Goal: Task Accomplishment & Management: Manage account settings

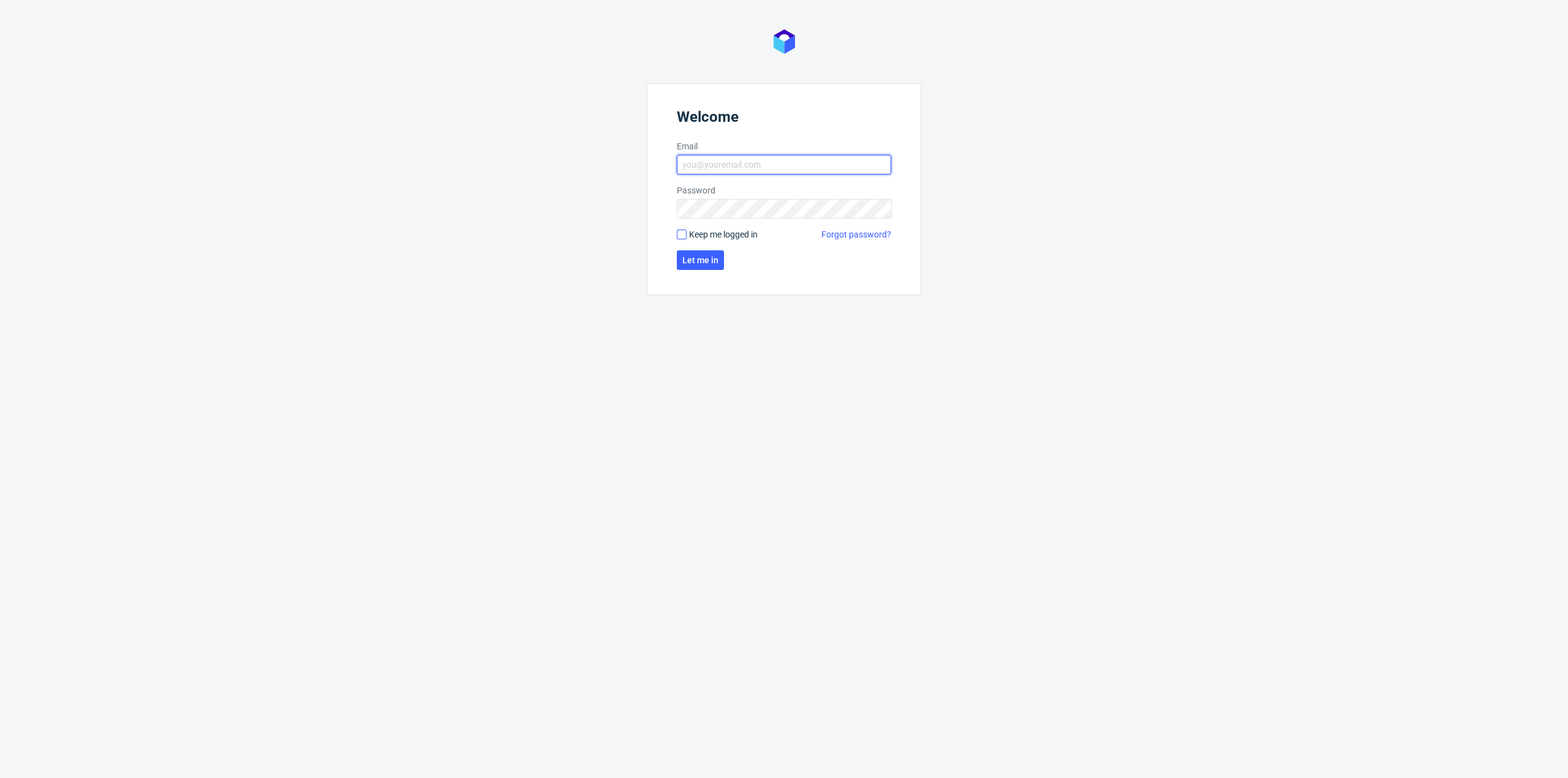
type input "dominika.piatek@packhelp.com"
click at [684, 238] on input "Keep me logged in" at bounding box center [682, 235] width 10 height 10
checkbox input "true"
click at [687, 252] on button "Let me in" at bounding box center [700, 260] width 48 height 20
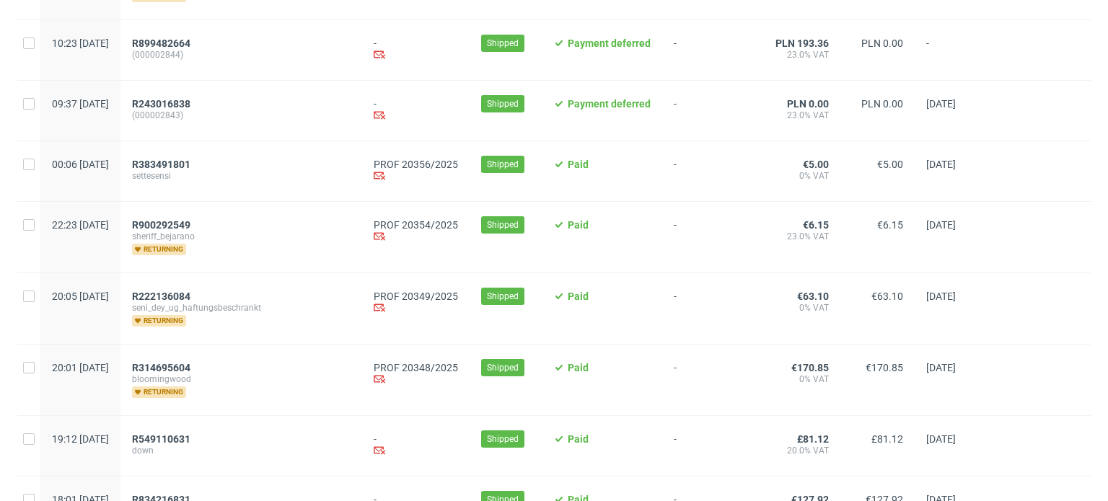
scroll to position [793, 0]
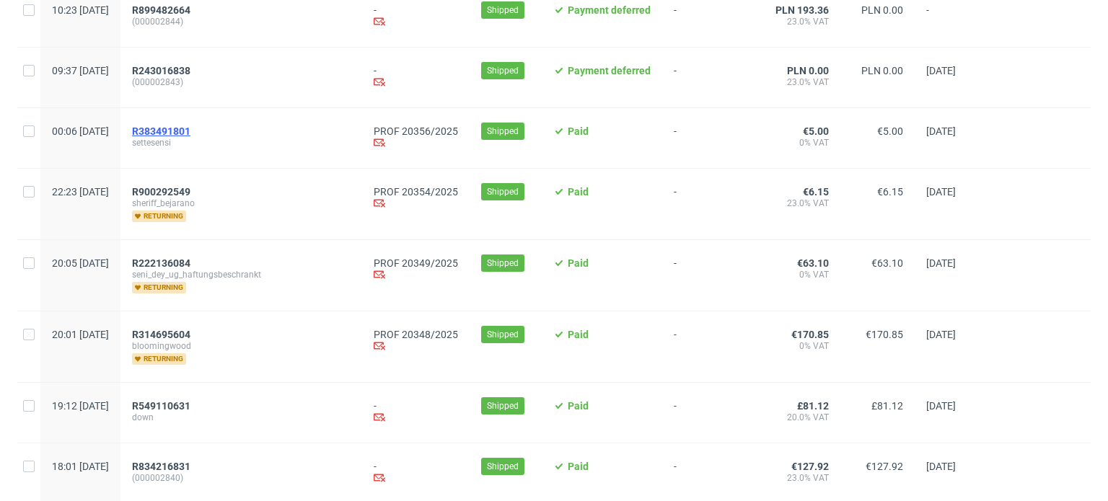
click at [190, 129] on span "R383491801" at bounding box center [161, 132] width 58 height 12
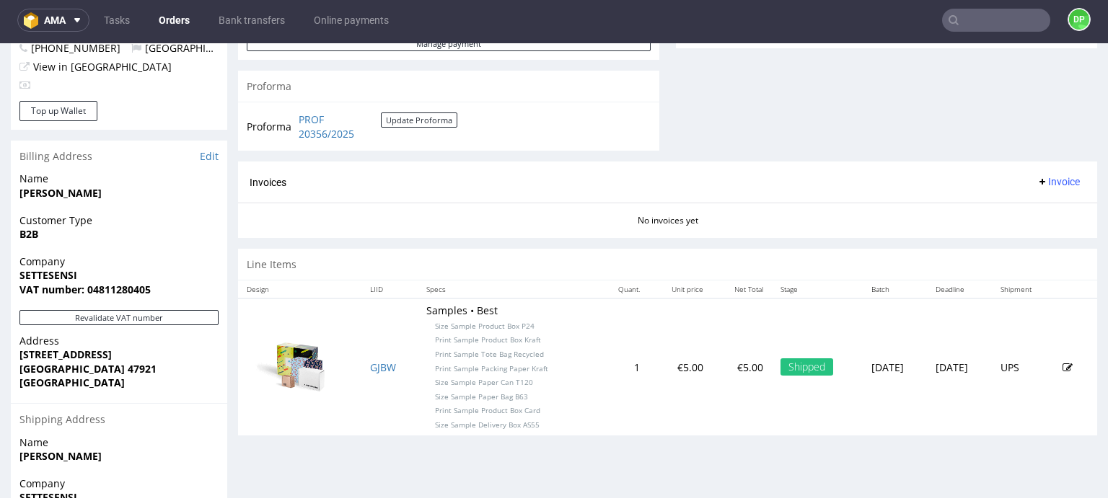
scroll to position [646, 0]
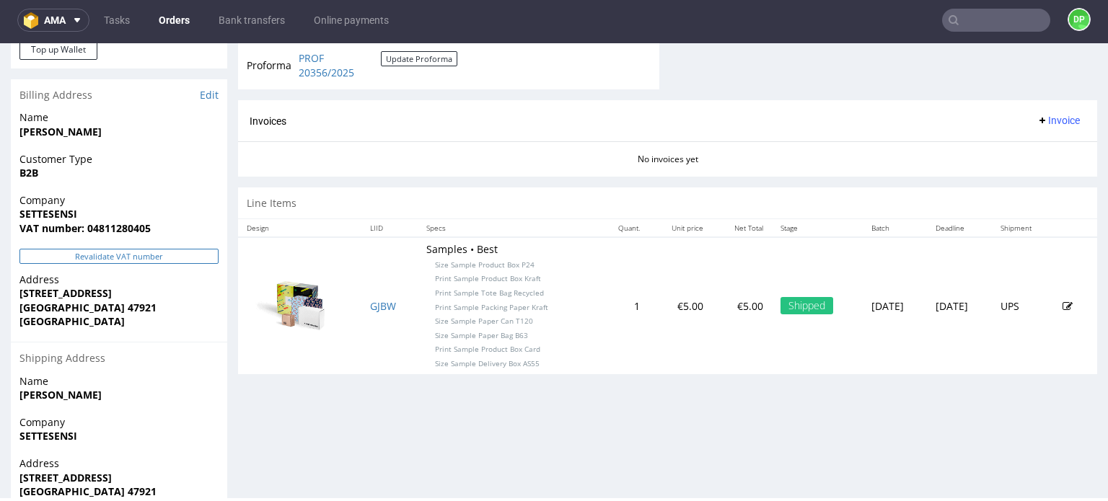
click at [89, 258] on button "Revalidate VAT number" at bounding box center [118, 256] width 199 height 15
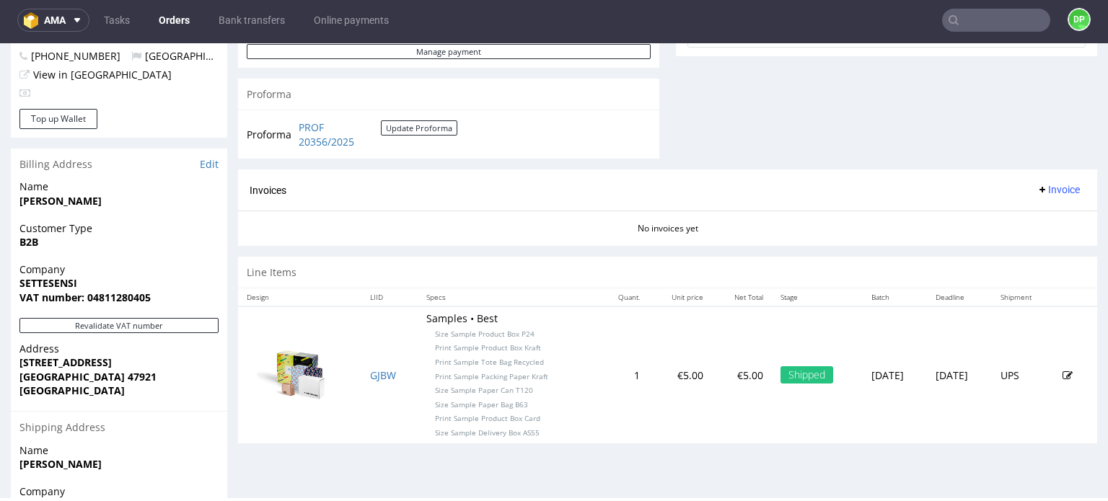
scroll to position [574, 0]
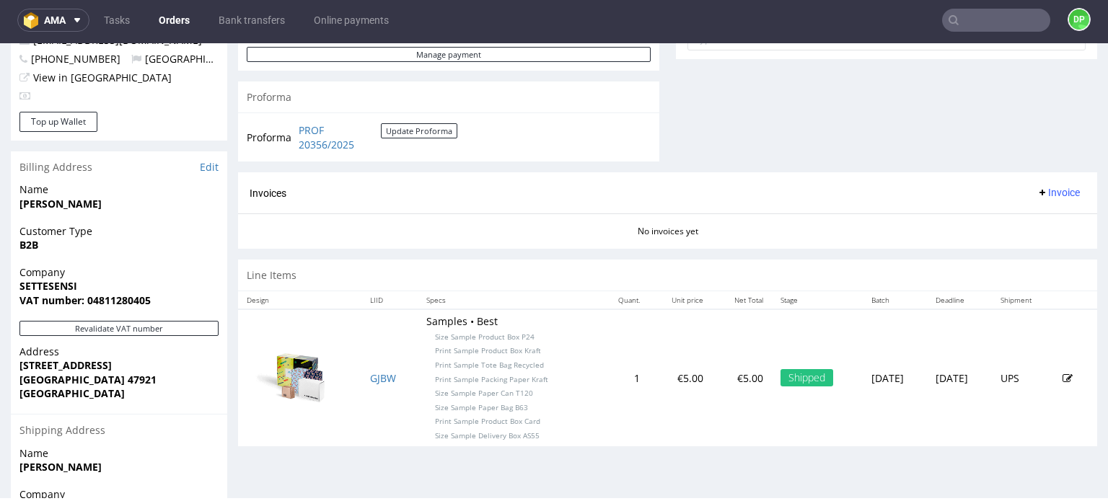
click at [1046, 190] on span "Invoice" at bounding box center [1058, 193] width 43 height 12
click at [1019, 219] on span "Generate" at bounding box center [1036, 222] width 70 height 14
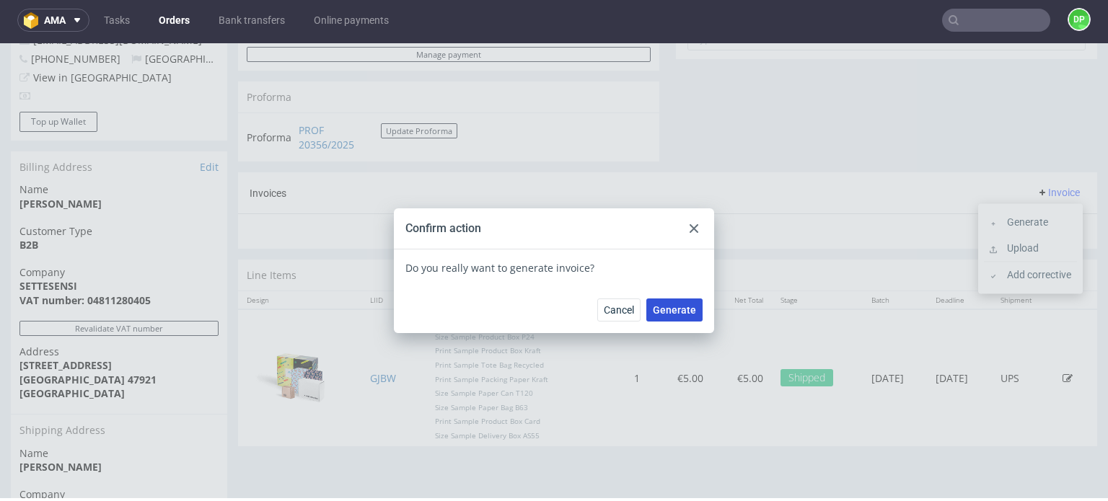
click at [669, 307] on span "Generate" at bounding box center [674, 310] width 43 height 10
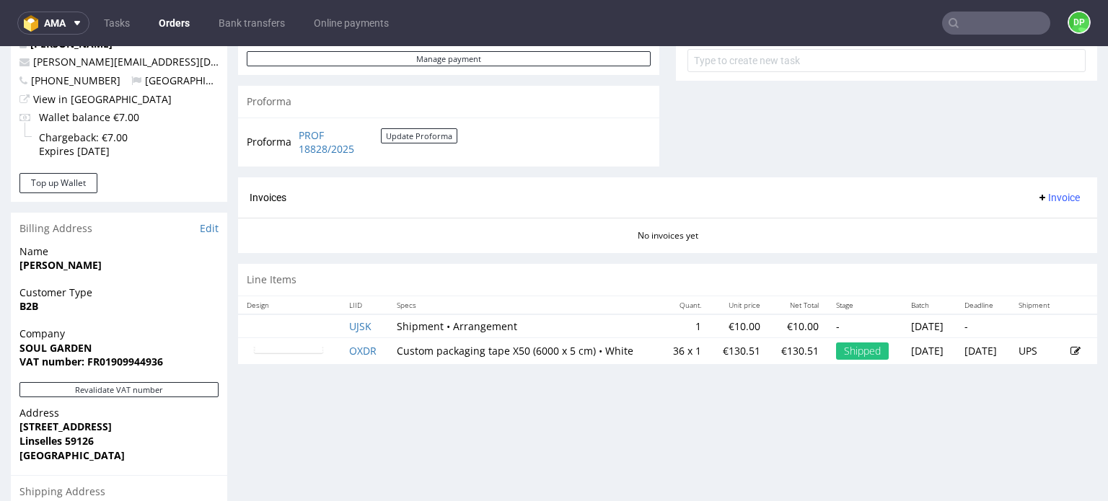
scroll to position [577, 0]
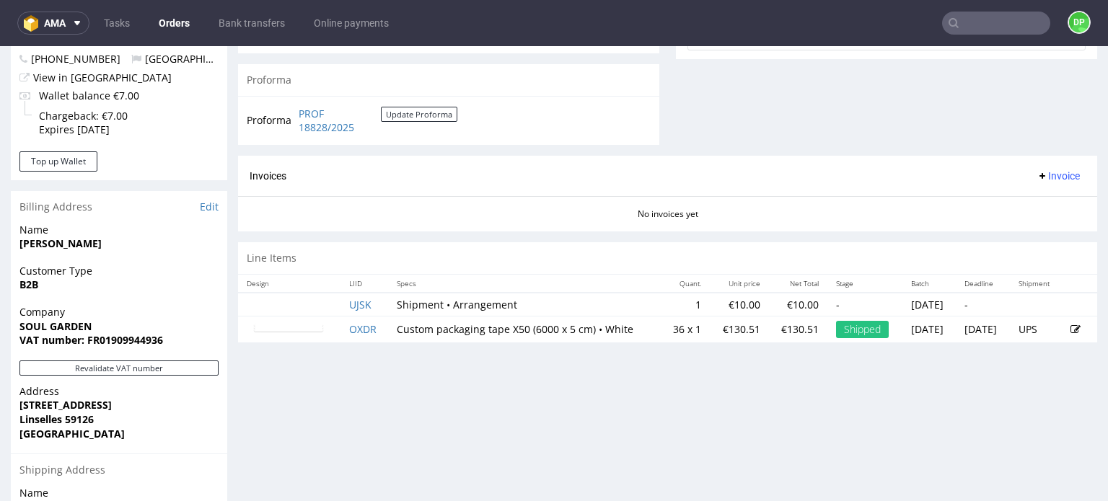
click at [755, 425] on div "Progress Payment Paid Thu 04 Sep Payment “Received” Email Sent Thu 4 Sep 16:44 …" at bounding box center [667, 91] width 859 height 1150
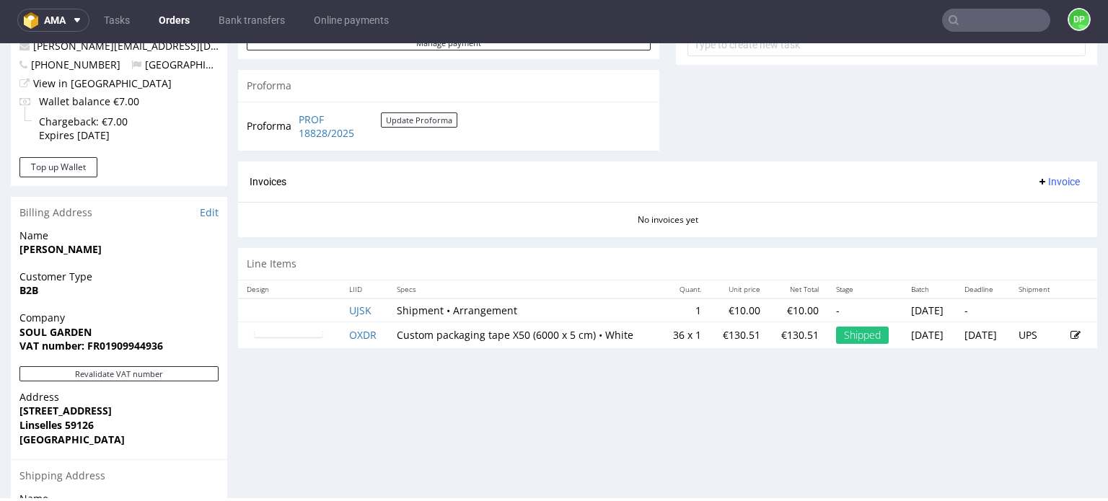
scroll to position [721, 0]
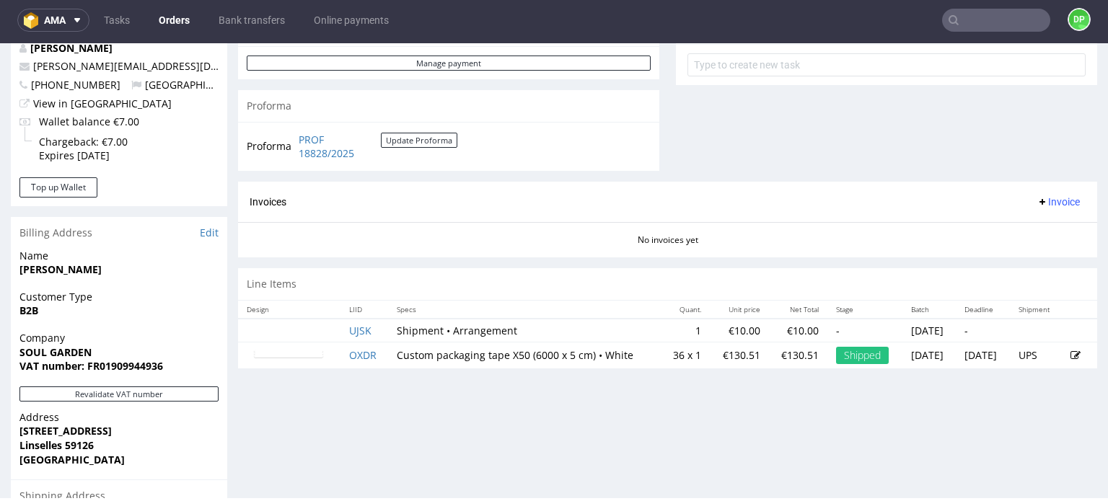
scroll to position [542, 0]
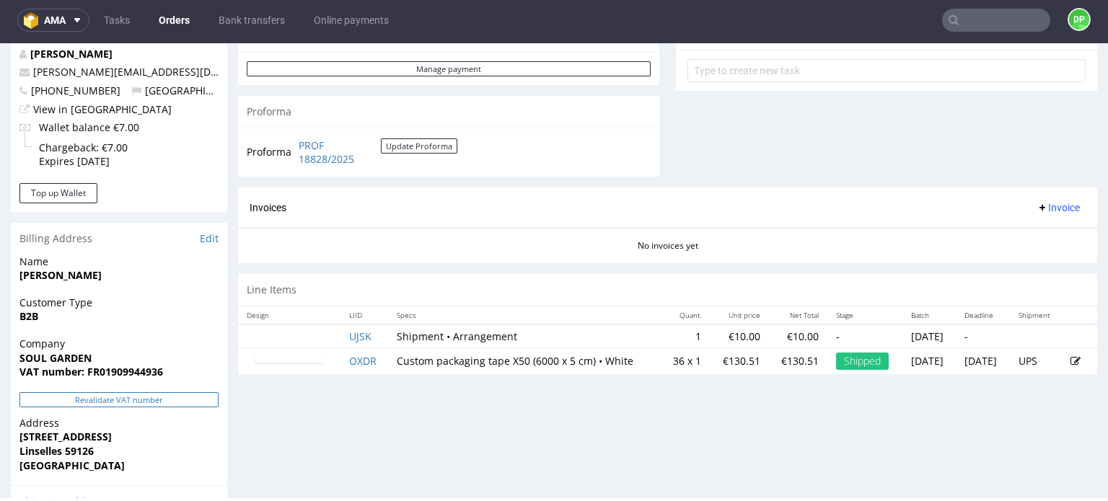
click at [97, 392] on button "Revalidate VAT number" at bounding box center [118, 399] width 199 height 15
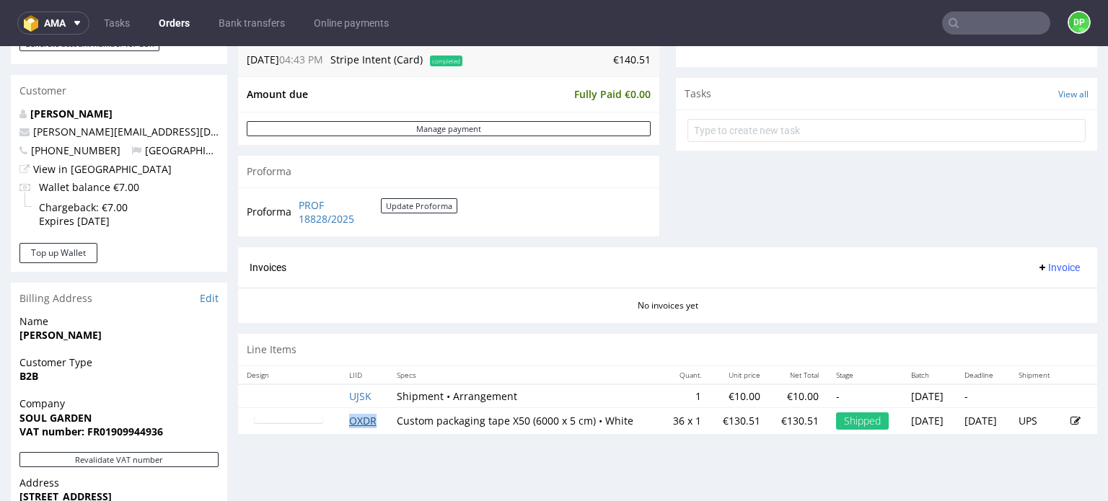
scroll to position [577, 0]
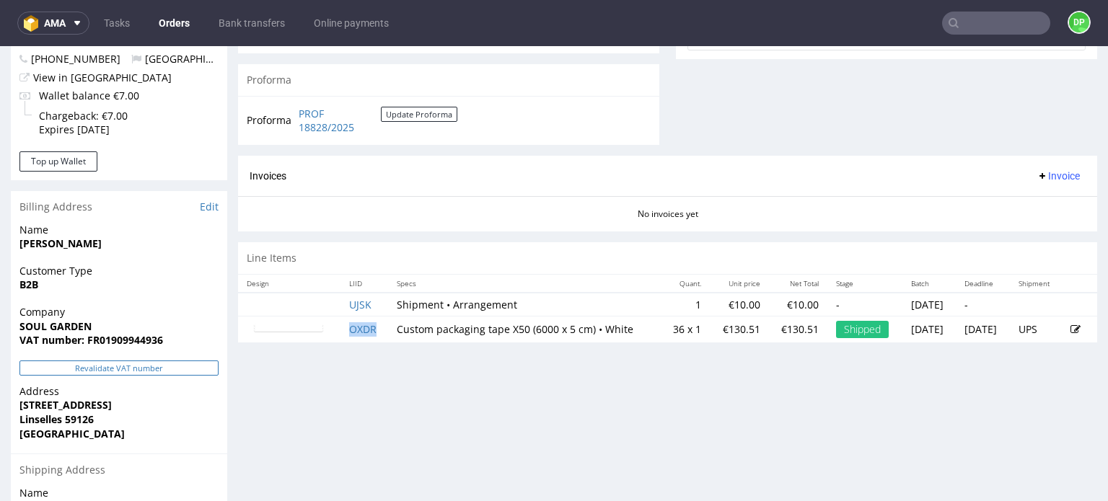
click at [76, 366] on button "Revalidate VAT number" at bounding box center [118, 368] width 199 height 15
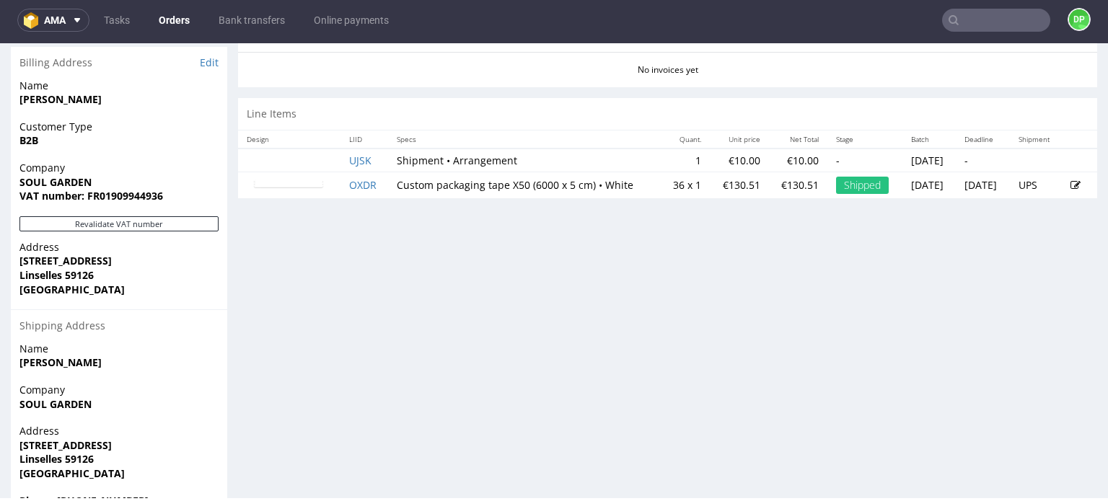
scroll to position [687, 0]
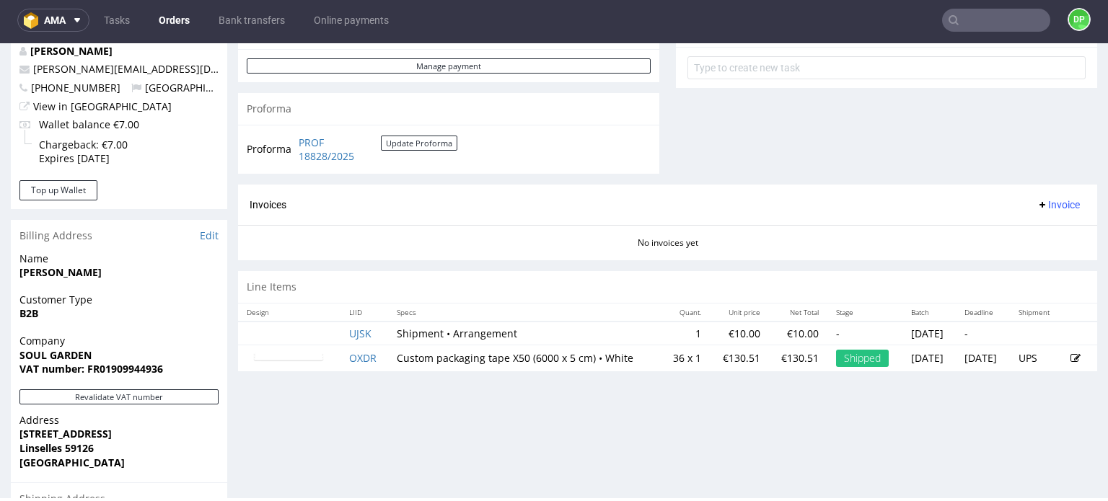
scroll to position [542, 0]
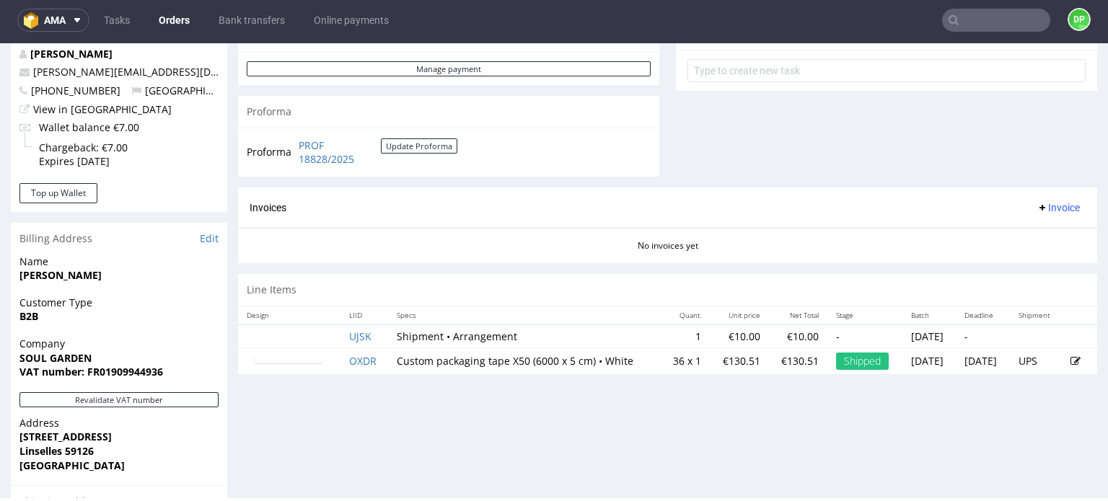
click at [1037, 208] on span "Invoice" at bounding box center [1058, 208] width 43 height 12
click at [1024, 222] on div "Generate Upload Add corrective" at bounding box center [1030, 263] width 105 height 90
click at [1011, 242] on span "Generate" at bounding box center [1036, 236] width 70 height 14
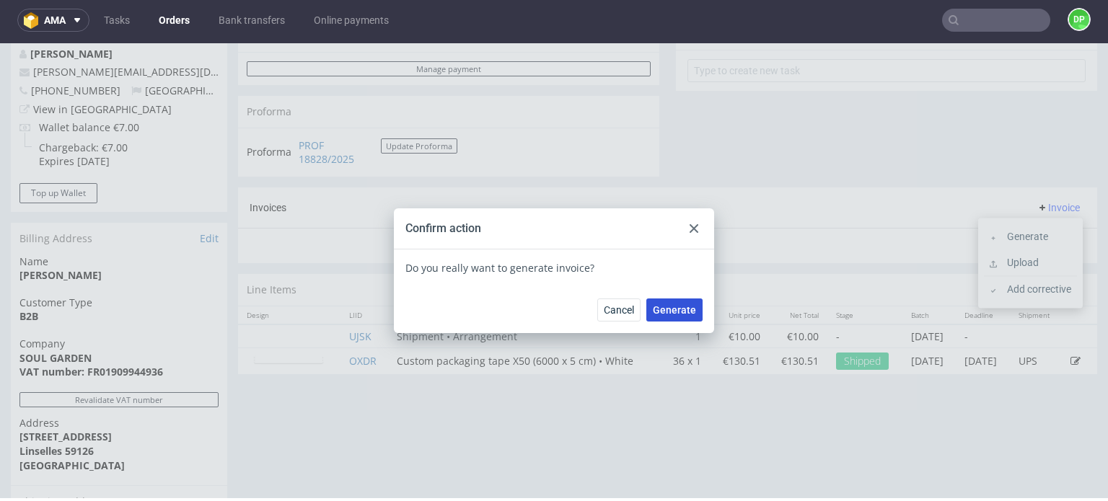
click at [654, 311] on span "Generate" at bounding box center [674, 310] width 43 height 10
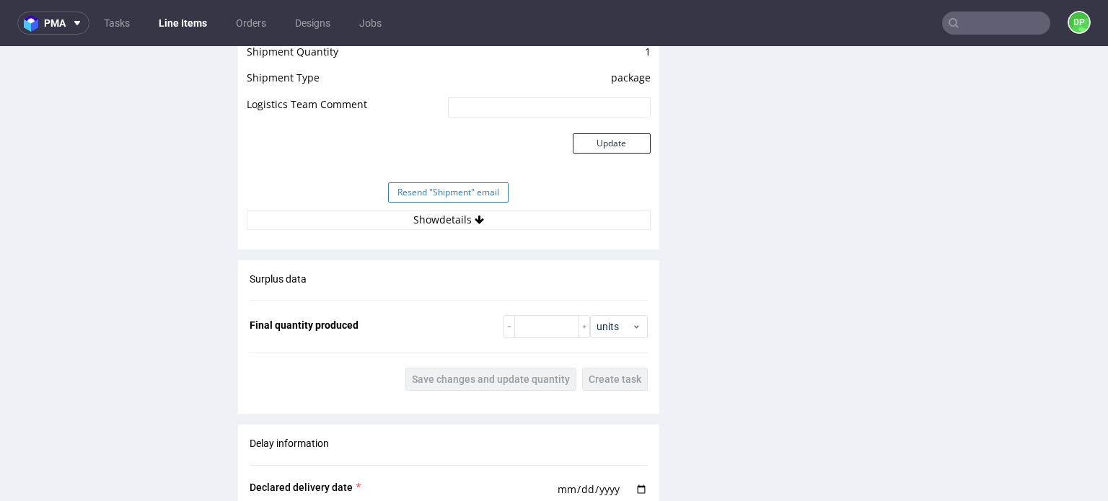
scroll to position [1298, 0]
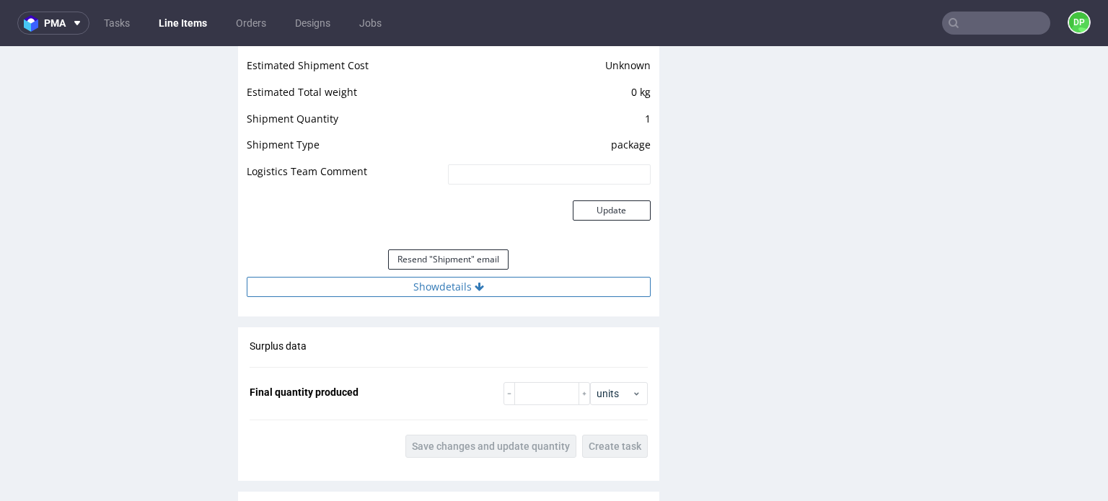
click at [401, 286] on button "Show details" at bounding box center [449, 287] width 404 height 20
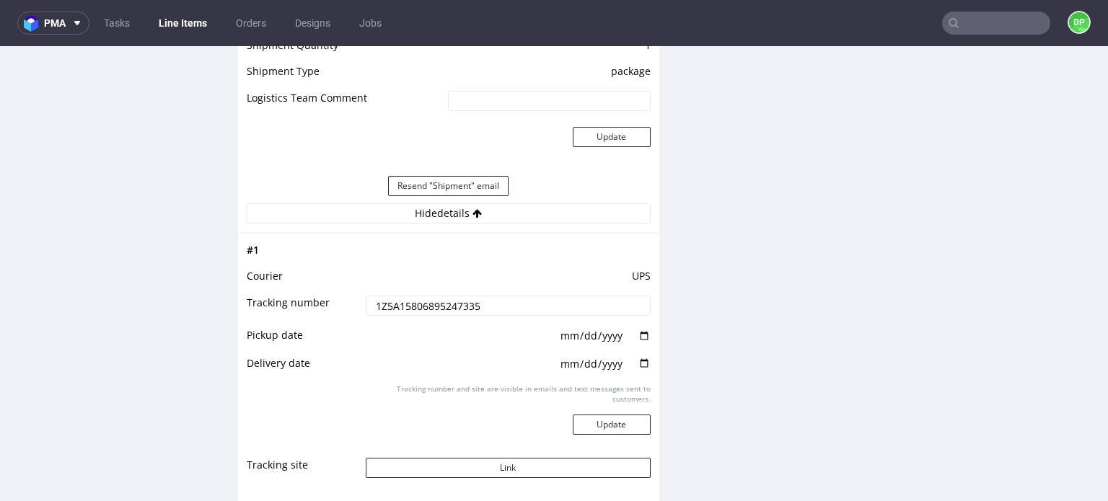
scroll to position [1443, 0]
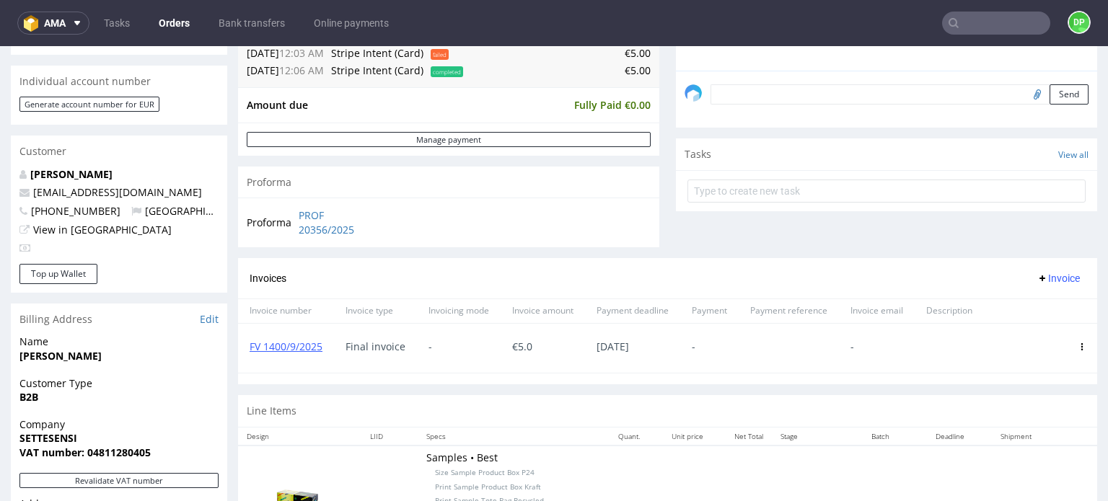
scroll to position [430, 0]
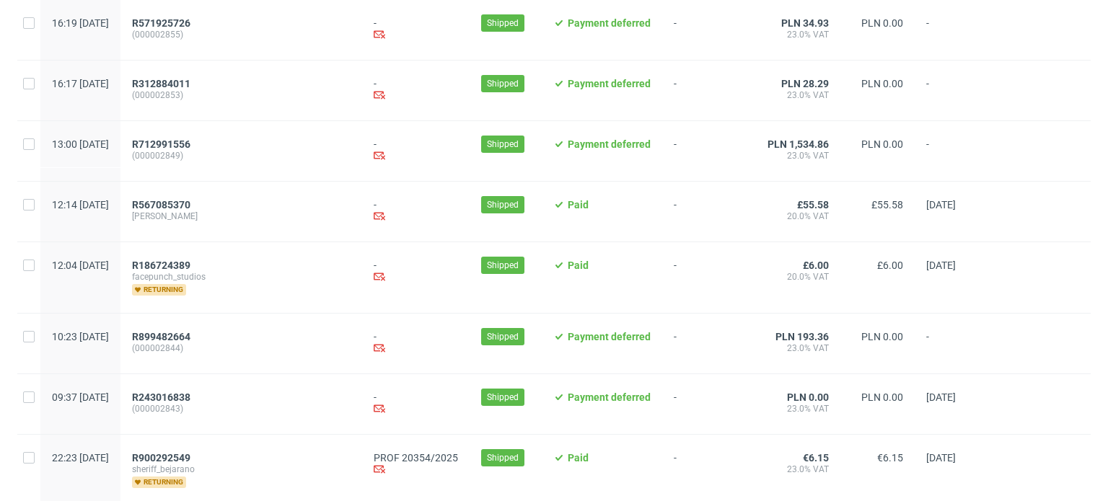
scroll to position [505, 0]
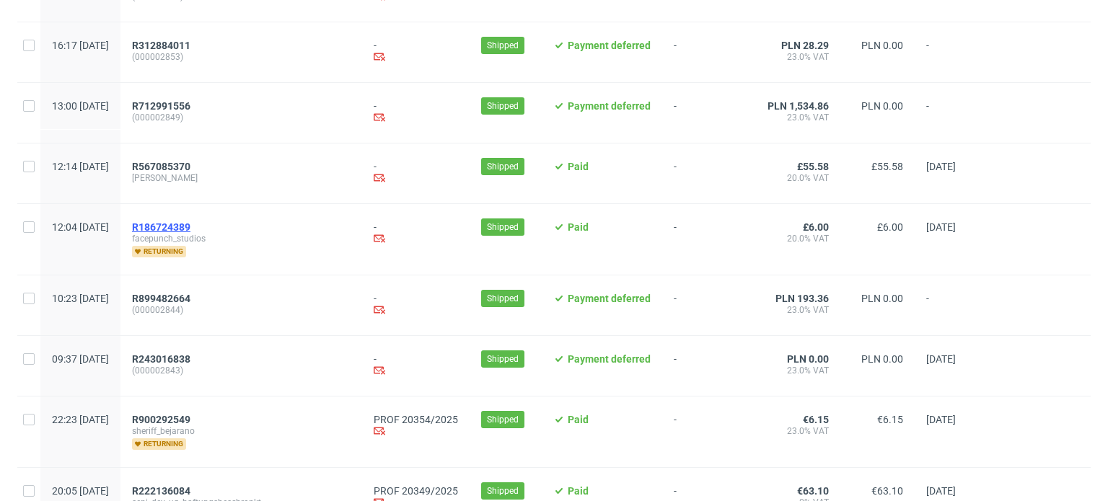
click at [190, 227] on span "R186724389" at bounding box center [161, 227] width 58 height 12
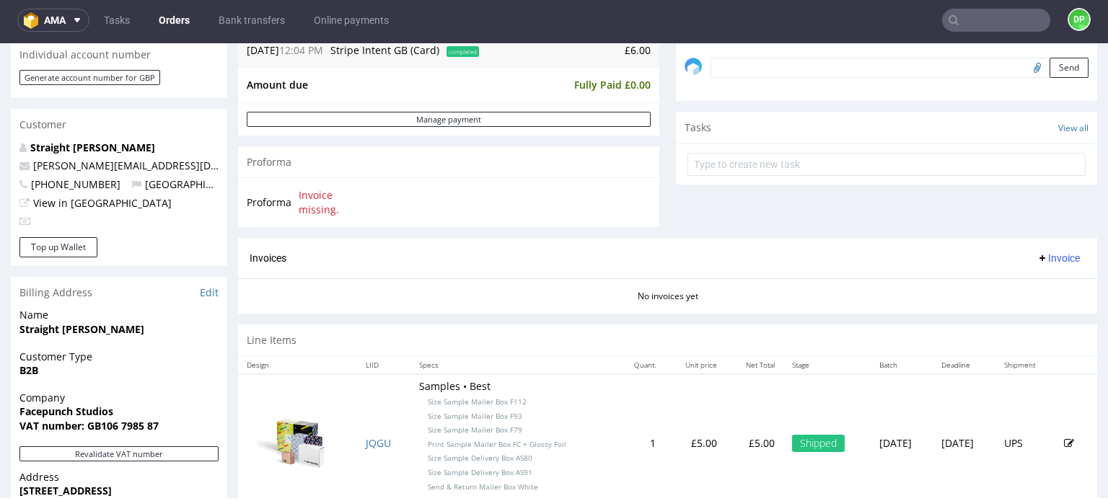
scroll to position [505, 0]
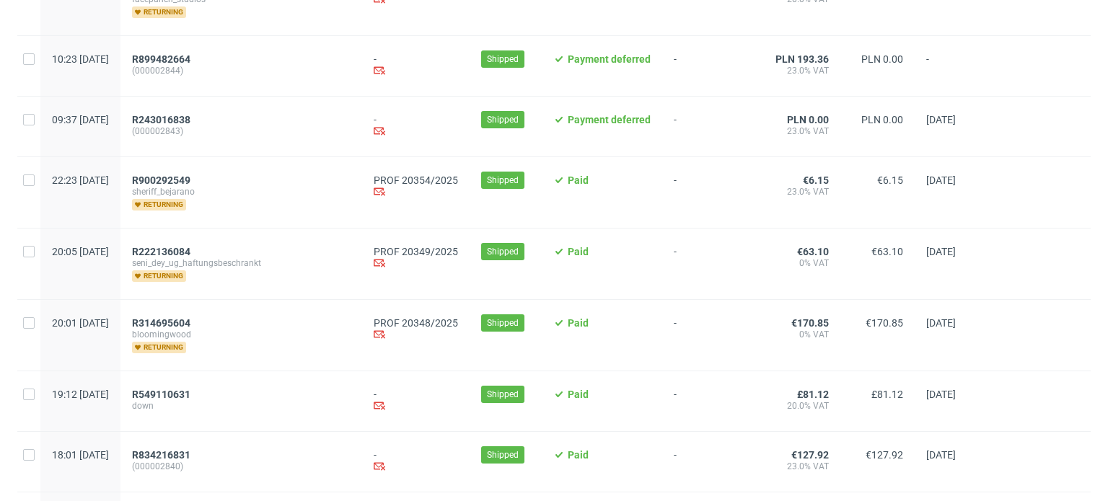
scroll to position [721, 0]
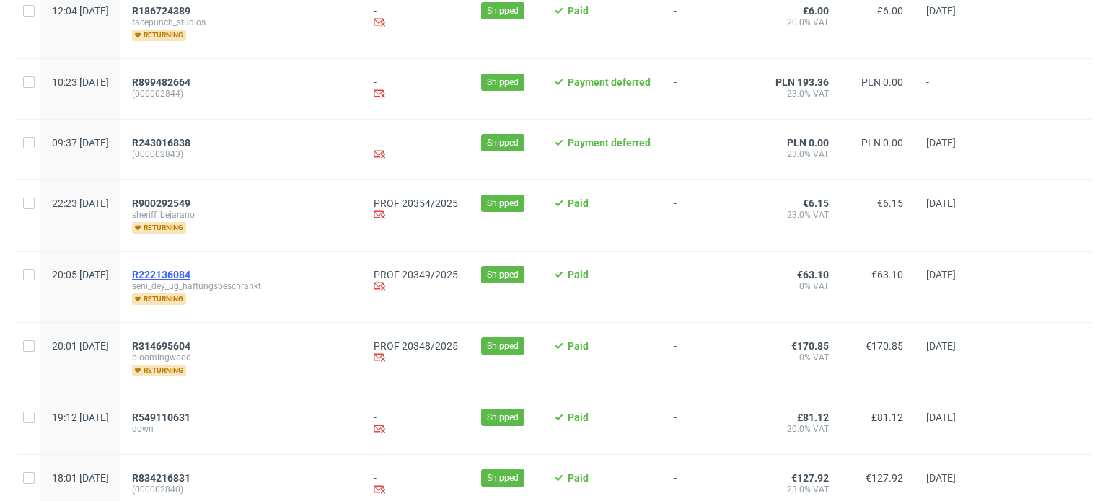
click at [190, 269] on span "R222136084" at bounding box center [161, 275] width 58 height 12
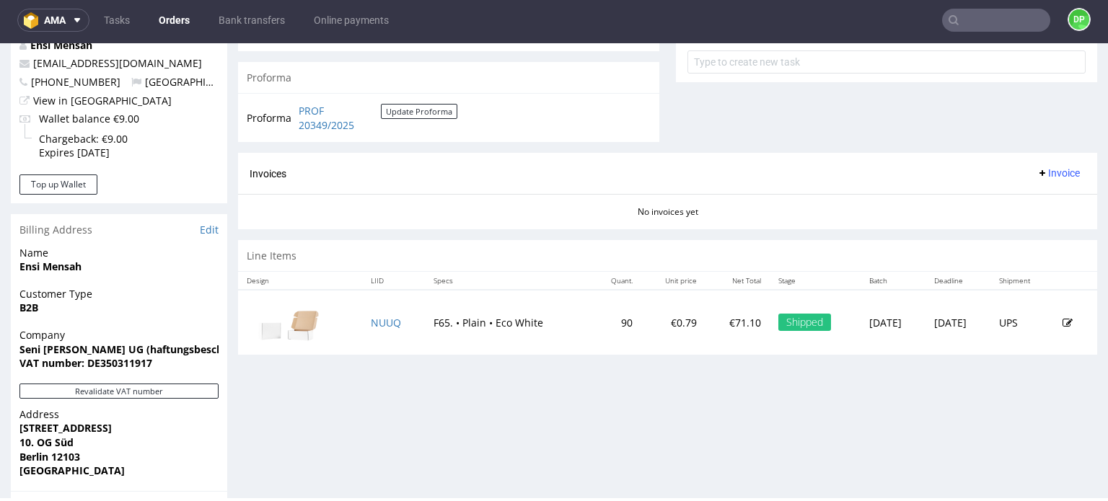
scroll to position [649, 0]
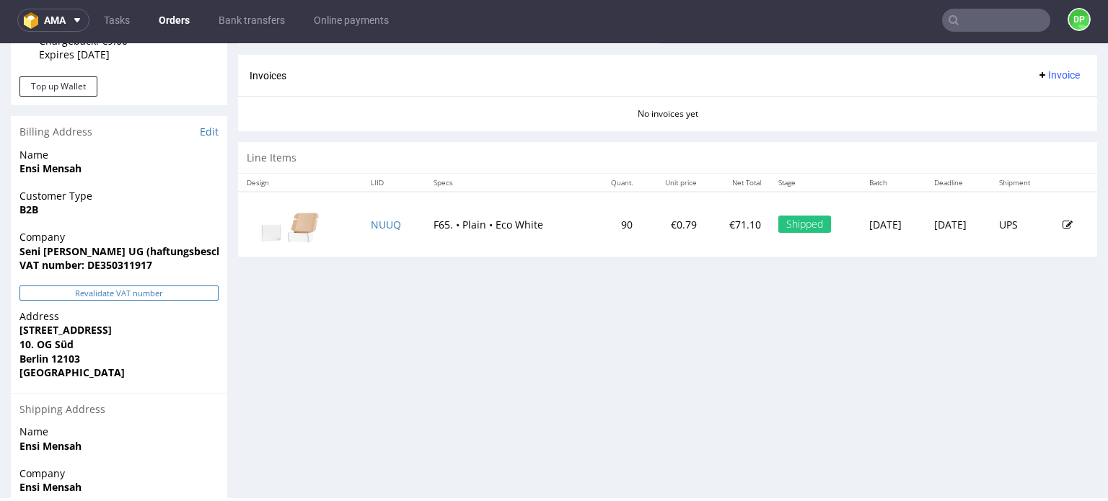
click at [159, 295] on button "Revalidate VAT number" at bounding box center [118, 293] width 199 height 15
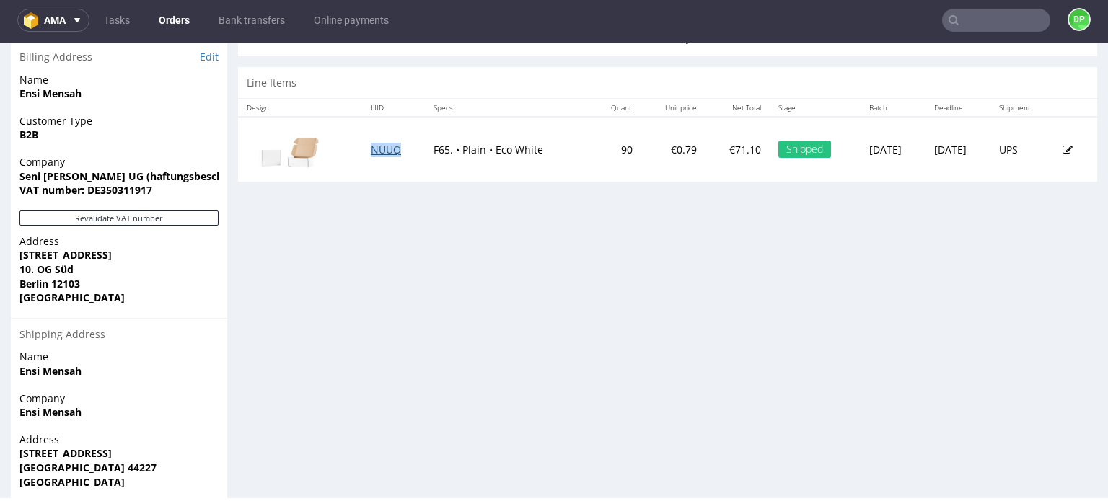
scroll to position [701, 0]
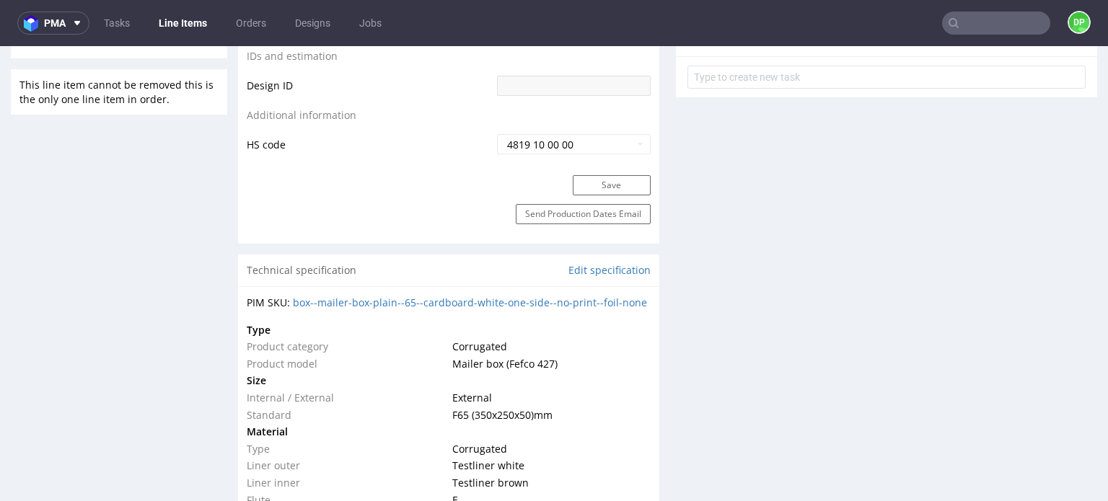
scroll to position [938, 0]
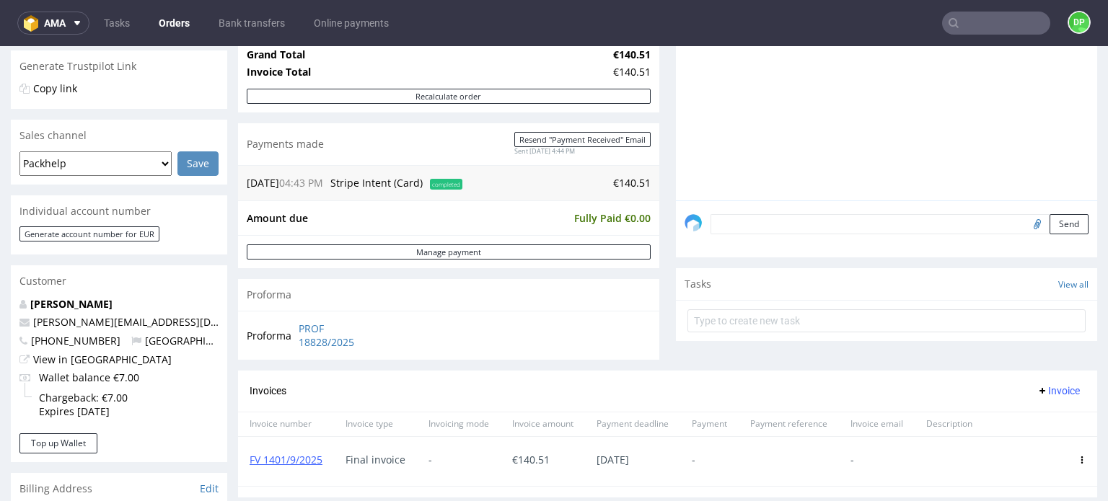
scroll to position [144, 0]
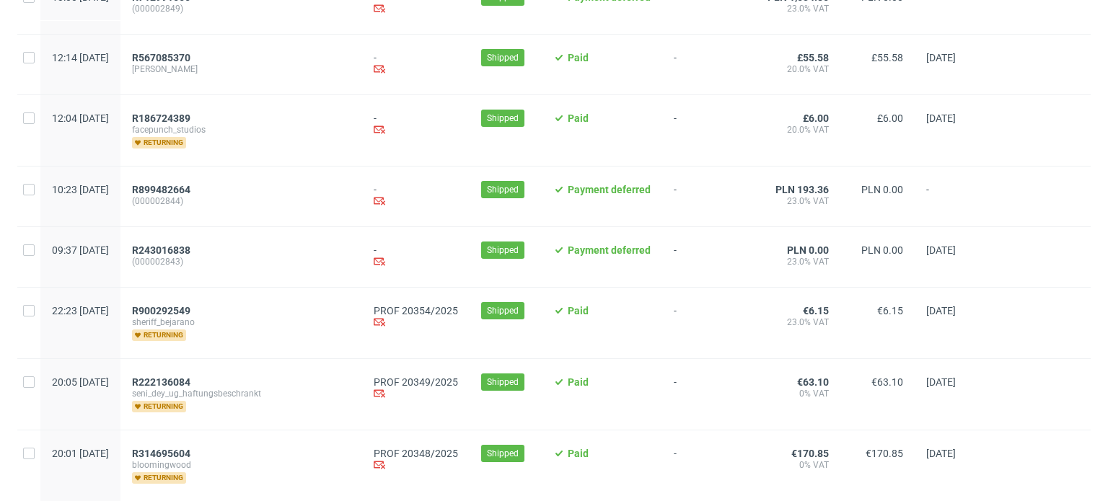
scroll to position [721, 0]
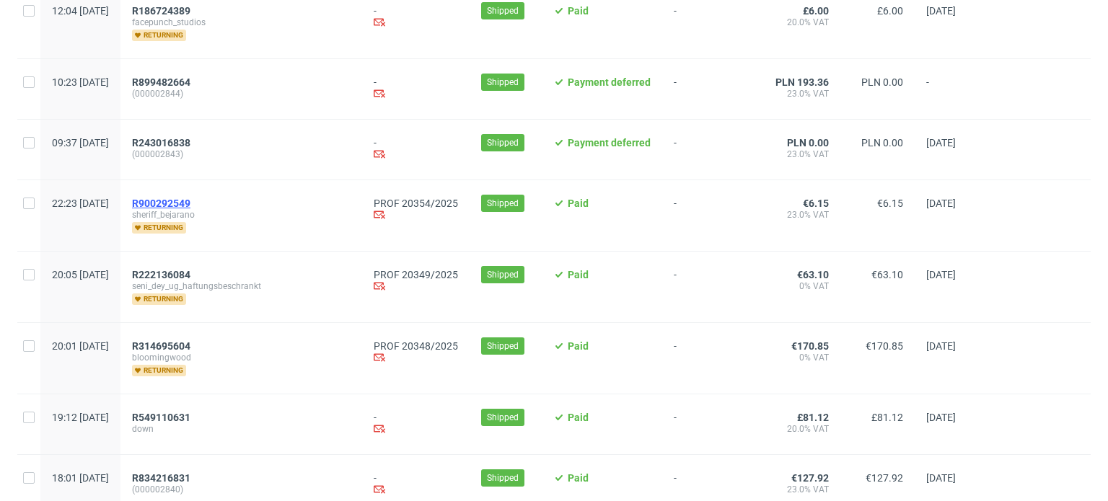
click at [190, 203] on span "R900292549" at bounding box center [161, 204] width 58 height 12
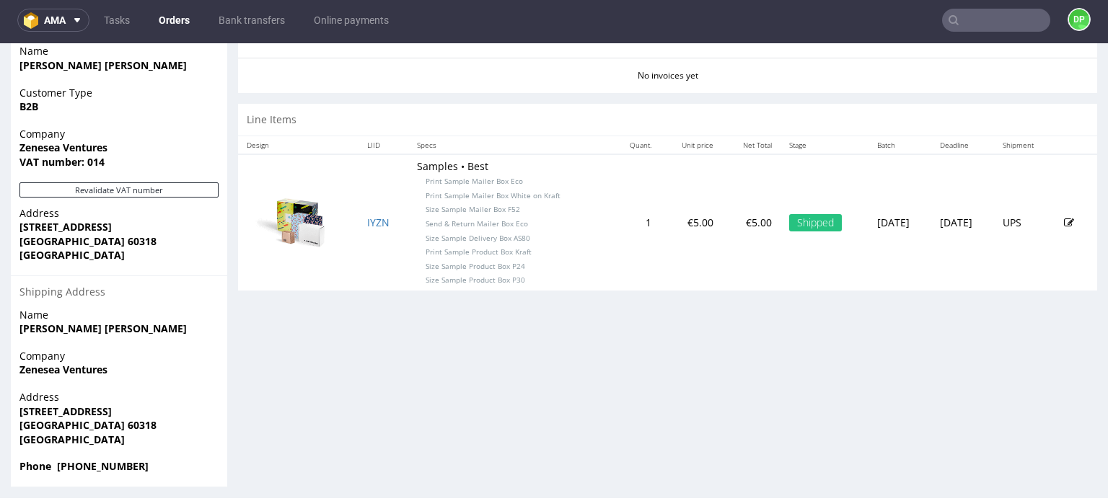
scroll to position [718, 0]
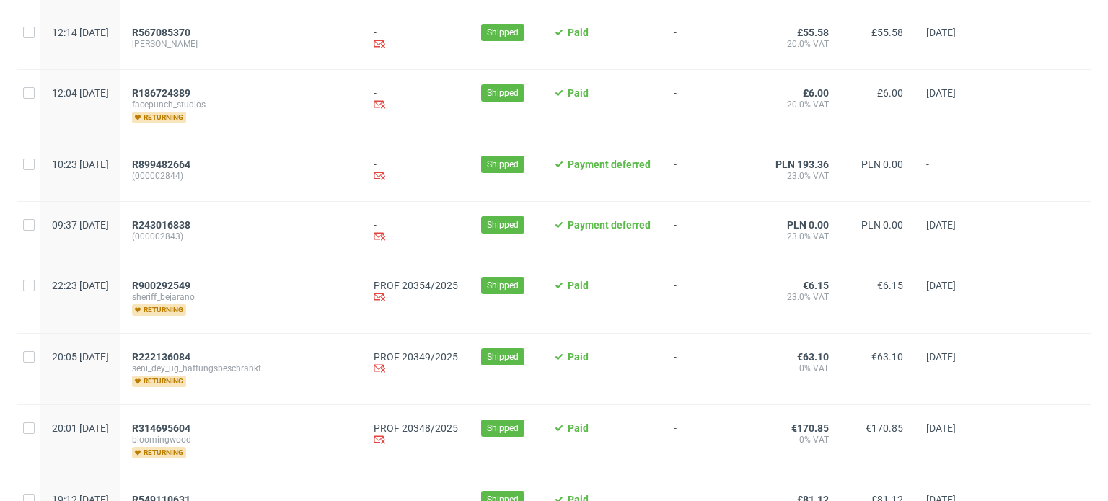
scroll to position [721, 0]
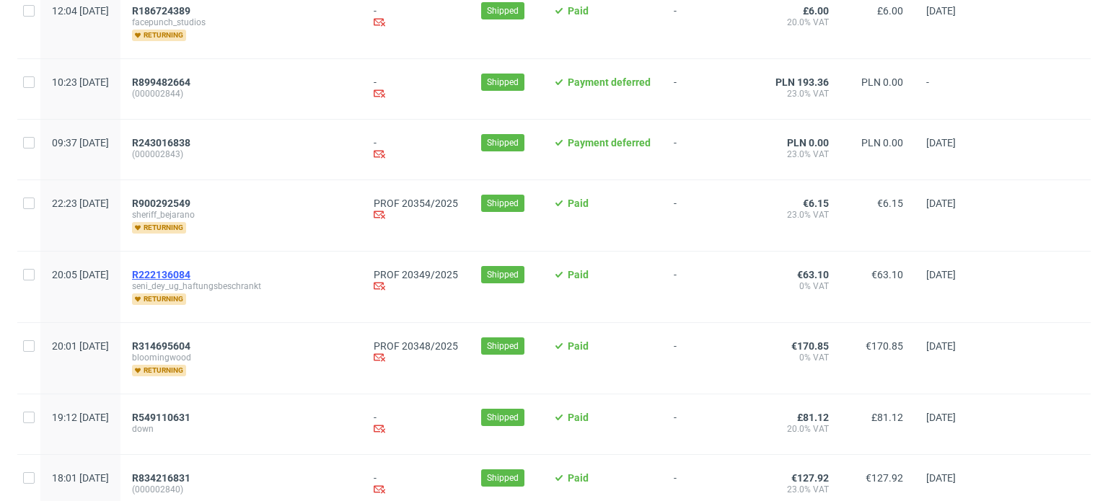
click at [190, 271] on span "R222136084" at bounding box center [161, 275] width 58 height 12
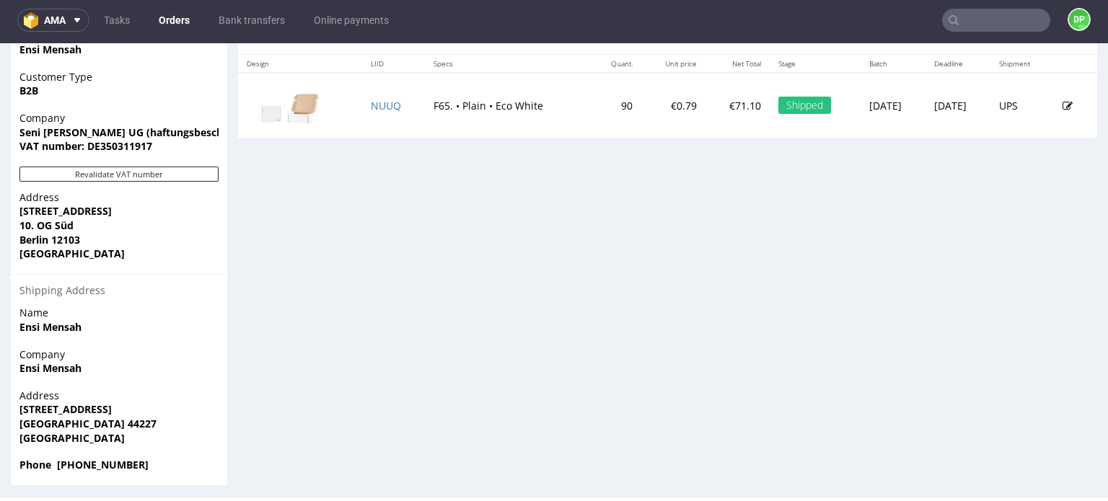
scroll to position [773, 0]
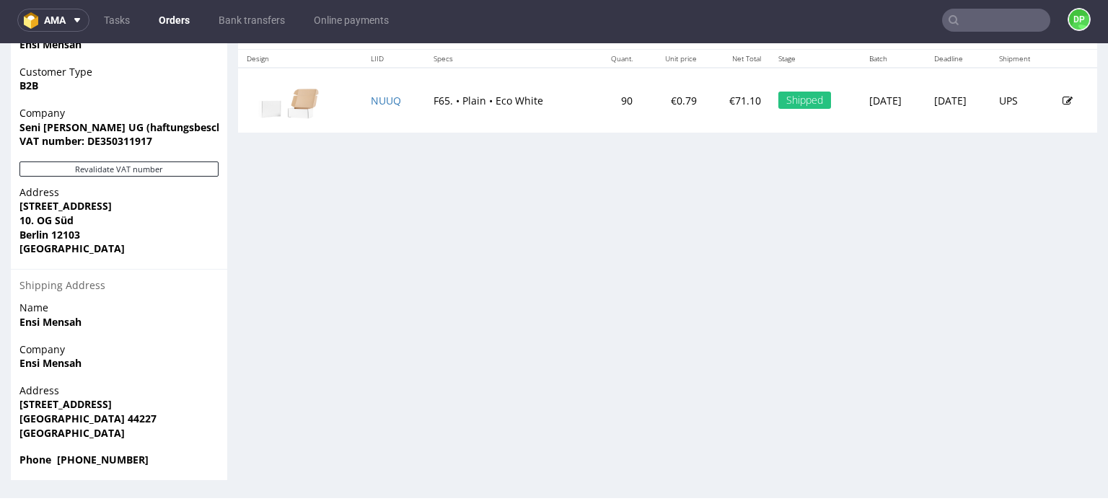
click at [141, 177] on div "Revalidate VAT number" at bounding box center [119, 174] width 216 height 24
click at [141, 172] on button "Revalidate VAT number" at bounding box center [118, 169] width 199 height 15
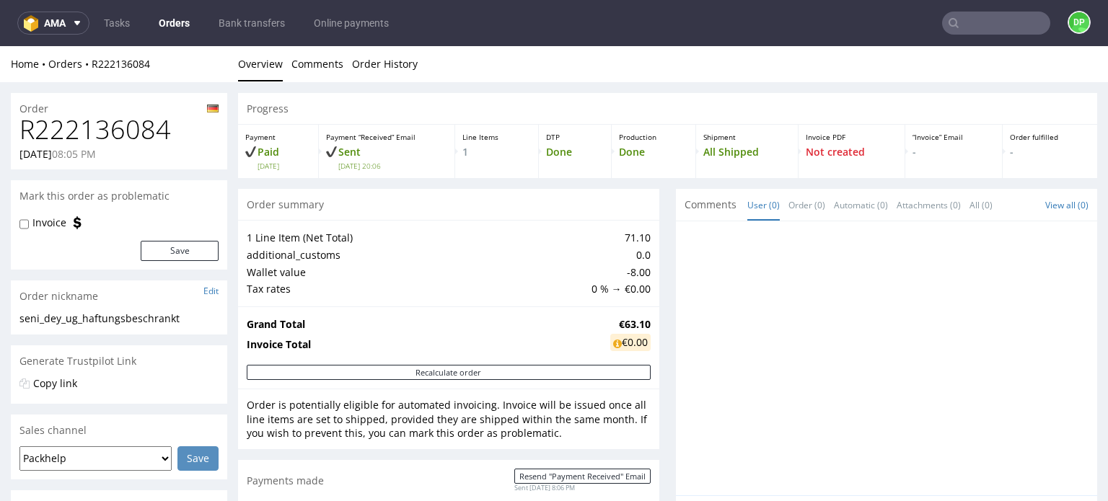
scroll to position [0, 0]
click at [384, 68] on link "Order History" at bounding box center [385, 63] width 66 height 35
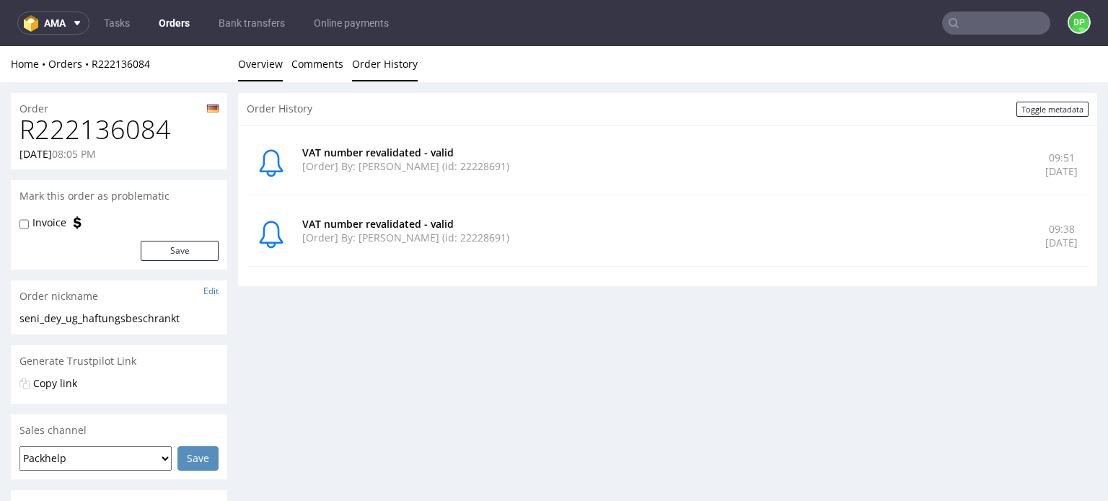
click at [257, 61] on link "Overview" at bounding box center [260, 63] width 45 height 35
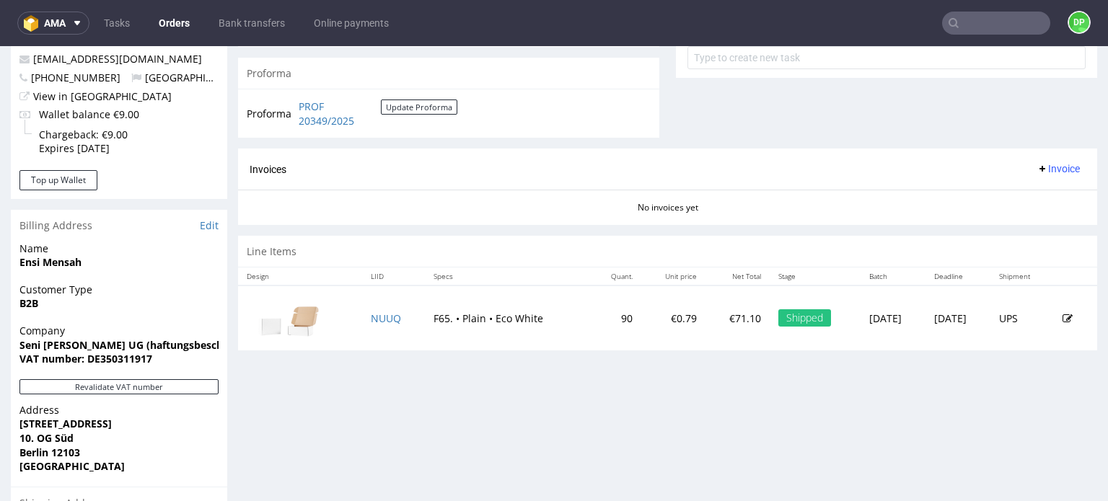
scroll to position [557, 0]
click at [1037, 166] on span "Invoice" at bounding box center [1058, 170] width 43 height 12
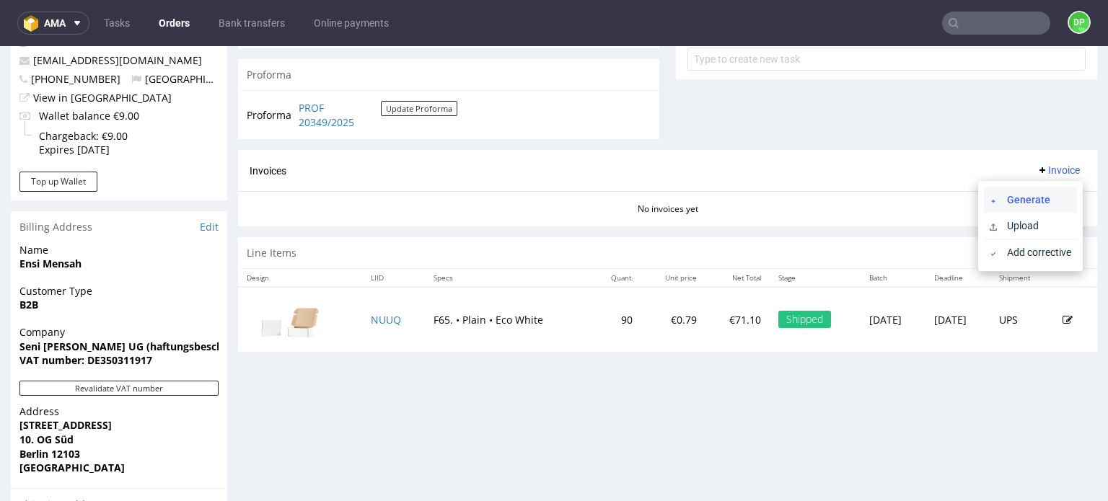
click at [1003, 201] on span "Generate" at bounding box center [1036, 200] width 70 height 14
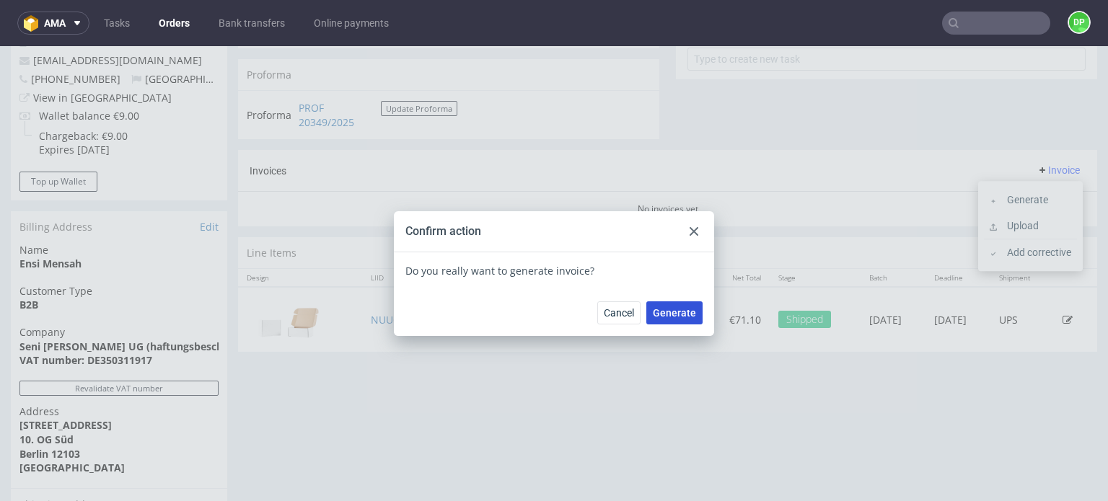
click at [667, 321] on button "Generate" at bounding box center [674, 313] width 56 height 23
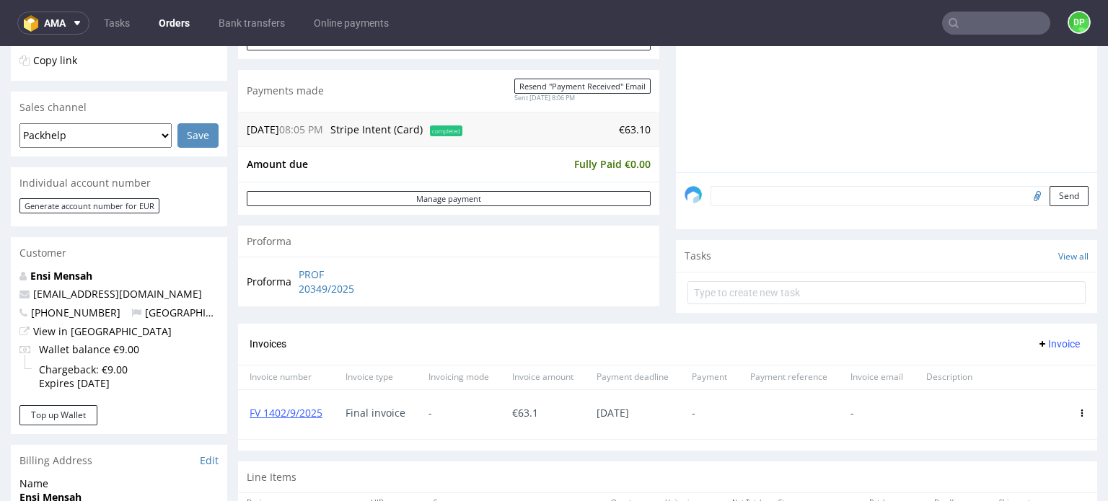
scroll to position [144, 0]
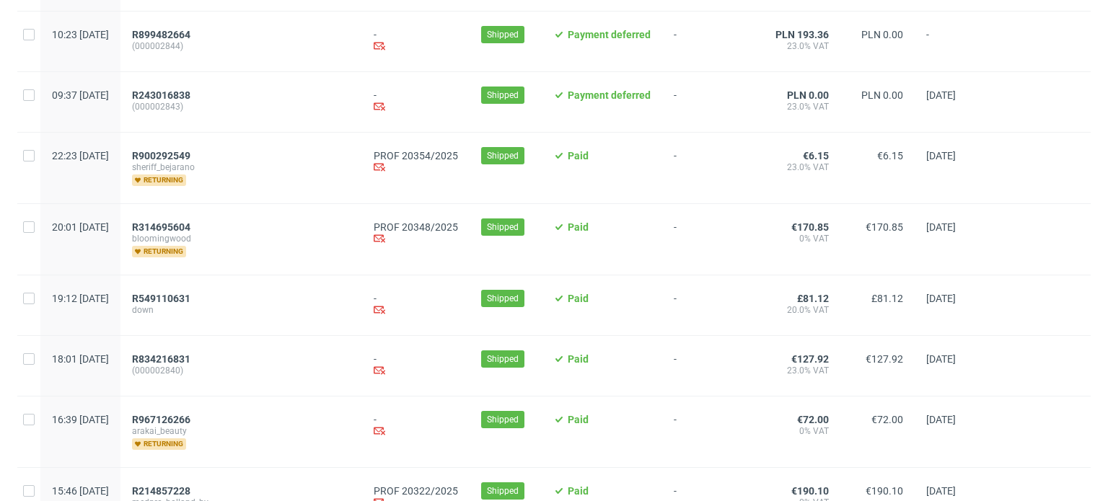
scroll to position [793, 0]
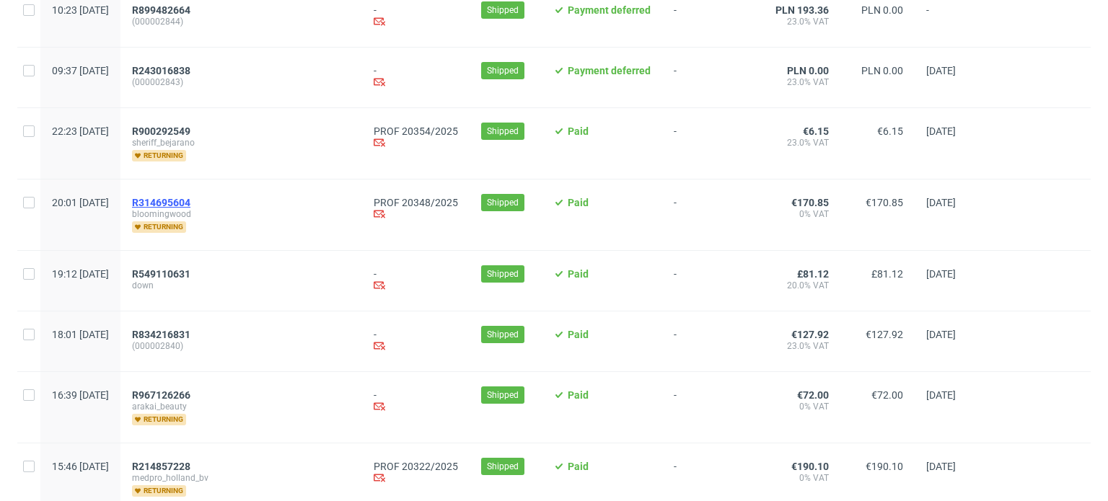
click at [190, 198] on span "R314695604" at bounding box center [161, 203] width 58 height 12
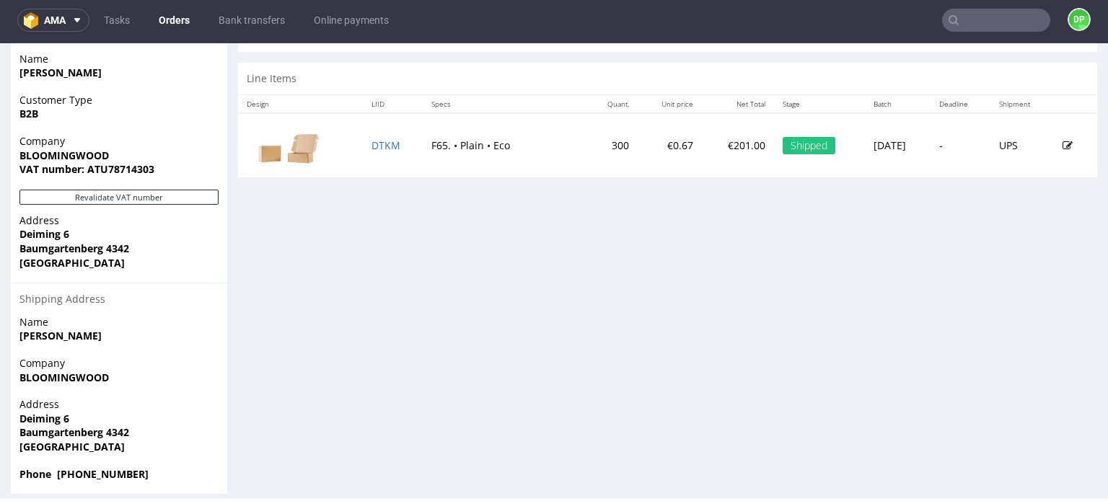
scroll to position [759, 0]
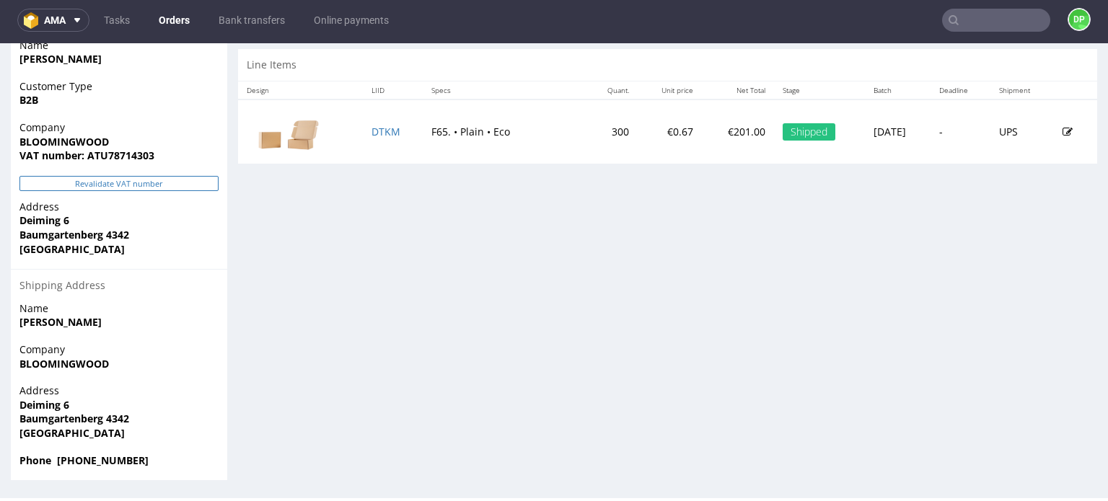
click at [178, 184] on button "Revalidate VAT number" at bounding box center [118, 183] width 199 height 15
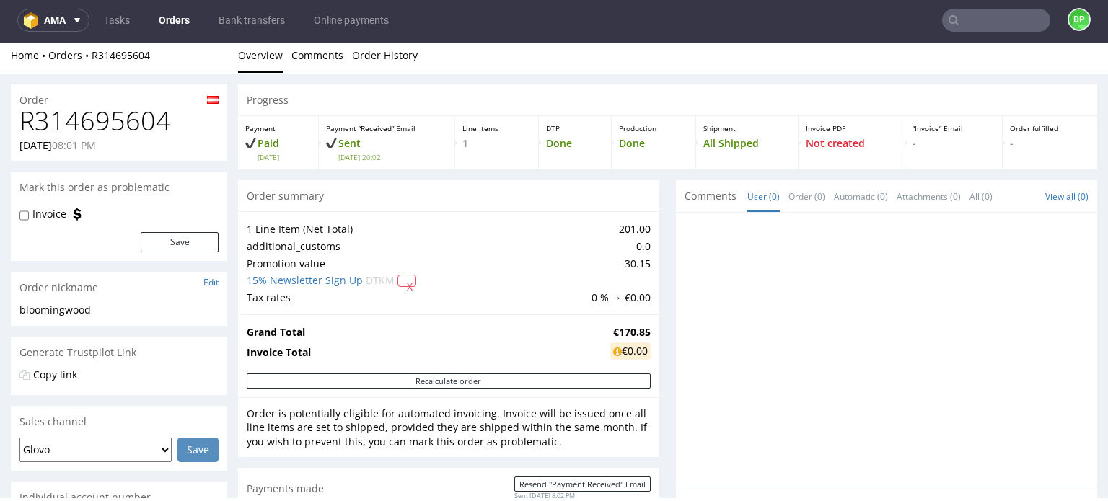
scroll to position [0, 0]
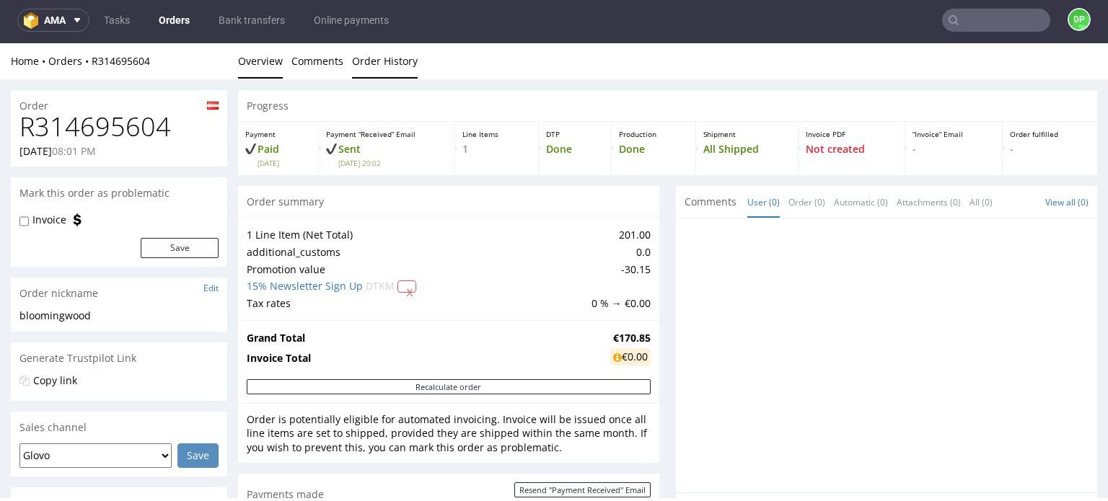
click at [376, 68] on link "Order History" at bounding box center [385, 60] width 66 height 35
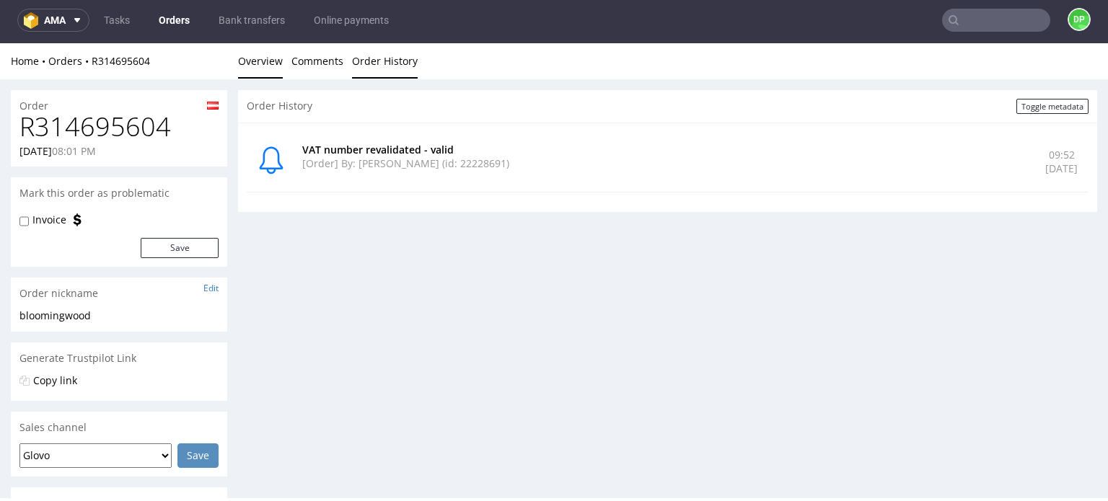
click at [265, 66] on link "Overview" at bounding box center [260, 60] width 45 height 35
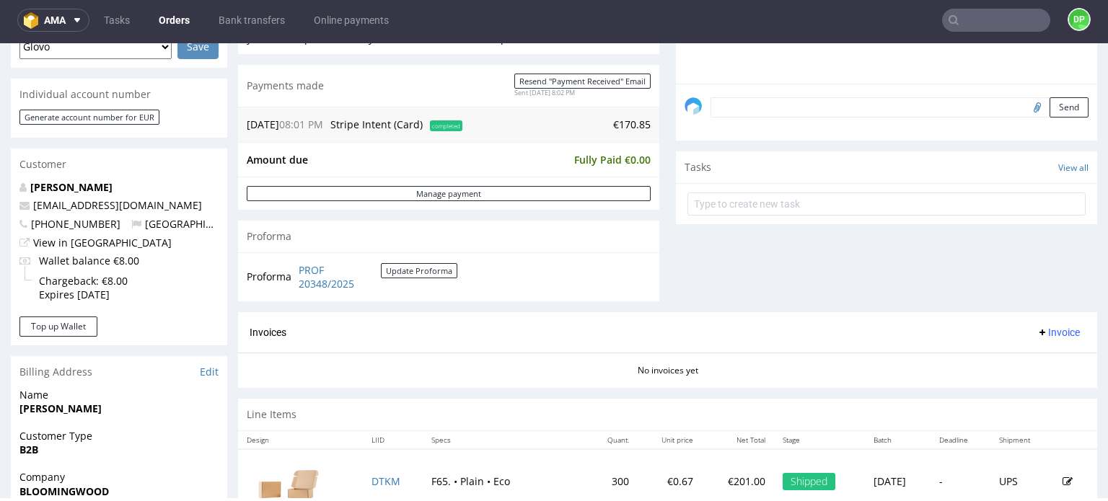
scroll to position [398, 0]
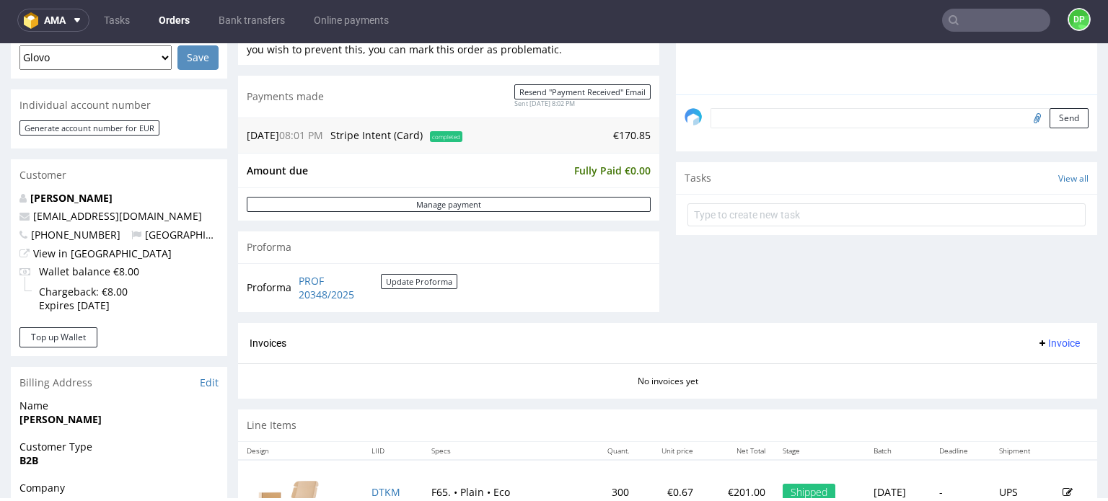
click at [1038, 343] on span "Invoice" at bounding box center [1058, 344] width 43 height 12
click at [1017, 368] on span "Generate" at bounding box center [1036, 372] width 70 height 14
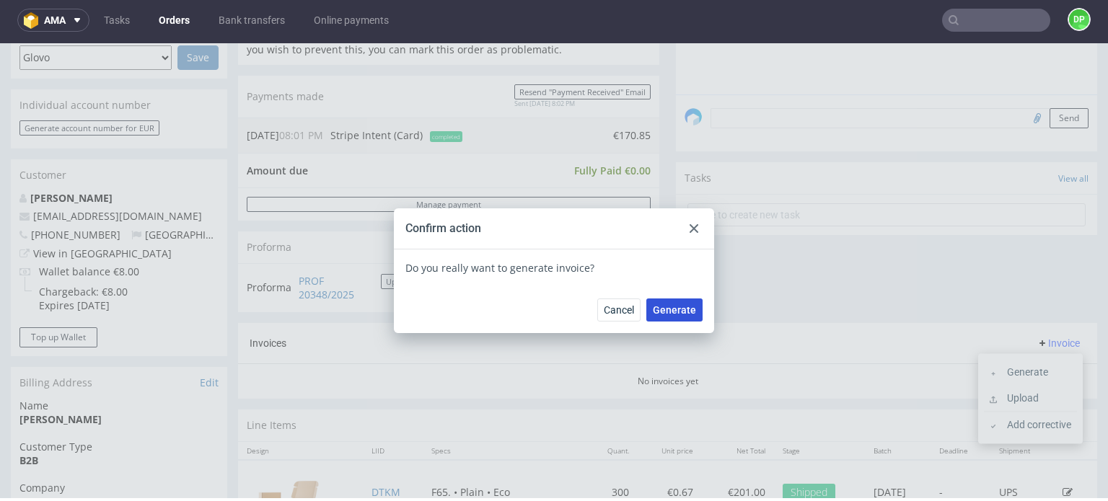
click at [677, 308] on span "Generate" at bounding box center [674, 310] width 43 height 10
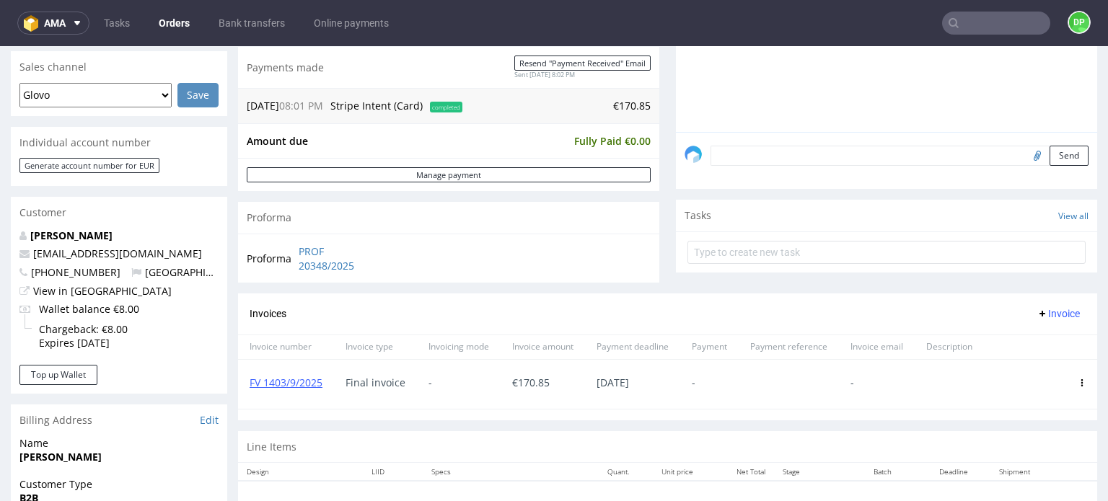
scroll to position [361, 0]
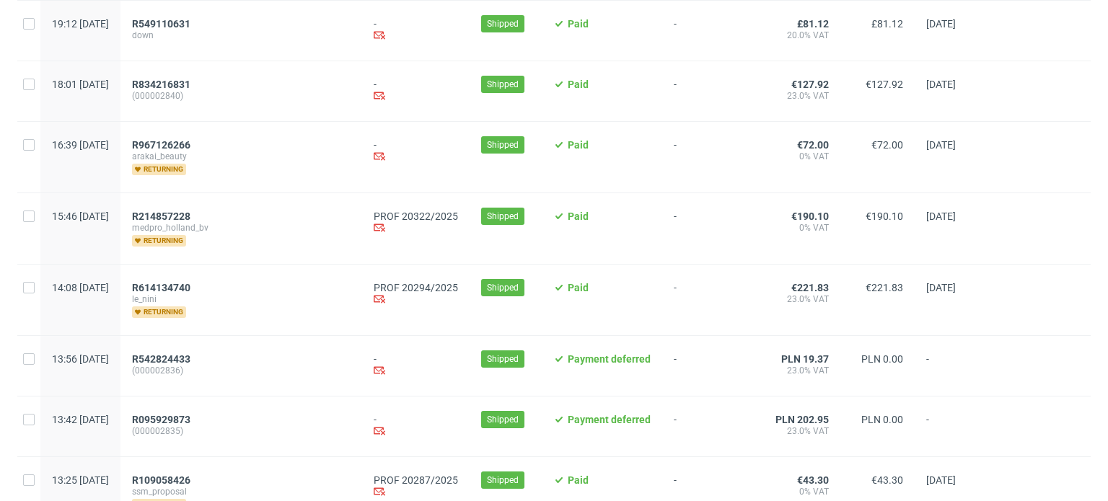
scroll to position [1010, 0]
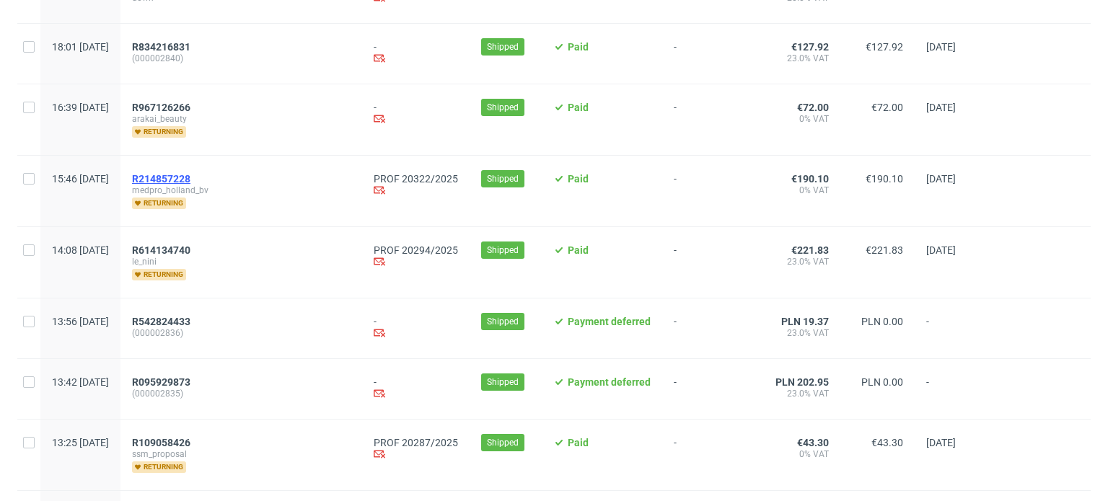
click at [190, 178] on span "R214857228" at bounding box center [161, 179] width 58 height 12
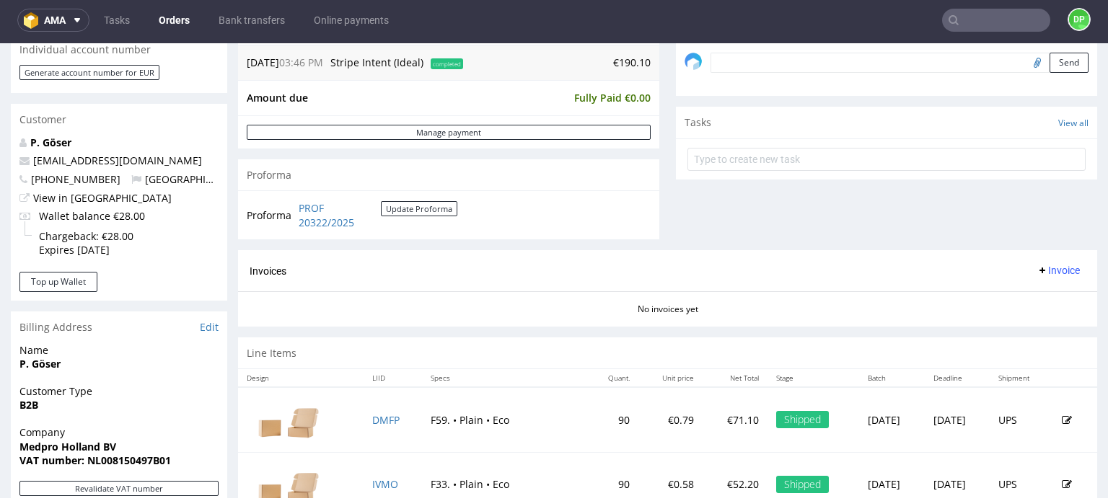
scroll to position [721, 0]
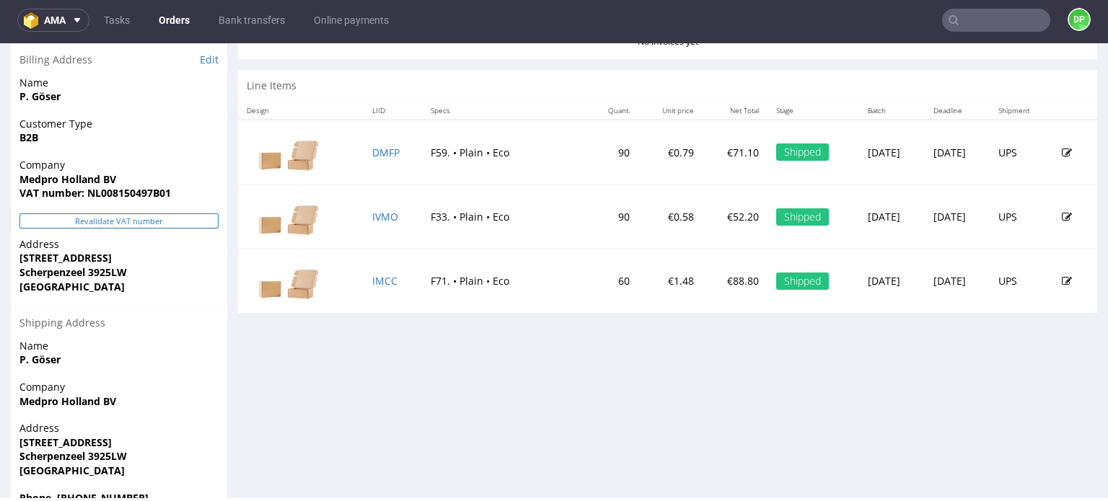
click at [136, 221] on button "Revalidate VAT number" at bounding box center [118, 221] width 199 height 15
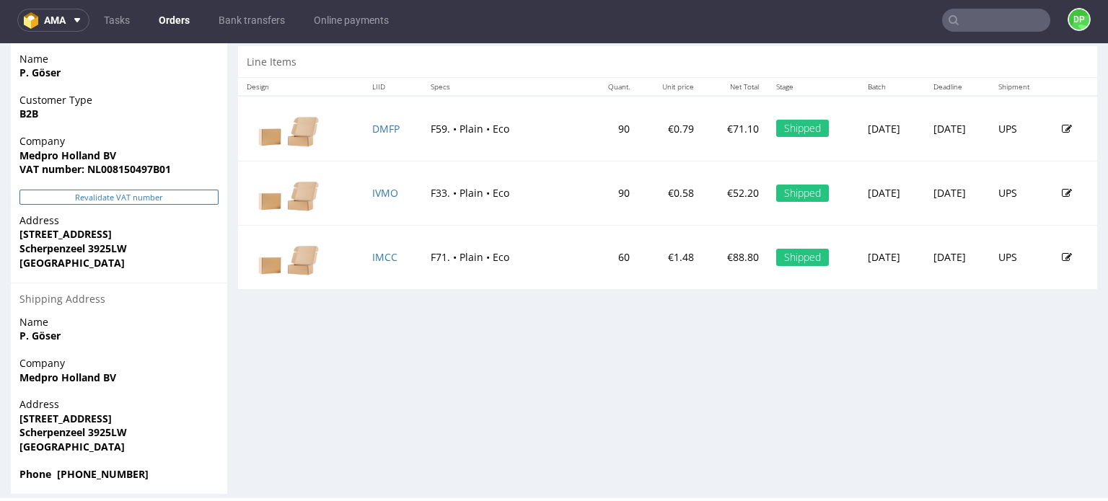
scroll to position [759, 0]
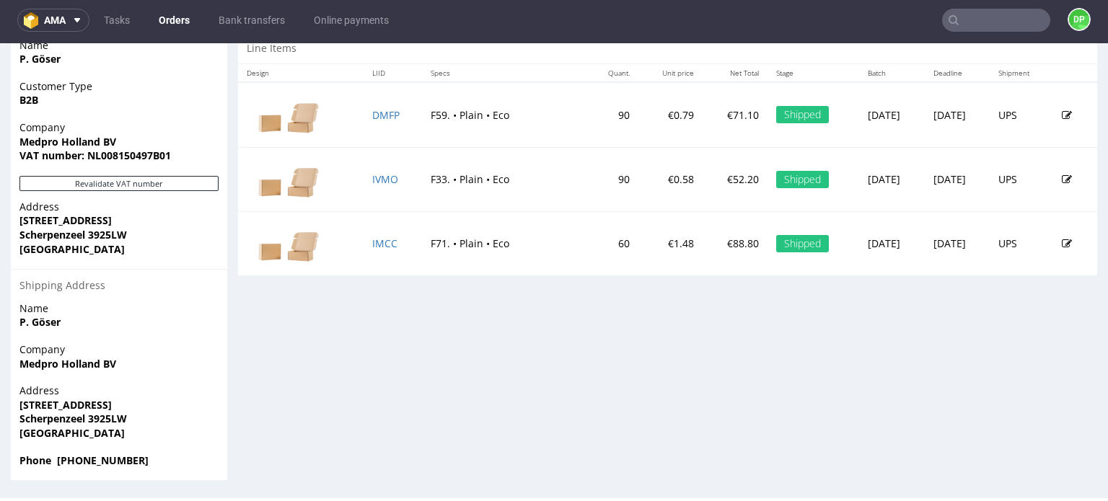
click at [110, 193] on div "Revalidate VAT number" at bounding box center [119, 188] width 216 height 24
click at [136, 184] on button "Revalidate VAT number" at bounding box center [118, 183] width 199 height 15
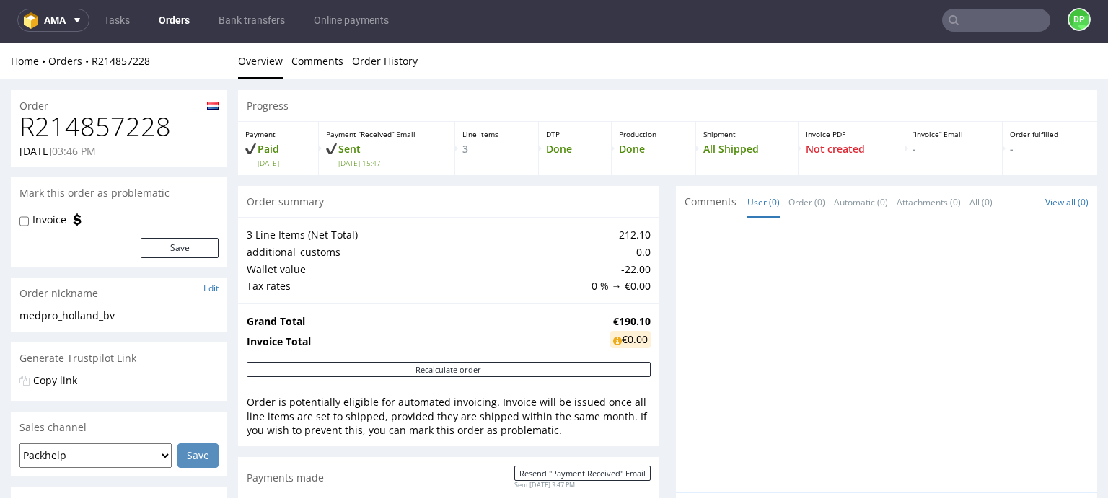
scroll to position [0, 0]
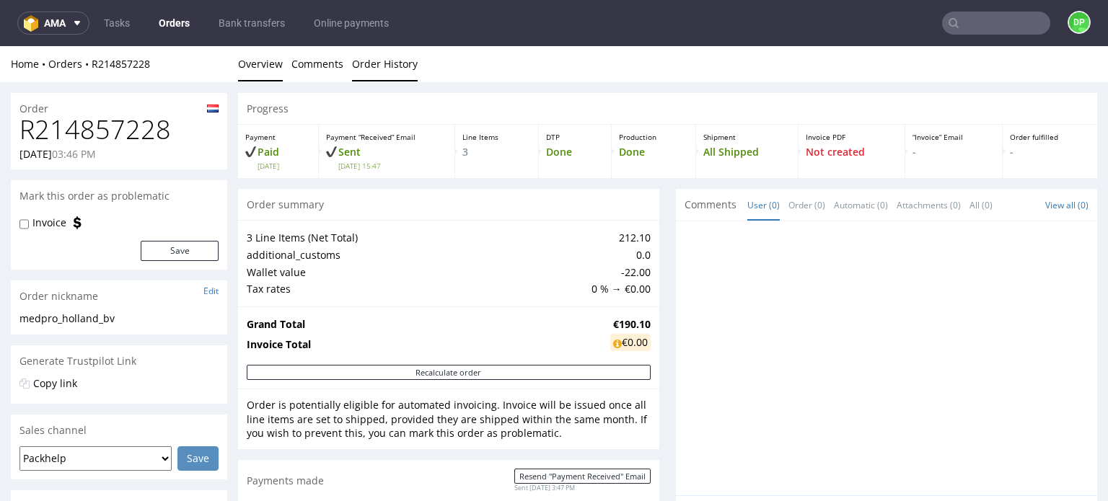
click at [367, 61] on link "Order History" at bounding box center [385, 63] width 66 height 35
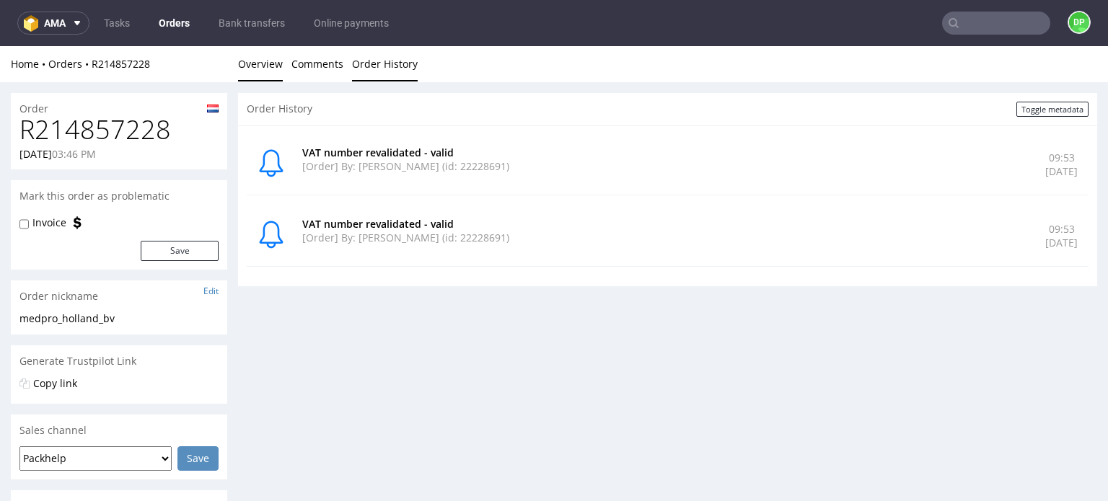
click at [255, 74] on link "Overview" at bounding box center [260, 63] width 45 height 35
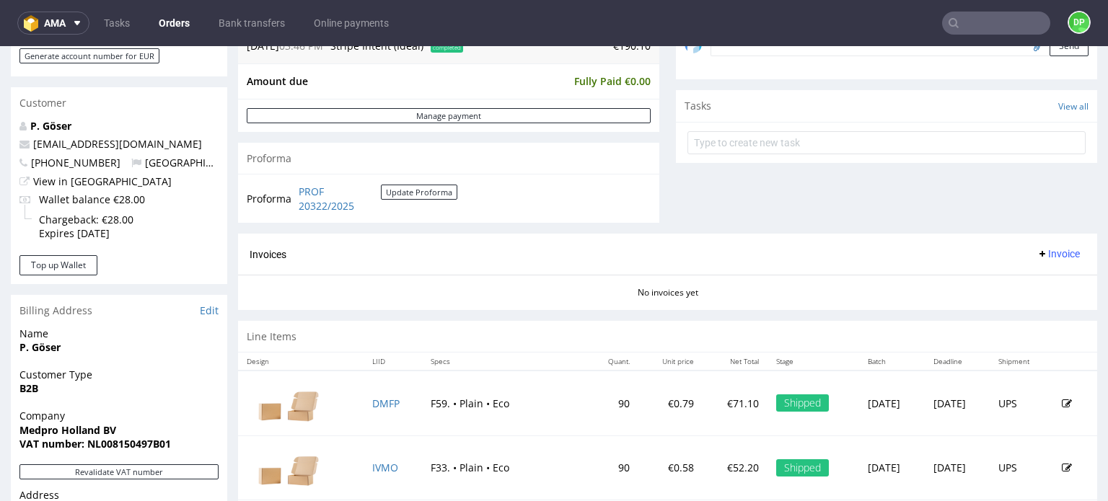
scroll to position [649, 0]
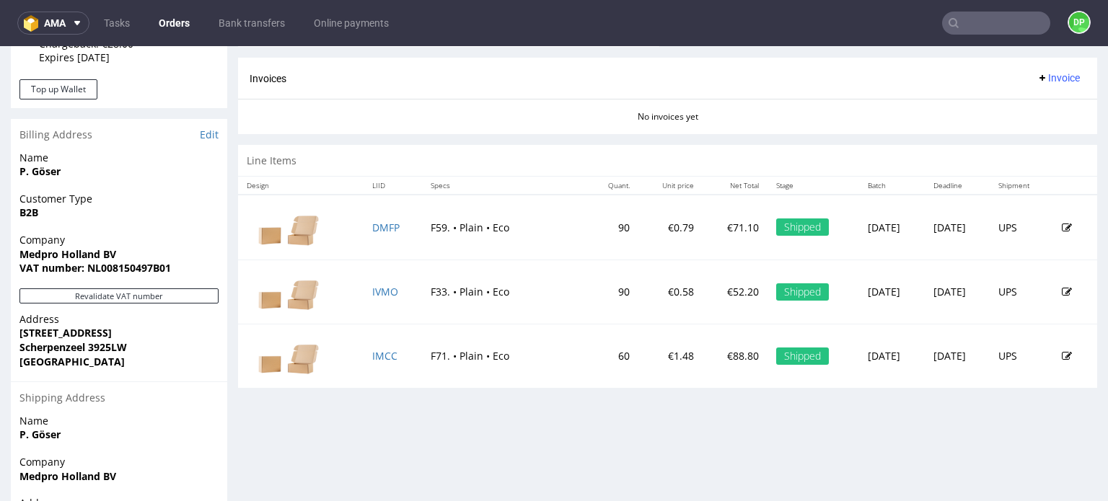
drag, startPoint x: 1033, startPoint y: 71, endPoint x: 1024, endPoint y: 81, distance: 13.8
click at [1037, 72] on span "Invoice" at bounding box center [1058, 78] width 43 height 12
click at [1020, 107] on span "Generate" at bounding box center [1036, 107] width 70 height 14
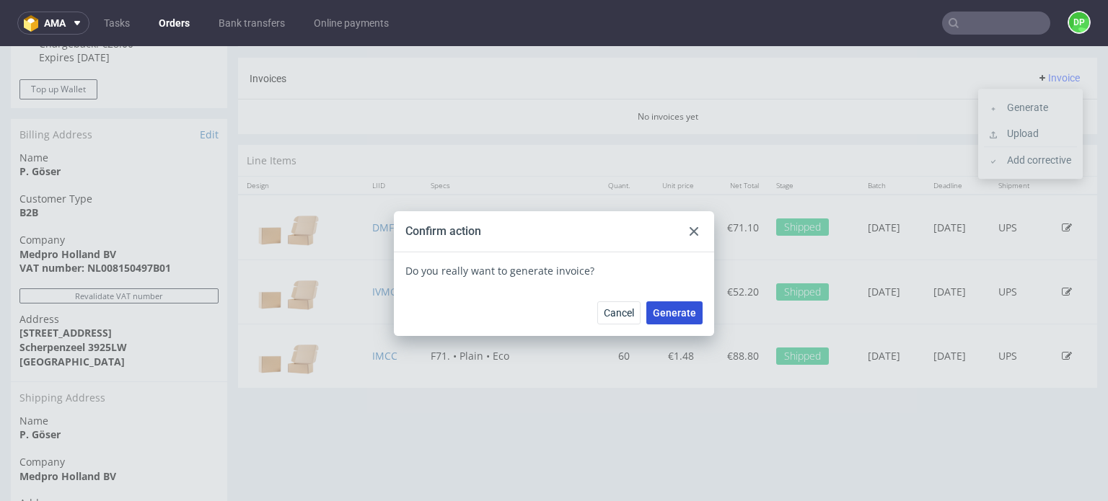
click at [659, 311] on span "Generate" at bounding box center [674, 313] width 43 height 10
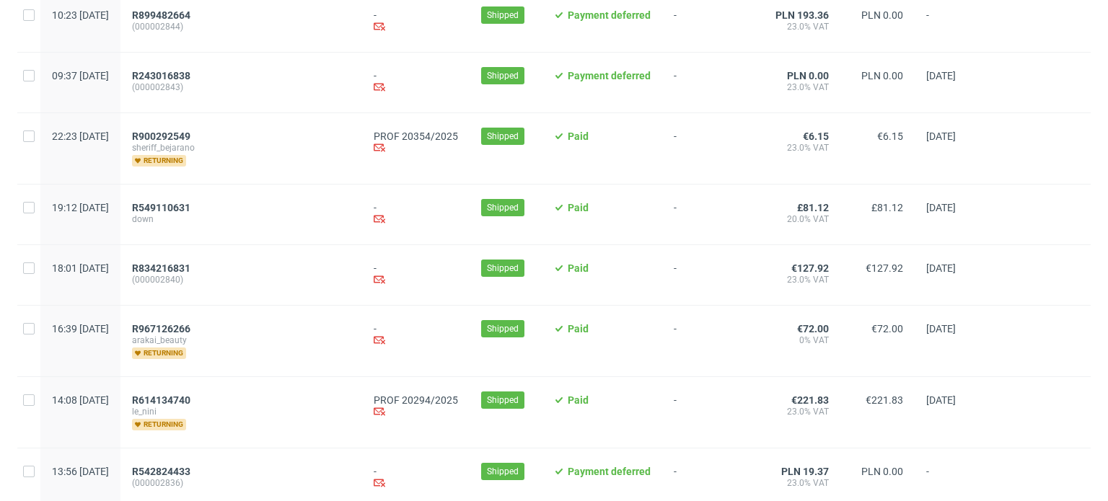
scroll to position [793, 0]
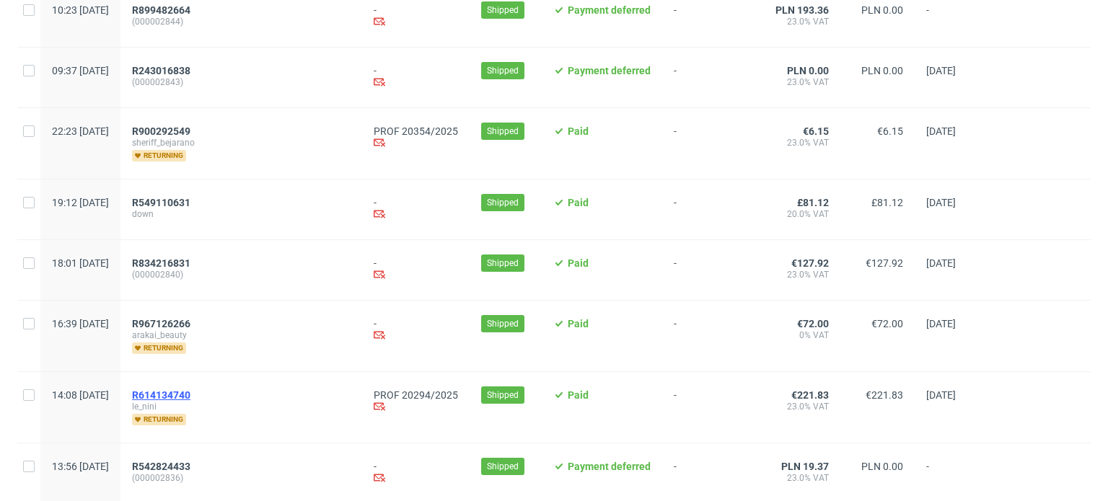
click at [188, 393] on span "R614134740" at bounding box center [161, 396] width 58 height 12
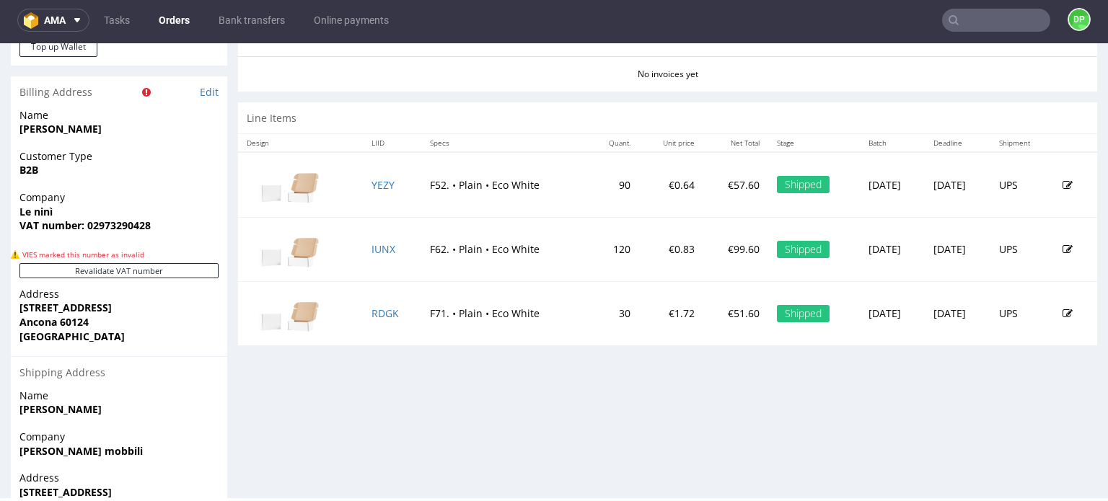
scroll to position [744, 0]
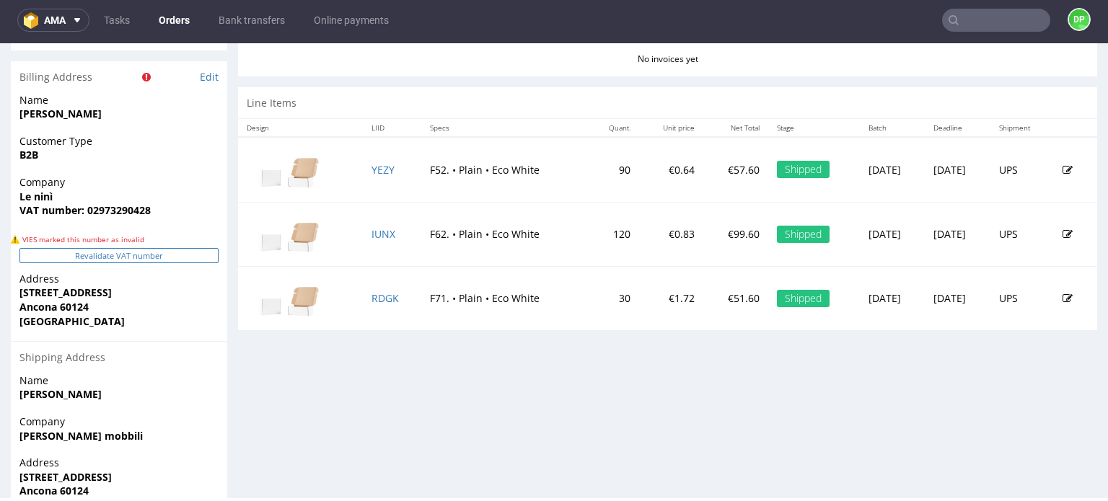
click at [115, 256] on button "Revalidate VAT number" at bounding box center [118, 255] width 199 height 15
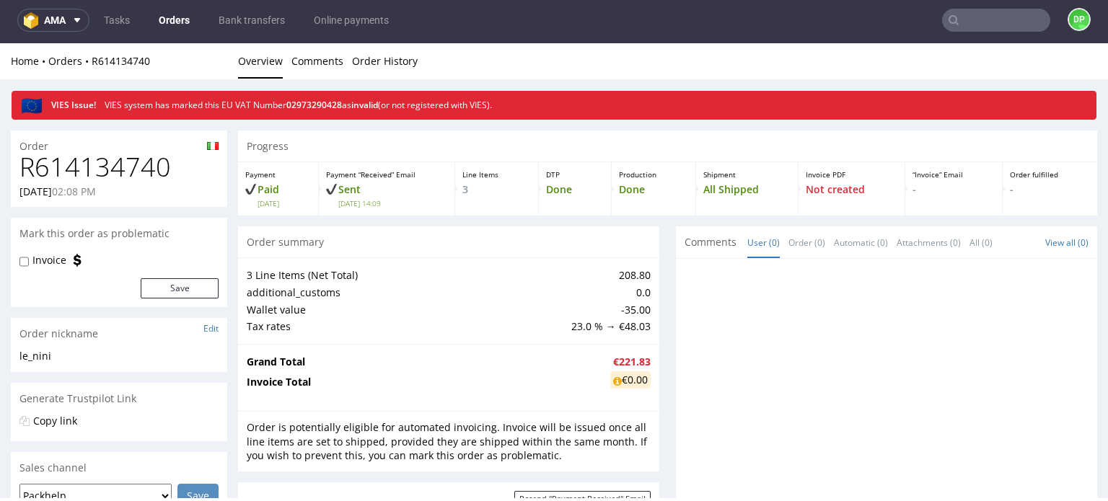
scroll to position [801, 0]
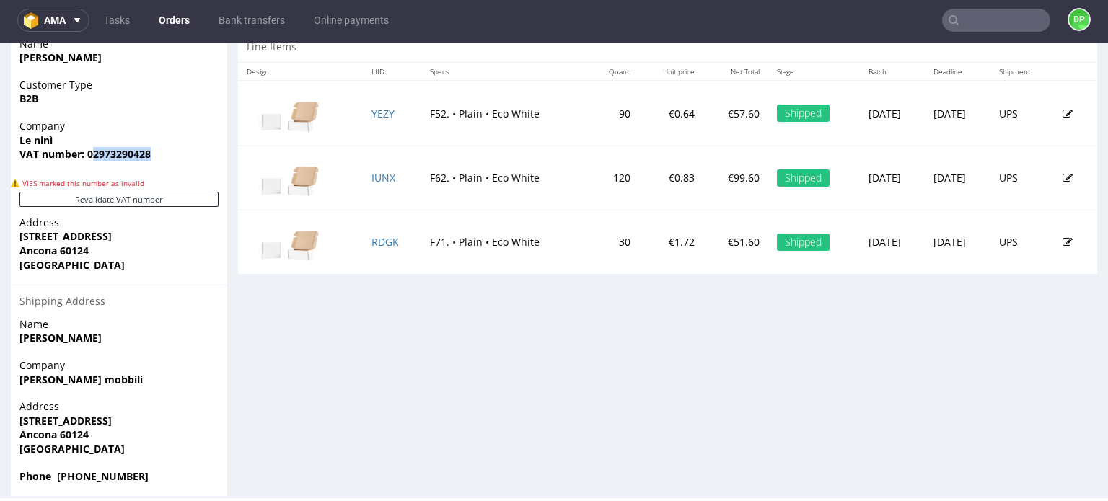
drag, startPoint x: 157, startPoint y: 159, endPoint x: 89, endPoint y: 162, distance: 67.1
click at [89, 162] on div "Company Le ninì VAT number: 02973290428" at bounding box center [119, 147] width 216 height 56
click at [94, 163] on div "Company Le ninì VAT number: 02973290428" at bounding box center [119, 147] width 216 height 56
drag, startPoint x: 157, startPoint y: 159, endPoint x: 87, endPoint y: 165, distance: 70.2
click at [87, 165] on div "Company Le ninì VAT number: 02973290428" at bounding box center [119, 147] width 216 height 56
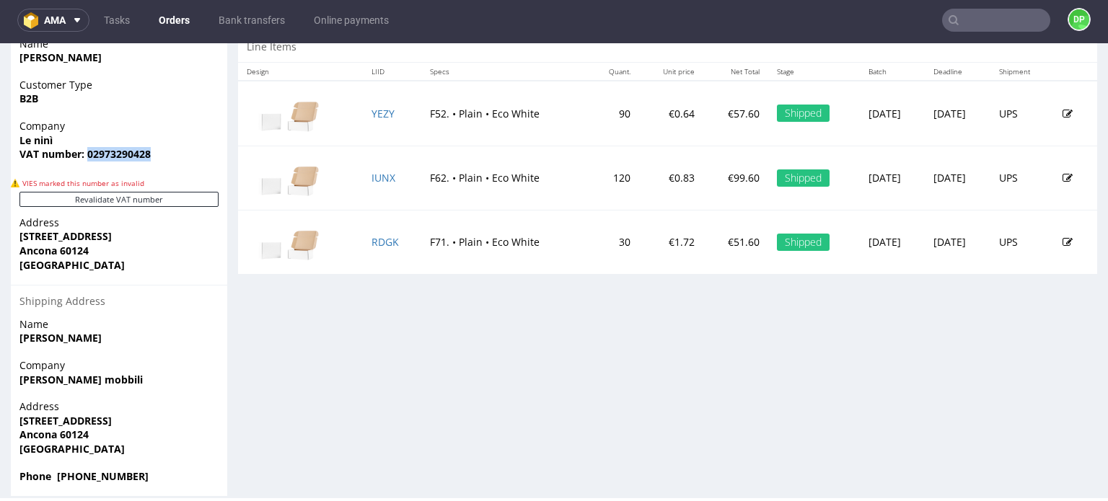
copy strong "02973290428"
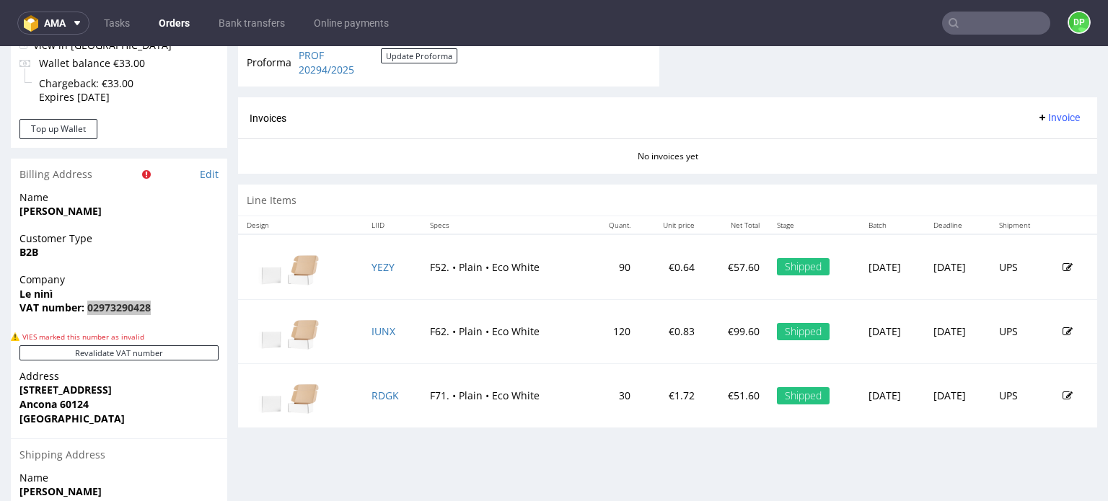
scroll to position [505, 0]
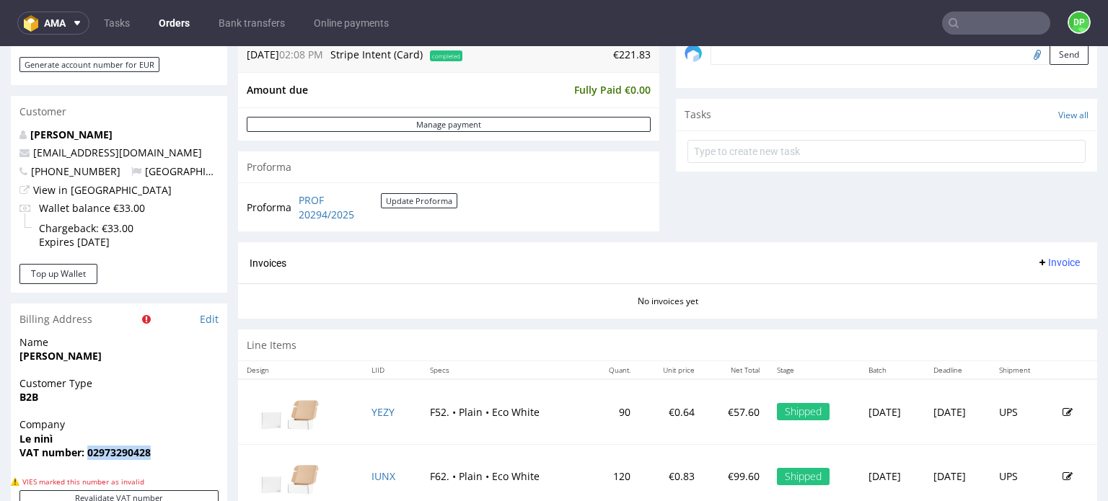
click at [1037, 258] on span "Invoice" at bounding box center [1058, 263] width 43 height 12
click at [1016, 294] on span "Generate" at bounding box center [1036, 291] width 70 height 14
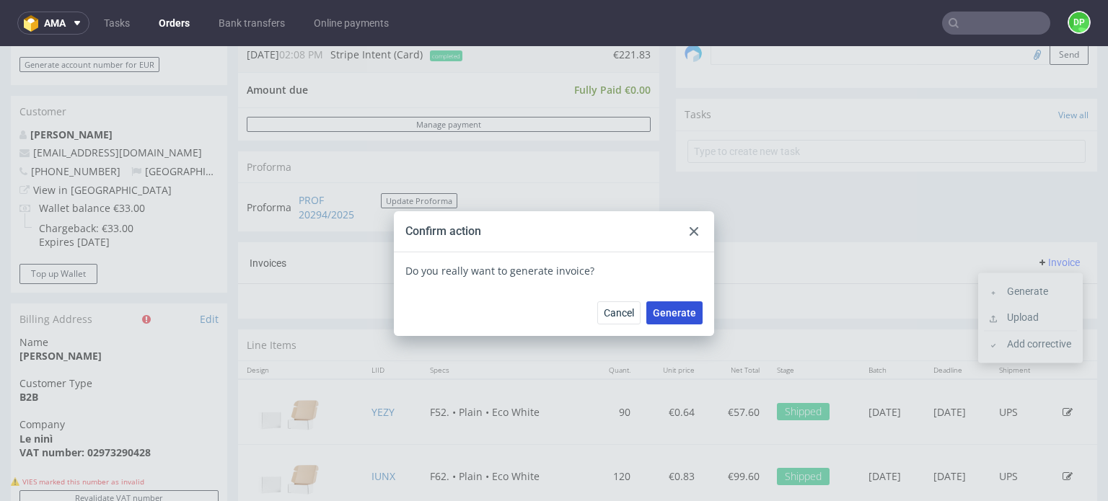
click at [656, 317] on span "Generate" at bounding box center [674, 313] width 43 height 10
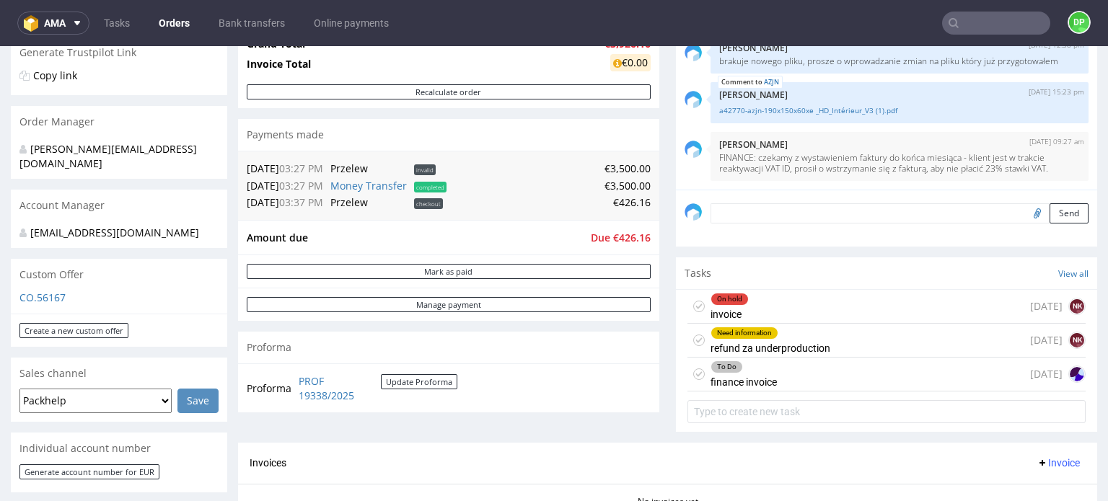
scroll to position [289, 0]
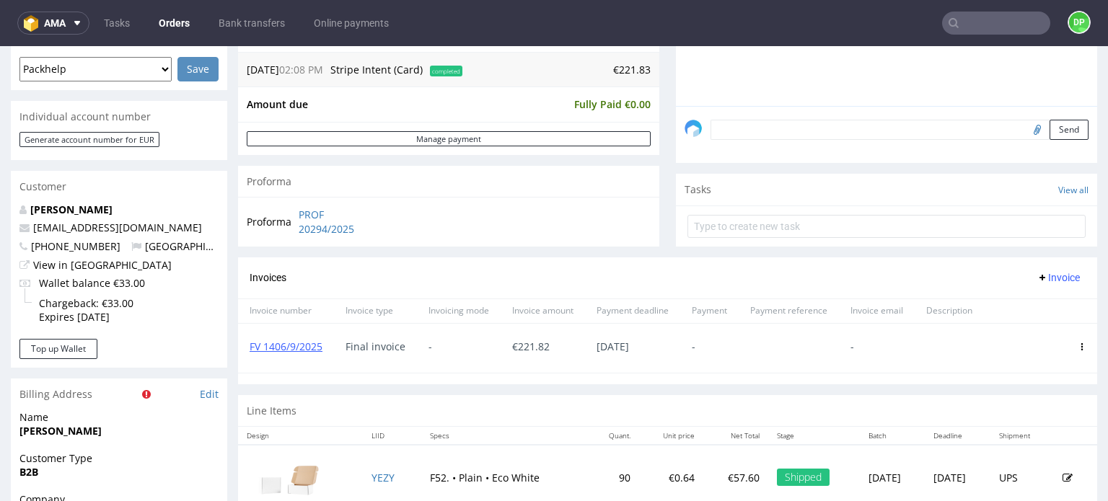
scroll to position [361, 0]
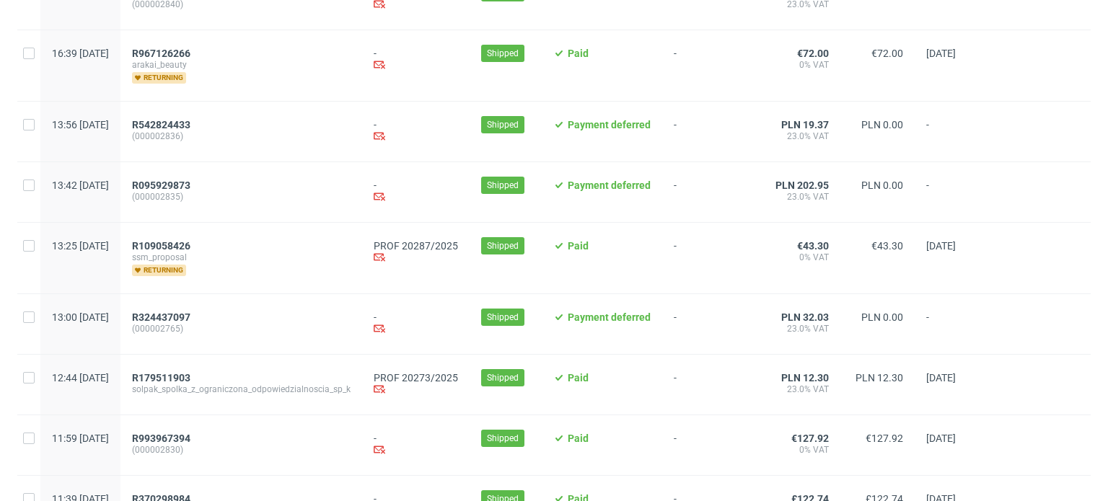
scroll to position [1082, 0]
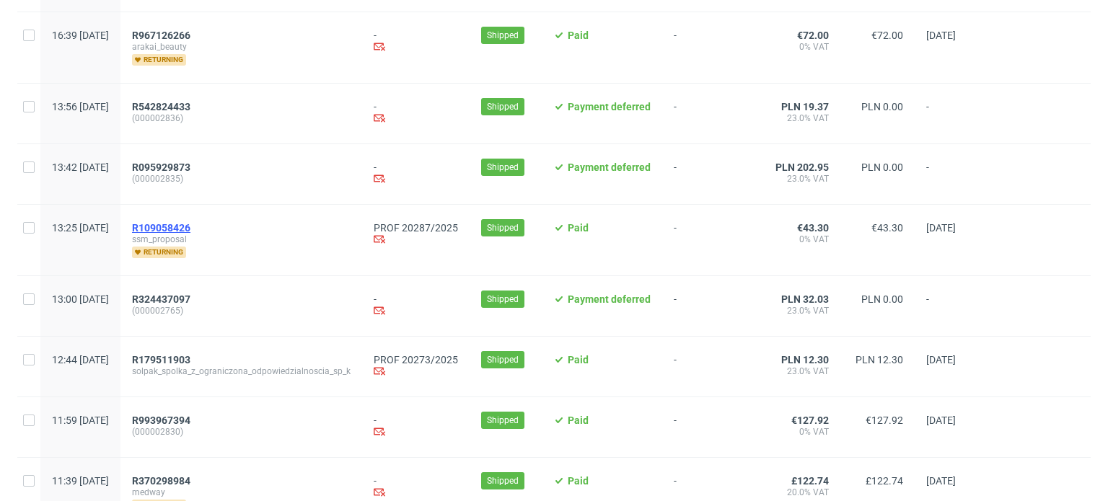
click at [190, 225] on span "R109058426" at bounding box center [161, 228] width 58 height 12
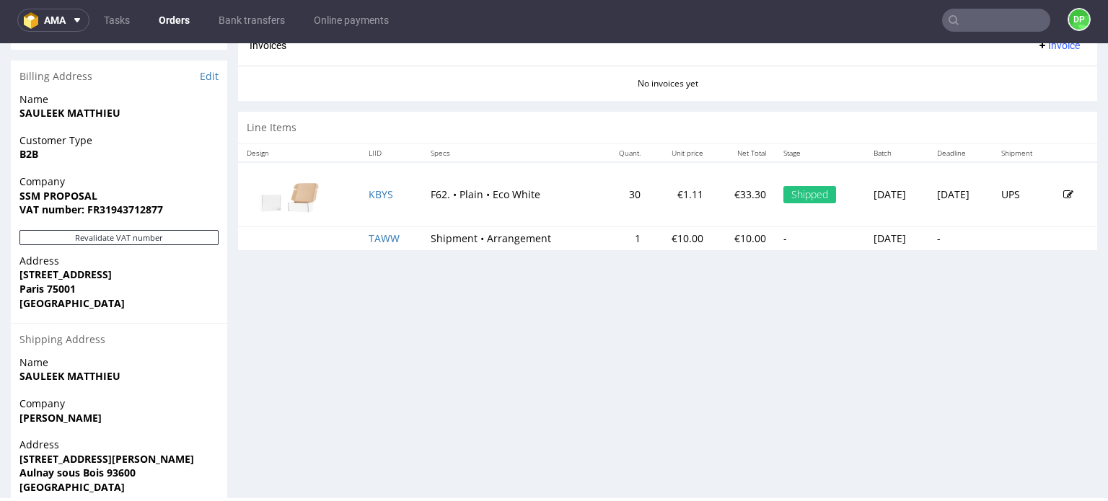
scroll to position [721, 0]
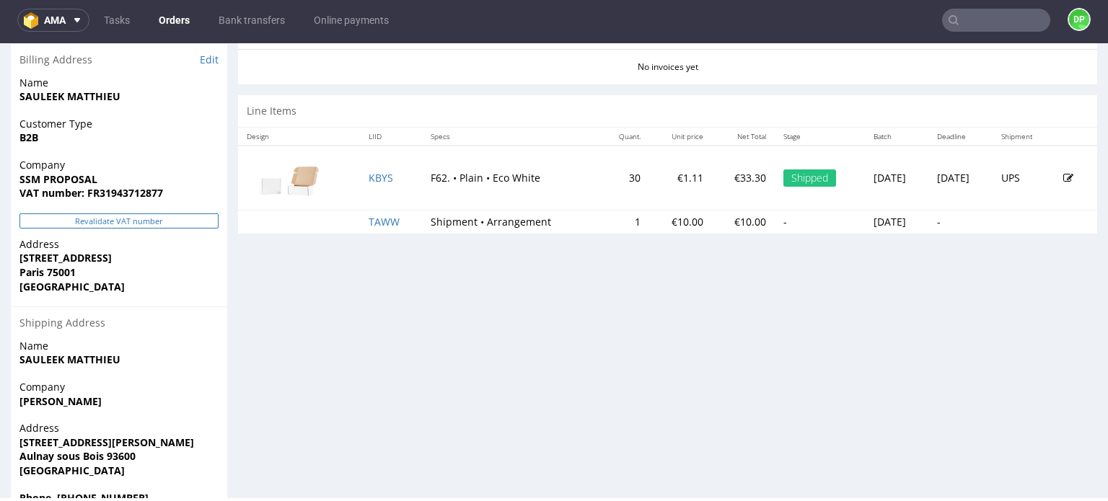
click at [92, 225] on button "Revalidate VAT number" at bounding box center [118, 221] width 199 height 15
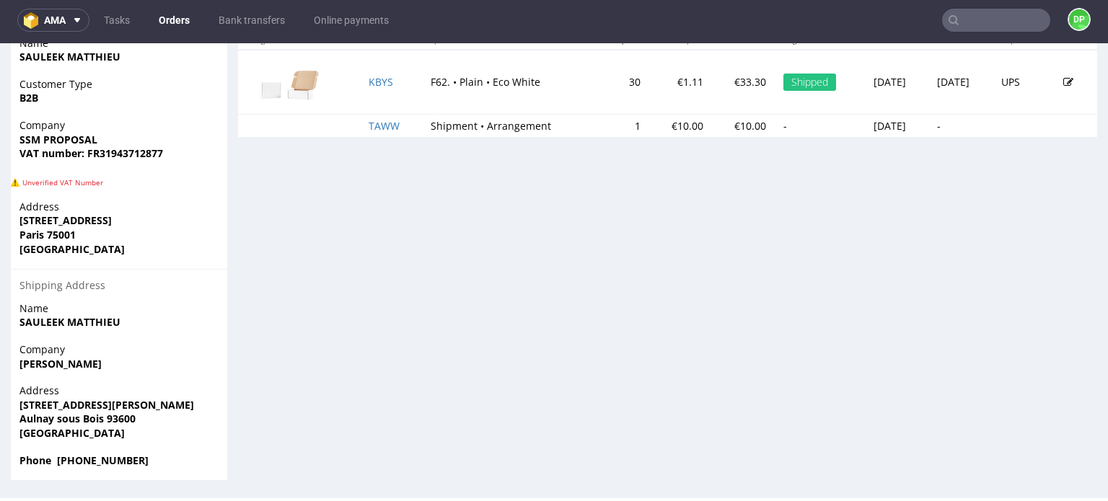
scroll to position [761, 0]
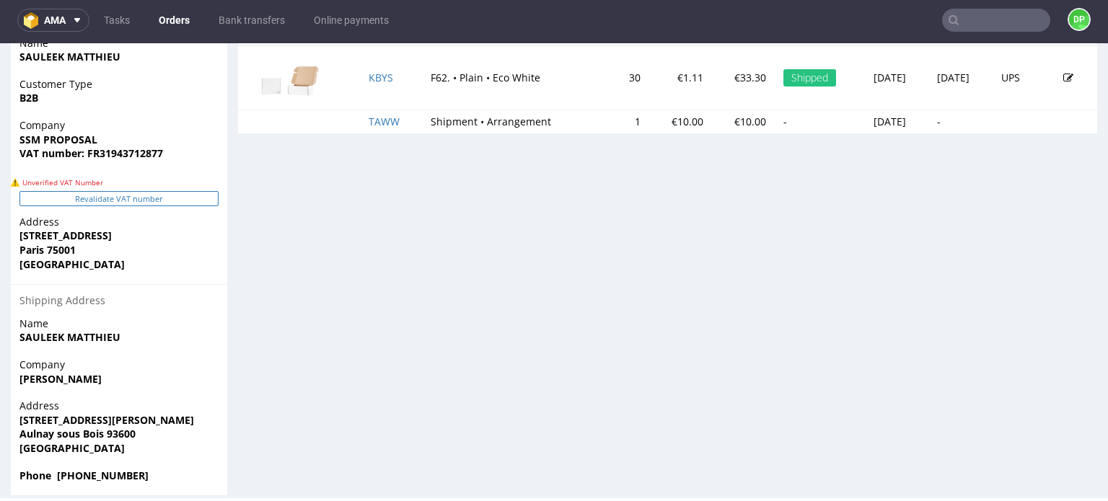
click at [126, 201] on button "Revalidate VAT number" at bounding box center [118, 198] width 199 height 15
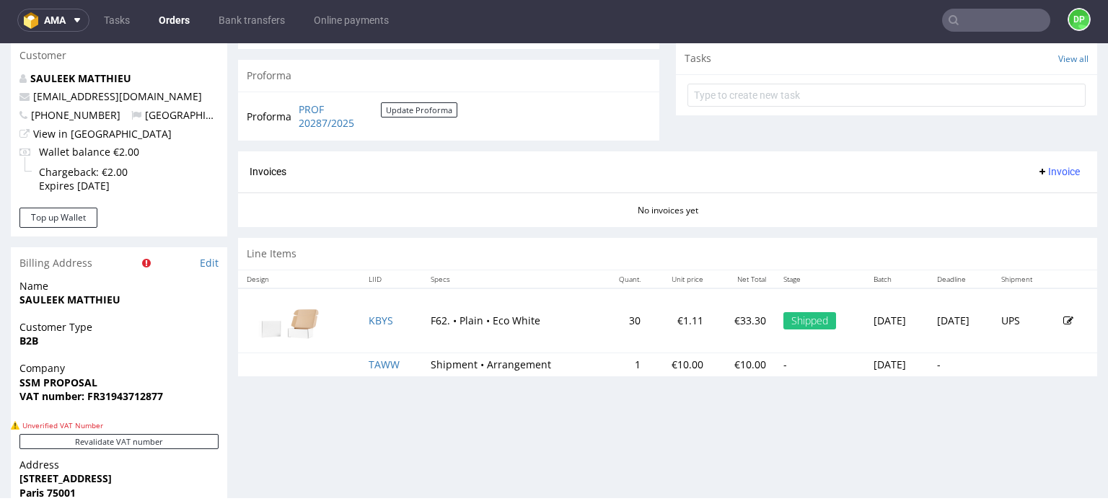
scroll to position [649, 0]
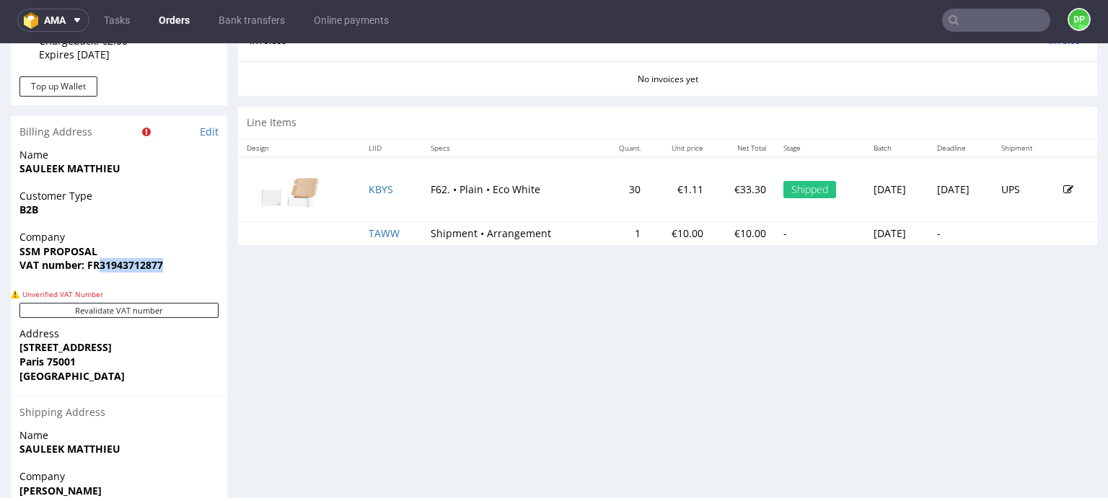
drag, startPoint x: 179, startPoint y: 268, endPoint x: 98, endPoint y: 267, distance: 80.8
click at [98, 267] on span "VAT number: FR31943712877" at bounding box center [118, 265] width 199 height 14
copy strong "31943712877"
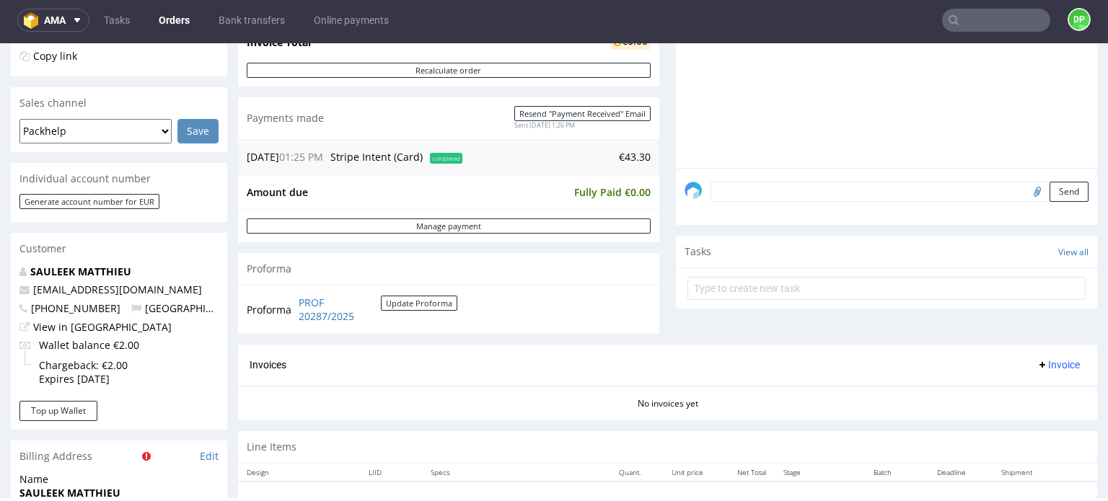
scroll to position [216, 0]
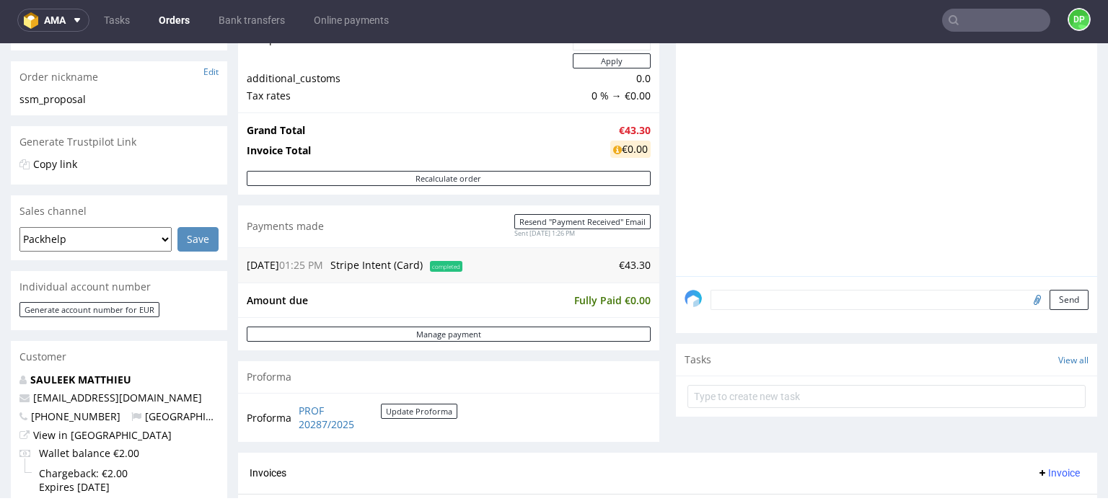
click at [1025, 299] on input "file" at bounding box center [1035, 299] width 20 height 19
type input "C:\fakepath\Zrzut ekranu [DATE] 100318.png"
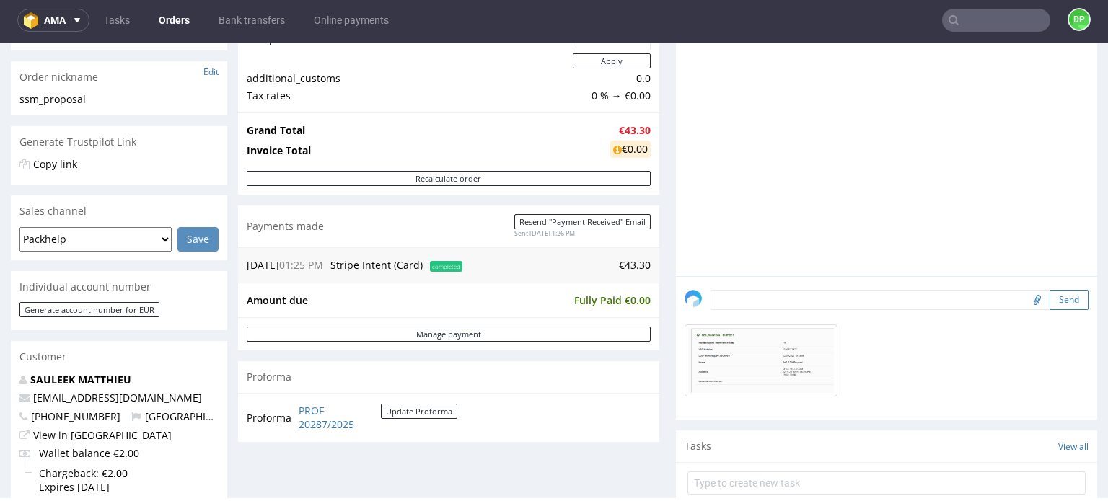
click at [1050, 299] on button "Send" at bounding box center [1069, 300] width 39 height 20
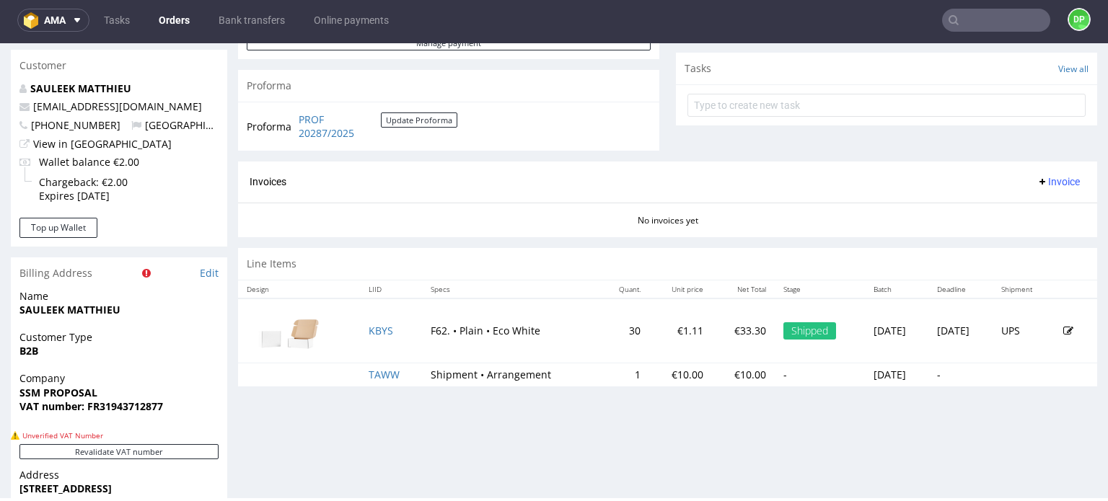
scroll to position [505, 0]
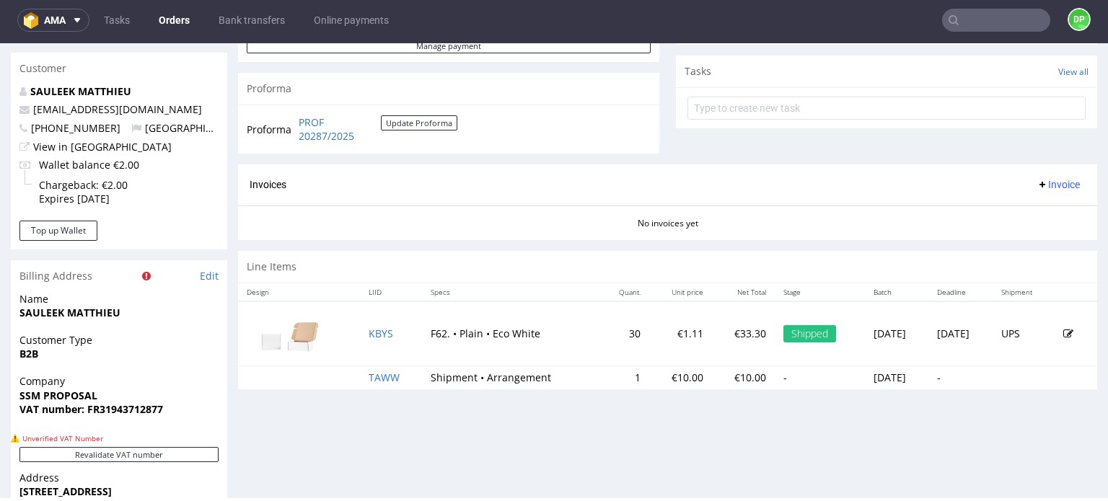
click at [1039, 184] on span "Invoice" at bounding box center [1058, 185] width 43 height 12
click at [1036, 212] on span "Generate" at bounding box center [1036, 214] width 70 height 14
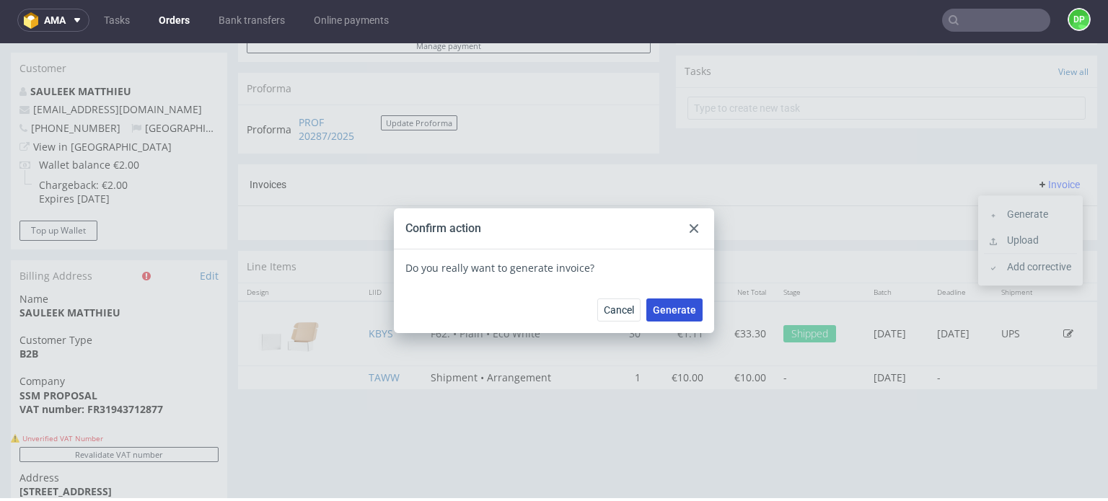
click at [678, 308] on span "Generate" at bounding box center [674, 310] width 43 height 10
click at [686, 233] on div at bounding box center [693, 228] width 17 height 17
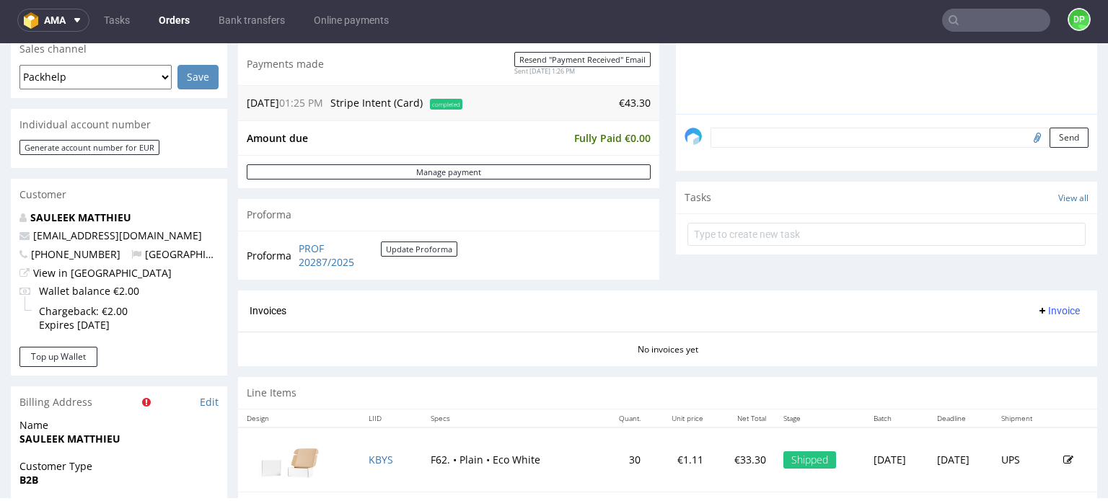
scroll to position [361, 0]
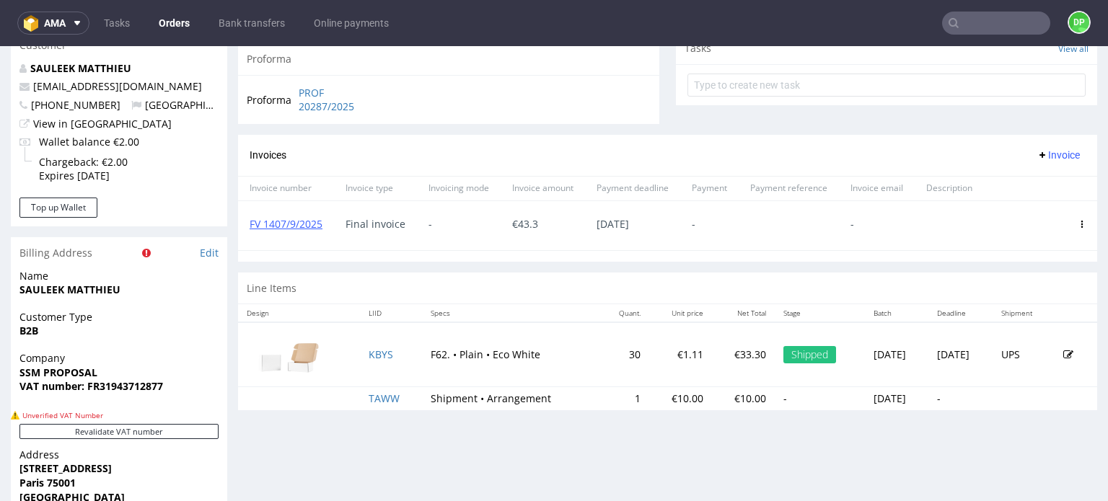
scroll to position [577, 0]
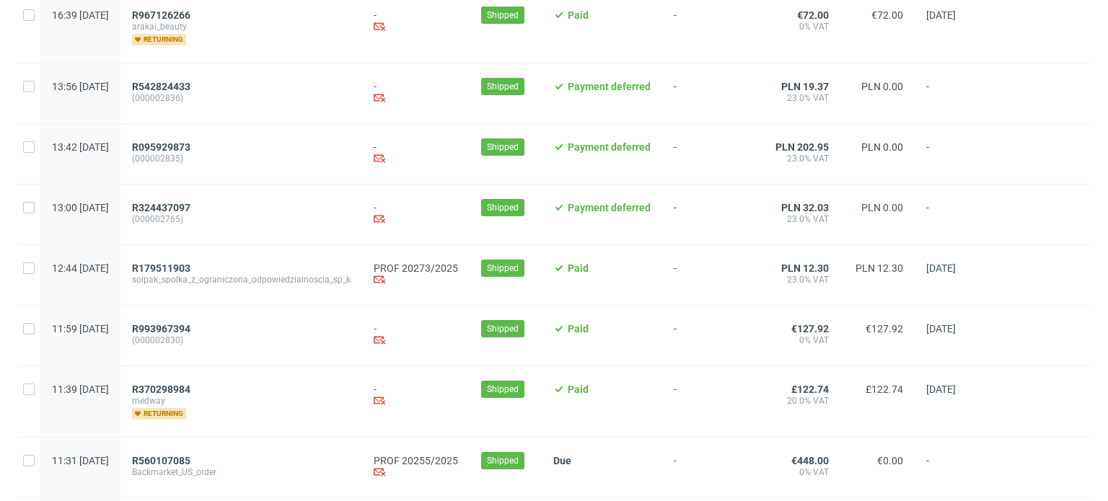
scroll to position [1189, 0]
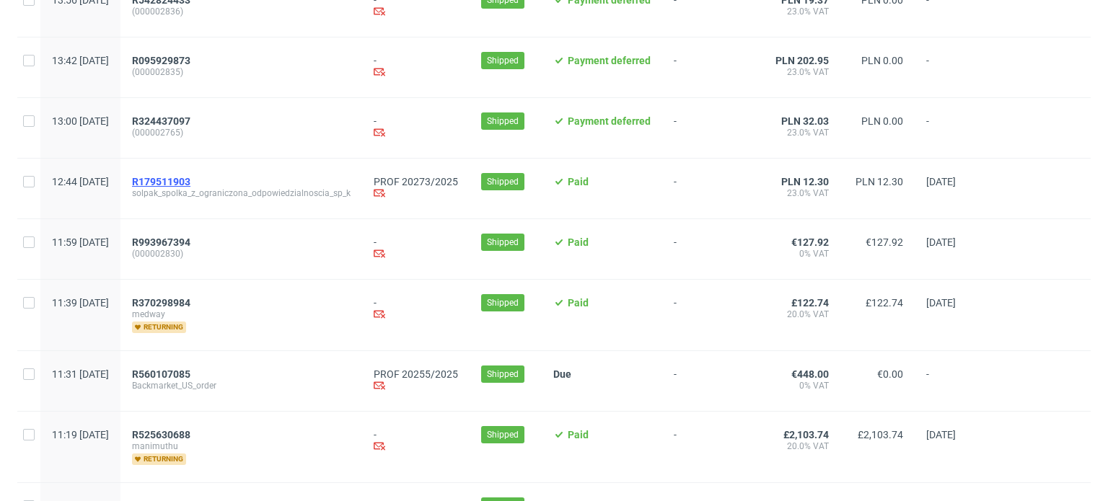
click at [190, 180] on span "R179511903" at bounding box center [161, 182] width 58 height 12
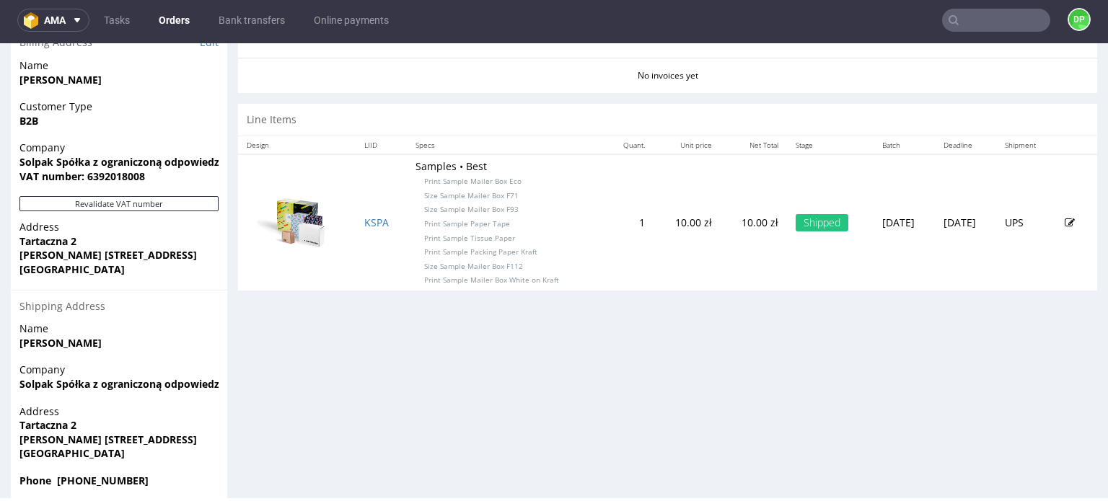
scroll to position [733, 0]
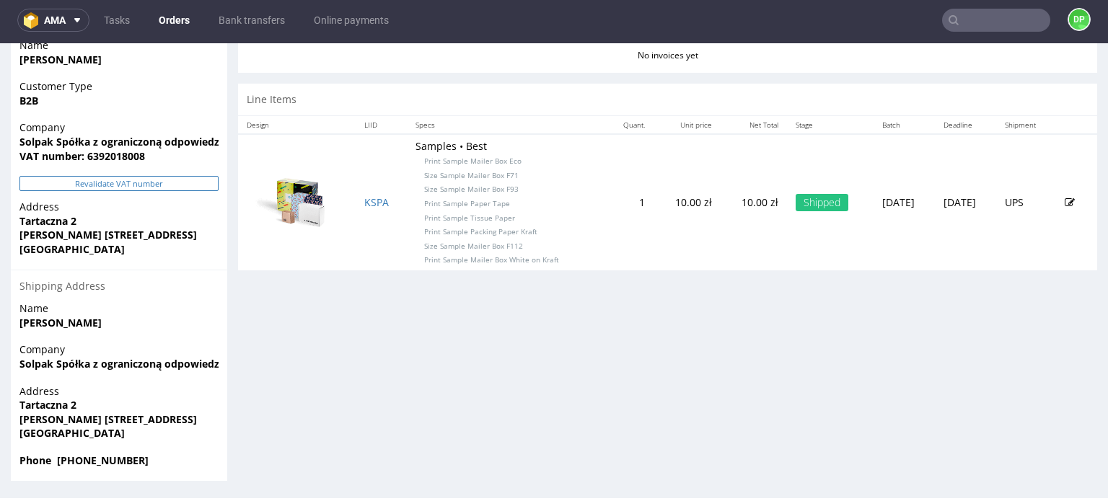
click at [63, 185] on button "Revalidate VAT number" at bounding box center [118, 183] width 199 height 15
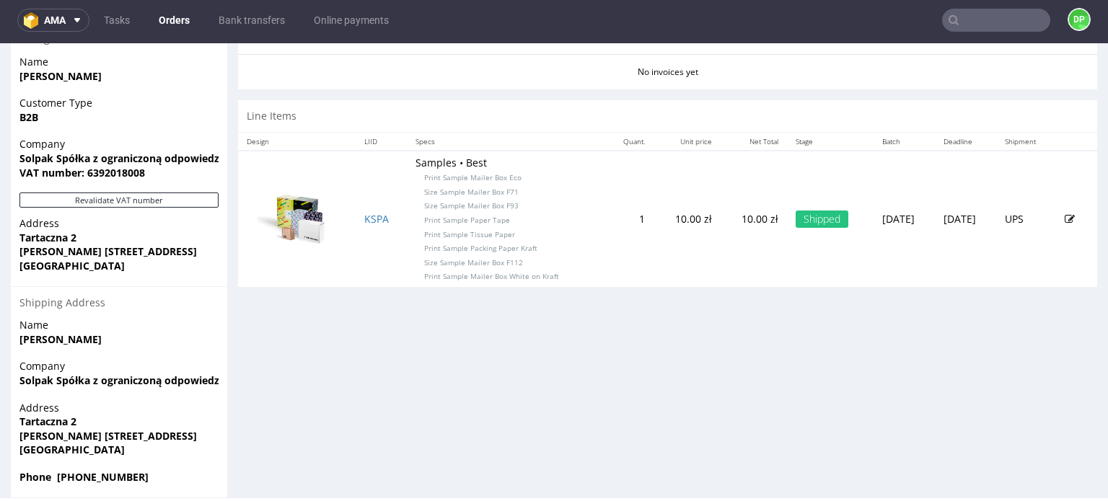
scroll to position [721, 0]
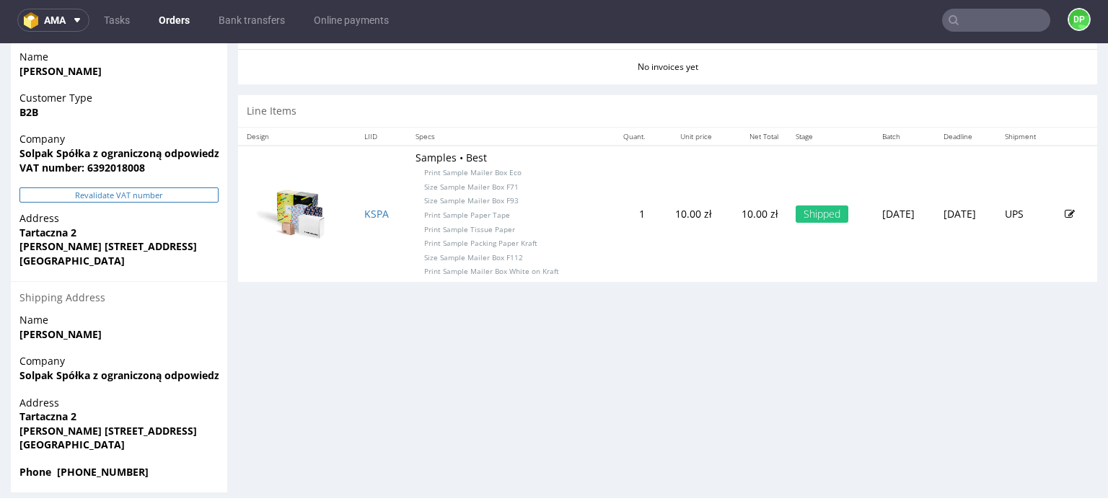
click at [172, 198] on button "Revalidate VAT number" at bounding box center [118, 195] width 199 height 15
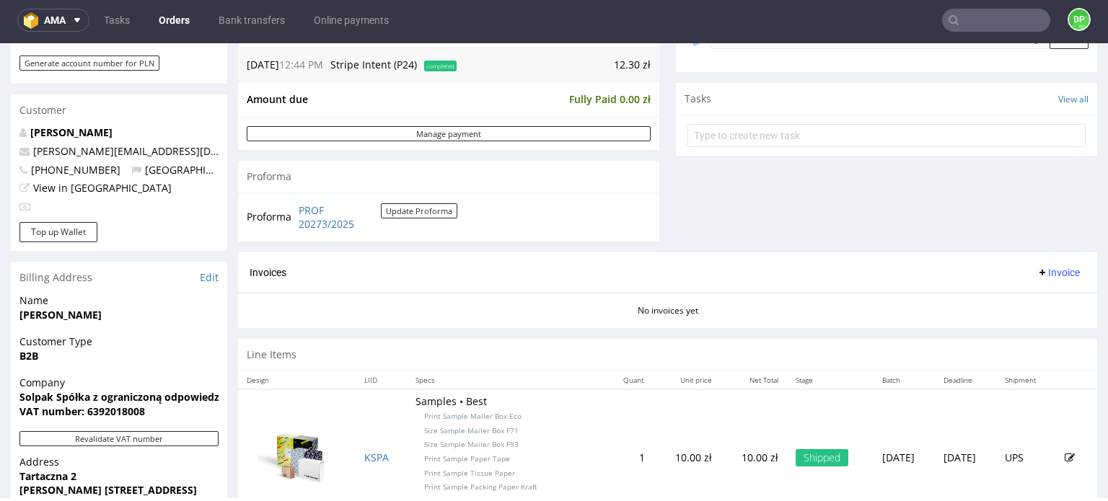
scroll to position [516, 0]
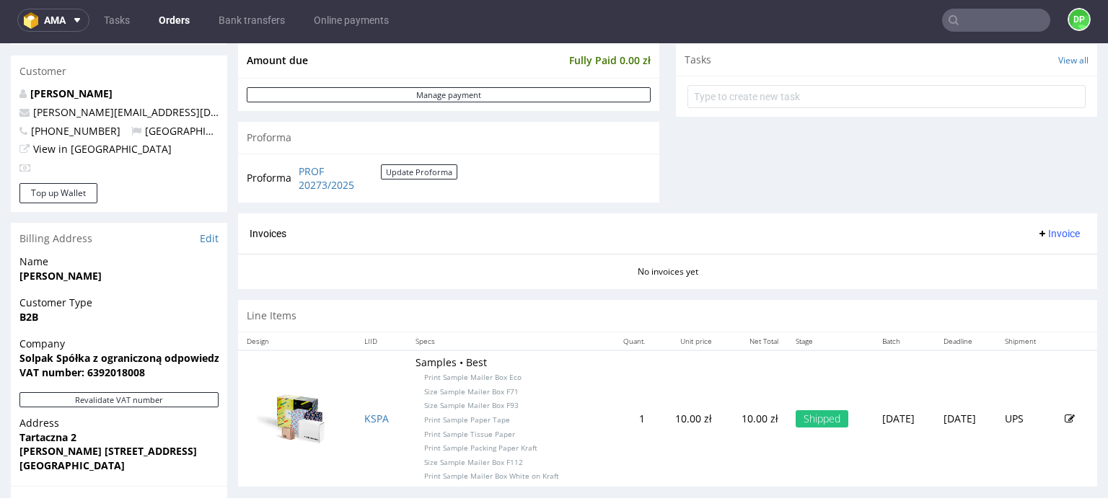
click at [1037, 234] on span "Invoice" at bounding box center [1058, 234] width 43 height 12
click at [1019, 261] on span "Generate" at bounding box center [1036, 262] width 70 height 14
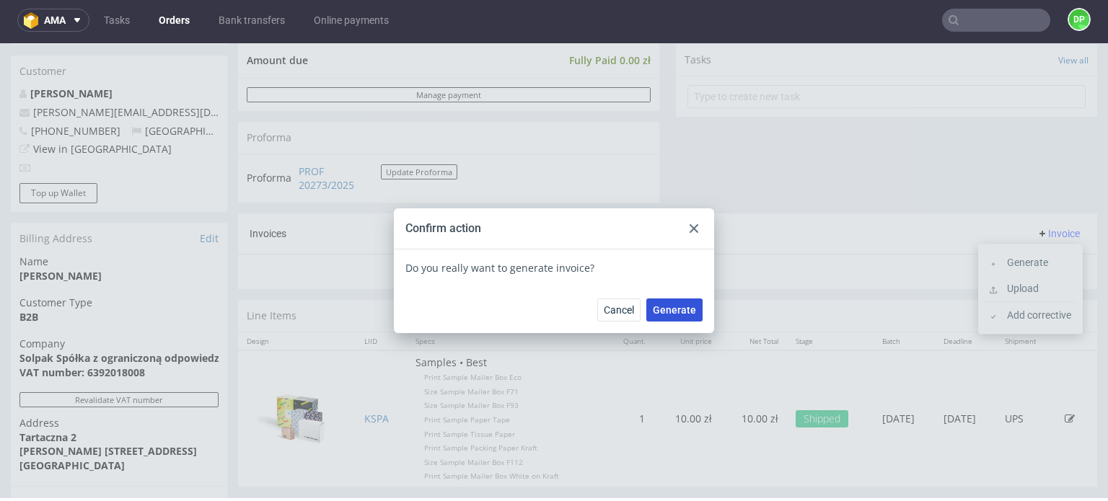
click at [656, 307] on span "Generate" at bounding box center [674, 310] width 43 height 10
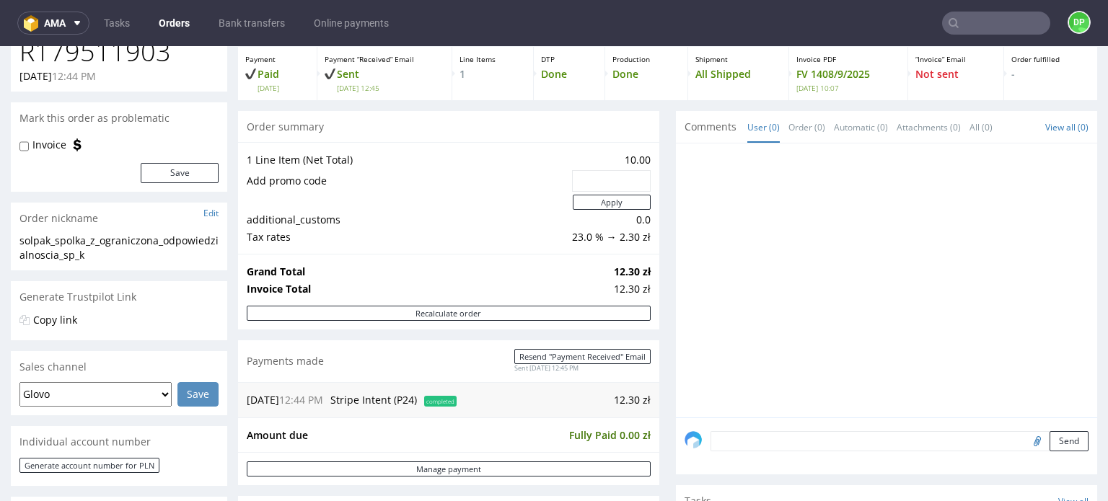
scroll to position [72, 0]
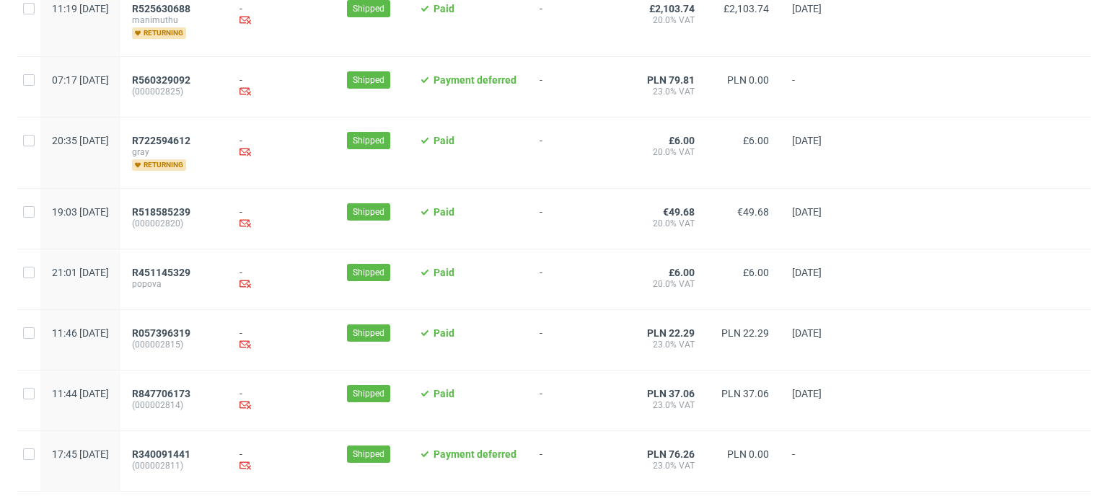
scroll to position [1589, 0]
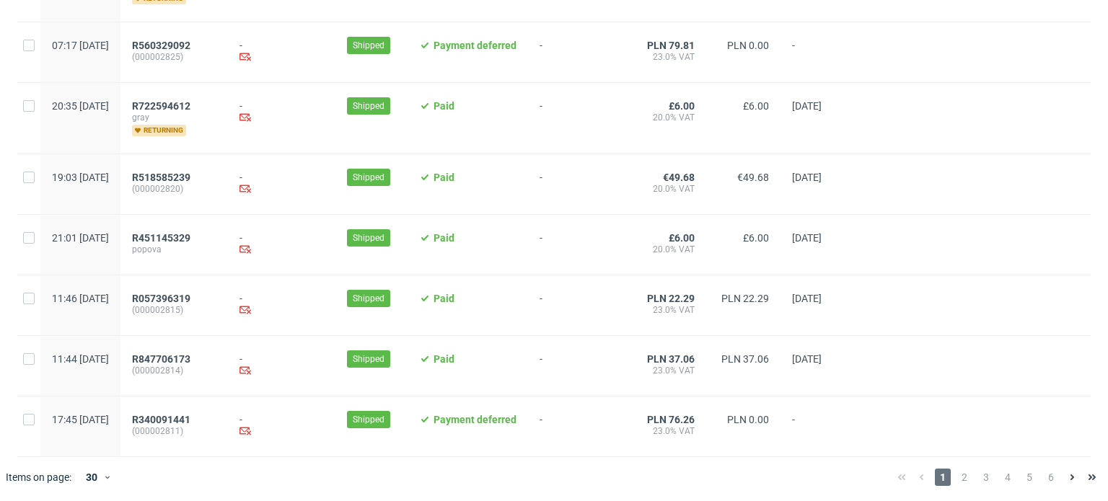
click at [957, 480] on span "2" at bounding box center [965, 477] width 16 height 17
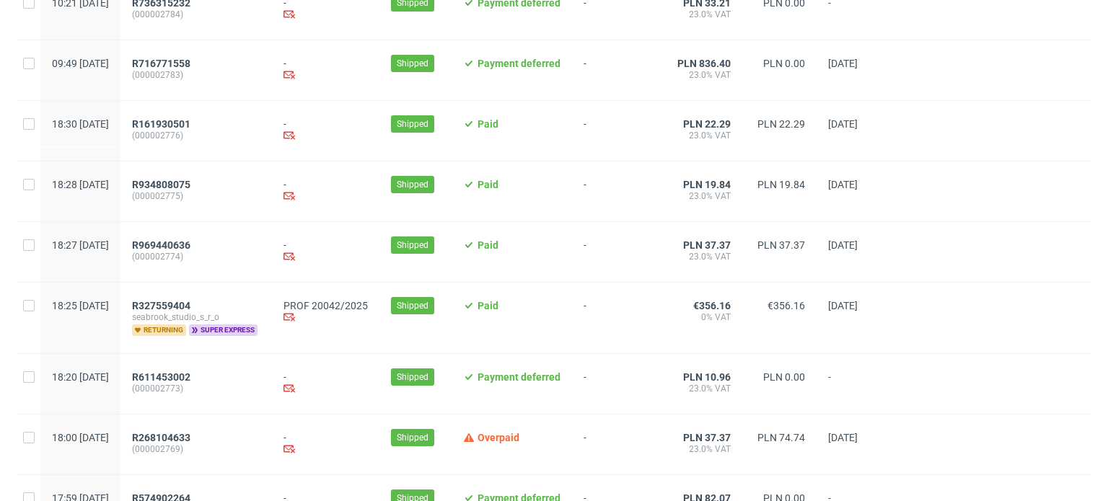
scroll to position [577, 0]
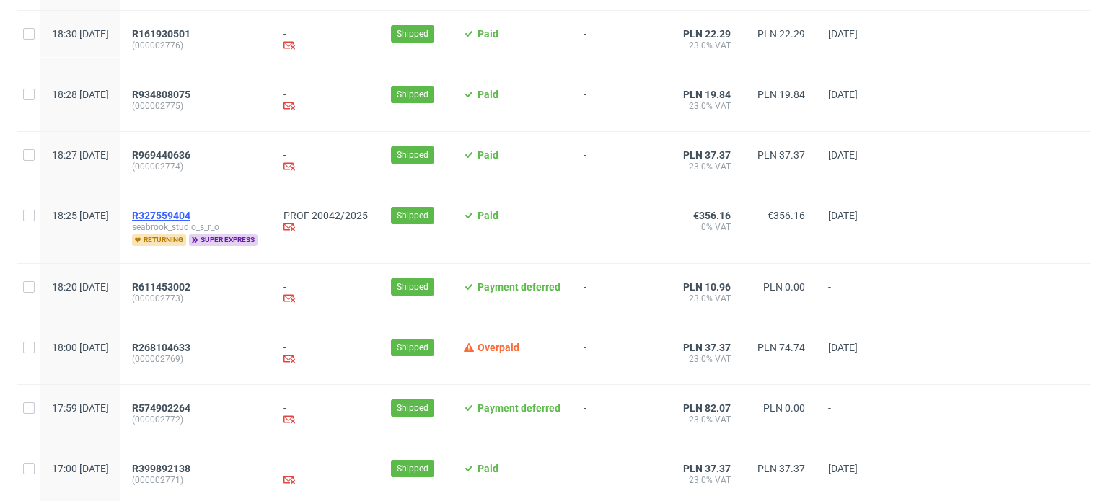
click at [190, 217] on span "R327559404" at bounding box center [161, 216] width 58 height 12
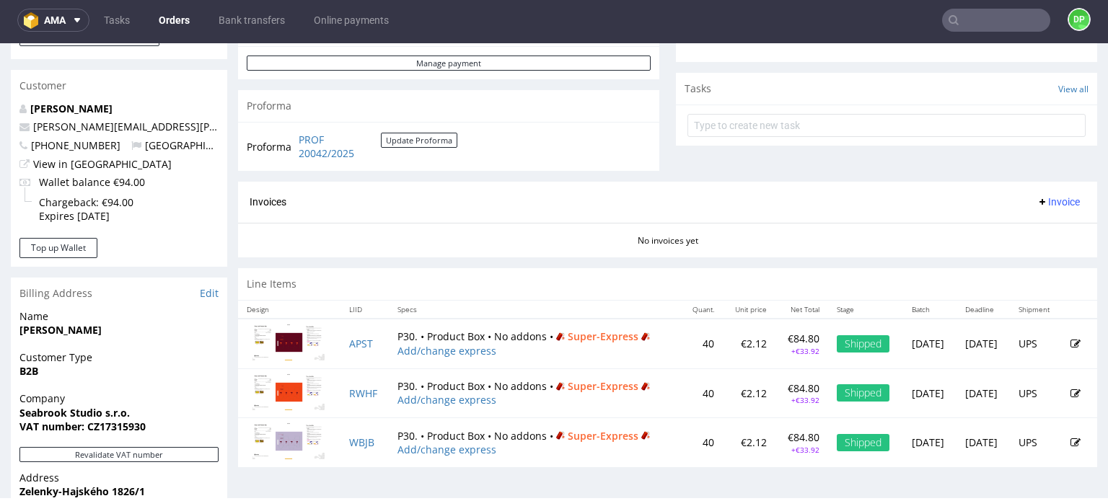
scroll to position [577, 0]
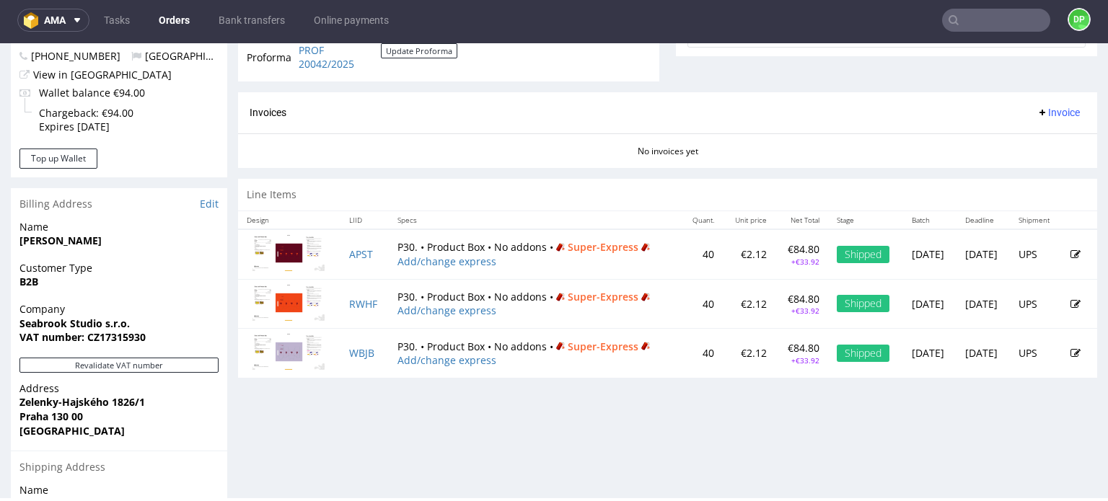
drag, startPoint x: 356, startPoint y: 261, endPoint x: 400, endPoint y: 195, distance: 79.0
click at [401, 195] on div "Line Items" at bounding box center [667, 195] width 859 height 32
drag, startPoint x: 348, startPoint y: 364, endPoint x: 350, endPoint y: 375, distance: 11.0
drag, startPoint x: 350, startPoint y: 375, endPoint x: 404, endPoint y: 441, distance: 85.6
click at [404, 442] on div "Progress Payment Paid Thu 18 Sep Payment “Received” Email Sent Thu 18 Sep 18:26…" at bounding box center [667, 88] width 859 height 1150
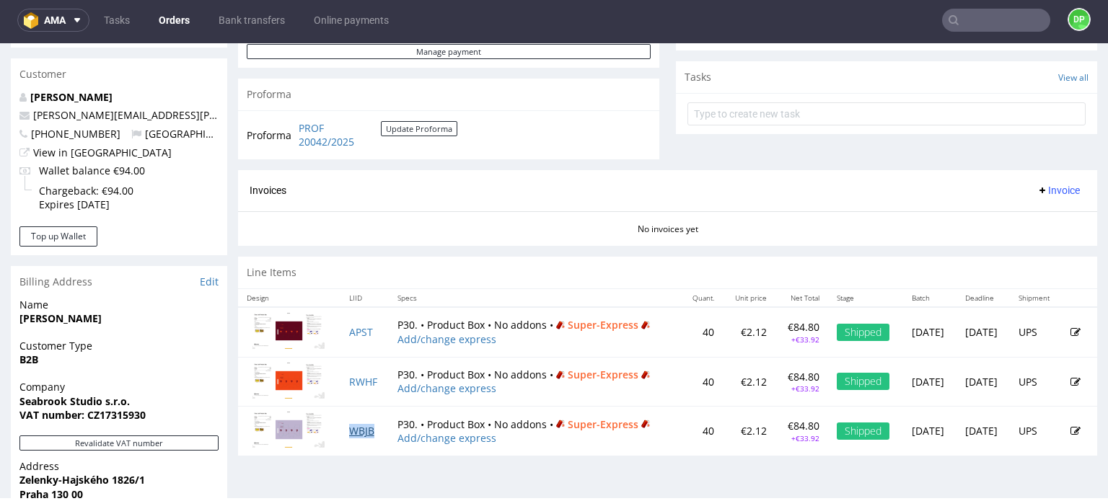
scroll to position [433, 0]
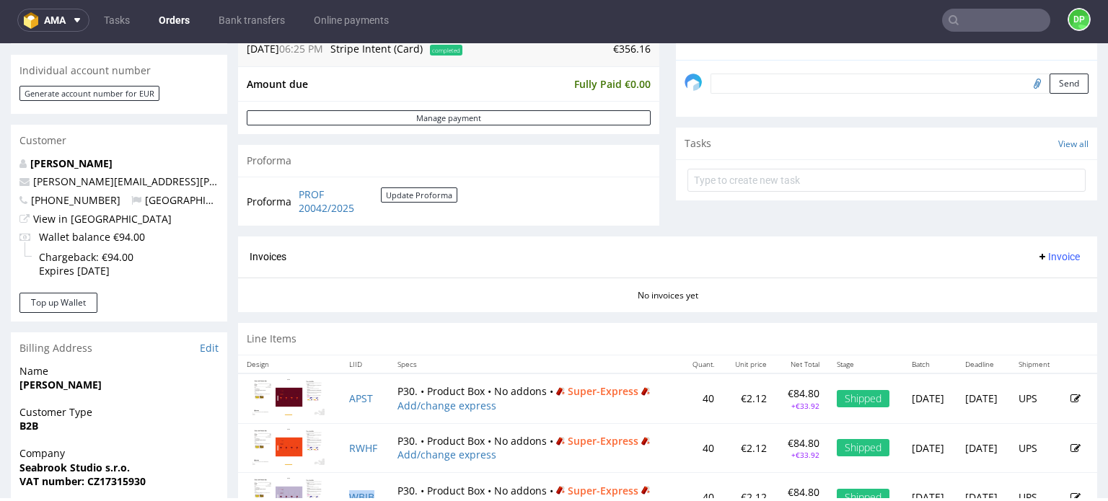
click at [1038, 253] on span "Invoice" at bounding box center [1058, 257] width 43 height 12
click at [994, 284] on icon at bounding box center [993, 287] width 7 height 7
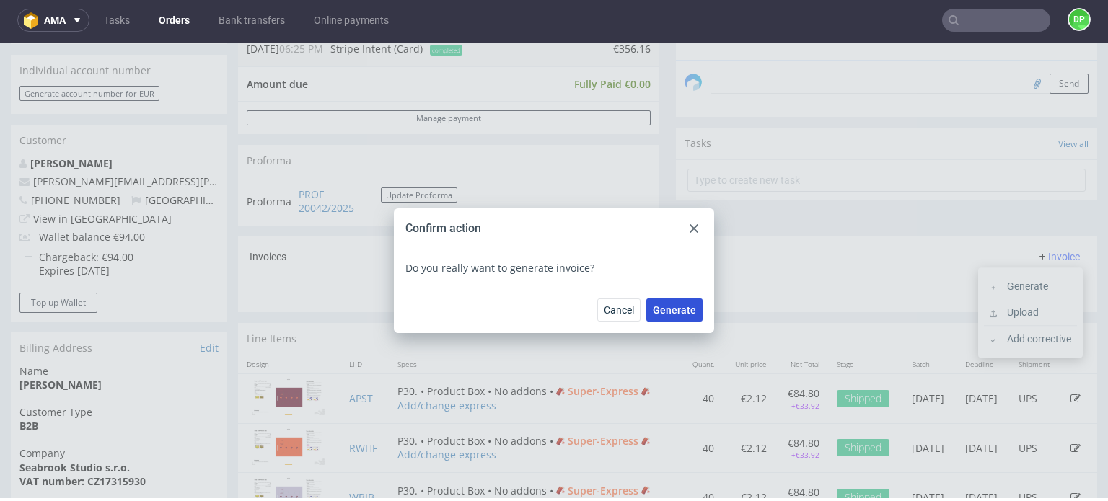
click at [687, 314] on span "Generate" at bounding box center [674, 310] width 43 height 10
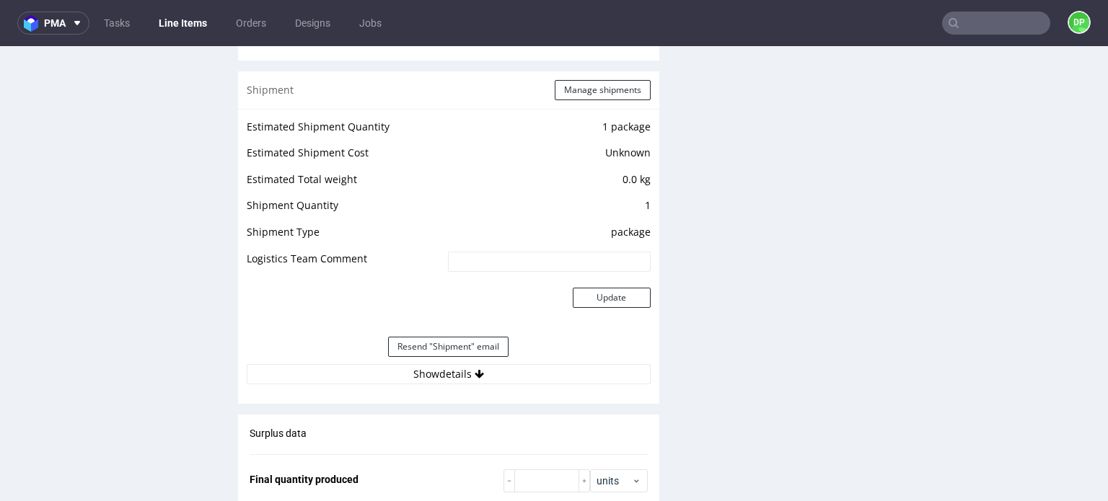
scroll to position [1587, 0]
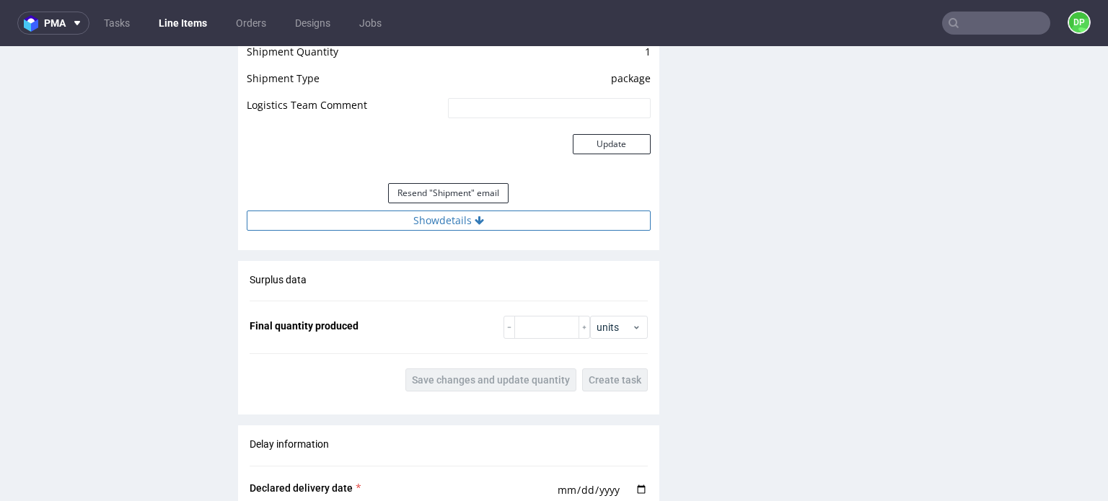
click at [423, 223] on button "Show details" at bounding box center [449, 221] width 404 height 20
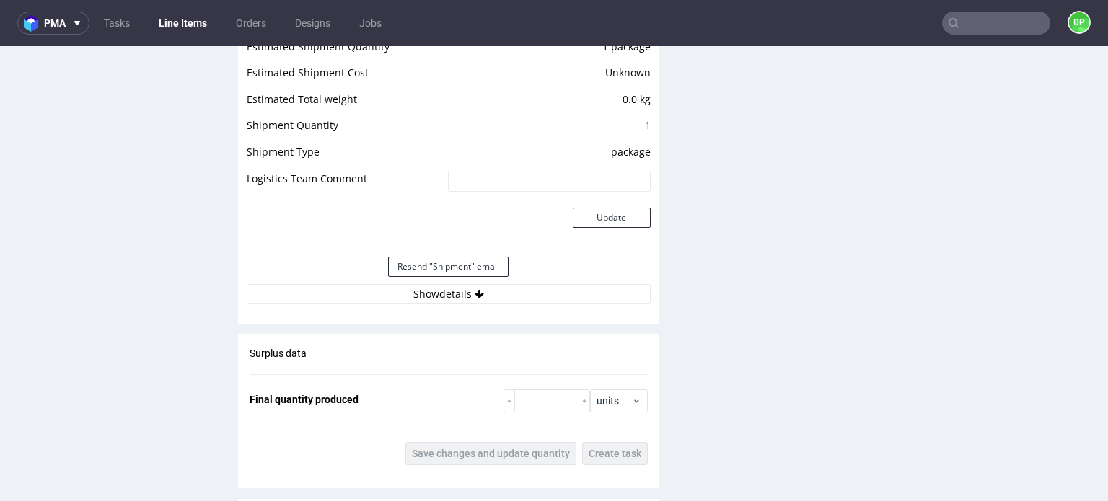
scroll to position [1515, 0]
click at [456, 303] on div "Estimated Shipment Quantity 1 package Estimated Shipment Cost Unknown Estimated…" at bounding box center [448, 169] width 421 height 284
click at [451, 294] on button "Show details" at bounding box center [449, 293] width 404 height 20
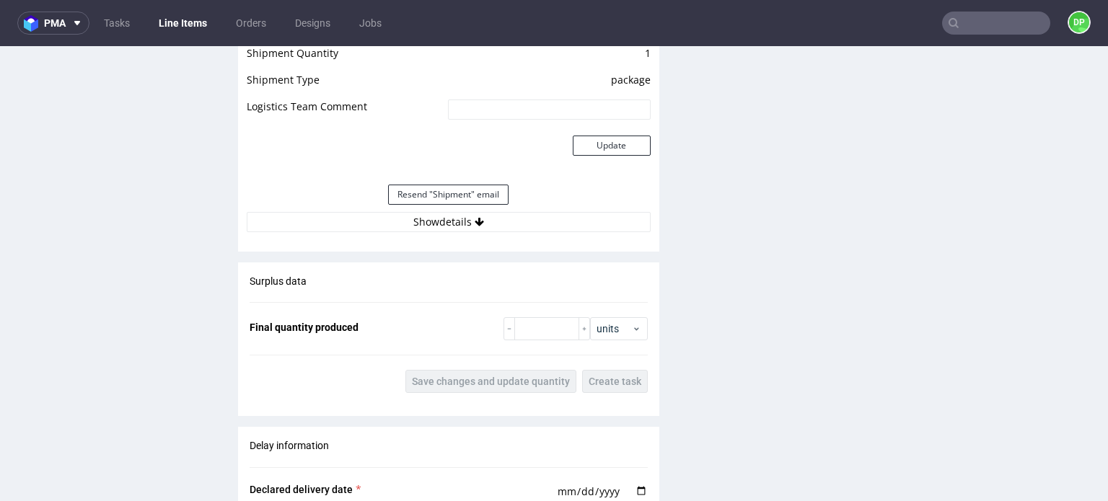
scroll to position [1587, 0]
click at [454, 232] on div "Estimated Shipment Quantity 1 package Estimated Shipment Cost Unknown Estimated…" at bounding box center [448, 97] width 421 height 284
click at [457, 221] on button "Show details" at bounding box center [449, 221] width 404 height 20
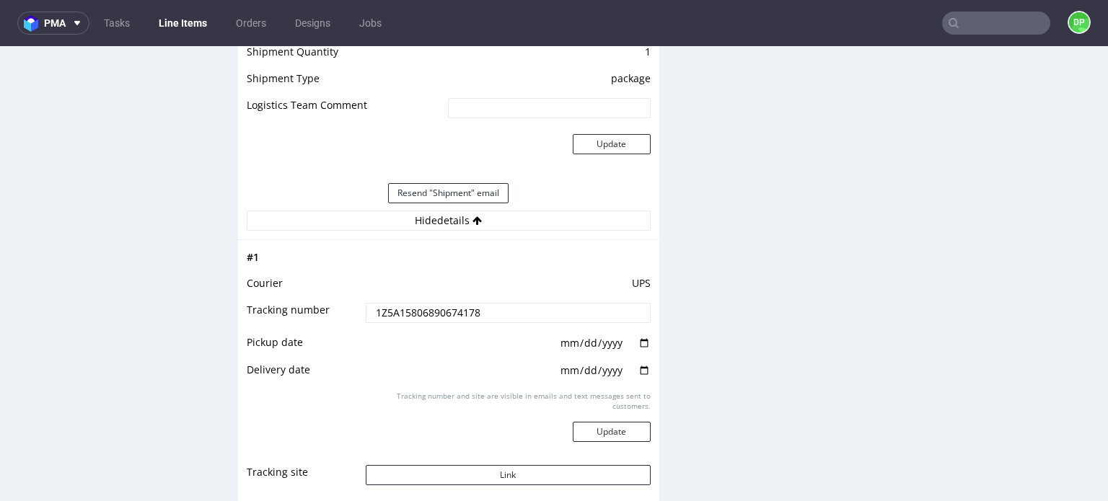
scroll to position [1803, 0]
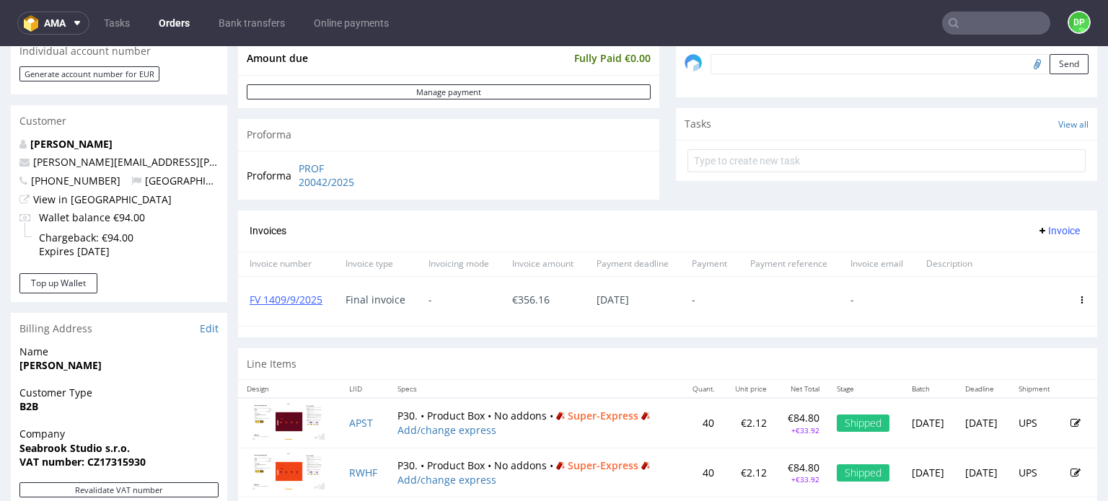
scroll to position [398, 0]
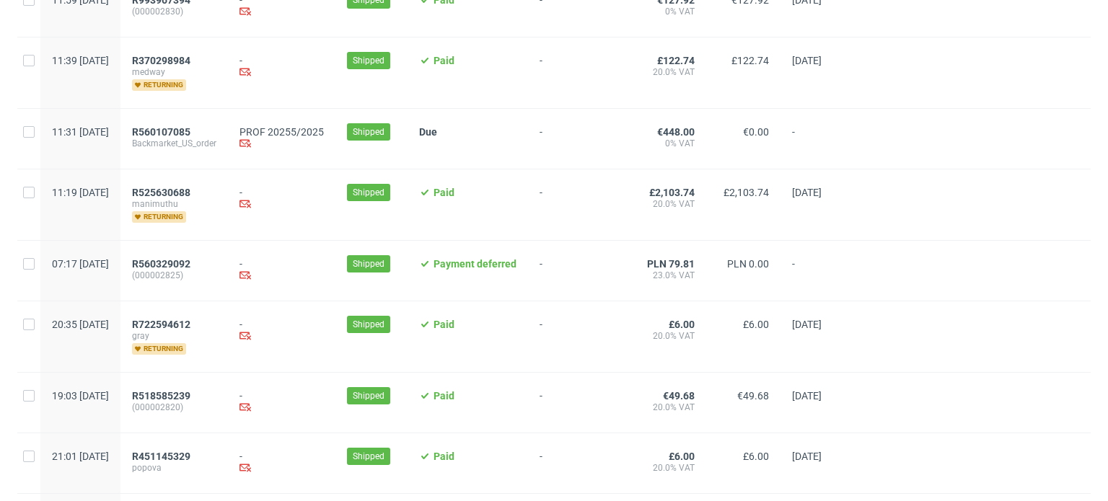
scroll to position [1589, 0]
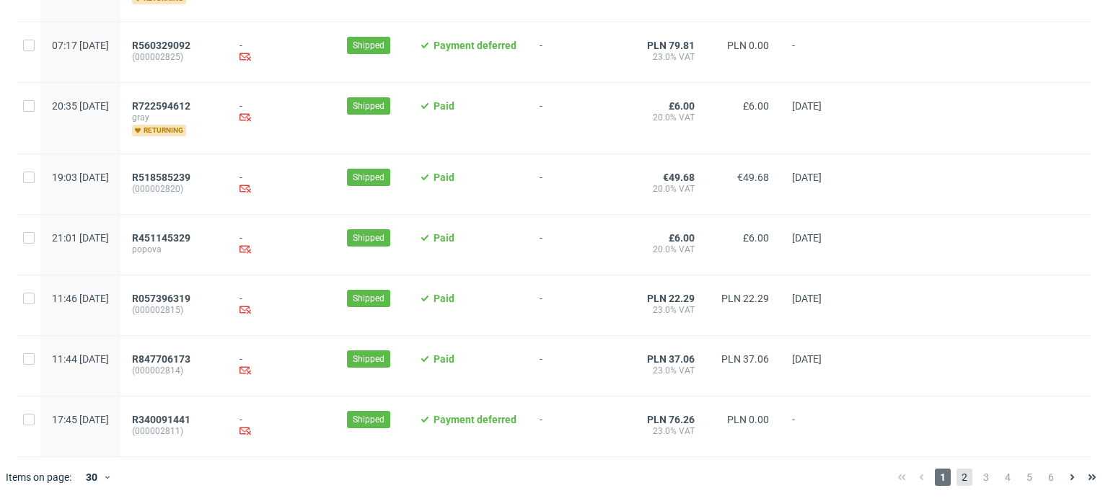
click at [957, 480] on span "2" at bounding box center [965, 477] width 16 height 17
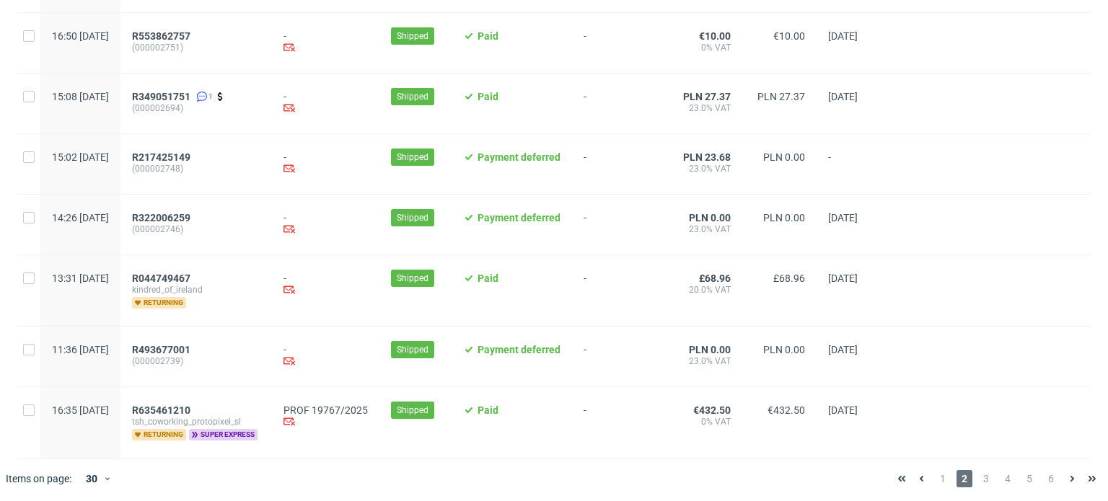
scroll to position [1547, 0]
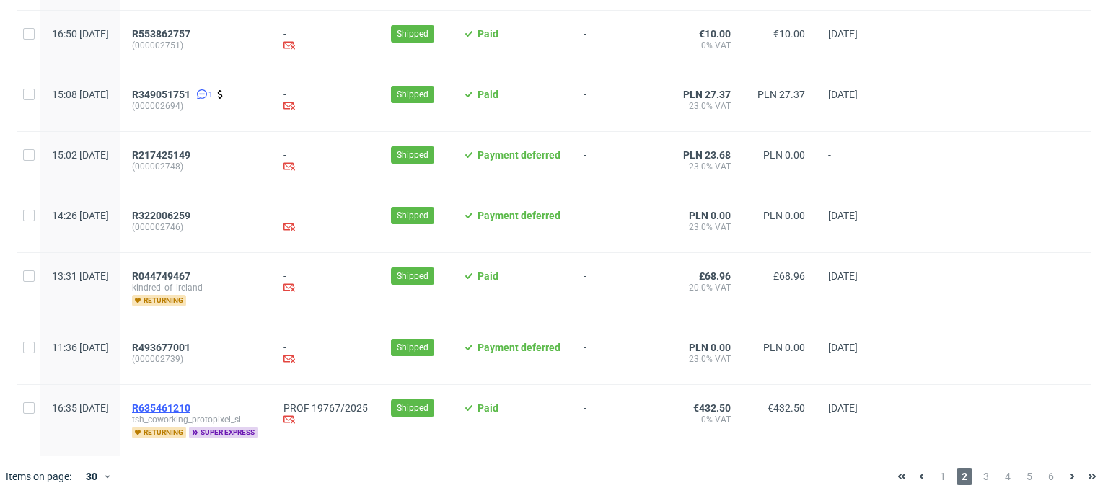
click at [190, 406] on span "R635461210" at bounding box center [161, 409] width 58 height 12
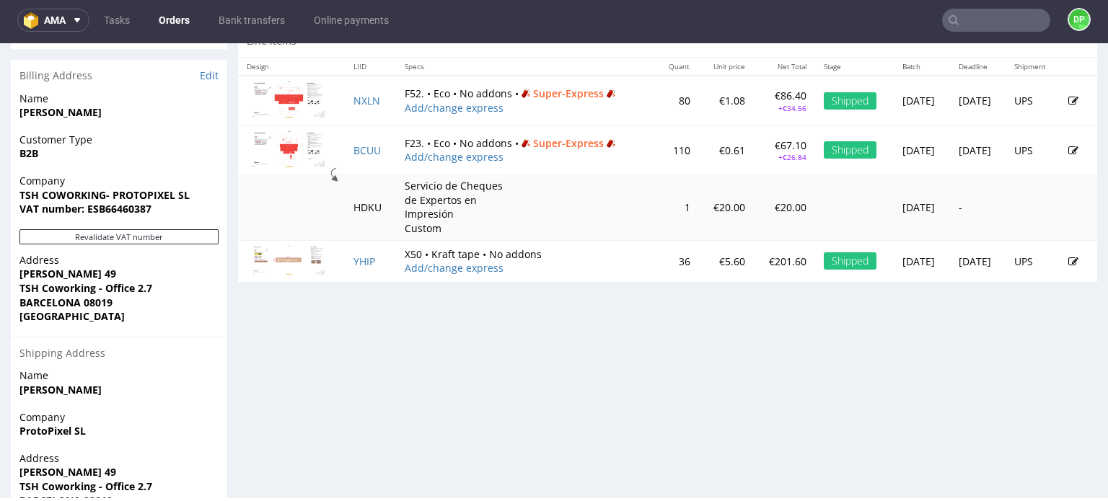
scroll to position [721, 0]
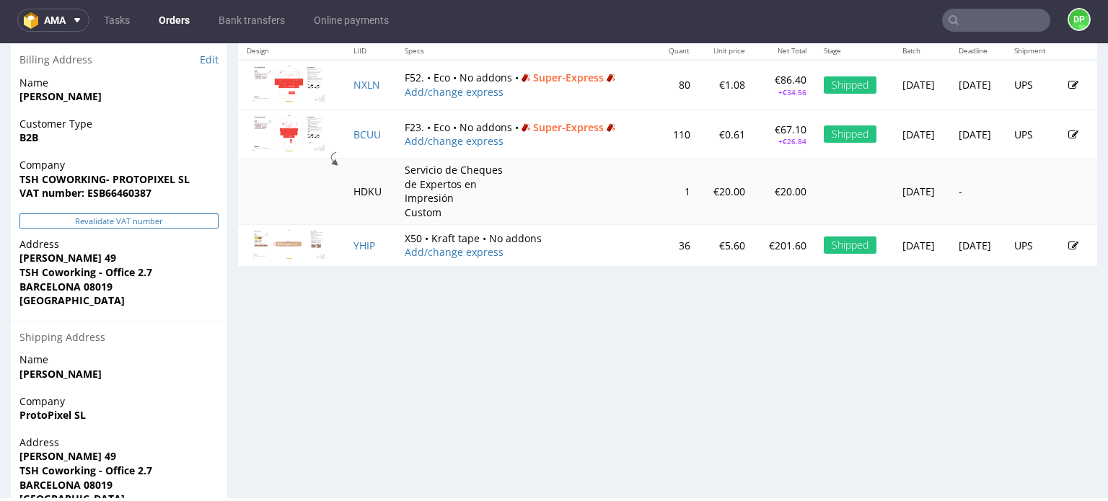
click at [151, 222] on button "Revalidate VAT number" at bounding box center [118, 221] width 199 height 15
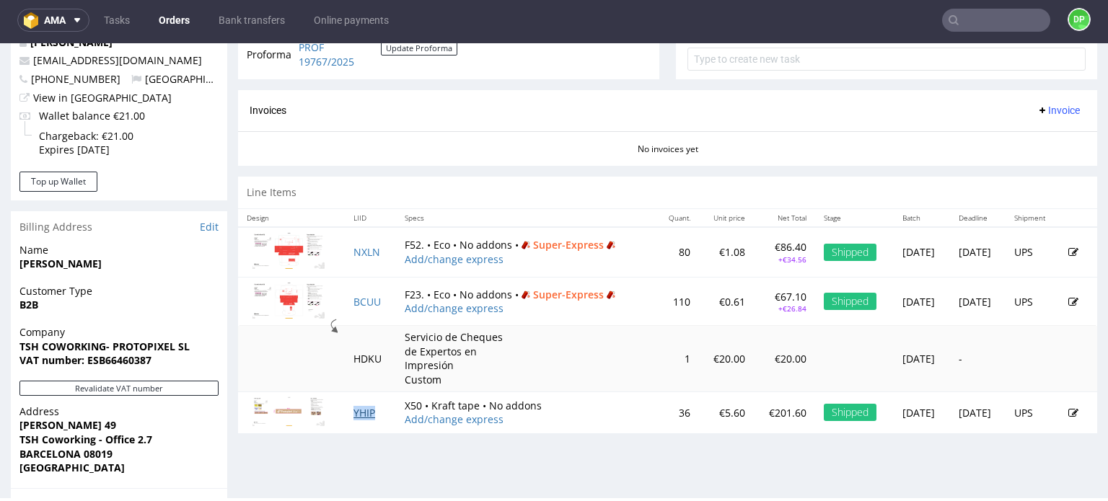
scroll to position [498, 0]
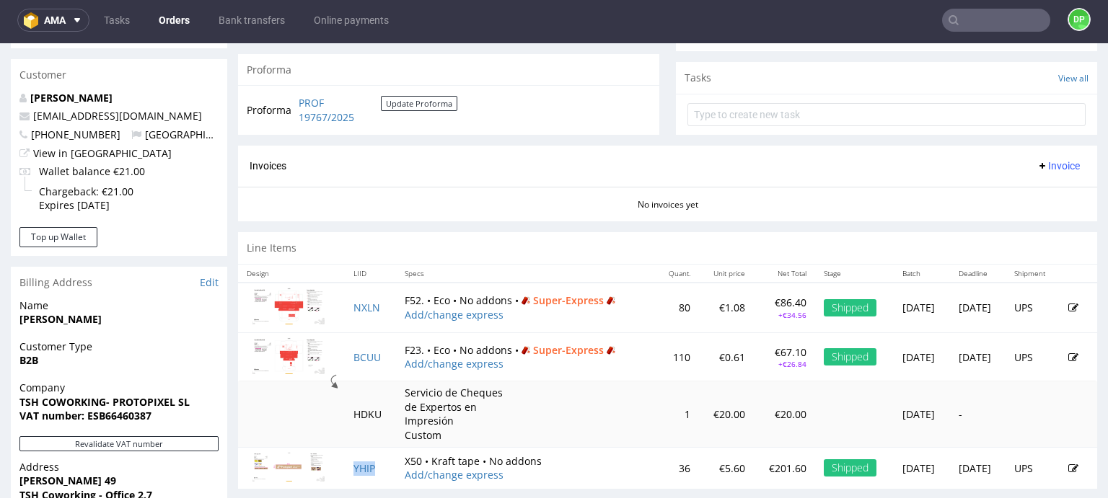
click at [1037, 167] on span "Invoice" at bounding box center [1058, 166] width 43 height 12
click at [1024, 198] on span "Generate" at bounding box center [1036, 195] width 70 height 14
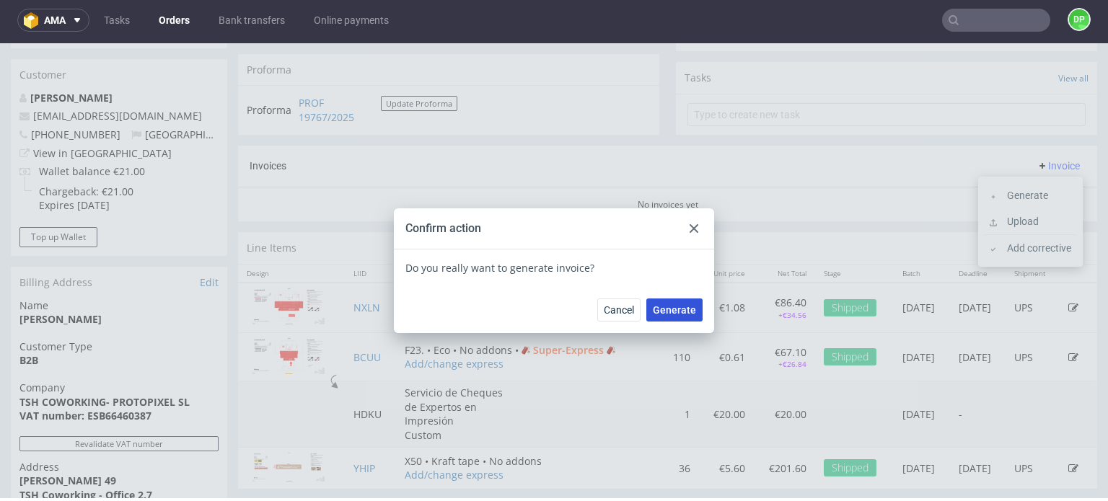
click at [667, 310] on span "Generate" at bounding box center [674, 310] width 43 height 10
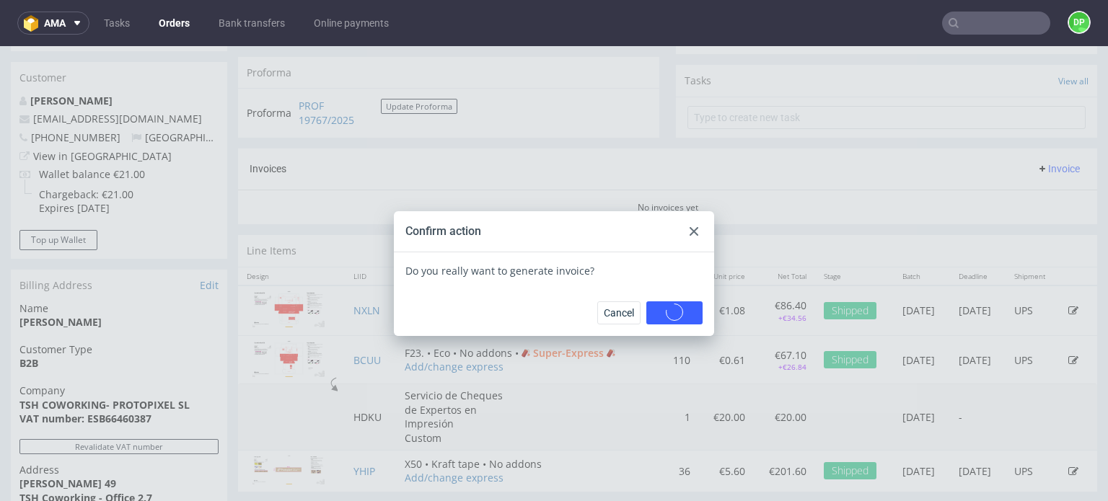
scroll to position [0, 0]
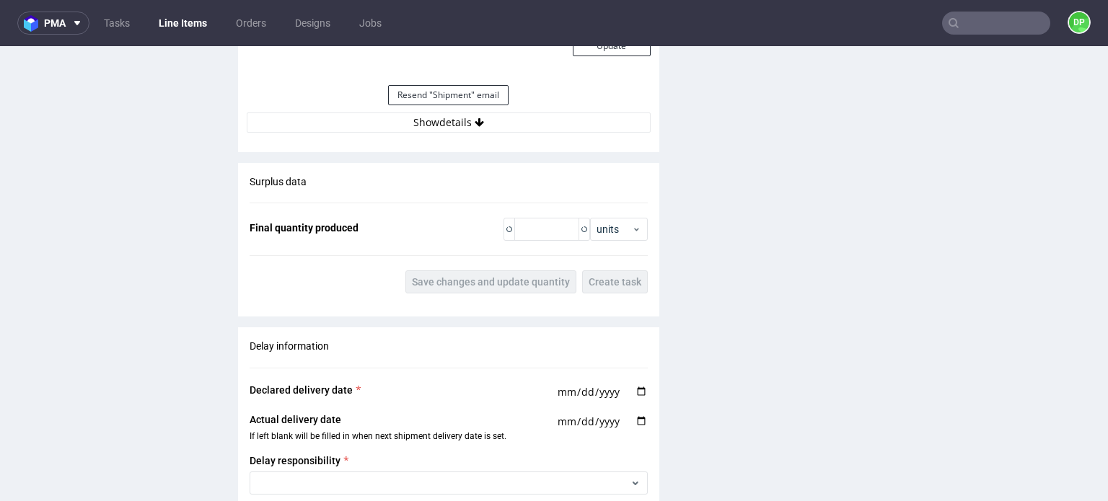
scroll to position [1515, 0]
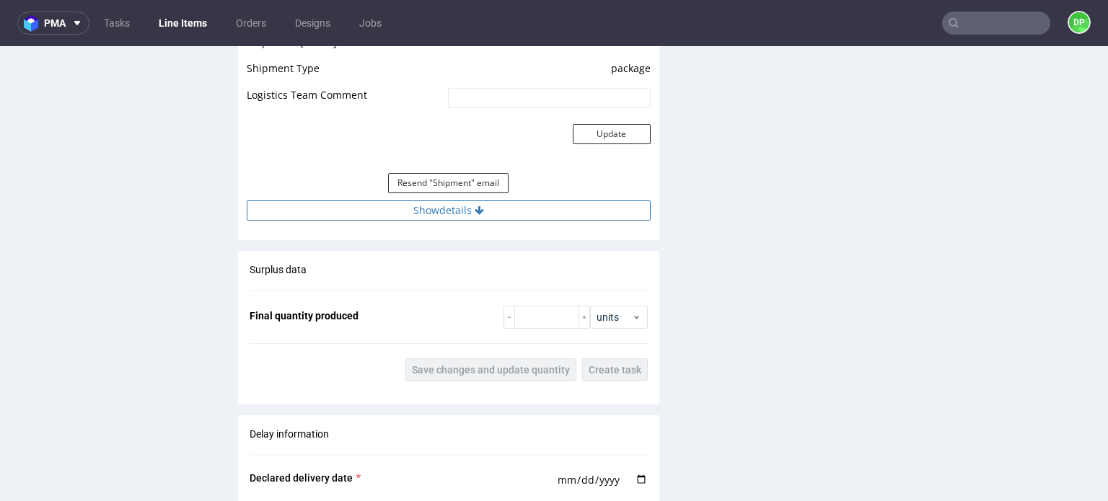
click at [390, 212] on button "Show details" at bounding box center [449, 211] width 404 height 20
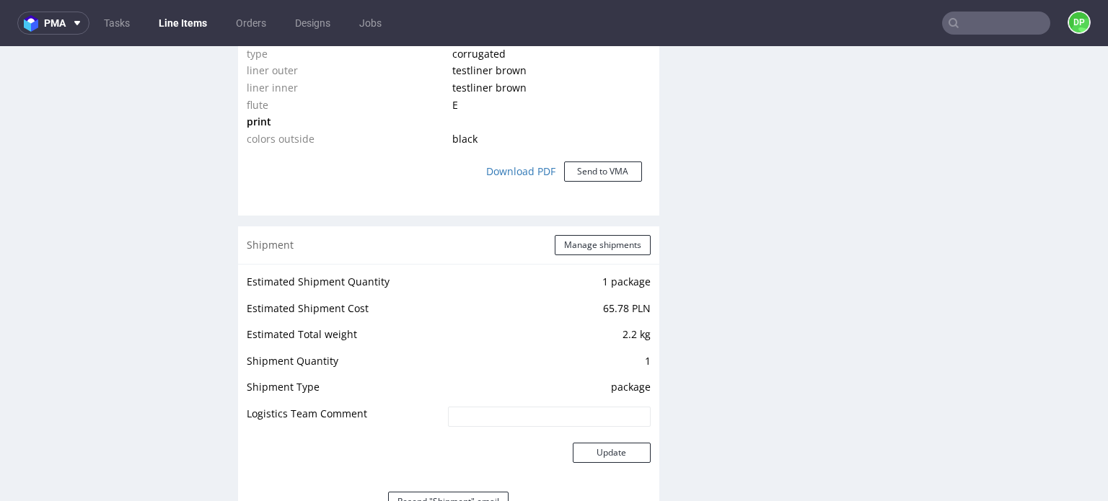
scroll to position [1371, 0]
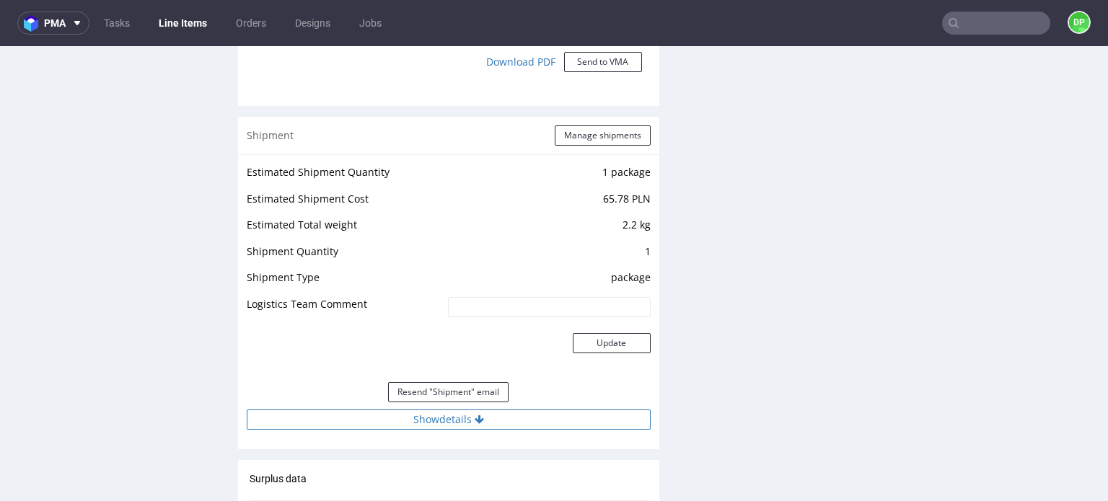
click at [372, 410] on button "Show details" at bounding box center [449, 420] width 404 height 20
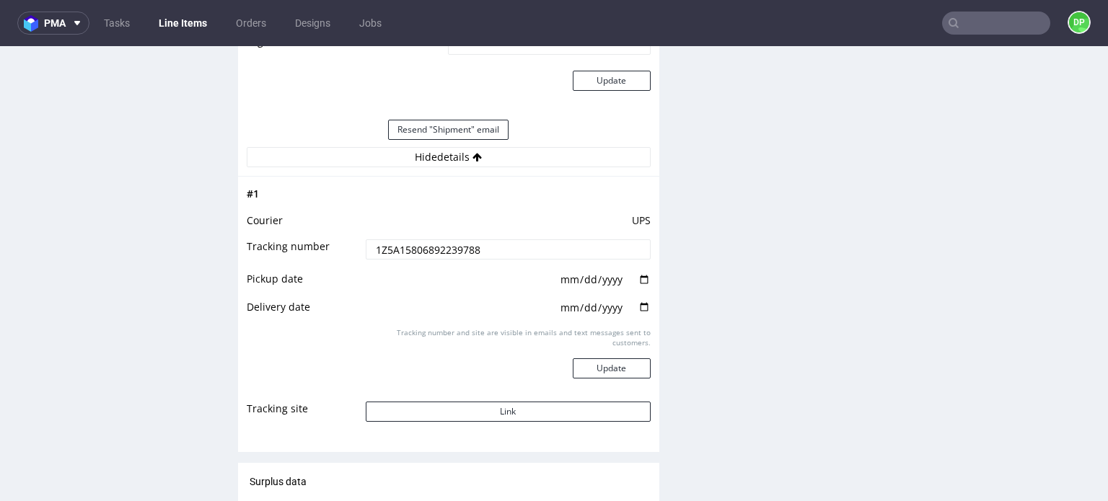
scroll to position [1659, 0]
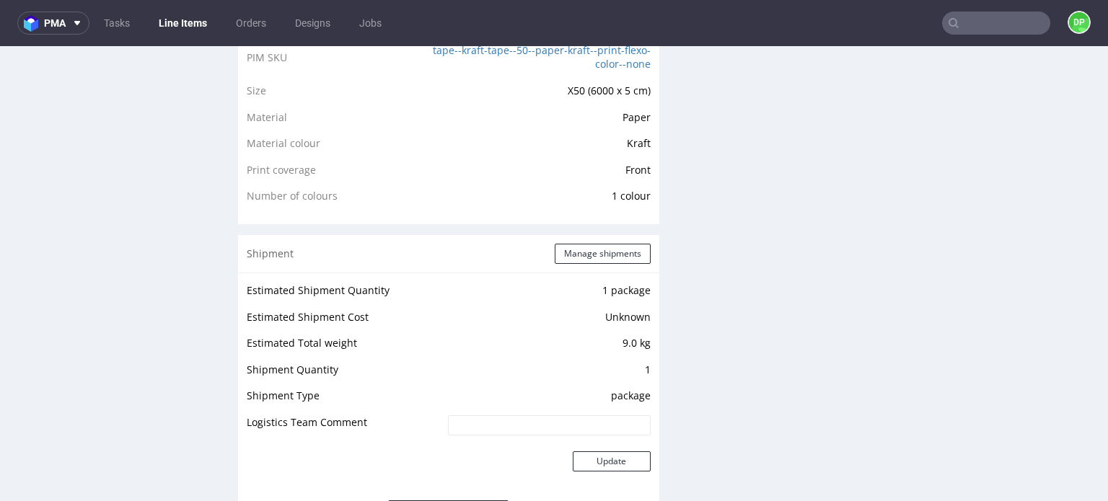
scroll to position [1298, 0]
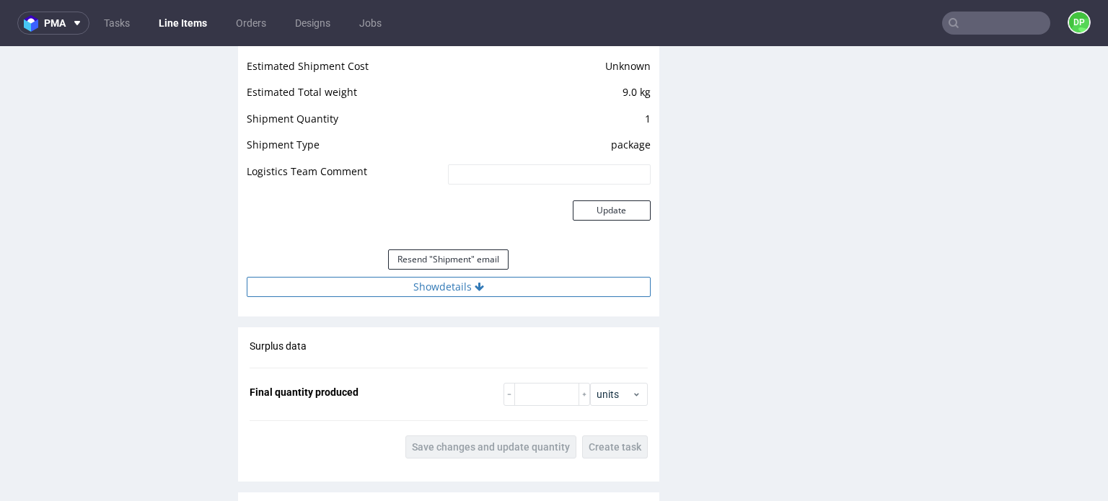
click at [392, 289] on button "Show details" at bounding box center [449, 287] width 404 height 20
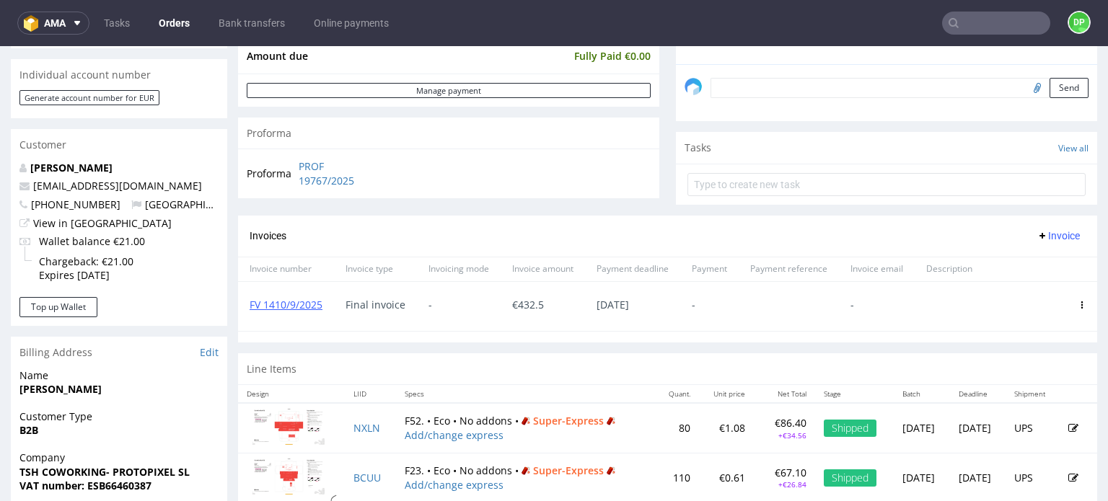
scroll to position [216, 0]
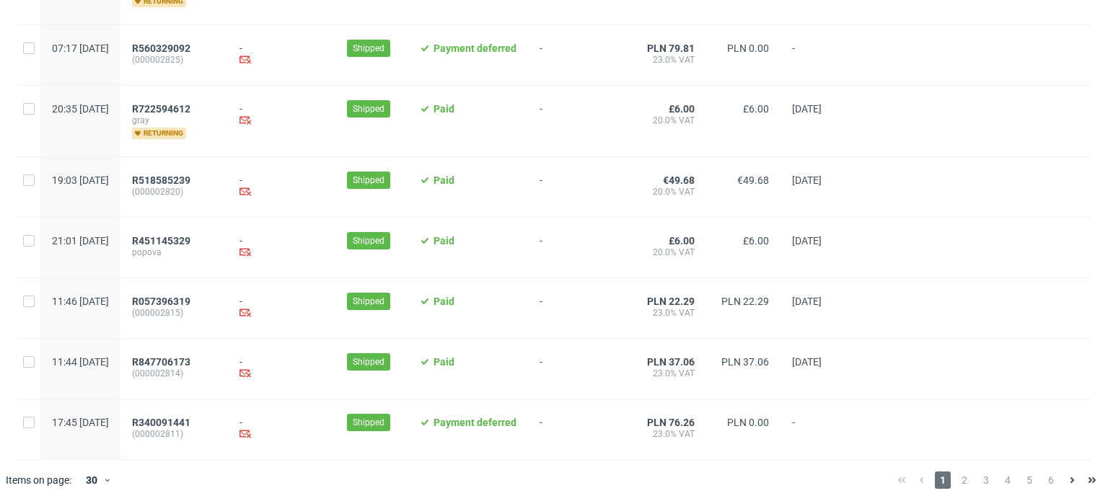
scroll to position [1587, 0]
click at [957, 484] on span "2" at bounding box center [965, 479] width 16 height 17
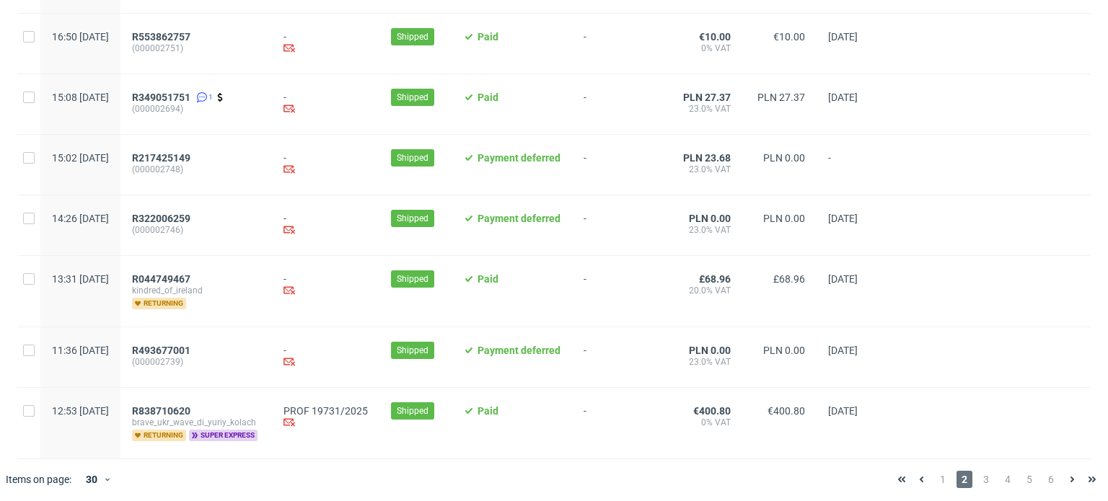
scroll to position [1547, 0]
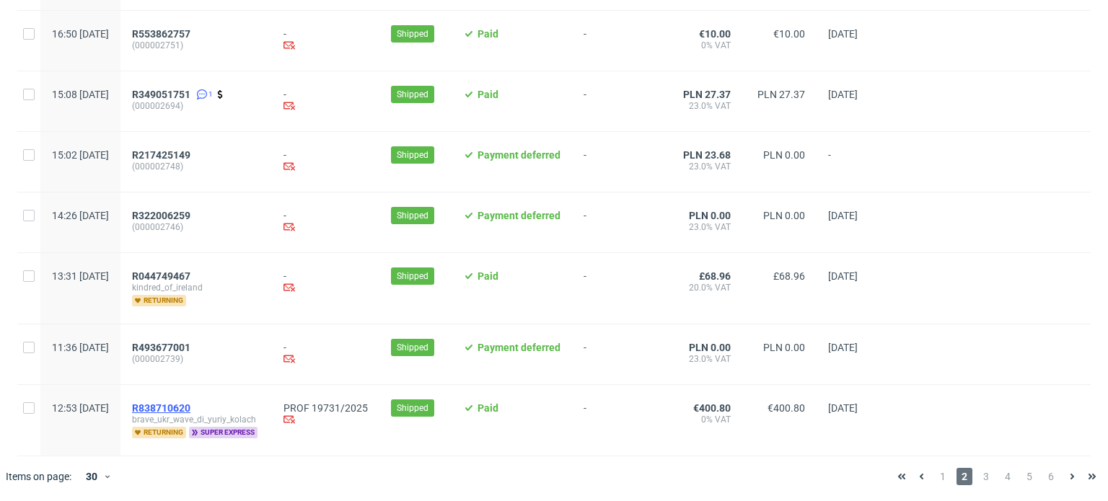
click at [190, 407] on span "R838710620" at bounding box center [161, 409] width 58 height 12
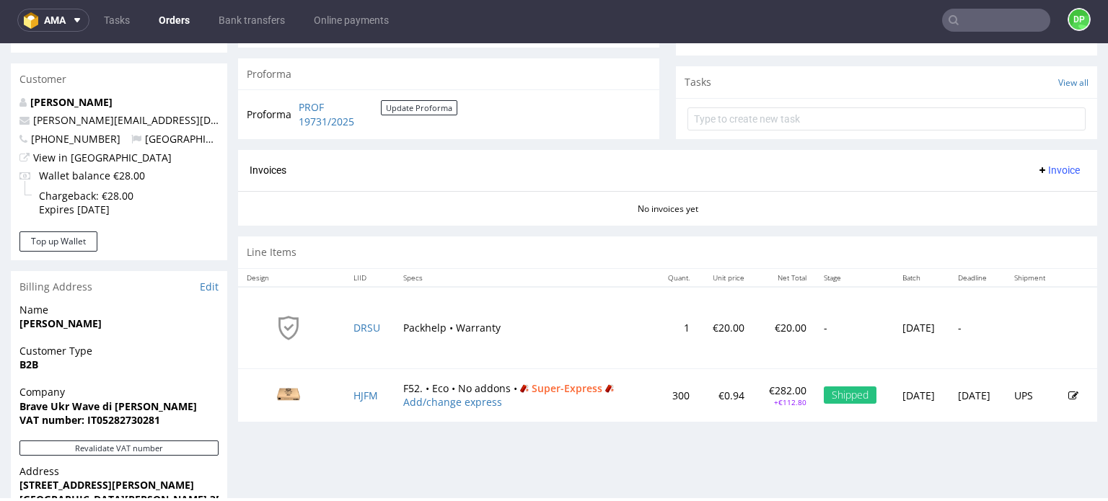
scroll to position [577, 0]
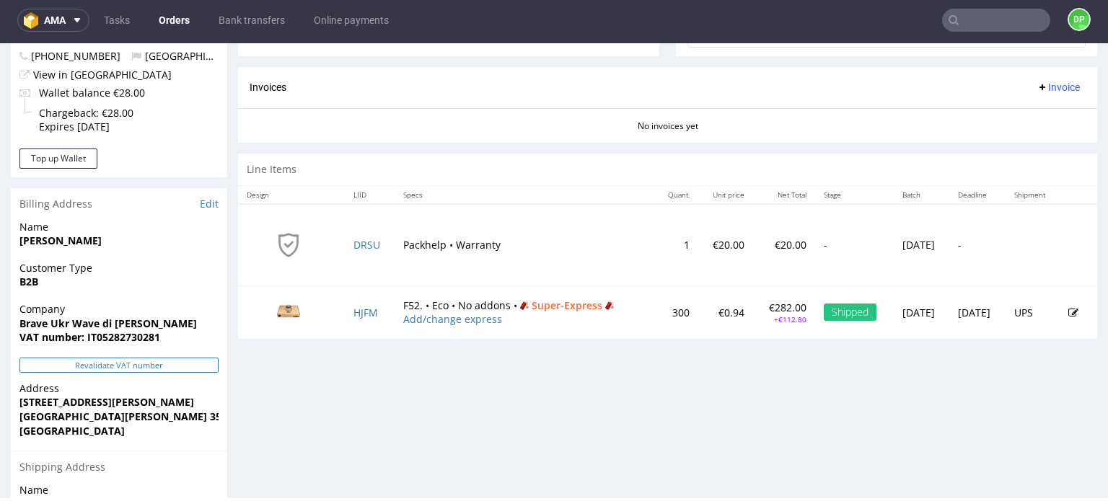
click at [100, 364] on button "Revalidate VAT number" at bounding box center [118, 365] width 199 height 15
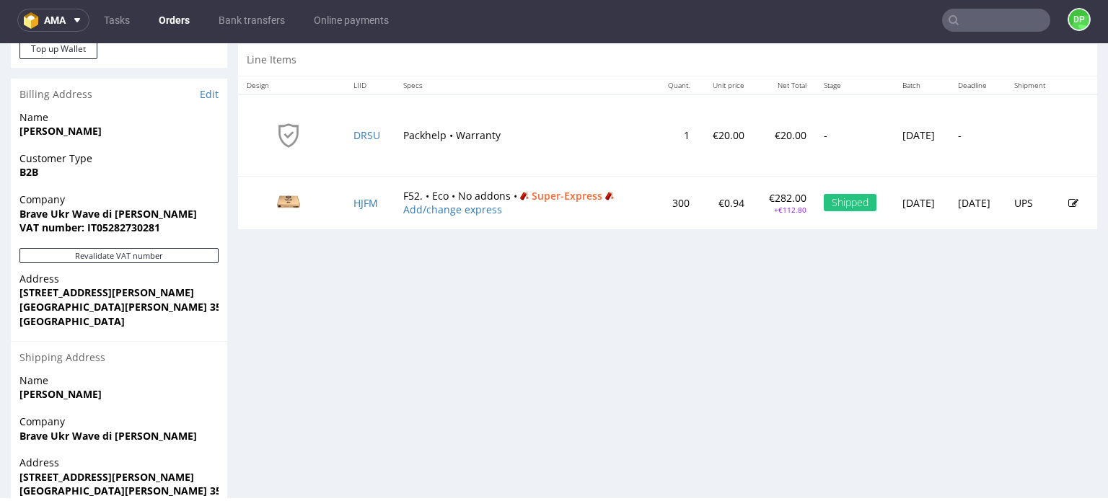
scroll to position [687, 0]
click at [101, 258] on button "Revalidate VAT number" at bounding box center [118, 255] width 199 height 15
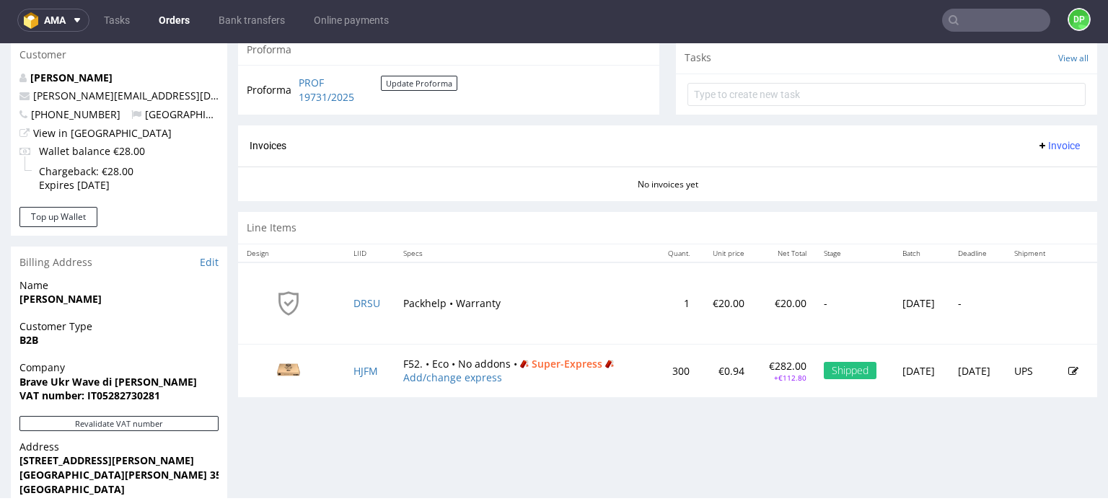
scroll to position [649, 0]
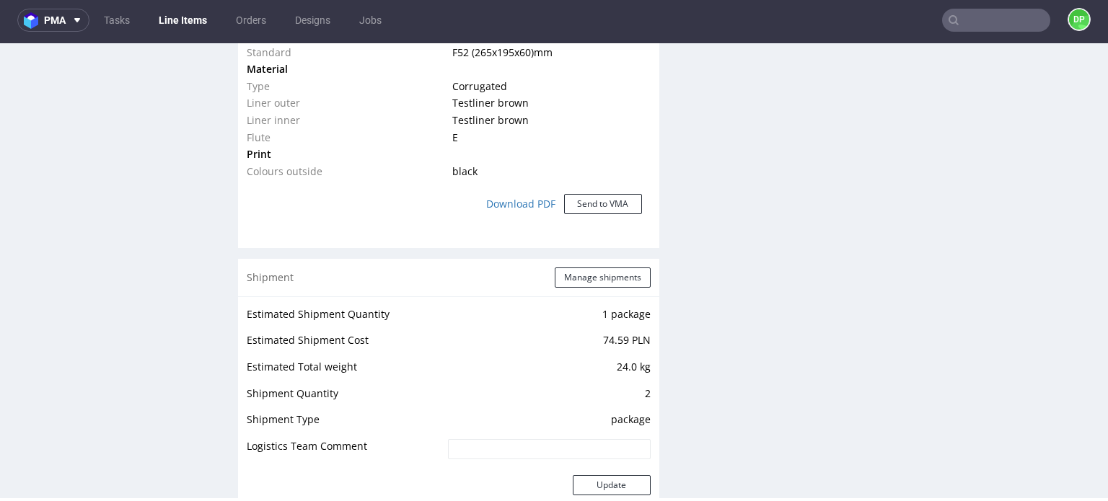
scroll to position [1336, 0]
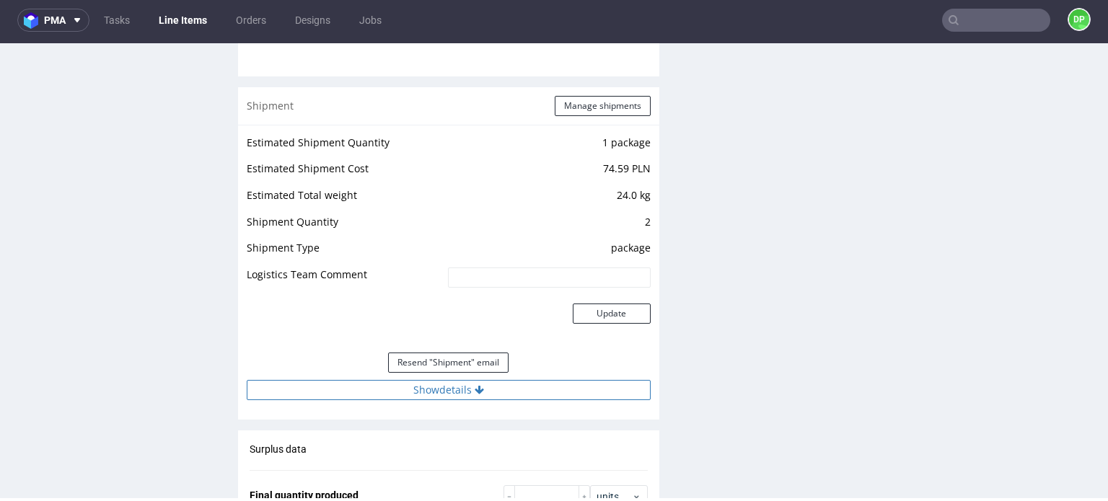
click at [409, 387] on button "Show details" at bounding box center [449, 390] width 404 height 20
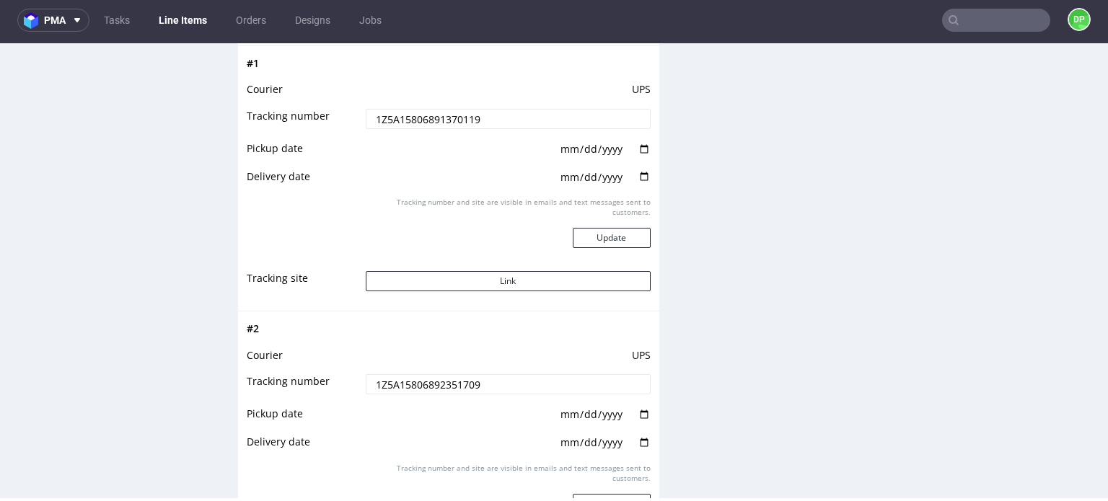
scroll to position [1697, 0]
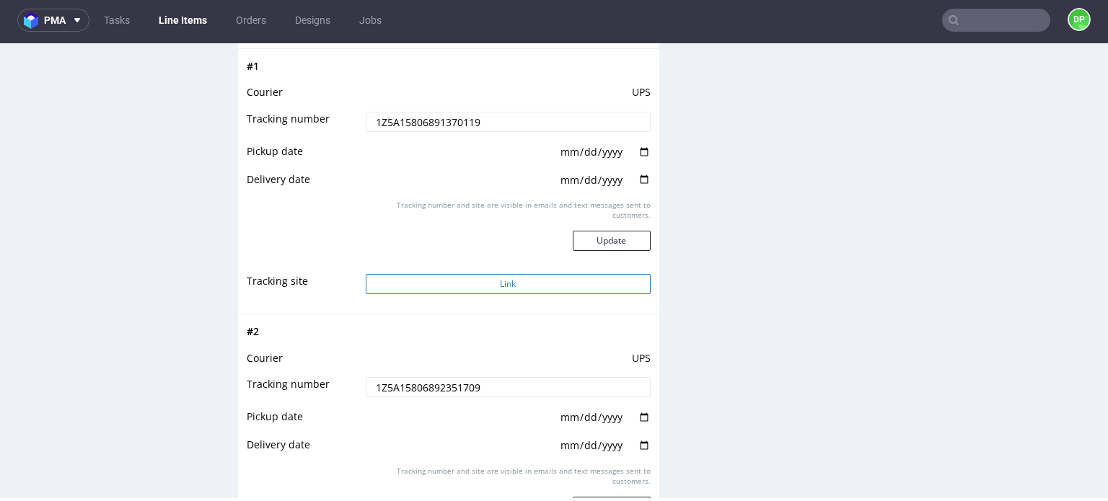
click at [472, 279] on button "Link" at bounding box center [508, 284] width 285 height 20
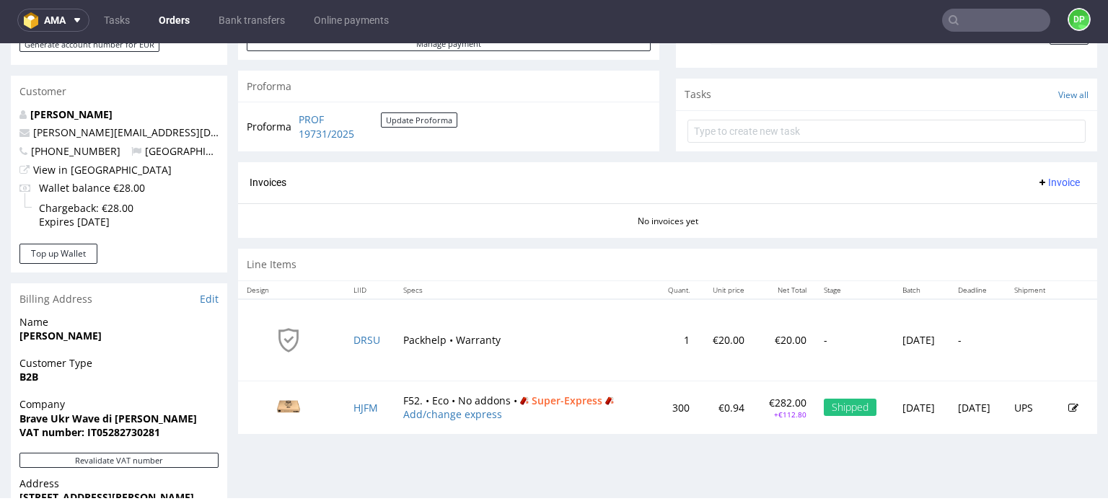
scroll to position [505, 0]
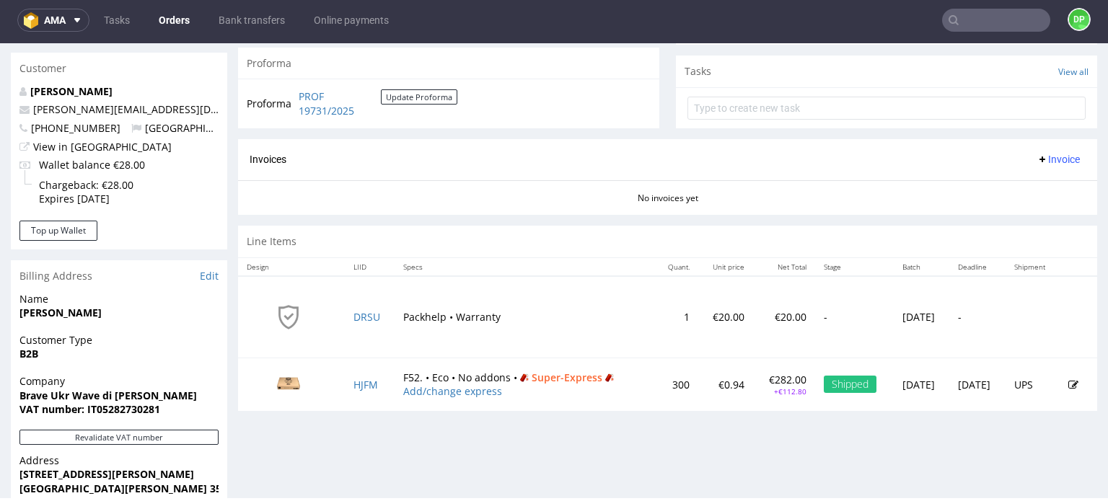
click at [1037, 162] on span "Invoice" at bounding box center [1058, 160] width 43 height 12
click at [1024, 191] on span "Generate" at bounding box center [1036, 189] width 70 height 14
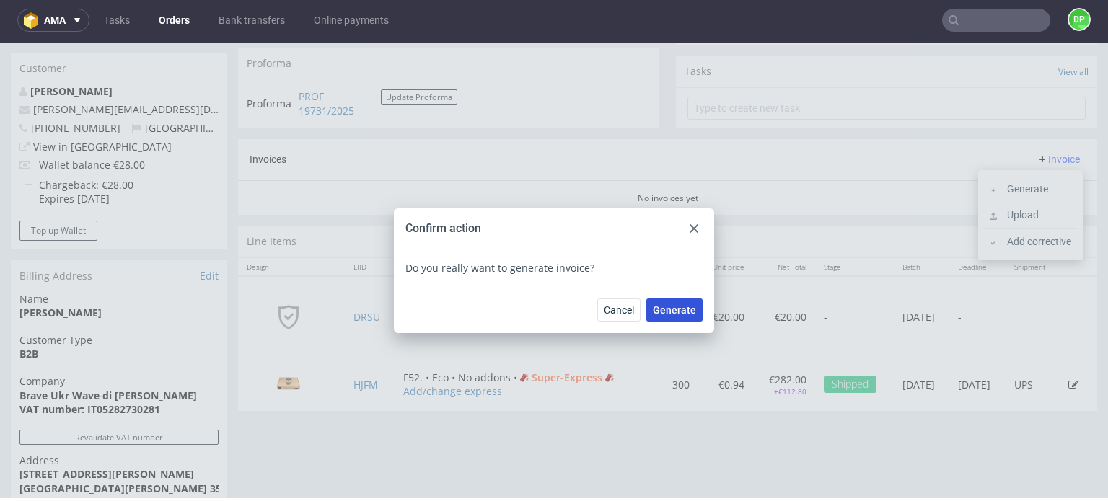
click at [687, 307] on span "Generate" at bounding box center [674, 310] width 43 height 10
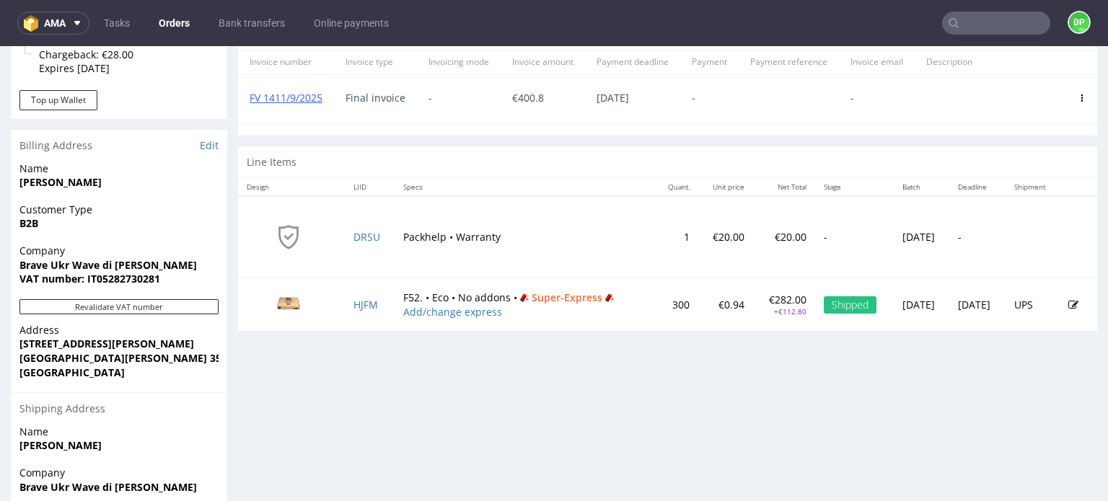
scroll to position [470, 0]
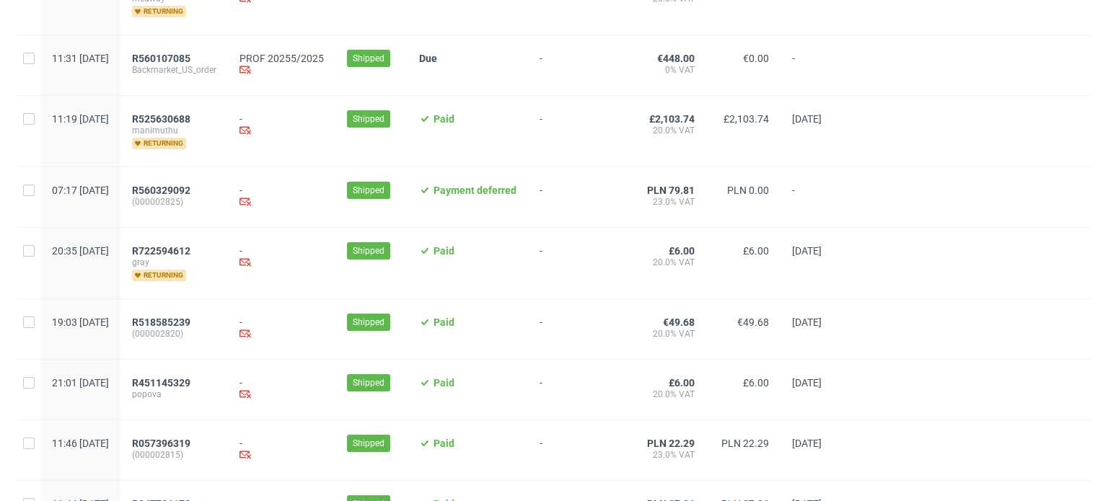
scroll to position [1589, 0]
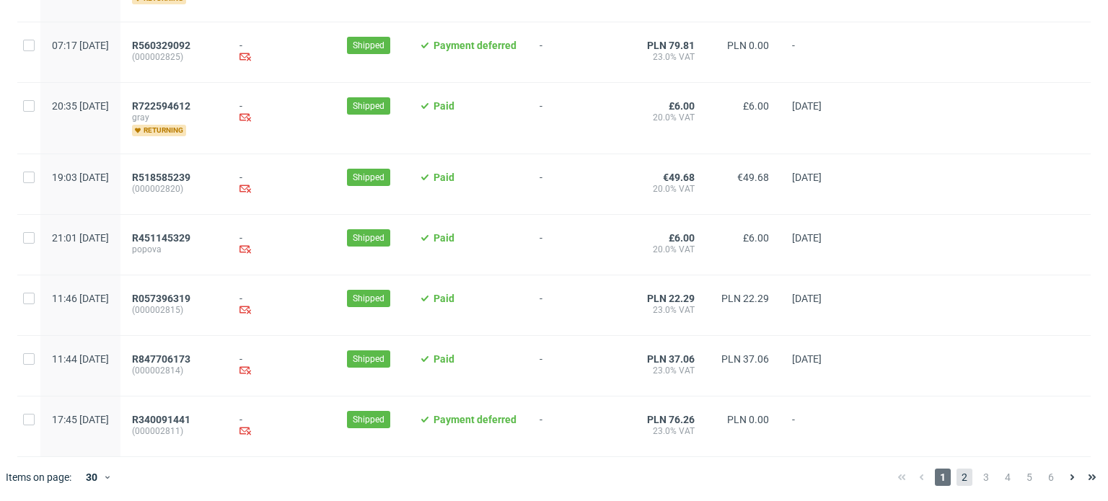
click at [957, 469] on span "2" at bounding box center [965, 477] width 16 height 17
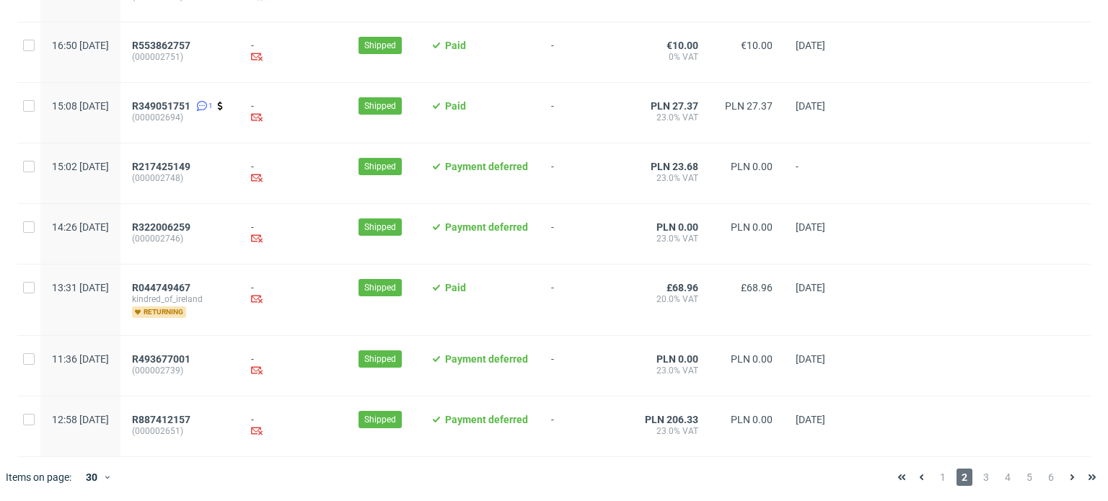
scroll to position [1536, 0]
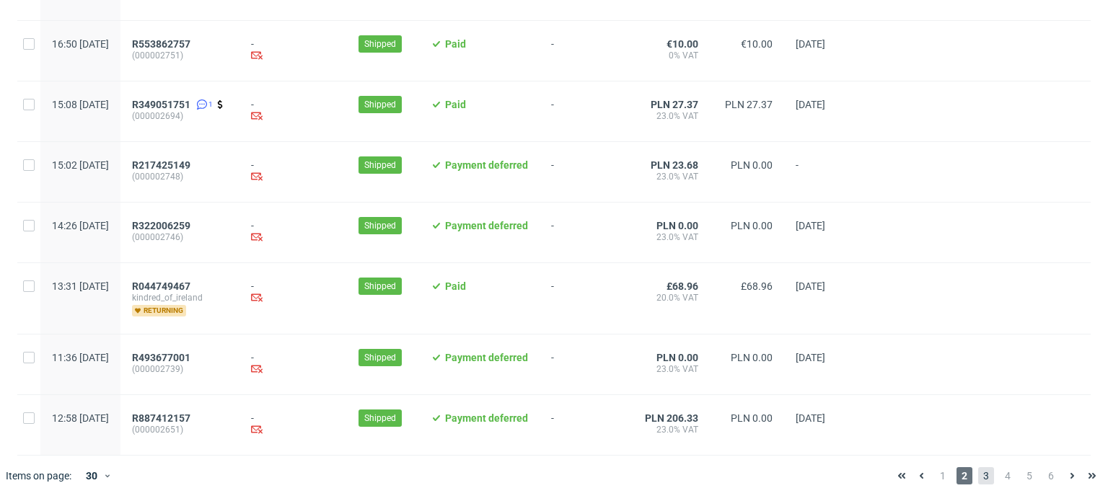
click at [978, 472] on span "3" at bounding box center [986, 475] width 16 height 17
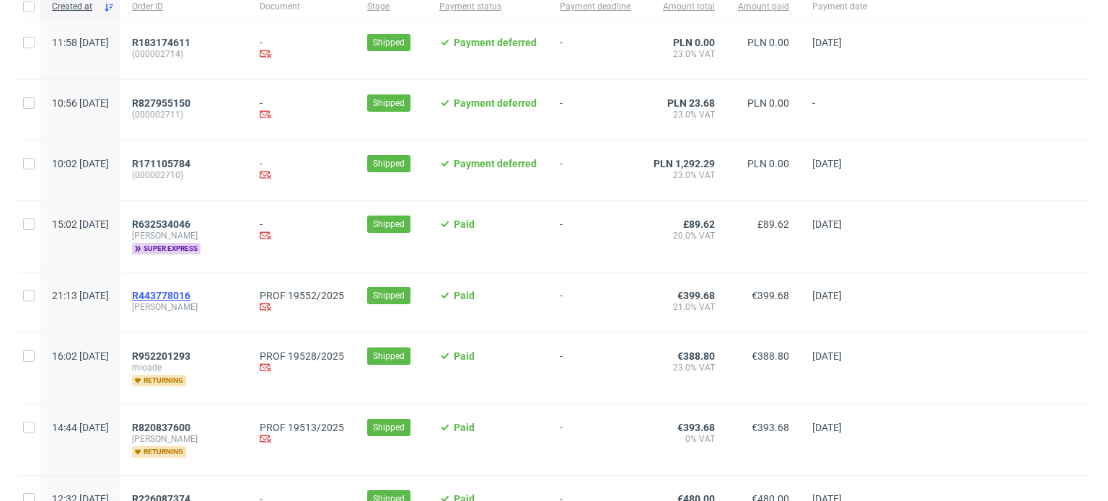
click at [190, 295] on span "R443778016" at bounding box center [161, 296] width 58 height 12
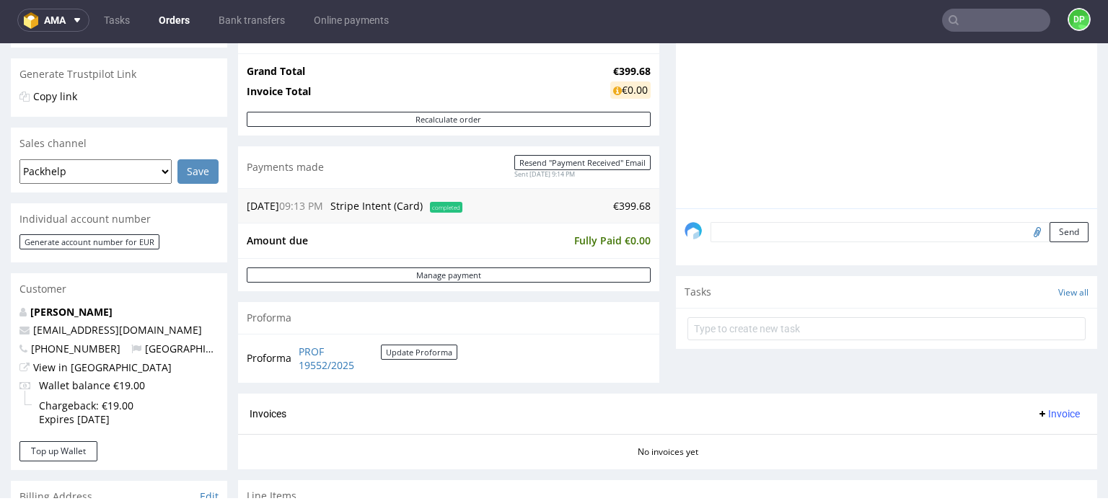
scroll to position [433, 0]
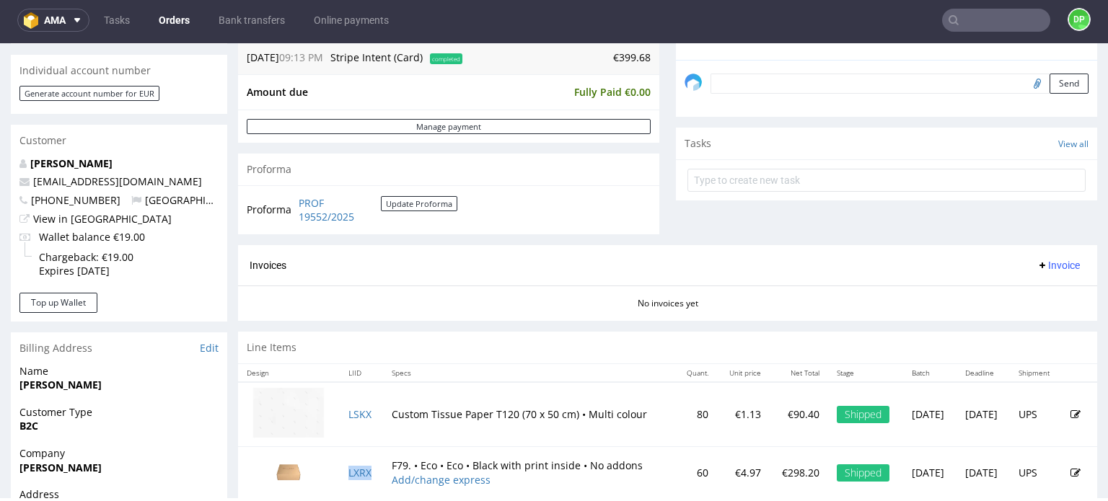
click at [1037, 268] on span "Invoice" at bounding box center [1058, 266] width 43 height 12
click at [998, 293] on span at bounding box center [996, 295] width 12 height 12
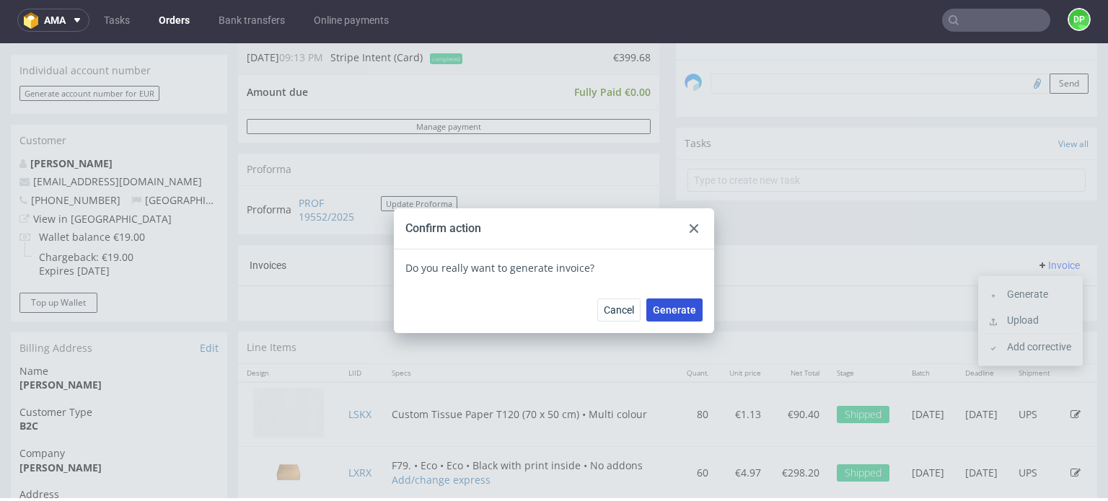
click at [666, 317] on button "Generate" at bounding box center [674, 310] width 56 height 23
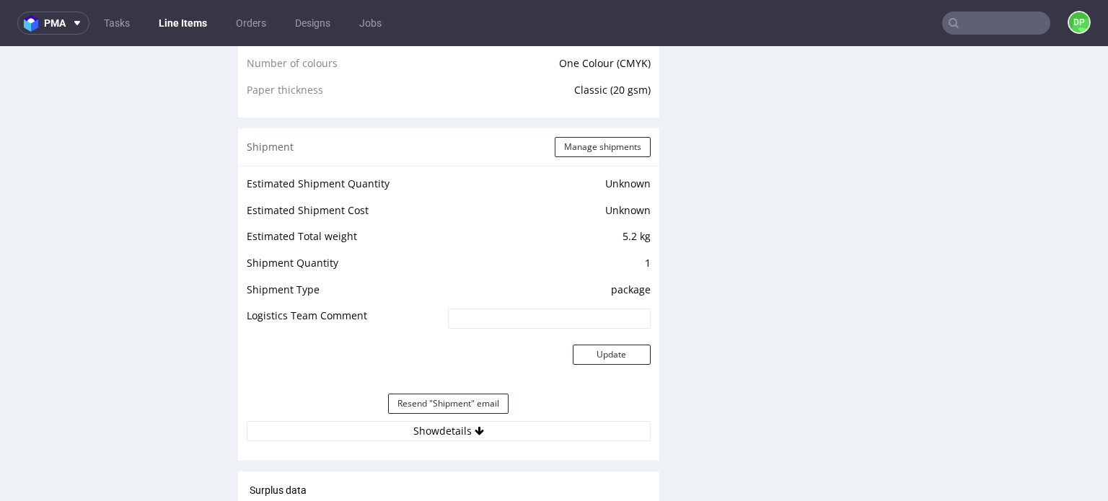
scroll to position [1298, 0]
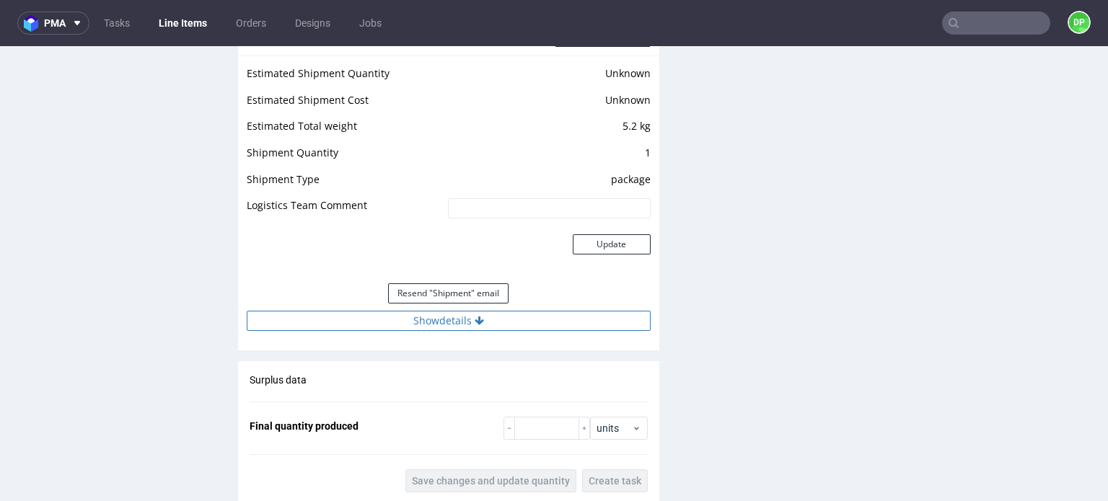
click at [447, 323] on button "Show details" at bounding box center [449, 321] width 404 height 20
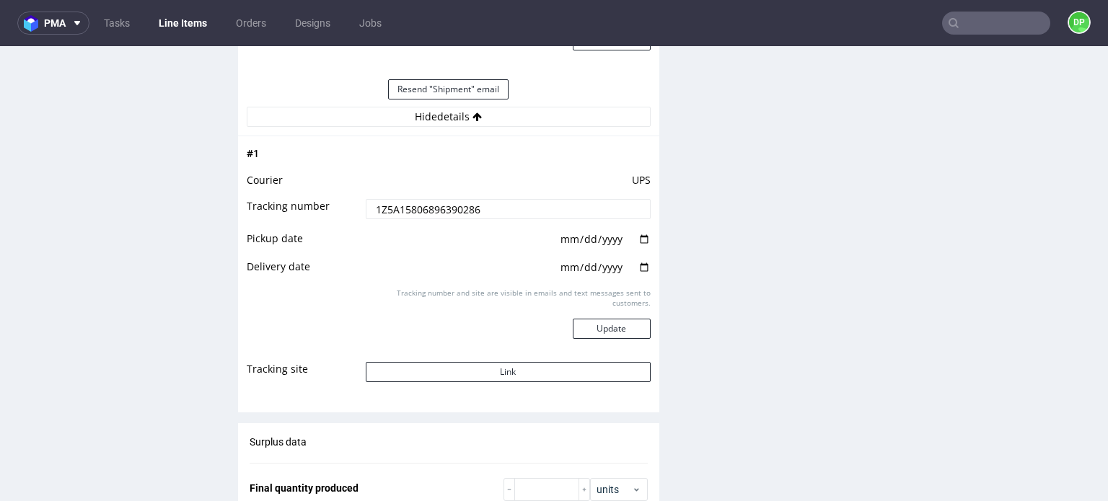
scroll to position [1587, 0]
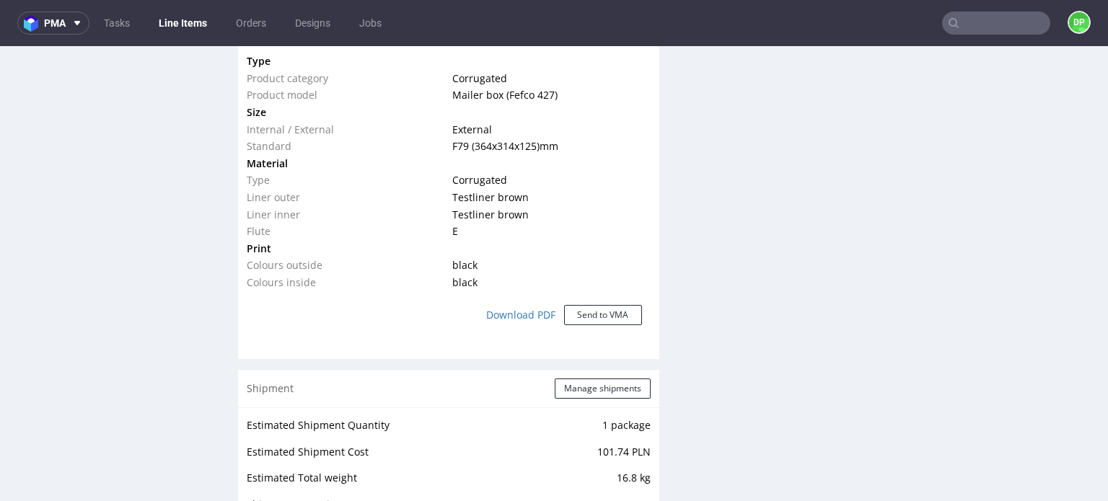
scroll to position [1443, 0]
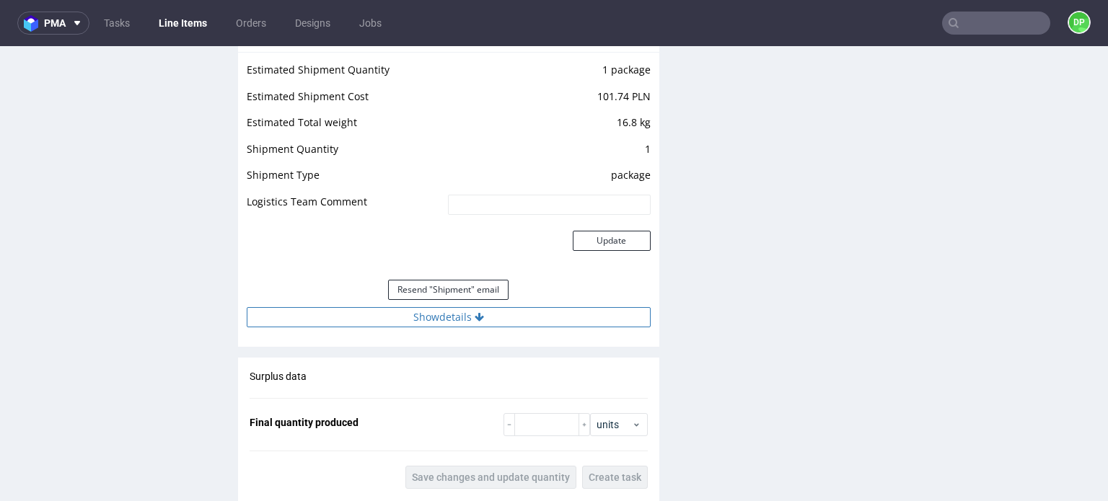
click at [436, 314] on button "Show details" at bounding box center [449, 317] width 404 height 20
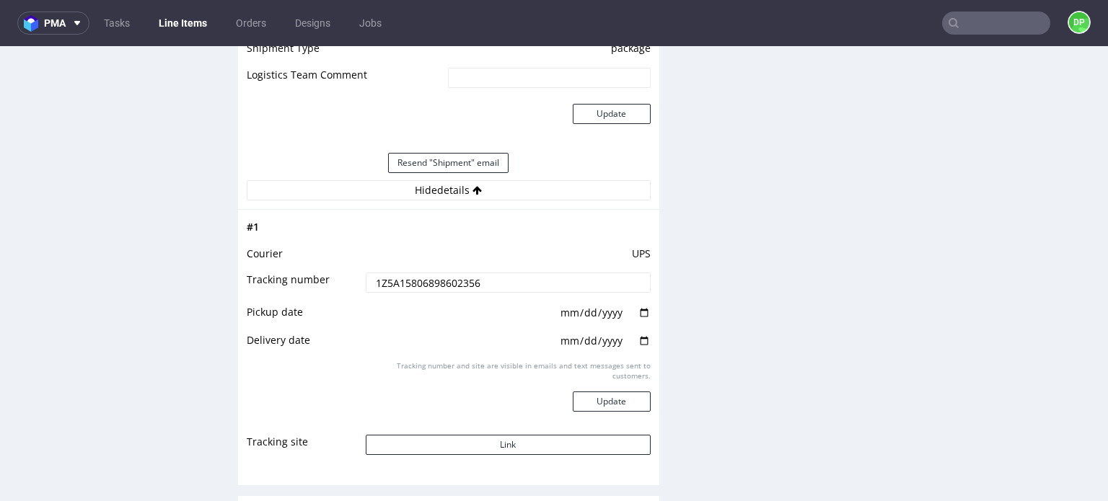
scroll to position [1659, 0]
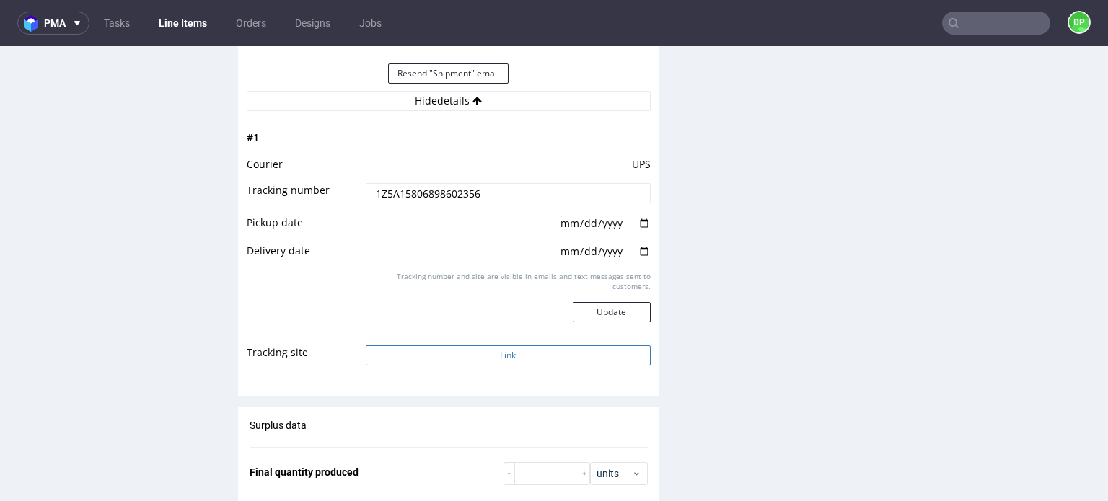
click at [435, 348] on button "Link" at bounding box center [508, 356] width 285 height 20
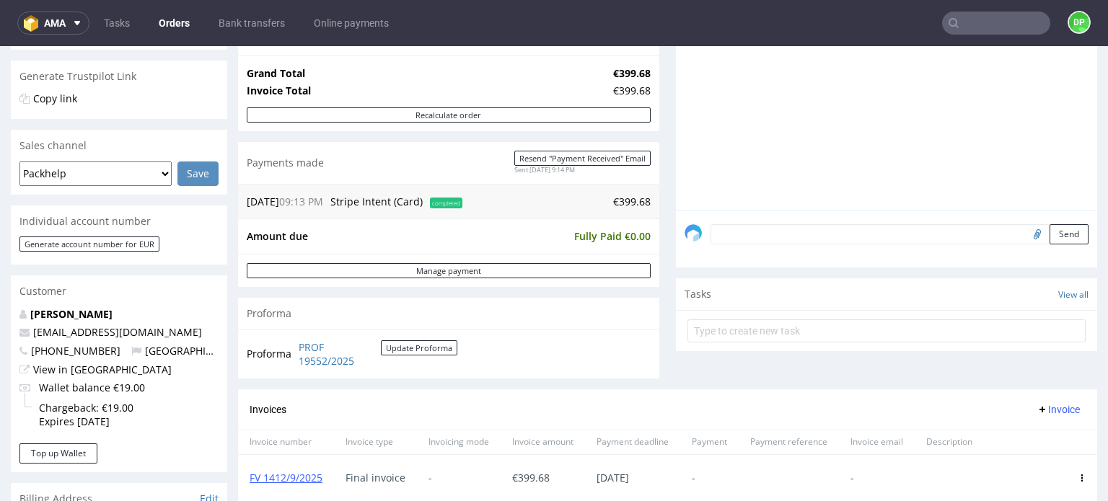
scroll to position [72, 0]
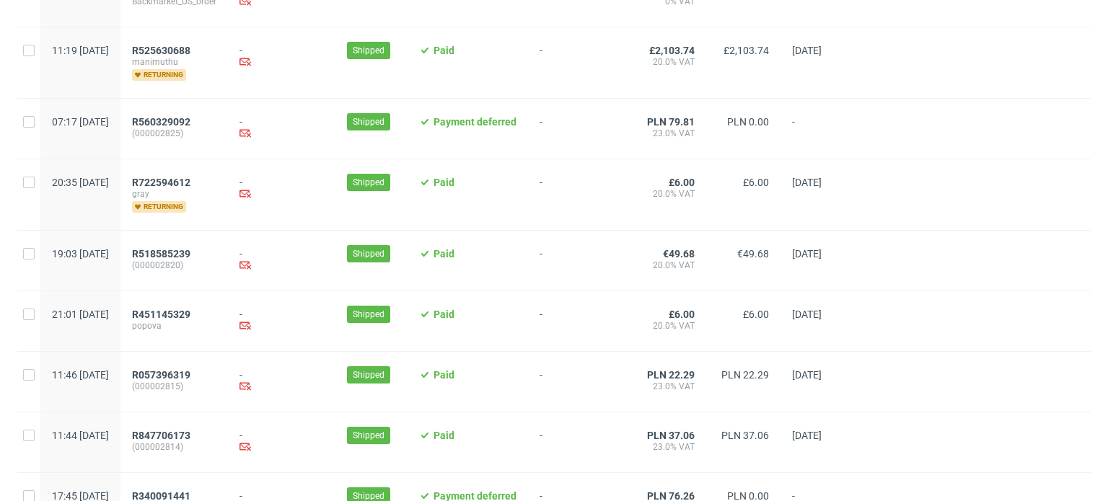
scroll to position [1589, 0]
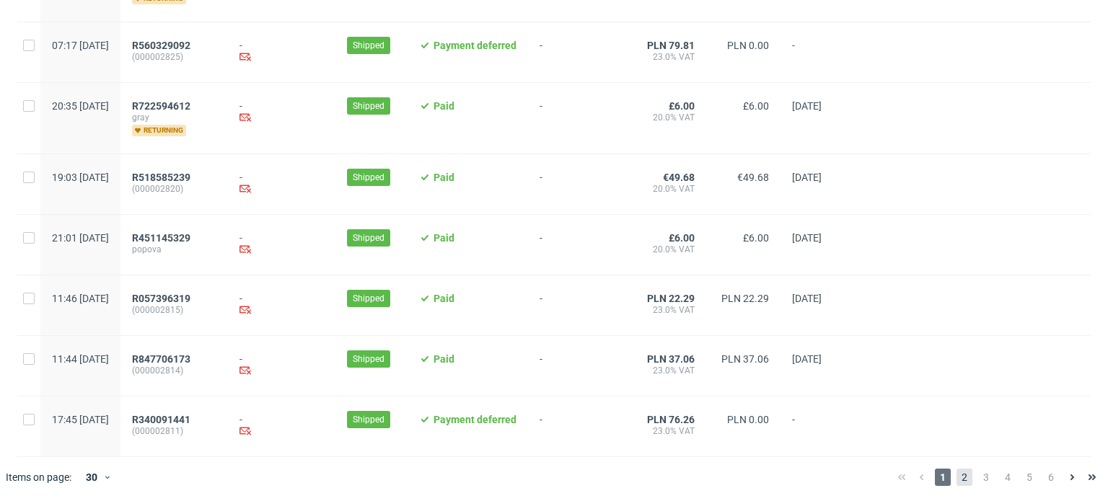
click at [957, 470] on span "2" at bounding box center [965, 477] width 16 height 17
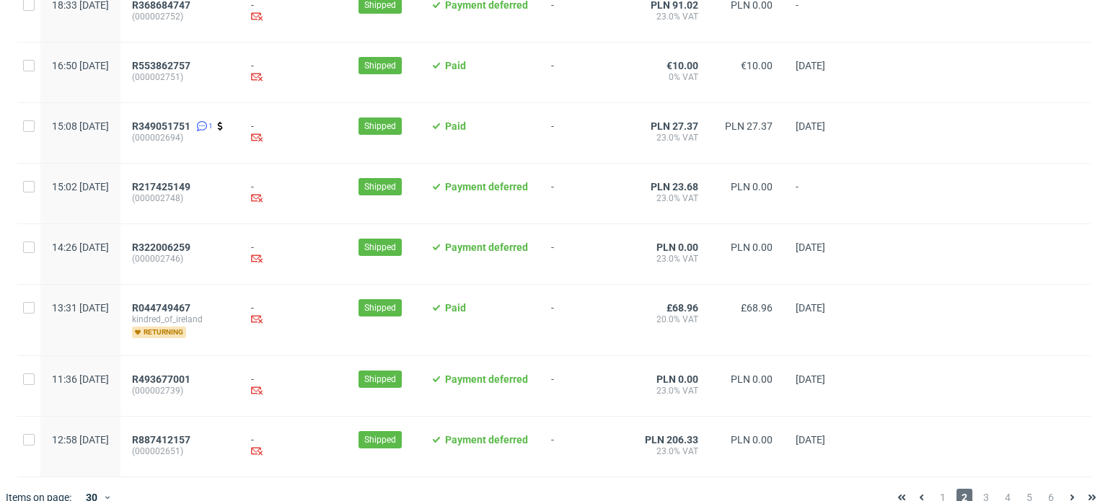
scroll to position [1536, 0]
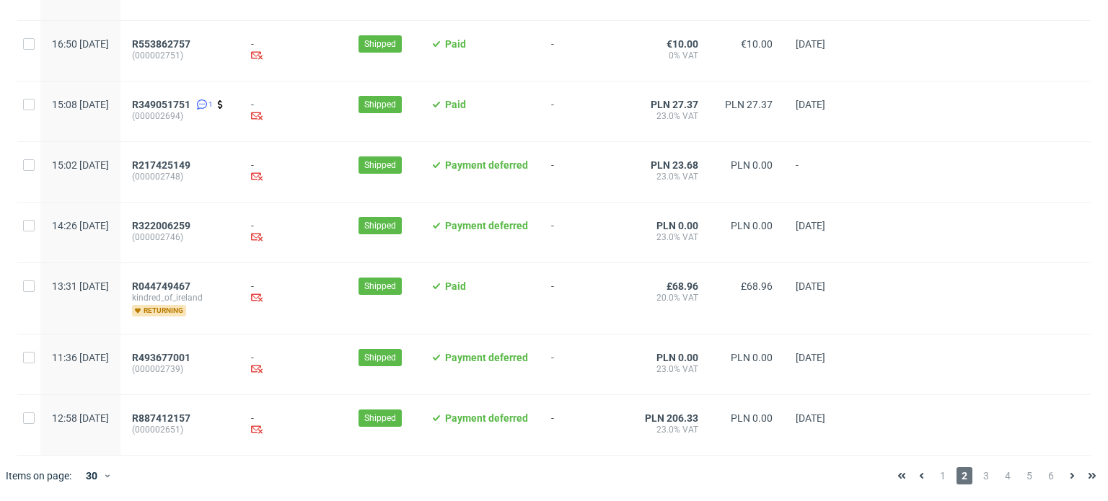
click at [978, 475] on span "3" at bounding box center [986, 475] width 16 height 17
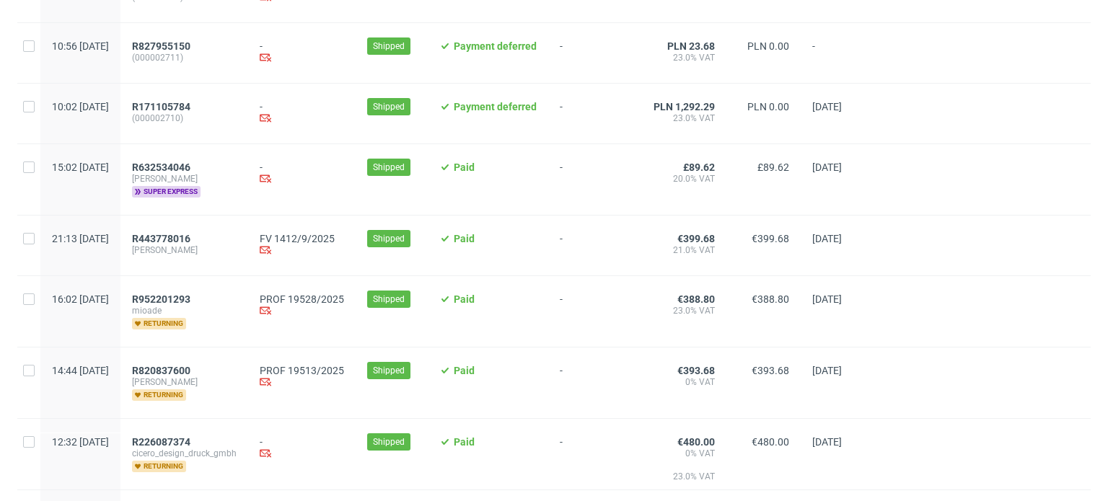
scroll to position [289, 0]
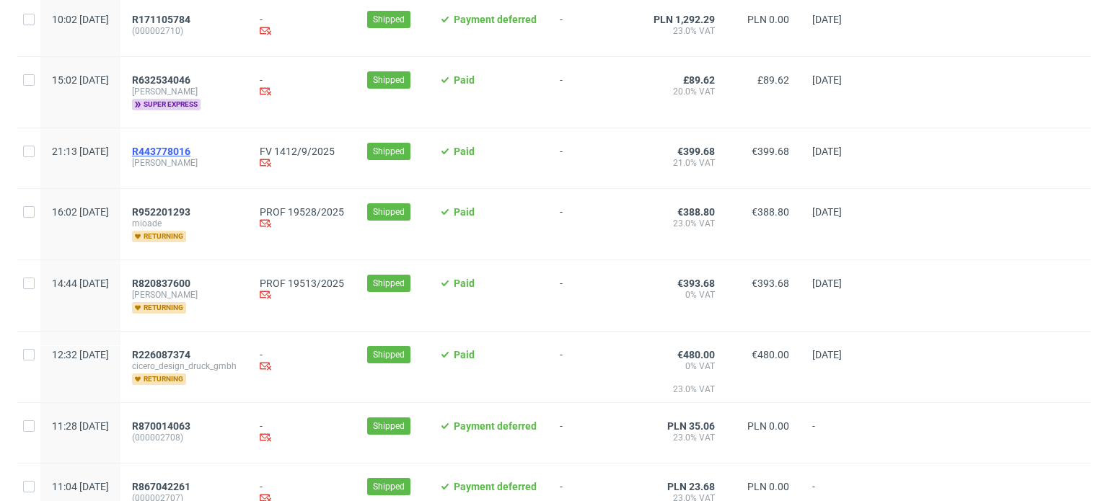
click at [190, 152] on span "R443778016" at bounding box center [161, 152] width 58 height 12
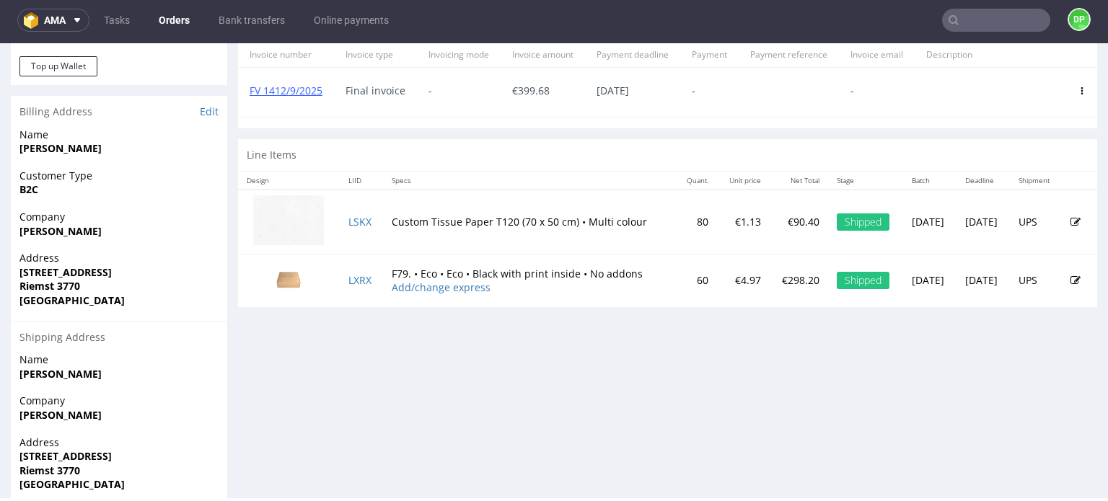
scroll to position [576, 0]
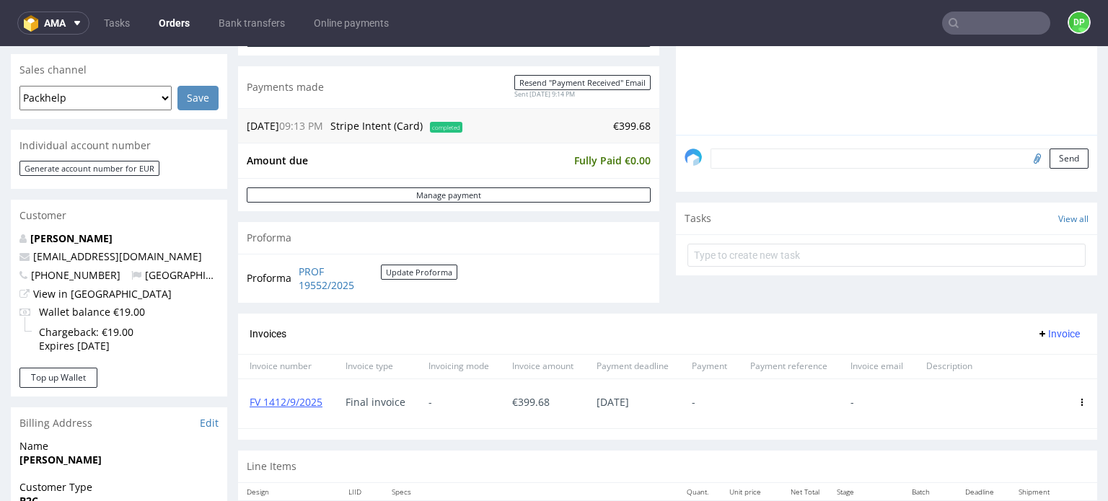
scroll to position [360, 0]
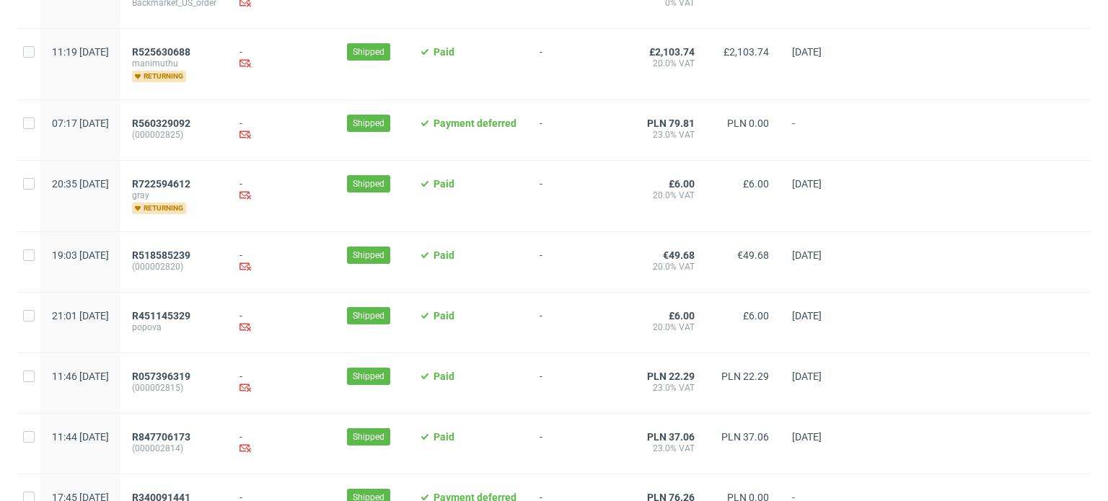
scroll to position [1589, 0]
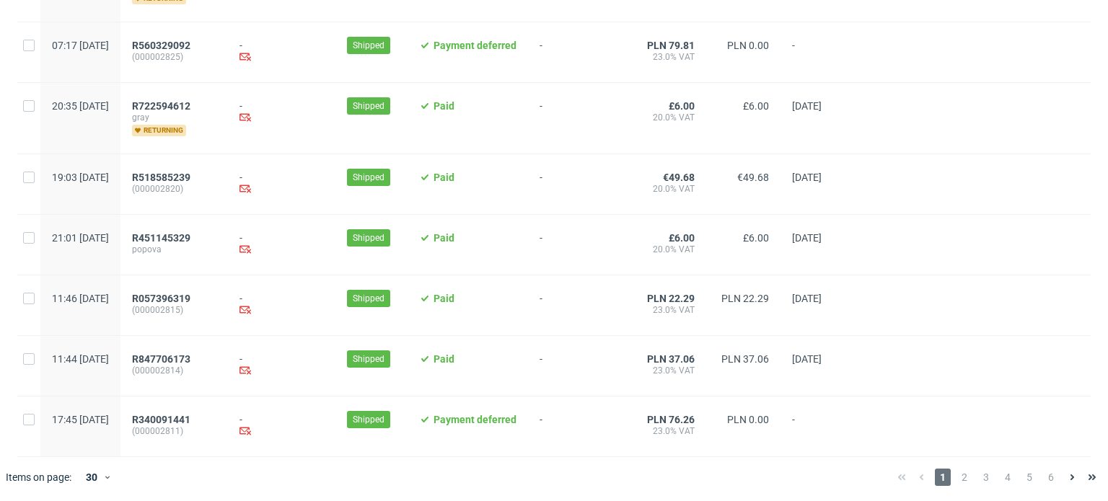
click at [961, 476] on div "1 2 3 4 5 6" at bounding box center [997, 477] width 211 height 17
click at [957, 478] on span "2" at bounding box center [965, 477] width 16 height 17
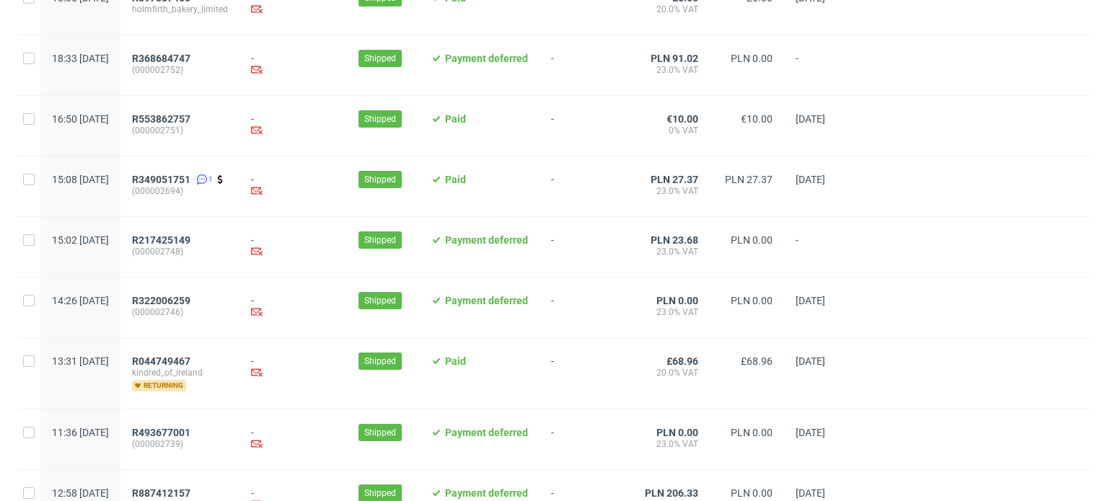
scroll to position [1536, 0]
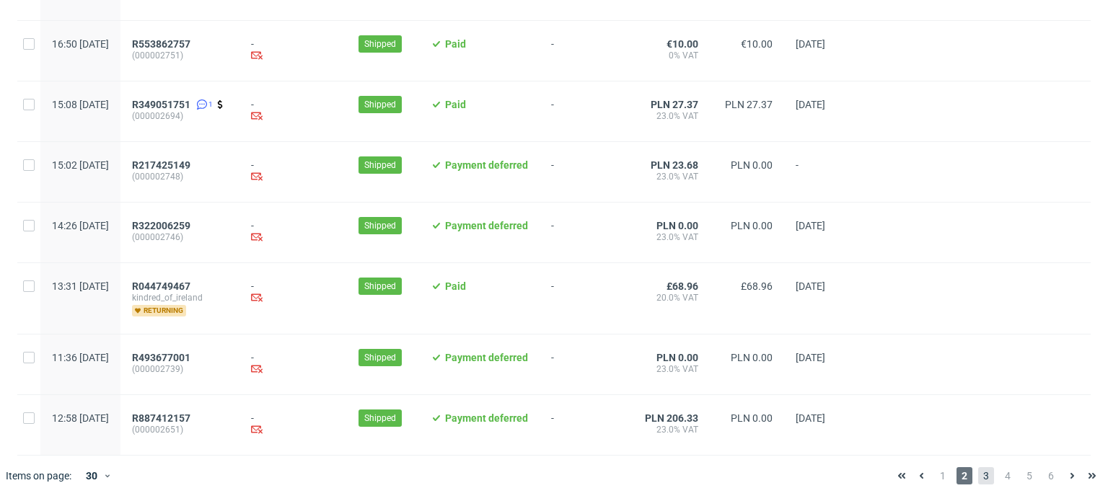
click at [969, 475] on div "1 2 3 4 5 6" at bounding box center [997, 475] width 211 height 17
click at [978, 478] on span "3" at bounding box center [986, 475] width 16 height 17
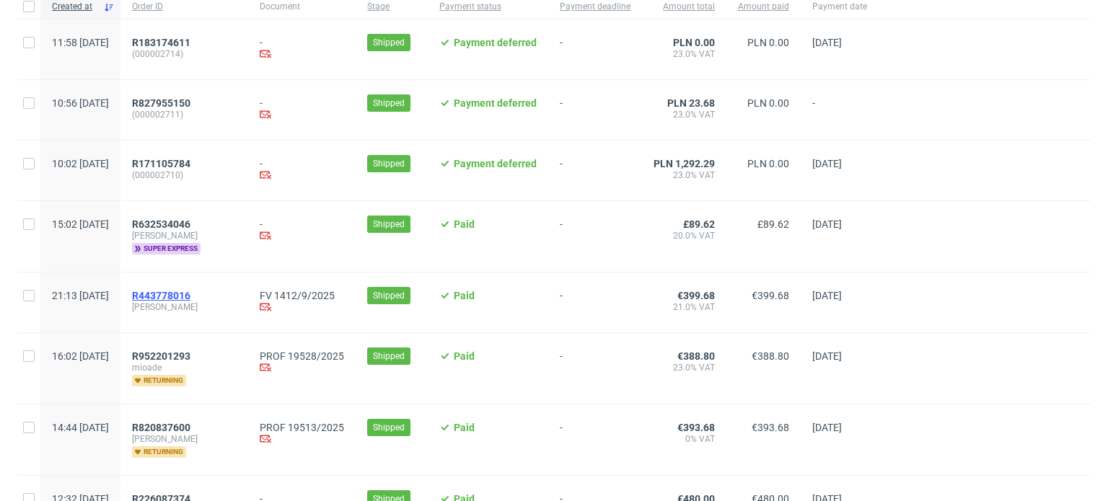
click at [190, 291] on span "R443778016" at bounding box center [161, 296] width 58 height 12
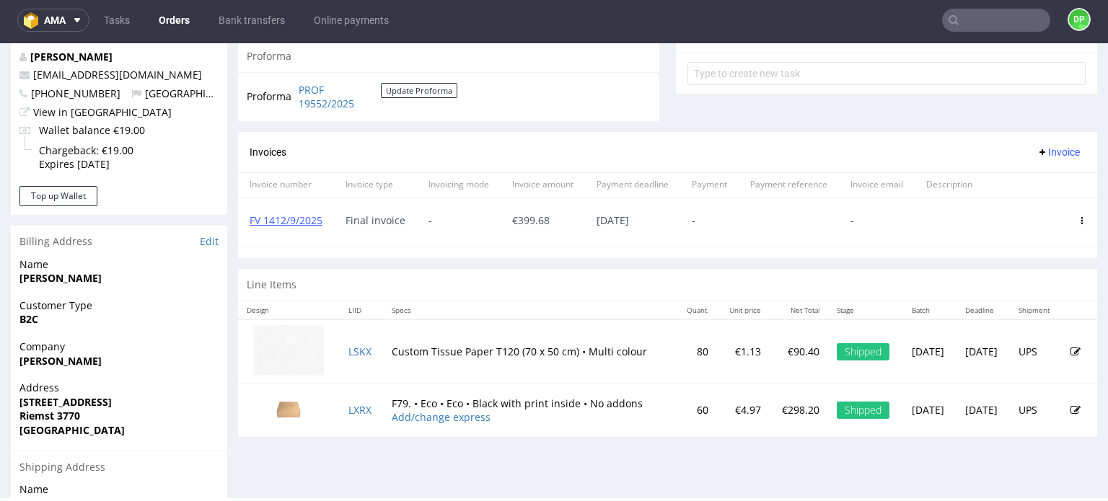
scroll to position [577, 0]
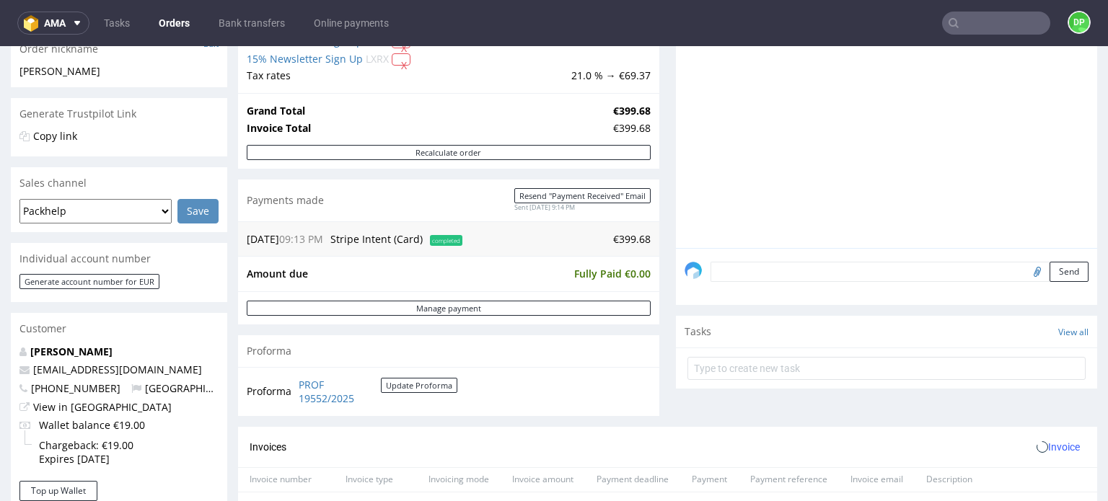
scroll to position [289, 0]
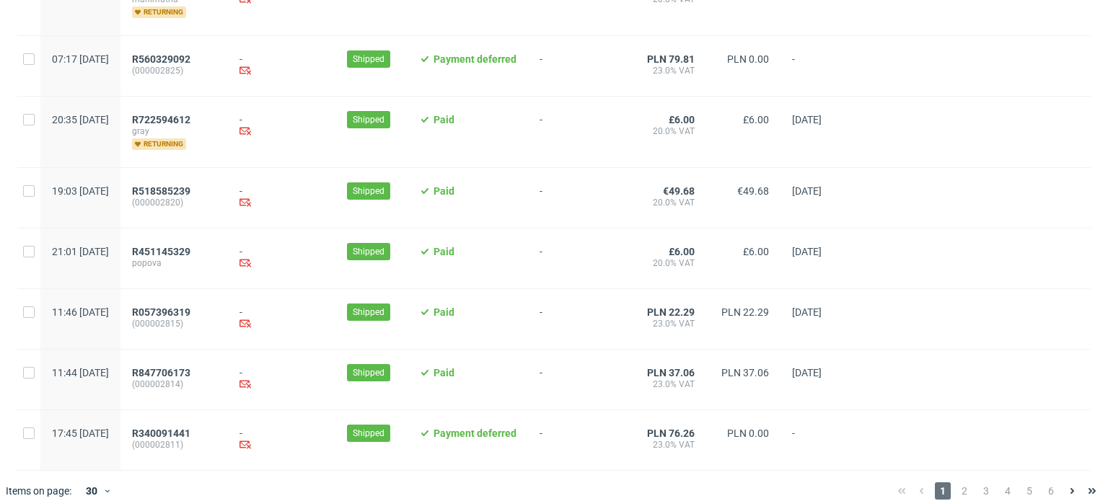
scroll to position [1589, 0]
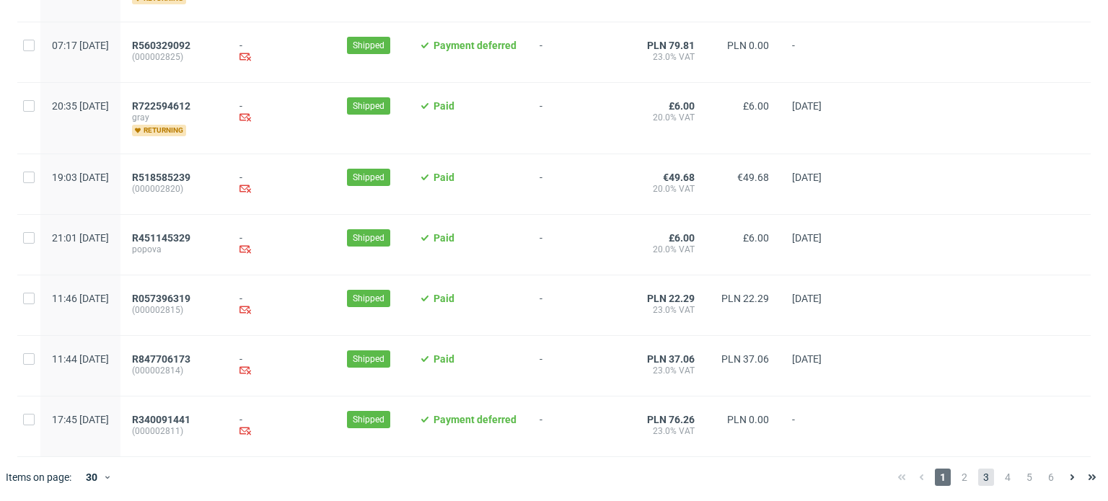
click at [978, 477] on span "3" at bounding box center [986, 477] width 16 height 17
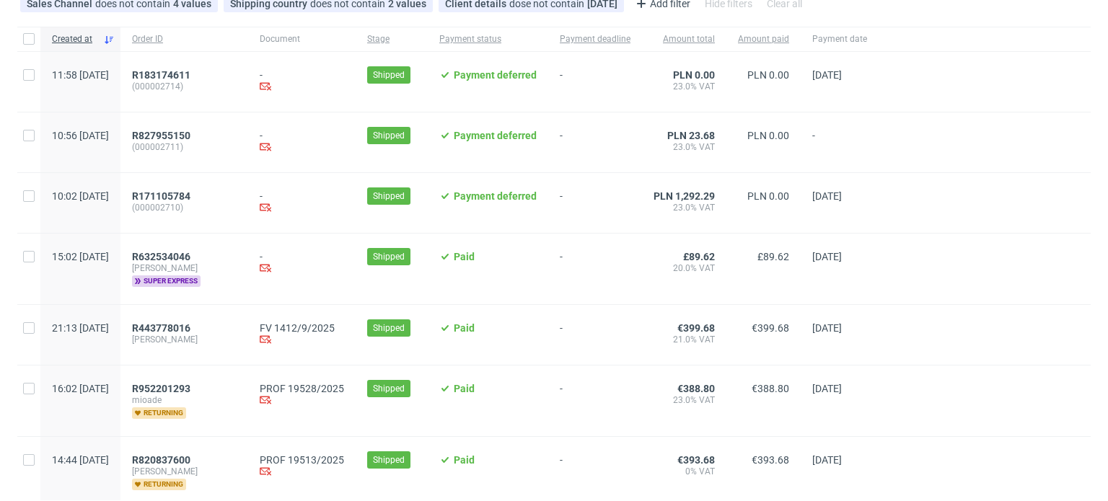
scroll to position [216, 0]
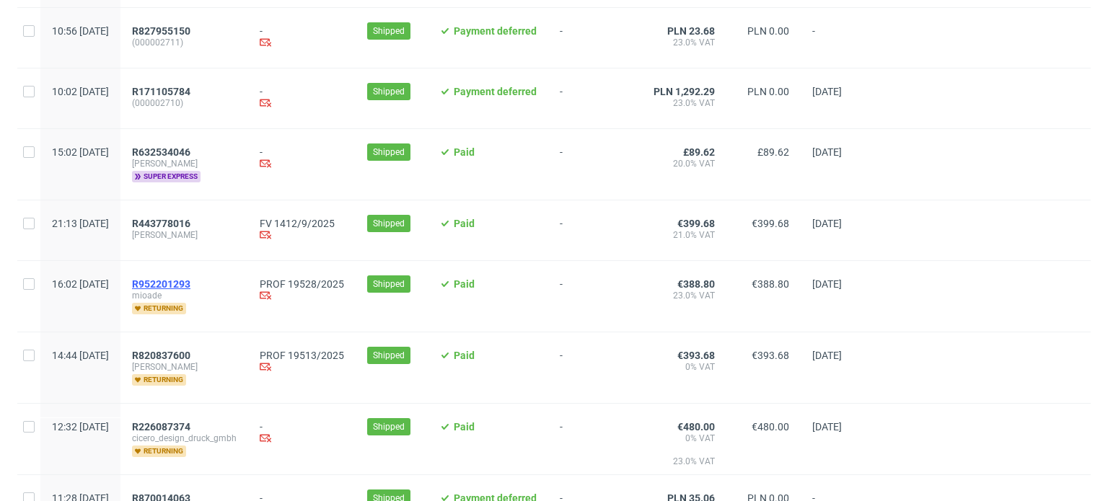
click at [190, 282] on span "R952201293" at bounding box center [161, 284] width 58 height 12
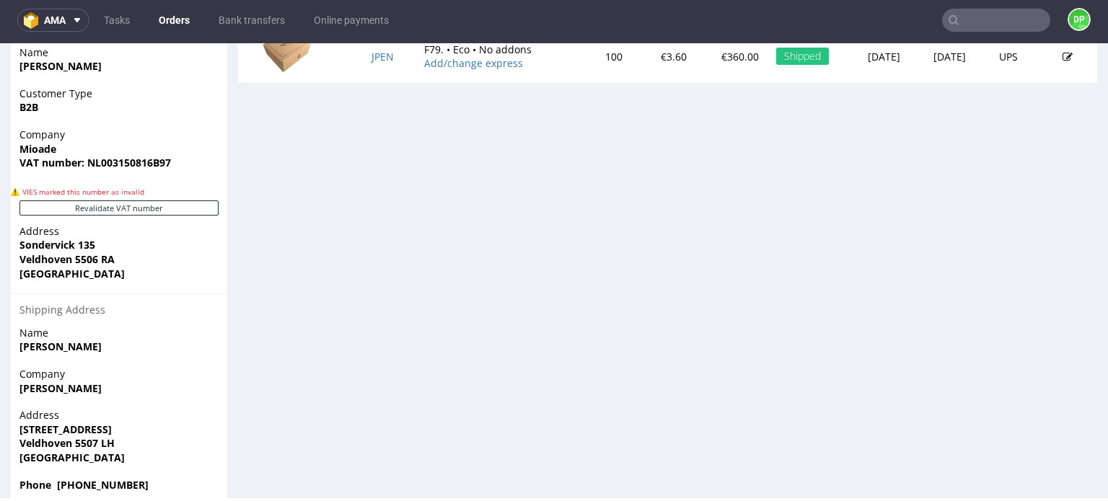
scroll to position [793, 0]
click at [128, 210] on button "Revalidate VAT number" at bounding box center [118, 206] width 199 height 15
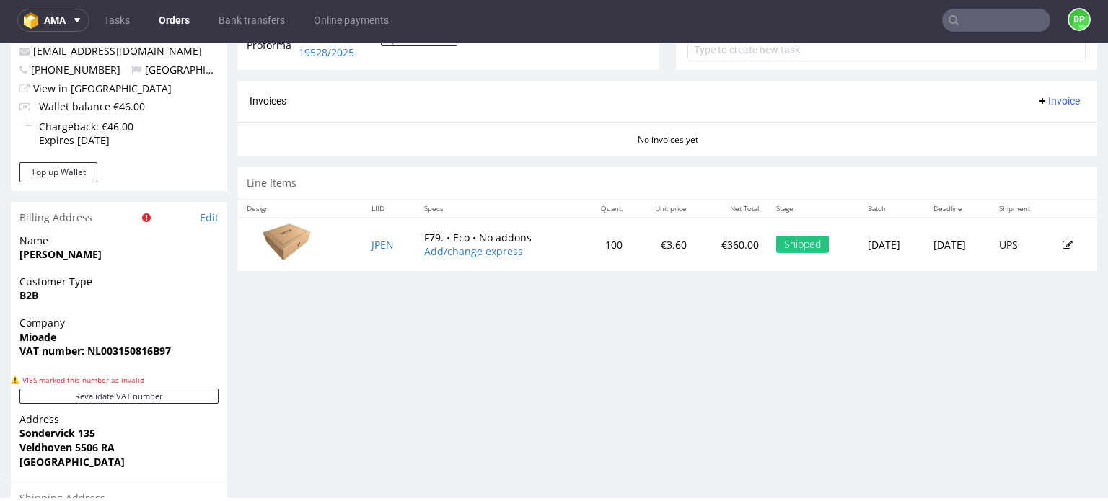
scroll to position [649, 0]
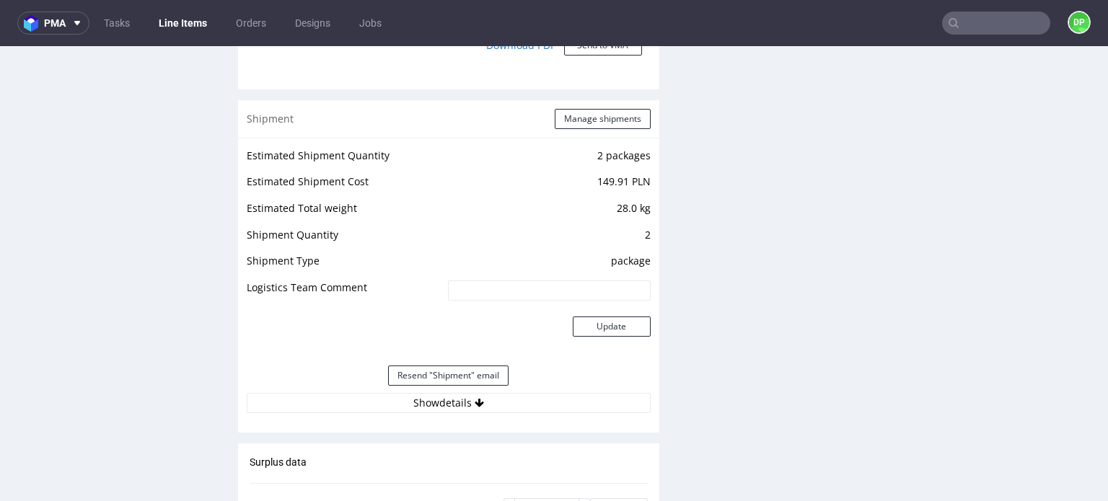
scroll to position [1480, 0]
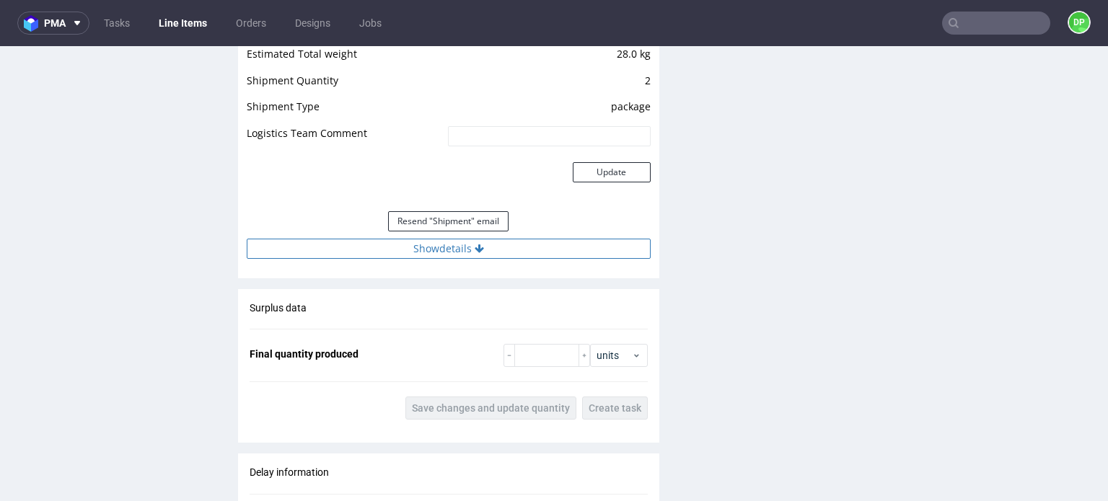
click at [381, 253] on button "Show details" at bounding box center [449, 249] width 404 height 20
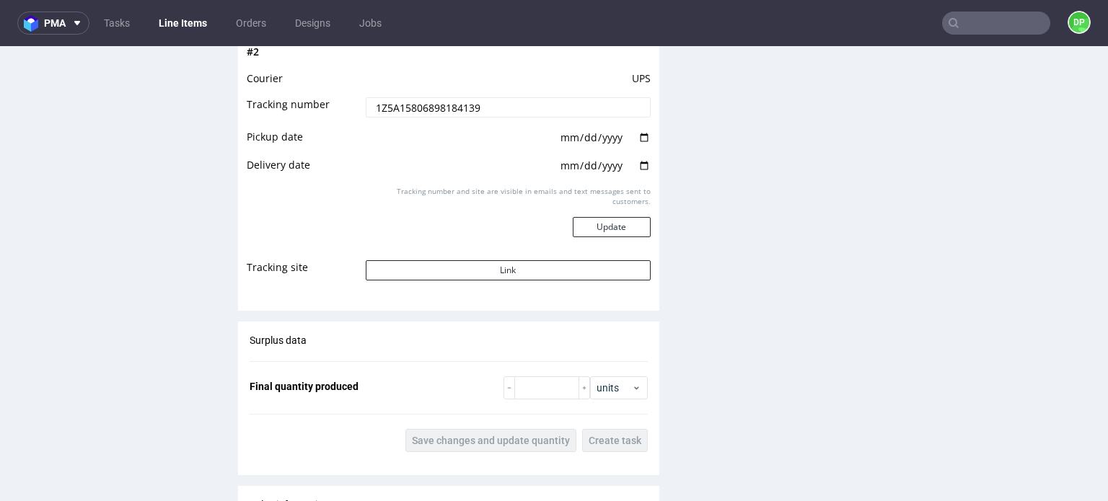
scroll to position [1841, 0]
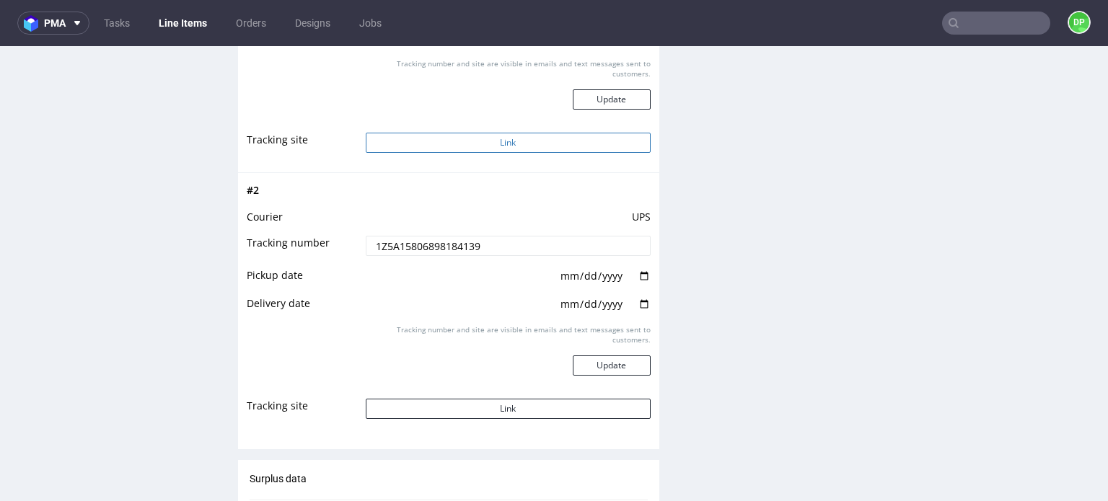
click at [438, 145] on button "Link" at bounding box center [508, 143] width 285 height 20
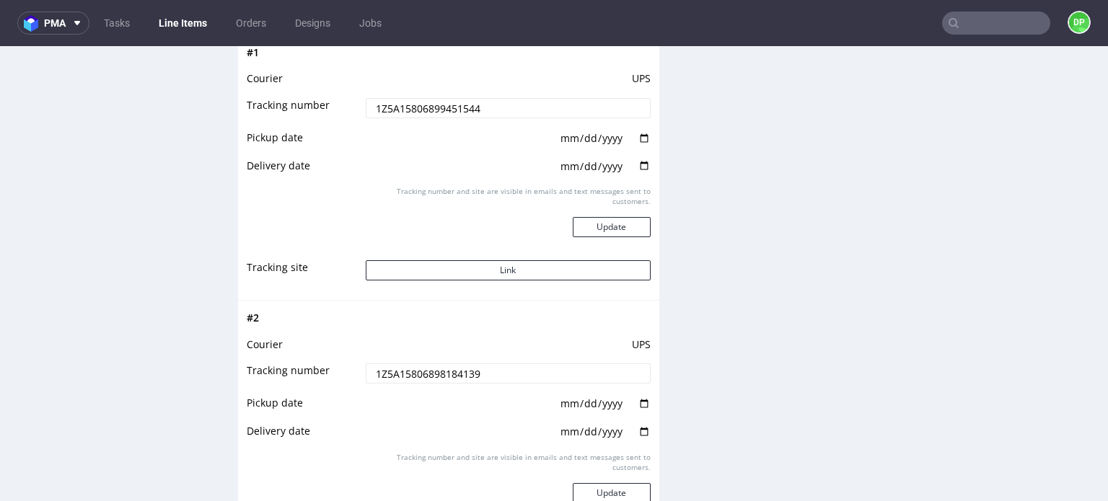
scroll to position [1624, 0]
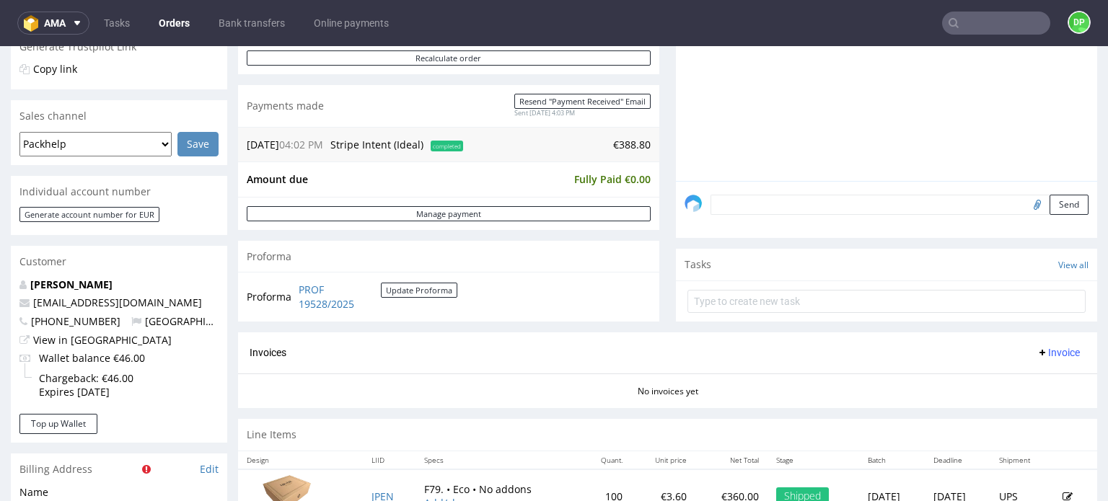
scroll to position [361, 0]
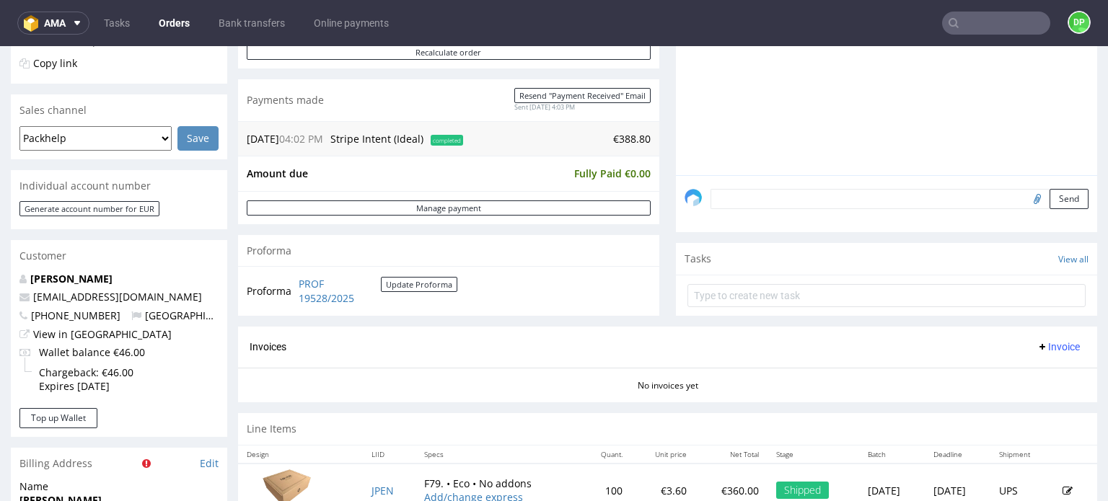
click at [1037, 343] on span "Invoice" at bounding box center [1058, 347] width 43 height 12
drag, startPoint x: 1010, startPoint y: 373, endPoint x: 1003, endPoint y: 371, distance: 7.4
click at [1003, 371] on span "Generate" at bounding box center [1036, 376] width 70 height 14
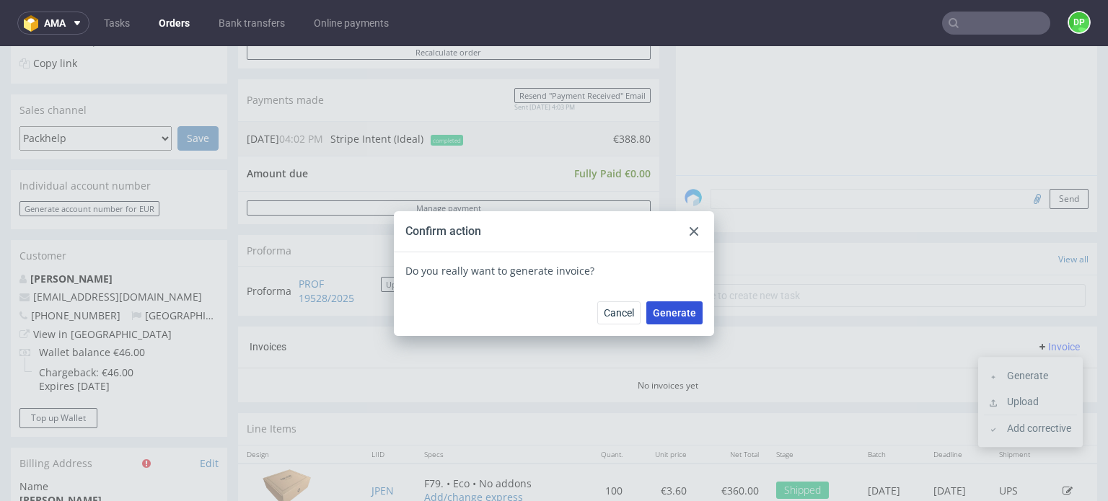
click at [664, 311] on span "Generate" at bounding box center [674, 313] width 43 height 10
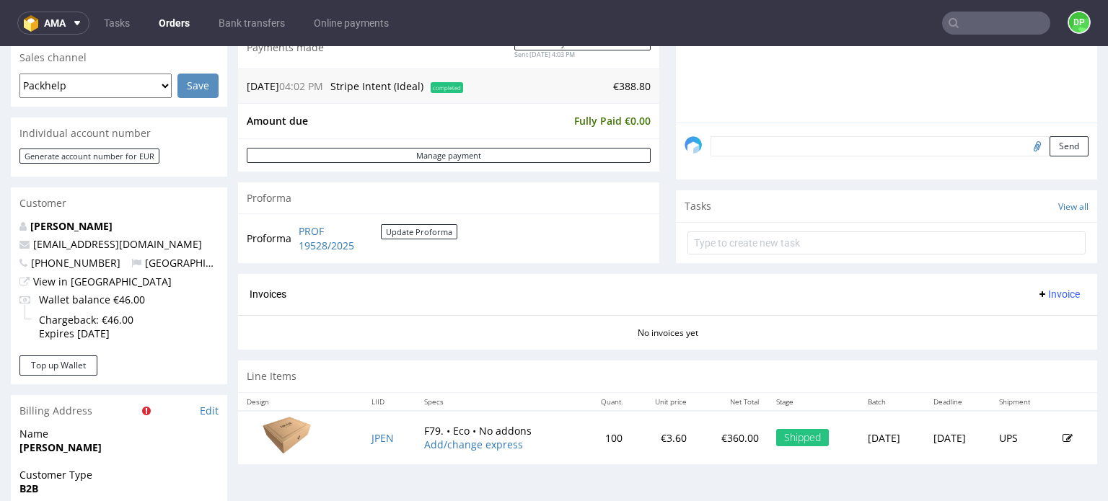
scroll to position [433, 0]
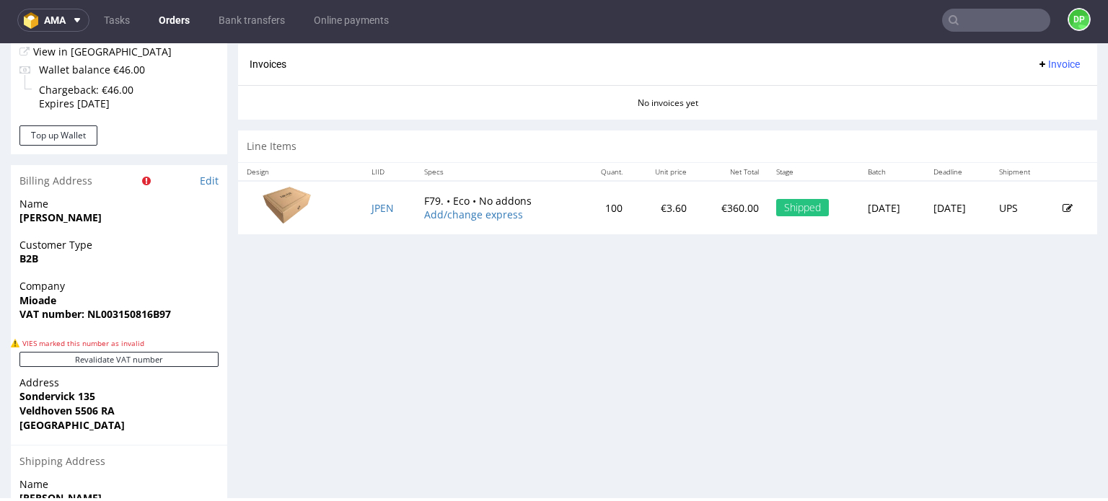
scroll to position [577, 0]
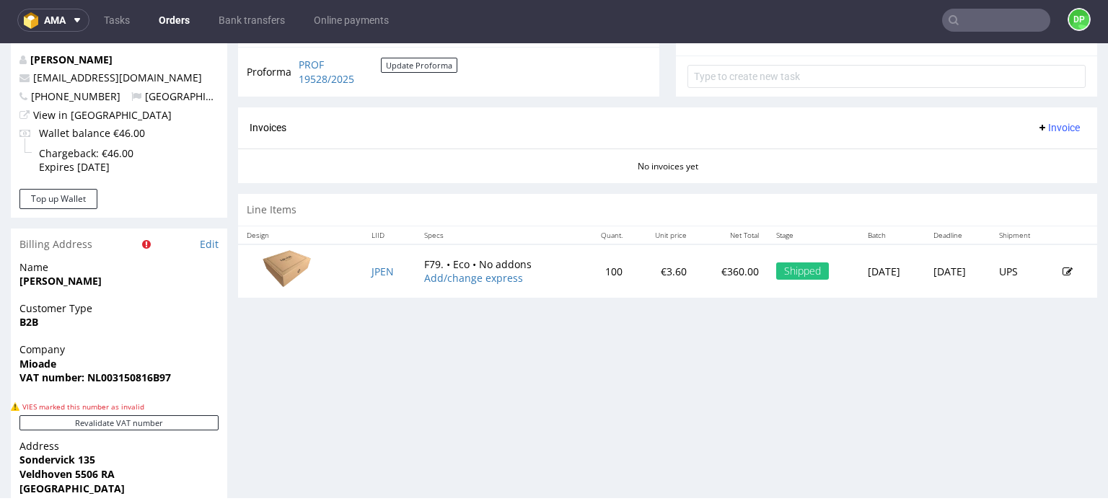
click at [1040, 125] on span "Invoice" at bounding box center [1058, 128] width 43 height 12
click at [1011, 159] on span "Generate" at bounding box center [1036, 156] width 70 height 14
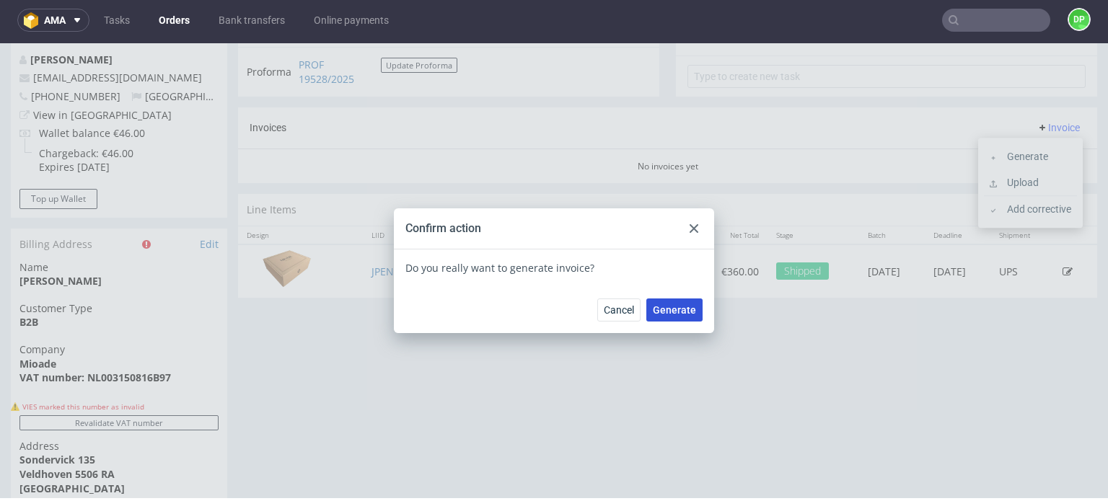
click at [683, 312] on span "Generate" at bounding box center [674, 310] width 43 height 10
click at [655, 312] on span "Generate" at bounding box center [674, 310] width 43 height 10
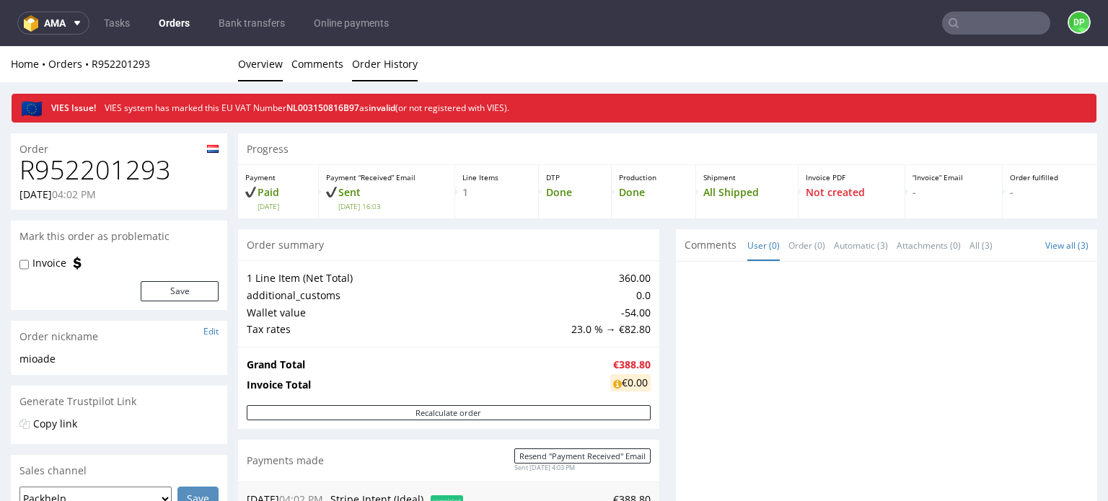
click at [369, 69] on link "Order History" at bounding box center [385, 63] width 66 height 35
click at [360, 65] on link "Order History" at bounding box center [385, 63] width 66 height 35
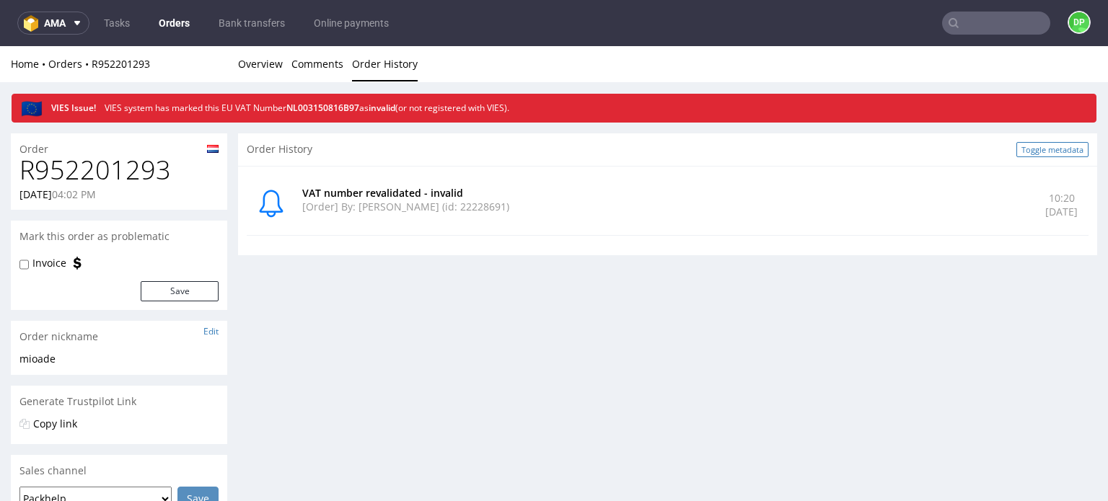
click at [1023, 151] on link "Toggle metadata" at bounding box center [1052, 149] width 72 height 15
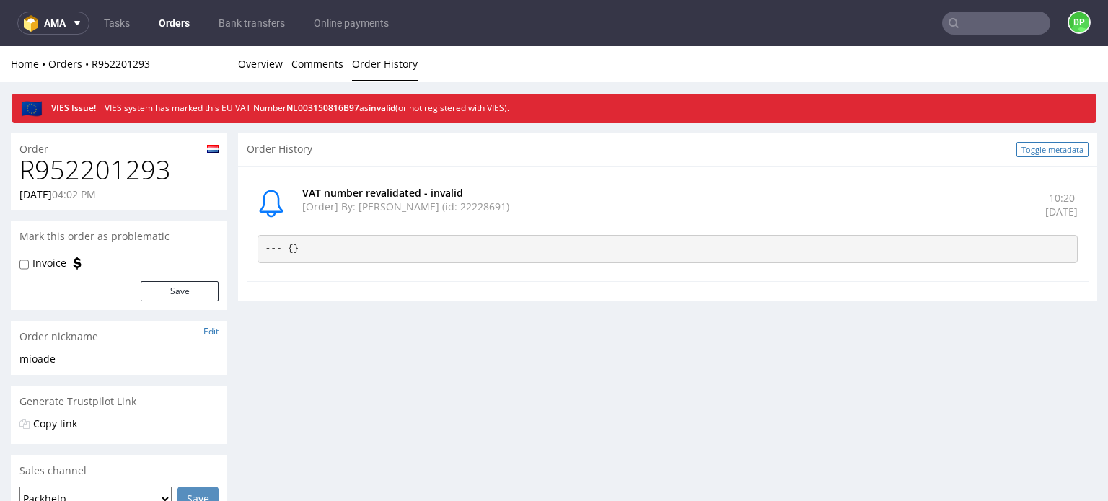
click at [1016, 156] on link "Toggle metadata" at bounding box center [1052, 149] width 72 height 15
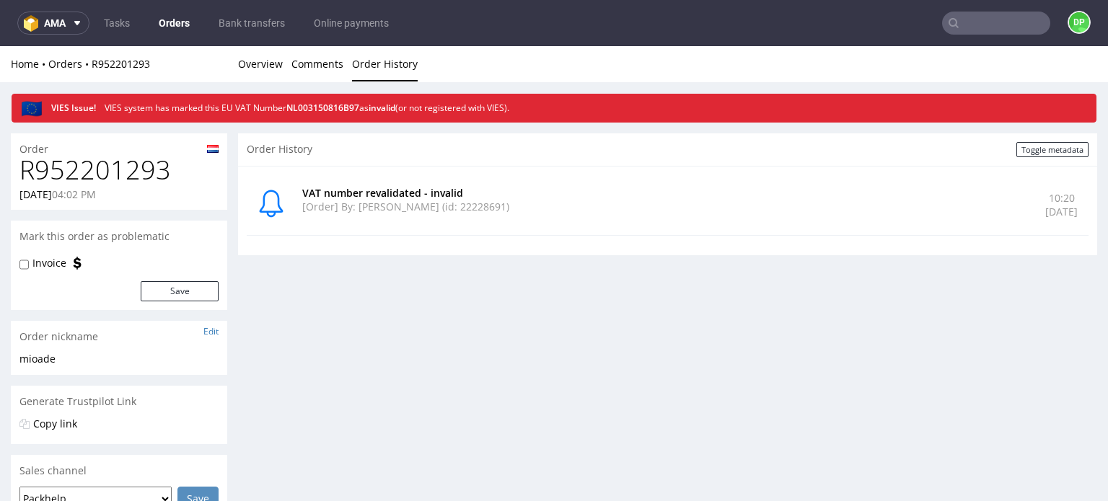
scroll to position [87, 0]
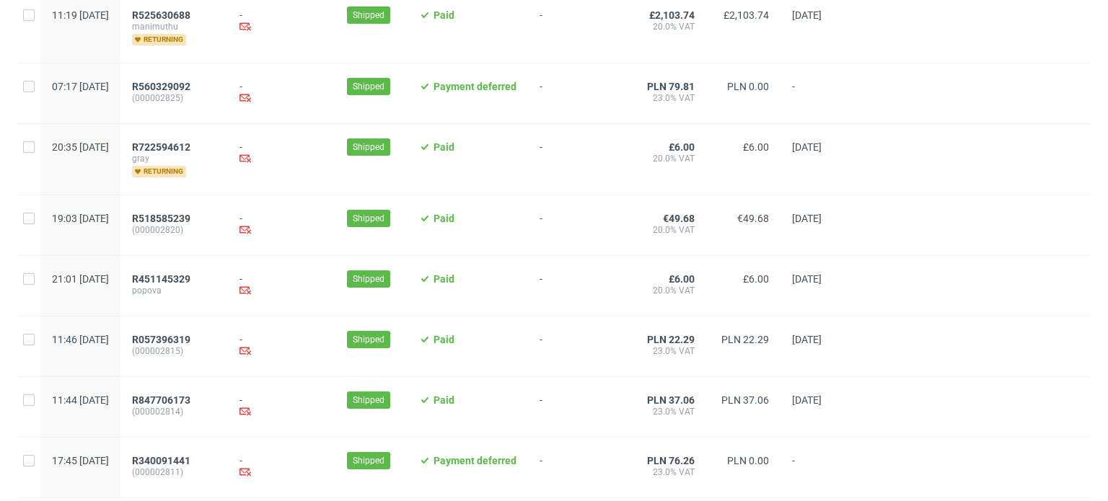
scroll to position [1589, 0]
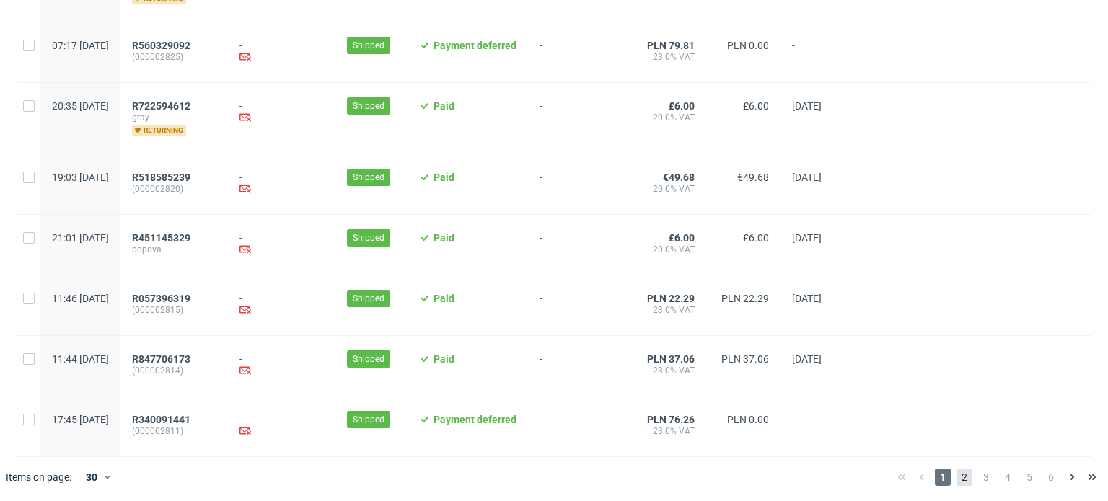
click at [957, 481] on span "2" at bounding box center [965, 477] width 16 height 17
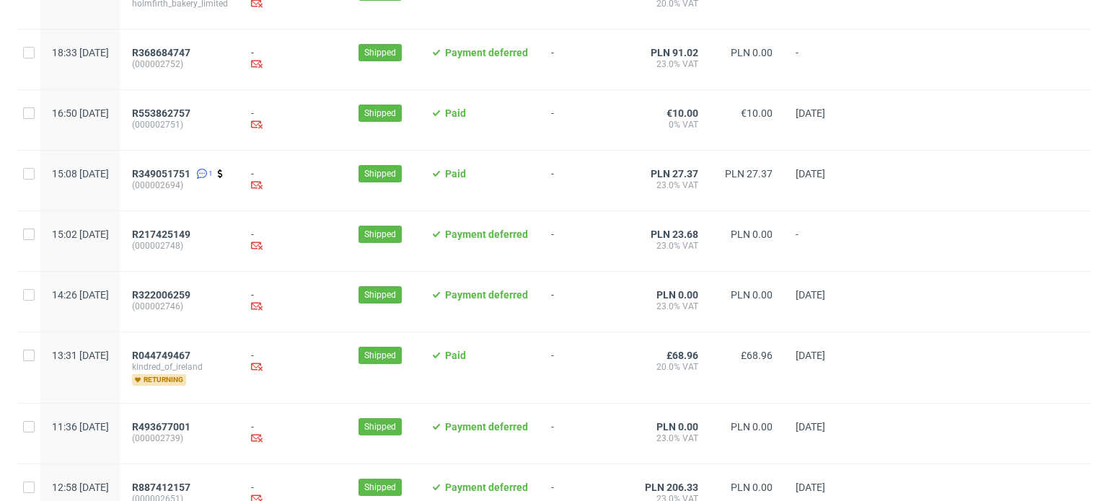
scroll to position [1536, 0]
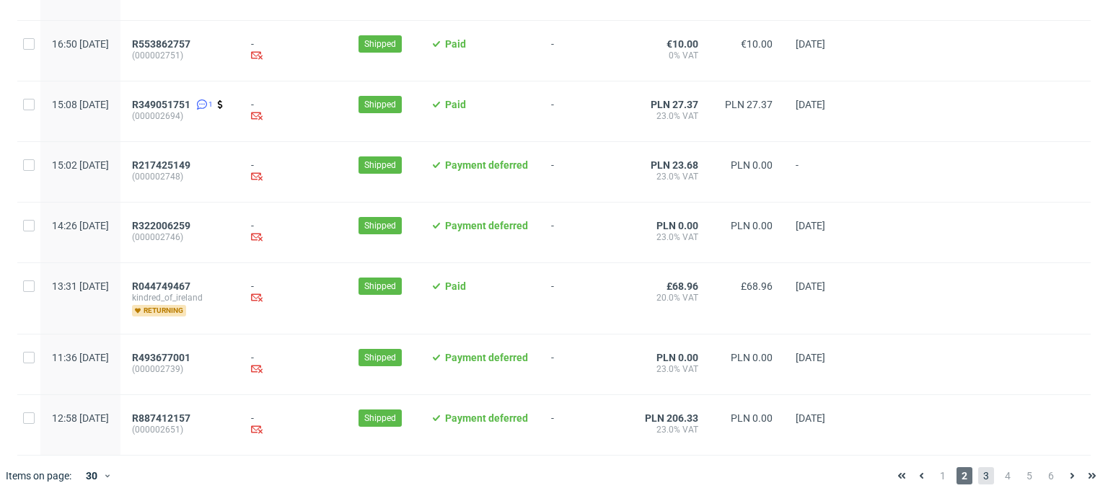
click at [978, 475] on span "3" at bounding box center [986, 475] width 16 height 17
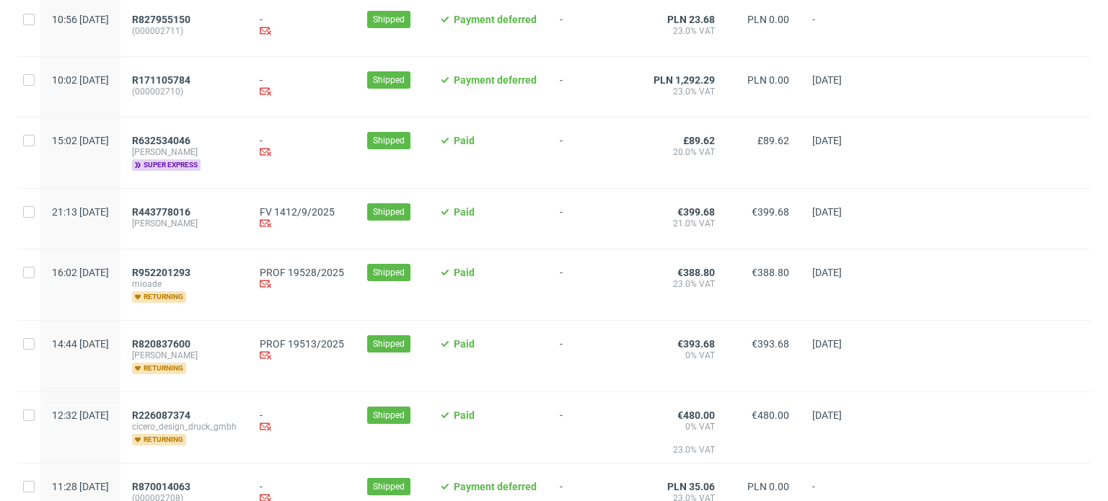
scroll to position [361, 0]
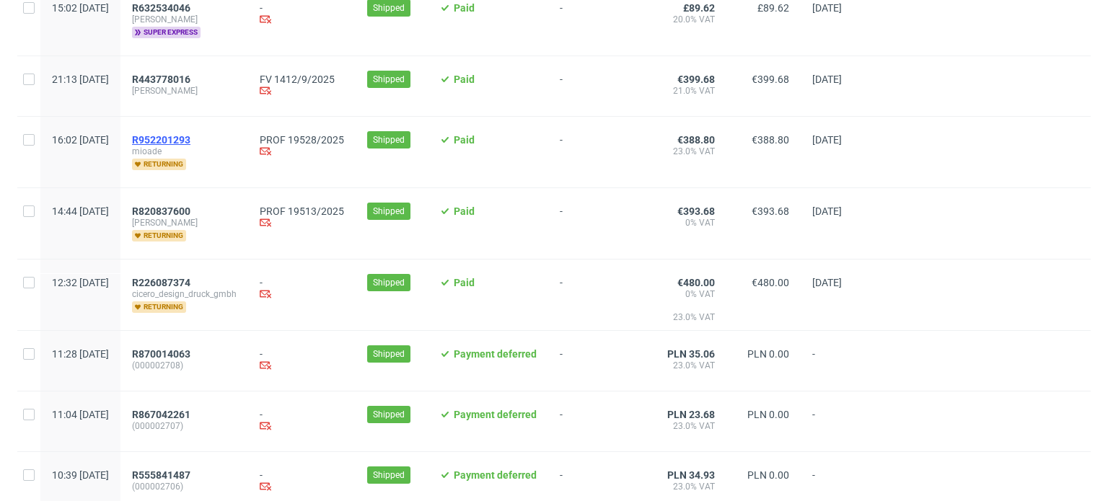
click at [190, 144] on span "R952201293" at bounding box center [161, 140] width 58 height 12
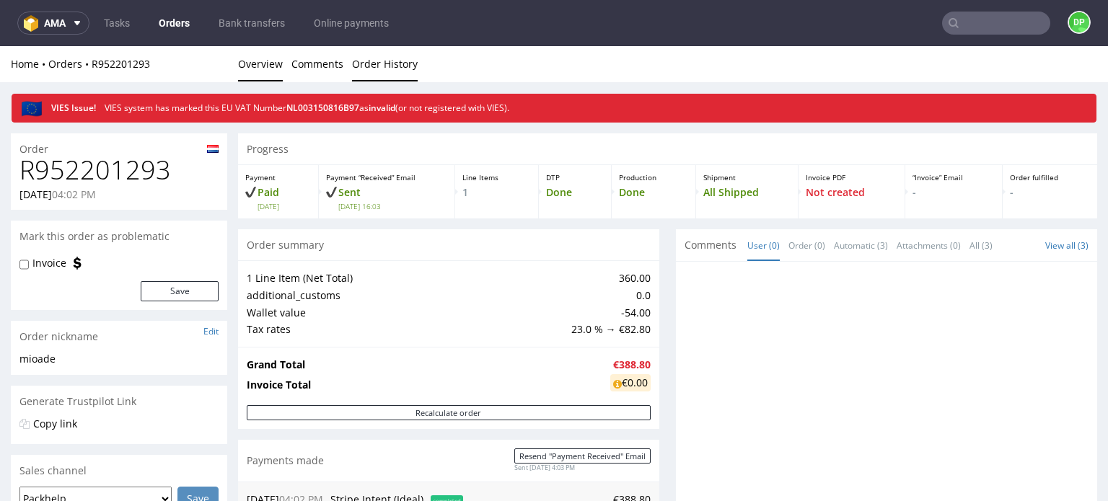
click at [387, 68] on link "Order History" at bounding box center [385, 63] width 66 height 35
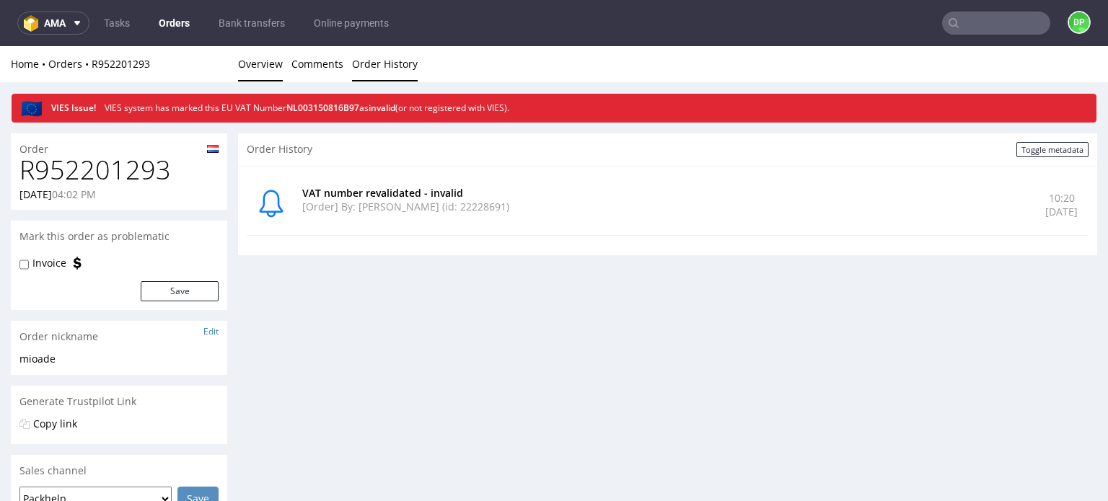
click at [269, 63] on link "Overview" at bounding box center [260, 63] width 45 height 35
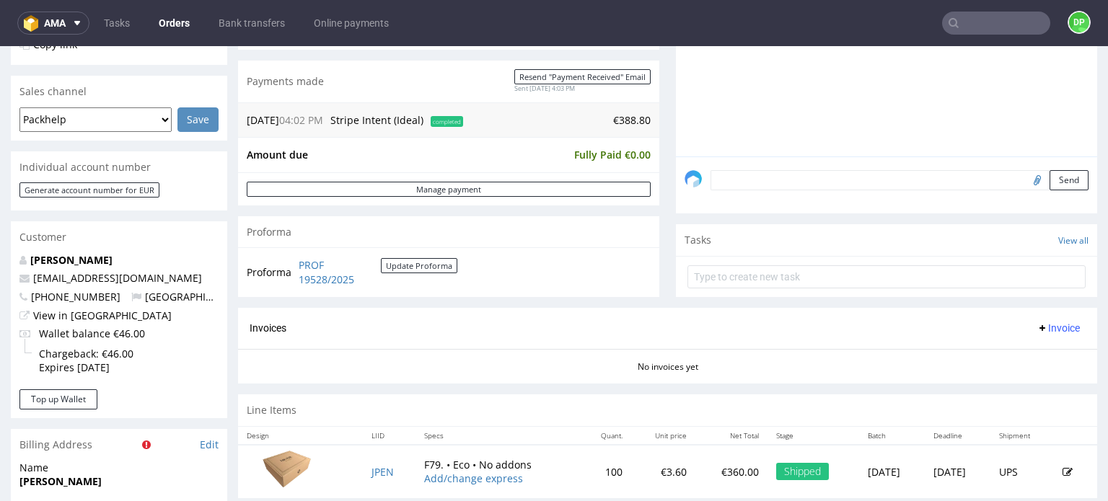
scroll to position [577, 0]
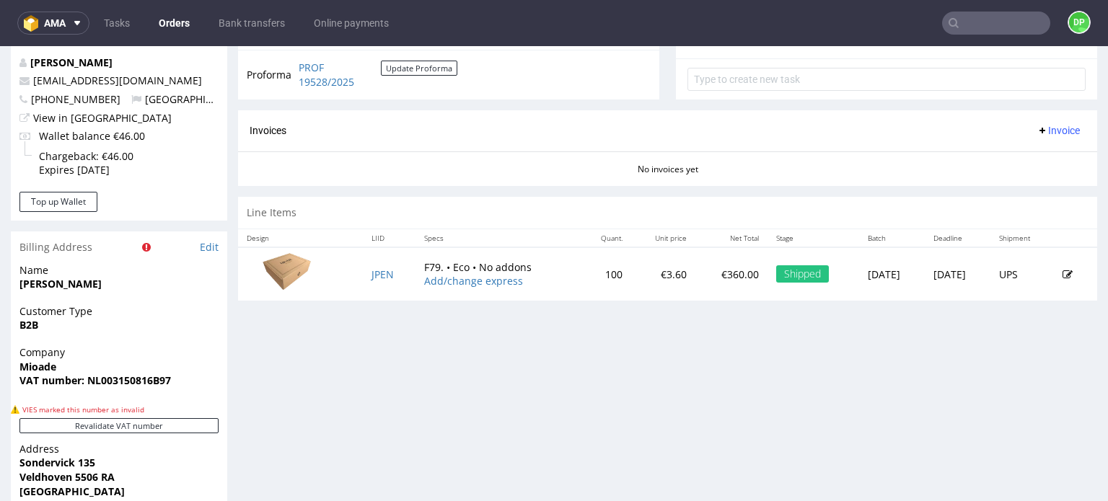
click at [1037, 128] on span "Invoice" at bounding box center [1058, 131] width 43 height 12
click at [1017, 159] on span "Generate" at bounding box center [1036, 159] width 70 height 14
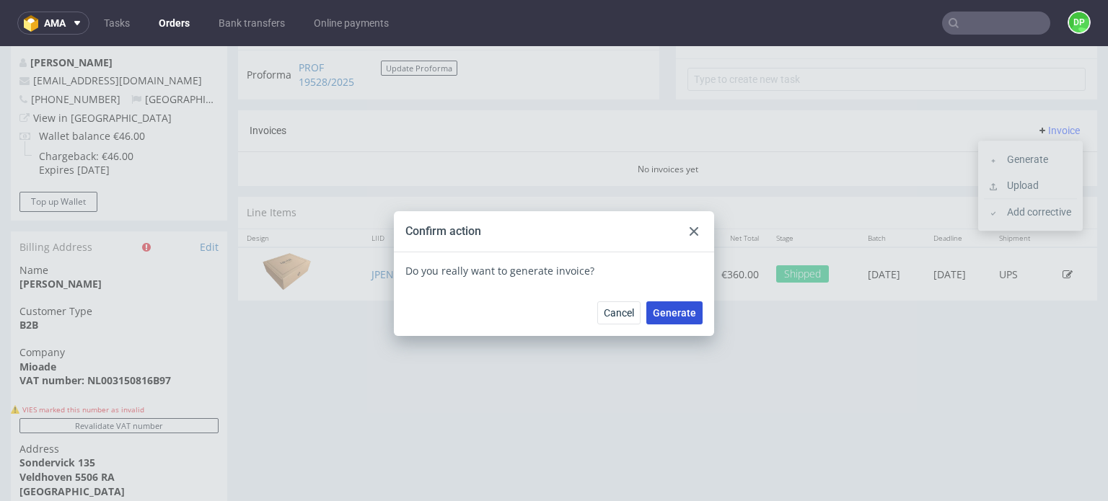
click at [679, 311] on span "Generate" at bounding box center [674, 313] width 43 height 10
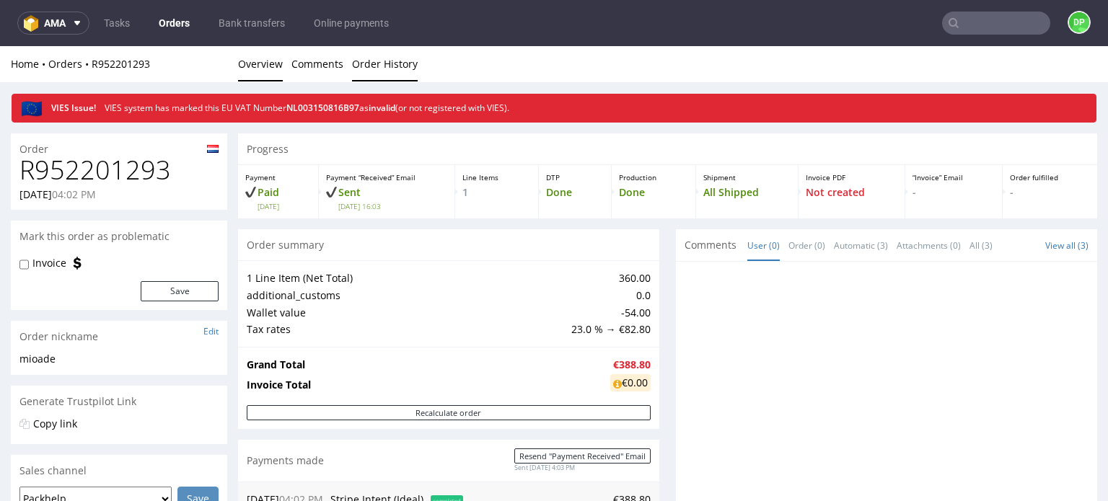
click at [382, 53] on link "Order History" at bounding box center [385, 63] width 66 height 35
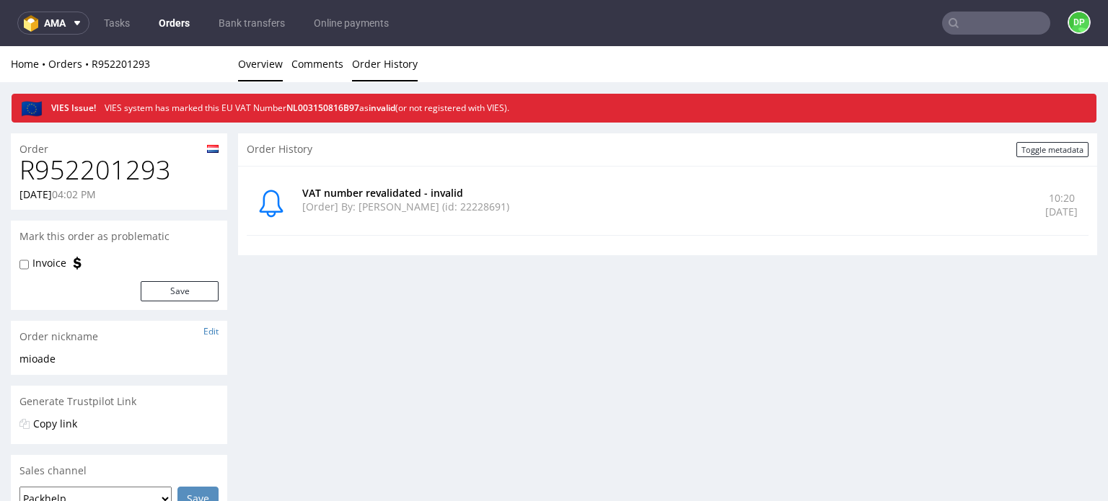
click at [267, 67] on link "Overview" at bounding box center [260, 63] width 45 height 35
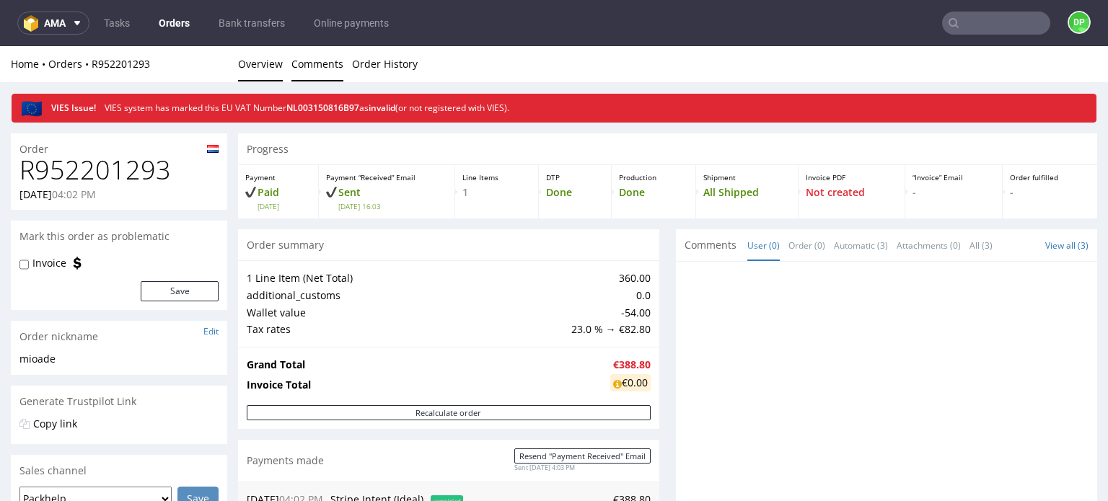
click at [301, 66] on link "Comments" at bounding box center [317, 63] width 52 height 35
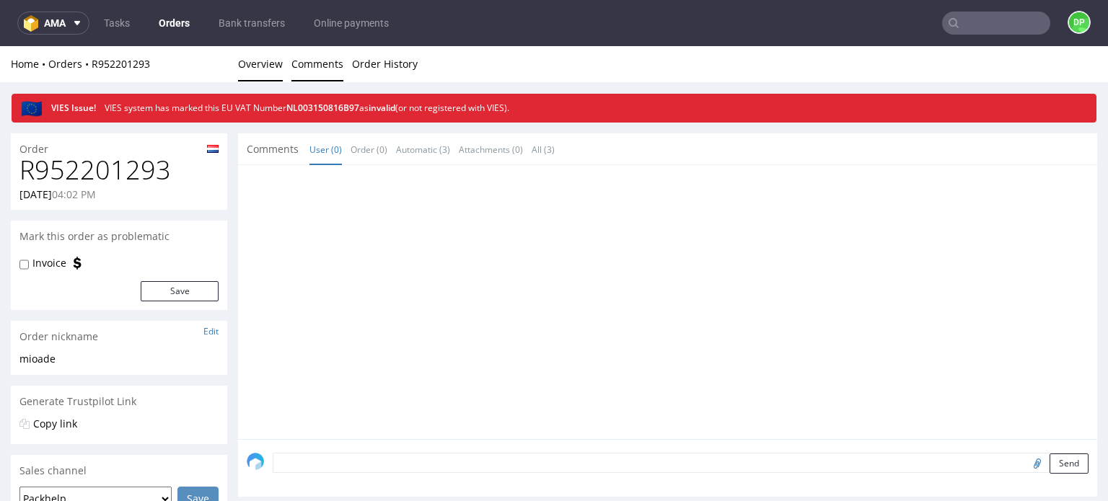
click at [255, 68] on link "Overview" at bounding box center [260, 63] width 45 height 35
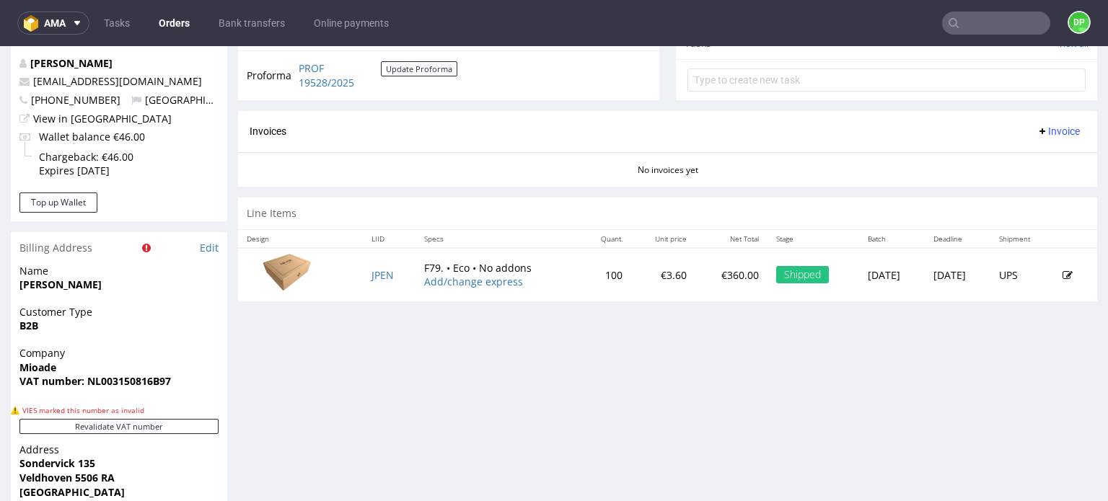
scroll to position [577, 0]
drag, startPoint x: 177, startPoint y: 379, endPoint x: 100, endPoint y: 392, distance: 78.3
click at [100, 392] on div "Company Mioade VAT number: NL003150816B97" at bounding box center [119, 374] width 216 height 56
copy strong "003150816B97"
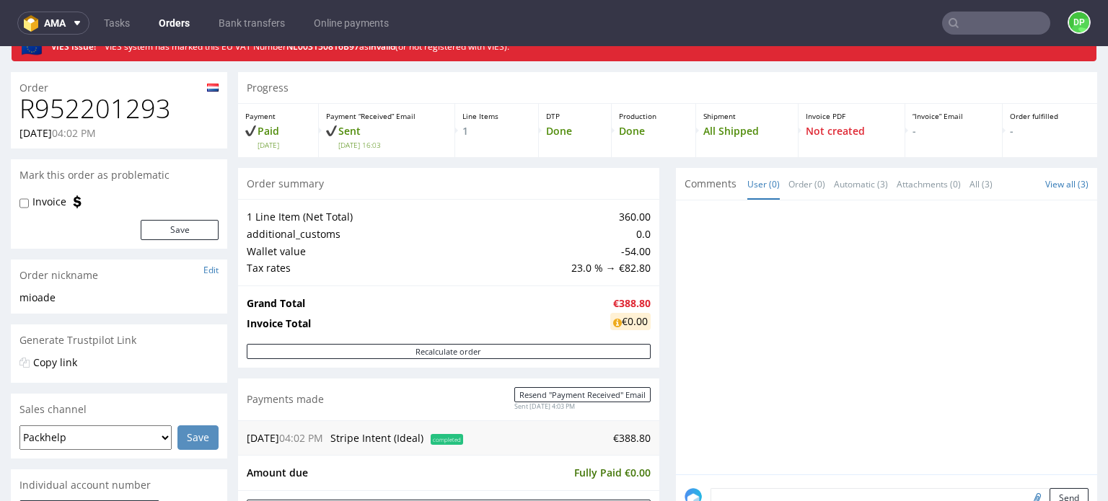
scroll to position [0, 0]
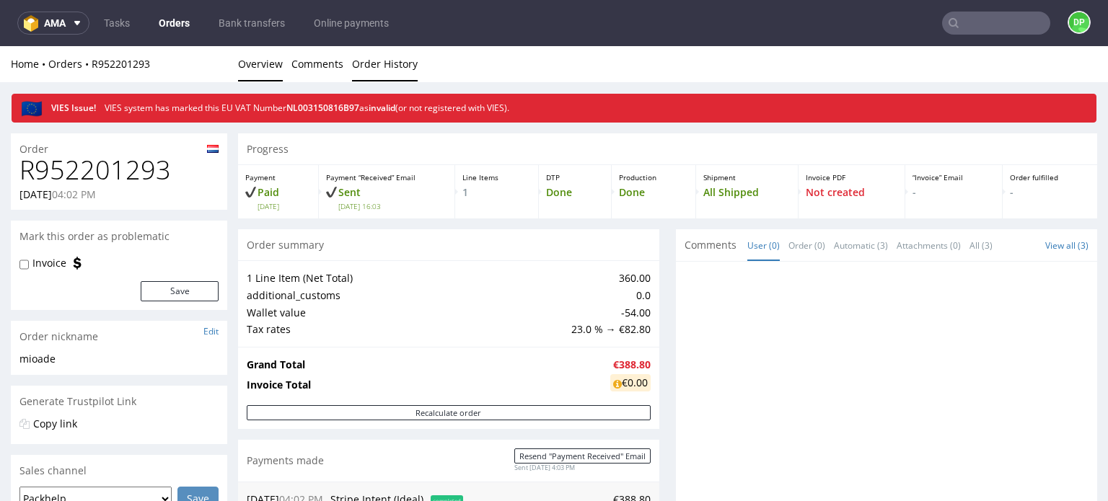
click at [373, 66] on link "Order History" at bounding box center [385, 63] width 66 height 35
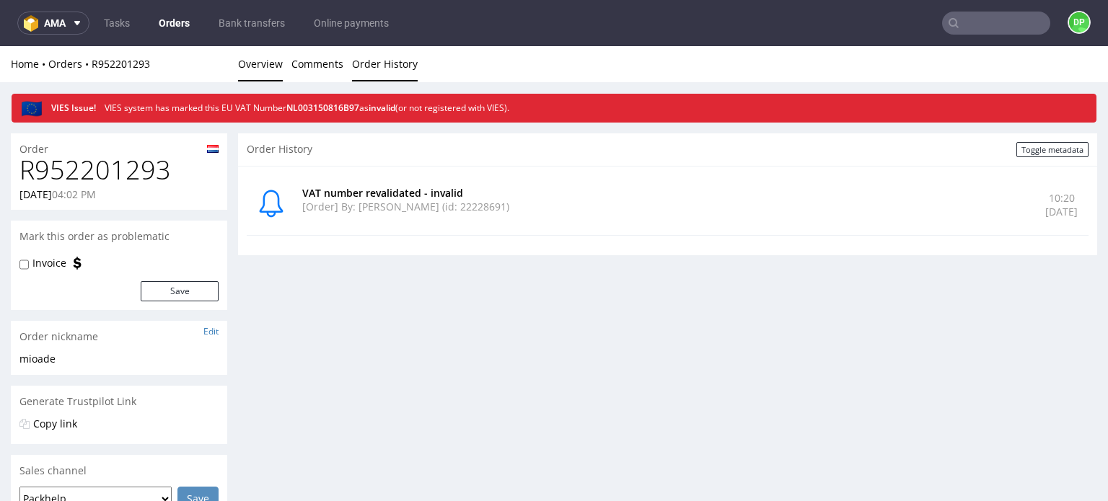
click at [251, 53] on link "Overview" at bounding box center [260, 63] width 45 height 35
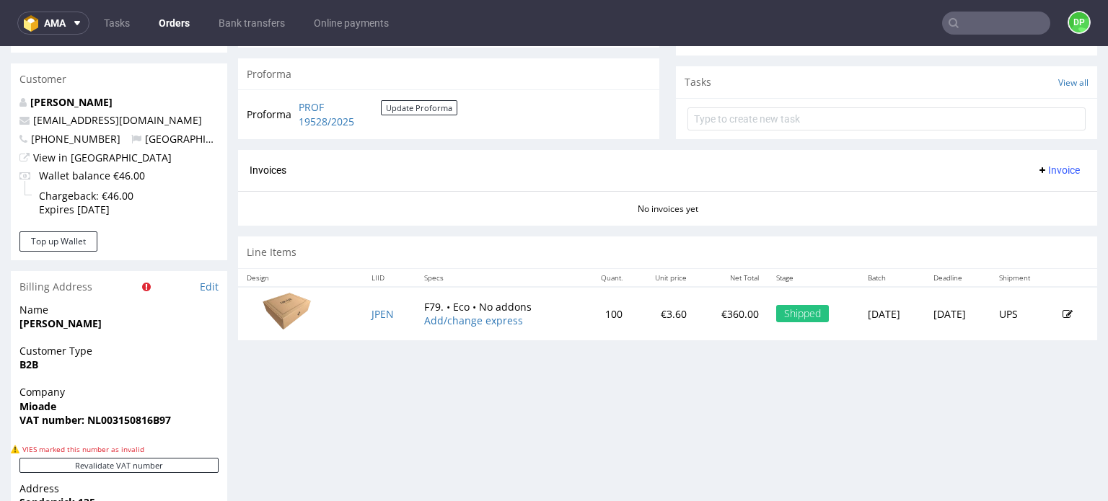
scroll to position [577, 0]
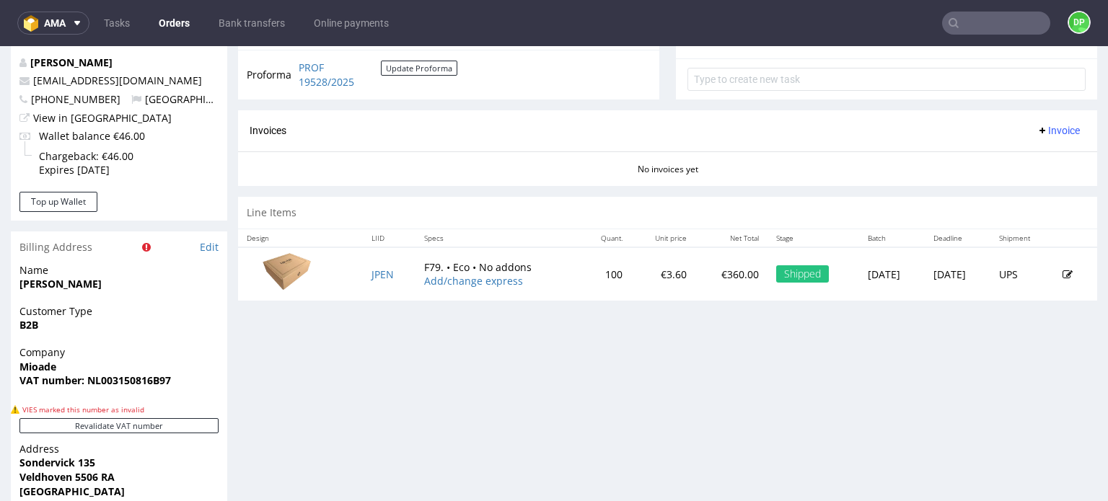
click at [1037, 125] on icon at bounding box center [1043, 131] width 12 height 12
click at [1008, 155] on span "Generate" at bounding box center [1036, 159] width 70 height 14
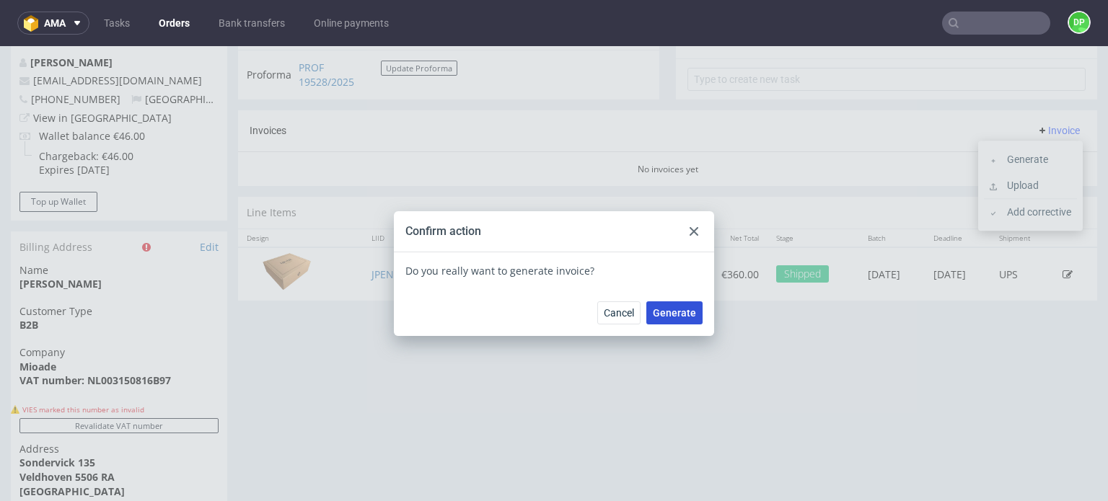
click at [664, 318] on span "Generate" at bounding box center [674, 313] width 43 height 10
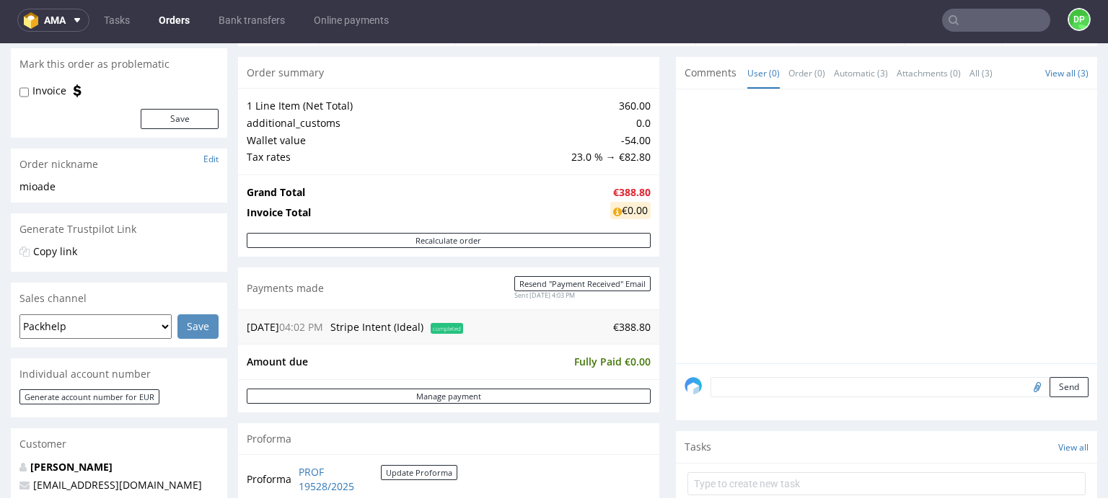
scroll to position [433, 0]
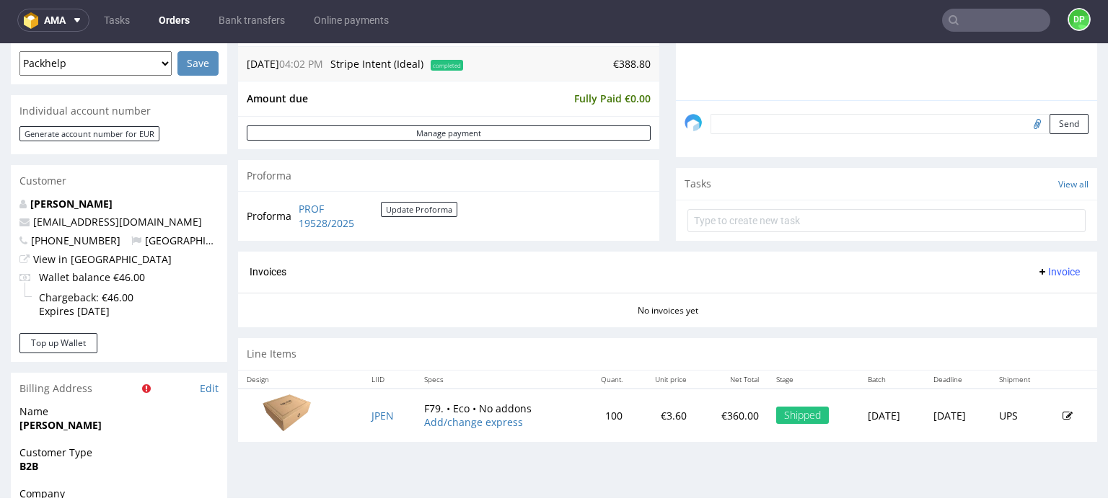
click at [1037, 269] on span "Invoice" at bounding box center [1058, 272] width 43 height 12
click at [1038, 301] on span "Generate" at bounding box center [1036, 301] width 70 height 14
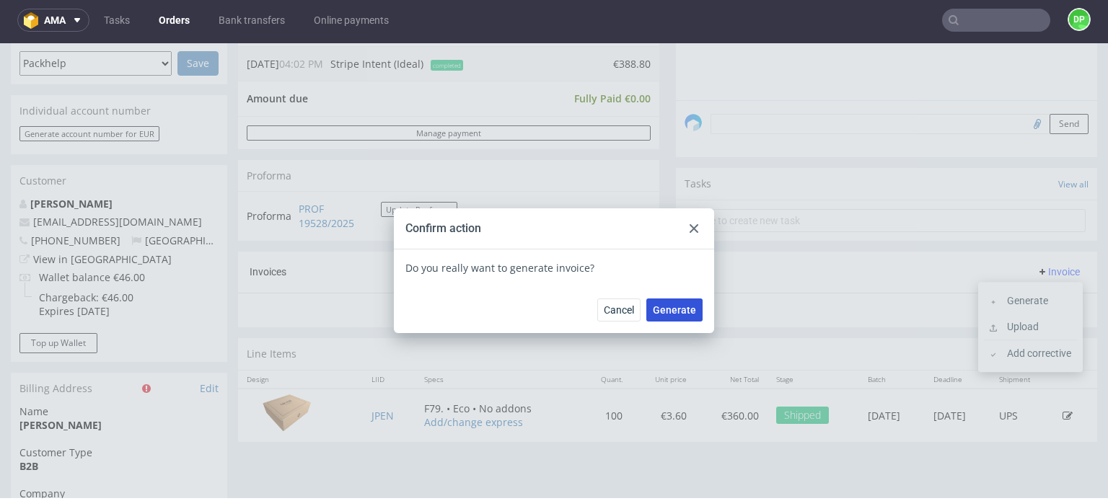
click at [667, 308] on span "Generate" at bounding box center [674, 310] width 43 height 10
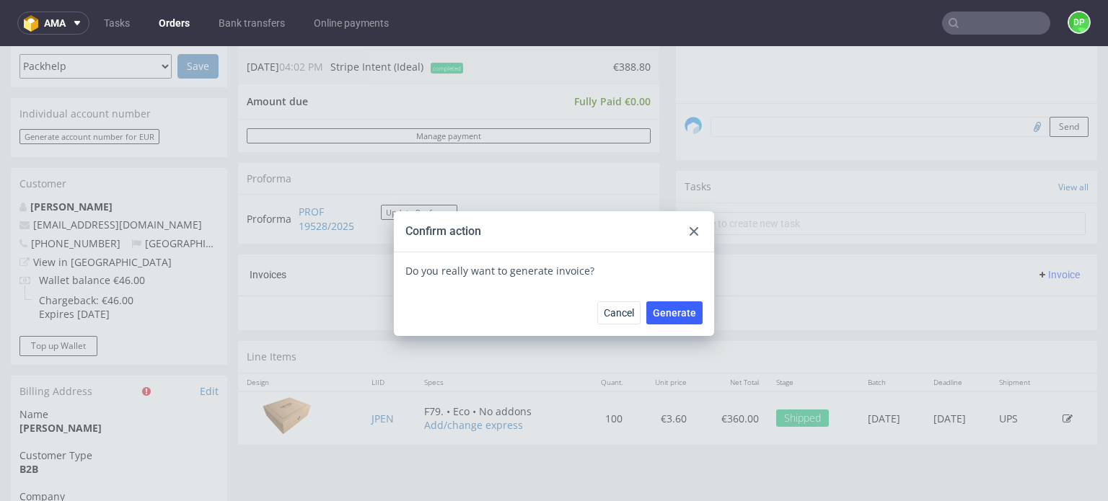
scroll to position [0, 0]
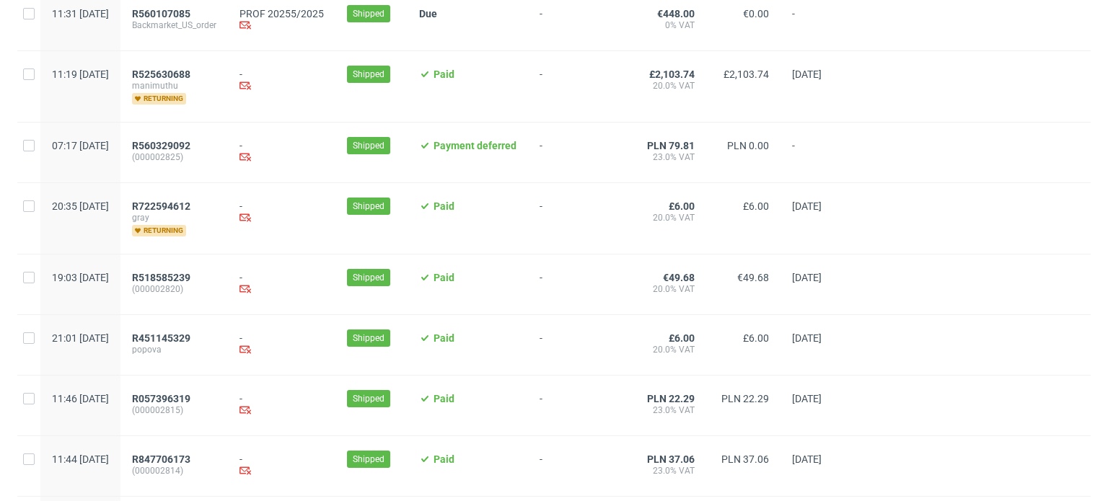
scroll to position [1589, 0]
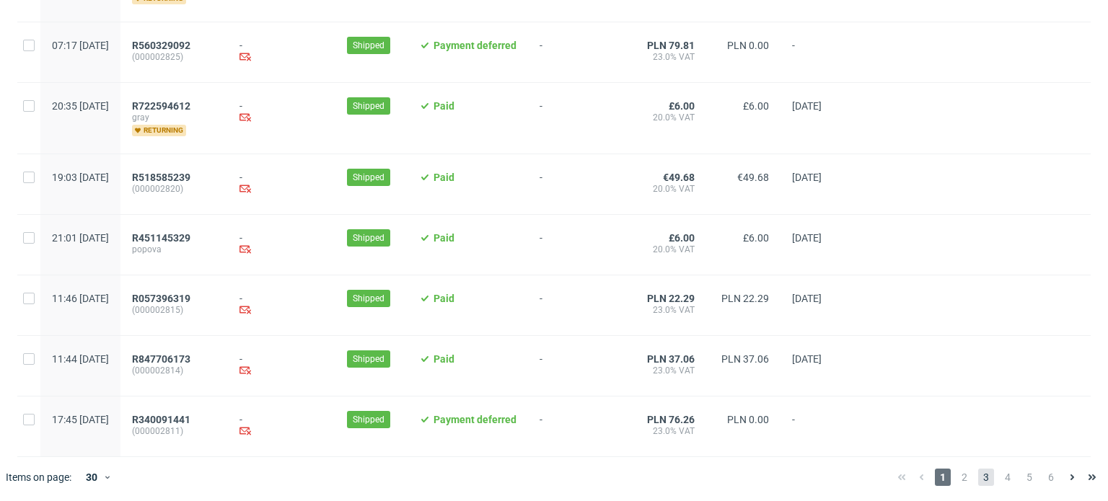
click at [978, 480] on span "3" at bounding box center [986, 477] width 16 height 17
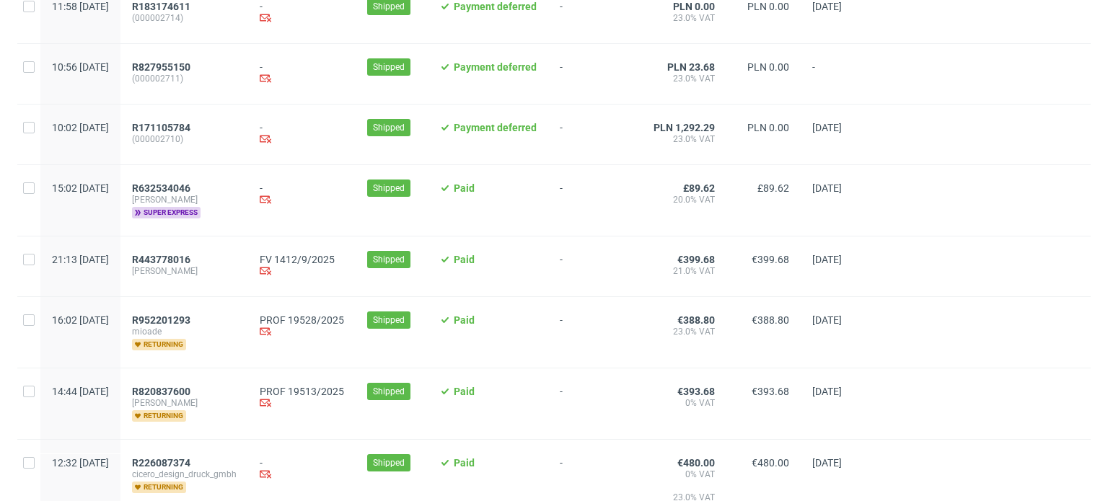
scroll to position [289, 0]
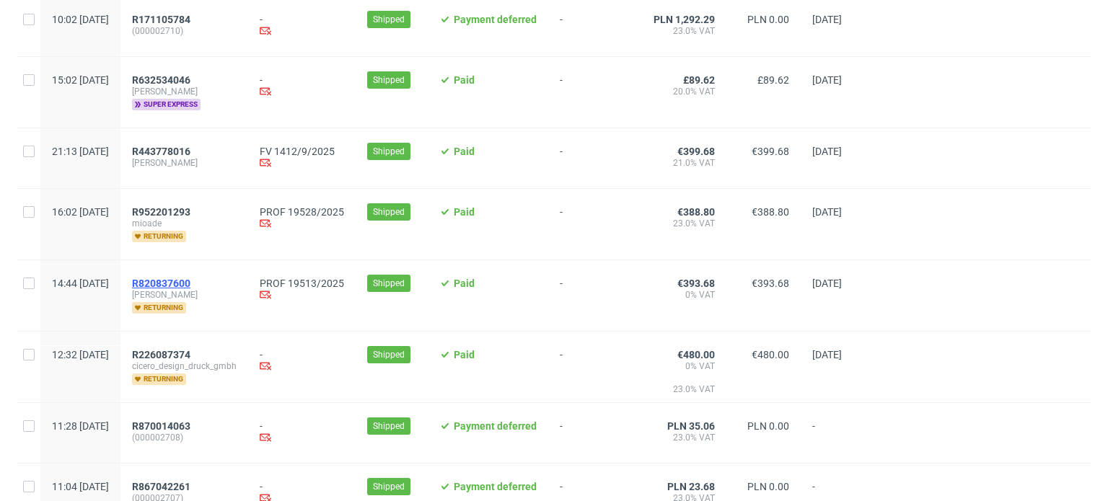
click at [190, 286] on span "R820837600" at bounding box center [161, 284] width 58 height 12
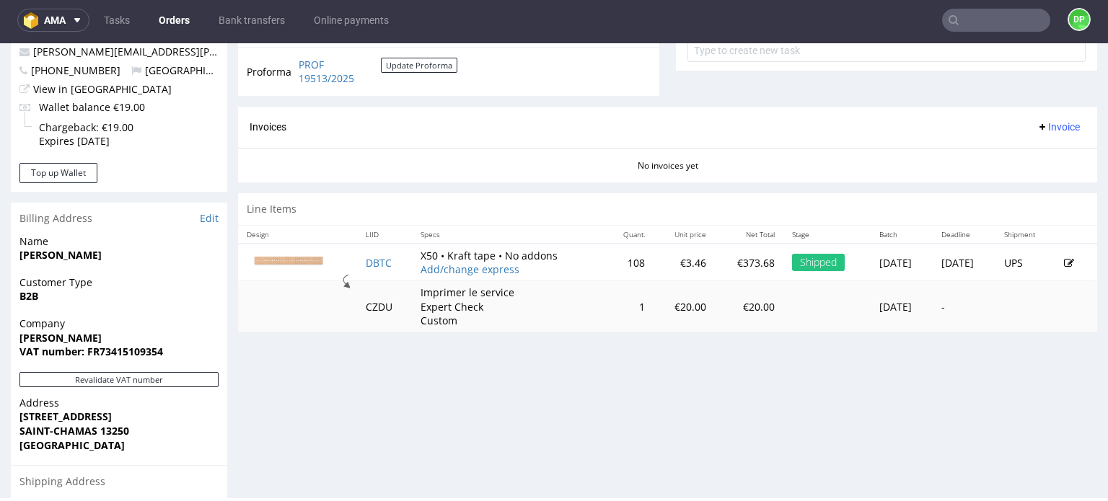
scroll to position [577, 0]
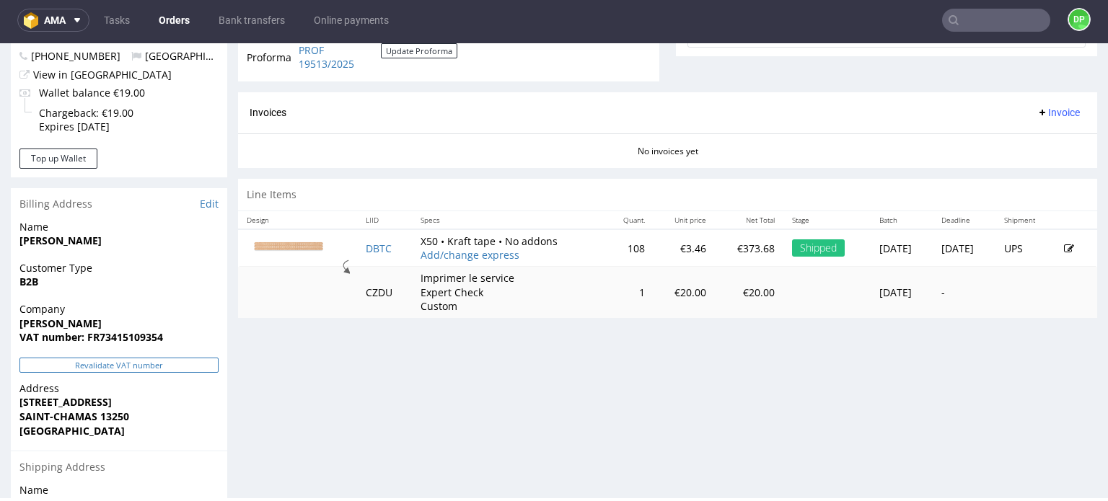
click at [140, 365] on button "Revalidate VAT number" at bounding box center [118, 365] width 199 height 15
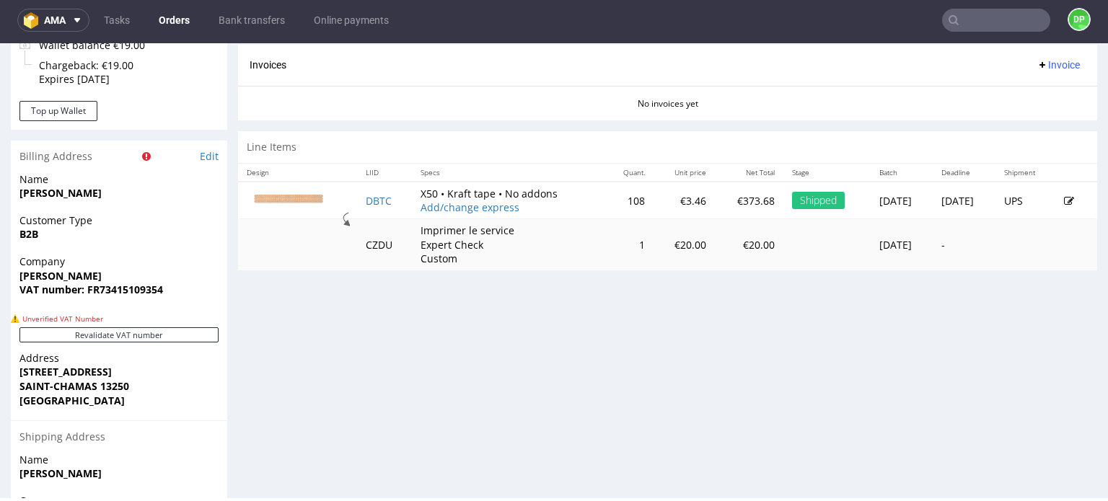
scroll to position [649, 0]
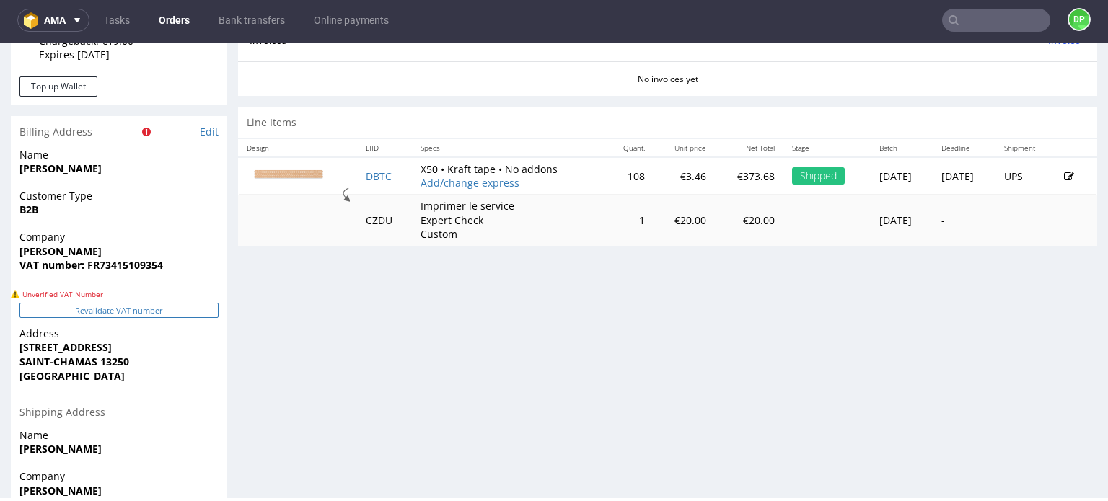
click at [199, 309] on button "Revalidate VAT number" at bounding box center [118, 310] width 199 height 15
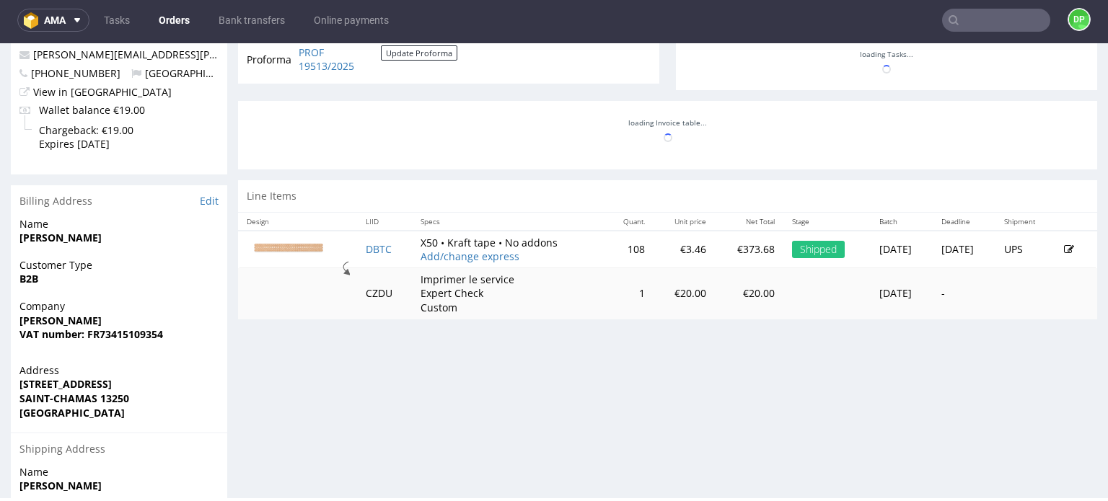
scroll to position [560, 0]
drag, startPoint x: 172, startPoint y: 358, endPoint x: 101, endPoint y: 363, distance: 70.9
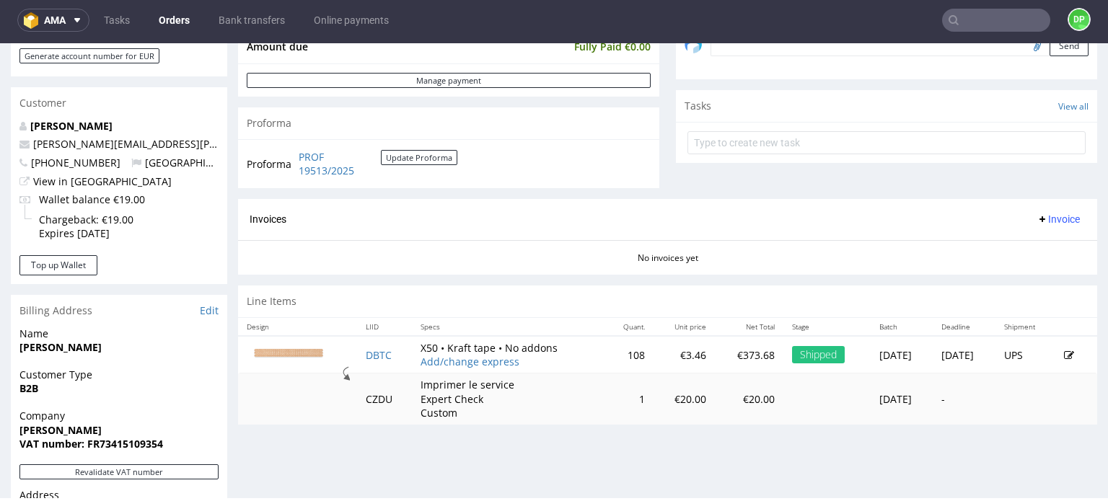
scroll to position [649, 0]
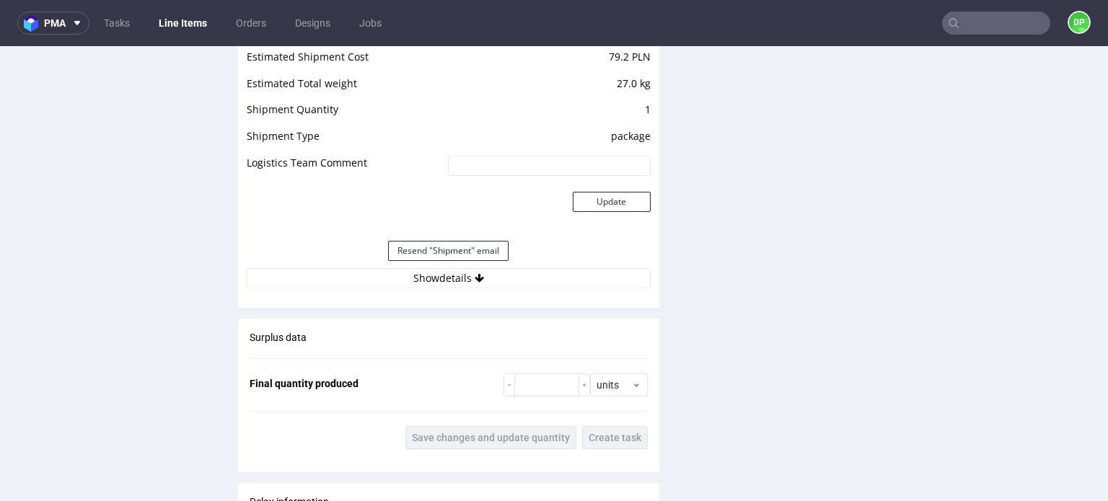
scroll to position [1371, 0]
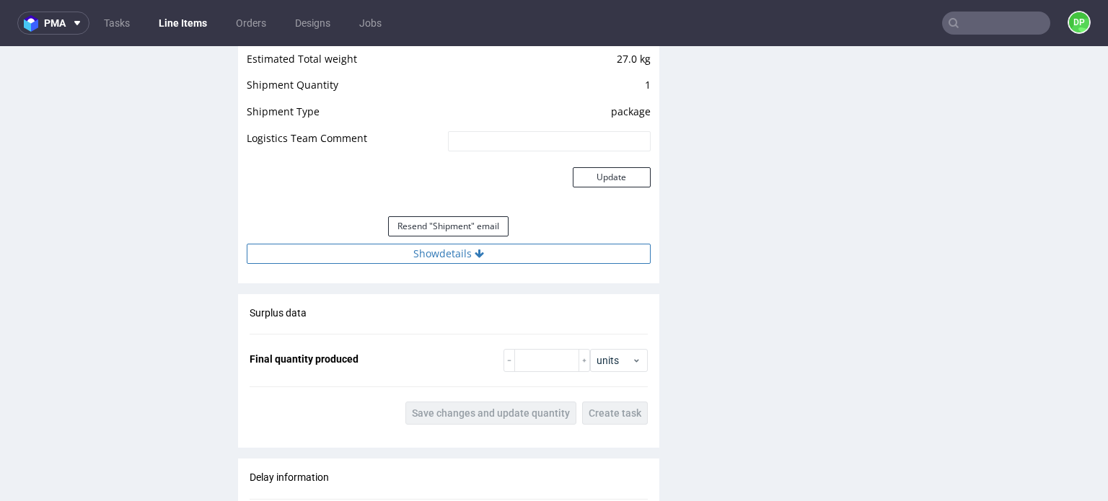
click at [359, 258] on button "Show details" at bounding box center [449, 254] width 404 height 20
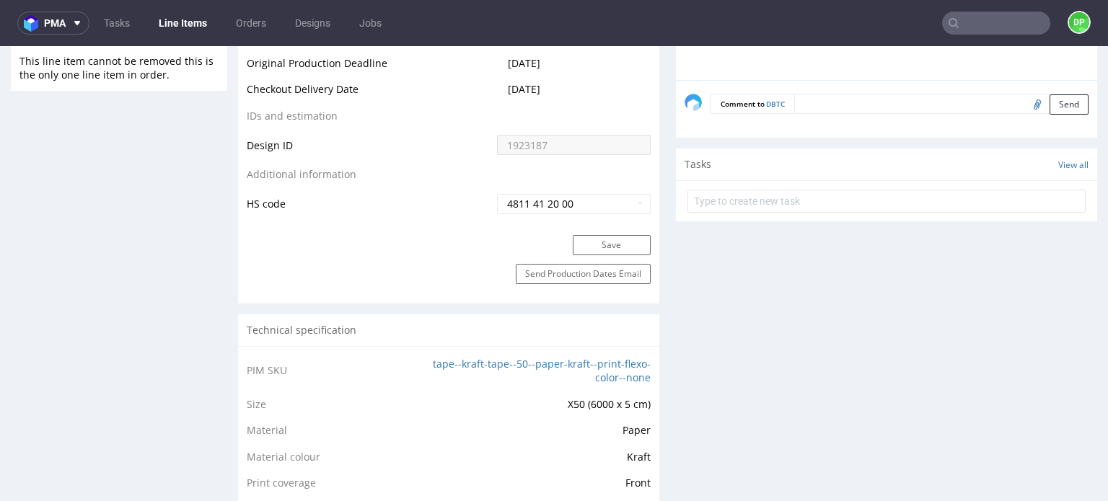
scroll to position [577, 0]
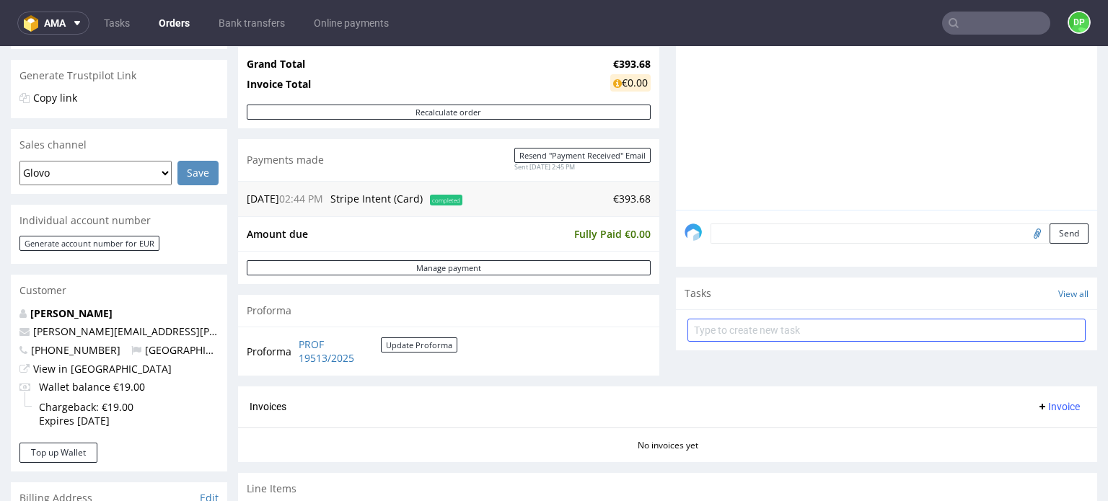
scroll to position [289, 0]
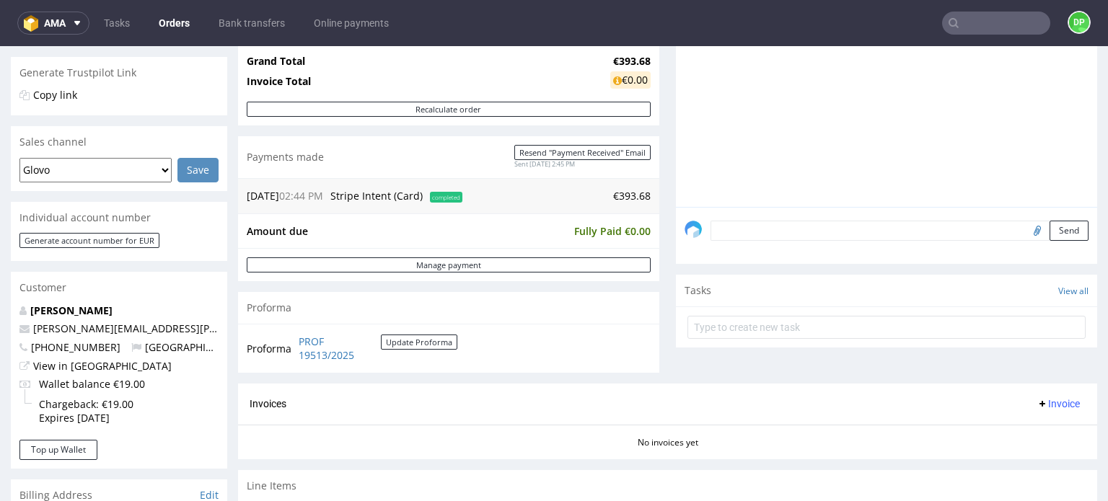
click at [1037, 400] on span "Invoice" at bounding box center [1058, 404] width 43 height 12
click at [1000, 312] on li "Generate" at bounding box center [1030, 320] width 93 height 26
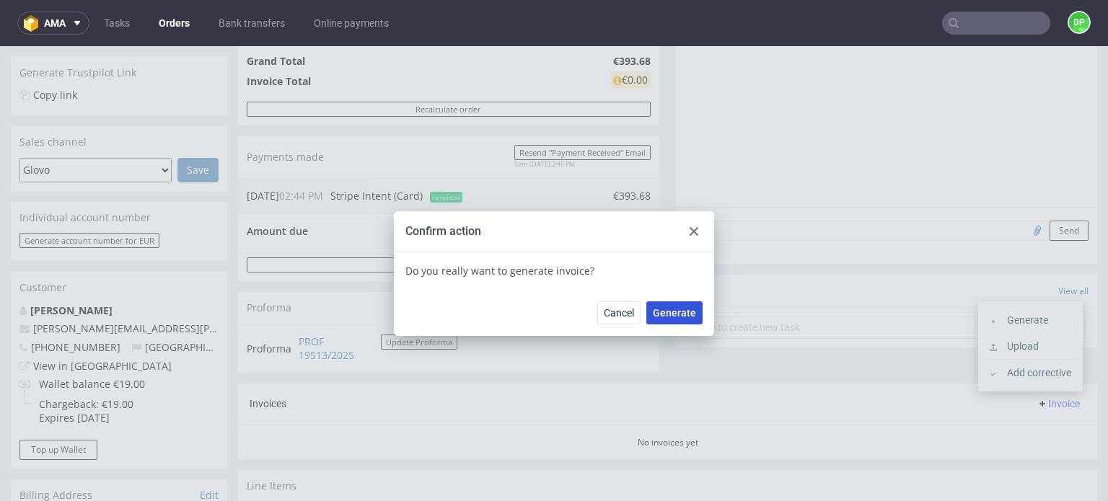
click at [657, 316] on span "Generate" at bounding box center [674, 313] width 43 height 10
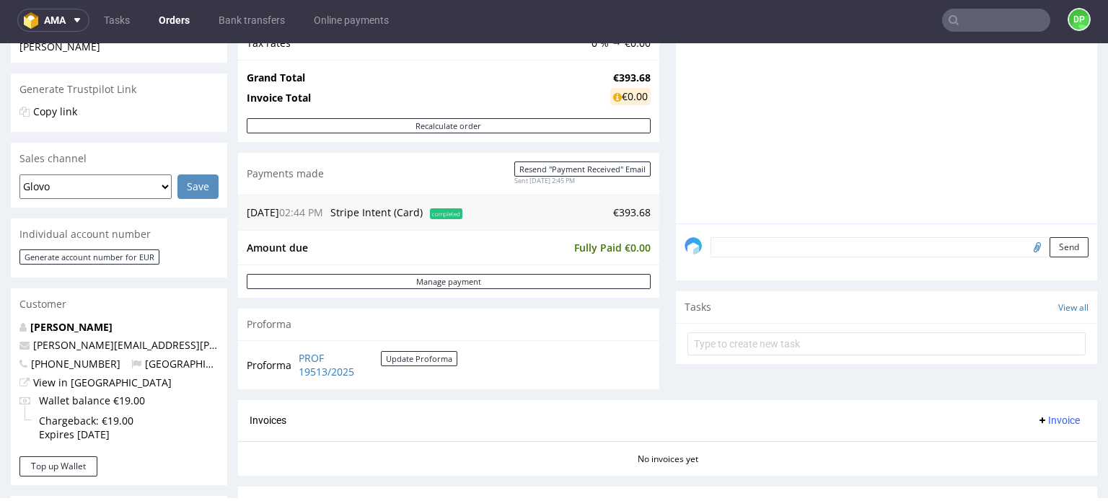
scroll to position [433, 0]
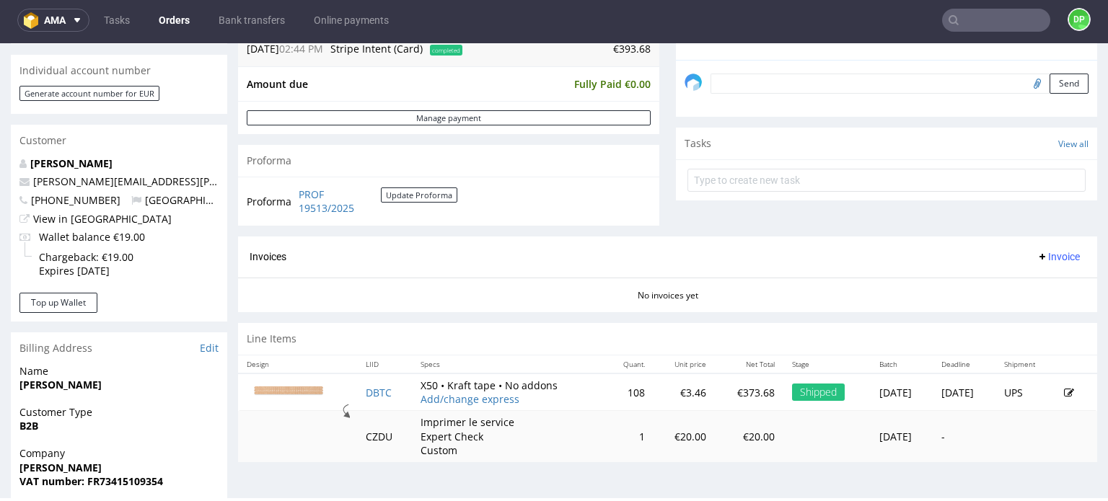
click at [1039, 255] on use at bounding box center [1042, 257] width 6 height 6
click at [991, 278] on li "Generate" at bounding box center [1030, 286] width 93 height 26
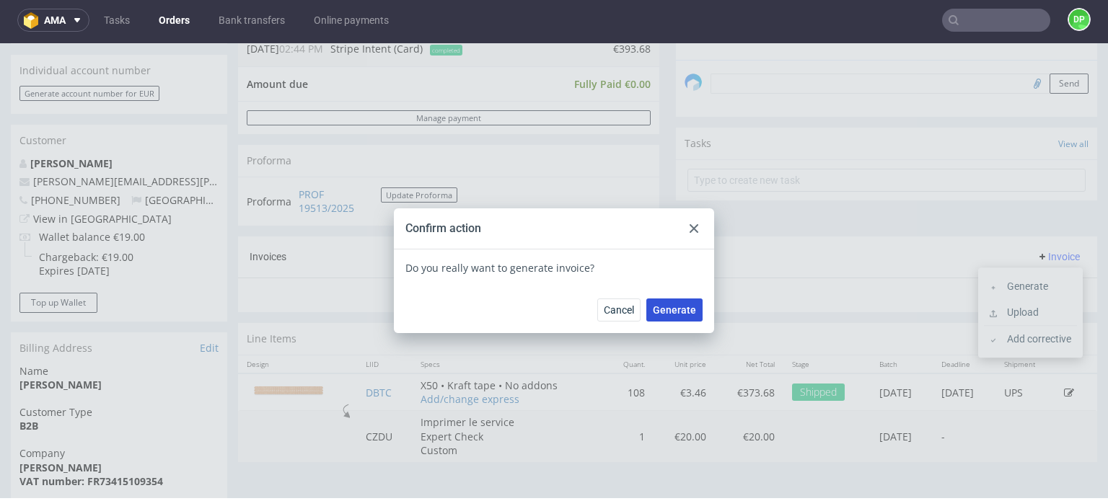
click at [684, 320] on button "Generate" at bounding box center [674, 310] width 56 height 23
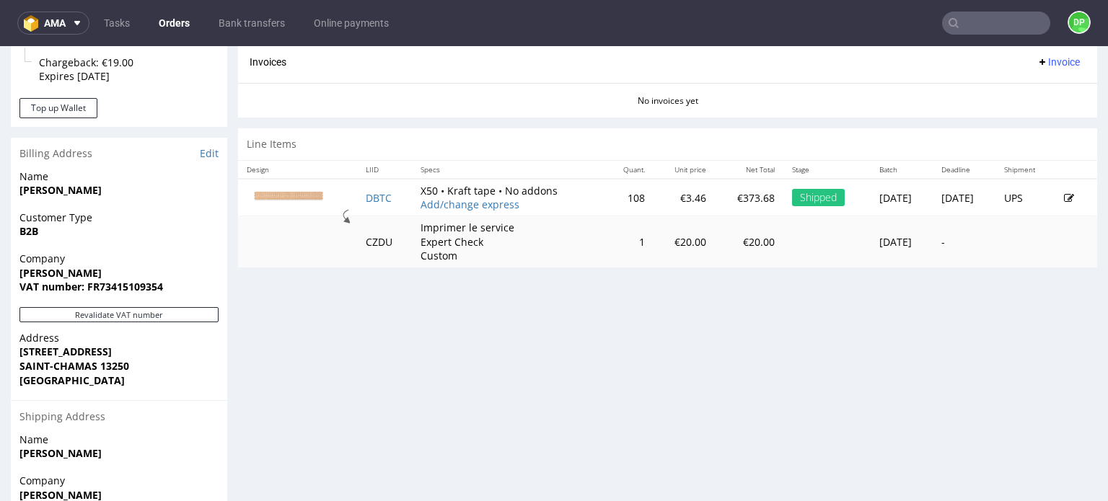
scroll to position [721, 0]
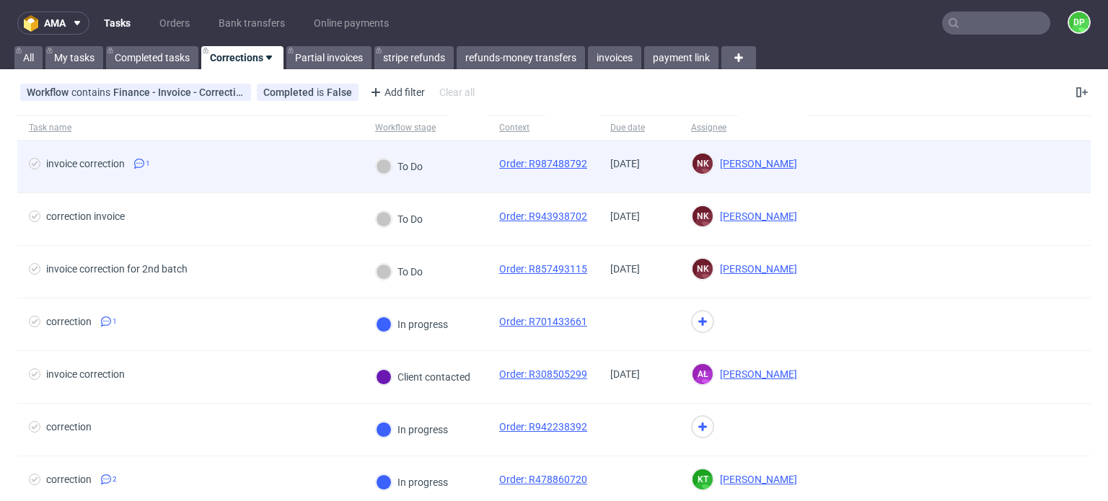
click at [307, 165] on span "invoice correction 1" at bounding box center [190, 166] width 323 height 17
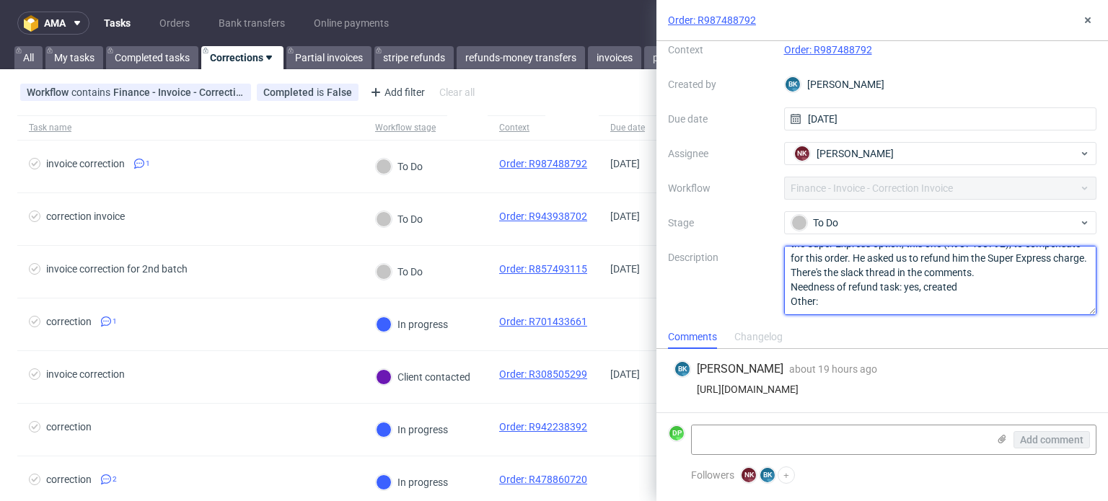
scroll to position [102, 0]
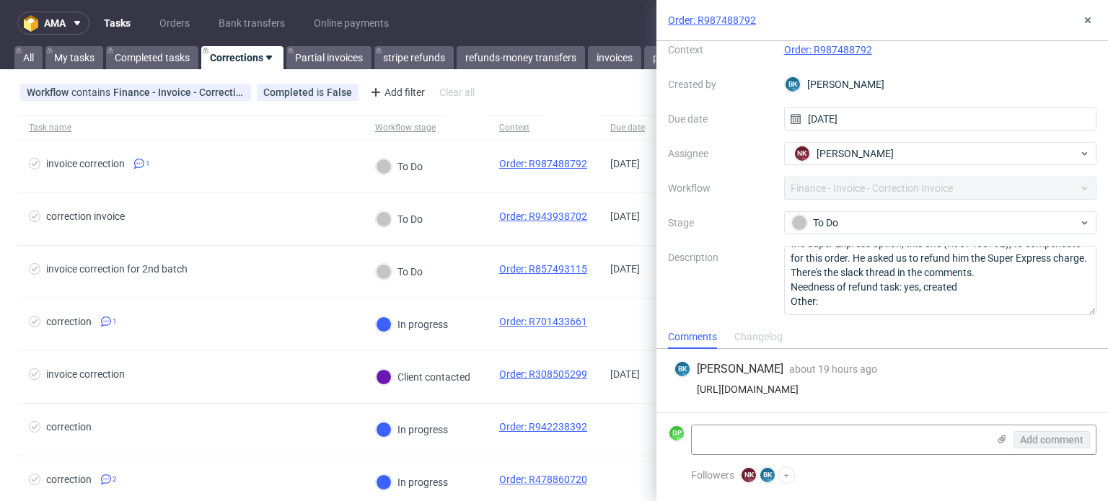
click at [832, 50] on link "Order: R987488792" at bounding box center [828, 50] width 88 height 12
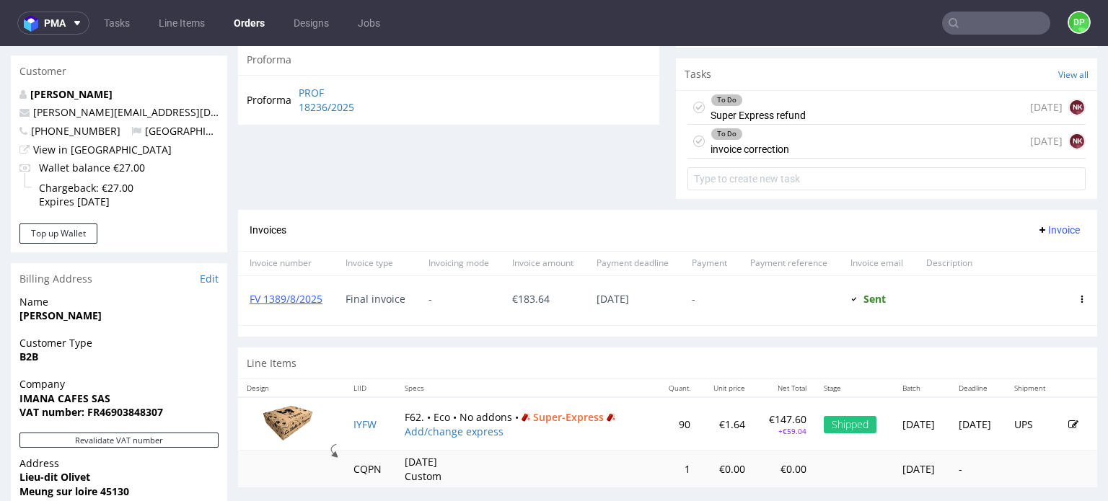
scroll to position [433, 0]
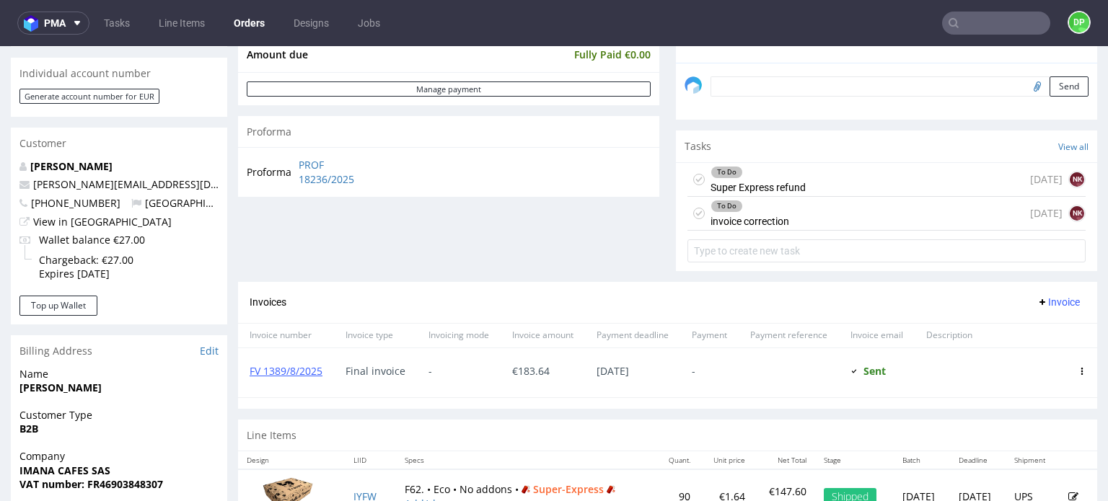
click at [767, 187] on div "To Do Super Express refund" at bounding box center [758, 179] width 95 height 33
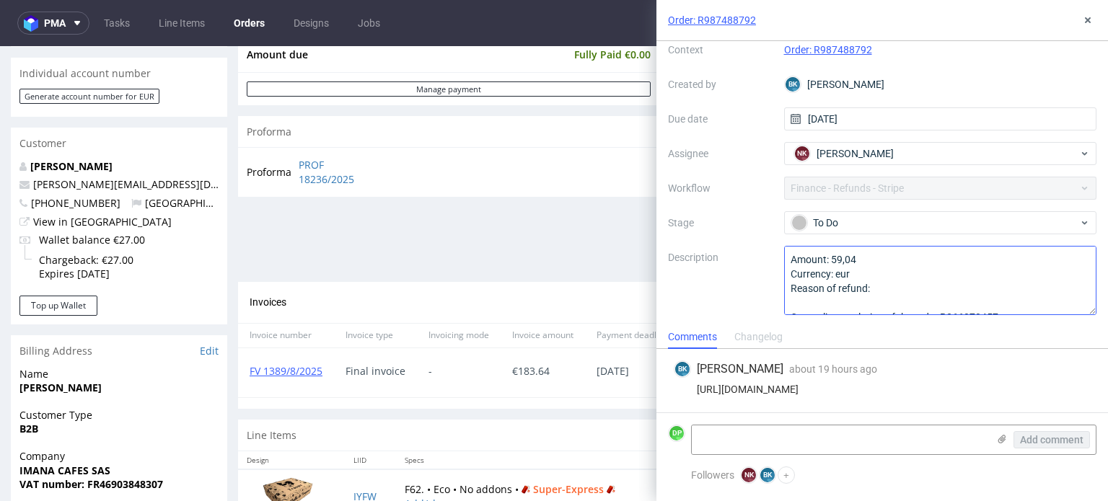
scroll to position [131, 0]
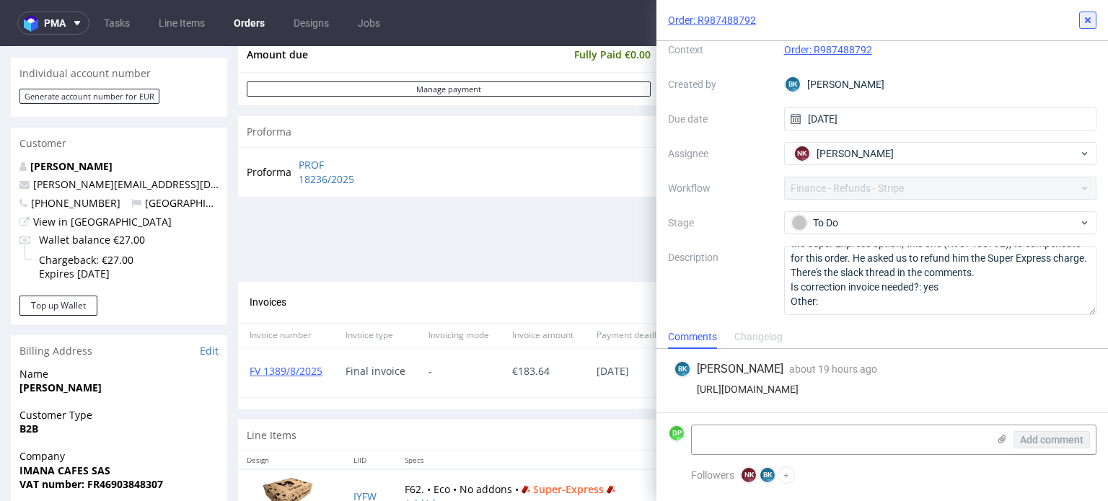
click at [1082, 19] on icon at bounding box center [1088, 20] width 12 height 12
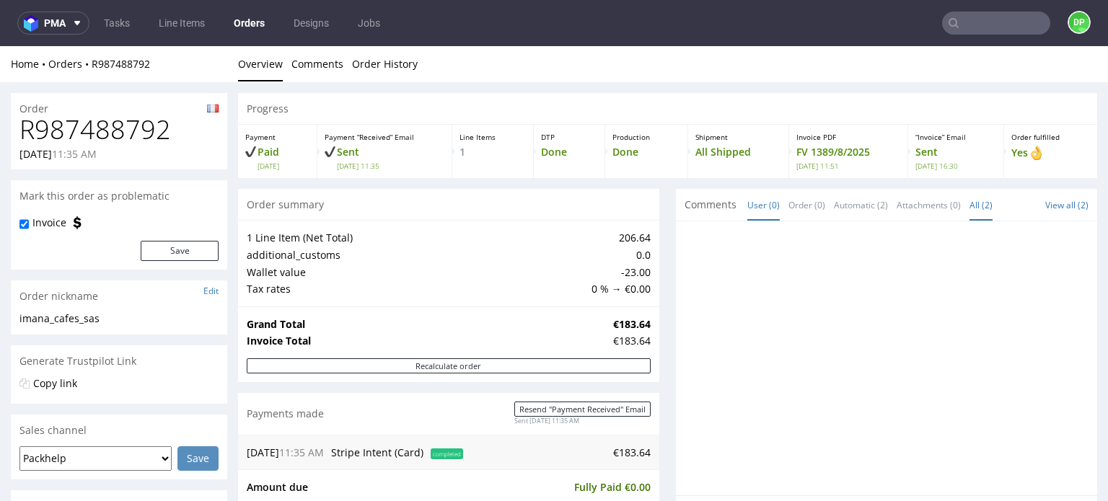
click at [969, 207] on link "All (2)" at bounding box center [980, 205] width 23 height 31
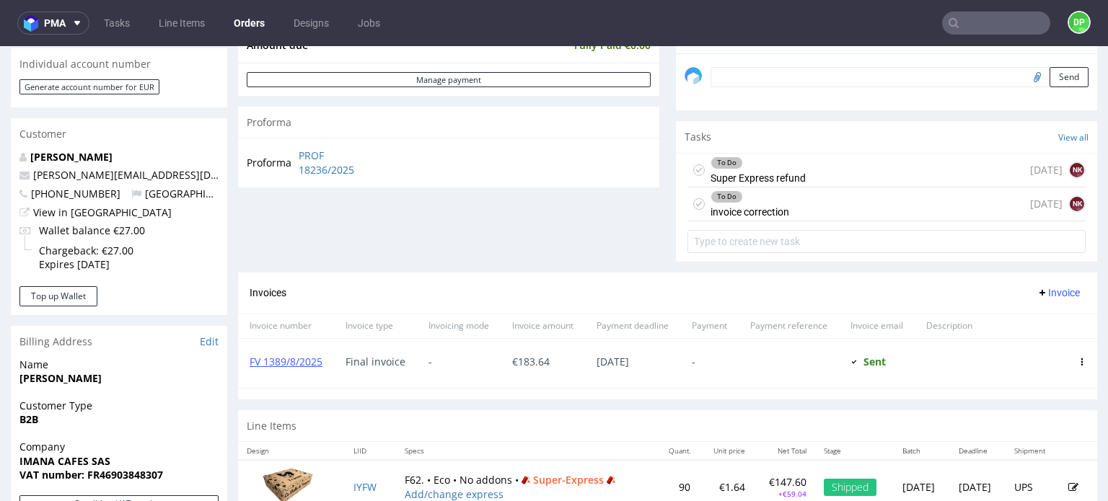
scroll to position [505, 0]
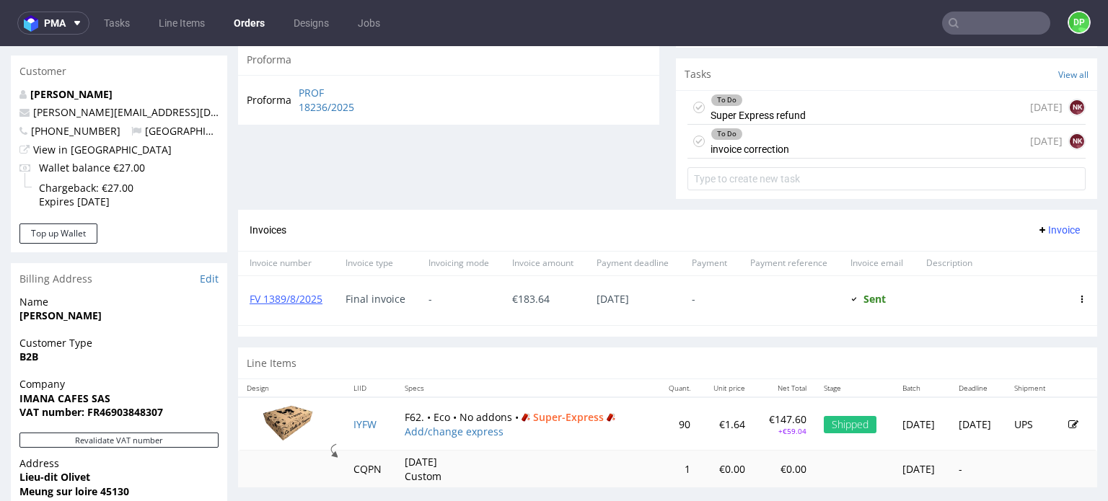
click at [763, 151] on div "To Do invoice correction" at bounding box center [750, 141] width 79 height 33
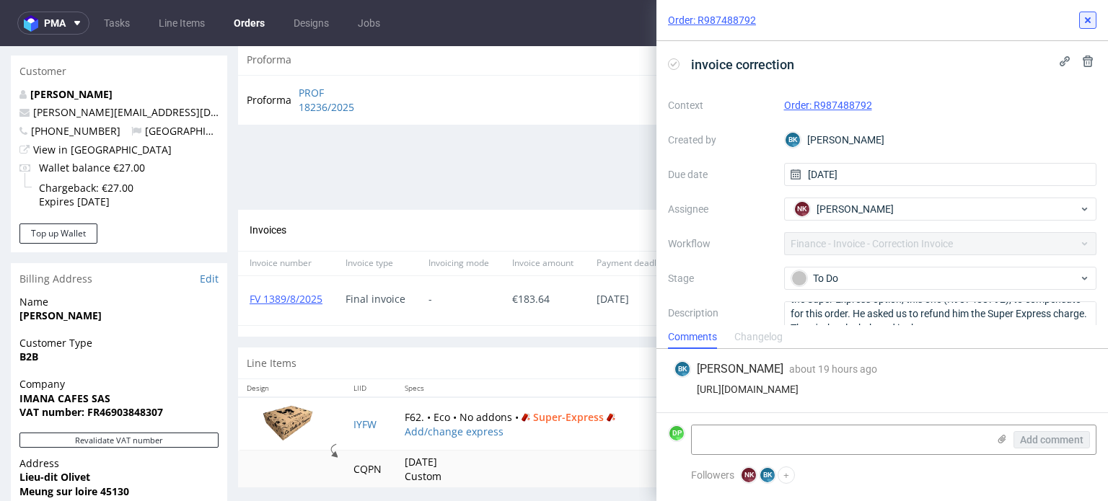
click at [1089, 20] on use at bounding box center [1088, 20] width 6 height 6
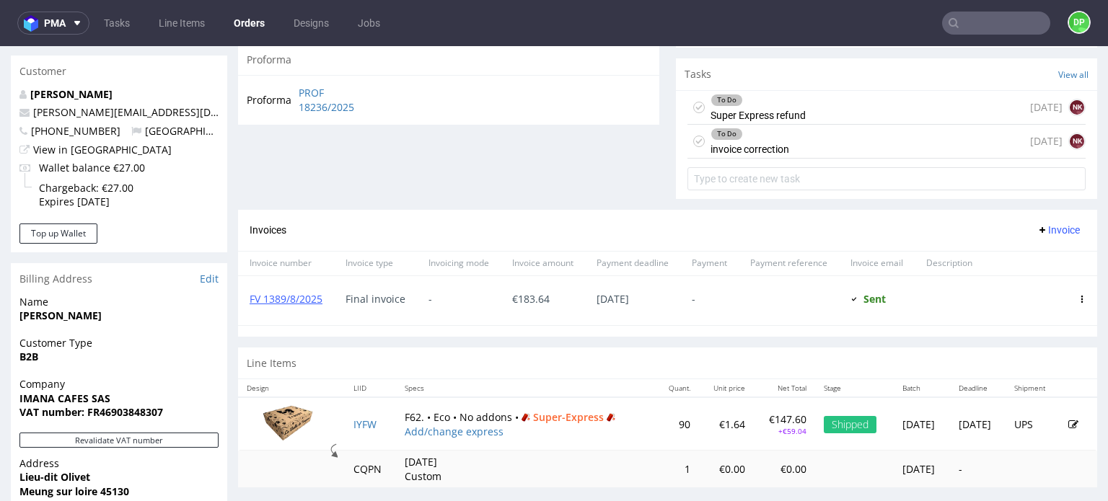
click at [832, 107] on div "To Do Super Express refund 1 day ago NK" at bounding box center [886, 108] width 398 height 34
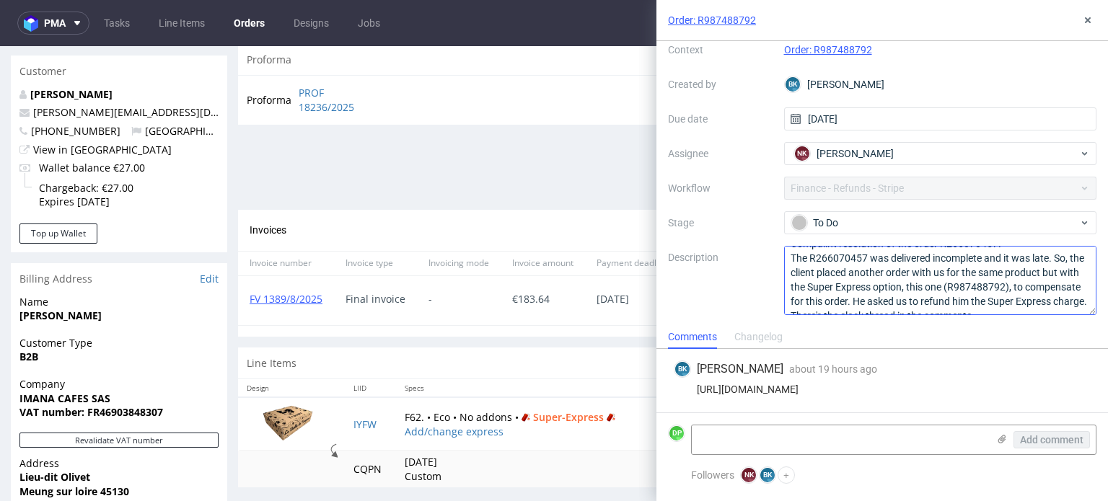
scroll to position [131, 0]
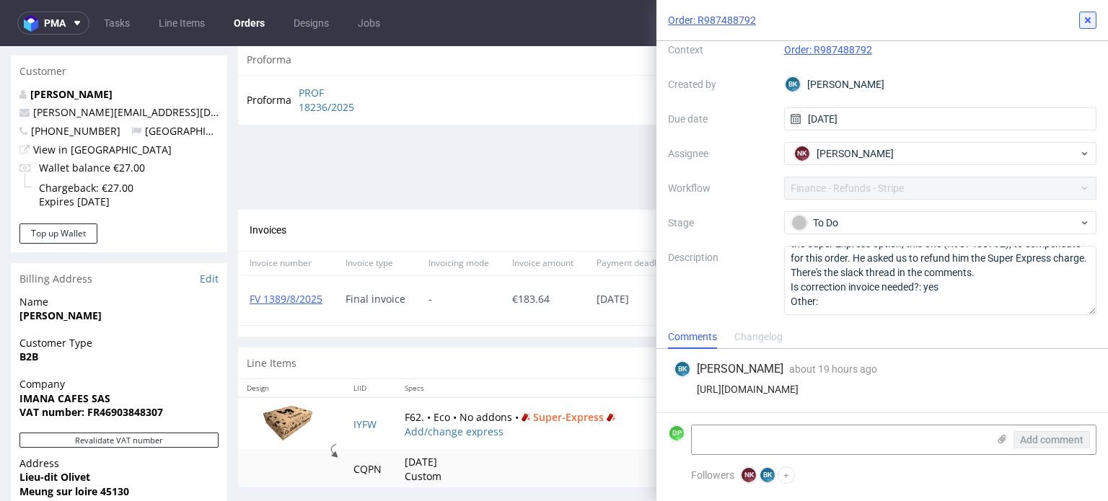
click at [1094, 17] on button at bounding box center [1087, 20] width 17 height 17
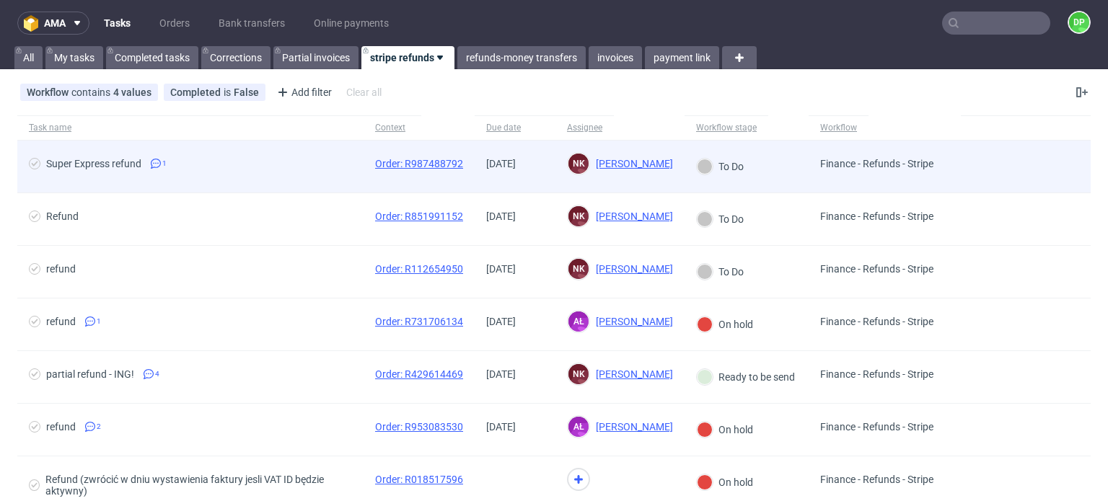
click at [239, 170] on span "Super Express refund 1" at bounding box center [190, 166] width 323 height 17
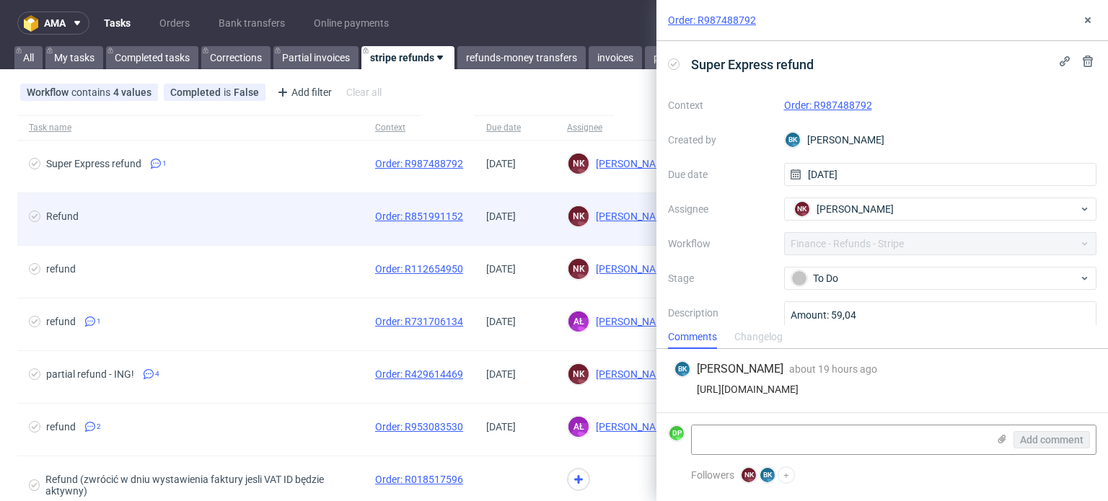
click at [222, 201] on div "Refund" at bounding box center [190, 219] width 346 height 52
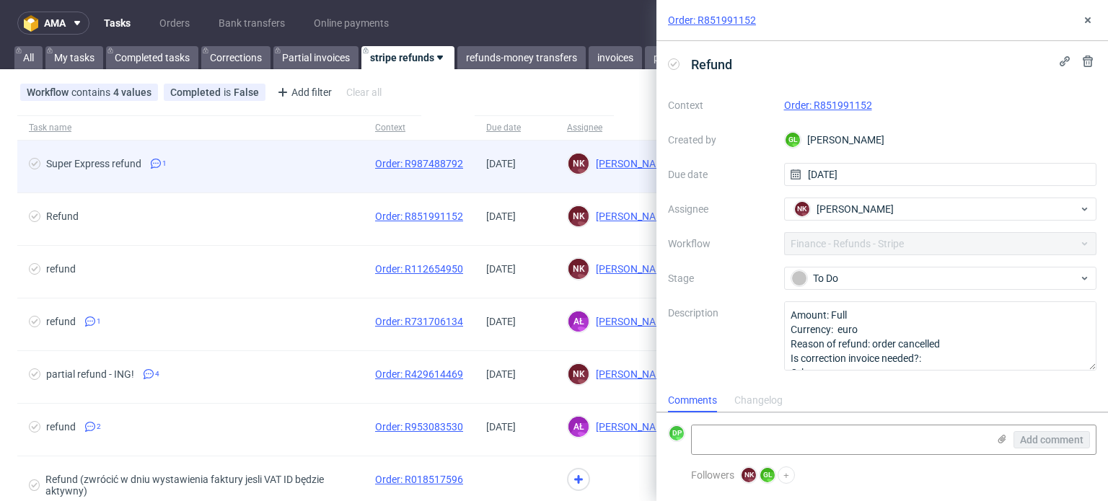
scroll to position [12, 0]
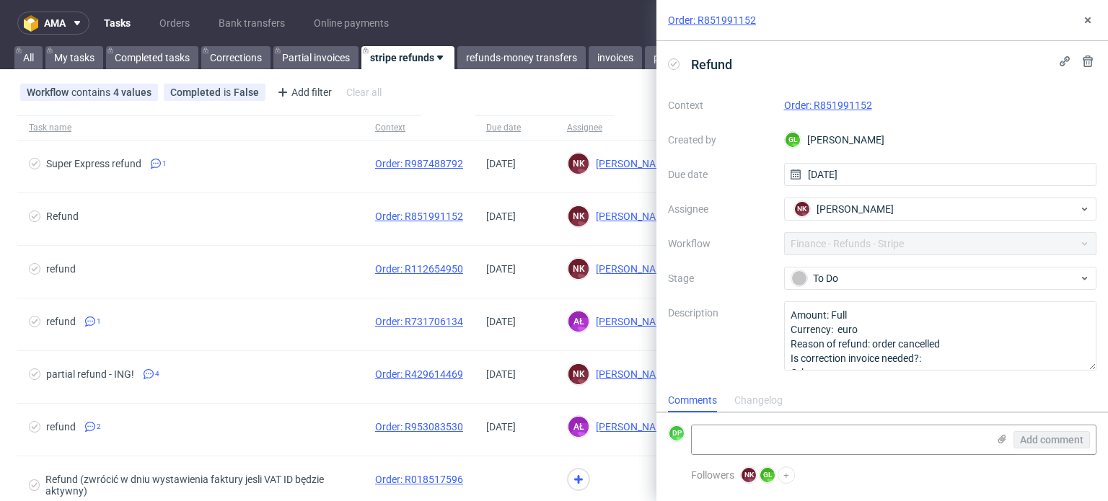
click at [816, 102] on link "Order: R851991152" at bounding box center [828, 106] width 88 height 12
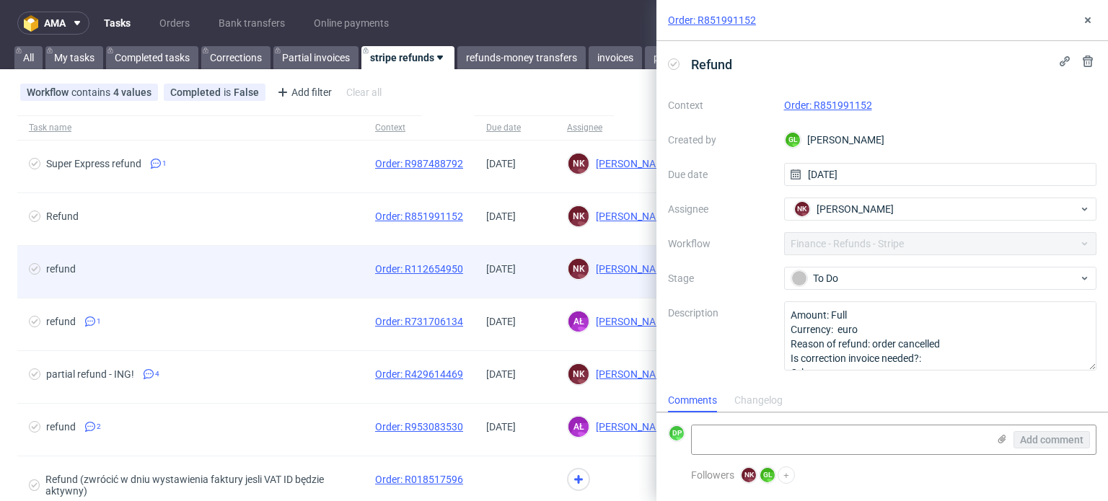
click at [251, 279] on span "refund" at bounding box center [190, 271] width 323 height 17
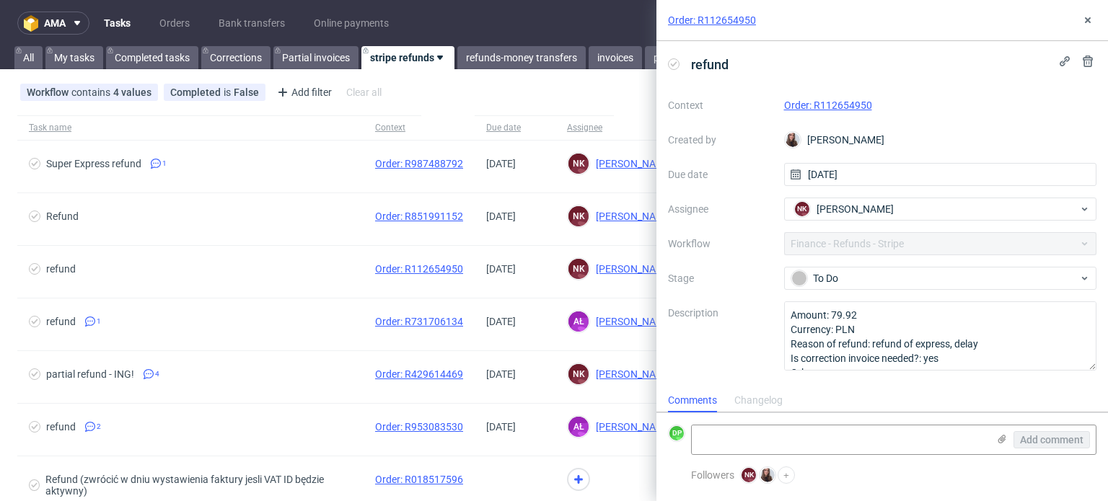
click at [812, 107] on link "Order: R112654950" at bounding box center [828, 106] width 88 height 12
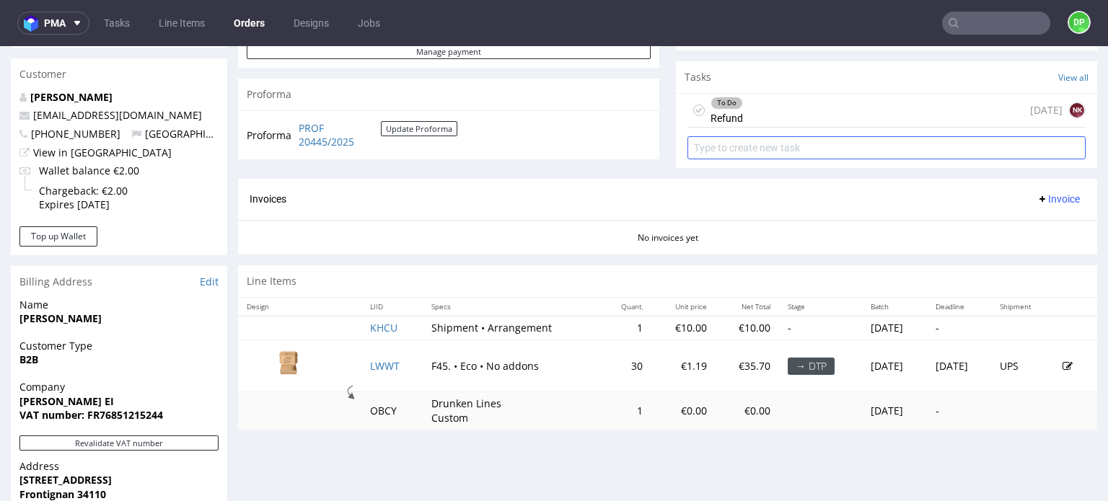
scroll to position [505, 0]
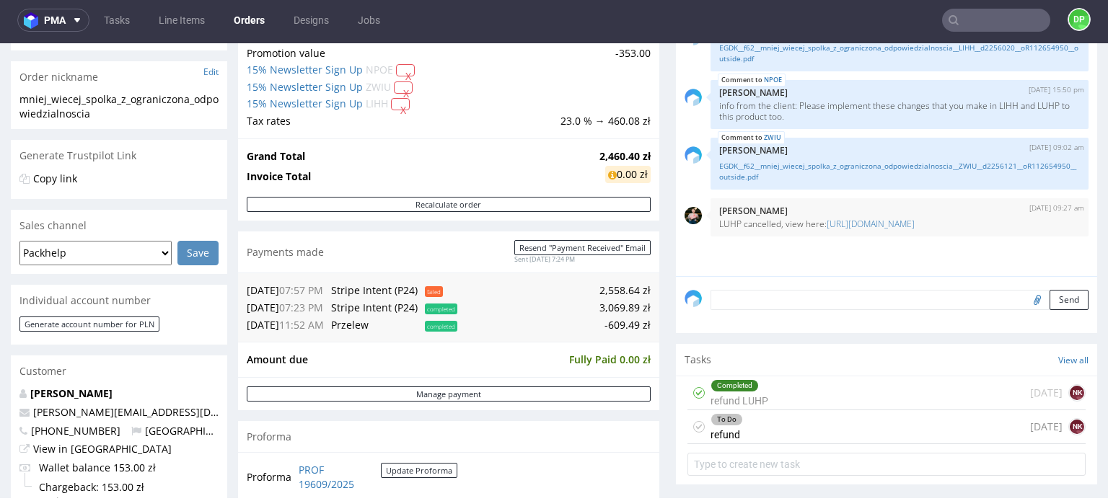
scroll to position [1, 0]
click at [756, 421] on div "To Do refund [DATE] NK" at bounding box center [886, 427] width 398 height 34
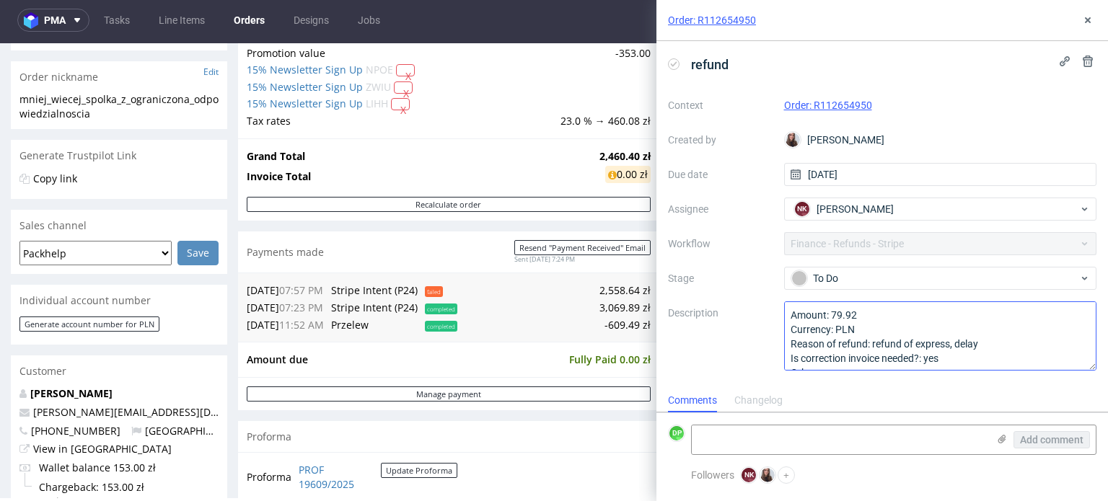
scroll to position [15, 0]
click at [1088, 22] on use at bounding box center [1088, 20] width 6 height 6
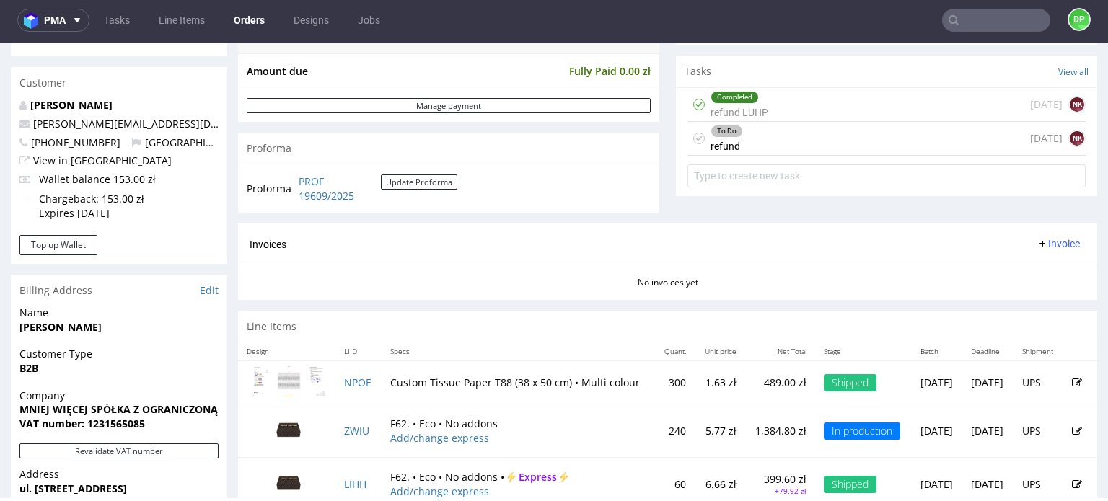
scroll to position [361, 0]
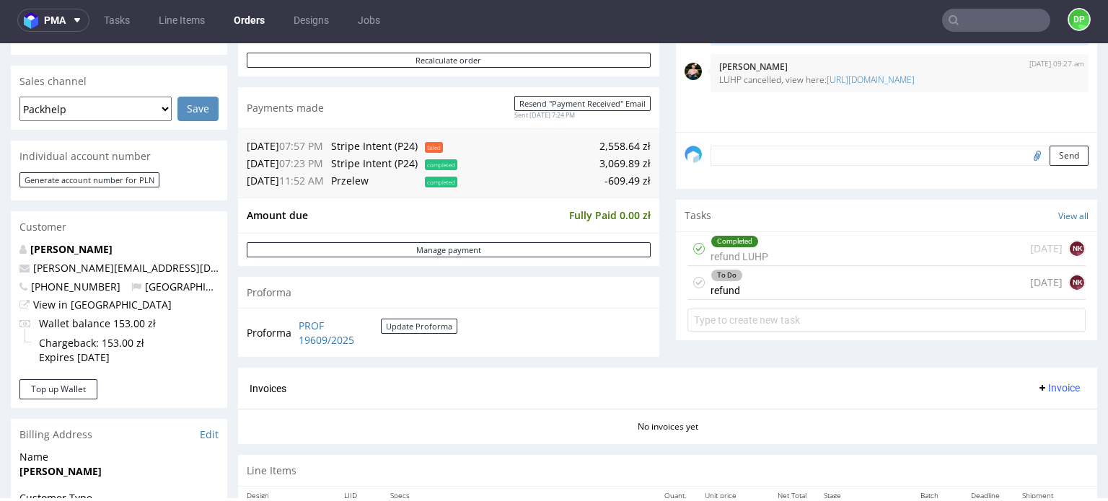
click at [773, 288] on div "To Do refund [DATE] NK" at bounding box center [886, 283] width 398 height 34
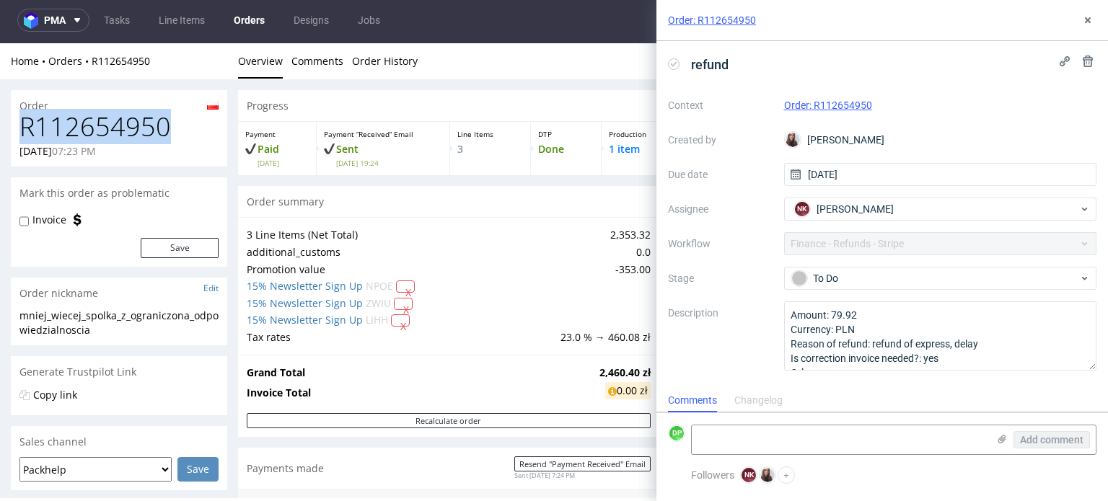
drag, startPoint x: 150, startPoint y: 133, endPoint x: 14, endPoint y: 126, distance: 136.6
click at [14, 126] on div "R112654950 02.09.2025 07:23 PM" at bounding box center [119, 140] width 216 height 54
copy h1 "R112654950"
click at [725, 429] on textarea at bounding box center [840, 440] width 296 height 29
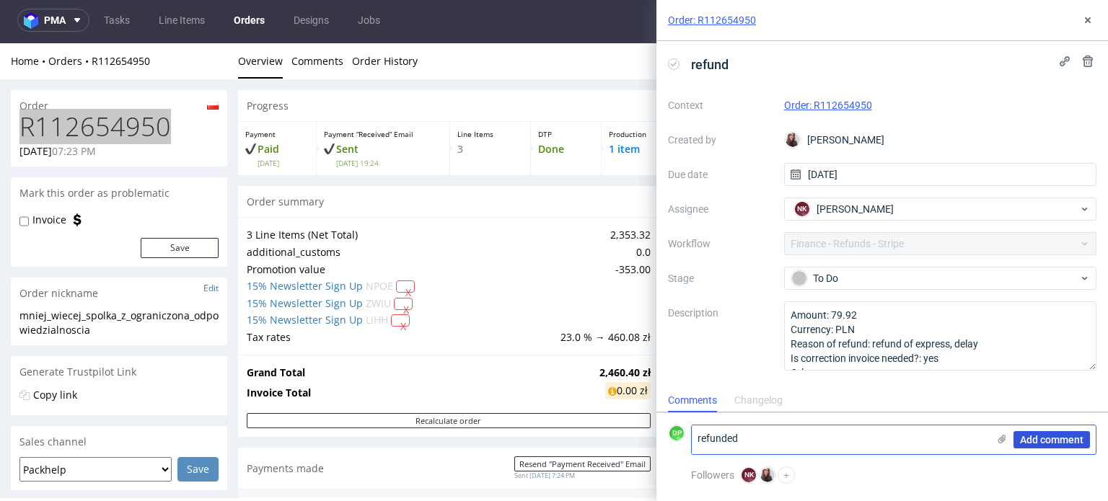
type textarea "refunded"
click at [1045, 436] on span "Add comment" at bounding box center [1051, 440] width 63 height 10
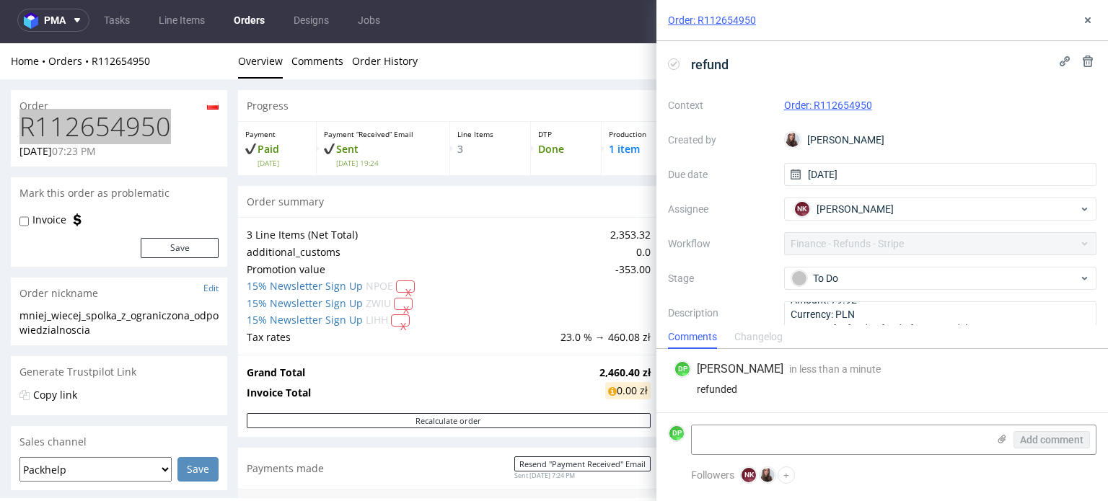
click at [673, 64] on use at bounding box center [674, 63] width 6 height 5
click at [1091, 14] on icon at bounding box center [1088, 20] width 12 height 12
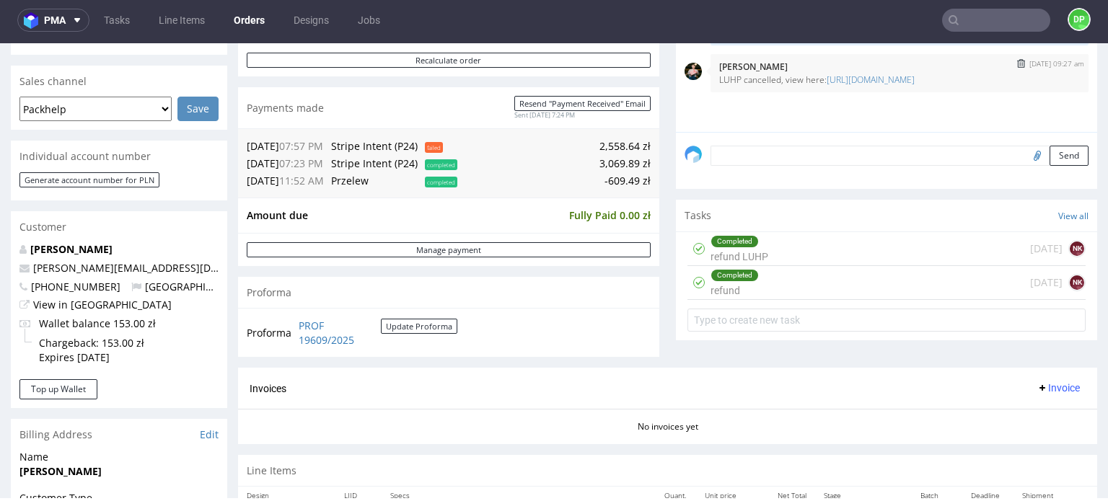
scroll to position [289, 0]
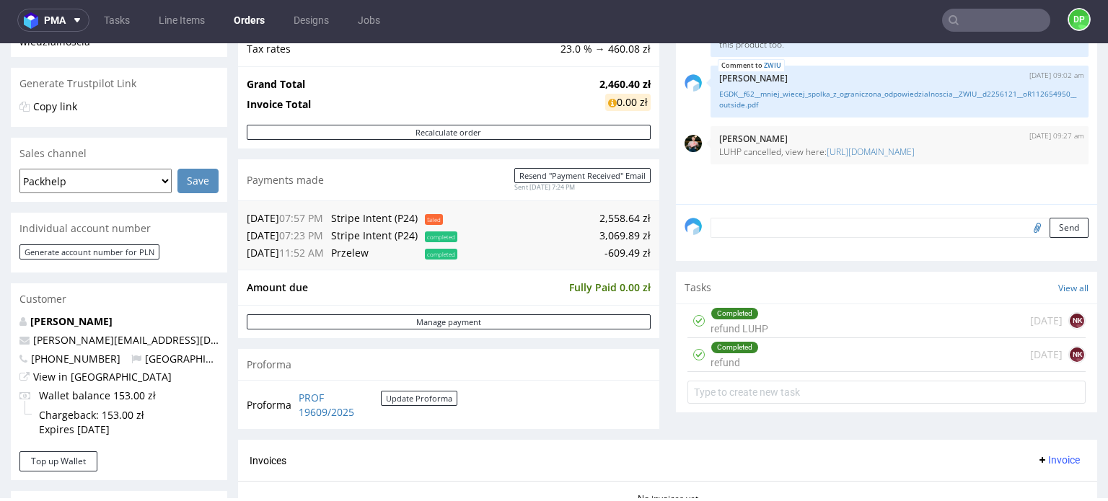
click at [733, 213] on div "Send" at bounding box center [886, 233] width 421 height 58
click at [738, 224] on textarea at bounding box center [900, 228] width 378 height 20
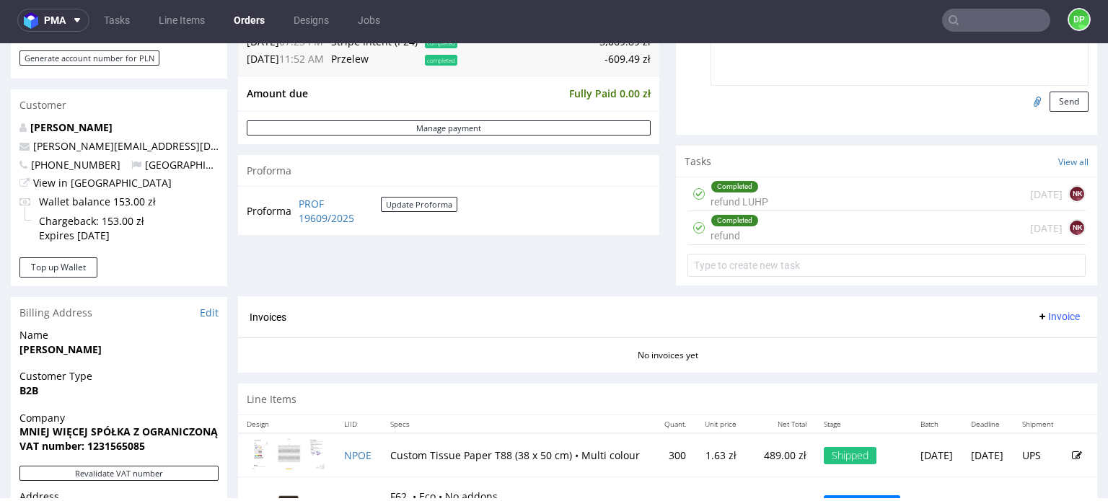
scroll to position [465, 0]
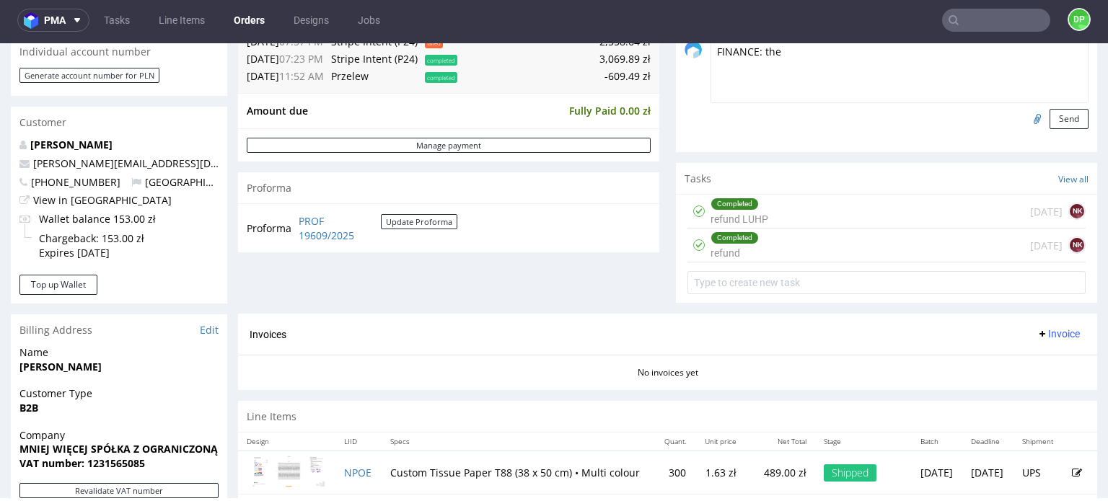
click at [737, 240] on div "Completed" at bounding box center [734, 238] width 47 height 12
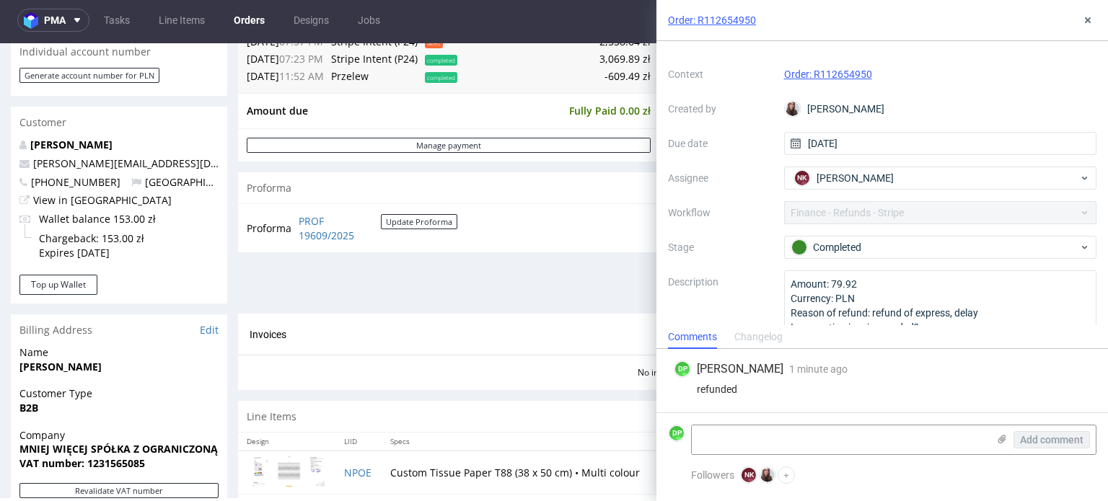
scroll to position [56, 0]
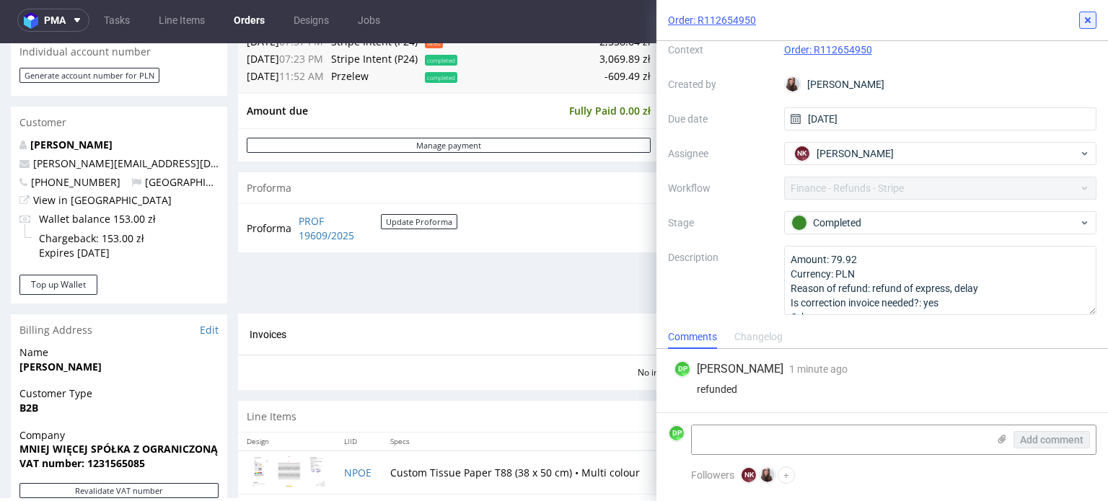
click at [1082, 21] on icon at bounding box center [1088, 20] width 12 height 12
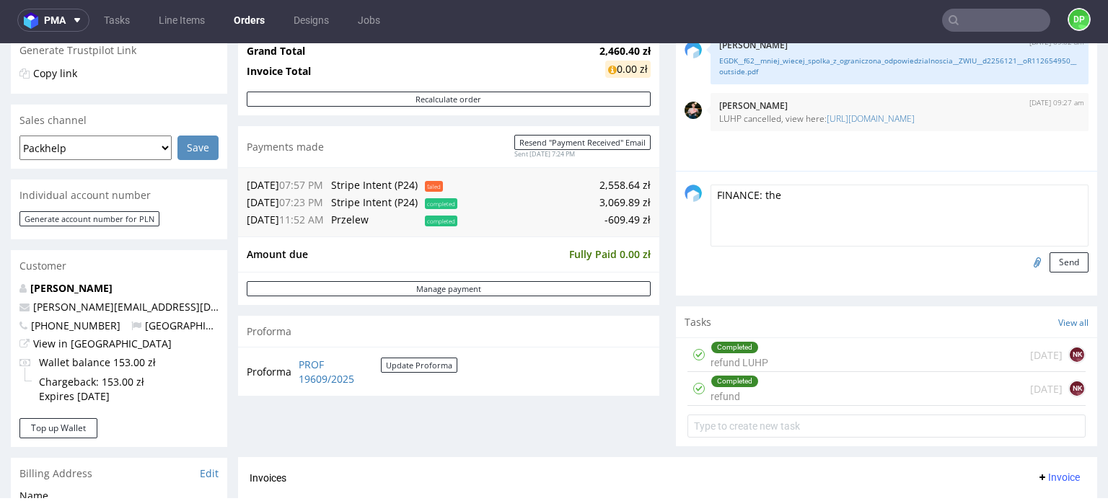
scroll to position [321, 0]
click at [811, 206] on textarea "FINANCE: the" at bounding box center [900, 216] width 378 height 62
type textarea "FINANCE: the express is refunded don't add this to the invoice"
click at [1050, 263] on button "Send" at bounding box center [1069, 263] width 39 height 20
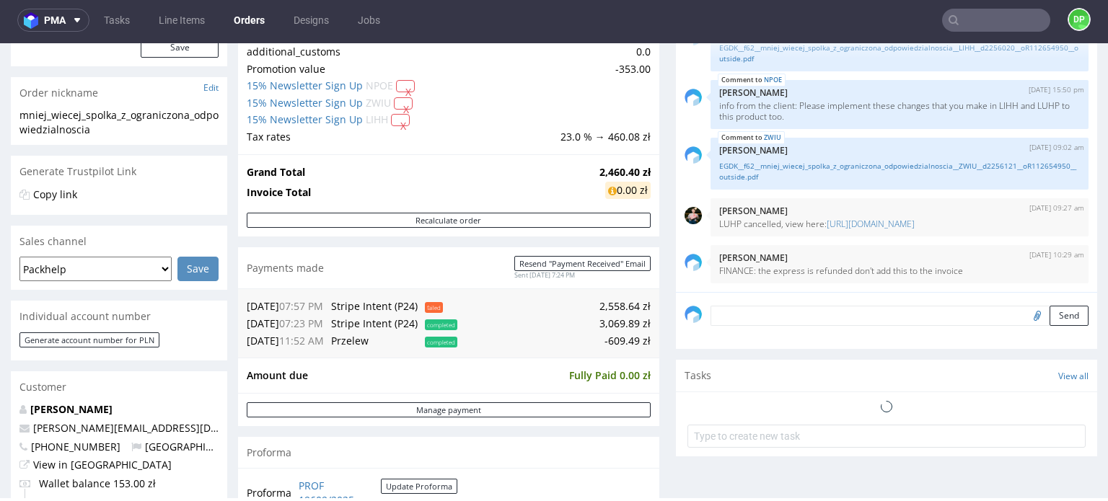
scroll to position [216, 0]
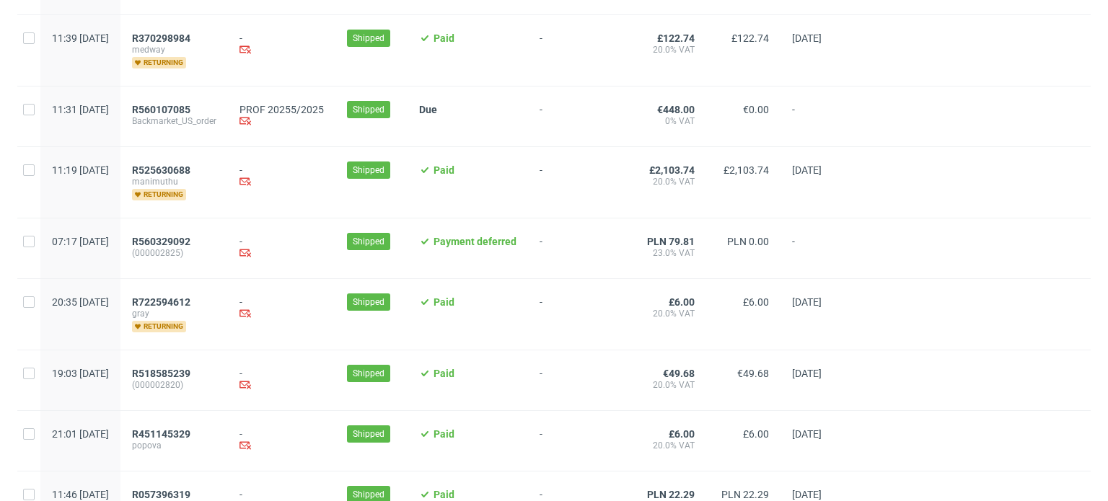
scroll to position [1589, 0]
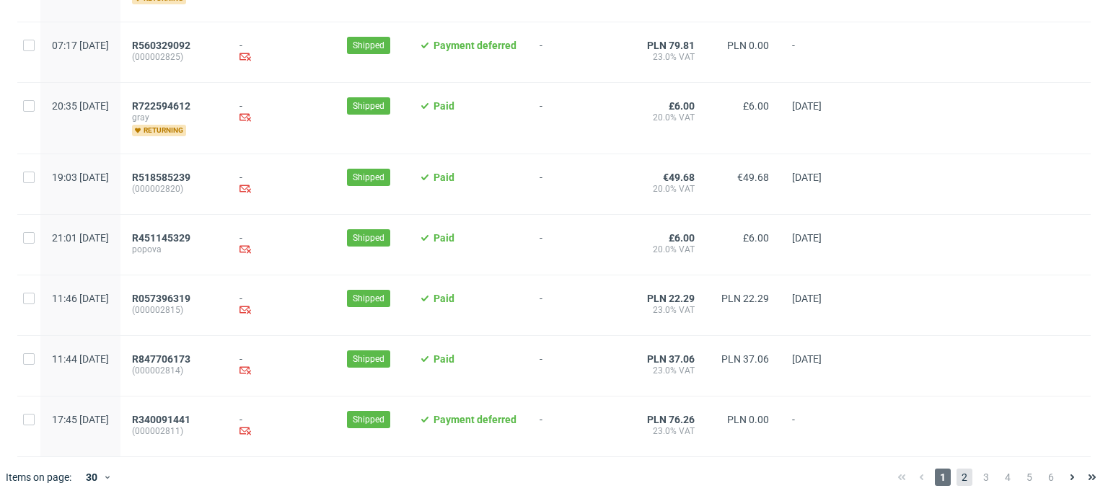
click at [957, 483] on span "2" at bounding box center [965, 477] width 16 height 17
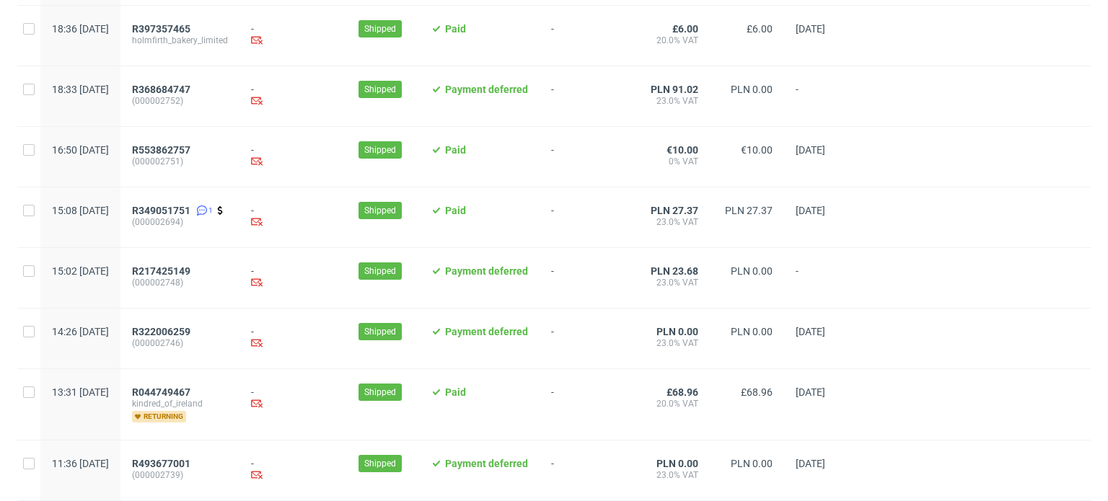
scroll to position [1536, 0]
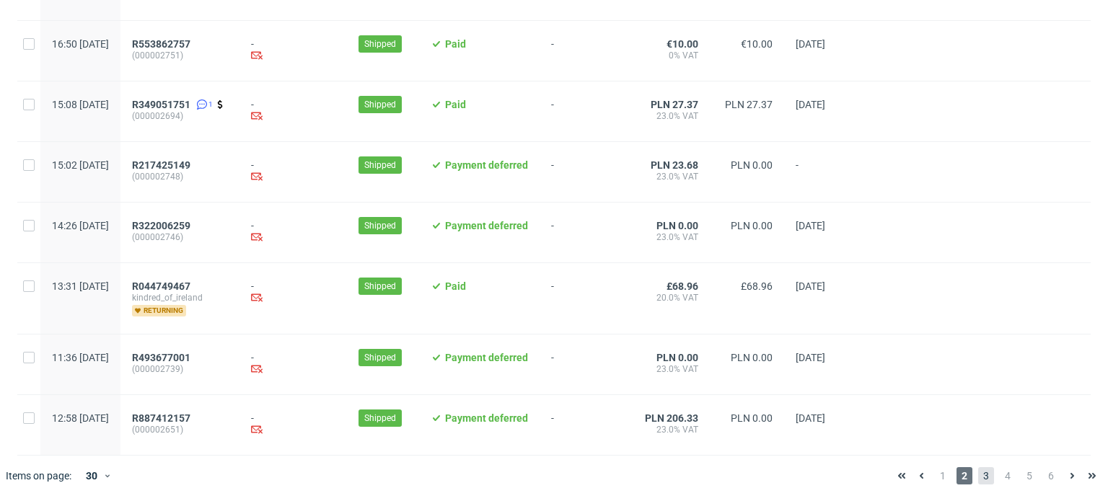
click at [978, 477] on span "3" at bounding box center [986, 475] width 16 height 17
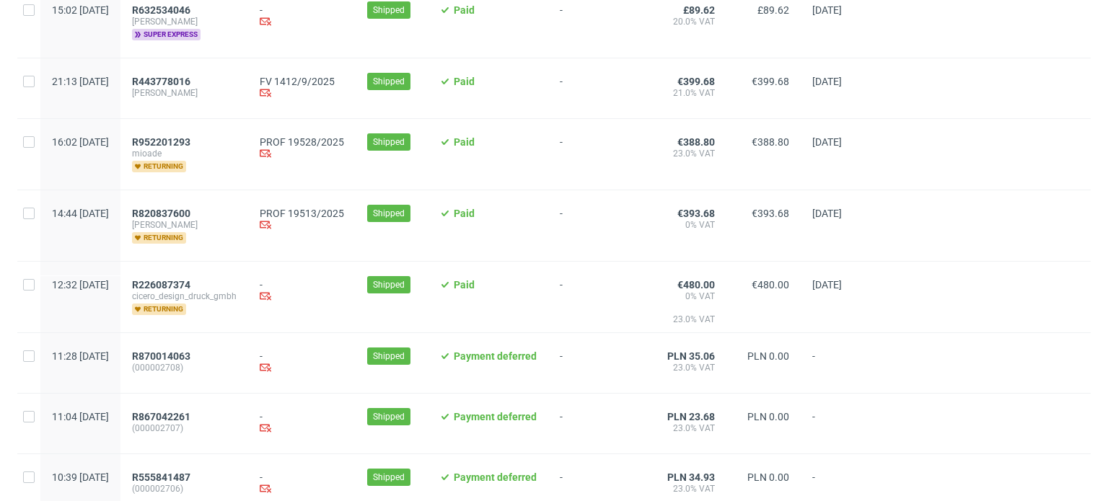
scroll to position [361, 0]
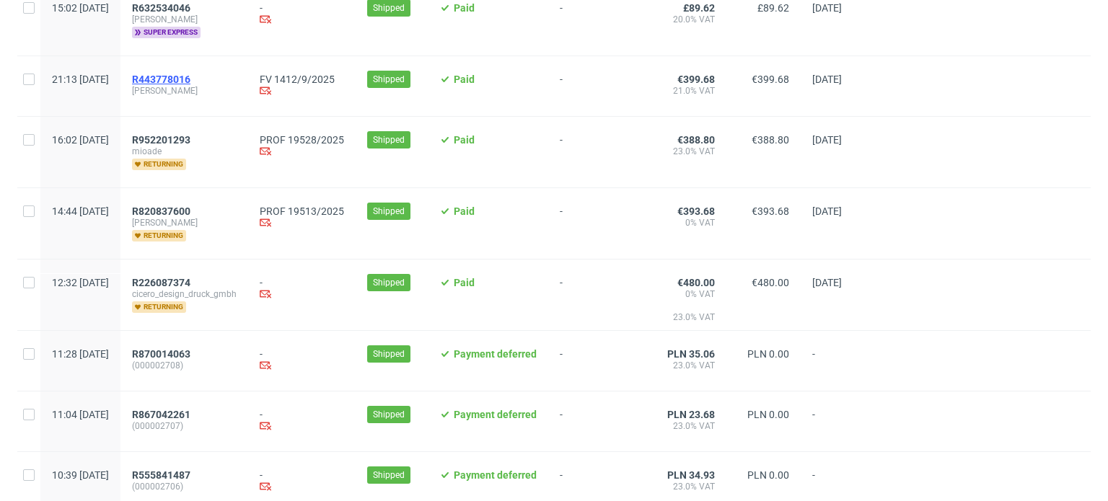
click at [190, 79] on span "R443778016" at bounding box center [161, 80] width 58 height 12
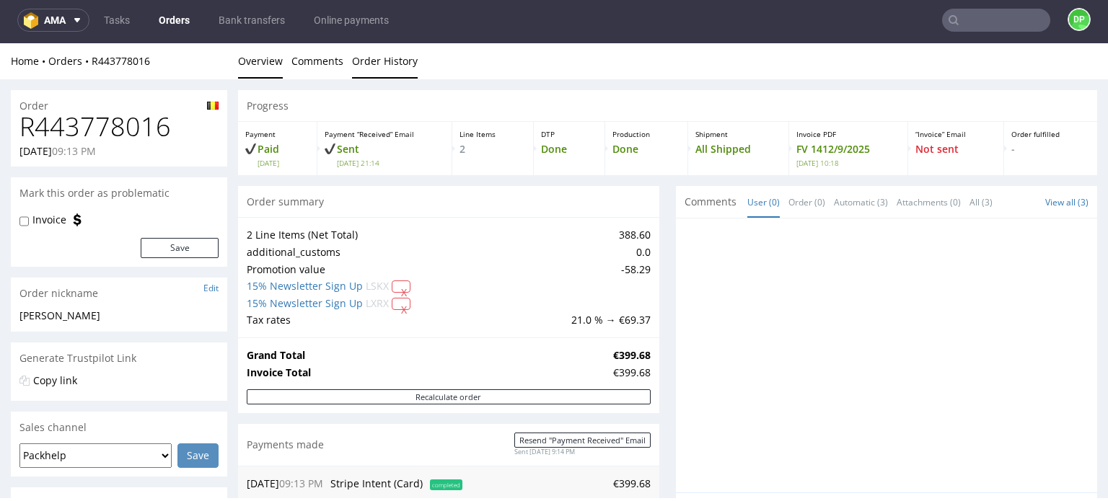
click at [361, 65] on link "Order History" at bounding box center [385, 60] width 66 height 35
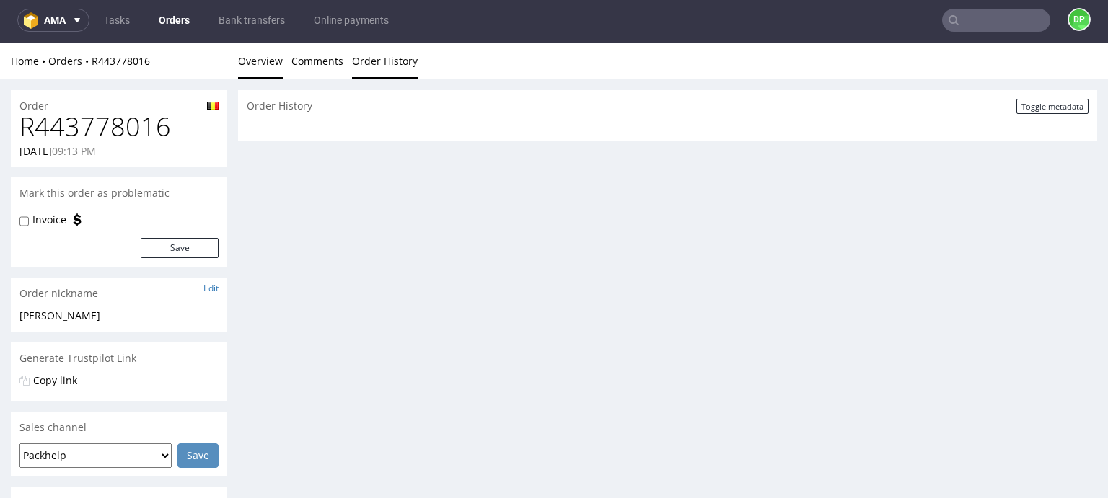
click at [275, 63] on link "Overview" at bounding box center [260, 60] width 45 height 35
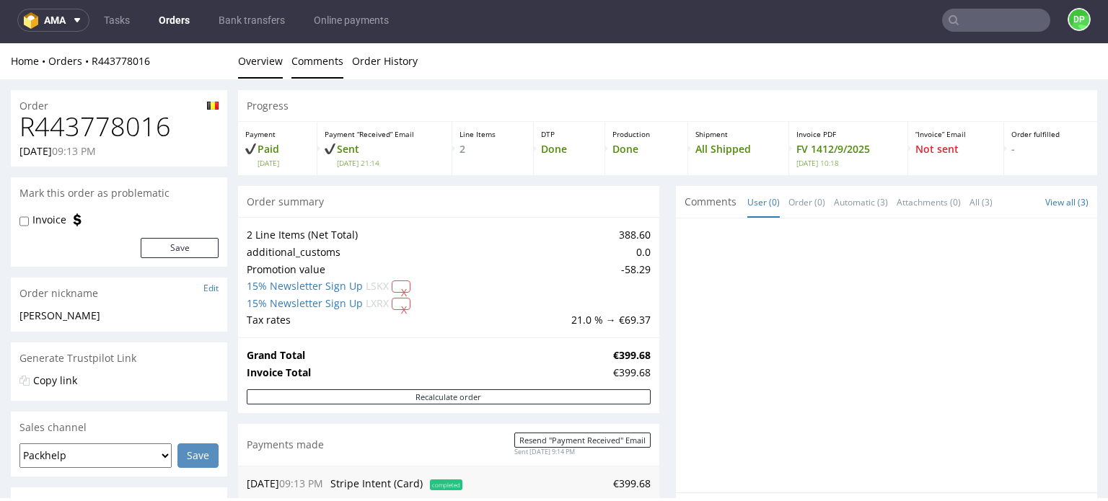
click at [302, 63] on link "Comments" at bounding box center [317, 60] width 52 height 35
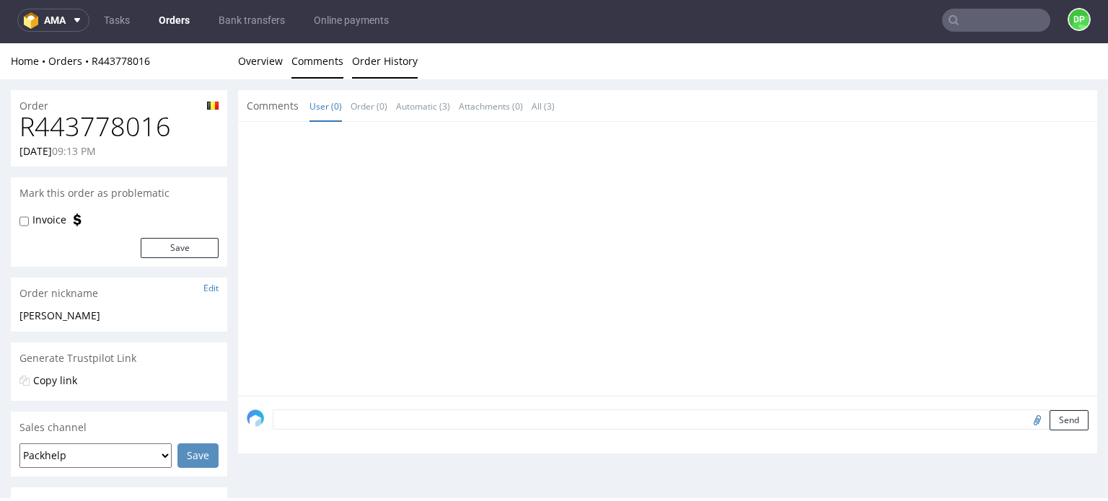
click at [356, 67] on link "Order History" at bounding box center [385, 60] width 66 height 35
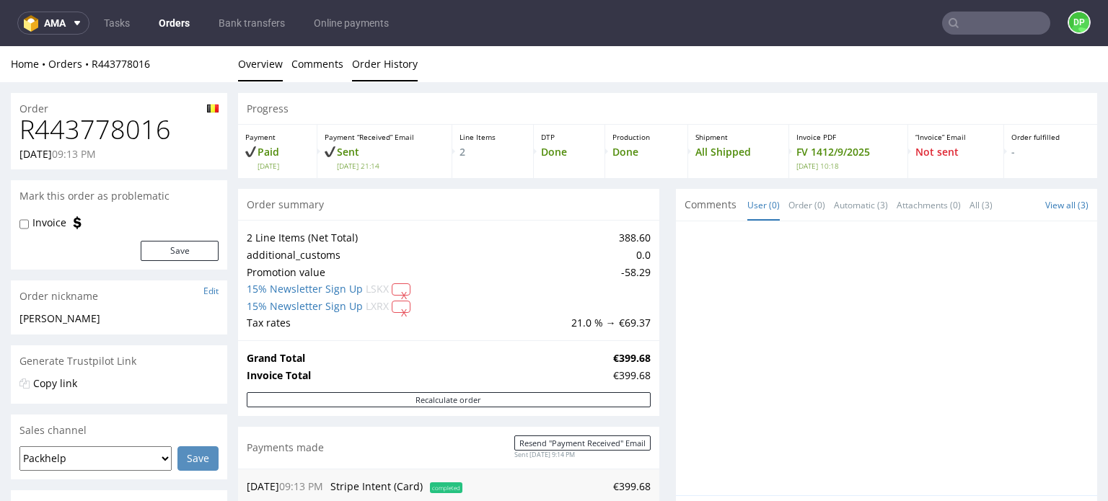
click at [361, 68] on link "Order History" at bounding box center [385, 63] width 66 height 35
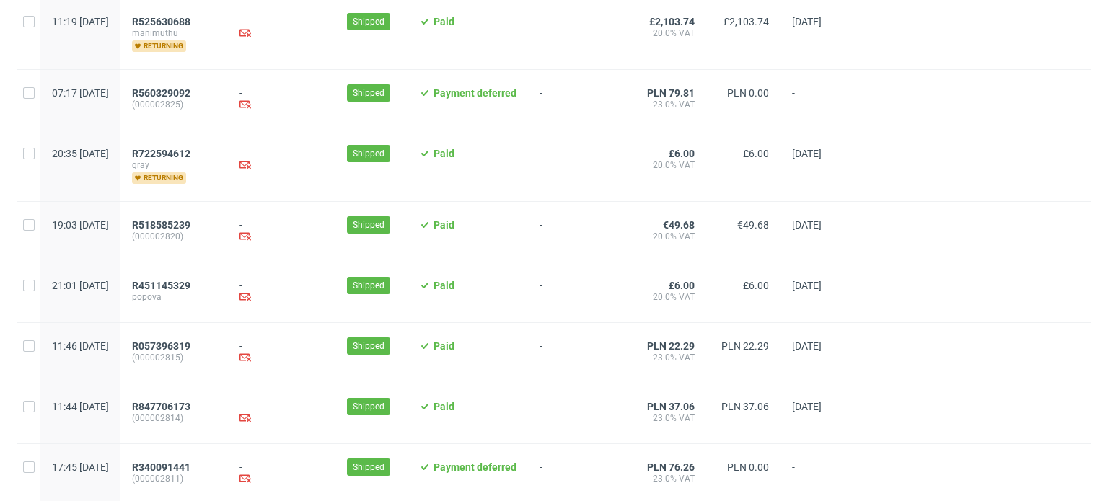
scroll to position [1589, 0]
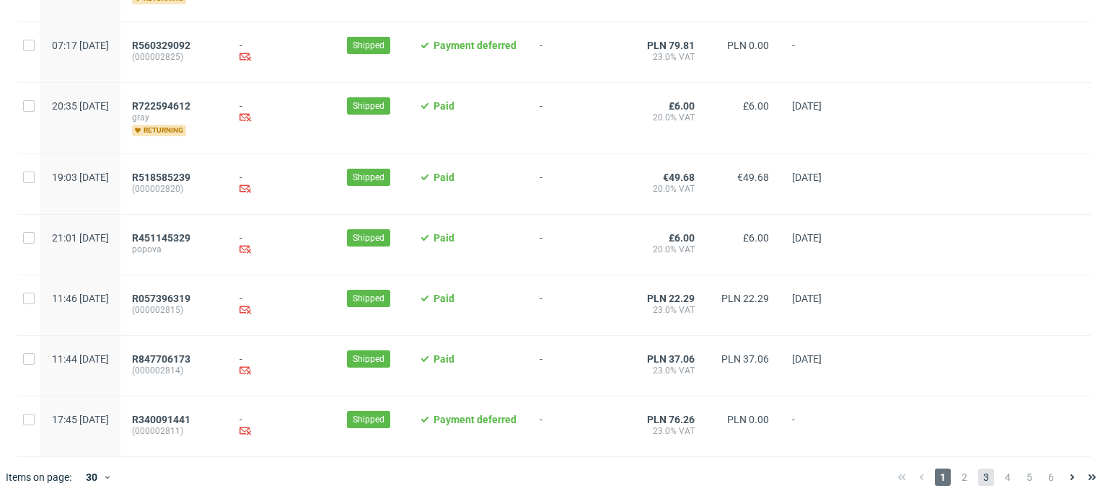
click at [978, 478] on span "3" at bounding box center [986, 477] width 16 height 17
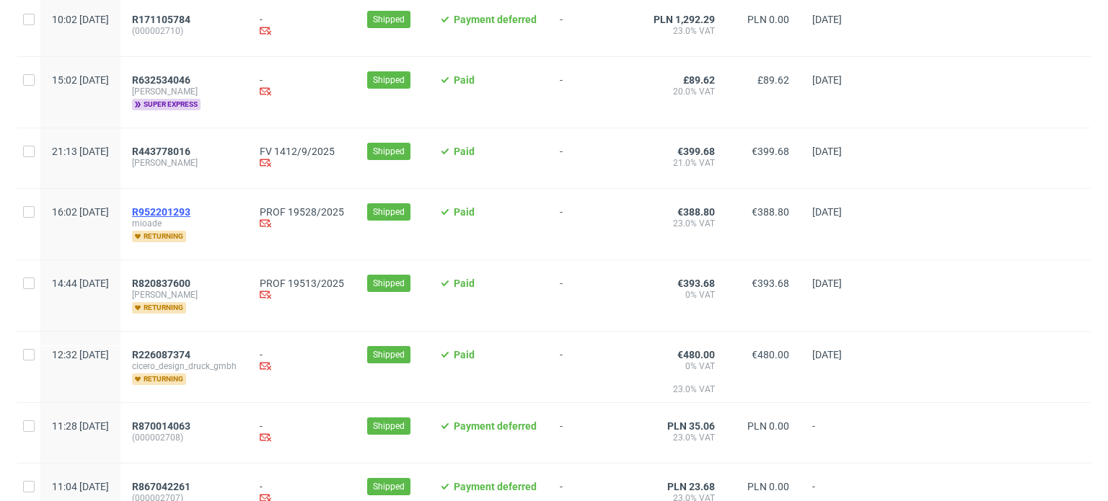
click at [190, 216] on span "R952201293" at bounding box center [161, 212] width 58 height 12
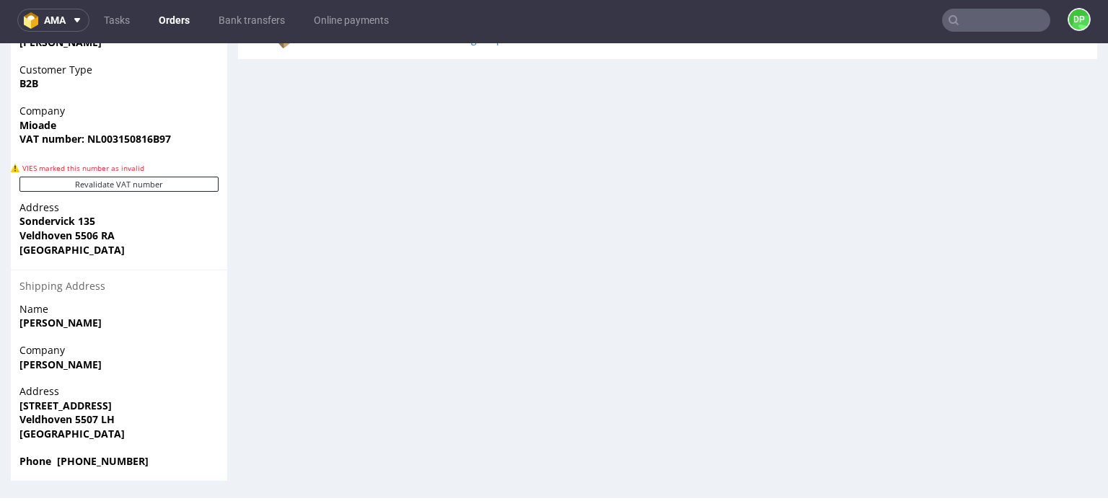
scroll to position [817, 0]
click at [105, 187] on button "Revalidate VAT number" at bounding box center [118, 183] width 199 height 15
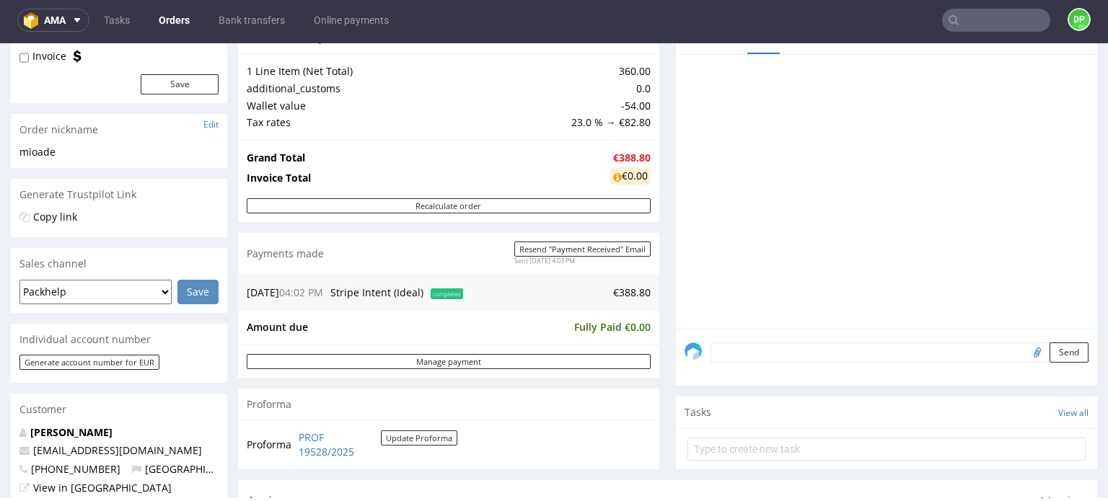
scroll to position [528, 0]
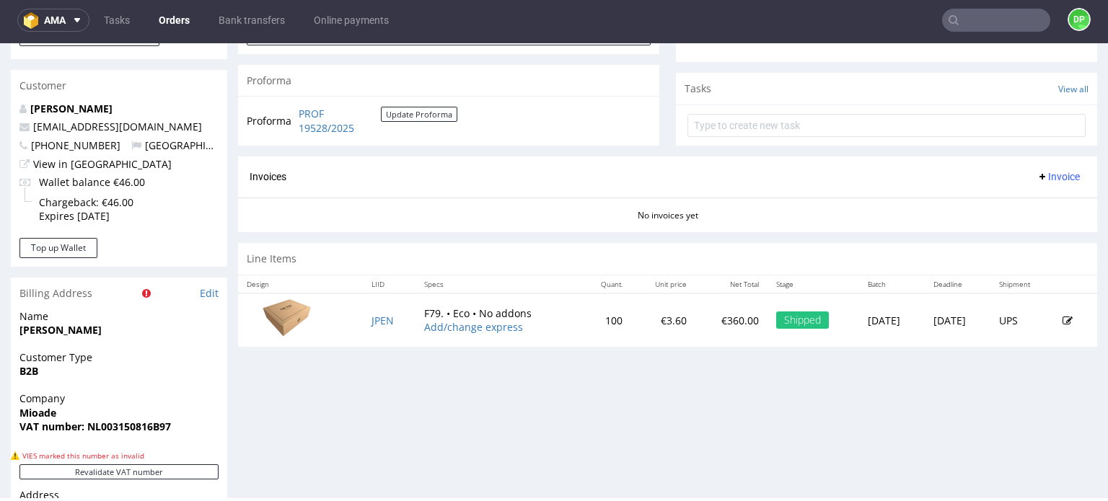
click at [1039, 177] on span "Invoice" at bounding box center [1058, 177] width 43 height 12
click at [1014, 206] on span "Generate" at bounding box center [1036, 205] width 70 height 14
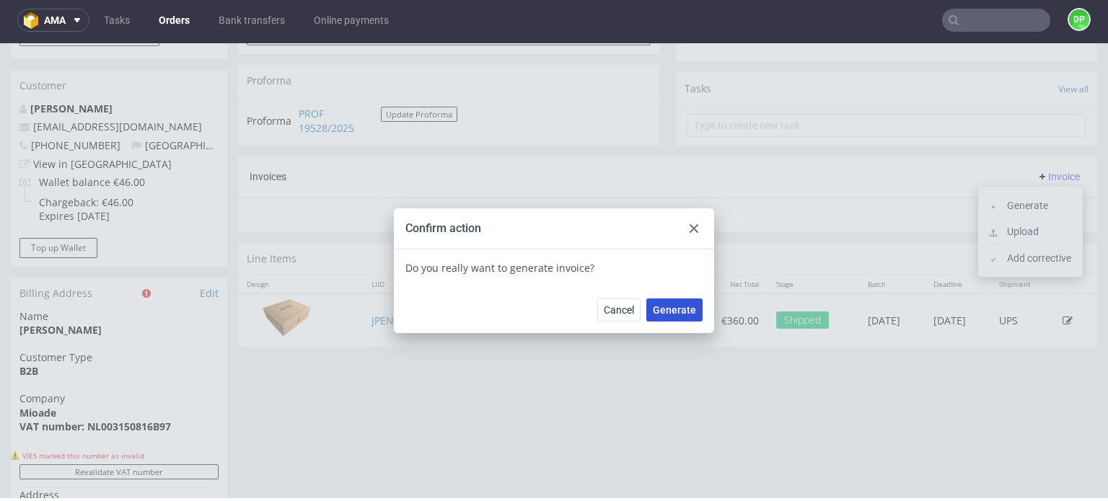
click at [663, 305] on span "Generate" at bounding box center [674, 310] width 43 height 10
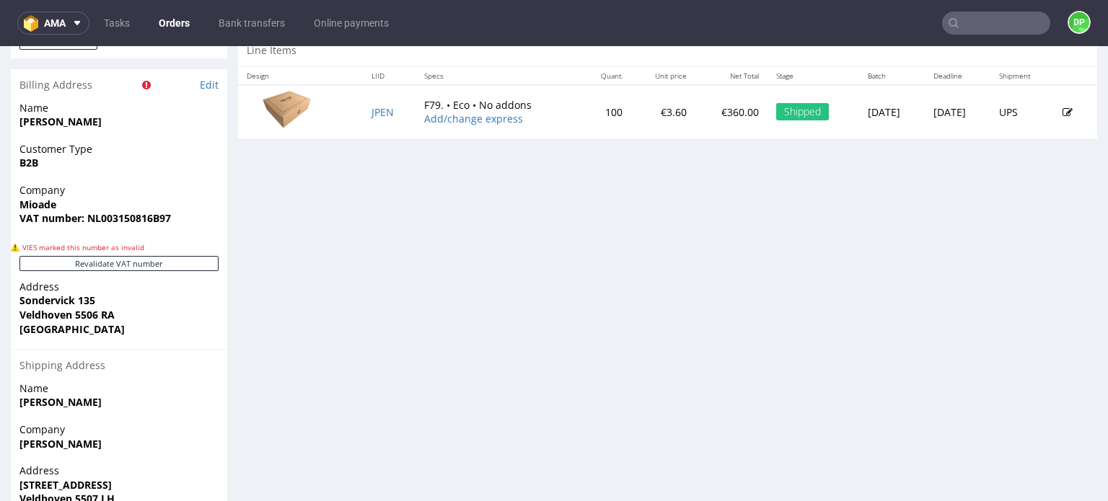
scroll to position [433, 0]
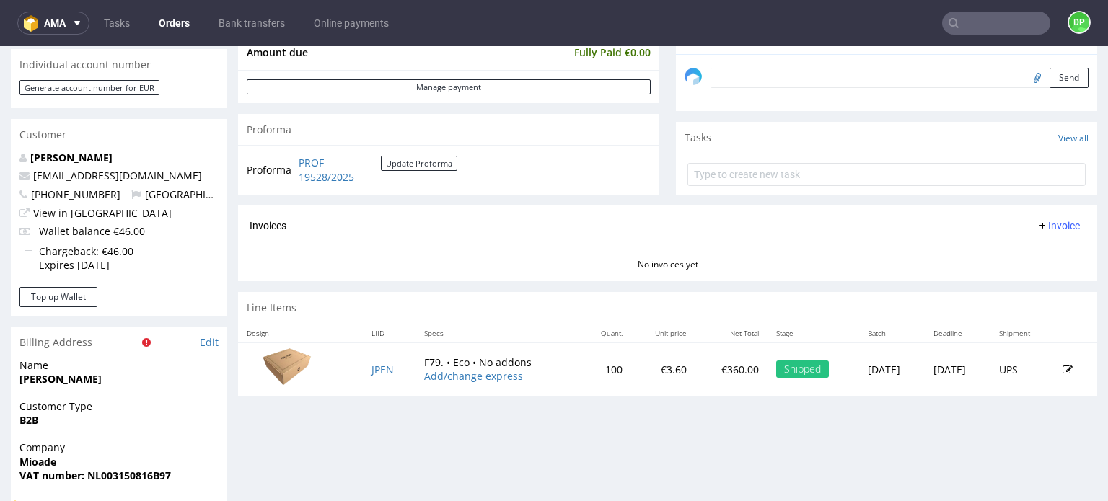
scroll to position [577, 0]
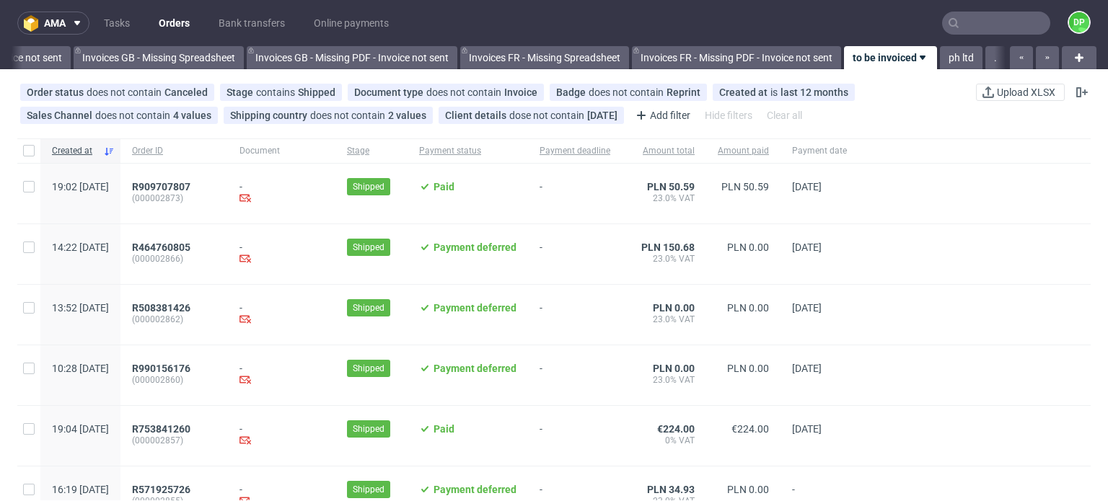
scroll to position [0, 1847]
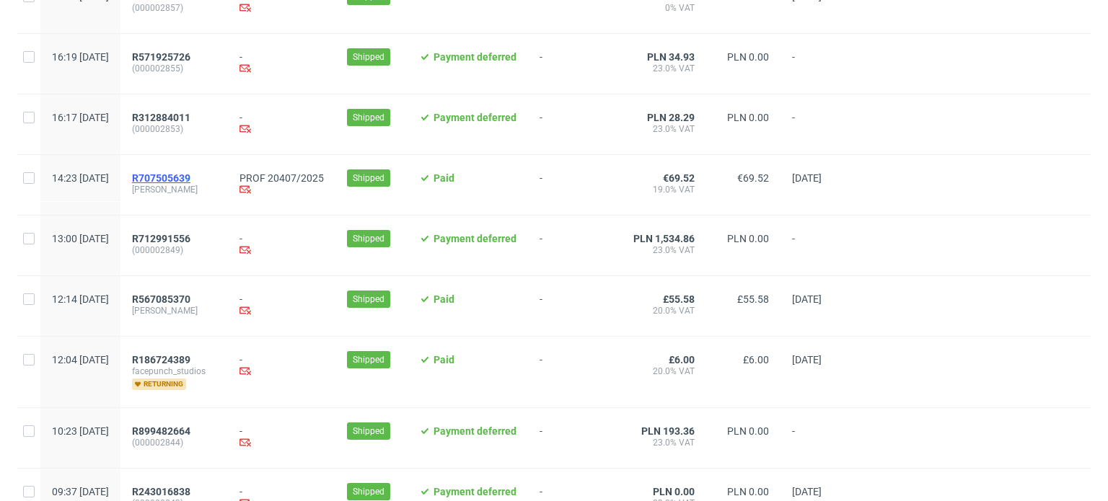
click at [190, 173] on span "R707505639" at bounding box center [161, 178] width 58 height 12
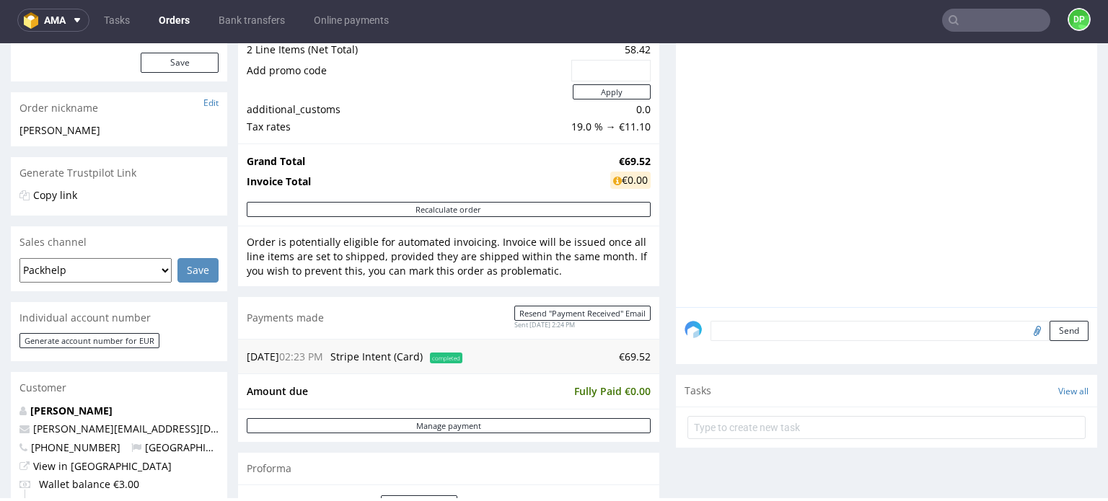
scroll to position [433, 0]
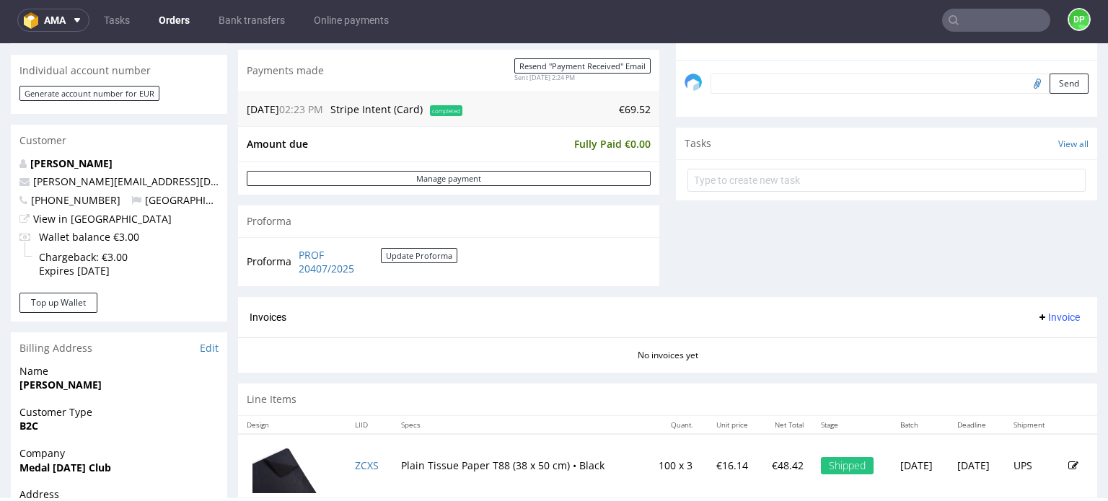
click at [1057, 319] on span "Invoice" at bounding box center [1058, 318] width 43 height 12
click at [1032, 338] on li "Generate" at bounding box center [1030, 346] width 93 height 26
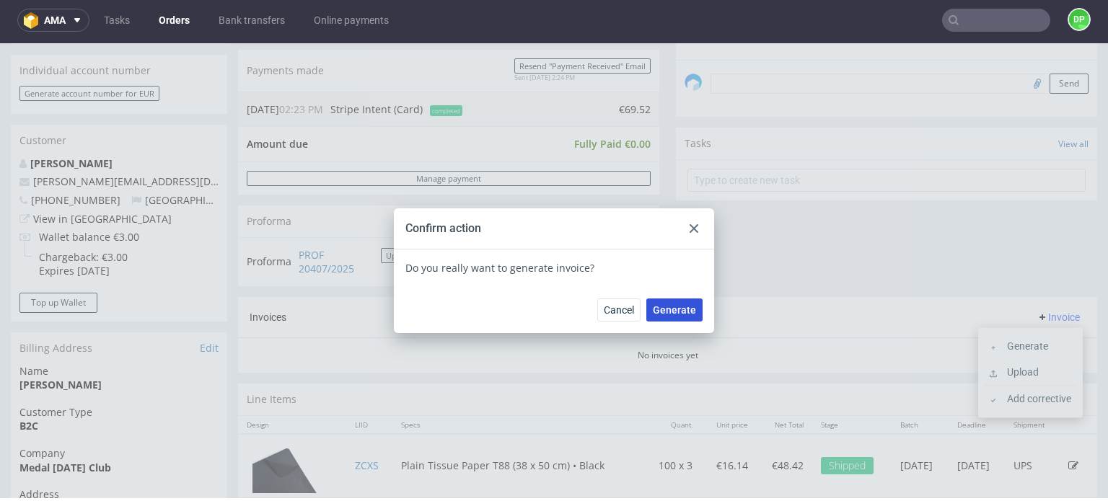
click at [675, 308] on span "Generate" at bounding box center [674, 310] width 43 height 10
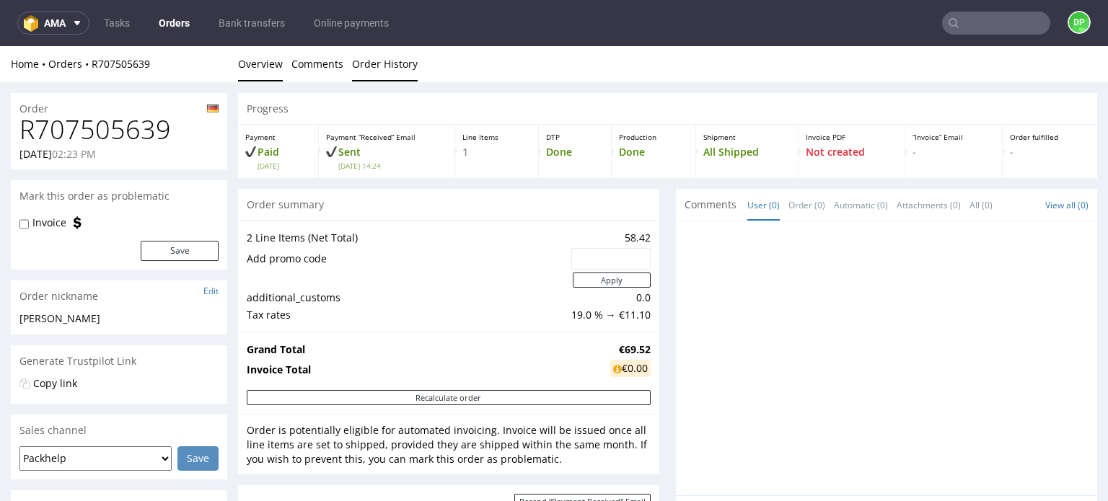
click at [387, 70] on link "Order History" at bounding box center [385, 63] width 66 height 35
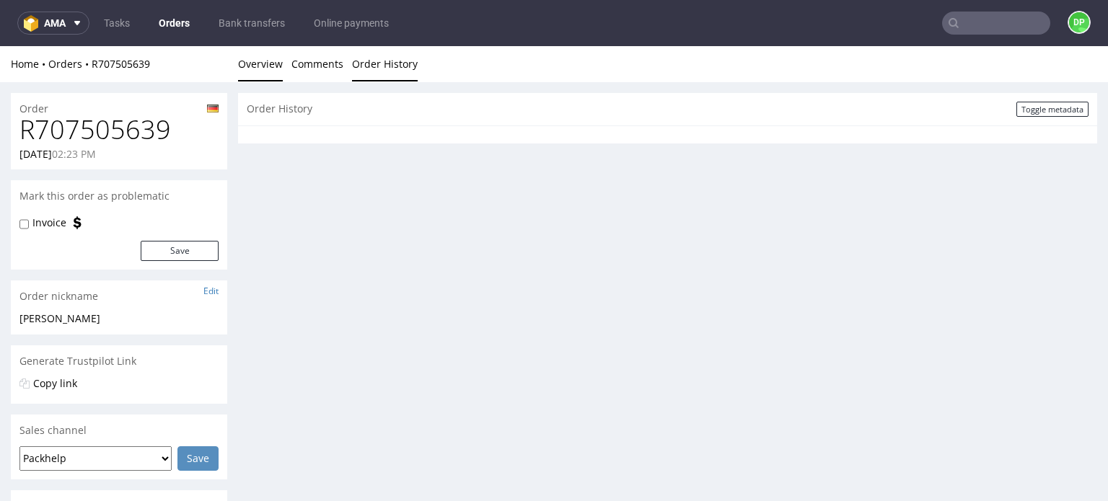
click at [248, 74] on link "Overview" at bounding box center [260, 63] width 45 height 35
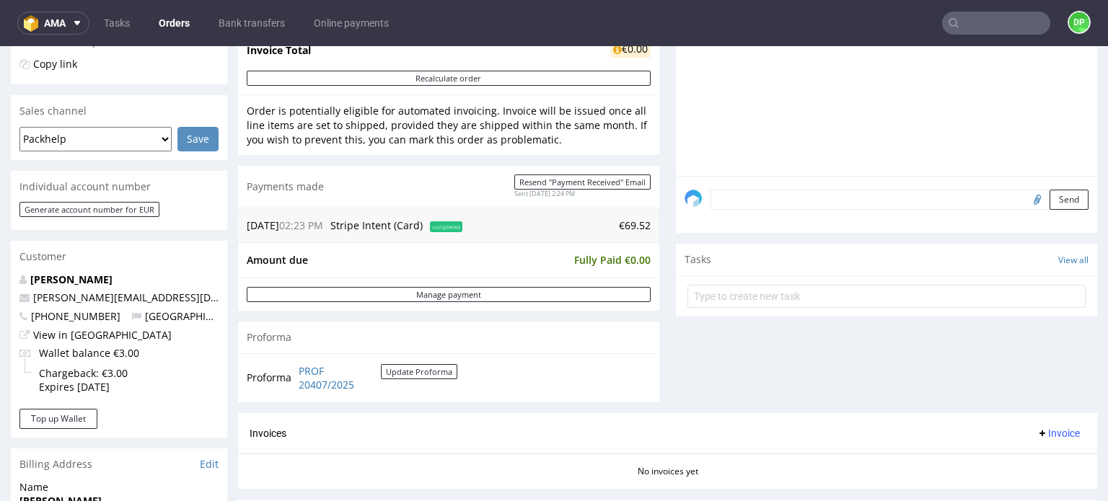
scroll to position [316, 0]
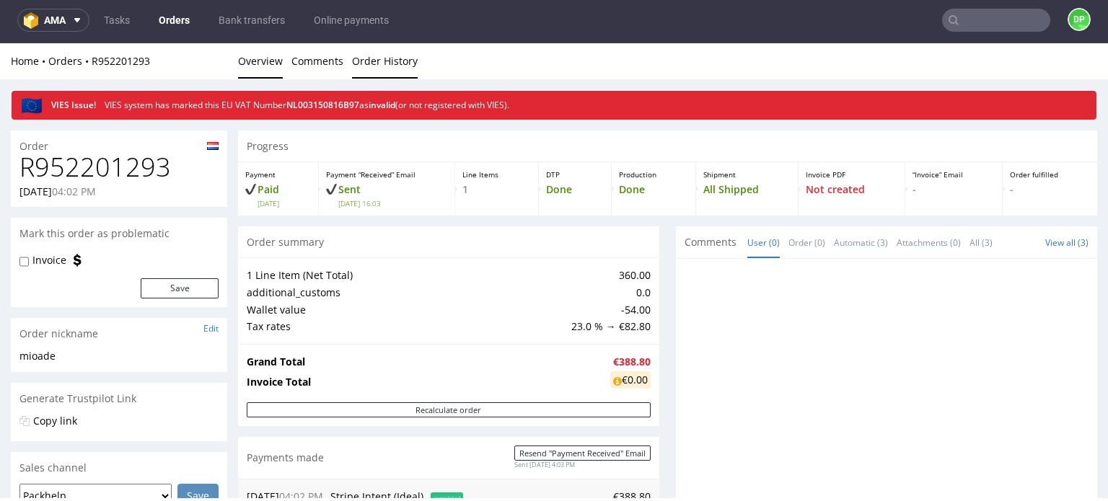
click at [380, 55] on link "Order History" at bounding box center [385, 60] width 66 height 35
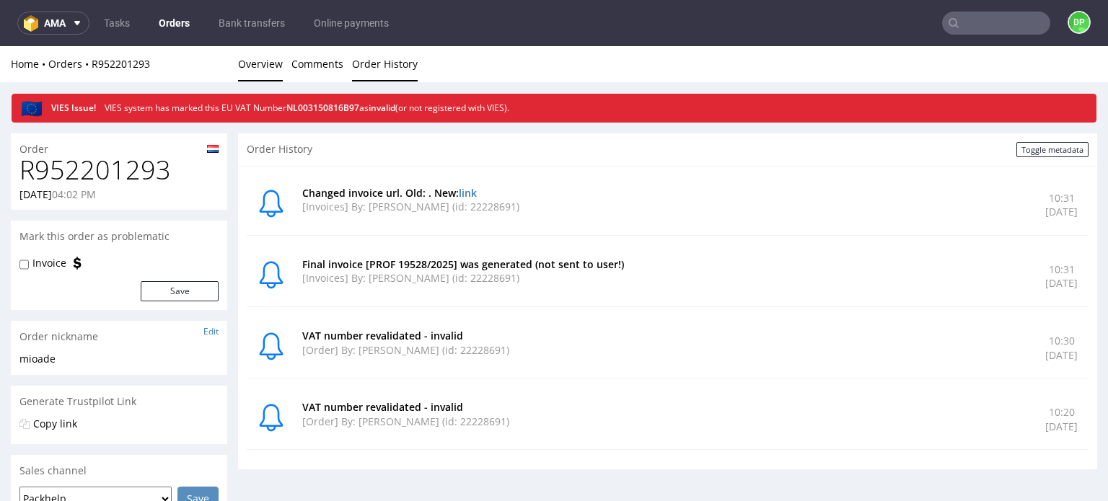
click at [257, 63] on link "Overview" at bounding box center [260, 63] width 45 height 35
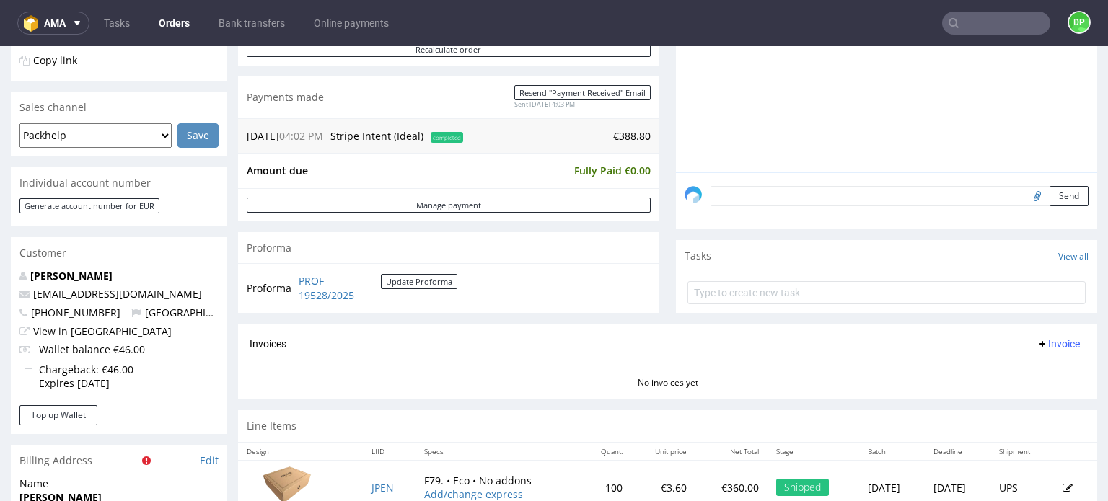
scroll to position [361, 0]
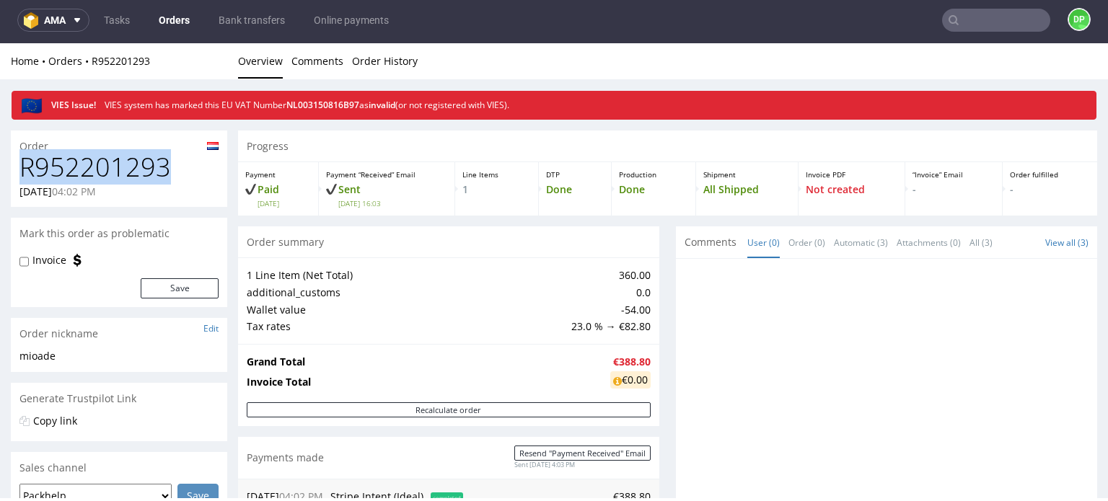
drag, startPoint x: 183, startPoint y: 170, endPoint x: 0, endPoint y: 178, distance: 182.7
copy h1 "R952201293"
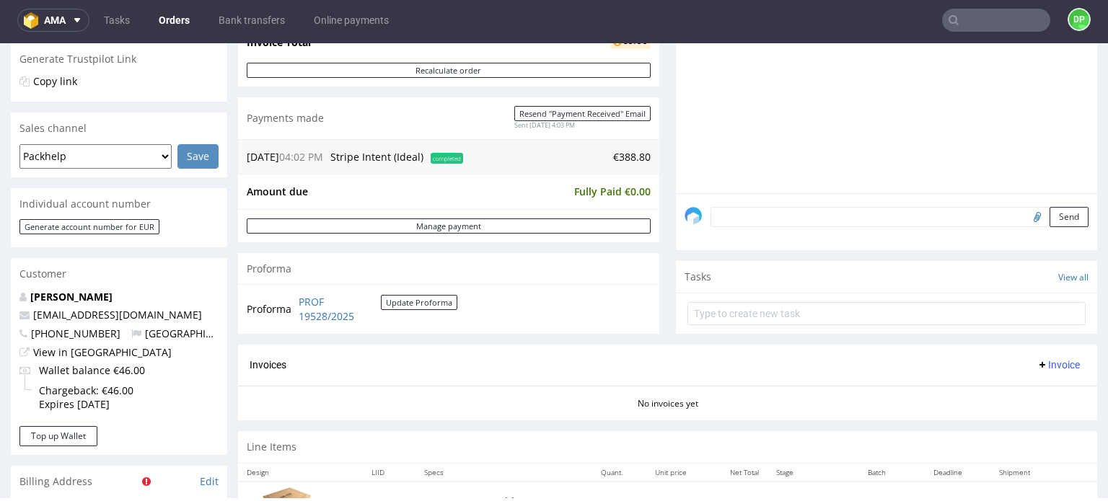
scroll to position [433, 0]
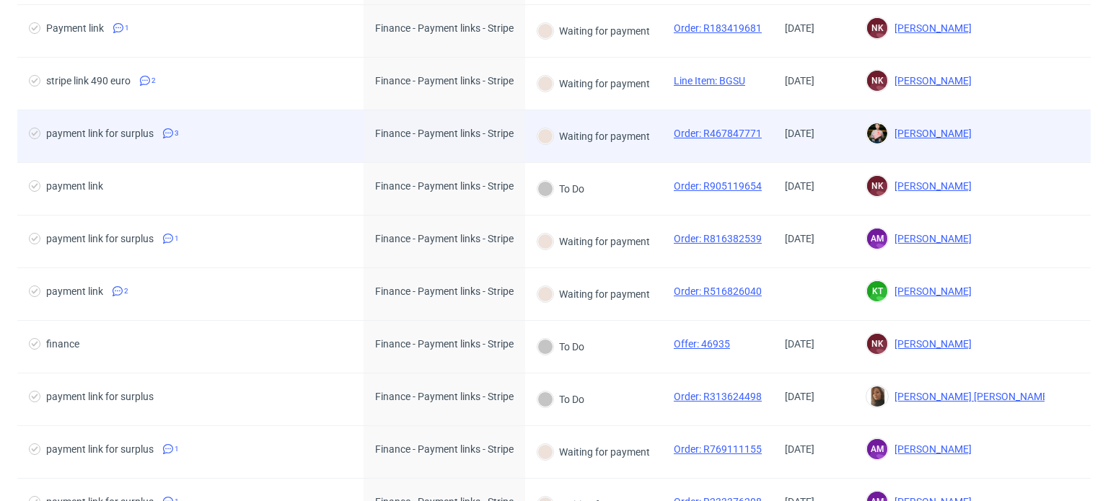
scroll to position [505, 0]
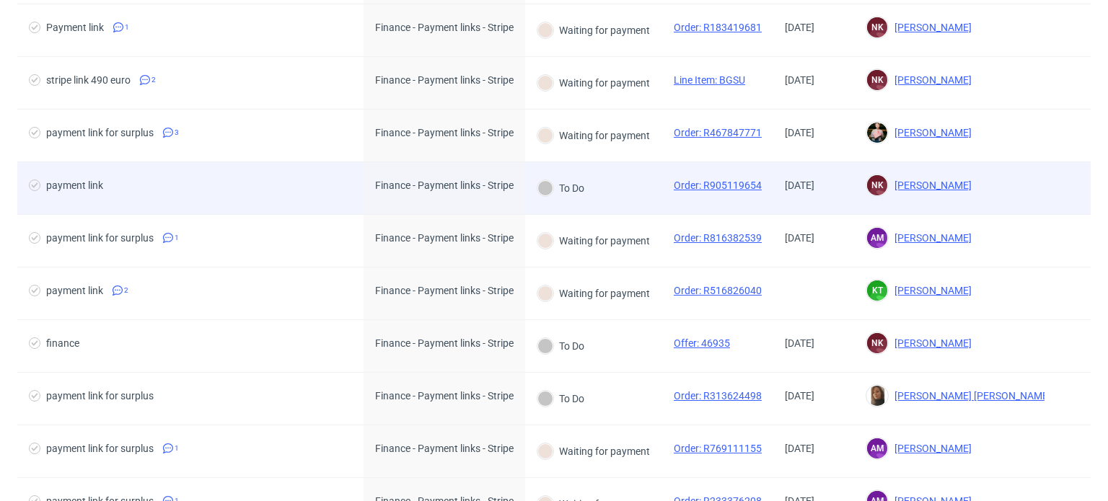
click at [321, 198] on div "payment link" at bounding box center [190, 188] width 346 height 52
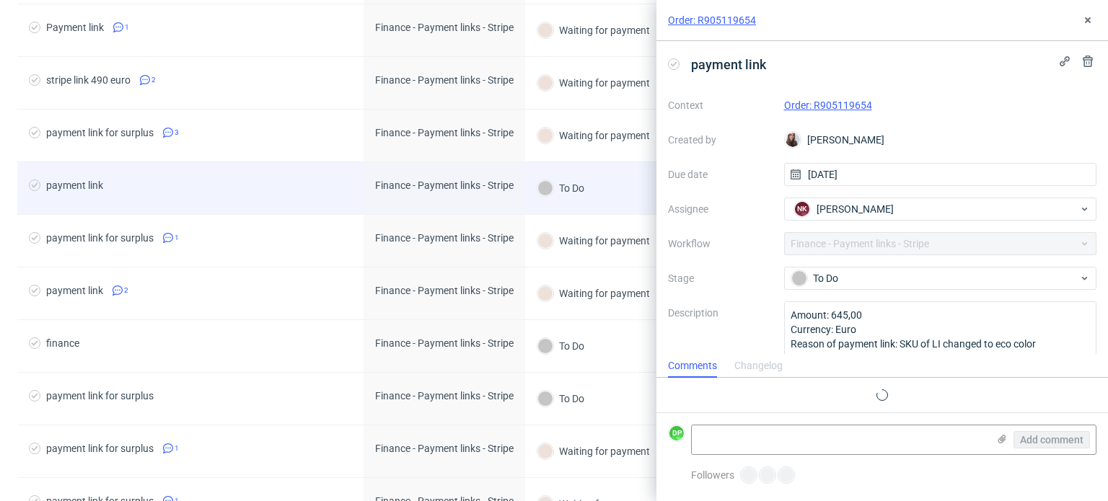
scroll to position [12, 0]
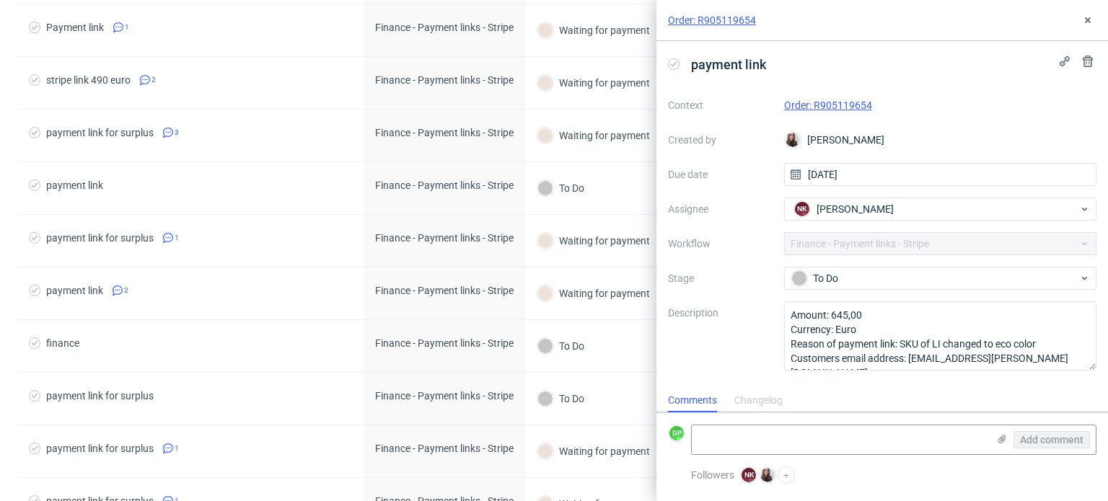
click at [822, 103] on link "Order: R905119654" at bounding box center [828, 106] width 88 height 12
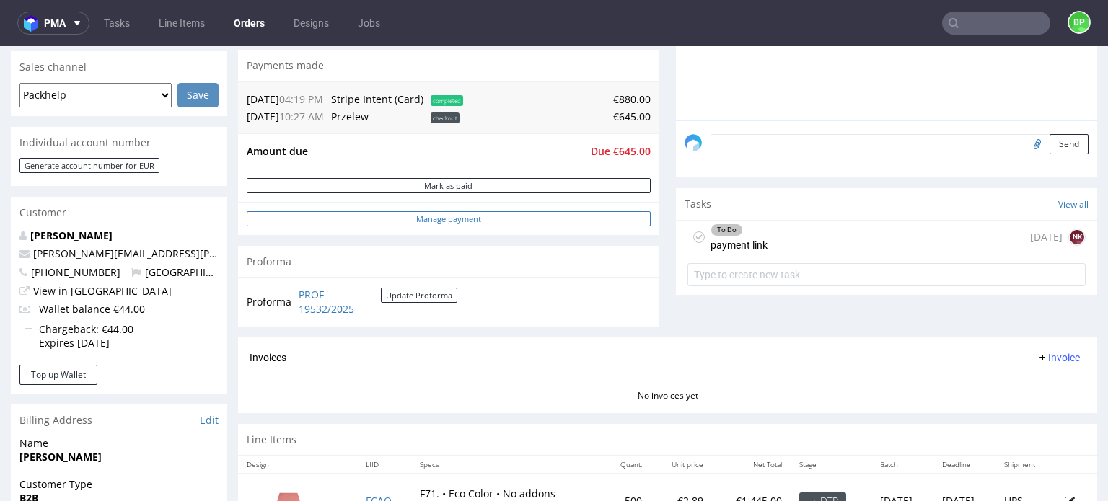
scroll to position [361, 0]
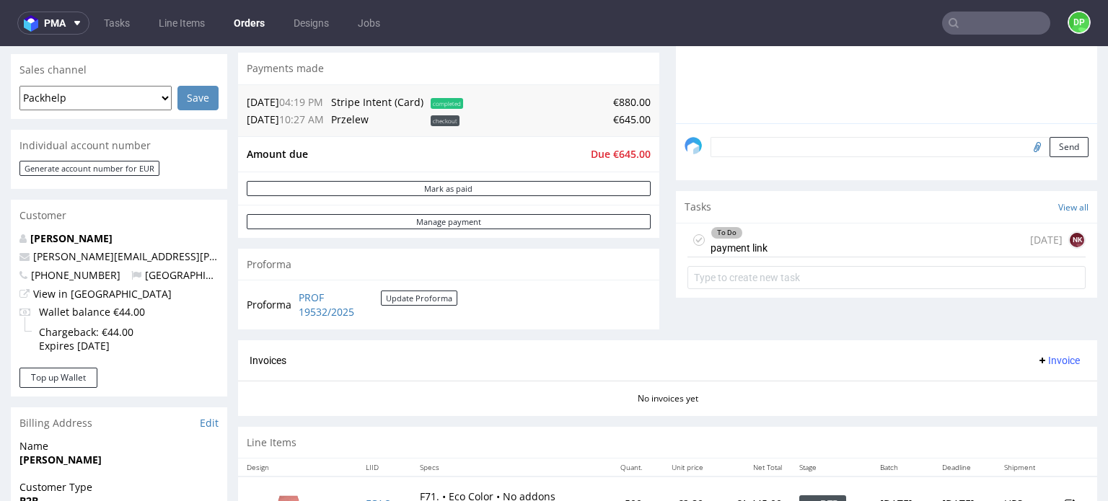
click at [747, 241] on div "To Do payment link" at bounding box center [739, 240] width 57 height 33
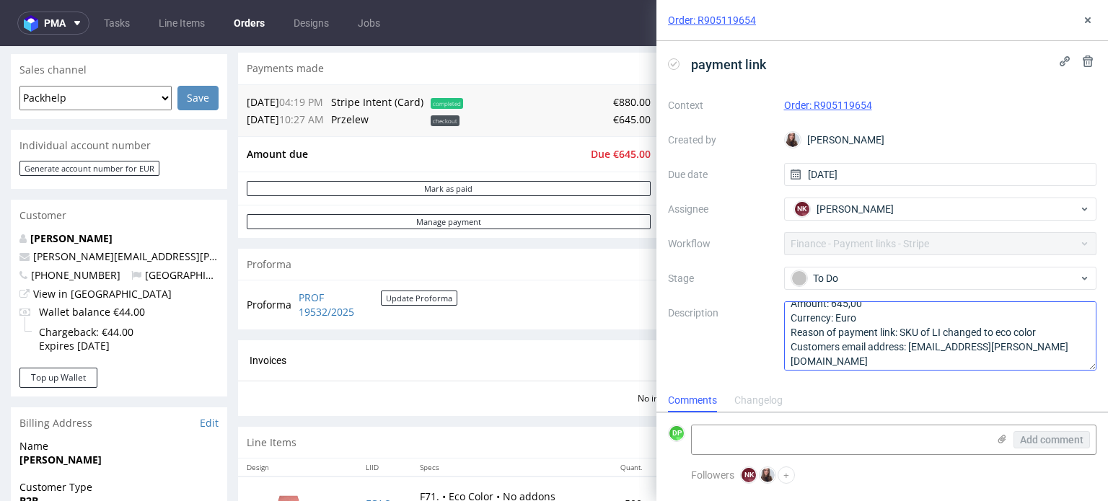
scroll to position [15, 0]
drag, startPoint x: 1069, startPoint y: 344, endPoint x: 909, endPoint y: 343, distance: 160.1
click at [909, 343] on textarea "Amount: 645,00 Currency: Euro Reason of payment link: SKU of LI changed to eco …" at bounding box center [940, 336] width 313 height 69
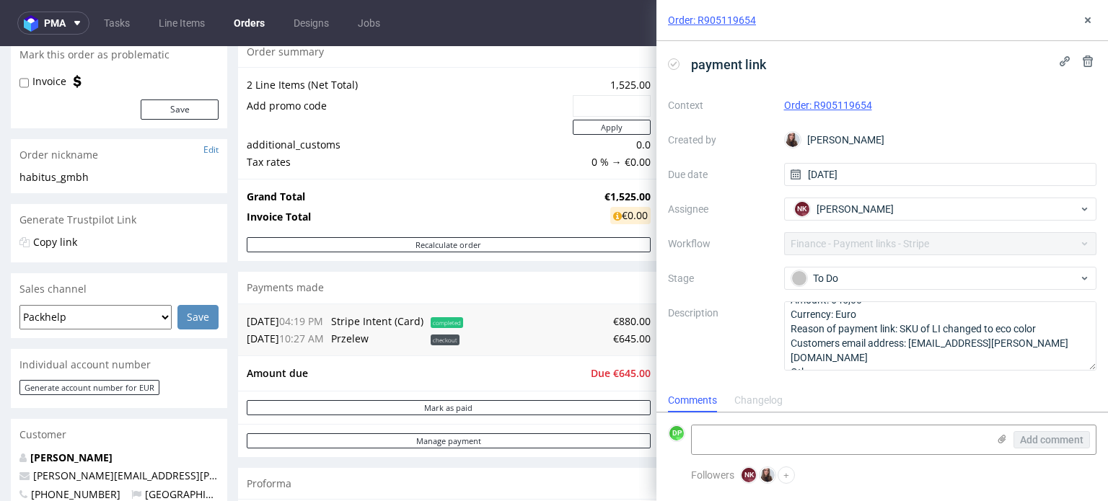
scroll to position [0, 0]
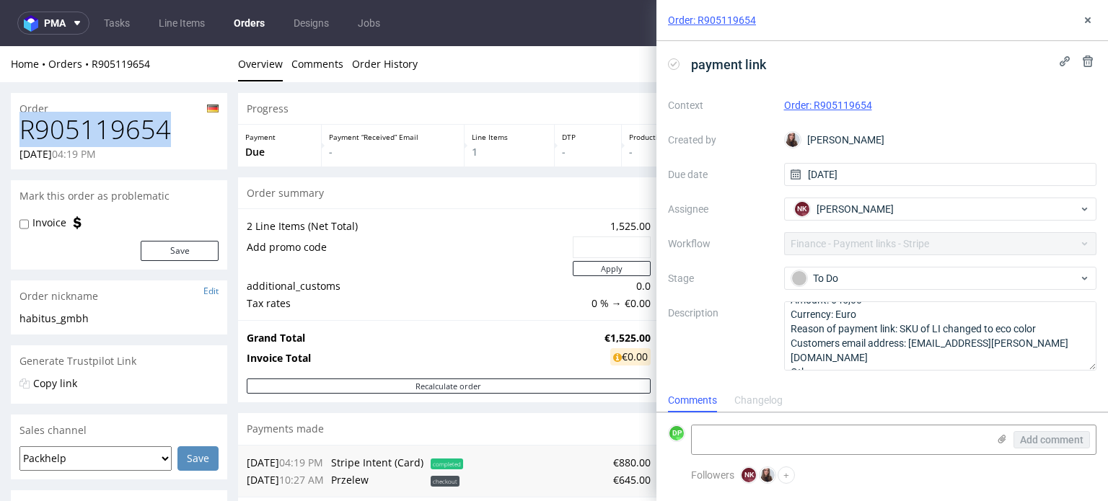
drag, startPoint x: 155, startPoint y: 137, endPoint x: 0, endPoint y: 133, distance: 155.1
copy h1 "R905119654"
click at [198, 155] on div "12.09.2025 04:19 PM" at bounding box center [118, 154] width 199 height 14
click at [147, 141] on h1 "R905119654" at bounding box center [118, 129] width 199 height 29
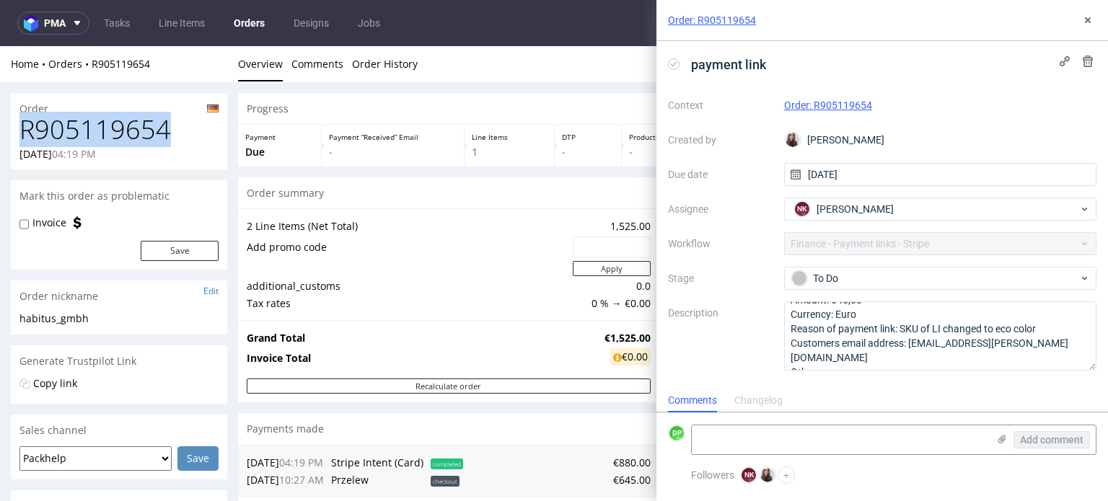
click at [146, 141] on h1 "R905119654" at bounding box center [118, 129] width 199 height 29
copy h1 "R905119654"
click at [744, 428] on textarea at bounding box center [840, 440] width 296 height 29
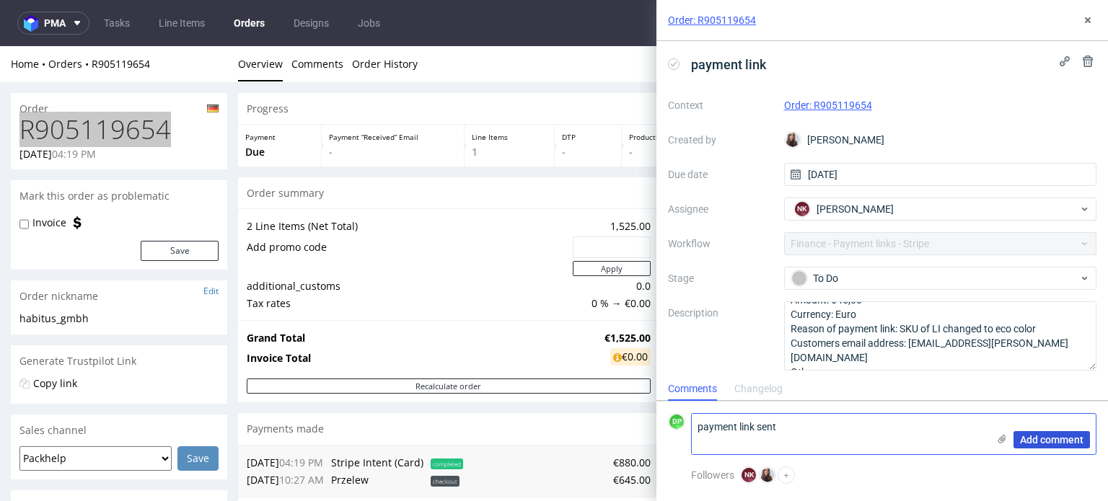
type textarea "payment link sent"
click at [1045, 437] on span "Add comment" at bounding box center [1051, 440] width 63 height 10
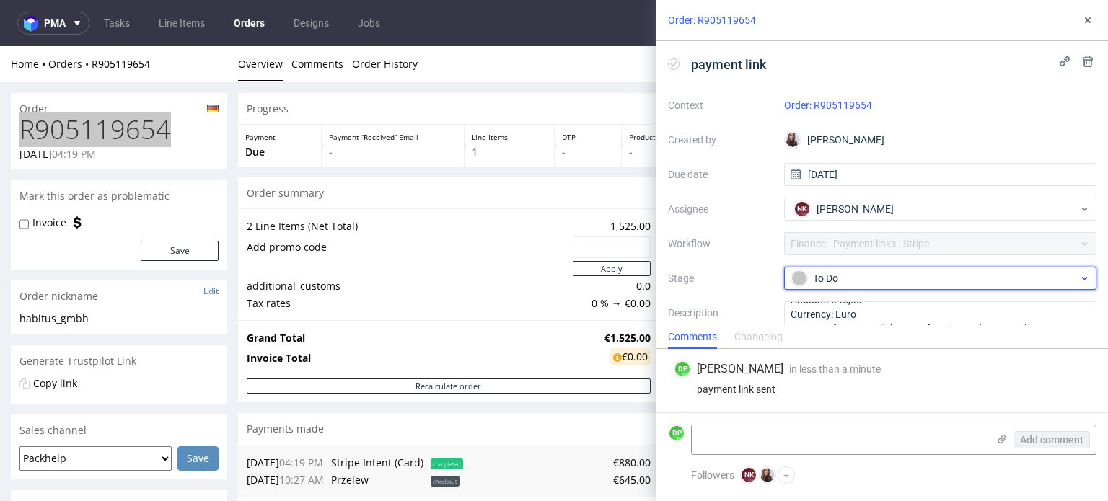
click at [843, 271] on div "To Do" at bounding box center [934, 279] width 287 height 16
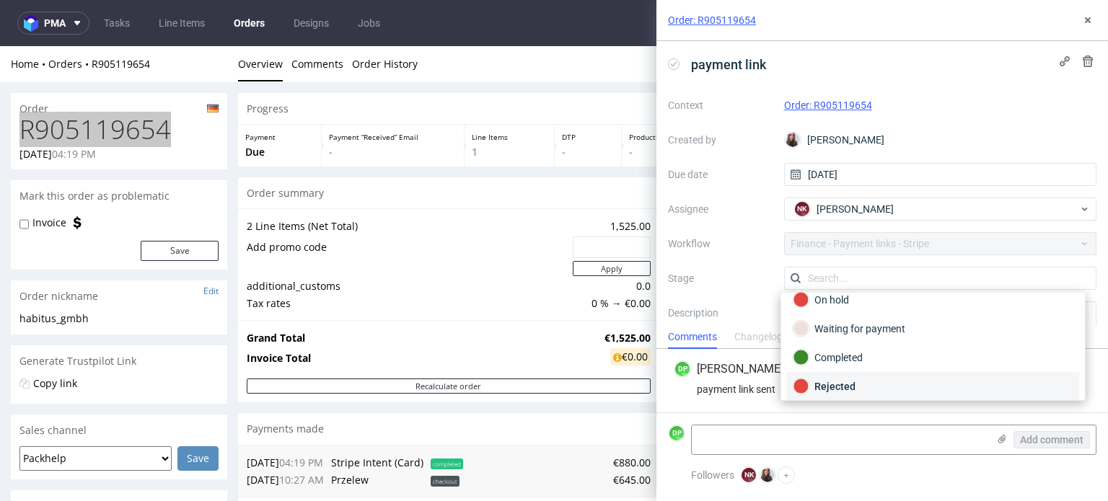
scroll to position [103, 0]
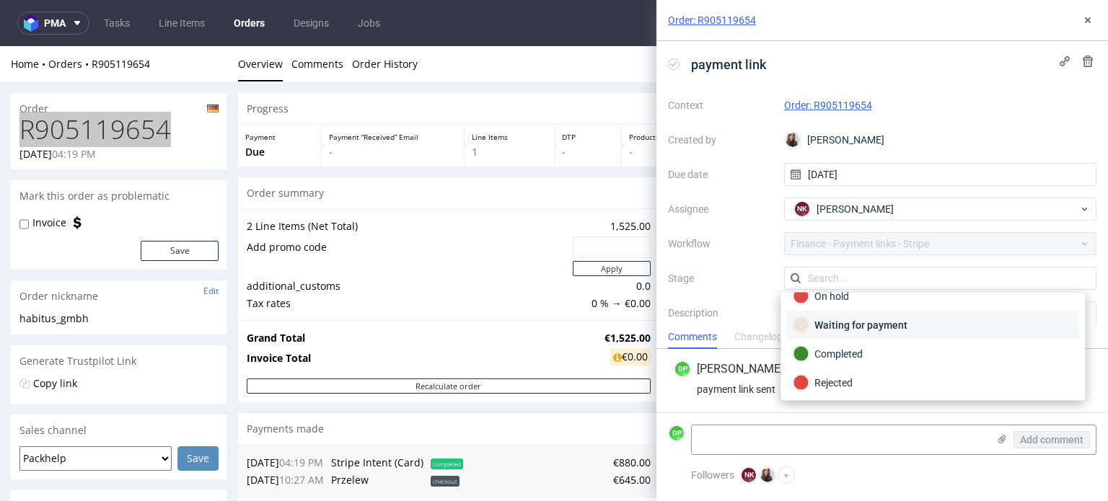
click at [851, 333] on div "Waiting for payment" at bounding box center [932, 325] width 293 height 29
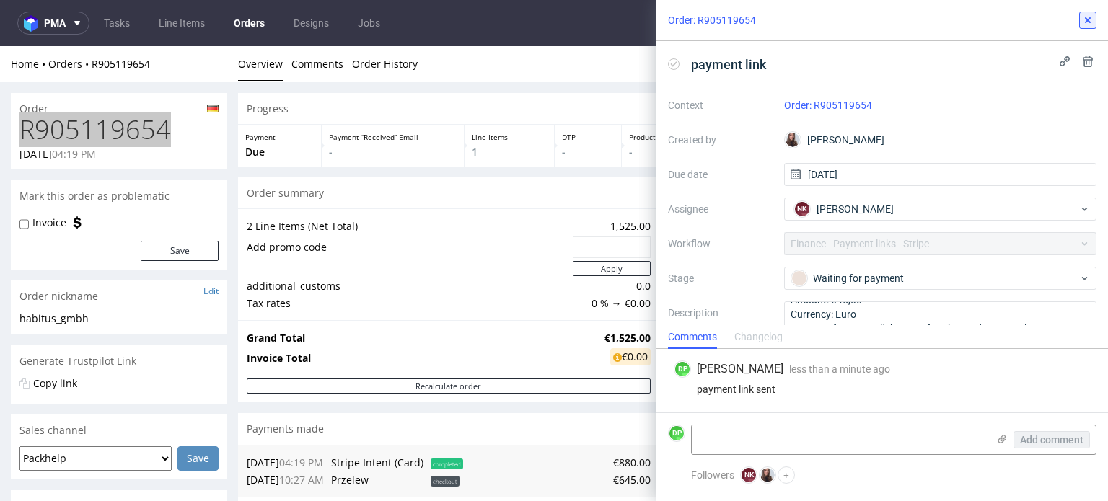
click at [1081, 22] on button at bounding box center [1087, 20] width 17 height 17
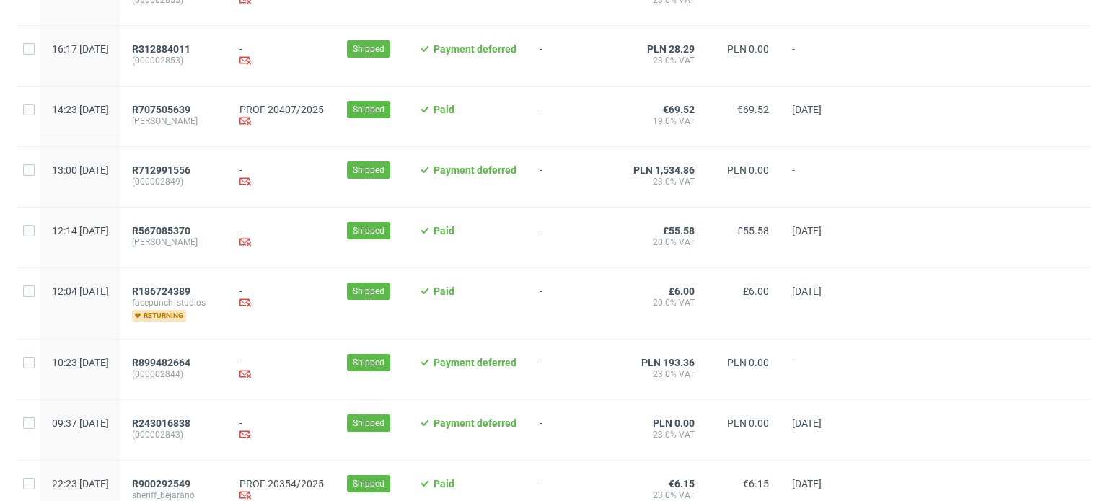
scroll to position [505, 0]
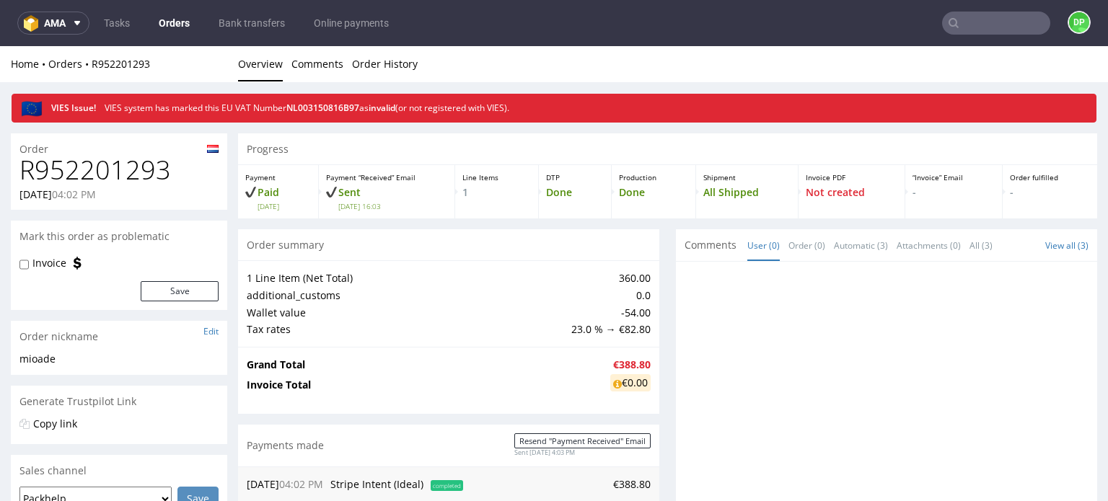
click at [75, 171] on h1 "R952201293" at bounding box center [118, 170] width 199 height 29
copy h1 "R952201293"
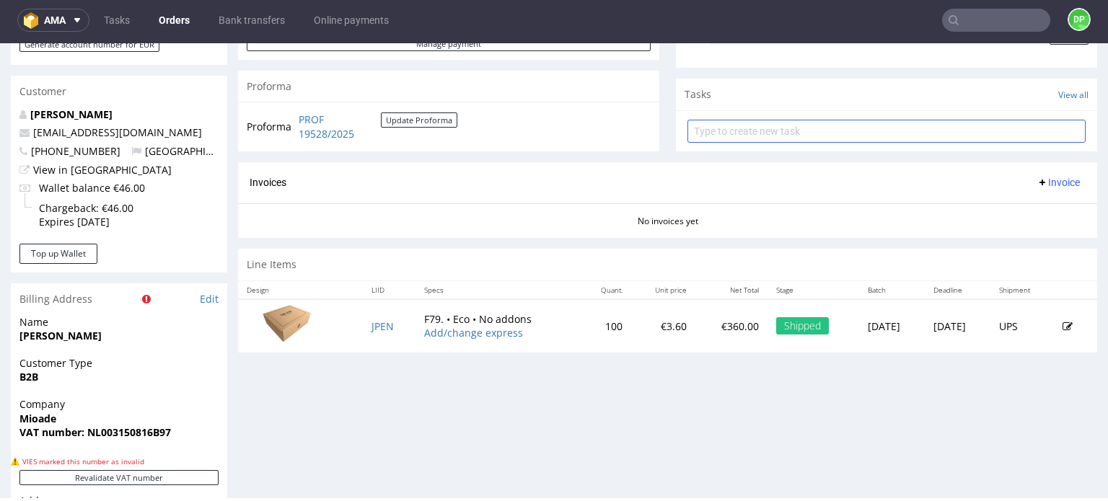
scroll to position [456, 0]
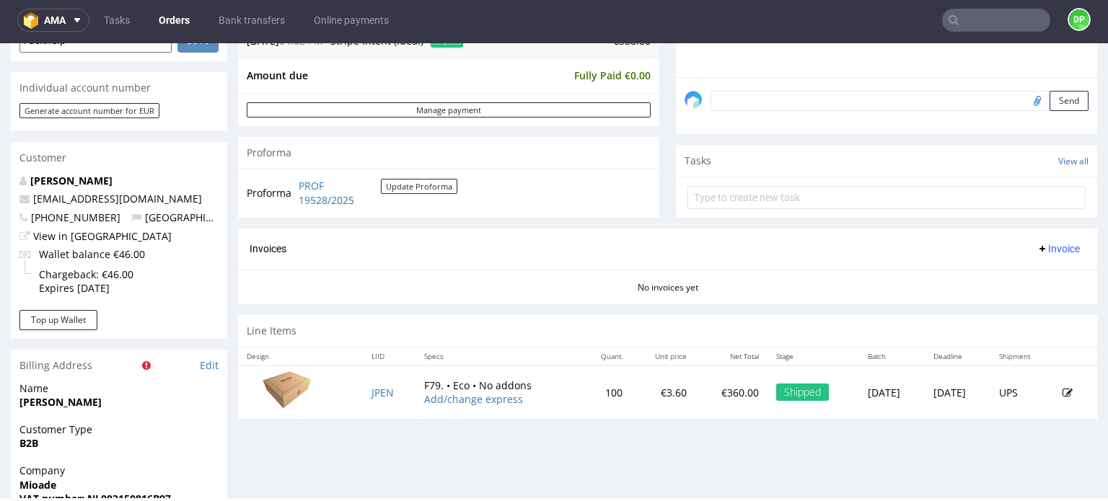
click at [1043, 244] on span "Invoice" at bounding box center [1058, 249] width 43 height 12
click at [1016, 273] on span "Generate" at bounding box center [1036, 278] width 70 height 14
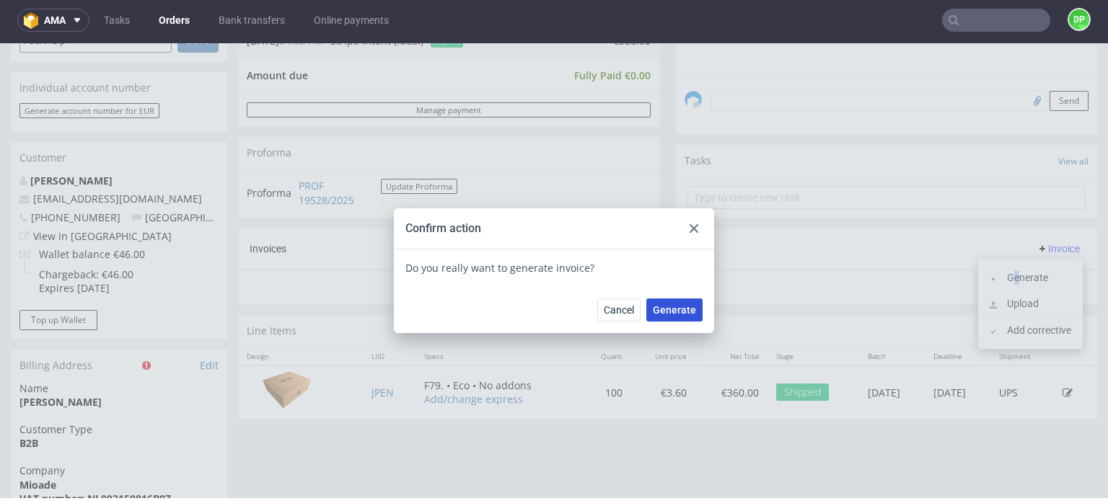
click at [664, 309] on span "Generate" at bounding box center [674, 310] width 43 height 10
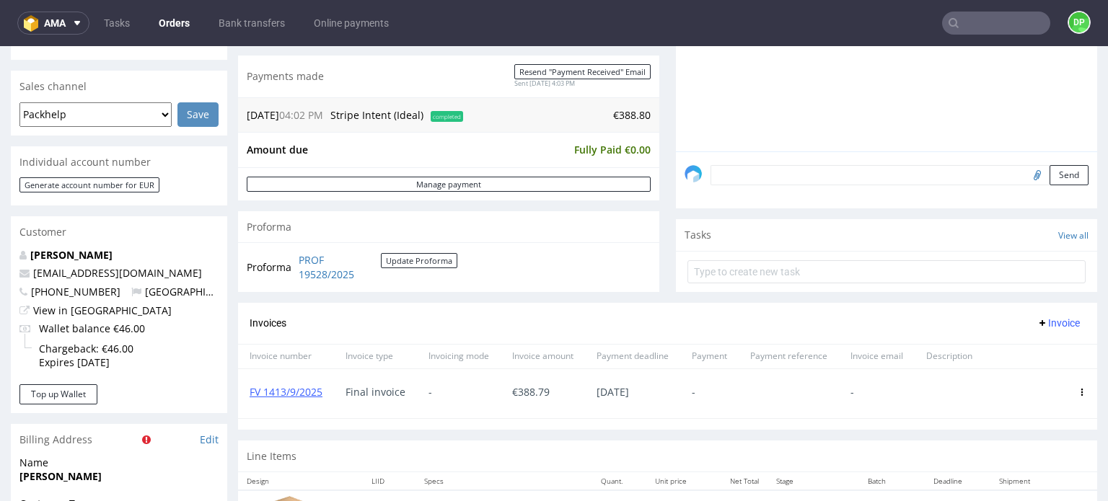
scroll to position [505, 0]
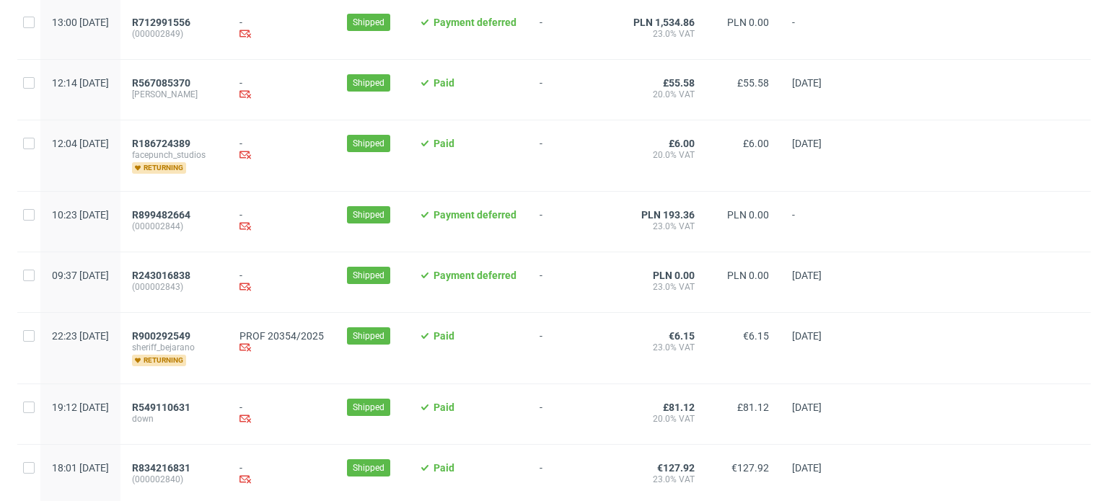
scroll to position [505, 0]
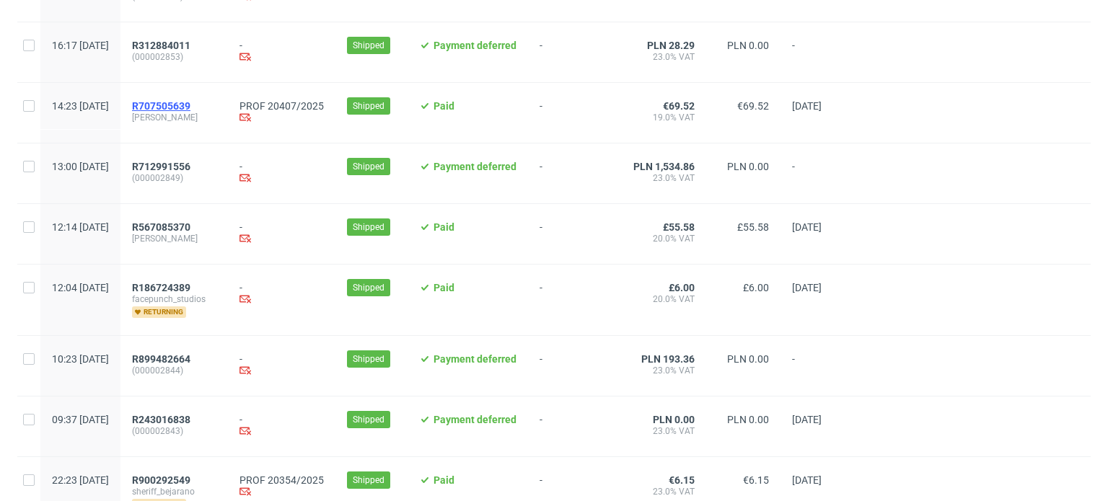
click at [190, 110] on span "R707505639" at bounding box center [161, 106] width 58 height 12
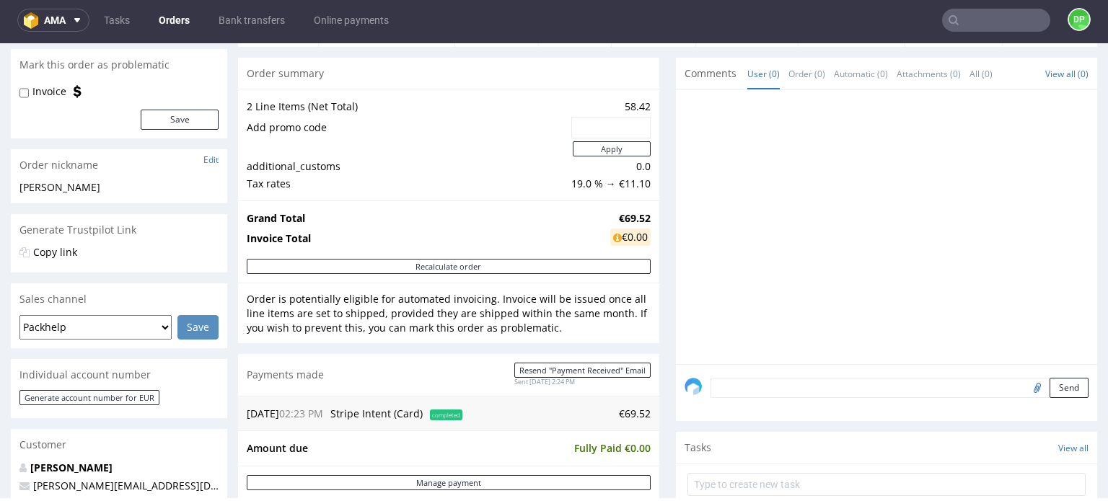
scroll to position [361, 0]
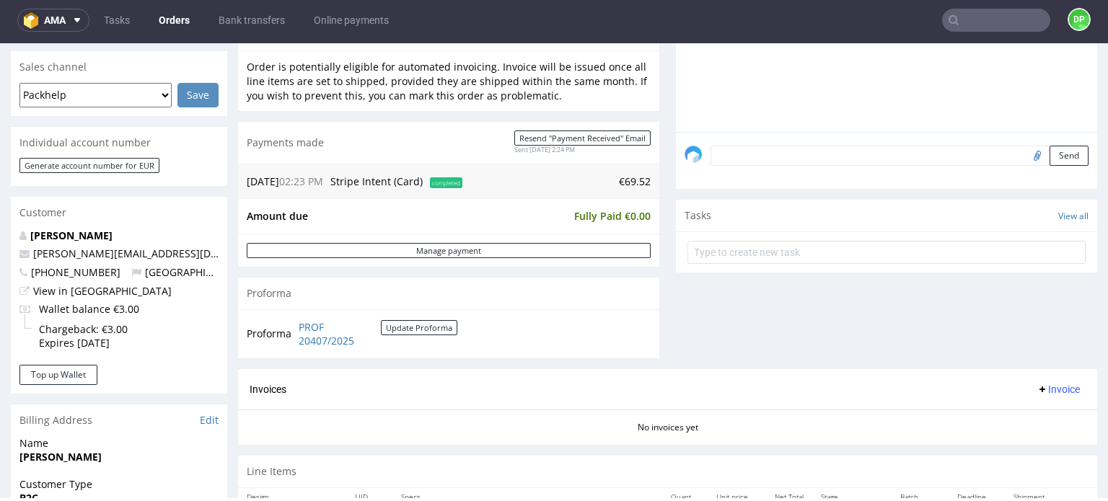
click at [1039, 390] on span "Invoice" at bounding box center [1058, 390] width 43 height 12
click at [1022, 405] on div "Generate Upload Add corrective" at bounding box center [1030, 445] width 105 height 90
click at [1011, 415] on span "Generate" at bounding box center [1036, 418] width 70 height 14
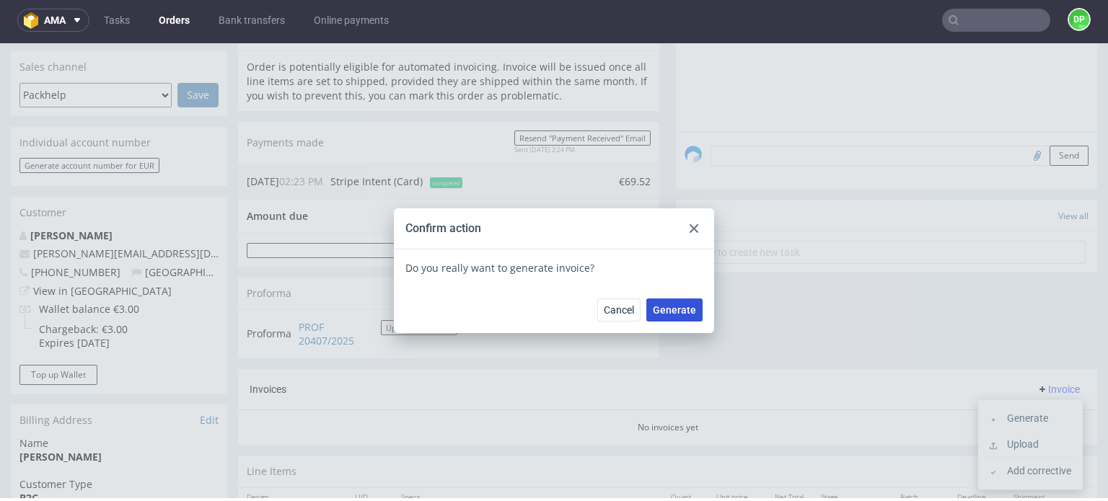
click at [655, 312] on span "Generate" at bounding box center [674, 310] width 43 height 10
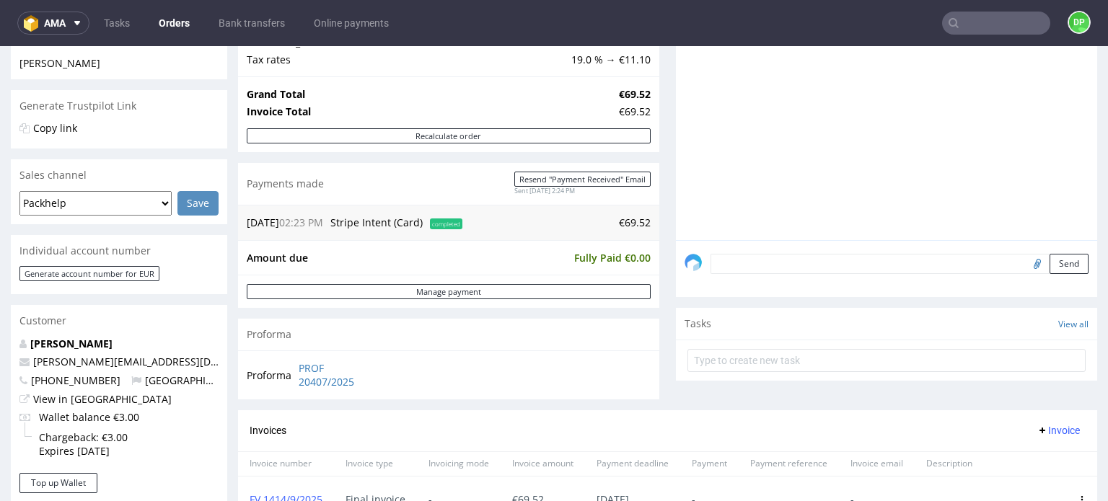
scroll to position [72, 0]
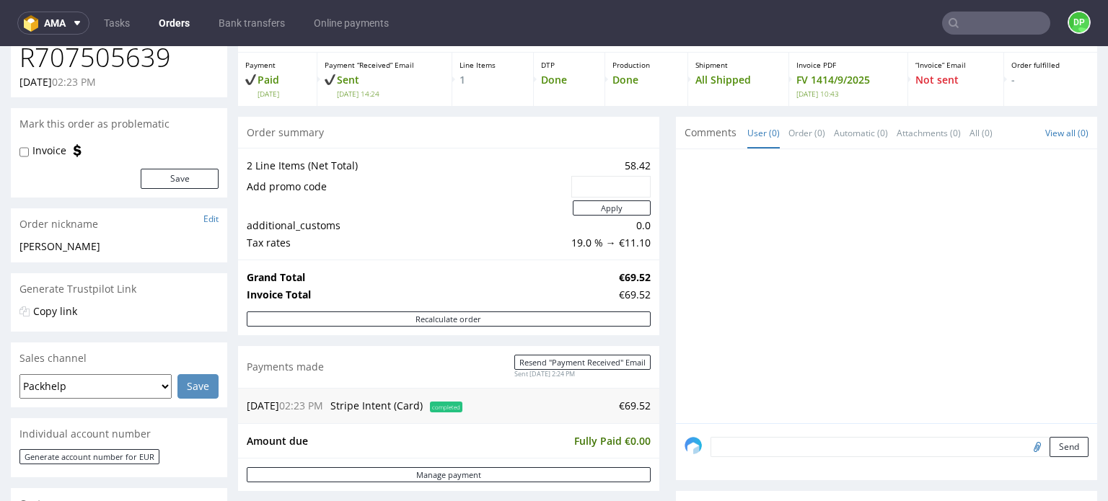
click at [142, 61] on h1 "R707505639" at bounding box center [118, 57] width 199 height 29
copy h1 "R707505639"
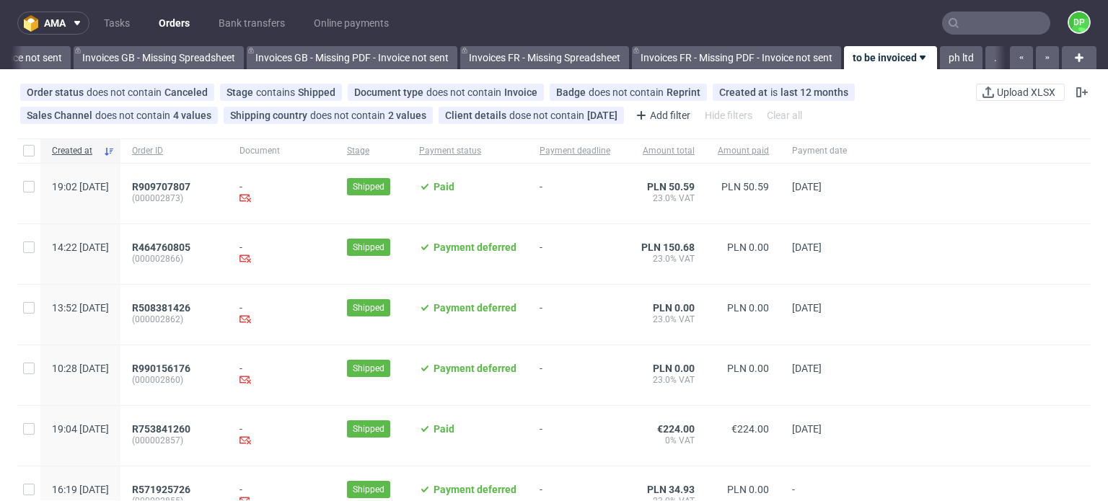
scroll to position [0, 1847]
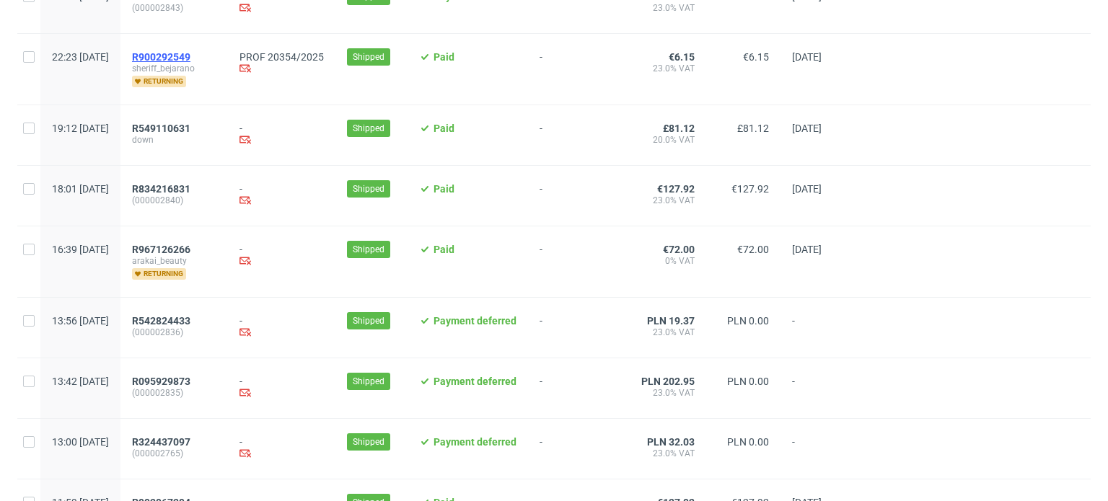
click at [190, 57] on span "R900292549" at bounding box center [161, 57] width 58 height 12
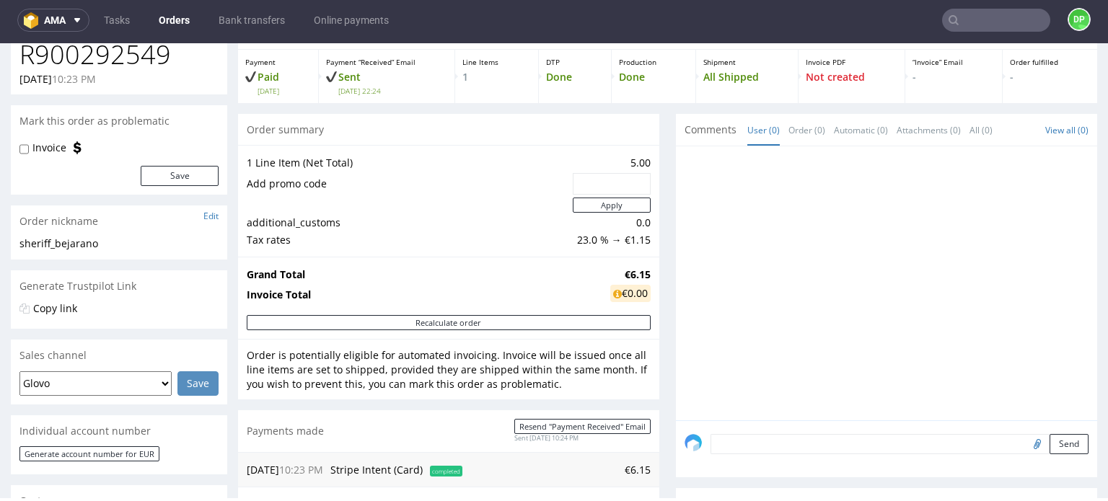
scroll to position [69, 0]
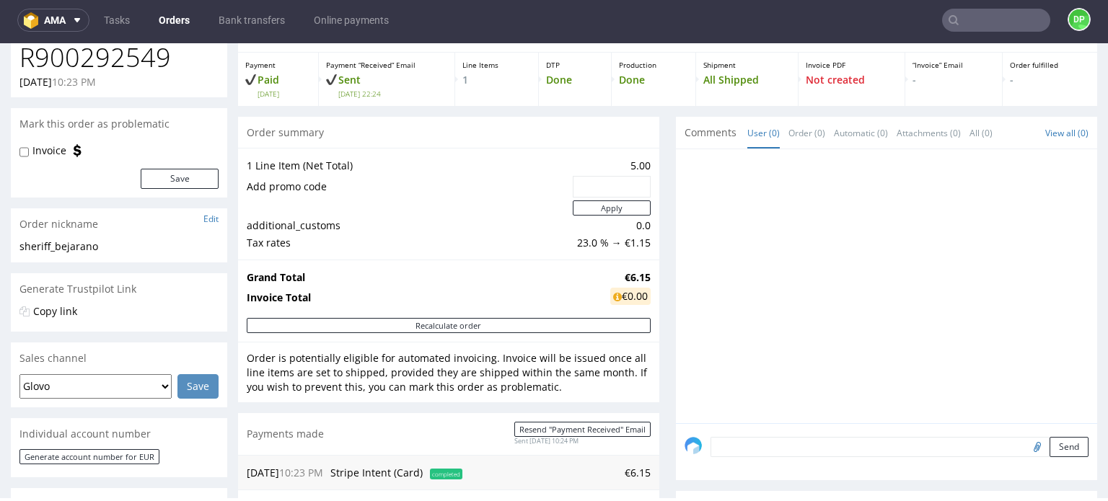
click at [121, 64] on h1 "R900292549" at bounding box center [118, 57] width 199 height 29
copy h1 "R900292549"
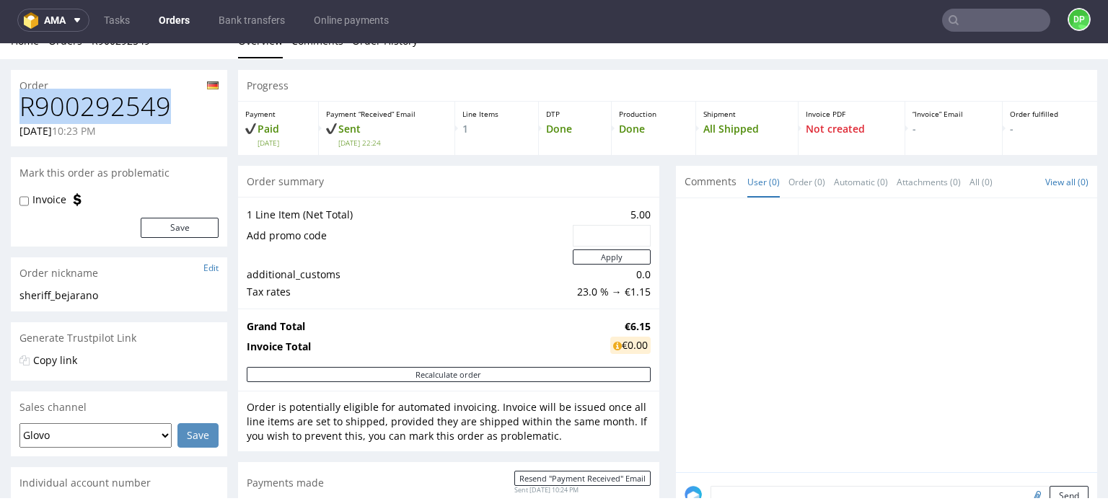
scroll to position [0, 0]
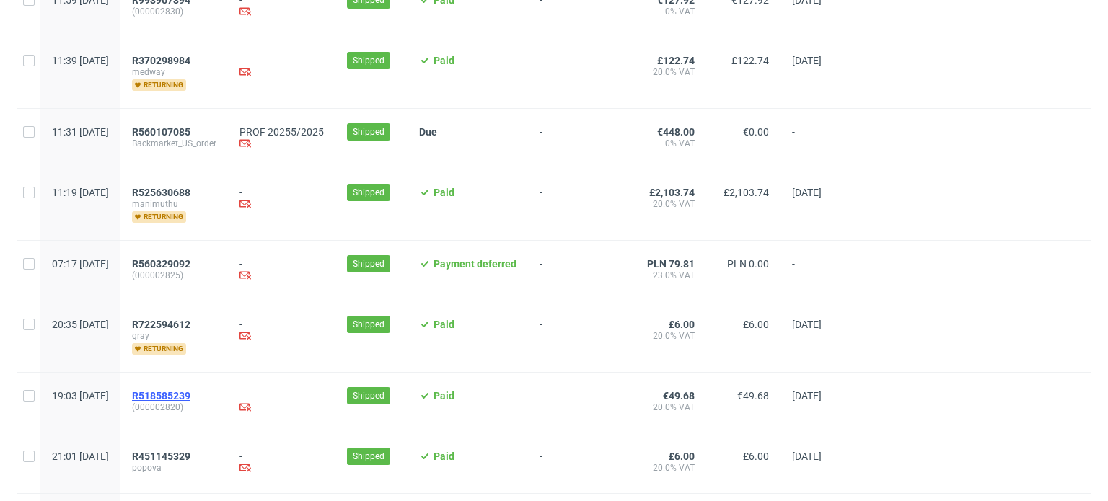
scroll to position [1589, 0]
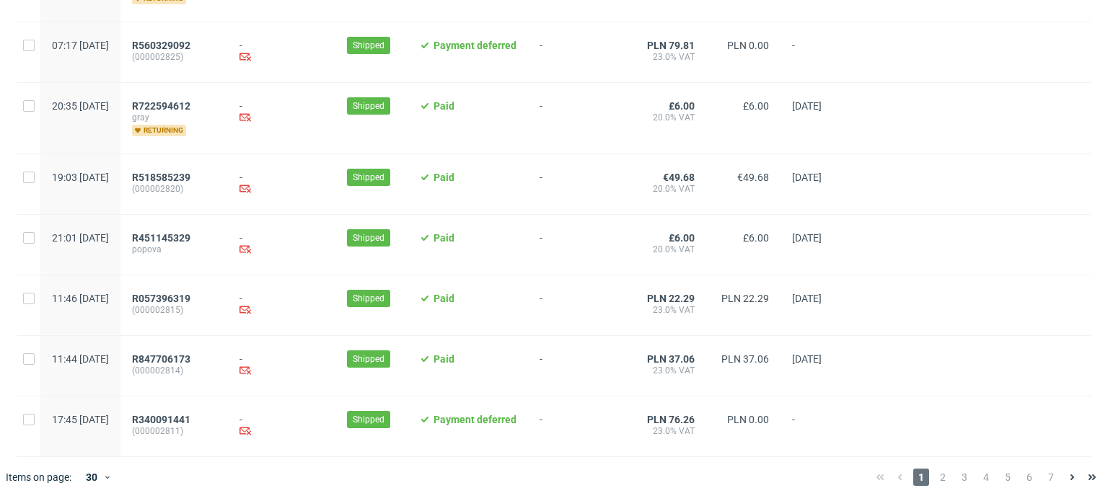
click at [935, 484] on span "2" at bounding box center [943, 477] width 16 height 17
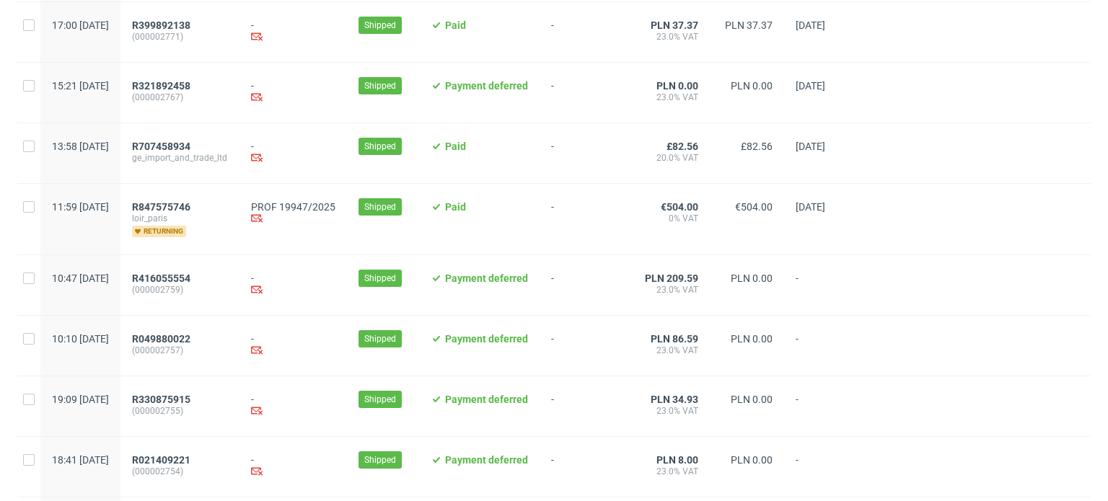
scroll to position [1082, 0]
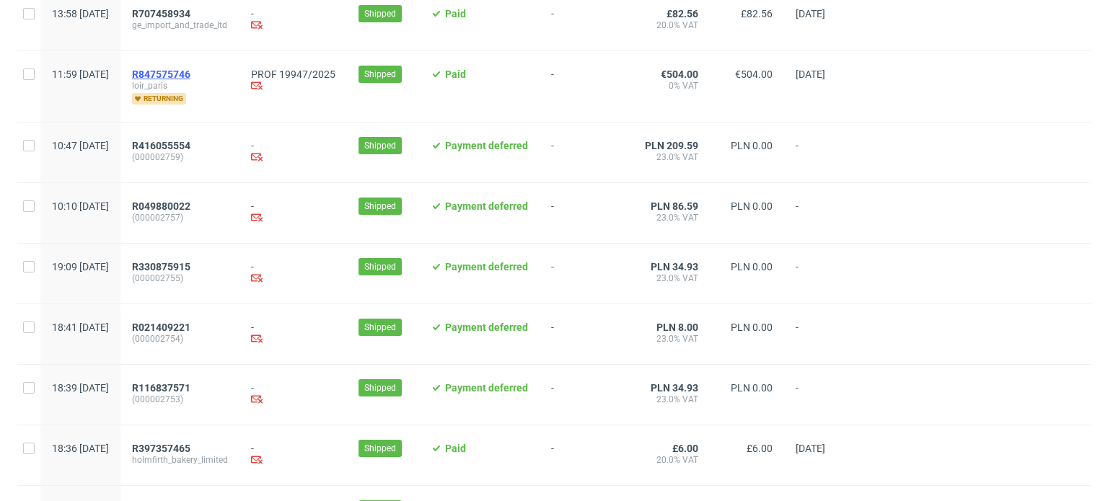
click at [190, 74] on span "R847575746" at bounding box center [161, 75] width 58 height 12
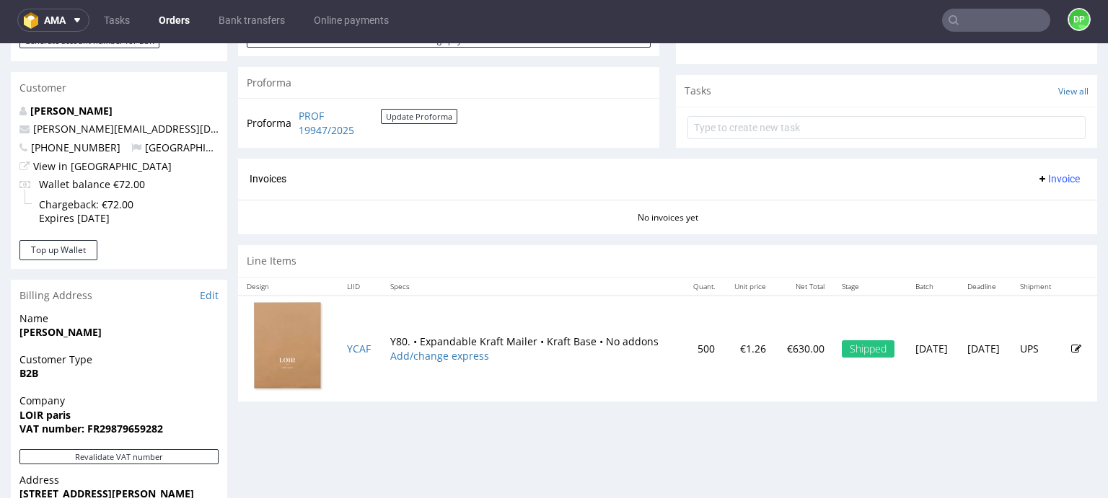
scroll to position [649, 0]
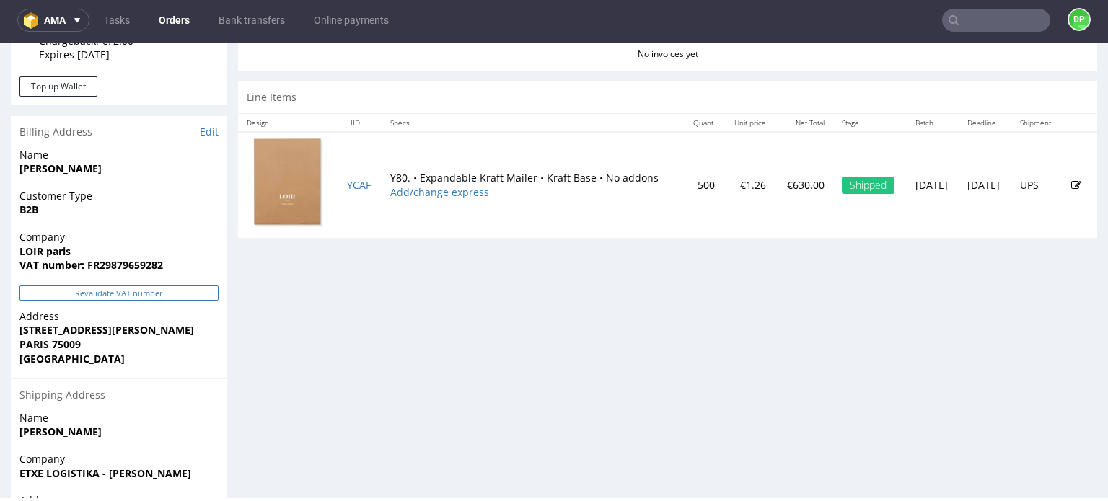
click at [94, 295] on button "Revalidate VAT number" at bounding box center [118, 293] width 199 height 15
click at [92, 291] on button "Revalidate VAT number" at bounding box center [118, 293] width 199 height 15
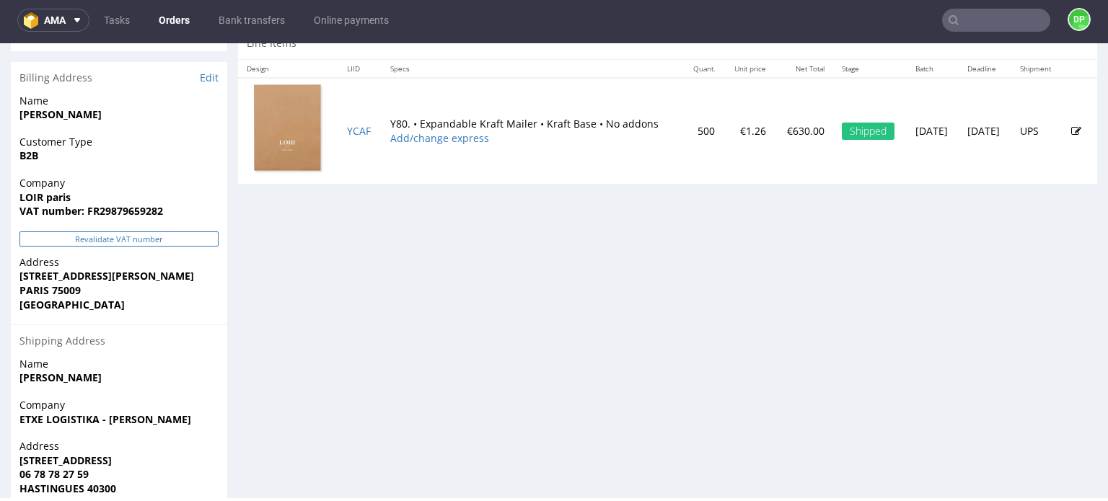
scroll to position [773, 0]
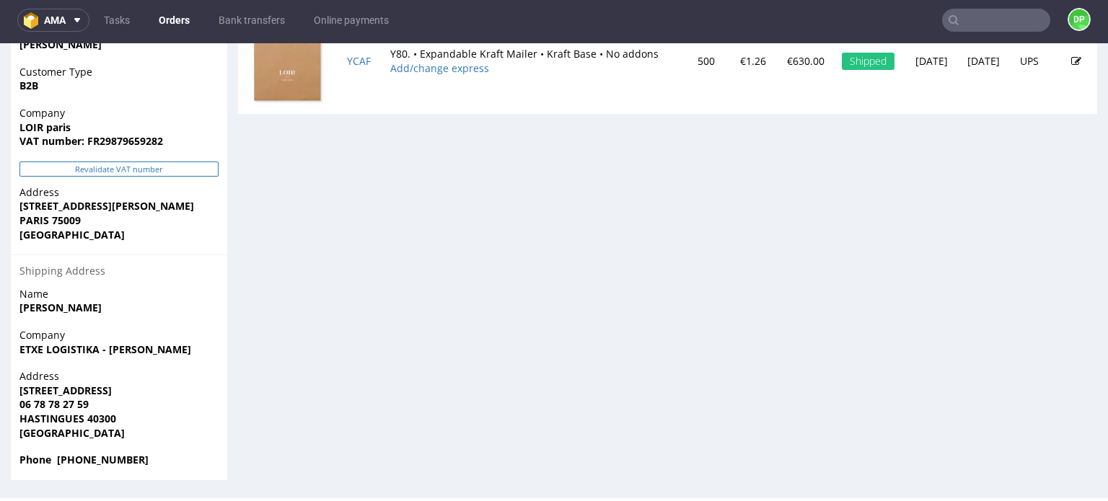
click at [101, 166] on button "Revalidate VAT number" at bounding box center [118, 169] width 199 height 15
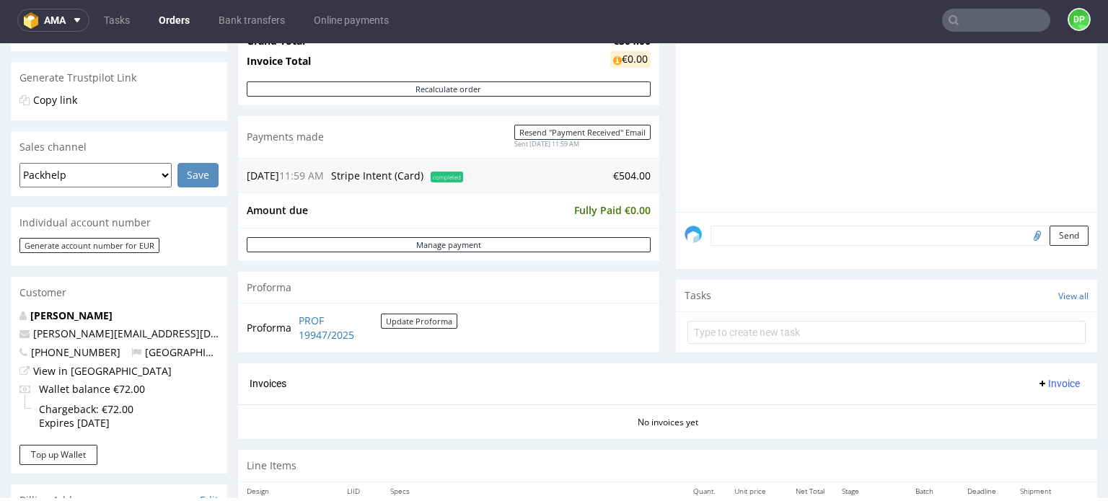
scroll to position [433, 0]
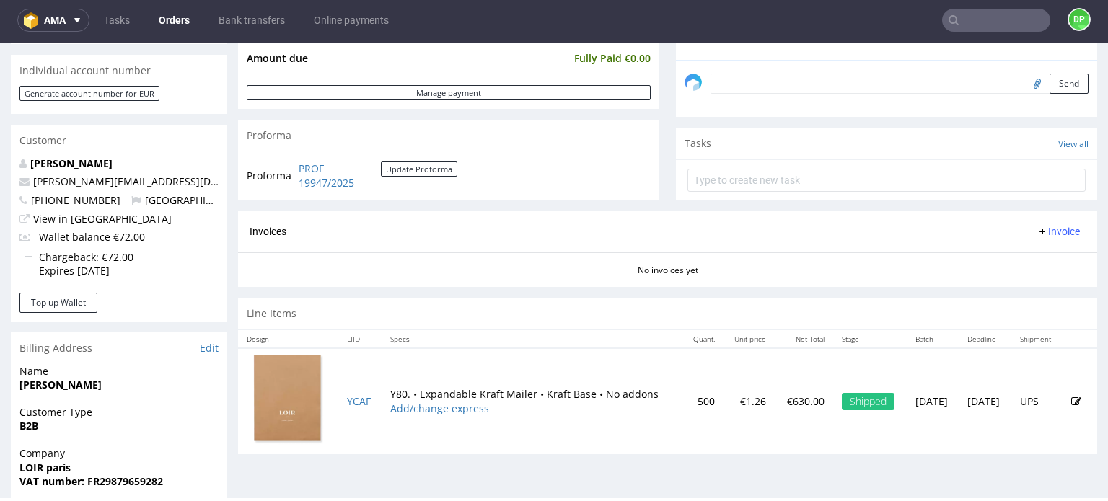
click at [1037, 232] on span "Invoice" at bounding box center [1058, 232] width 43 height 12
click at [995, 256] on span at bounding box center [996, 261] width 12 height 12
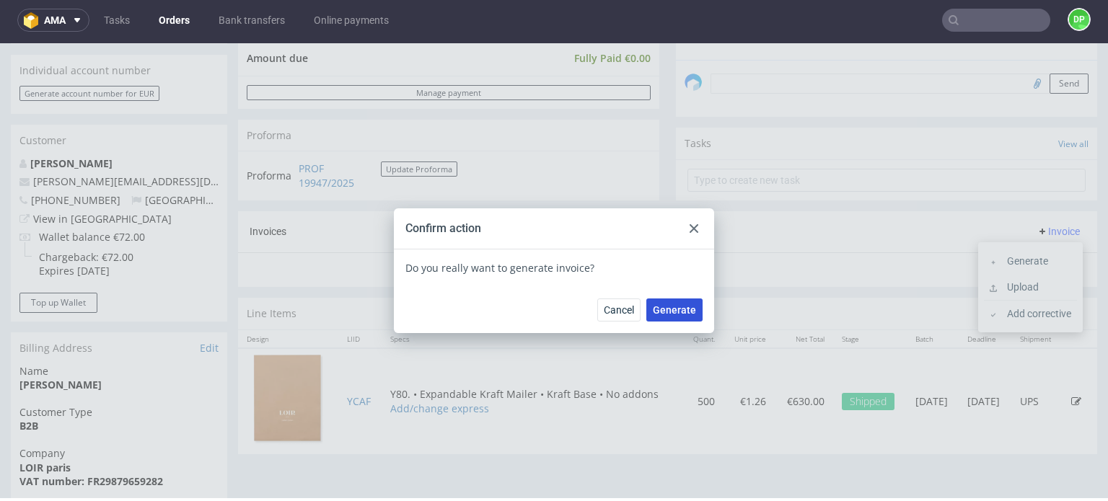
click at [669, 308] on span "Generate" at bounding box center [674, 310] width 43 height 10
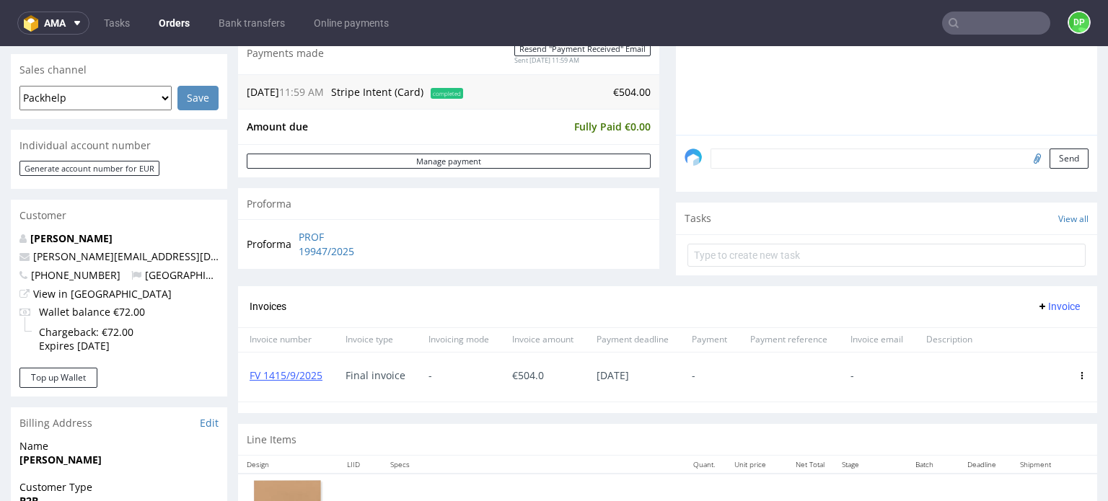
scroll to position [72, 0]
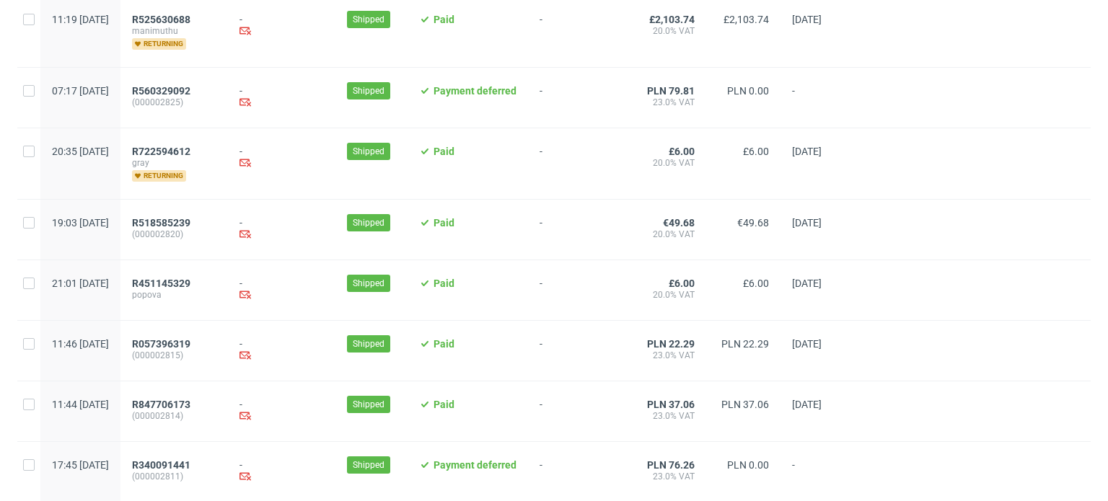
scroll to position [1589, 0]
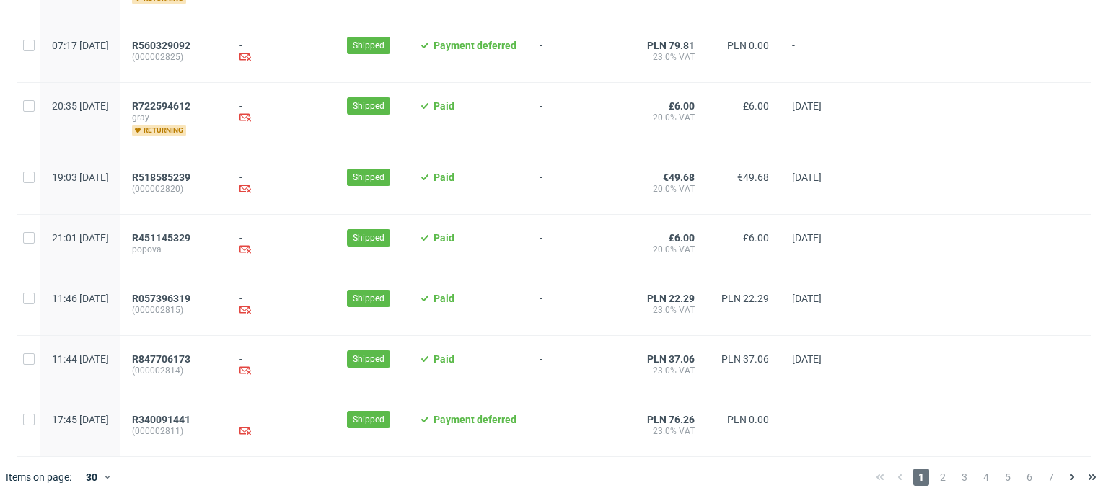
click at [935, 481] on span "2" at bounding box center [943, 477] width 16 height 17
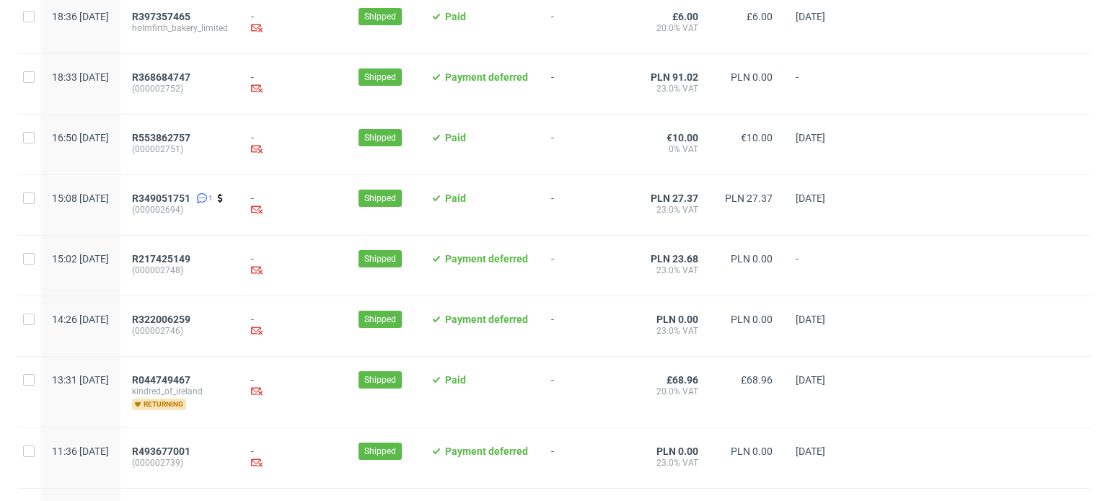
scroll to position [1536, 0]
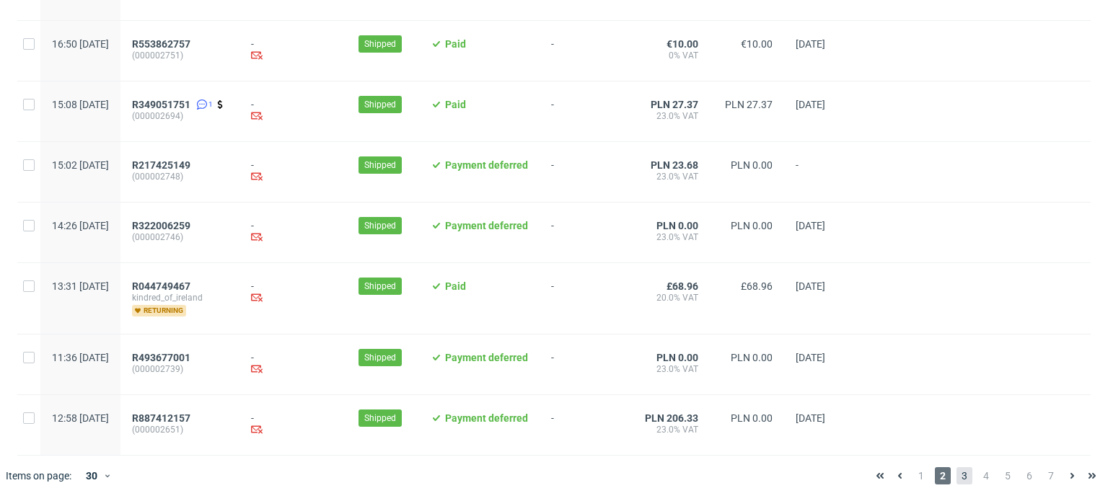
click at [957, 471] on span "3" at bounding box center [965, 475] width 16 height 17
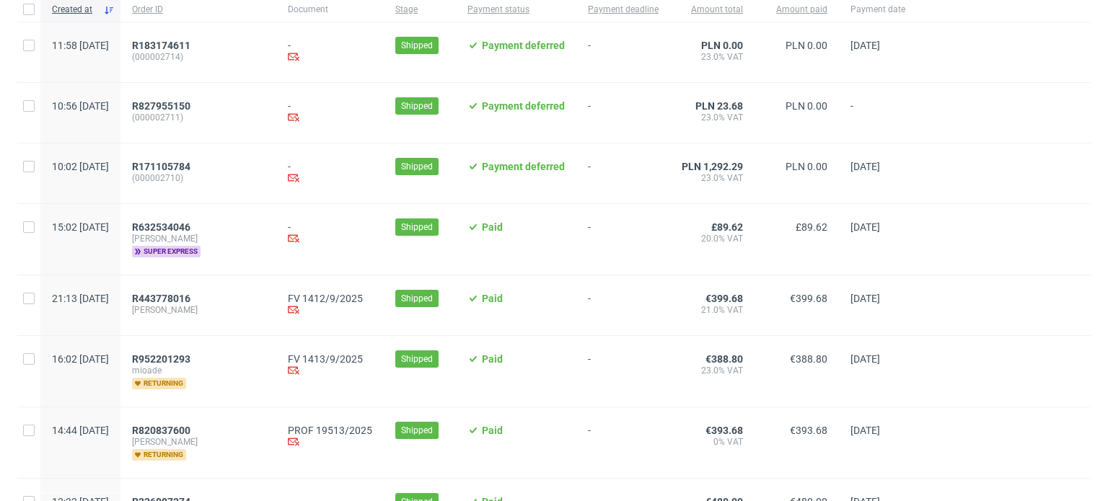
scroll to position [144, 0]
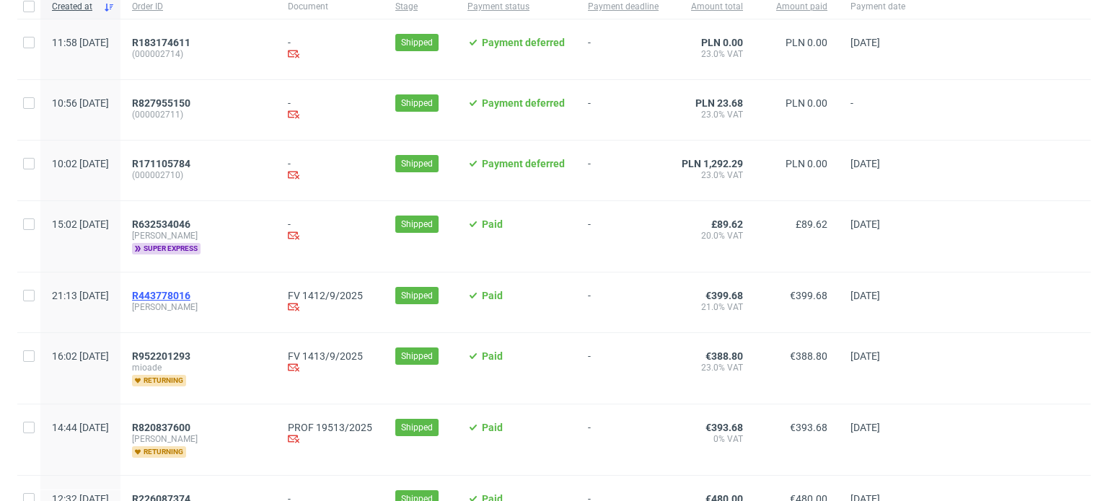
click at [190, 299] on span "R443778016" at bounding box center [161, 296] width 58 height 12
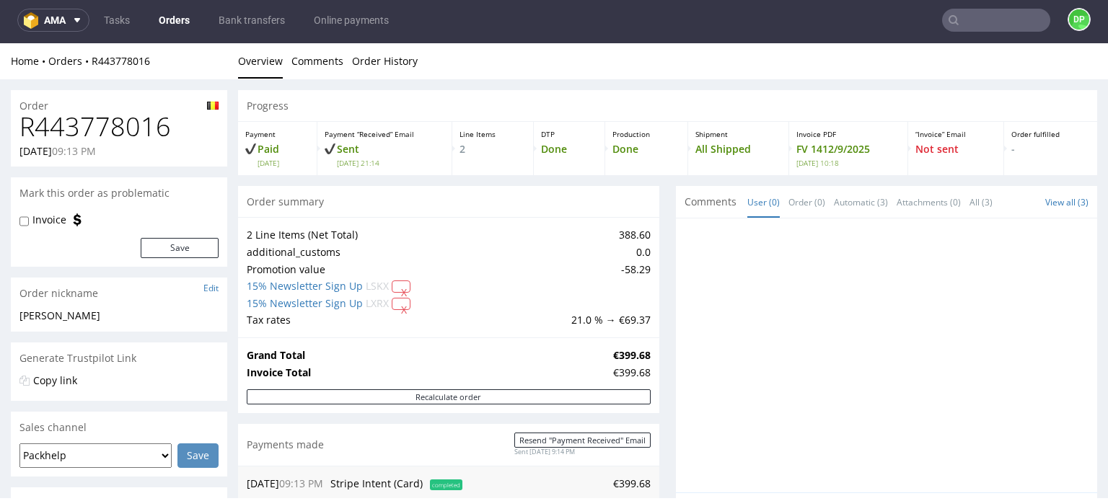
click at [157, 131] on h1 "R443778016" at bounding box center [118, 127] width 199 height 29
click at [160, 133] on h1 "R443778016" at bounding box center [118, 127] width 199 height 29
click at [141, 134] on h1 "R443778016" at bounding box center [118, 127] width 199 height 29
click at [140, 136] on h1 "R443778016" at bounding box center [118, 127] width 199 height 29
copy h1 "R443778016"
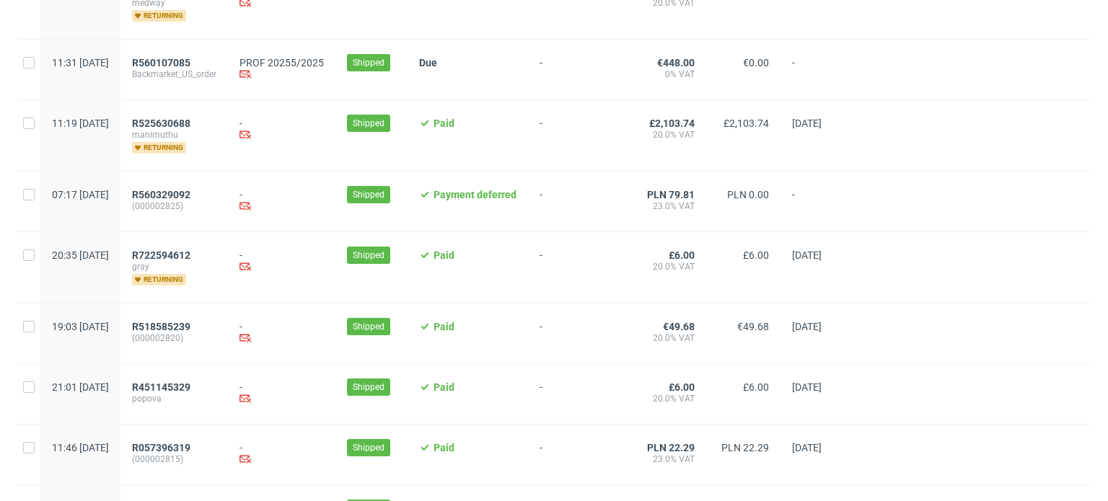
scroll to position [1589, 0]
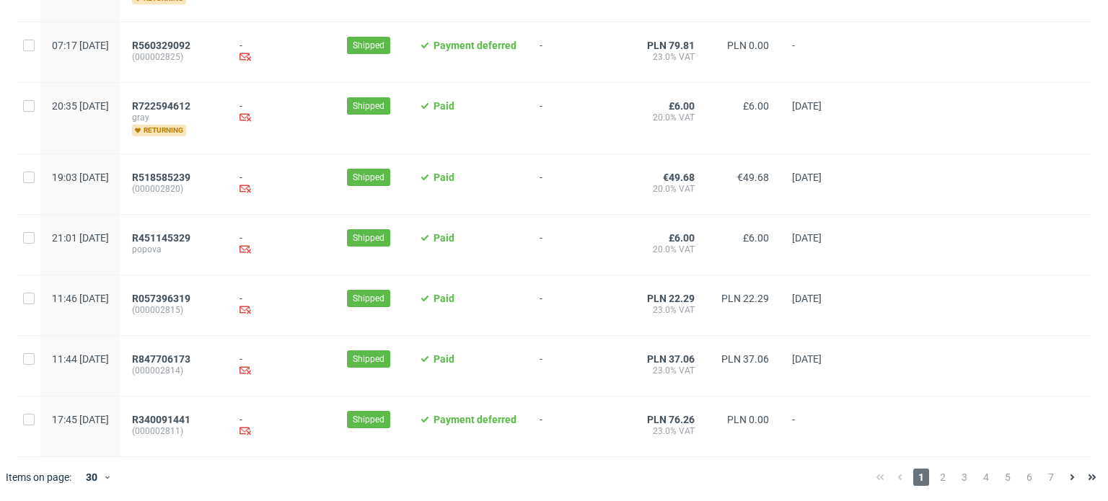
drag, startPoint x: 949, startPoint y: 472, endPoint x: 941, endPoint y: 462, distance: 12.8
click at [957, 472] on span "3" at bounding box center [965, 477] width 16 height 17
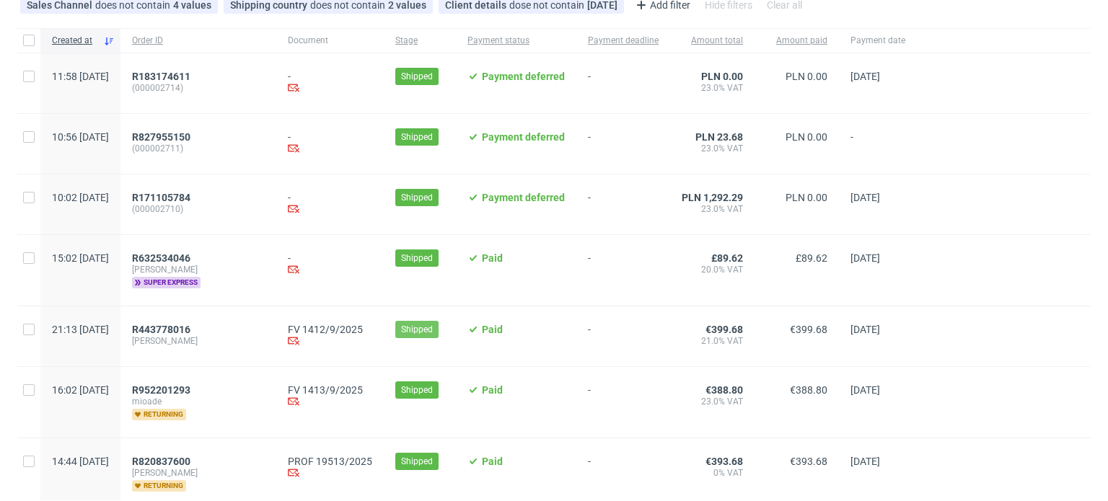
scroll to position [216, 0]
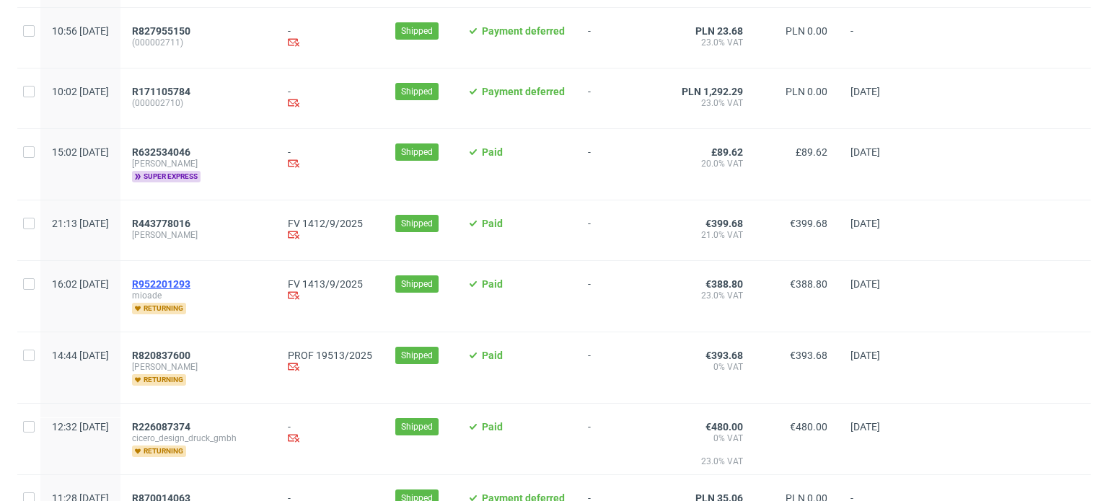
click at [186, 284] on span "R952201293" at bounding box center [161, 284] width 58 height 12
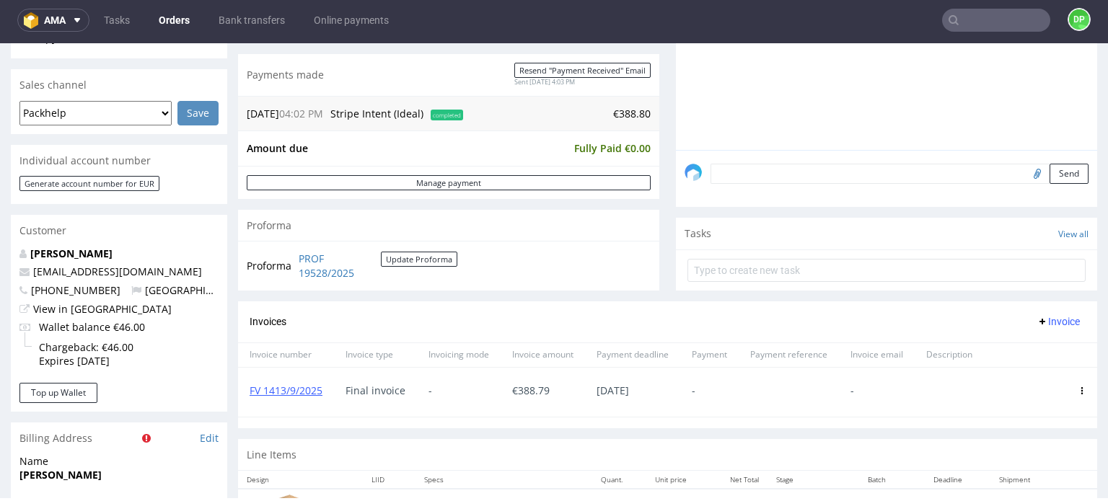
scroll to position [361, 0]
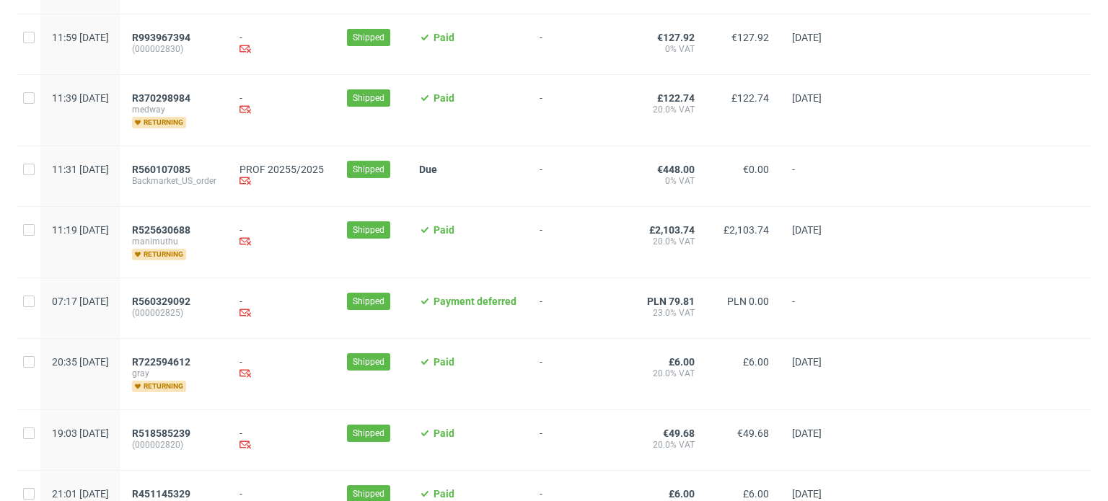
scroll to position [1589, 0]
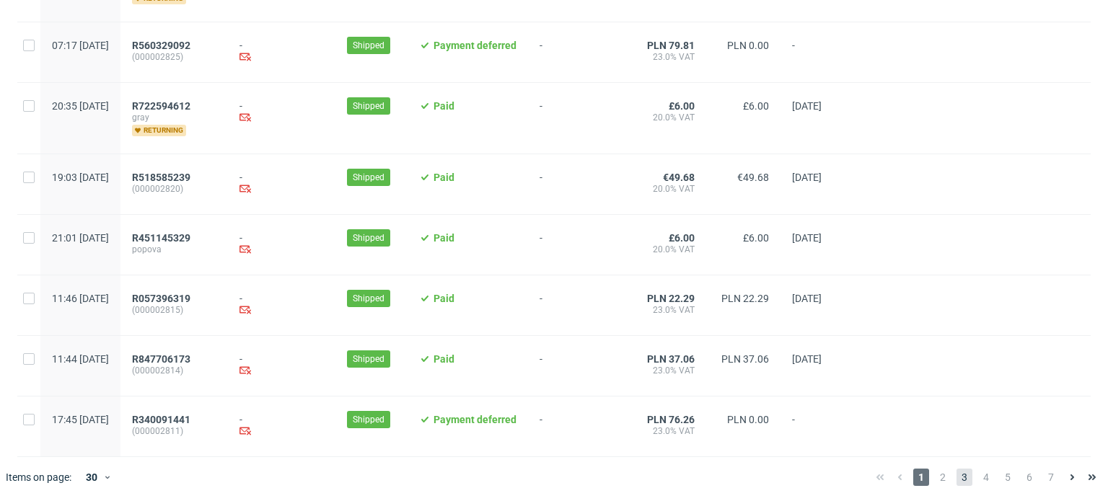
click at [958, 476] on span "3" at bounding box center [965, 477] width 16 height 17
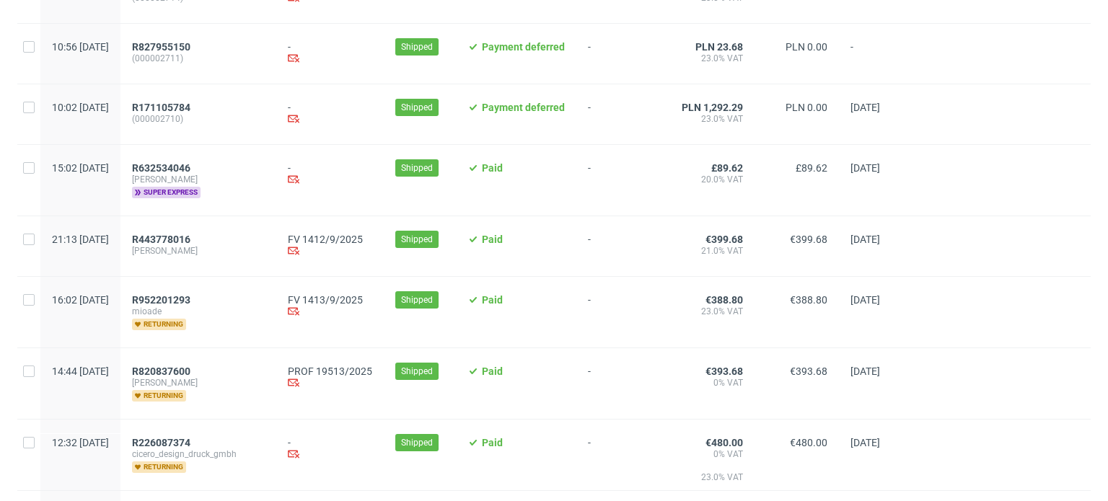
scroll to position [216, 0]
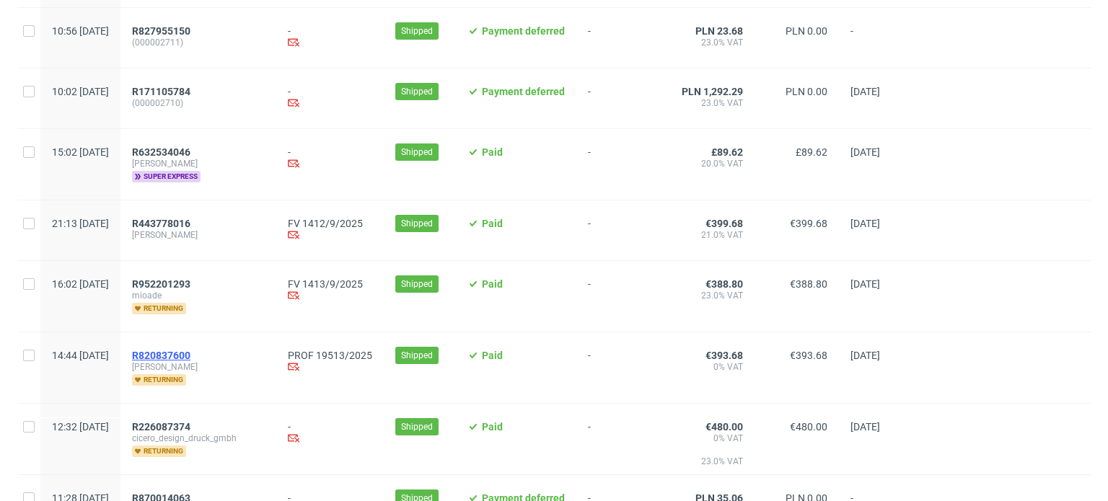
click at [190, 350] on span "R820837600" at bounding box center [161, 356] width 58 height 12
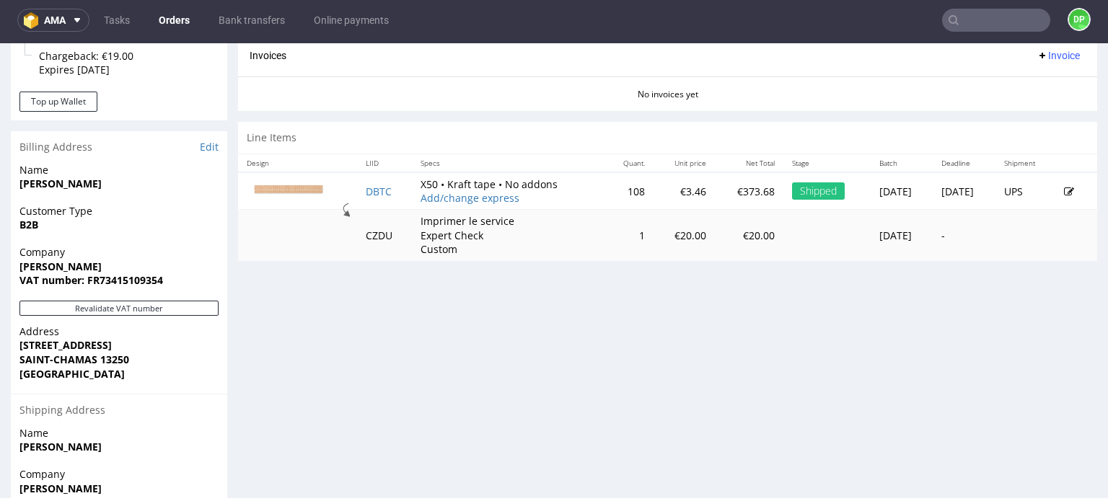
scroll to position [759, 0]
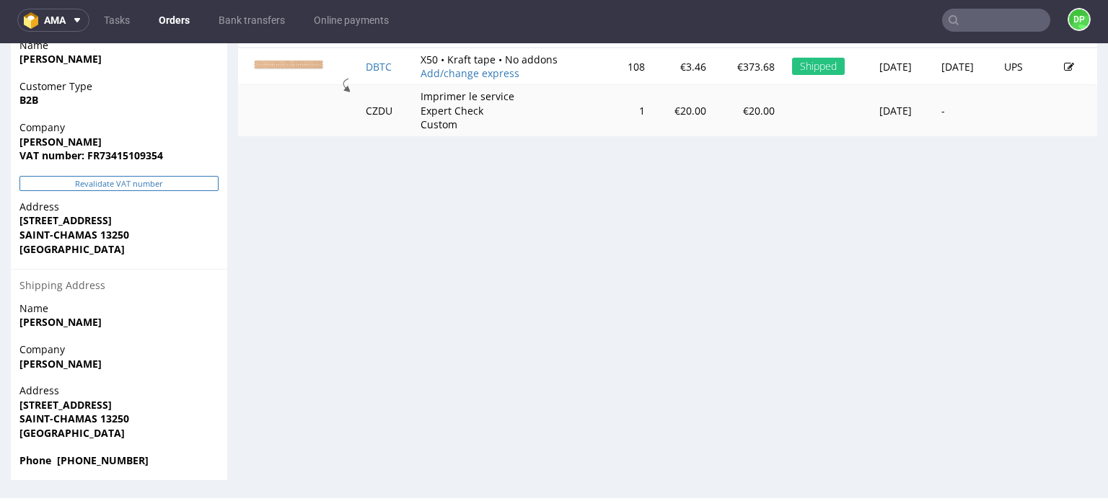
click at [141, 184] on button "Revalidate VAT number" at bounding box center [118, 183] width 199 height 15
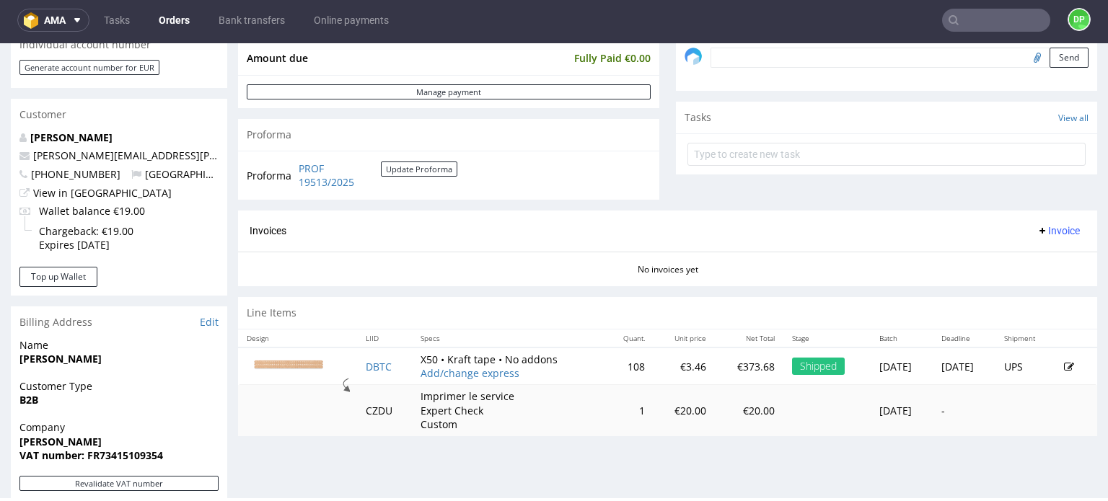
scroll to position [615, 0]
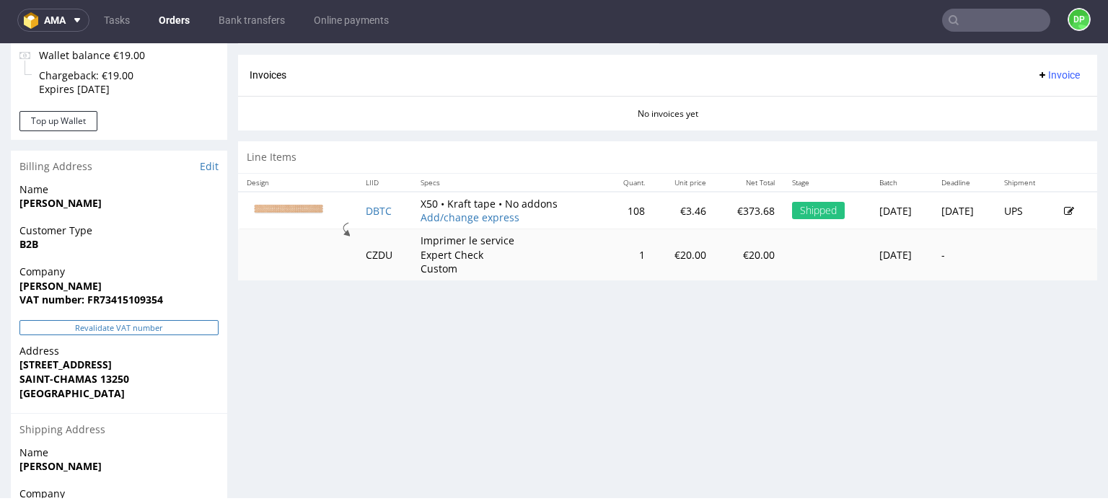
click at [118, 329] on button "Revalidate VAT number" at bounding box center [118, 327] width 199 height 15
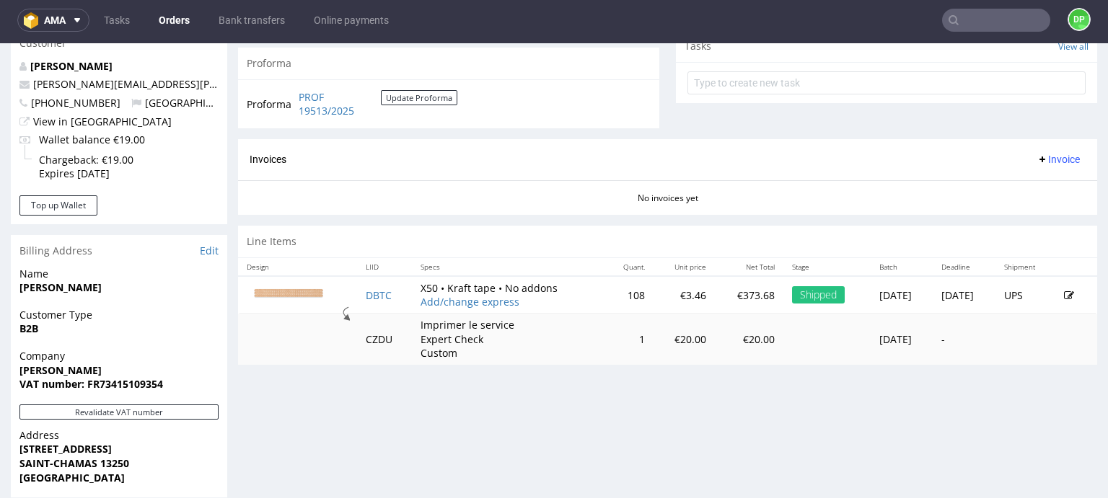
scroll to position [505, 0]
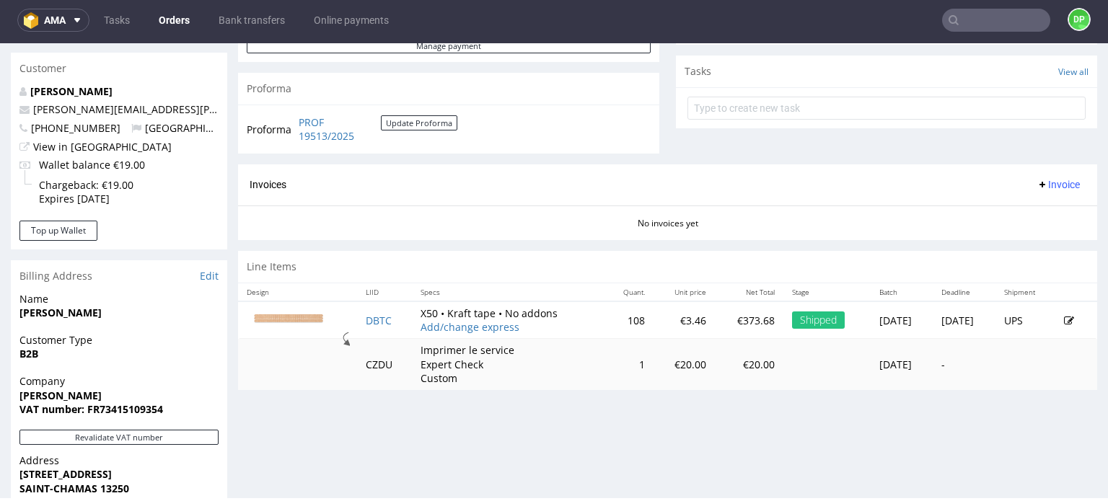
click at [1037, 187] on span "Invoice" at bounding box center [1058, 185] width 43 height 12
click at [1024, 210] on span "Generate" at bounding box center [1036, 214] width 70 height 14
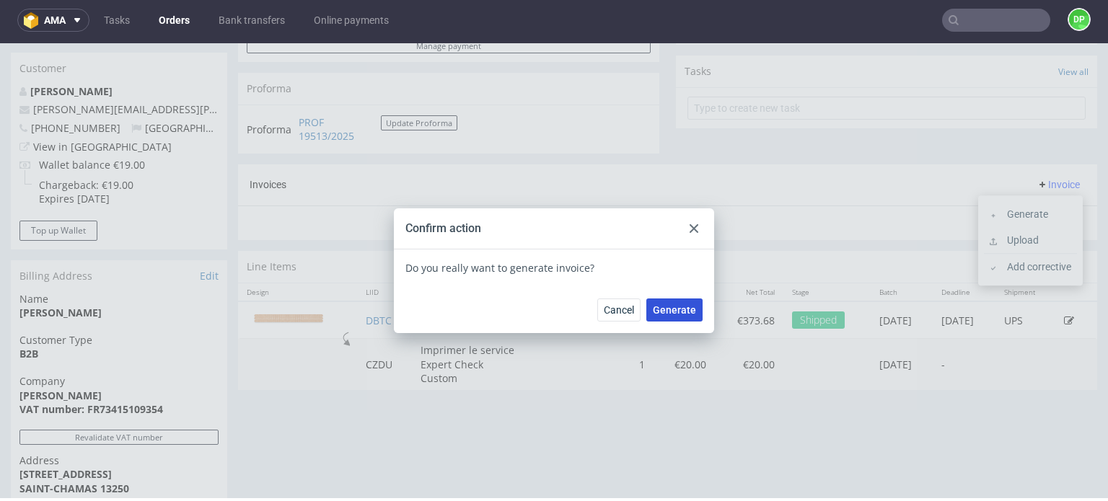
click at [664, 312] on span "Generate" at bounding box center [674, 310] width 43 height 10
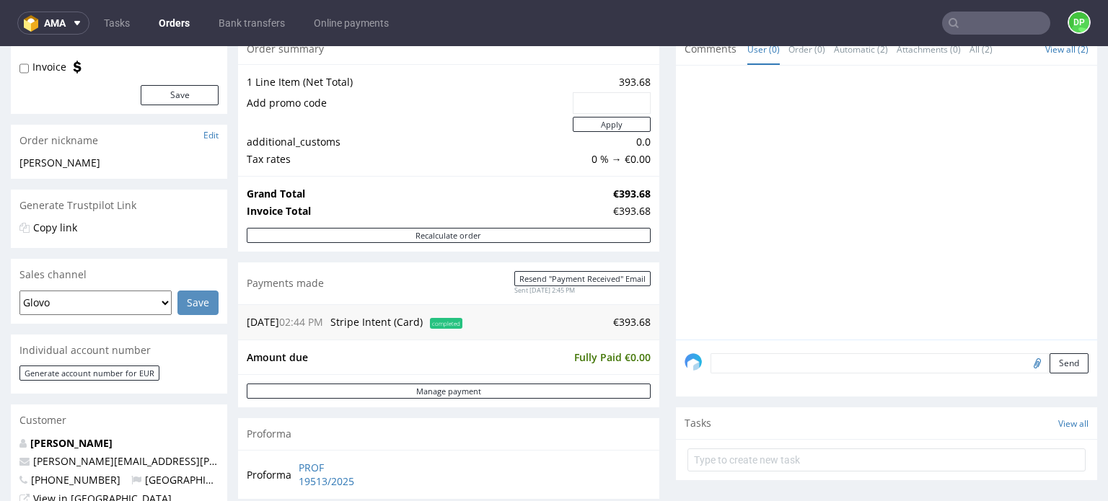
scroll to position [72, 0]
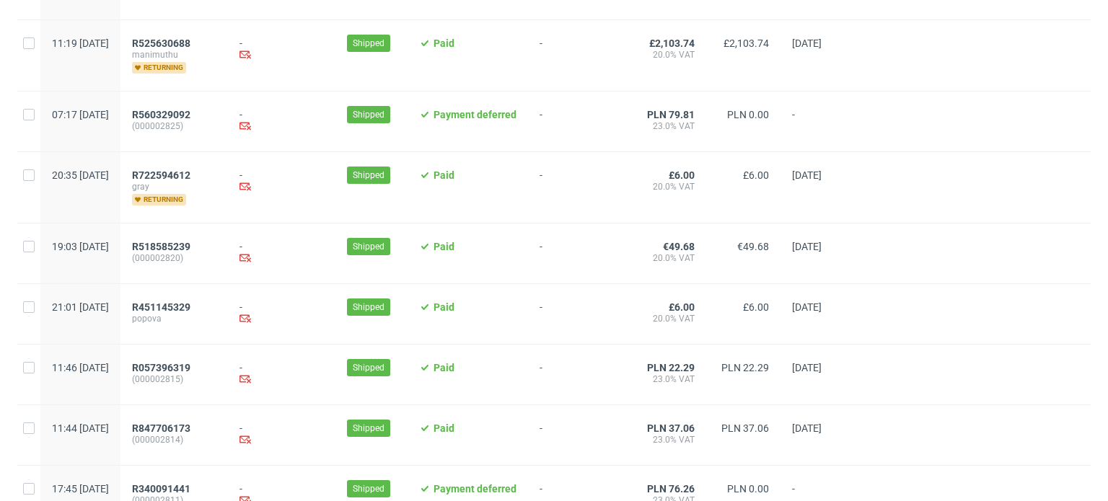
scroll to position [1589, 0]
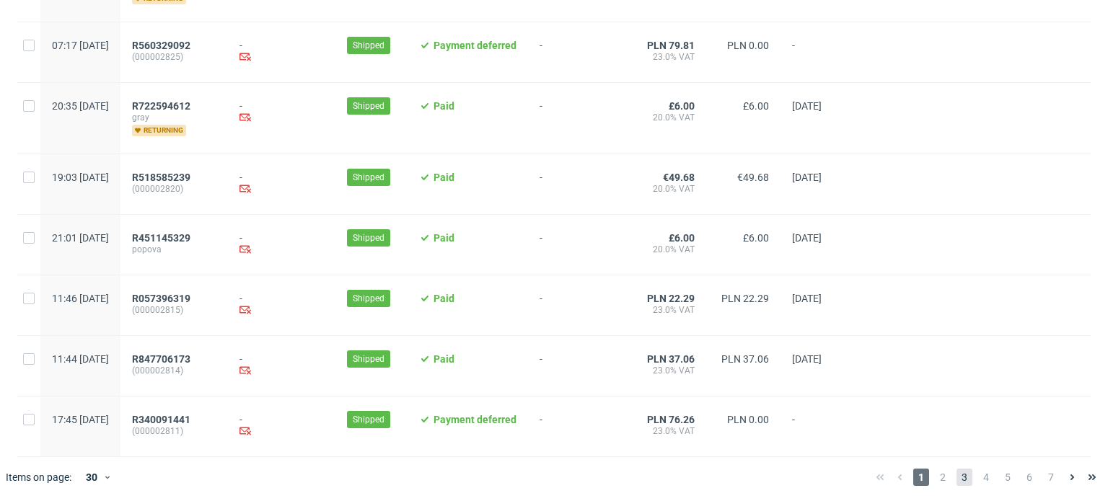
click at [957, 471] on span "3" at bounding box center [965, 477] width 16 height 17
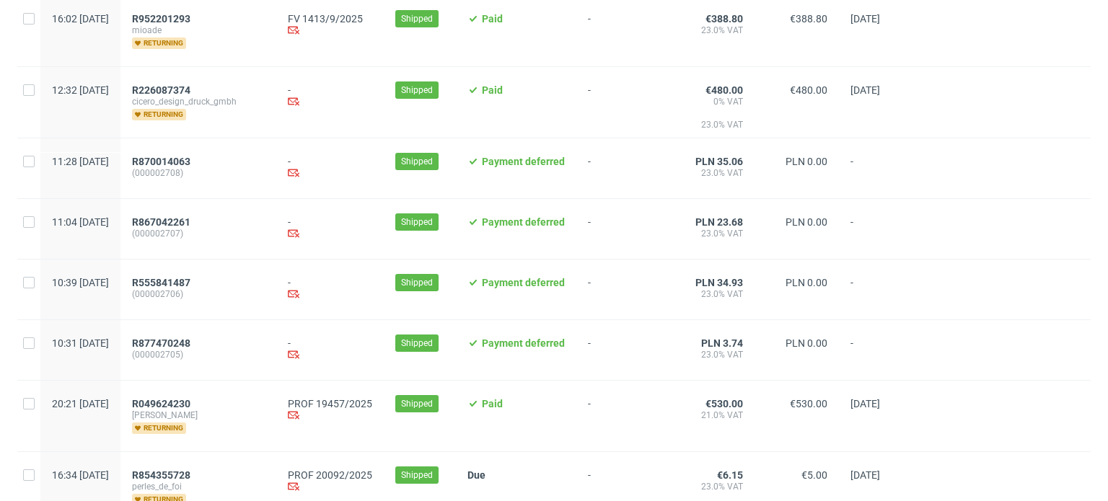
scroll to position [505, 0]
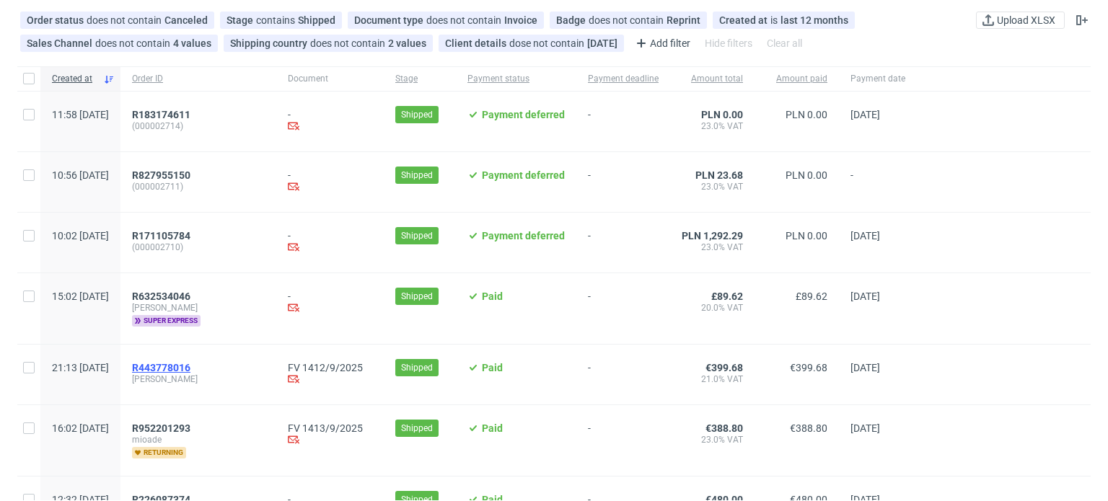
click at [190, 365] on span "R443778016" at bounding box center [161, 368] width 58 height 12
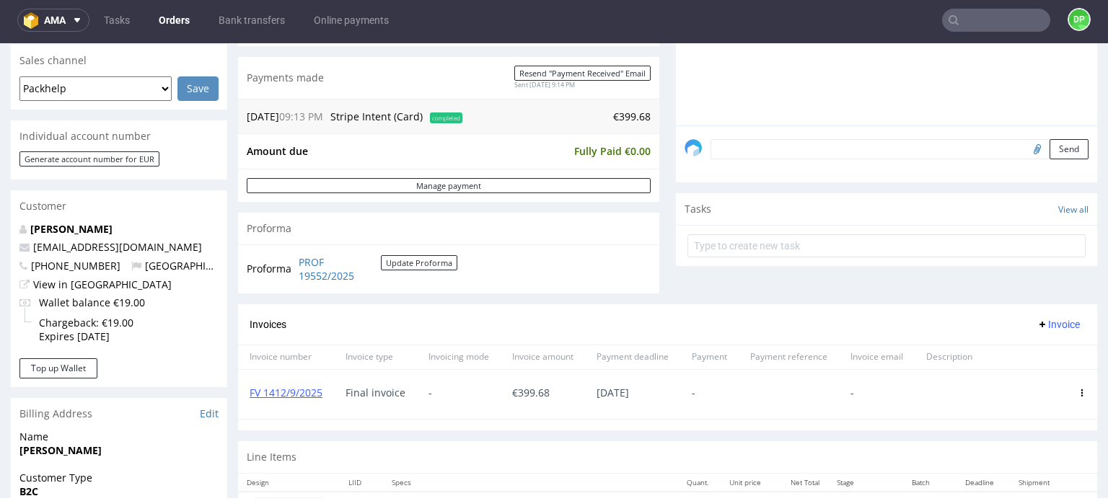
scroll to position [433, 0]
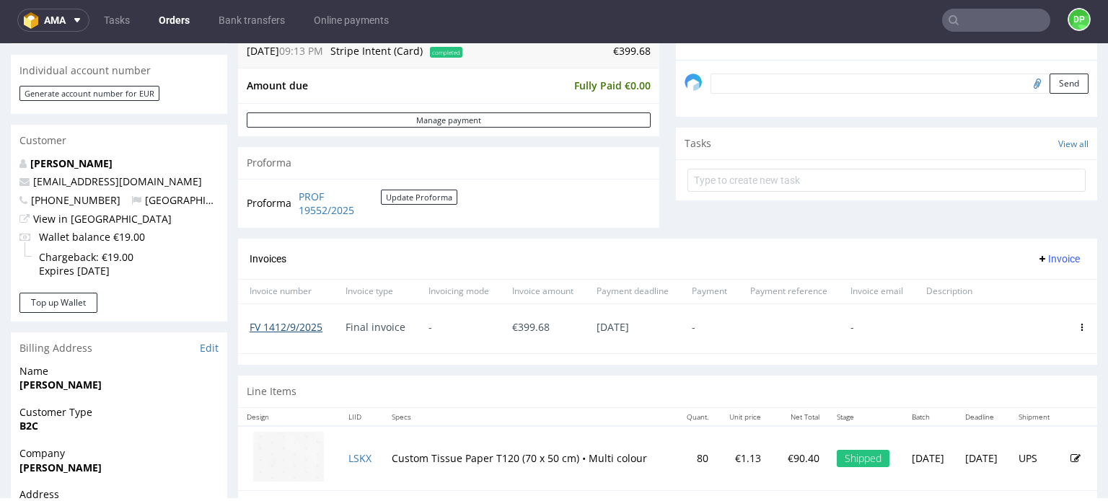
click at [309, 325] on link "FV 1412/9/2025" at bounding box center [286, 327] width 73 height 14
click at [300, 328] on link "FV 1412/9/2025" at bounding box center [286, 327] width 73 height 14
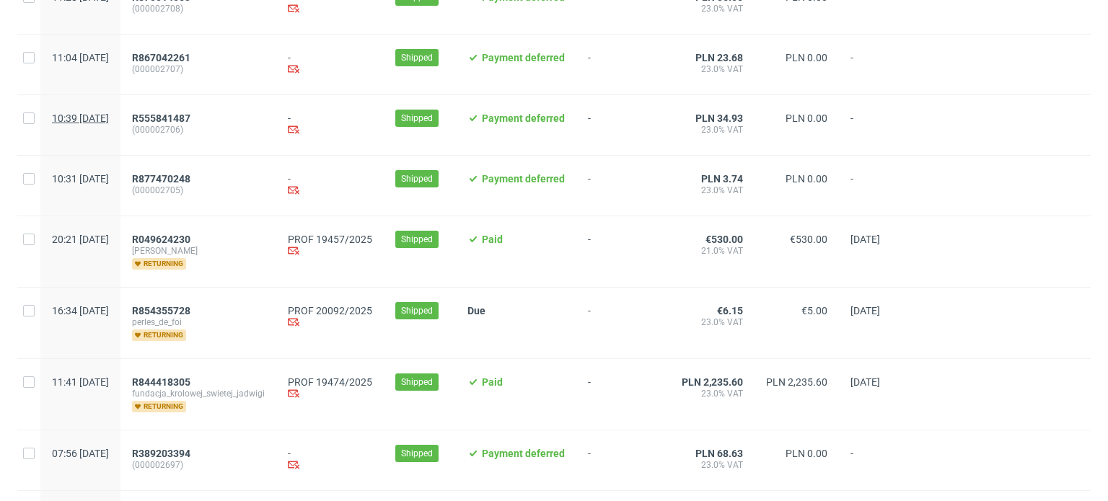
scroll to position [793, 0]
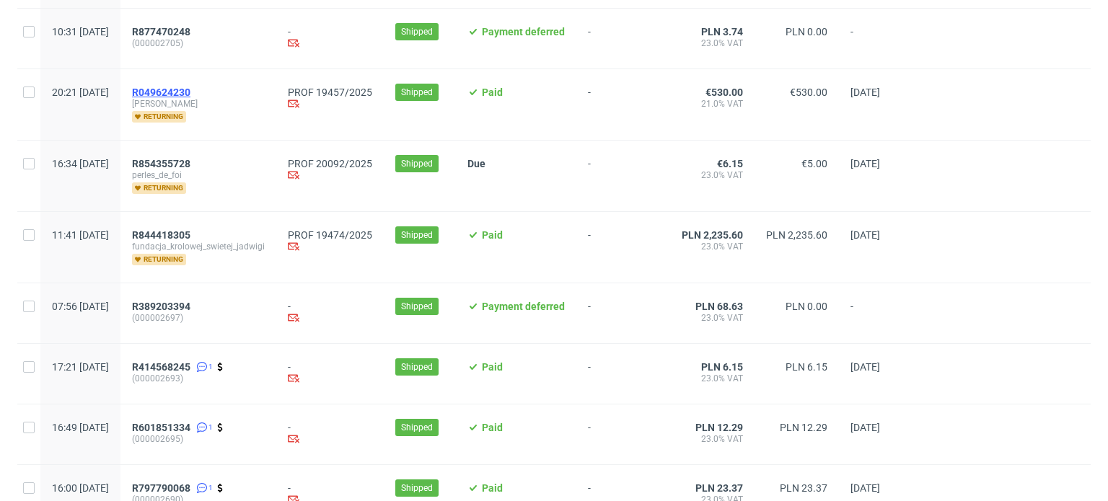
click at [190, 89] on span "R049624230" at bounding box center [161, 93] width 58 height 12
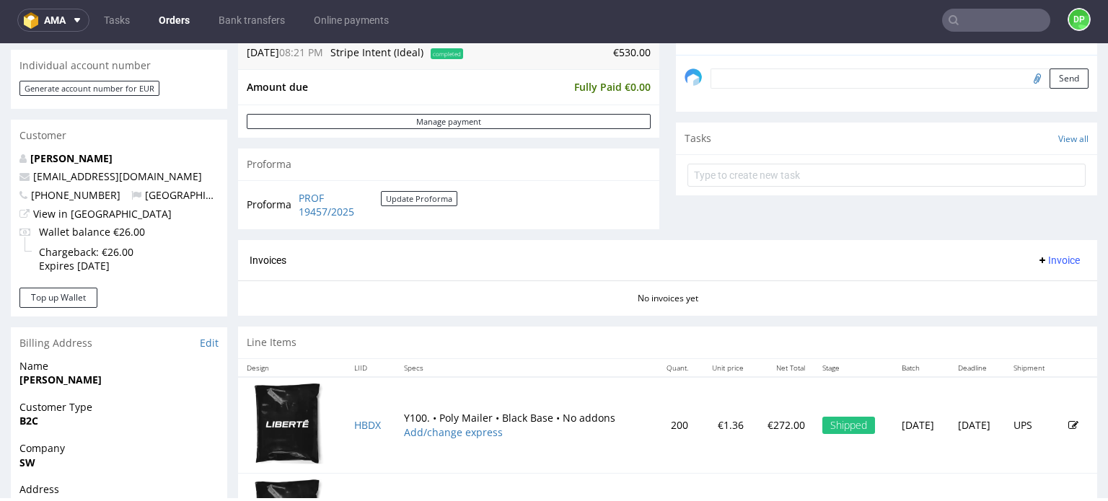
scroll to position [433, 0]
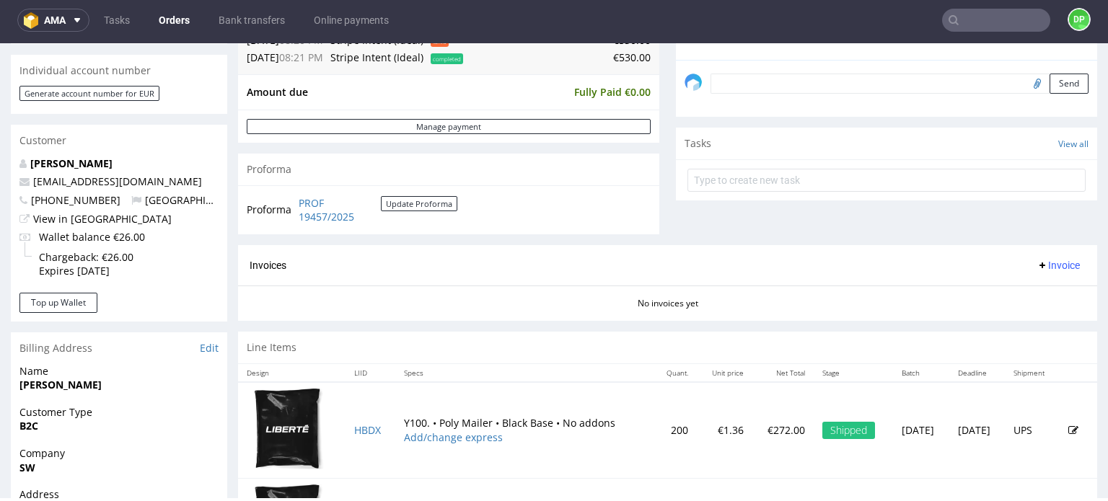
click at [1037, 265] on span "Invoice" at bounding box center [1058, 266] width 43 height 12
click at [1000, 296] on li "Generate" at bounding box center [1030, 294] width 93 height 26
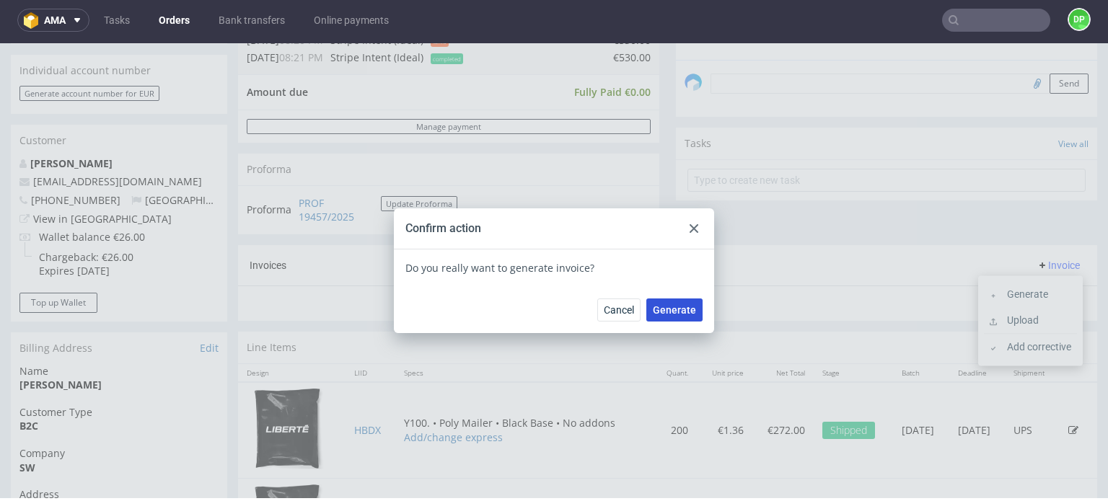
click at [681, 306] on span "Generate" at bounding box center [674, 310] width 43 height 10
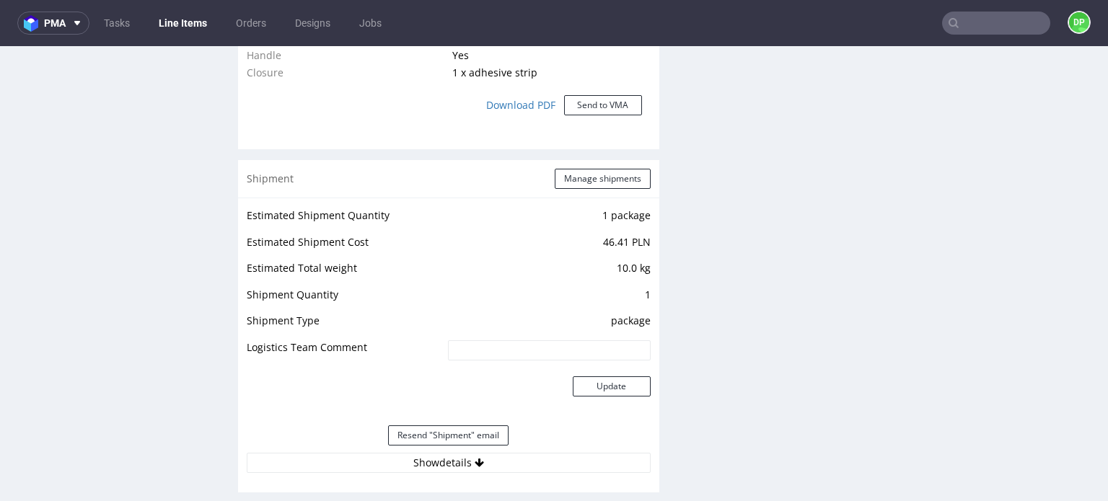
scroll to position [1667, 0]
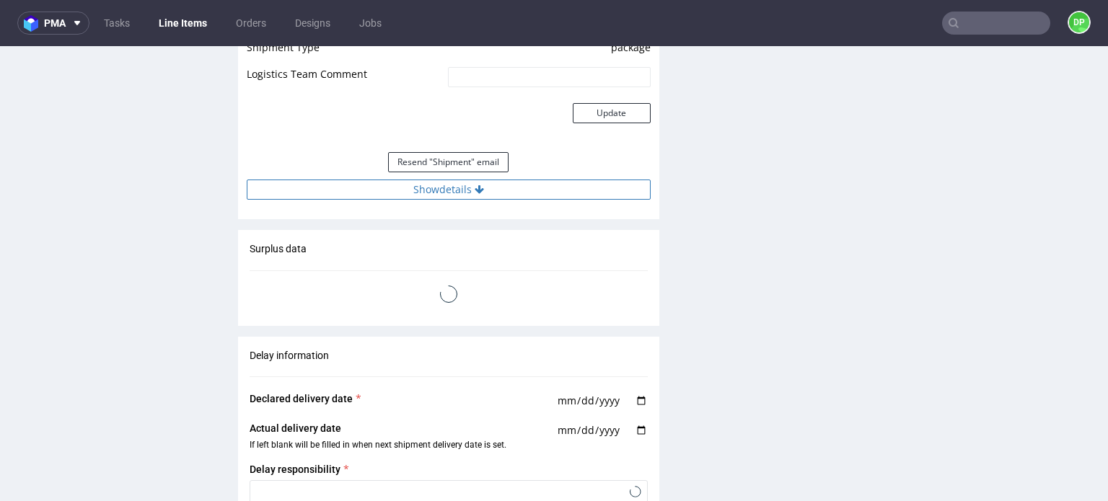
click at [441, 182] on button "Show details" at bounding box center [449, 190] width 404 height 20
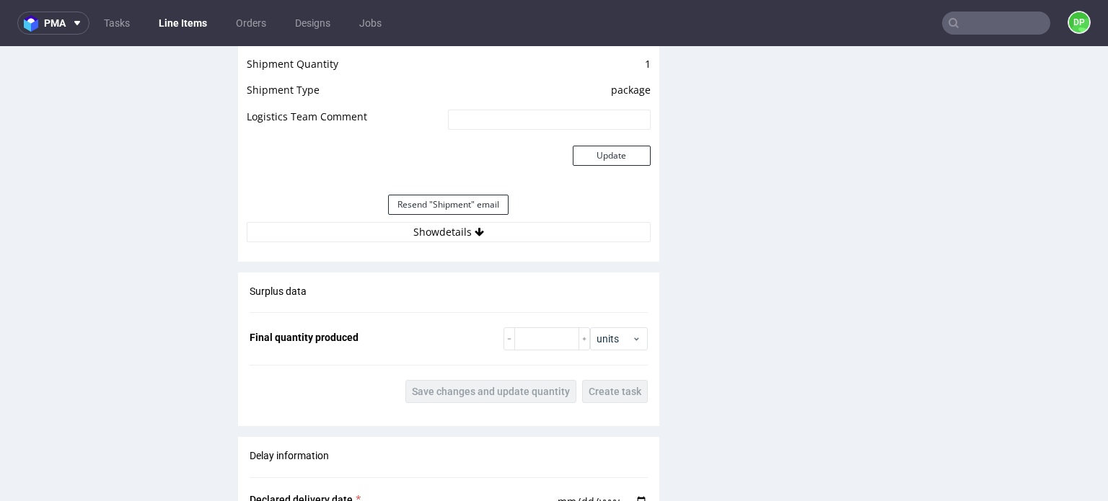
scroll to position [1659, 0]
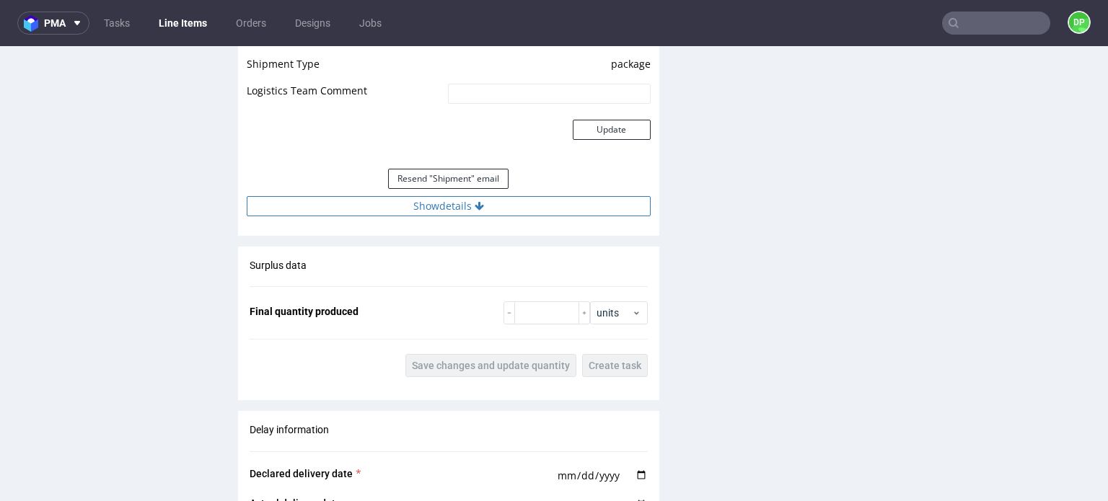
click at [423, 211] on button "Show details" at bounding box center [449, 206] width 404 height 20
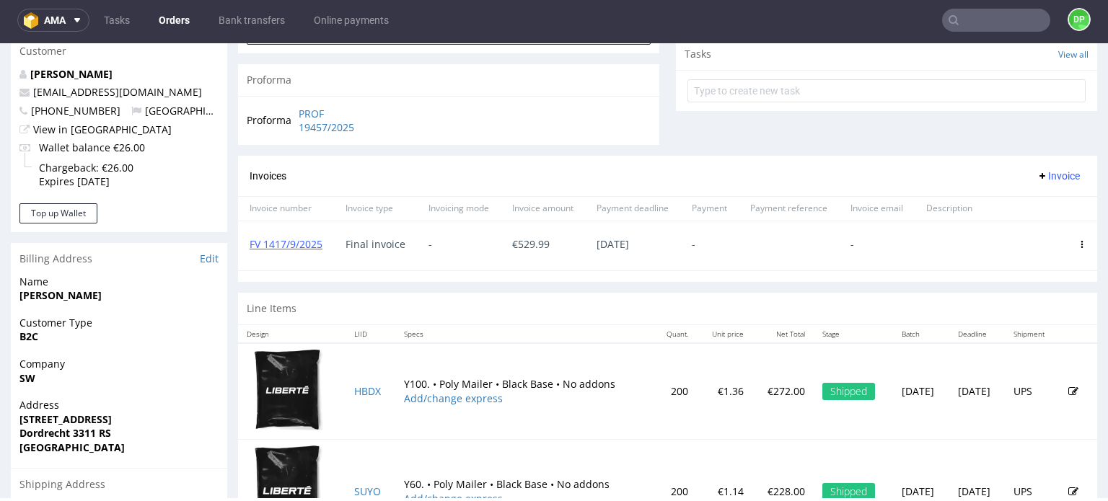
scroll to position [577, 0]
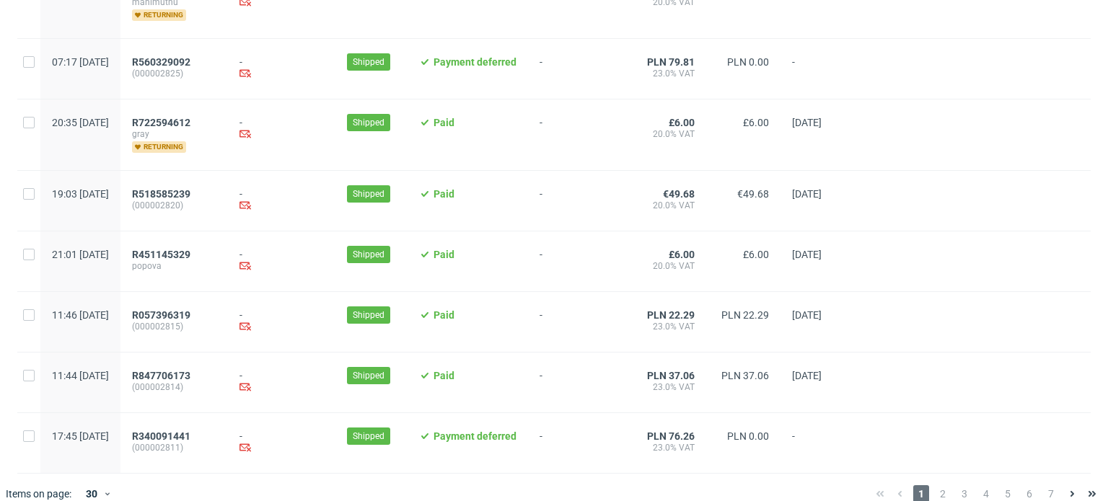
scroll to position [1589, 0]
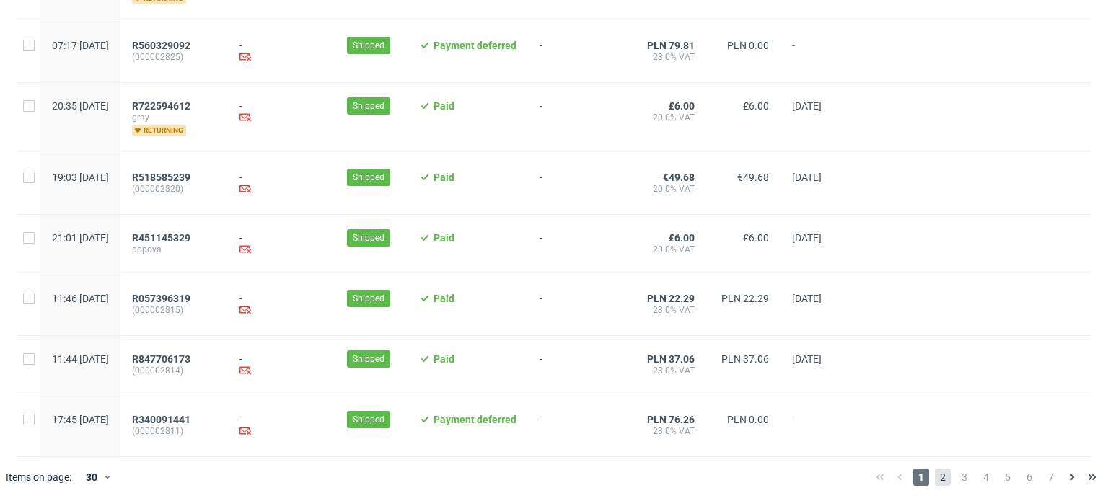
click at [935, 477] on span "2" at bounding box center [943, 477] width 16 height 17
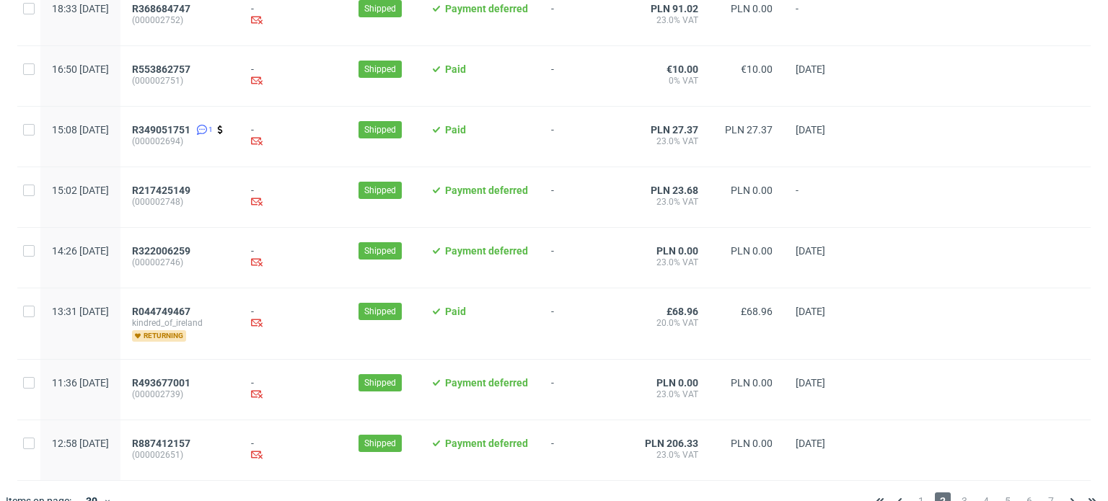
scroll to position [1536, 0]
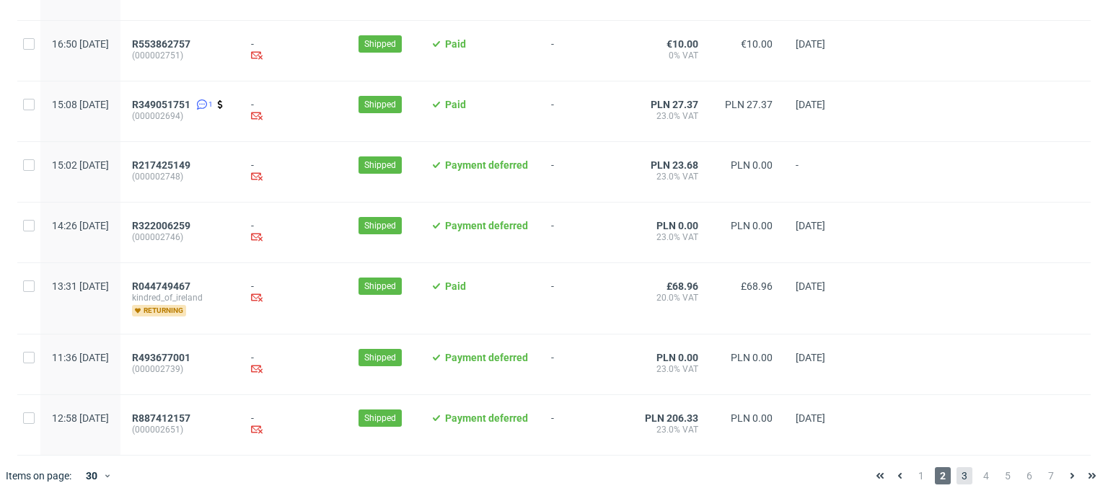
click at [957, 470] on span "3" at bounding box center [965, 475] width 16 height 17
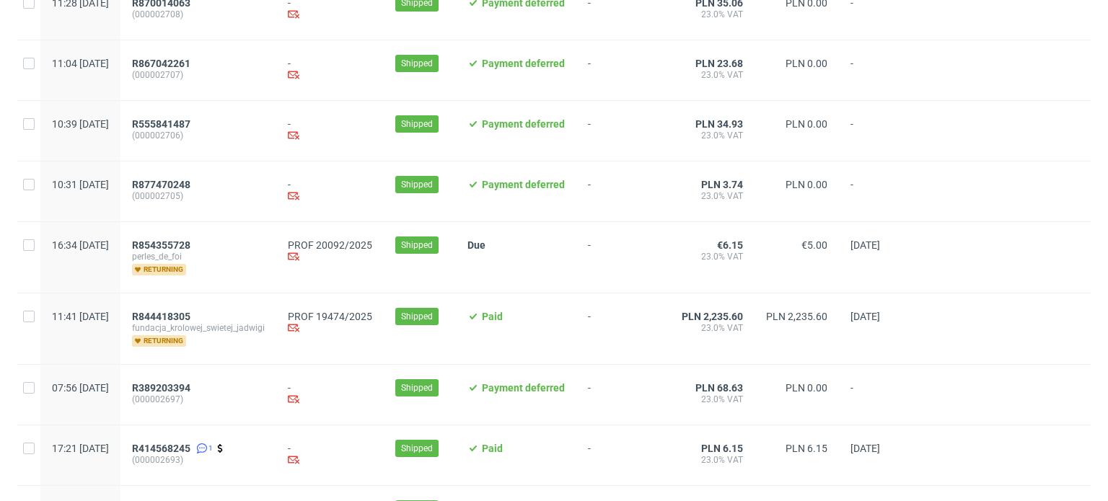
scroll to position [649, 0]
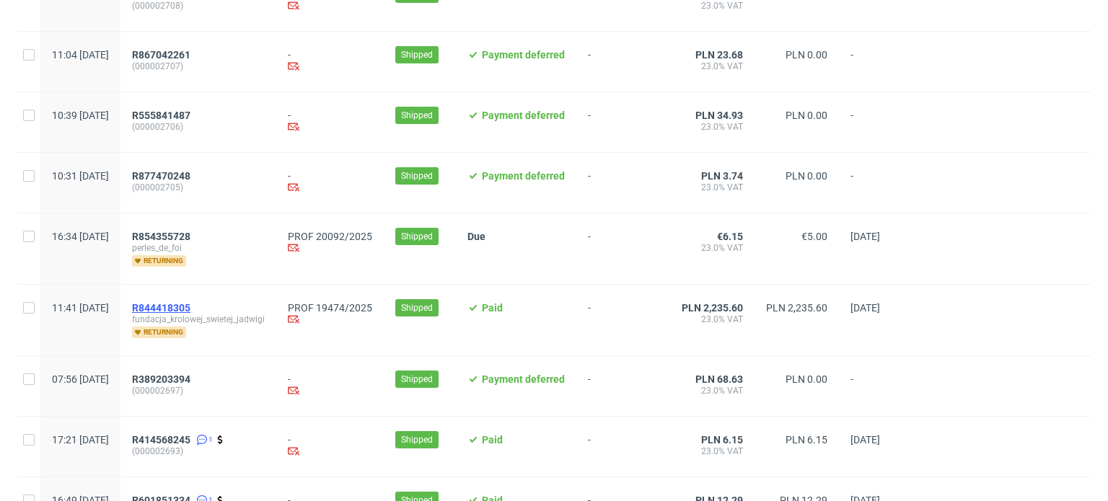
click at [190, 308] on span "R844418305" at bounding box center [161, 308] width 58 height 12
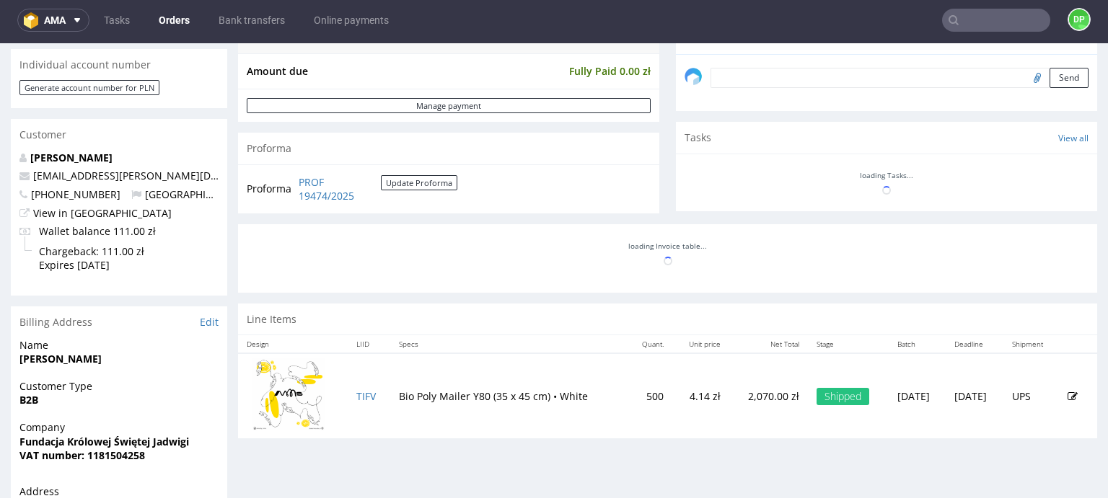
scroll to position [435, 0]
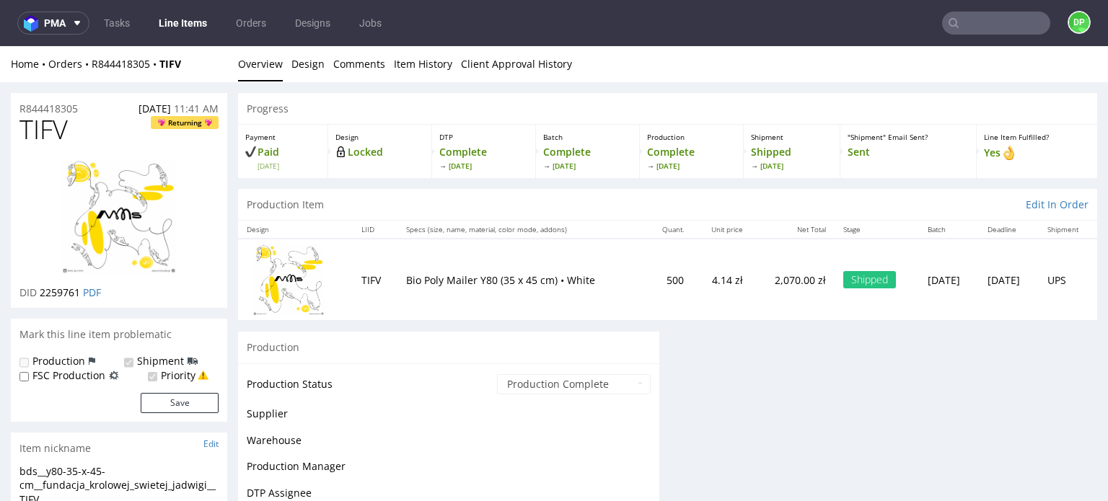
drag, startPoint x: 343, startPoint y: 413, endPoint x: 338, endPoint y: 405, distance: 9.0
click at [341, 409] on td "Supplier" at bounding box center [370, 418] width 247 height 27
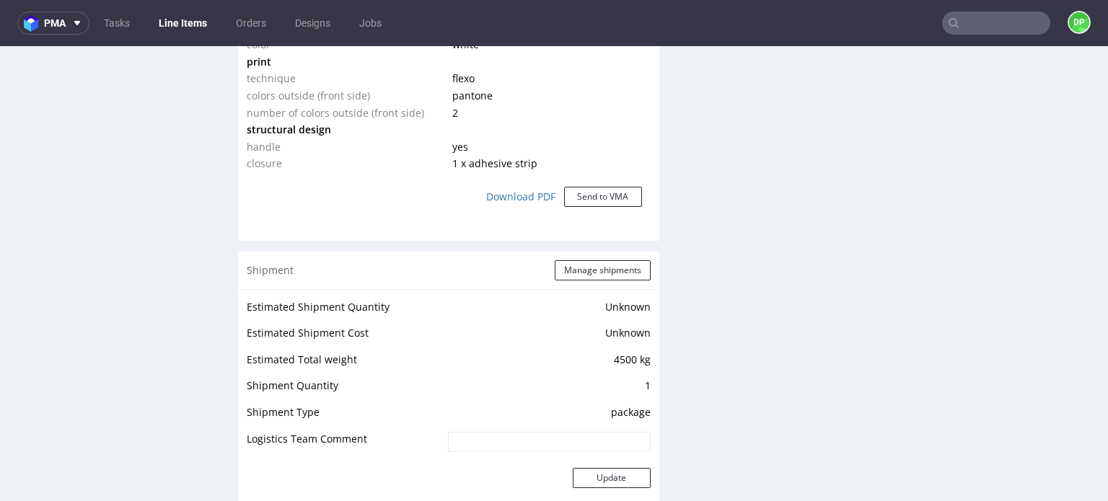
scroll to position [1440, 0]
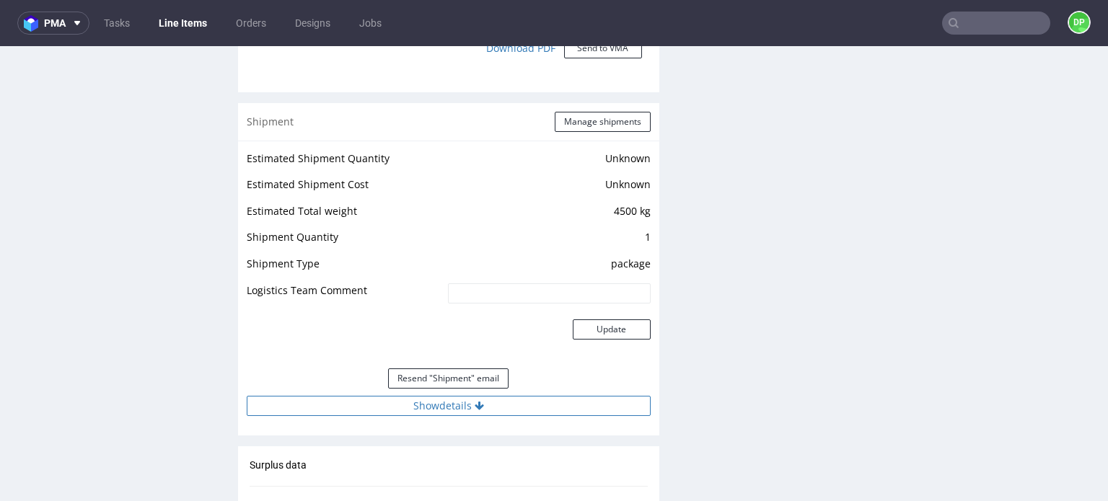
click at [409, 397] on button "Show details" at bounding box center [449, 406] width 404 height 20
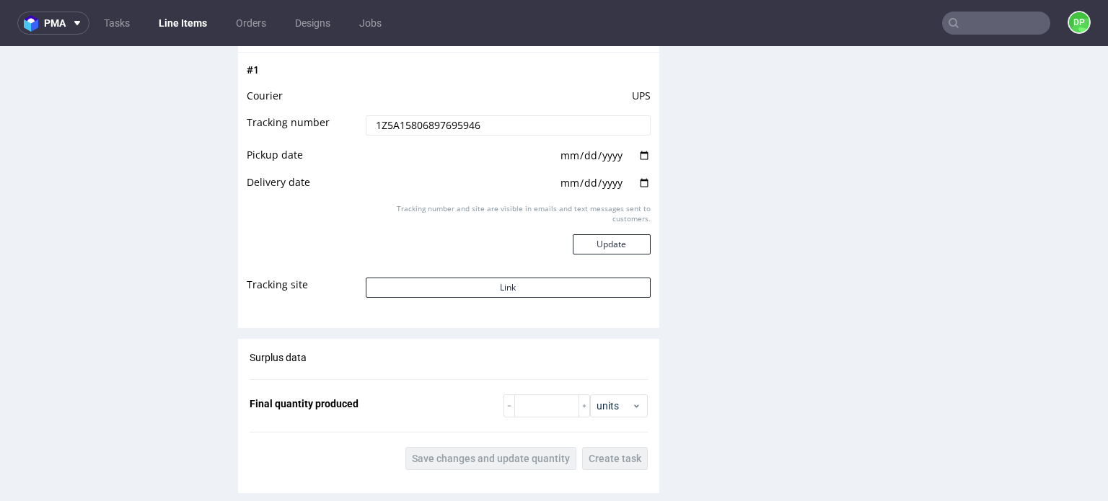
scroll to position [1873, 0]
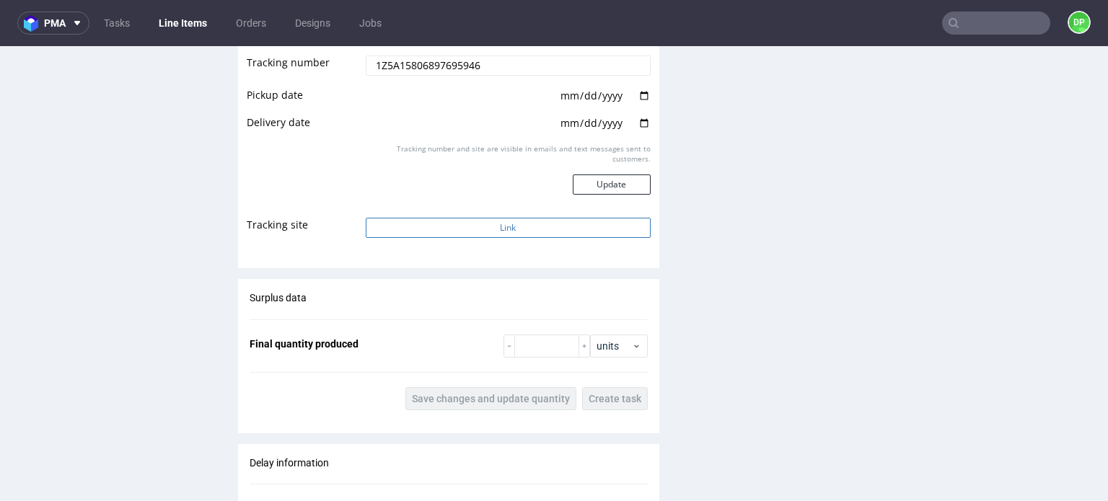
click at [416, 233] on button "Link" at bounding box center [508, 228] width 285 height 20
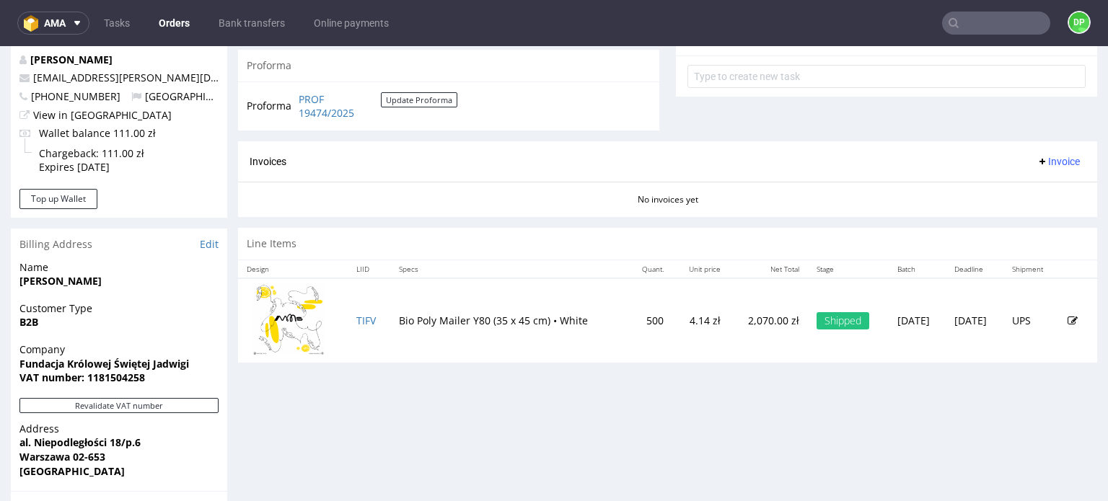
scroll to position [505, 0]
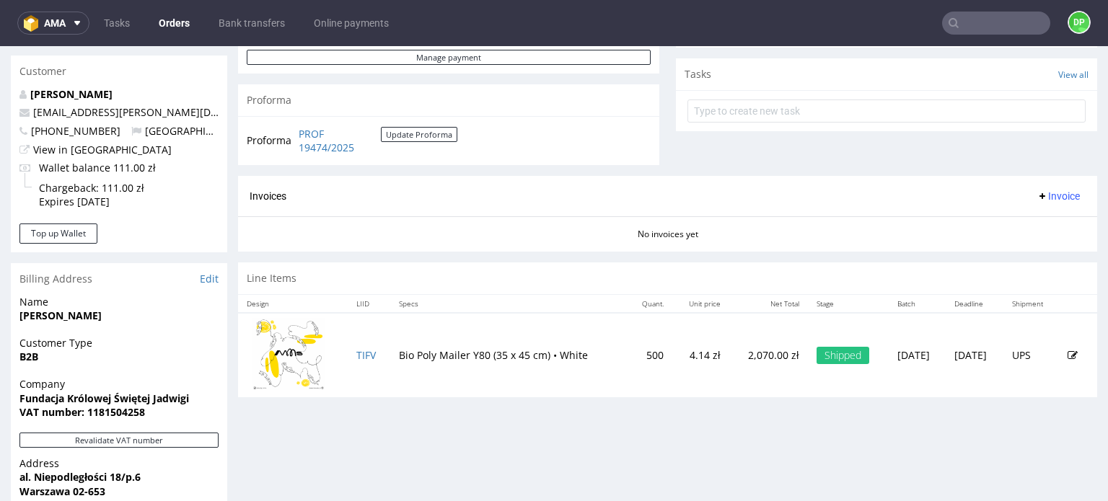
click at [1037, 193] on icon at bounding box center [1043, 196] width 12 height 12
click at [1006, 220] on span "Generate" at bounding box center [1036, 225] width 70 height 14
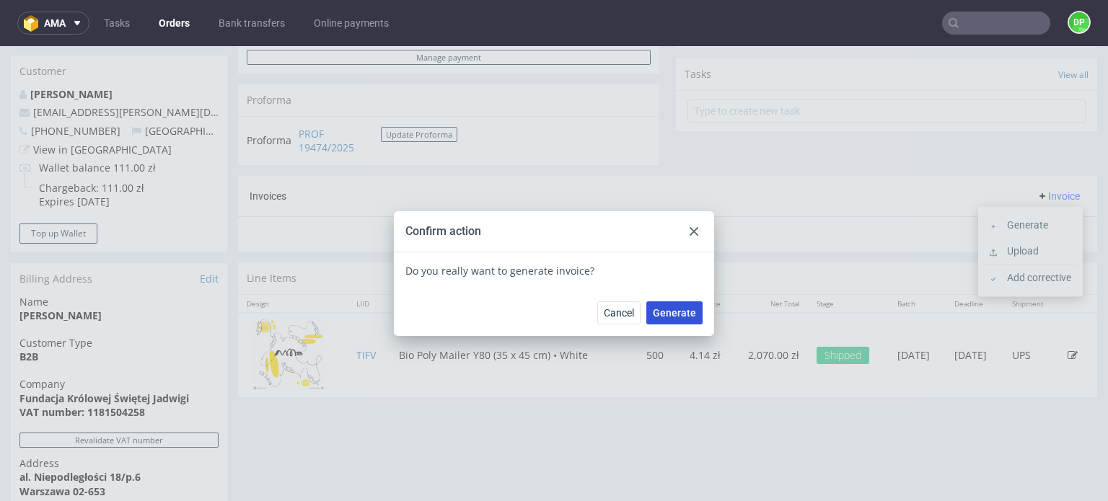
click at [672, 322] on button "Generate" at bounding box center [674, 313] width 56 height 23
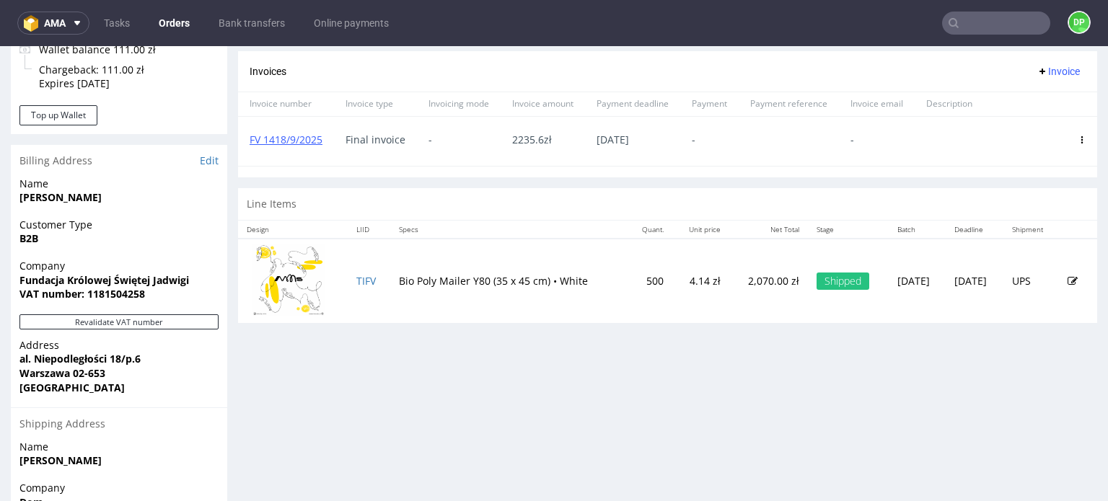
scroll to position [649, 0]
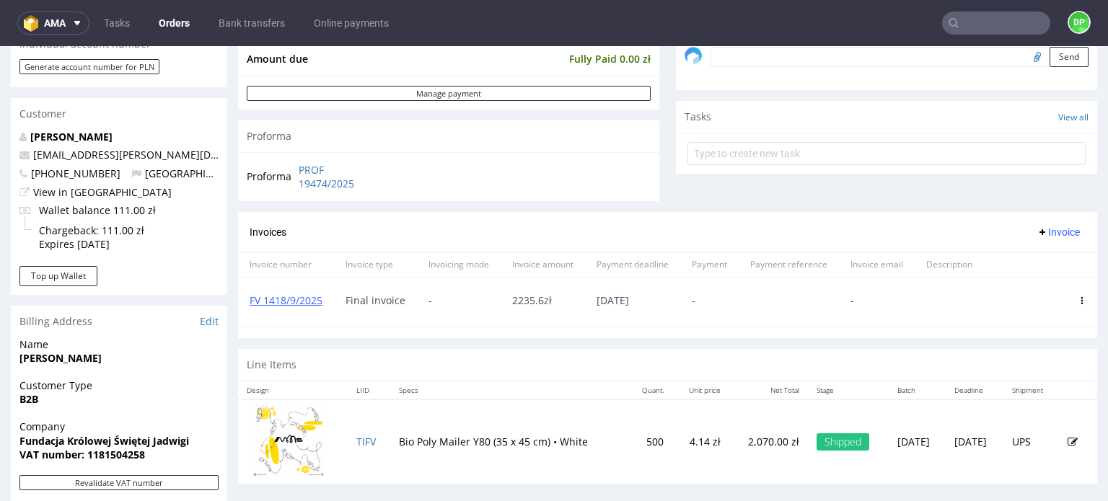
scroll to position [505, 0]
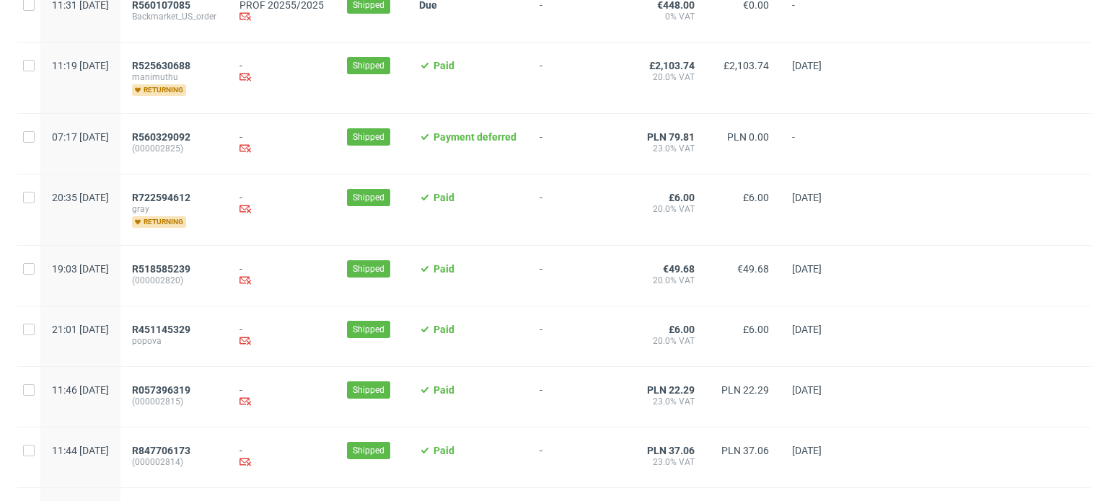
scroll to position [1589, 0]
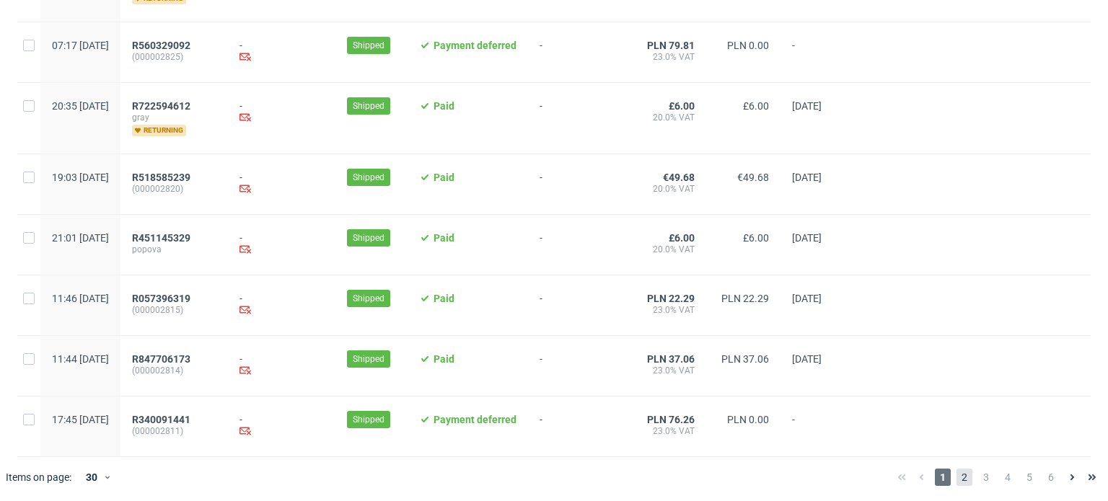
click at [957, 478] on span "2" at bounding box center [965, 477] width 16 height 17
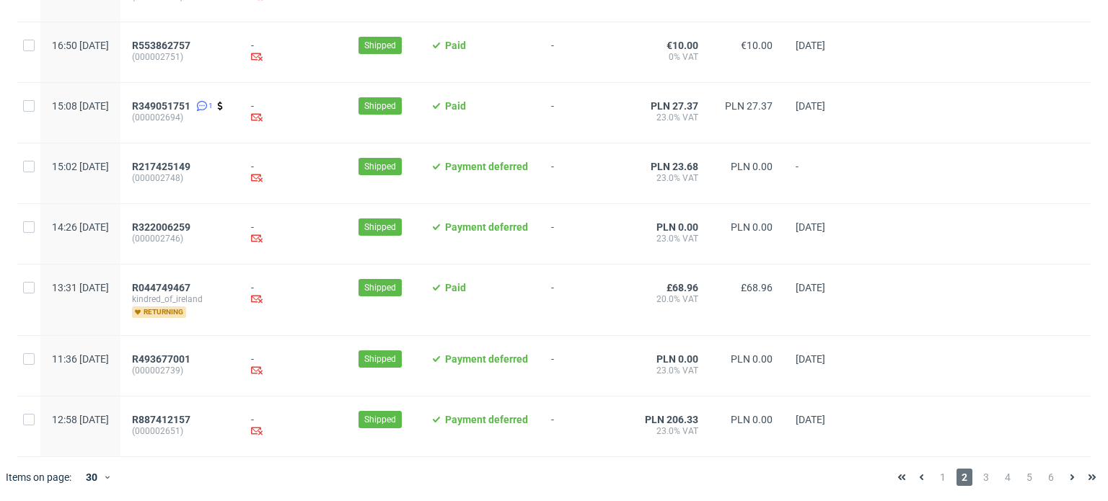
scroll to position [1536, 0]
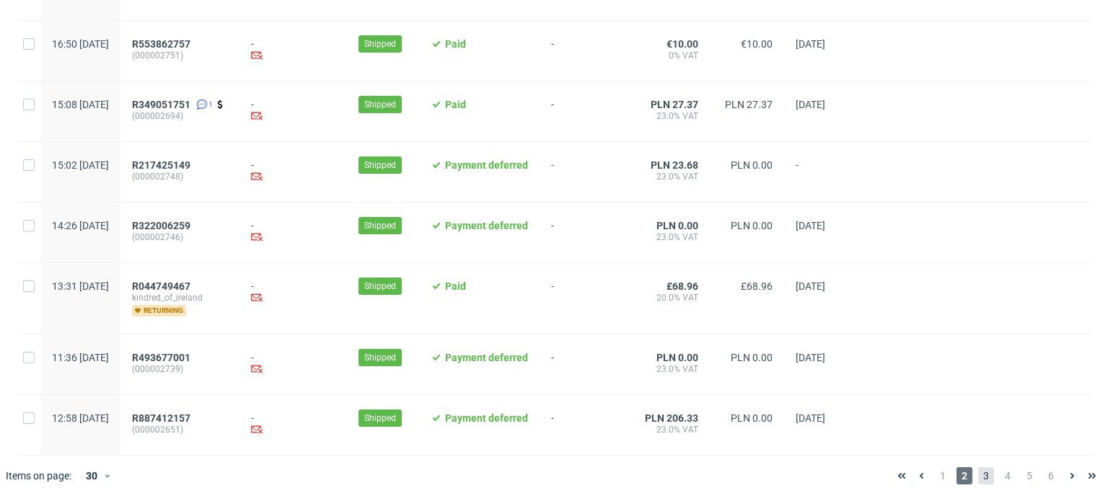
click at [981, 472] on span "3" at bounding box center [986, 475] width 16 height 17
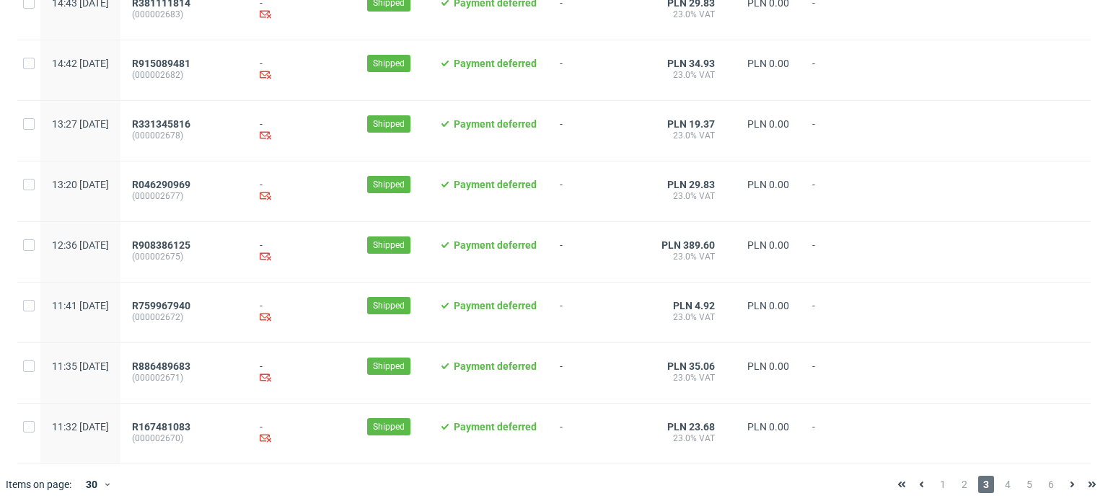
scroll to position [1568, 0]
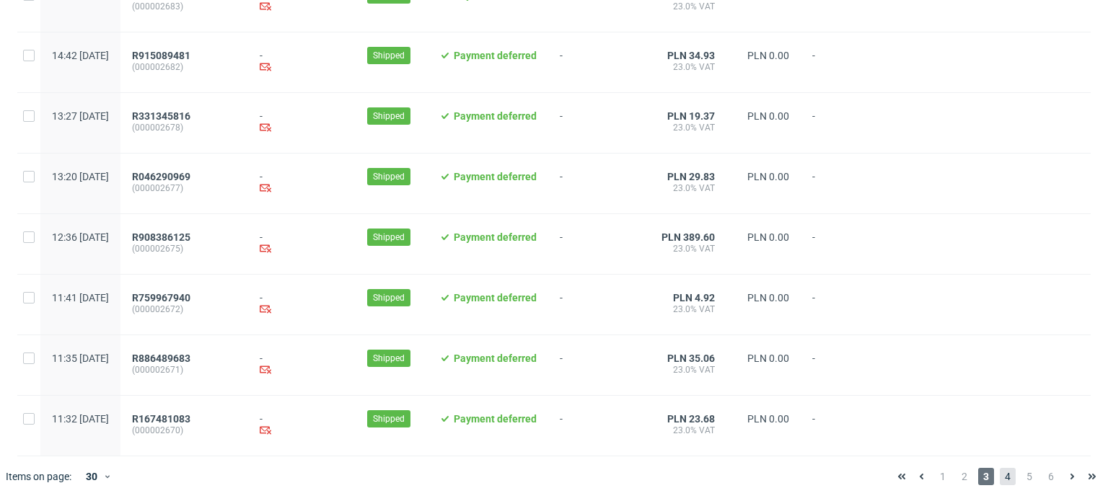
click at [1000, 474] on span "4" at bounding box center [1008, 476] width 16 height 17
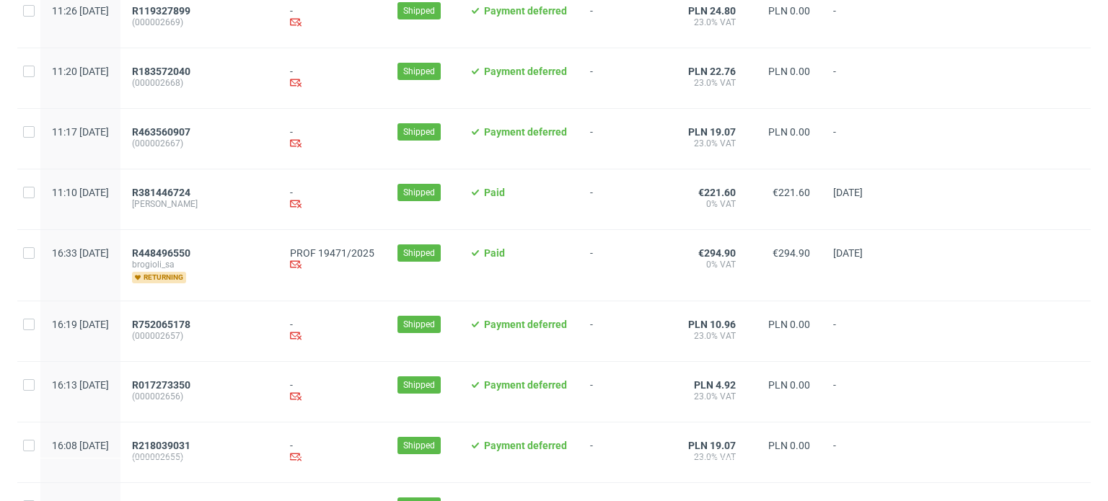
scroll to position [216, 0]
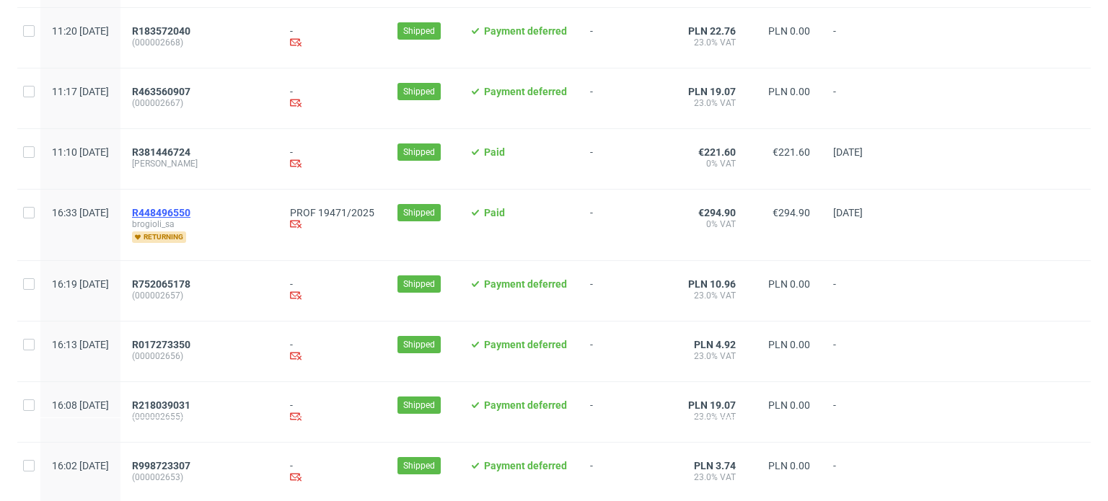
click at [190, 217] on span "R448496550" at bounding box center [161, 213] width 58 height 12
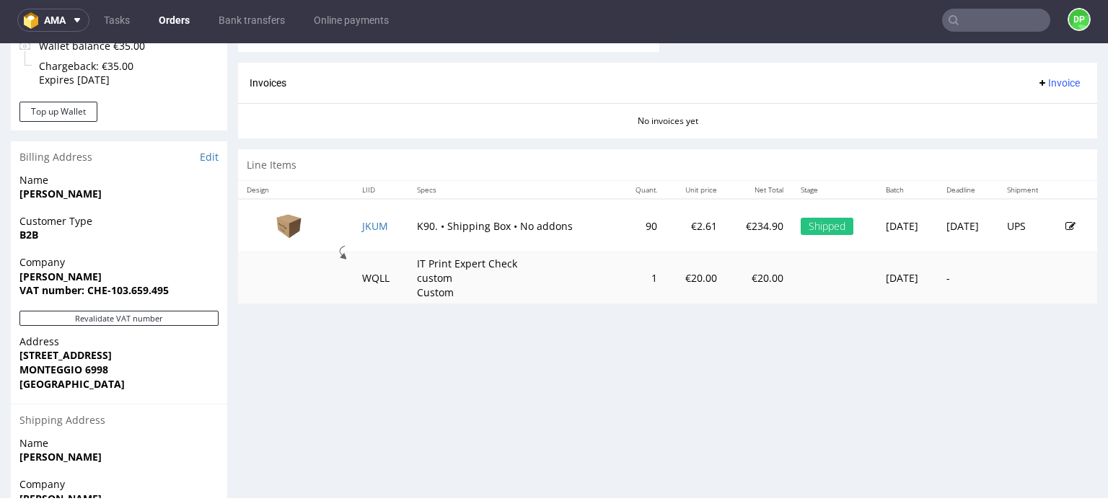
scroll to position [649, 0]
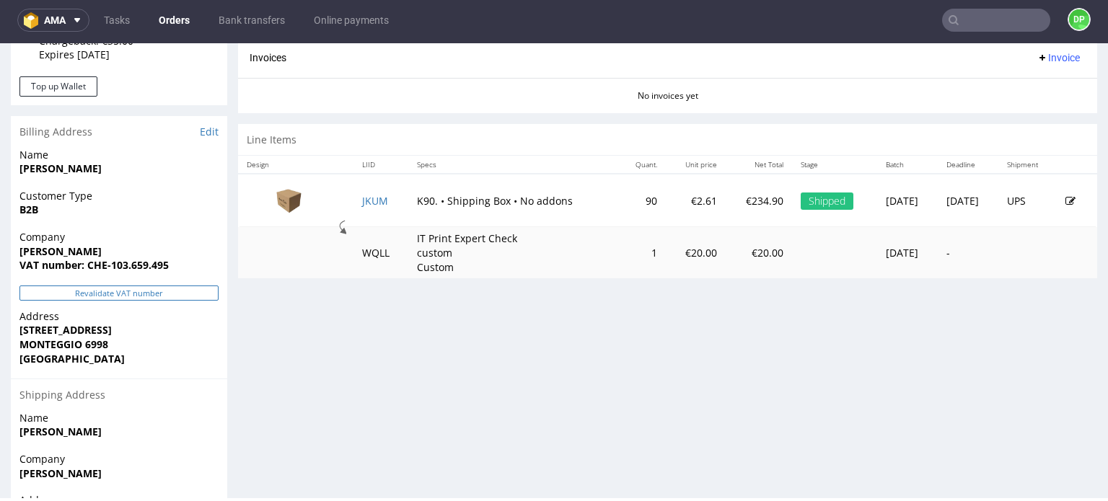
click at [102, 291] on button "Revalidate VAT number" at bounding box center [118, 293] width 199 height 15
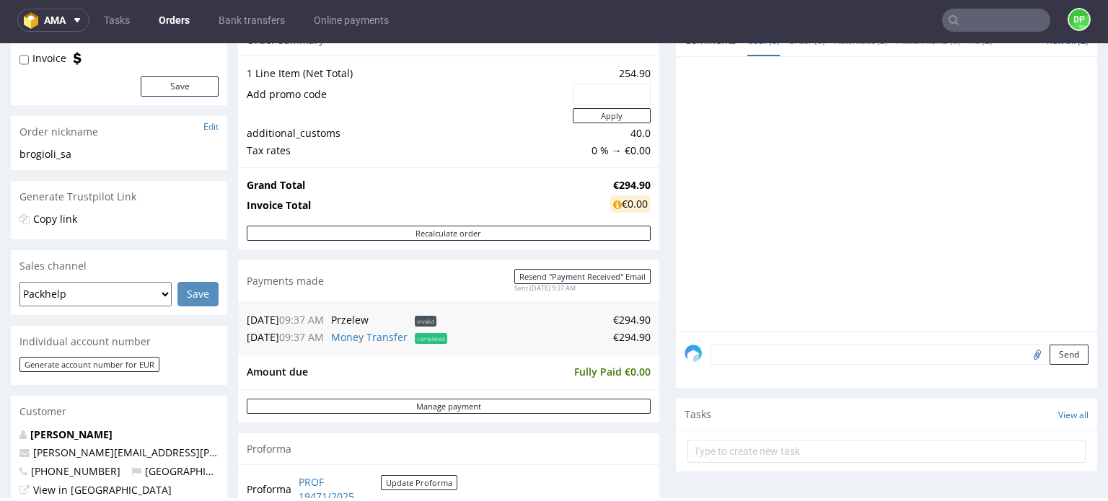
scroll to position [433, 0]
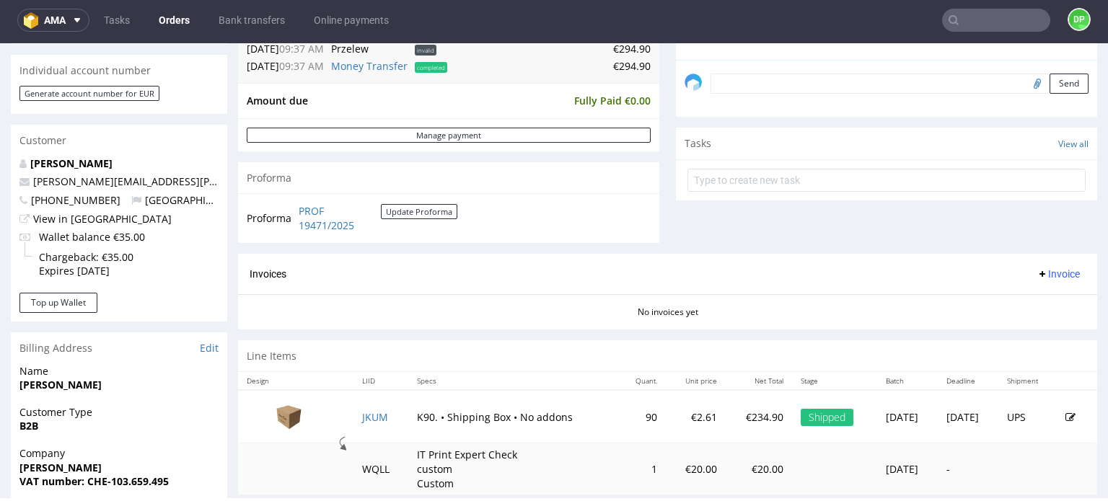
click at [1037, 271] on span "Invoice" at bounding box center [1058, 274] width 43 height 12
click at [1022, 305] on span "Generate" at bounding box center [1036, 303] width 70 height 14
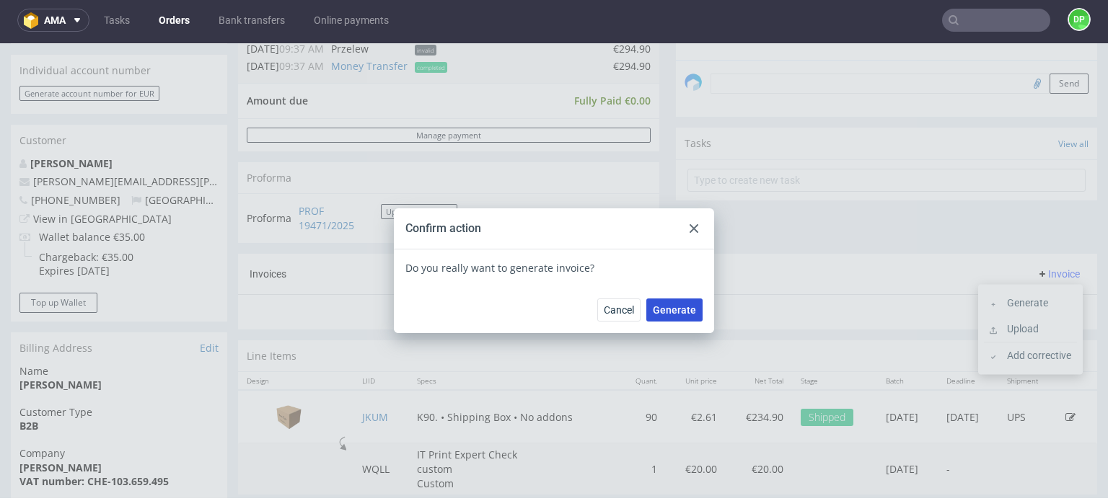
click at [667, 314] on span "Generate" at bounding box center [674, 310] width 43 height 10
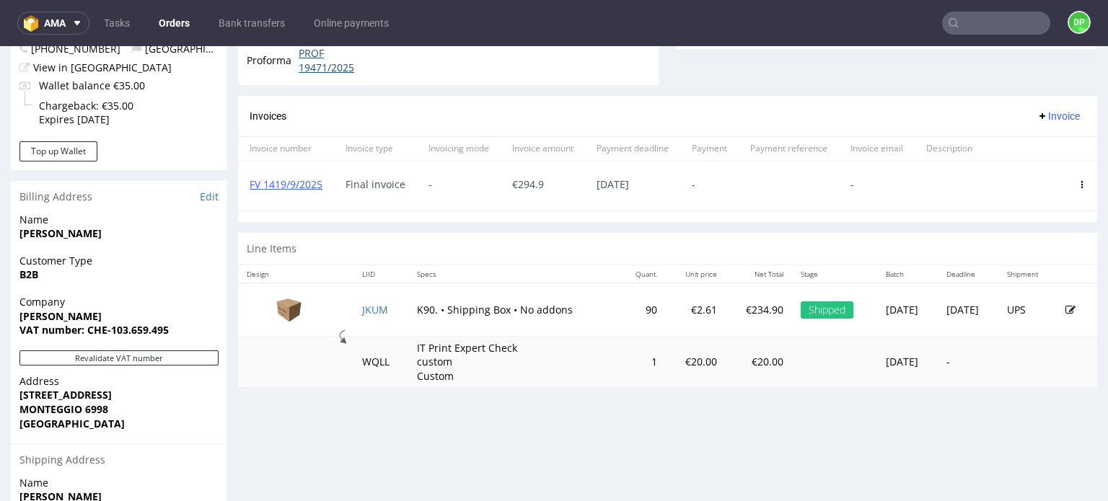
scroll to position [470, 0]
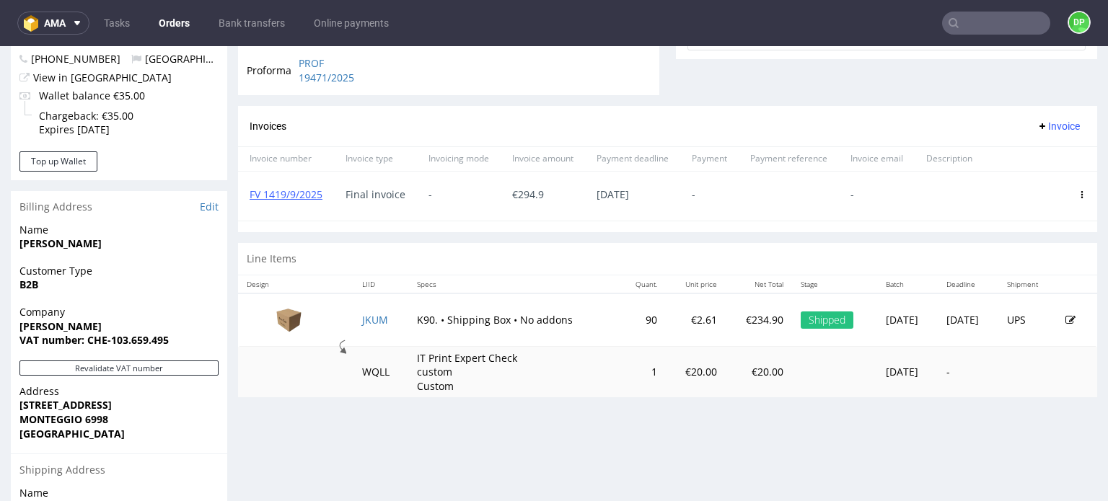
scroll to position [577, 0]
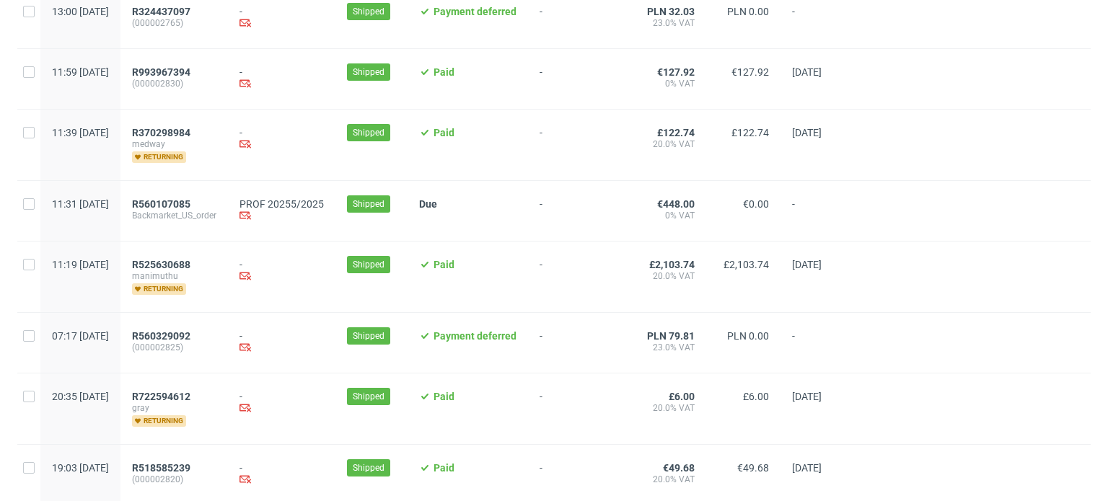
scroll to position [1589, 0]
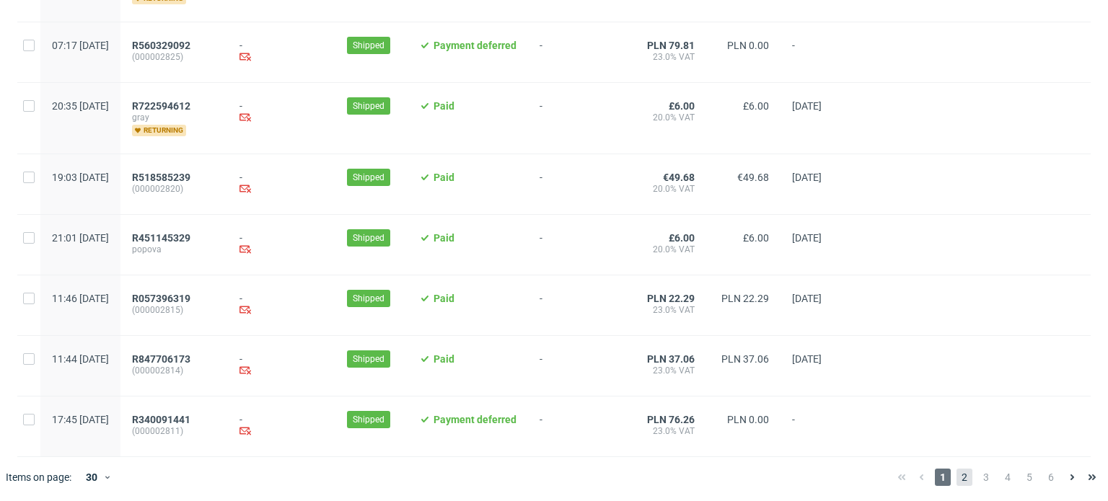
click at [957, 478] on span "2" at bounding box center [965, 477] width 16 height 17
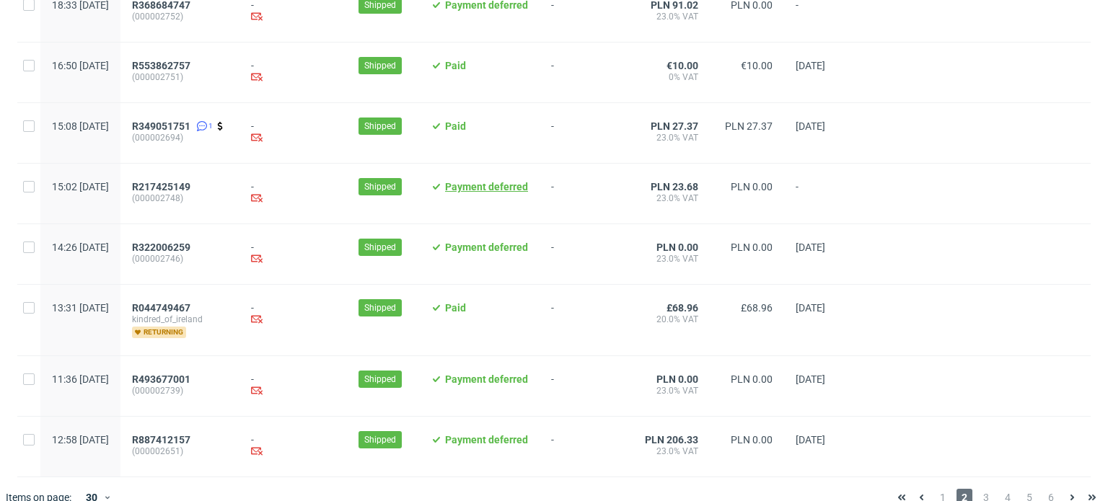
scroll to position [1536, 0]
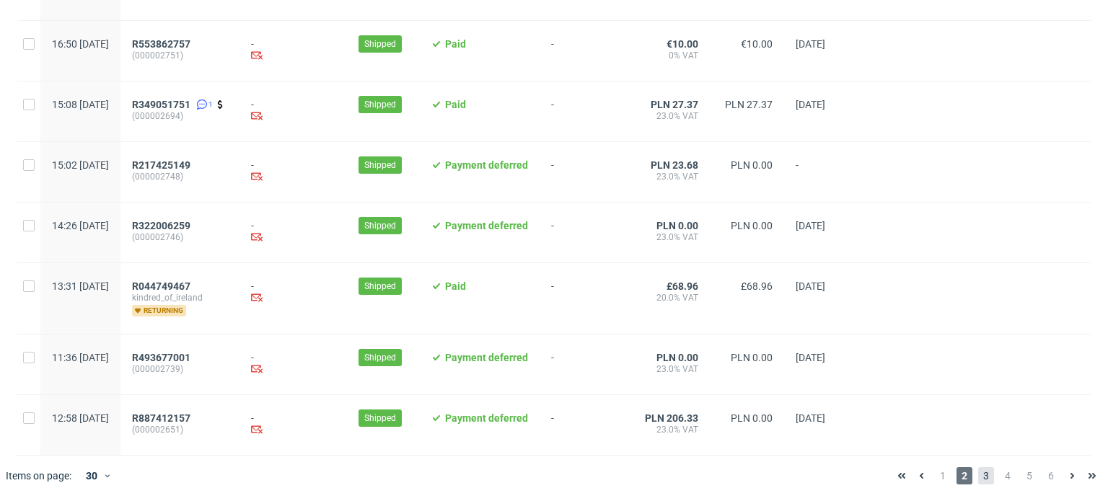
click at [978, 472] on span "3" at bounding box center [986, 475] width 16 height 17
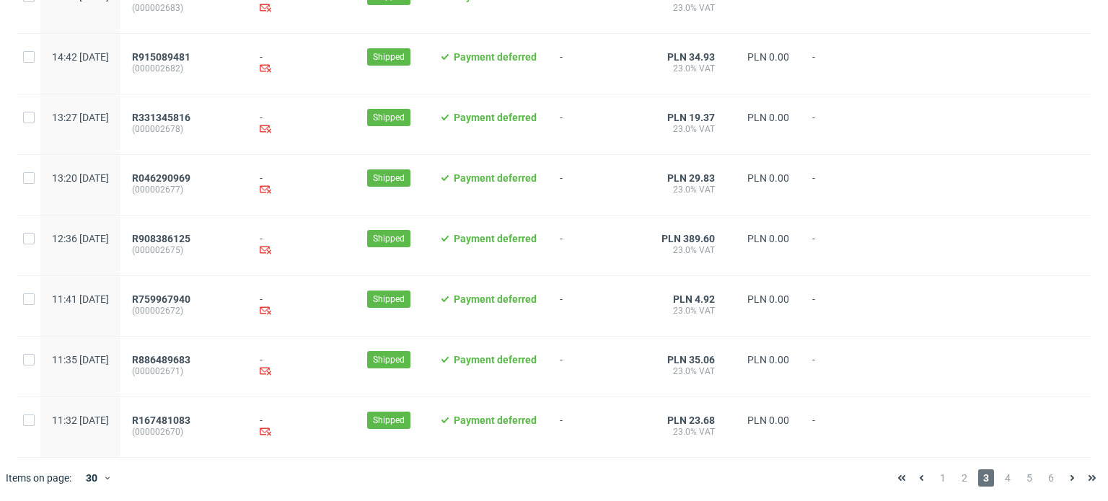
scroll to position [1568, 0]
click at [1000, 479] on span "4" at bounding box center [1008, 476] width 16 height 17
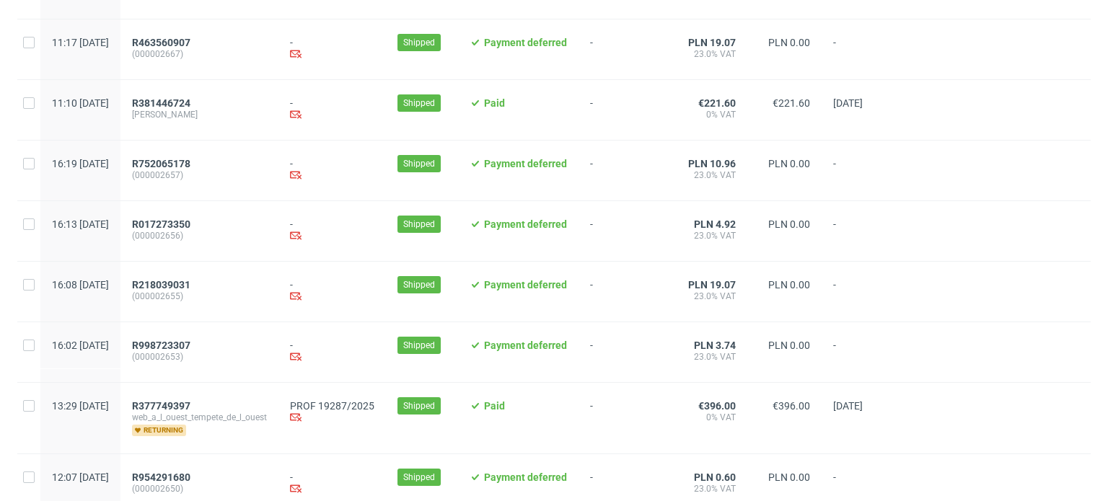
scroll to position [289, 0]
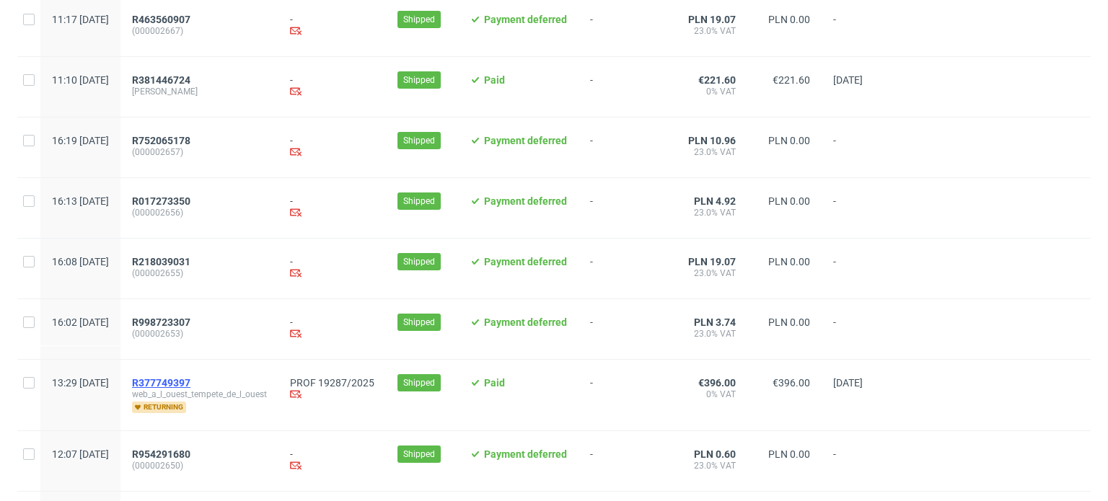
click at [190, 377] on span "R377749397" at bounding box center [161, 383] width 58 height 12
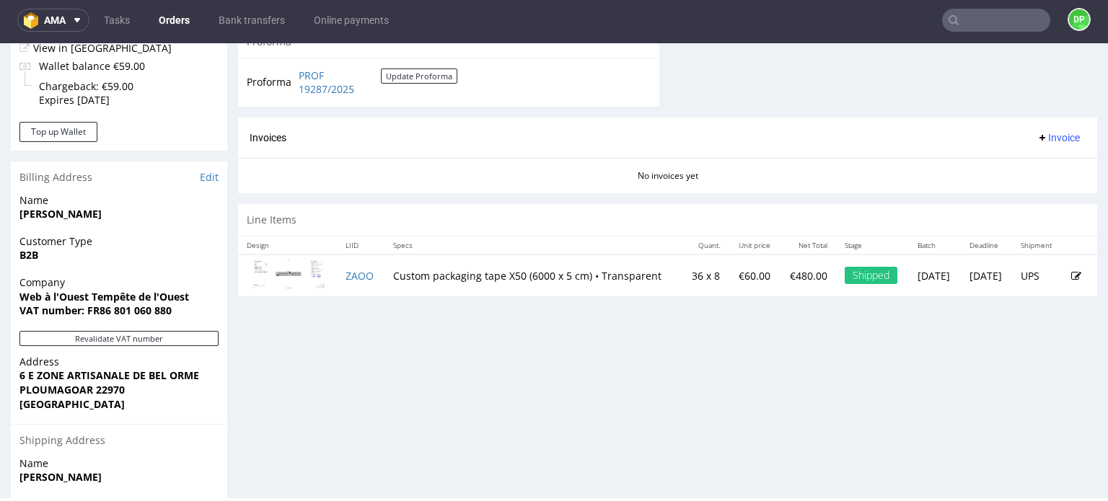
scroll to position [649, 0]
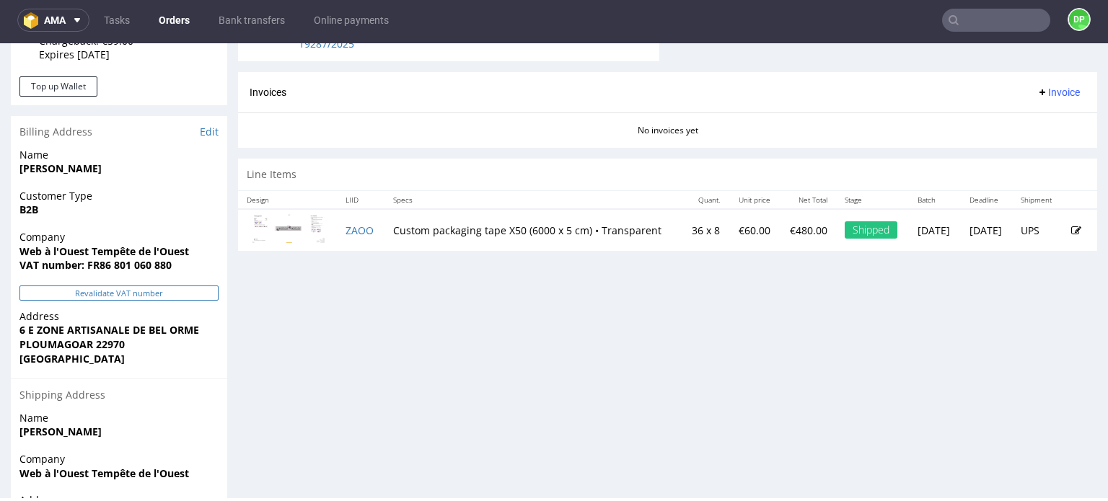
click at [135, 294] on button "Revalidate VAT number" at bounding box center [118, 293] width 199 height 15
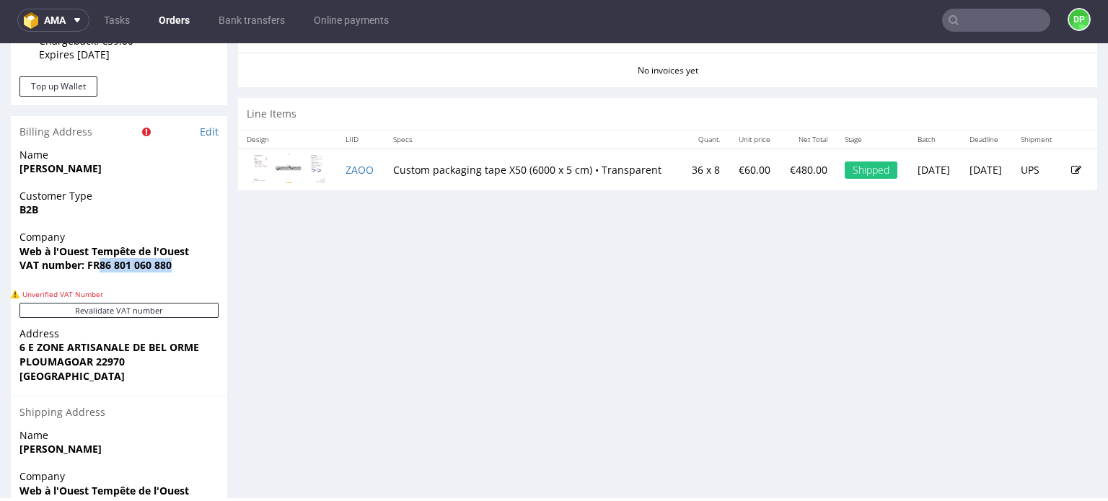
drag, startPoint x: 175, startPoint y: 268, endPoint x: 101, endPoint y: 270, distance: 73.6
click at [101, 271] on span "VAT number: FR86 801 060 880" at bounding box center [118, 265] width 199 height 14
copy strong "86 801 060 880"
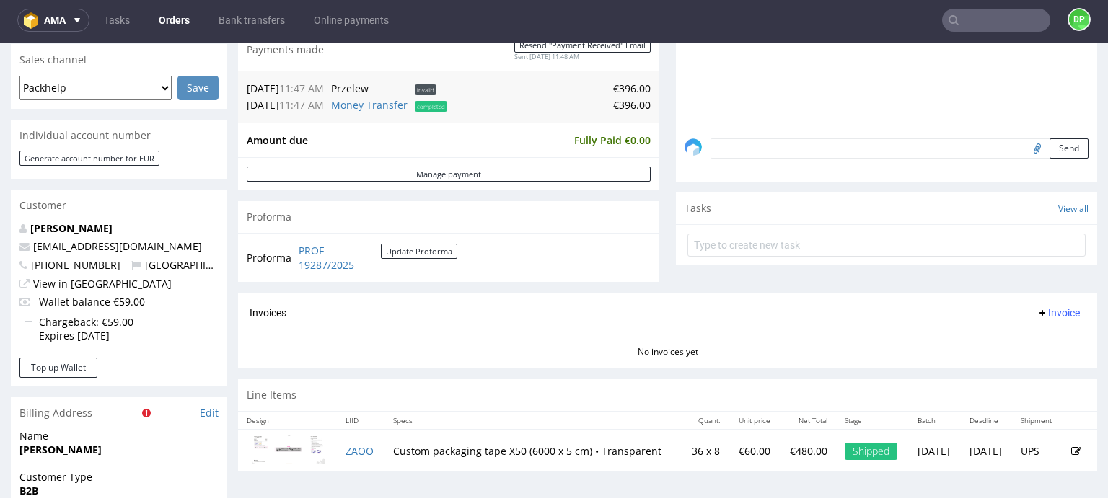
scroll to position [343, 0]
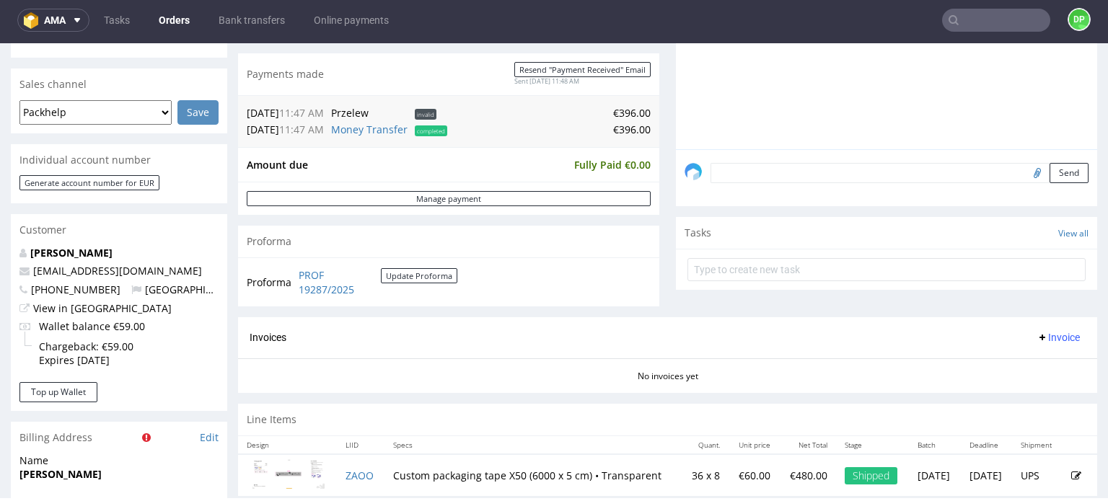
click at [1042, 335] on span "Invoice" at bounding box center [1058, 338] width 43 height 12
click at [955, 233] on div "Tasks View all" at bounding box center [886, 233] width 421 height 32
click at [1025, 170] on input "file" at bounding box center [1035, 172] width 20 height 19
type input "C:\fakepath\Zrzut ekranu 2025-09-25 105613.png"
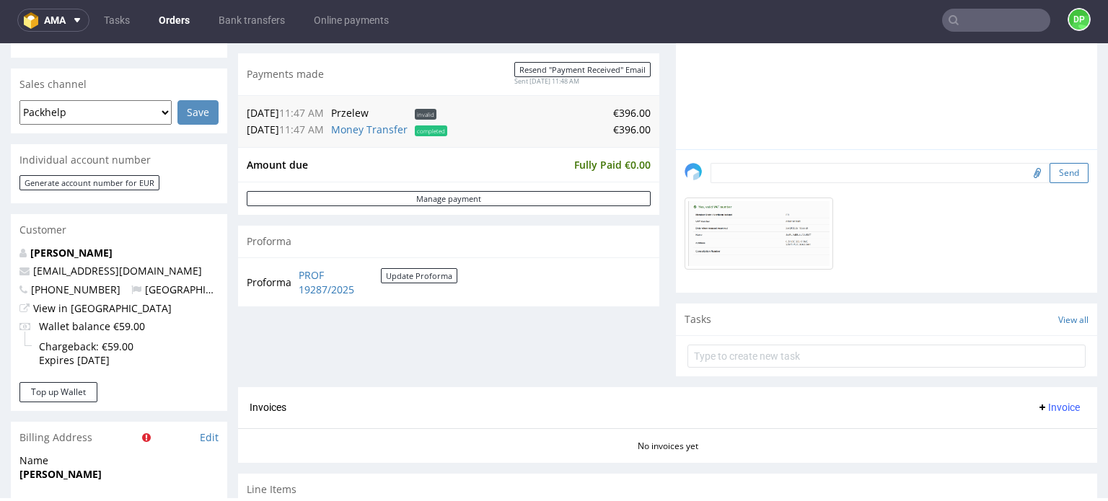
click at [1050, 167] on button "Send" at bounding box center [1069, 173] width 39 height 20
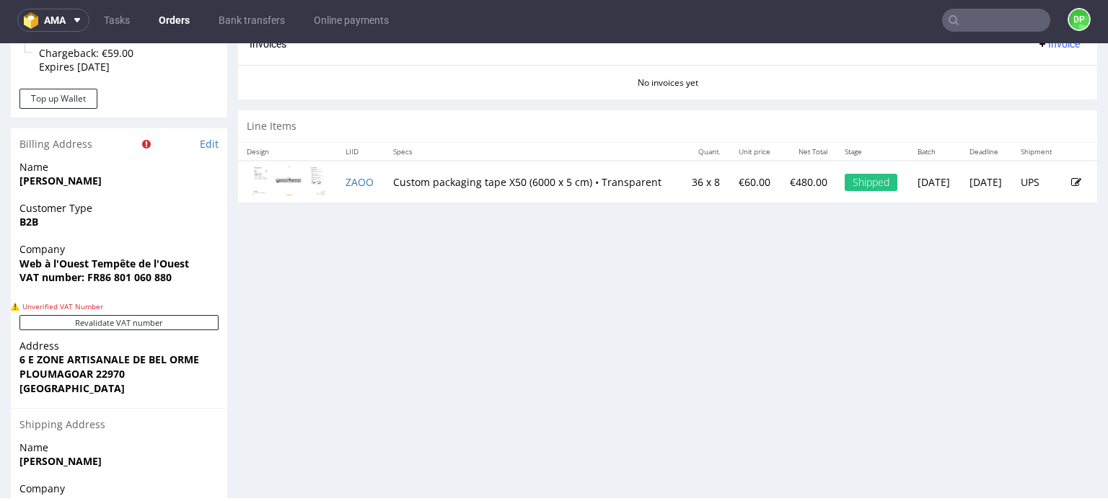
scroll to position [721, 0]
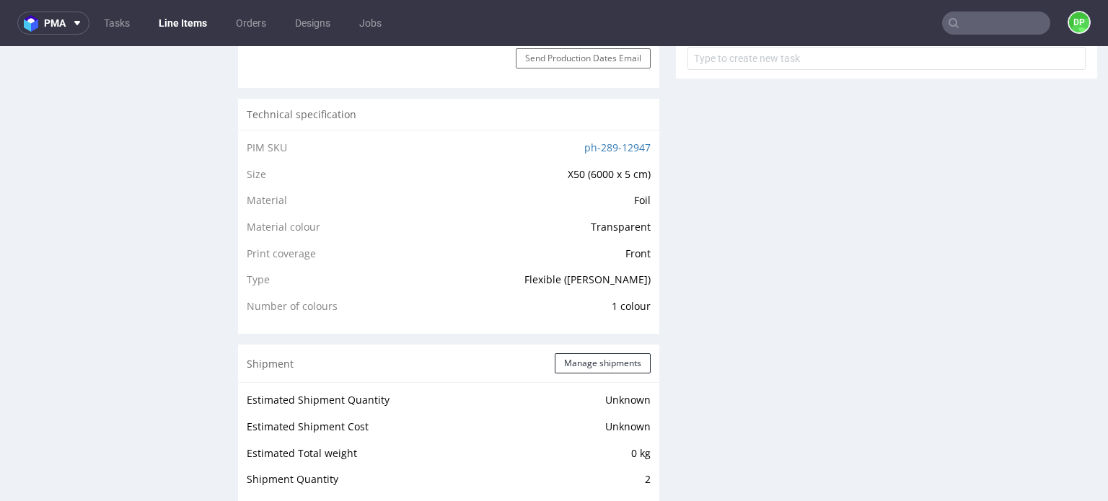
scroll to position [1154, 0]
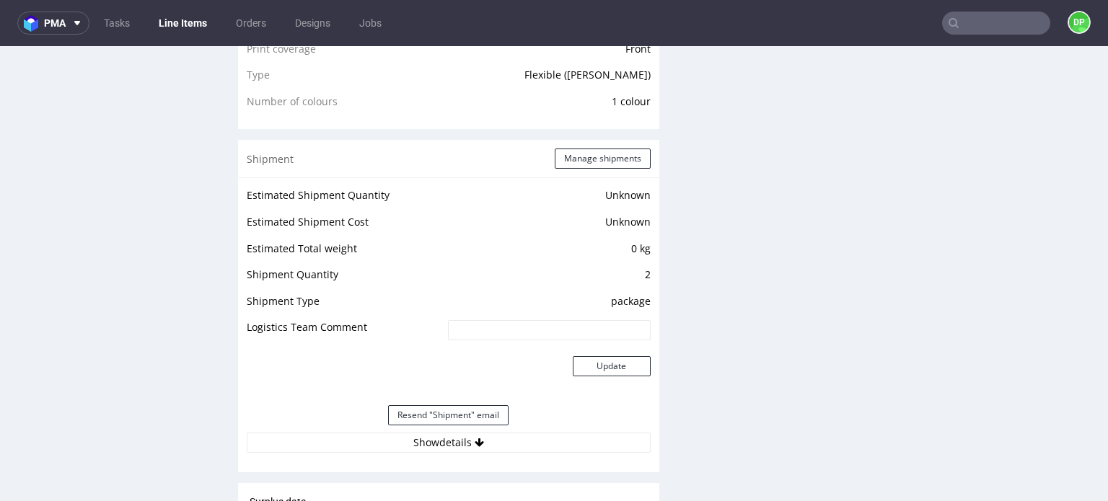
drag, startPoint x: 396, startPoint y: 438, endPoint x: 394, endPoint y: 426, distance: 11.7
click at [395, 437] on button "Show details" at bounding box center [449, 443] width 404 height 20
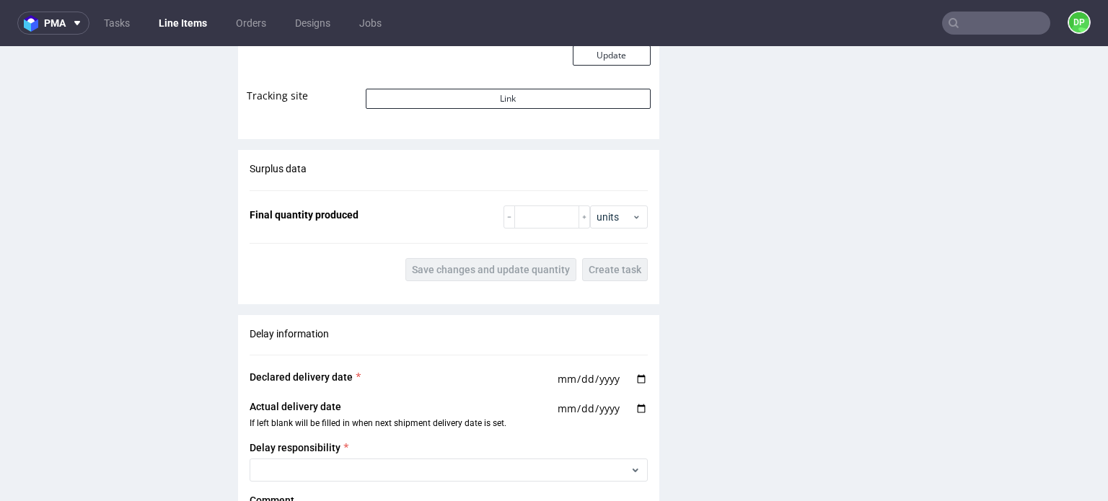
scroll to position [2020, 0]
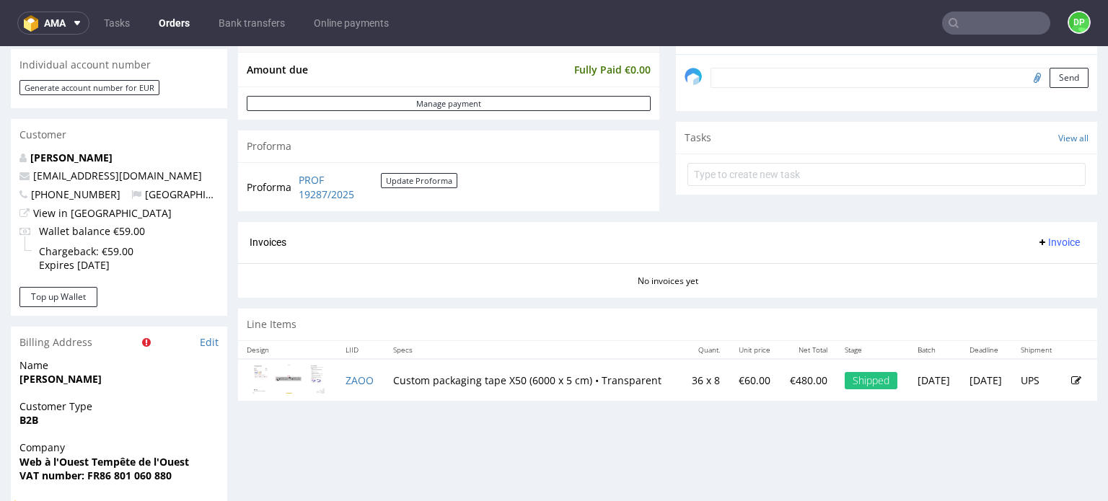
scroll to position [505, 0]
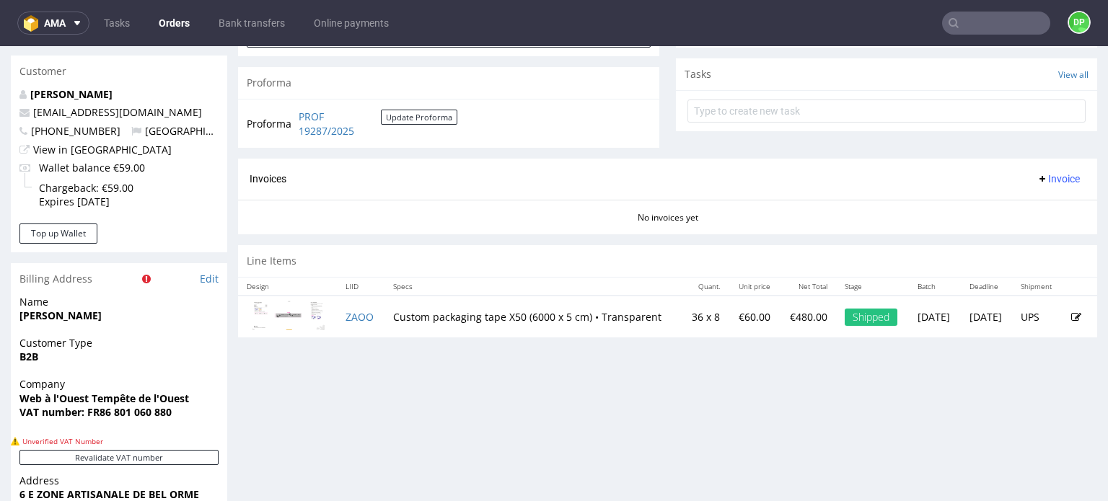
click at [1037, 172] on button "Invoice" at bounding box center [1058, 178] width 55 height 17
click at [1016, 206] on span "Generate" at bounding box center [1036, 208] width 70 height 14
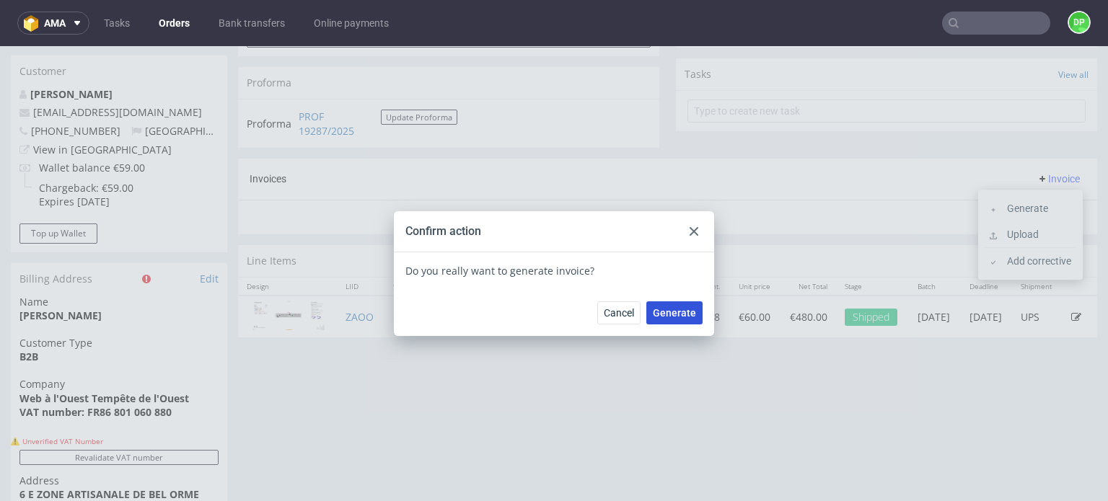
click at [674, 309] on span "Generate" at bounding box center [674, 313] width 43 height 10
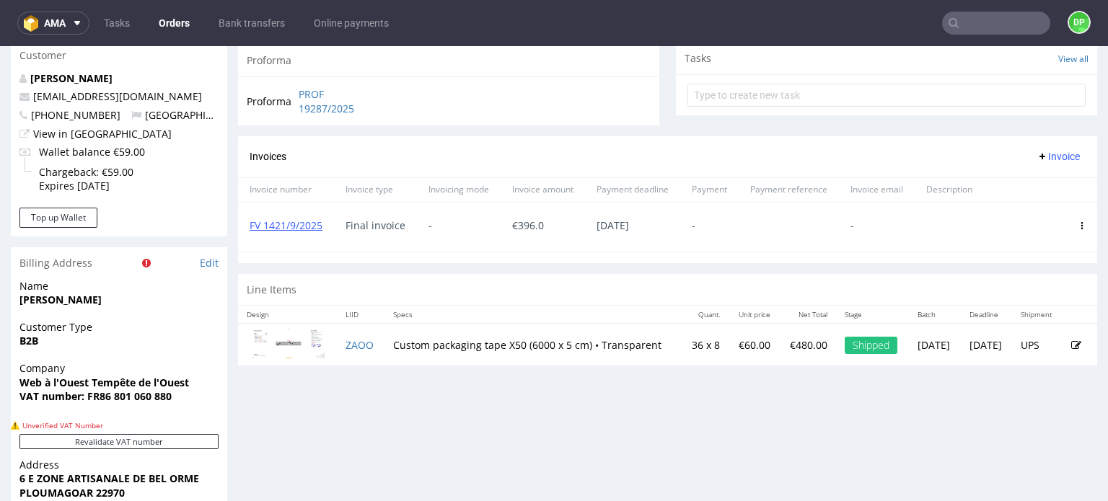
scroll to position [433, 0]
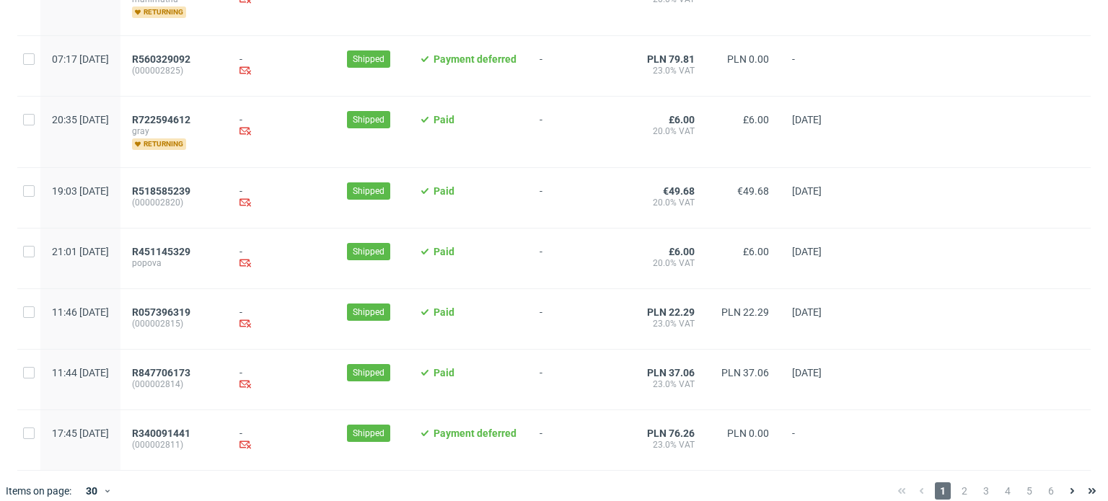
scroll to position [1589, 0]
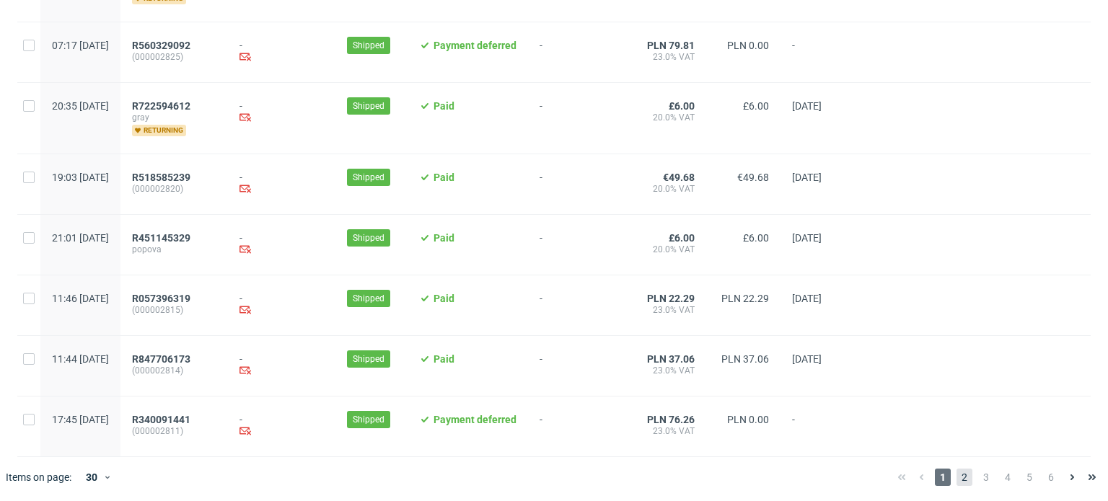
click at [957, 478] on span "2" at bounding box center [965, 477] width 16 height 17
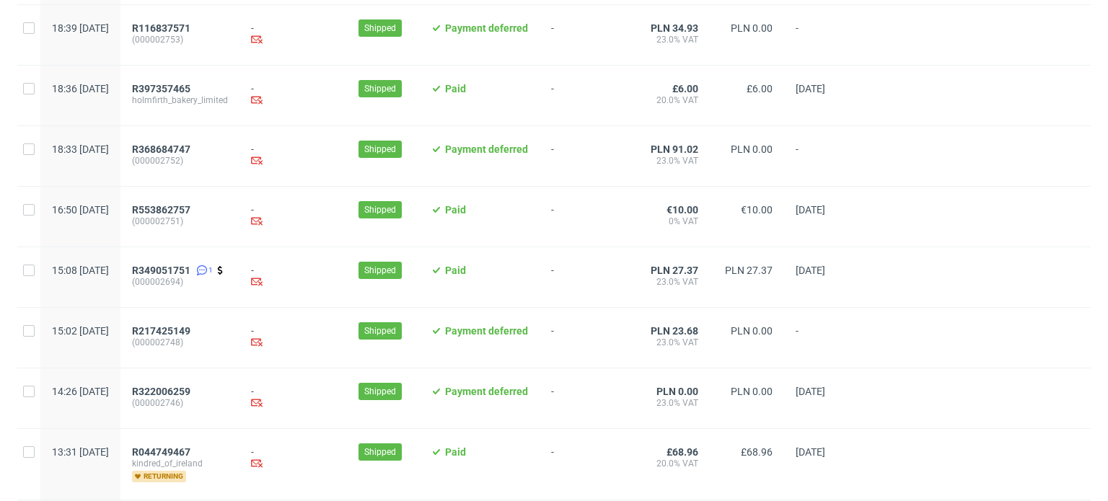
scroll to position [1536, 0]
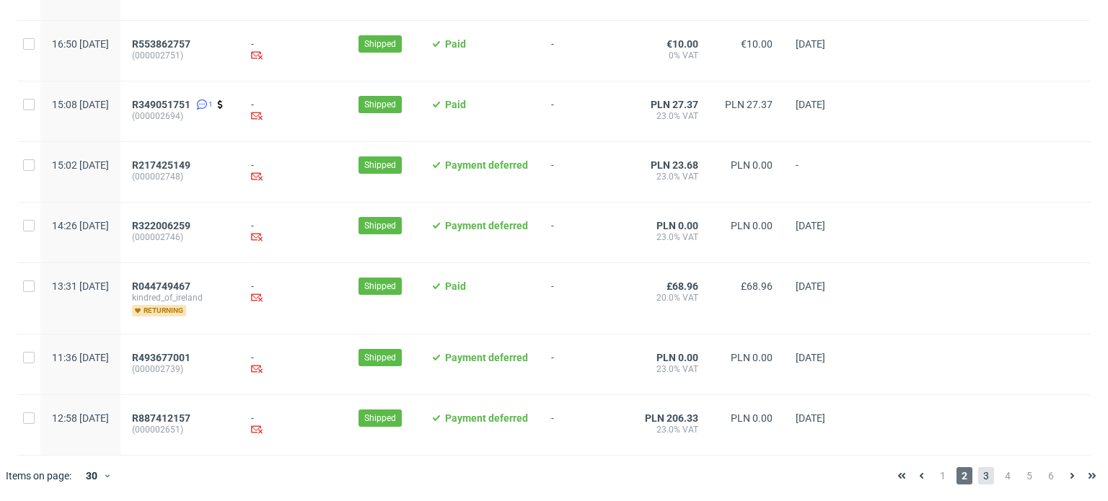
click at [978, 475] on span "3" at bounding box center [986, 475] width 16 height 17
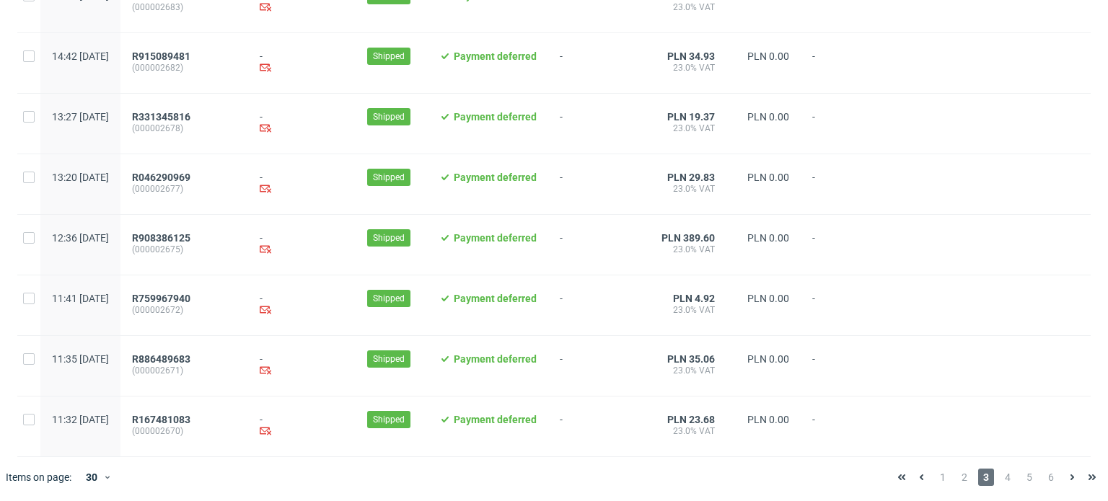
scroll to position [1568, 0]
click at [1001, 473] on span "4" at bounding box center [1008, 476] width 16 height 17
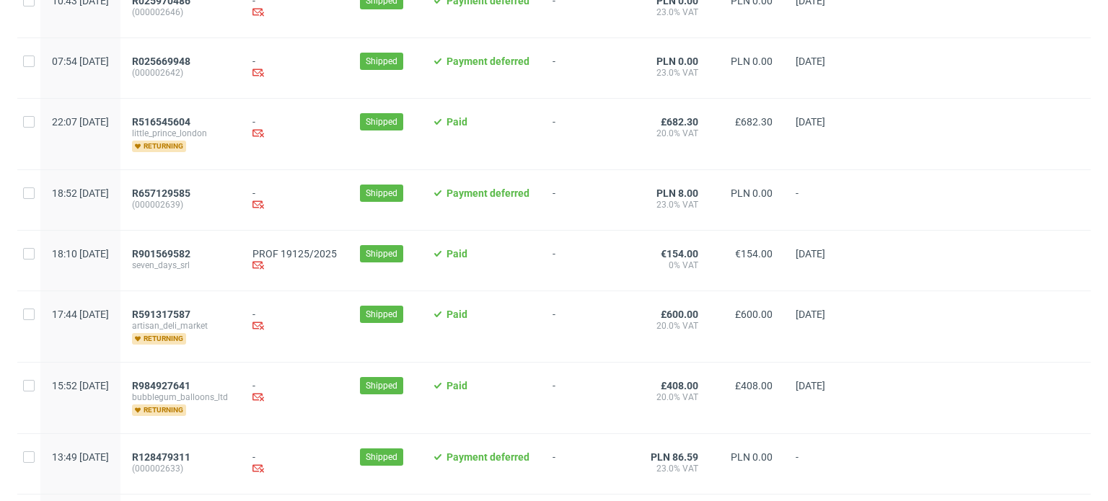
scroll to position [793, 0]
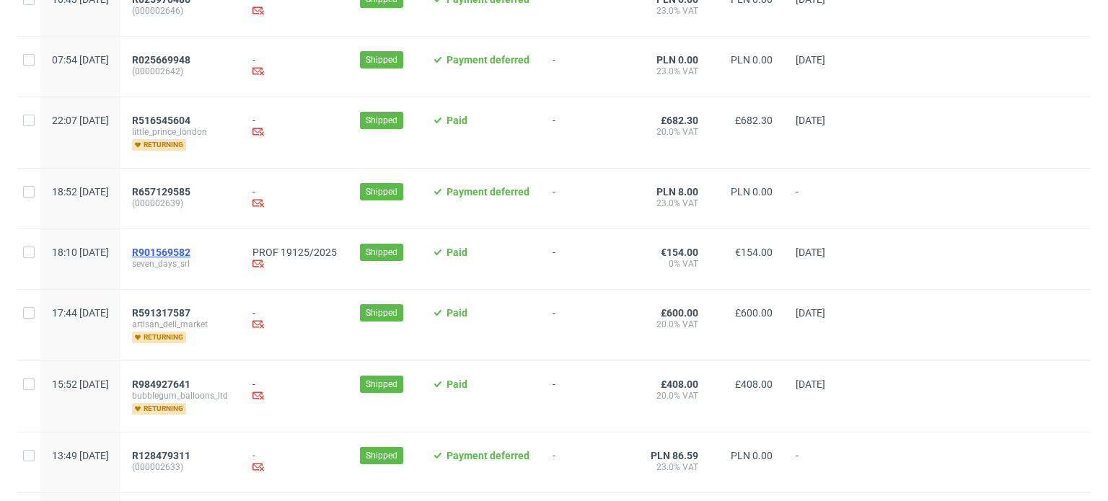
click at [190, 253] on span "R901569582" at bounding box center [161, 253] width 58 height 12
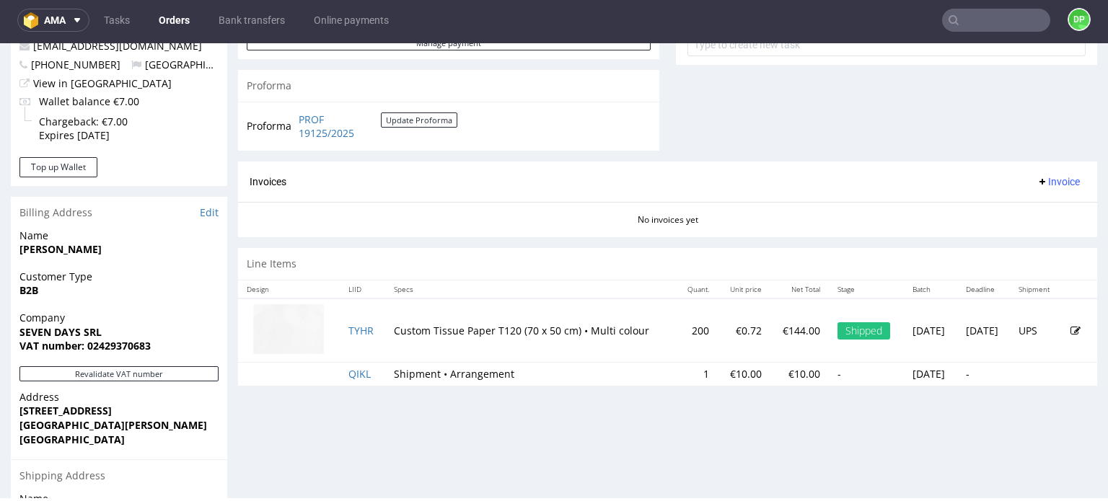
scroll to position [577, 0]
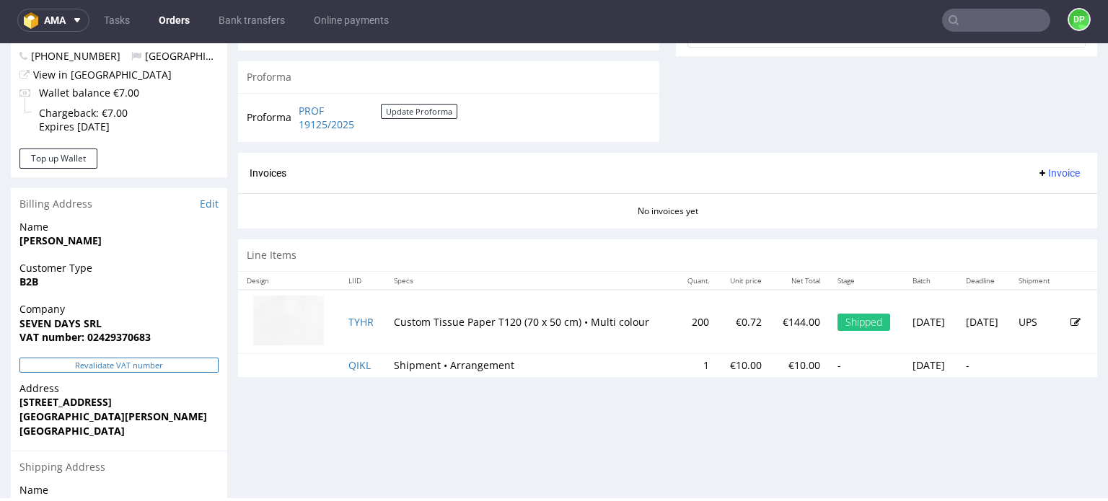
click at [109, 366] on button "Revalidate VAT number" at bounding box center [118, 365] width 199 height 15
click at [1045, 174] on span "Invoice" at bounding box center [1058, 173] width 43 height 12
click at [1024, 195] on li "Generate" at bounding box center [1030, 202] width 93 height 26
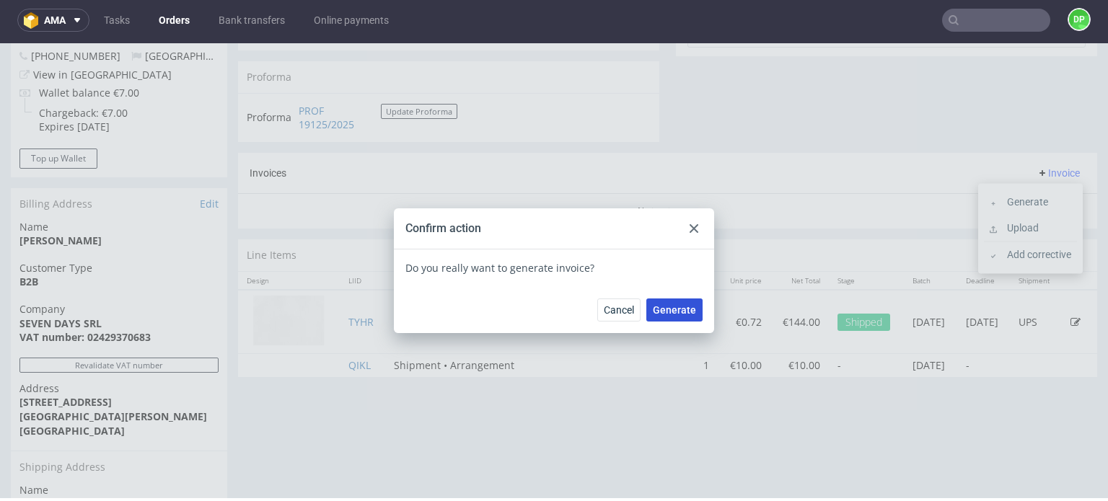
click at [687, 308] on span "Generate" at bounding box center [674, 310] width 43 height 10
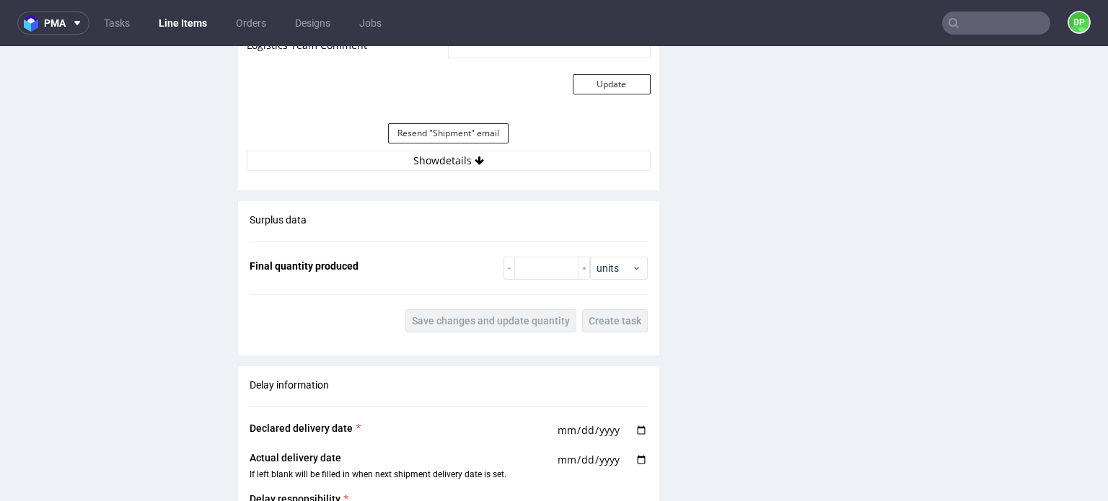
scroll to position [1515, 0]
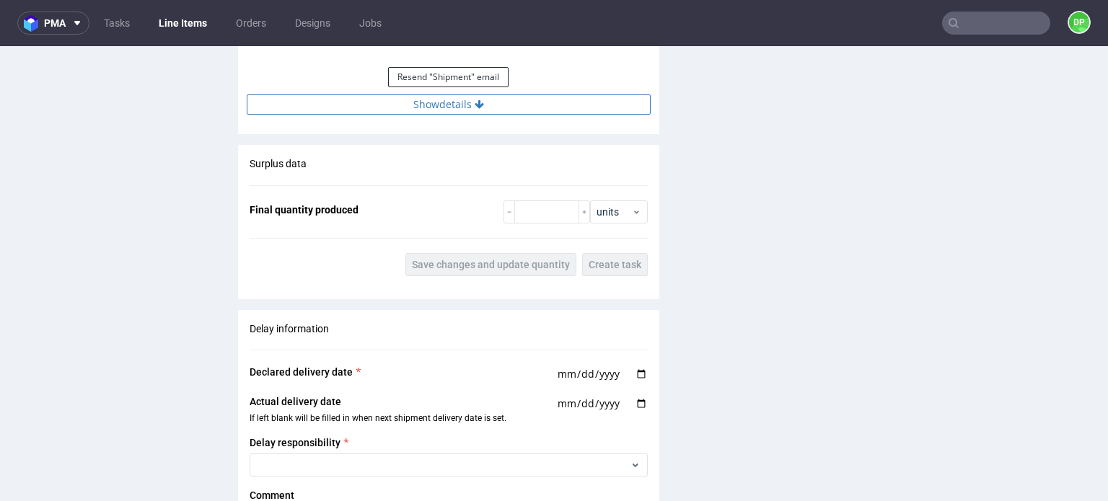
click at [448, 108] on button "Show details" at bounding box center [449, 104] width 404 height 20
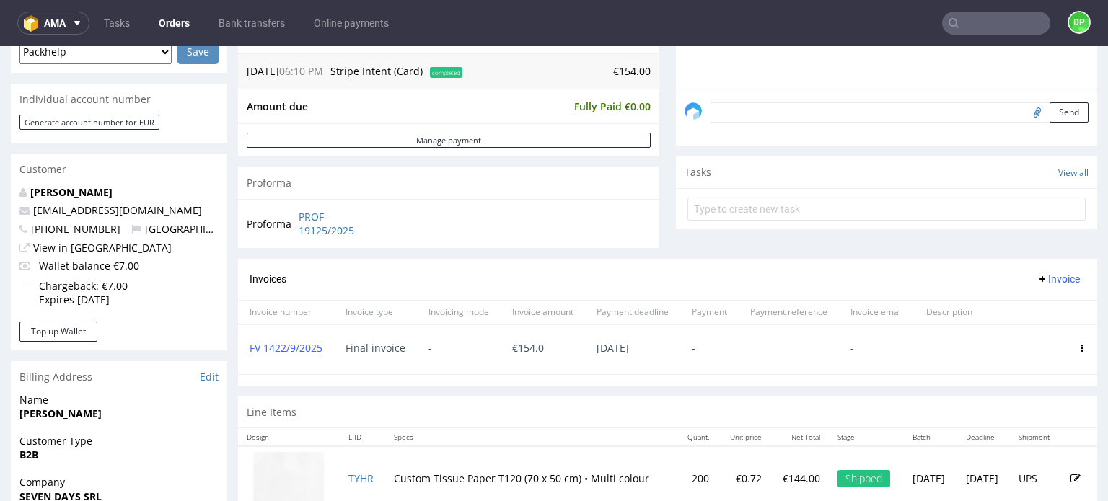
scroll to position [433, 0]
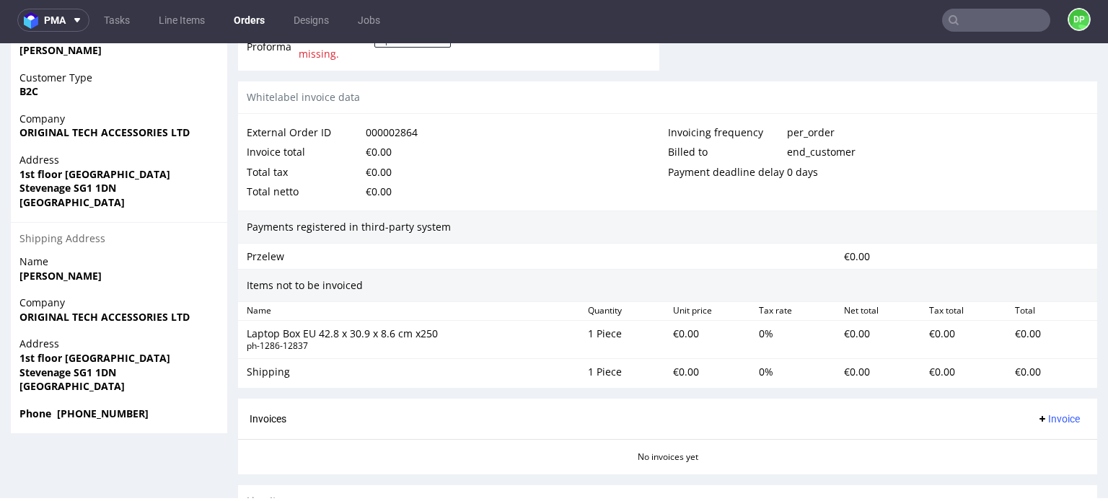
scroll to position [822, 0]
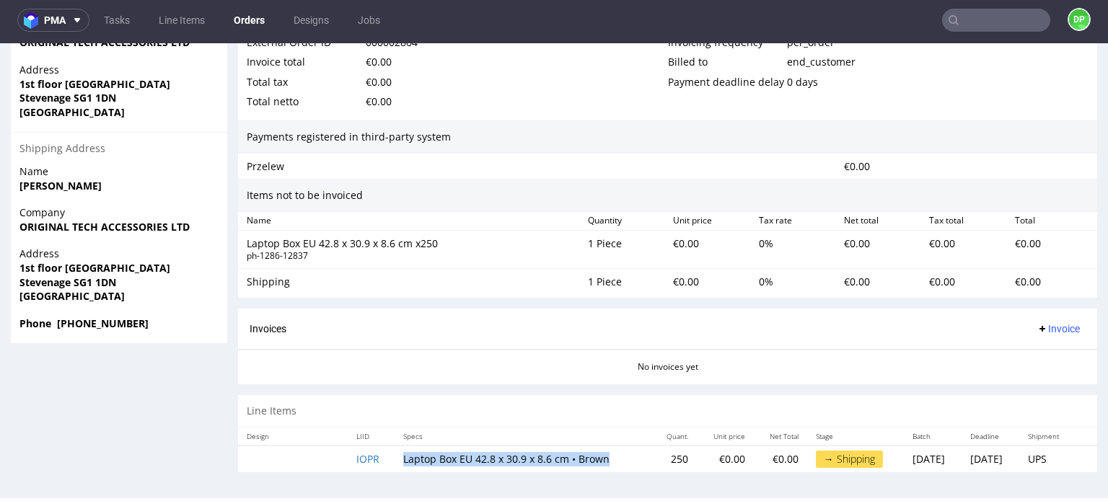
drag, startPoint x: 615, startPoint y: 455, endPoint x: 390, endPoint y: 460, distance: 224.4
click at [395, 460] on td "Laptop Box EU 42.8 x 30.9 x 8.6 cm • Brown" at bounding box center [524, 459] width 258 height 27
copy td "Laptop Box EU 42.8 x 30.9 x 8.6 cm • Brown"
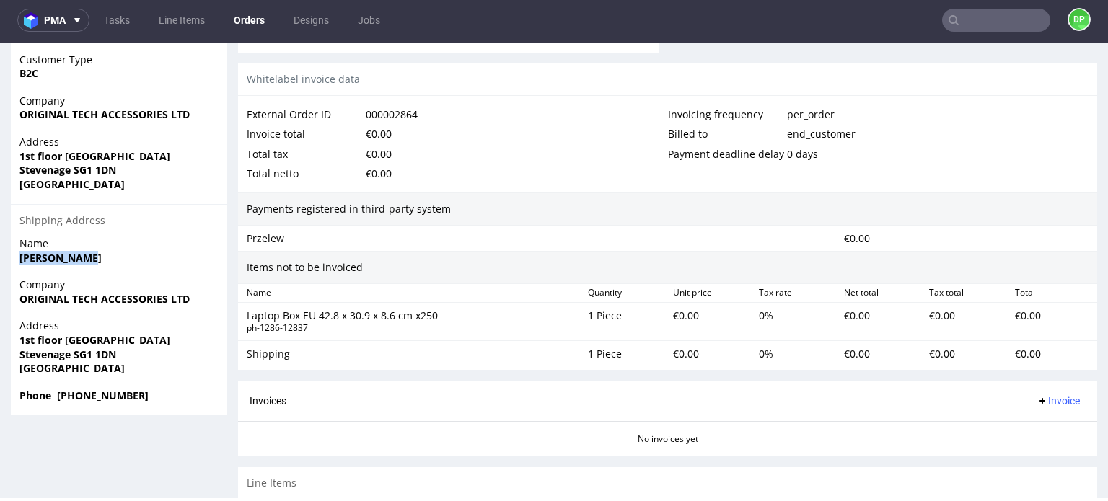
drag, startPoint x: 93, startPoint y: 262, endPoint x: 0, endPoint y: 260, distance: 93.1
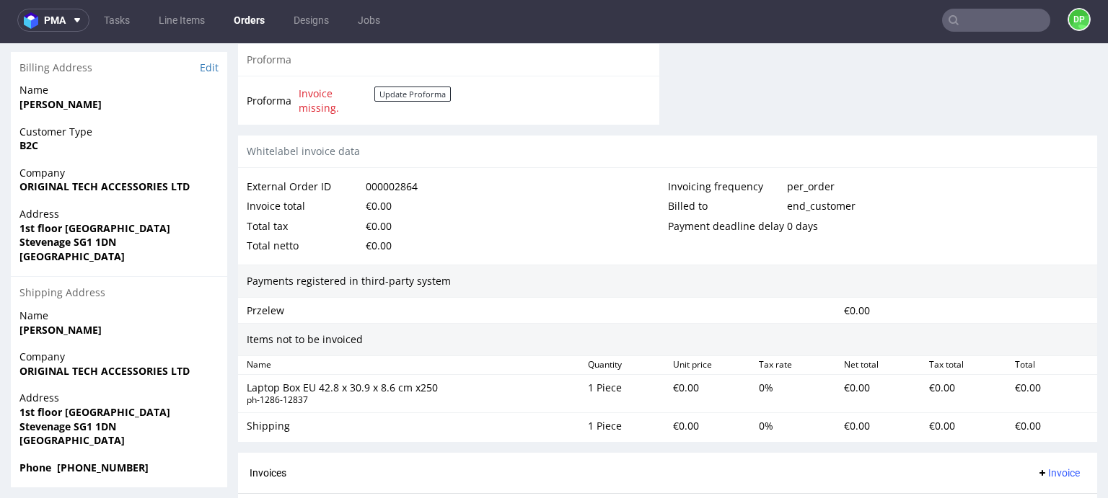
click at [199, 181] on span "ORIGINAL TECH ACCESSORIES LTD" at bounding box center [118, 187] width 199 height 14
drag, startPoint x: 199, startPoint y: 179, endPoint x: 3, endPoint y: 186, distance: 196.3
click at [3, 186] on div "Order R887909943 (000002864) 24.09.2025 02:06 PM Mark this order as problematic…" at bounding box center [554, 19] width 1108 height 1237
drag, startPoint x: 195, startPoint y: 189, endPoint x: 0, endPoint y: 202, distance: 195.9
click at [0, 202] on div "Order R887909943 (000002864) 24.09.2025 02:06 PM Mark this order as problematic…" at bounding box center [554, 19] width 1108 height 1237
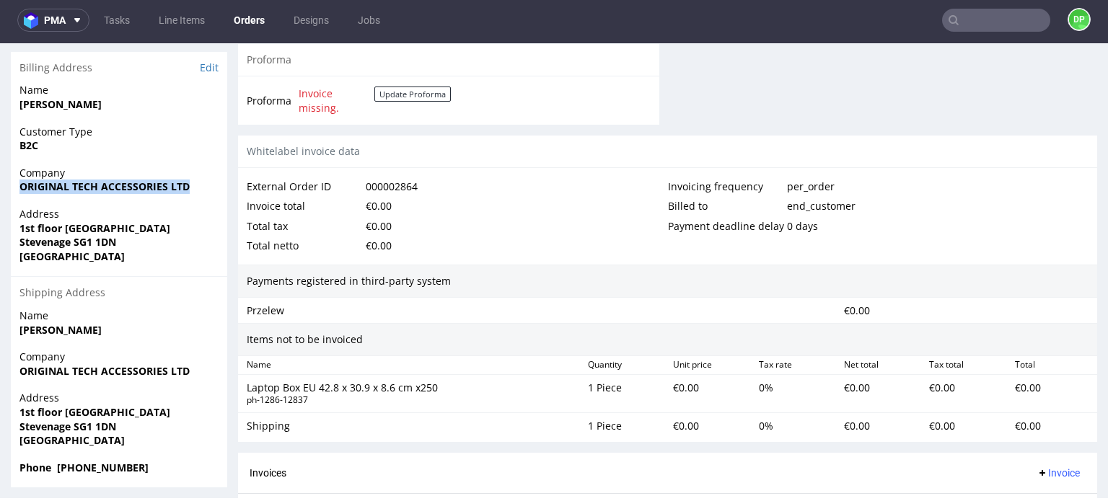
copy strong "ORIGINAL TECH ACCESSORIES LTD"
click at [172, 326] on span "Tabish Saeed" at bounding box center [118, 330] width 199 height 14
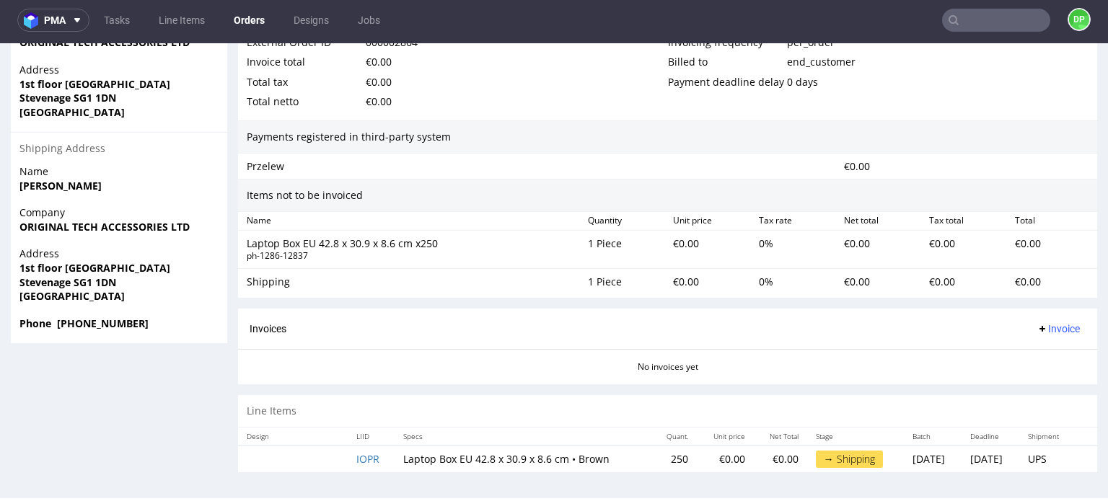
scroll to position [750, 0]
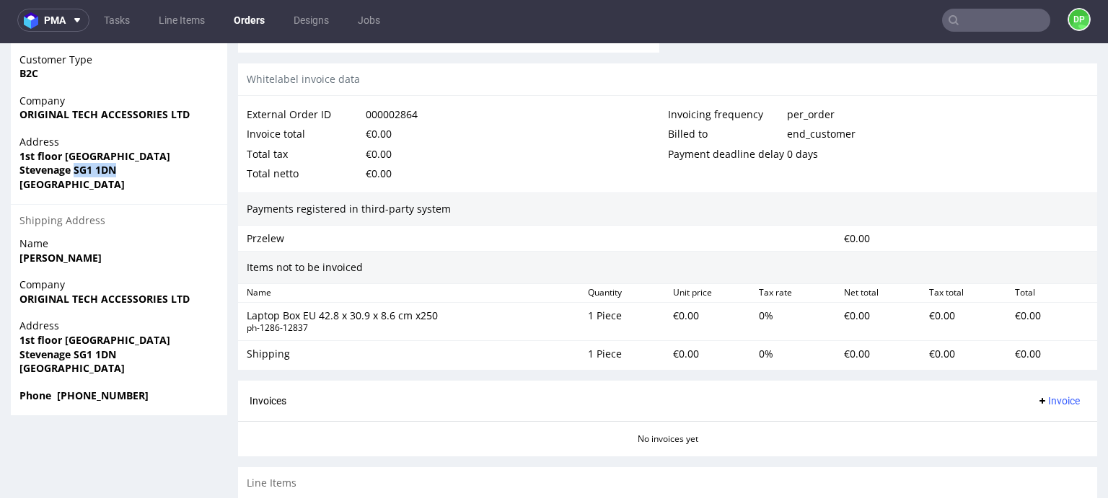
drag, startPoint x: 129, startPoint y: 168, endPoint x: 75, endPoint y: 173, distance: 54.3
click at [75, 173] on span "Stevenage SG1 1DN" at bounding box center [118, 170] width 199 height 14
copy strong "SG1 1DN"
drag, startPoint x: 69, startPoint y: 356, endPoint x: 0, endPoint y: 351, distance: 69.4
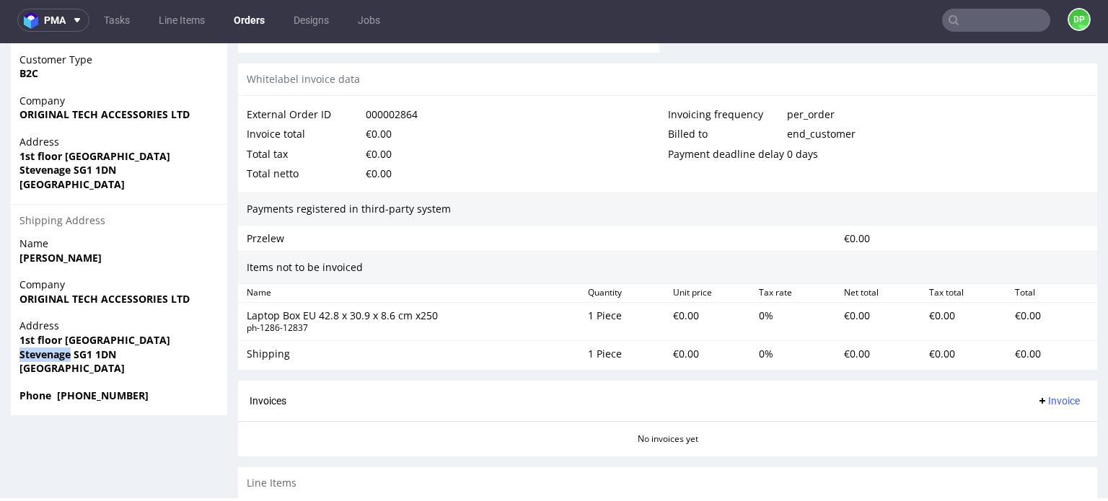
copy strong "Stevenage"
drag, startPoint x: 141, startPoint y: 337, endPoint x: 81, endPoint y: 335, distance: 59.9
click at [81, 335] on span "1st floor 65 Queensway" at bounding box center [118, 340] width 199 height 14
copy strong "Queensway"
click at [119, 326] on span "Address" at bounding box center [118, 326] width 199 height 14
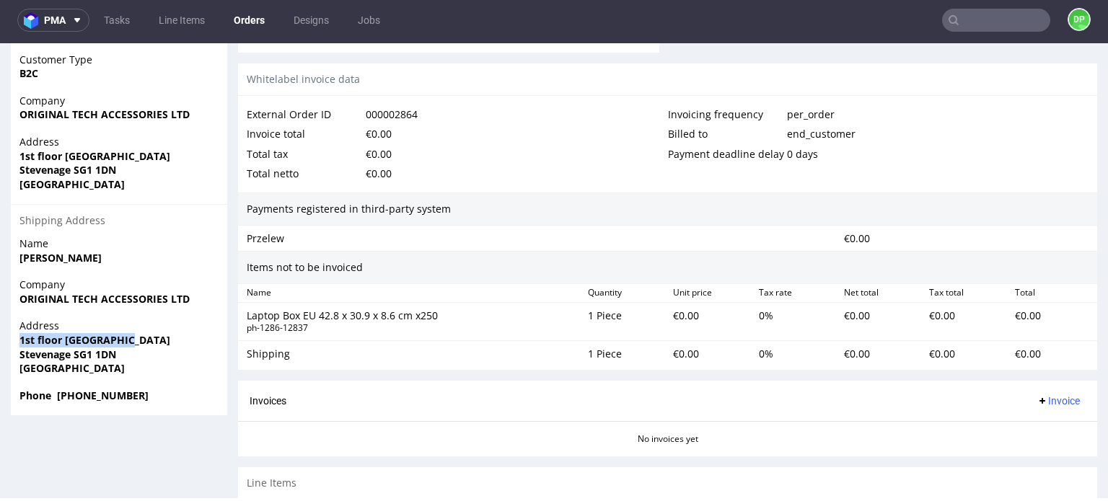
drag, startPoint x: 121, startPoint y: 336, endPoint x: 0, endPoint y: 343, distance: 121.4
click at [153, 340] on span "1st floor 65 Queensway" at bounding box center [118, 340] width 199 height 14
drag, startPoint x: 148, startPoint y: 340, endPoint x: 14, endPoint y: 342, distance: 134.2
click at [14, 342] on div "Address 1st floor 65 Queensway Stevenage SG1 1DN United Kingdom" at bounding box center [119, 353] width 216 height 69
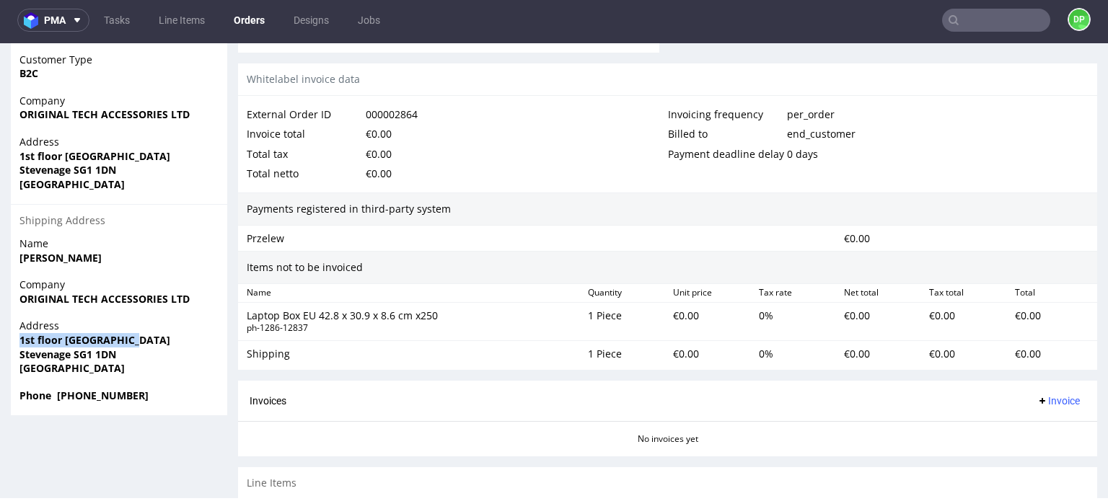
copy strong "1st floor 65 Queensway"
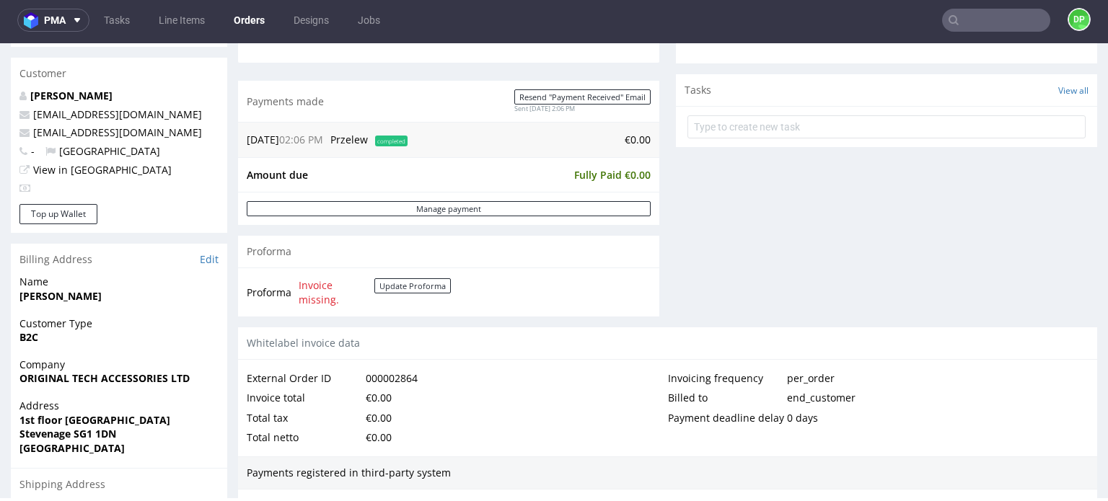
scroll to position [462, 0]
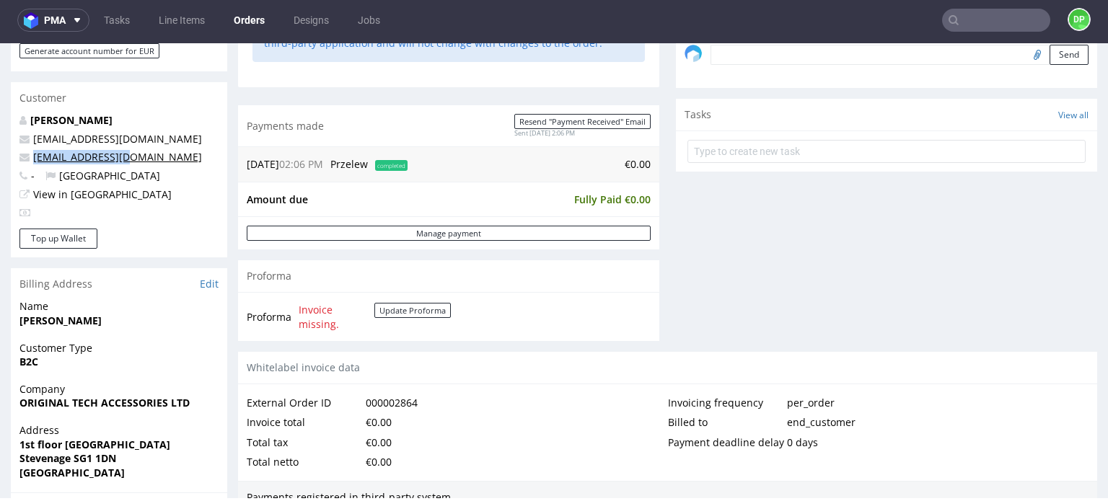
drag, startPoint x: 126, startPoint y: 162, endPoint x: 35, endPoint y: 157, distance: 91.8
click at [35, 157] on p "otaluk@icloud.com" at bounding box center [118, 157] width 199 height 14
copy link "otaluk@icloud.com"
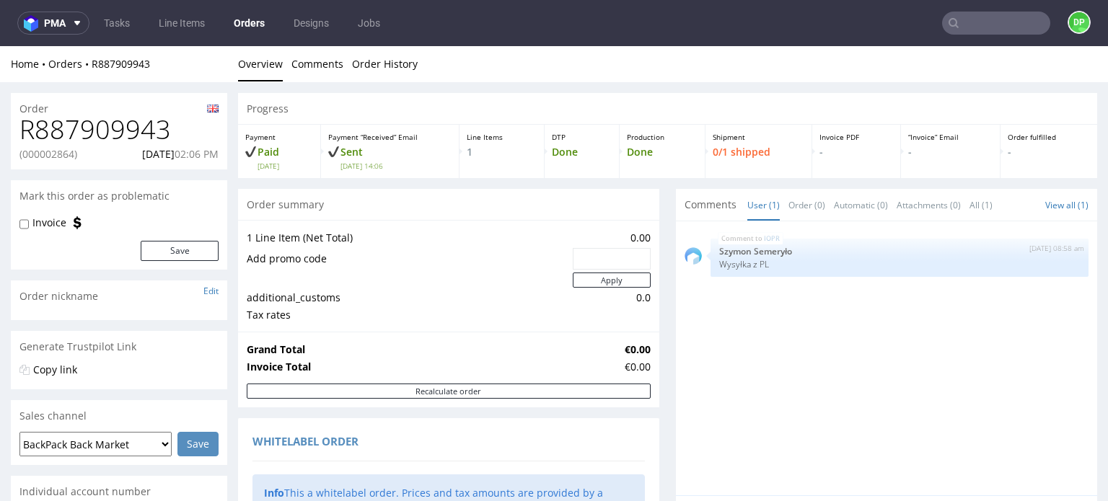
scroll to position [0, 0]
drag, startPoint x: 127, startPoint y: 134, endPoint x: 0, endPoint y: 131, distance: 127.0
copy h1 "R887909943"
drag, startPoint x: 83, startPoint y: 157, endPoint x: 11, endPoint y: 158, distance: 72.1
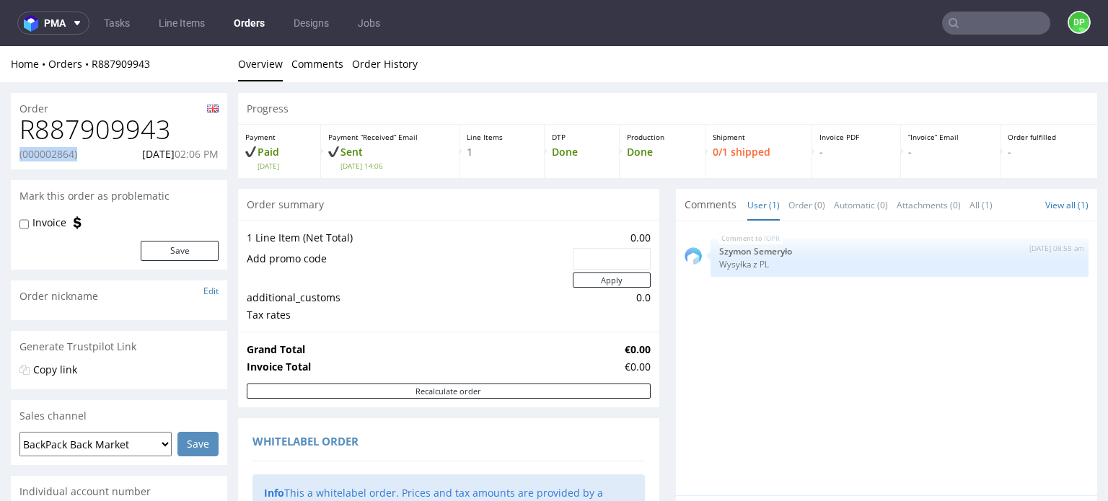
click at [11, 158] on div "R887909943 (000002864) 24.09.2025 02:06 PM" at bounding box center [119, 142] width 216 height 54
copy p "(000002864)"
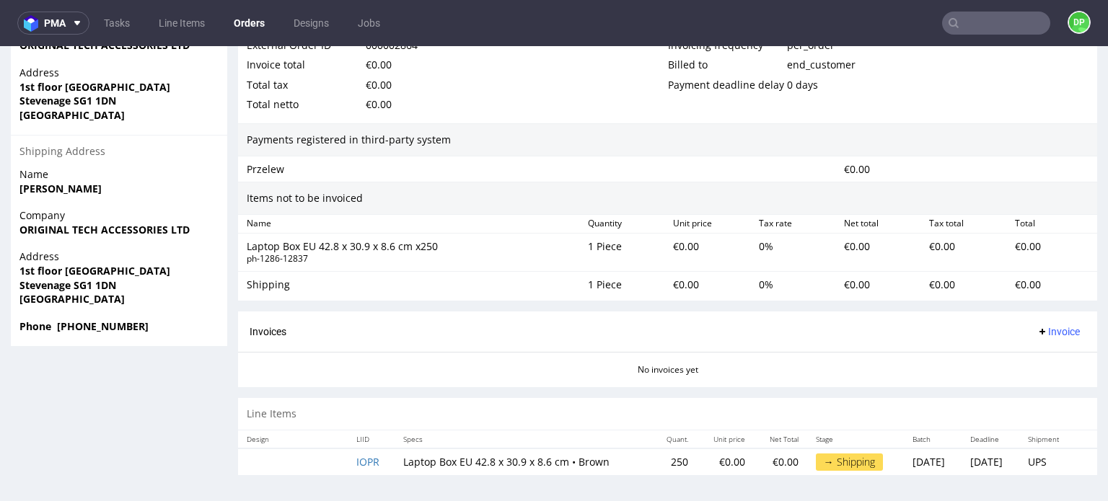
scroll to position [3, 0]
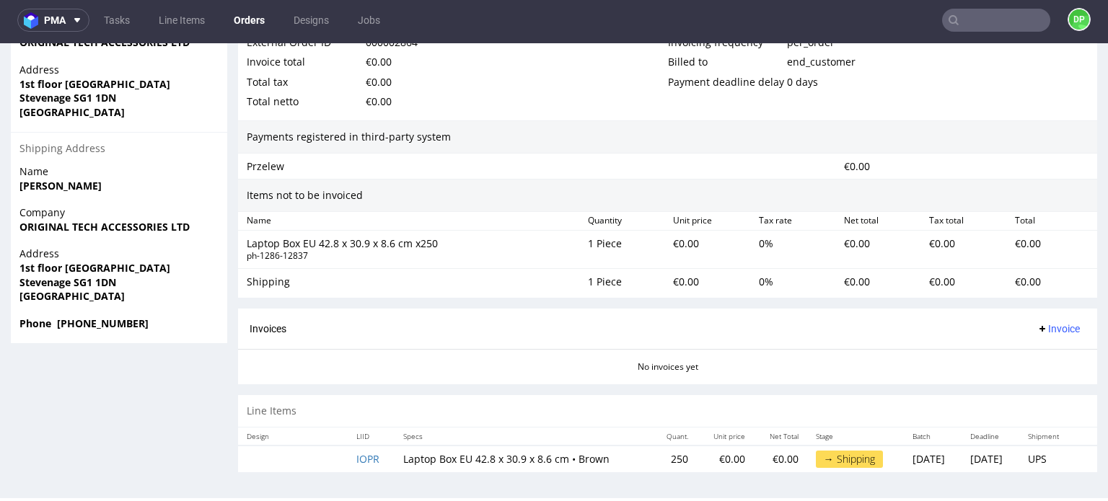
click at [63, 291] on strong "[GEOGRAPHIC_DATA]" at bounding box center [71, 296] width 105 height 14
drag, startPoint x: 70, startPoint y: 286, endPoint x: 0, endPoint y: 285, distance: 70.0
copy strong "Stevenage"
drag, startPoint x: 13, startPoint y: 265, endPoint x: 120, endPoint y: 302, distance: 113.8
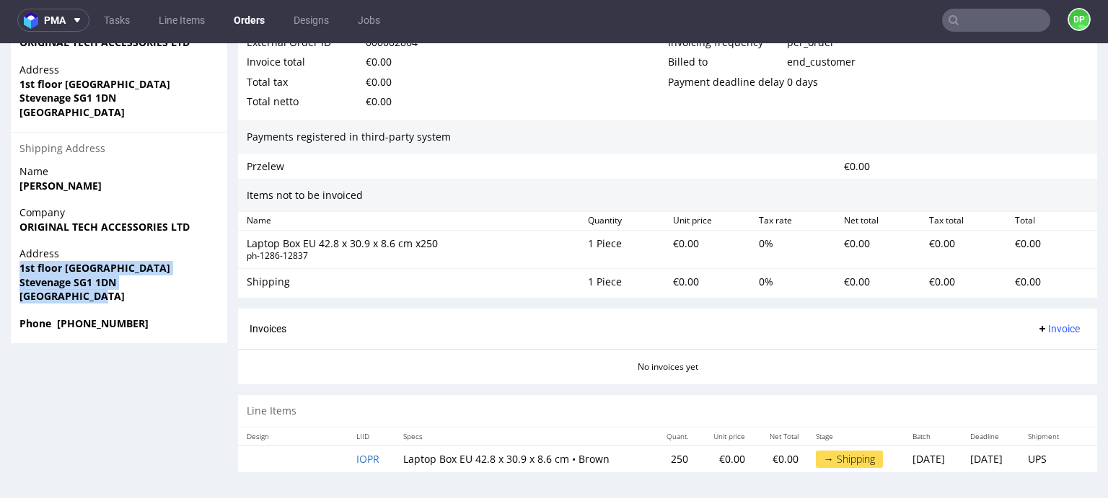
click at [120, 302] on div "Address 1st floor 65 Queensway Stevenage SG1 1DN United Kingdom" at bounding box center [119, 281] width 216 height 69
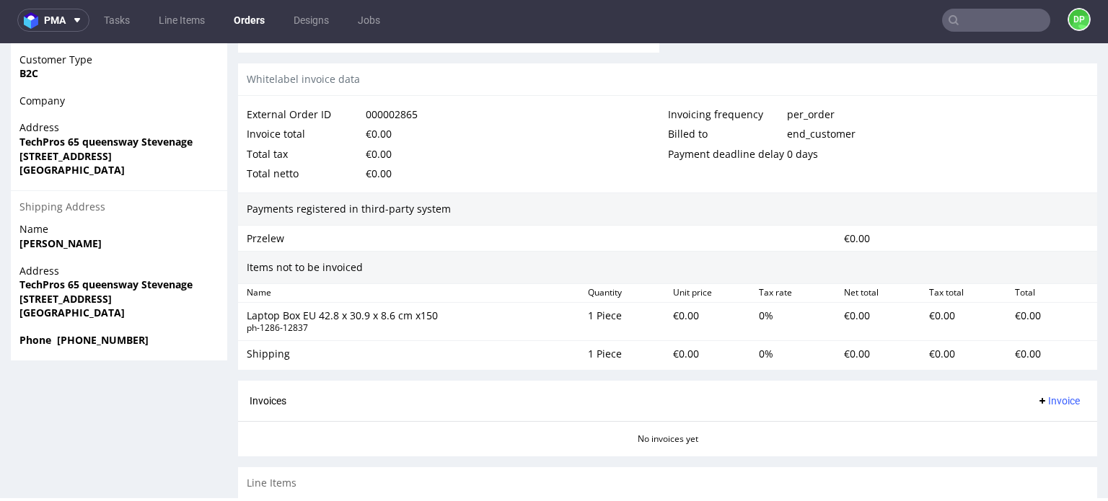
scroll to position [678, 0]
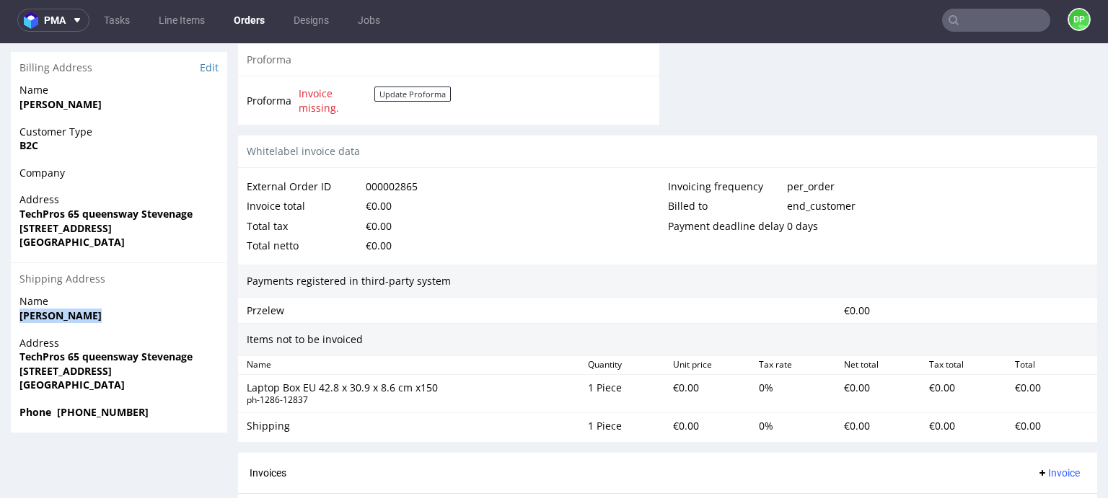
drag, startPoint x: 107, startPoint y: 317, endPoint x: 0, endPoint y: 310, distance: 107.0
click at [0, 310] on div "Order R652809276 (000002865) [DATE] 02:07 PM Mark this order as problematic Inv…" at bounding box center [554, 19] width 1108 height 1237
copy strong "[PERSON_NAME]"
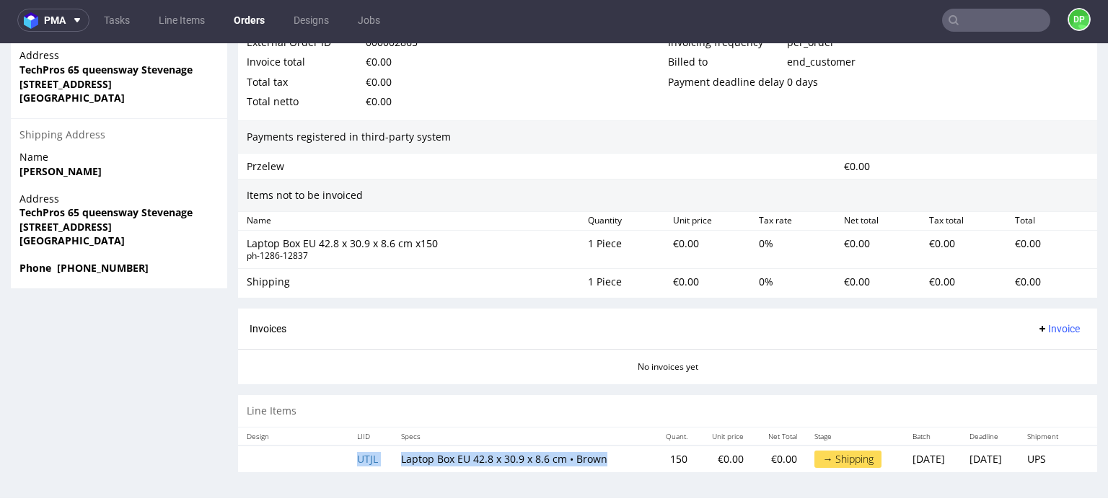
drag, startPoint x: 604, startPoint y: 455, endPoint x: 379, endPoint y: 461, distance: 225.1
click at [379, 461] on tr "UTJL Laptop Box EU 42.8 x 30.9 x 8.6 cm • Brown 150 €0.00 €0.00 → Shipping [DAT…" at bounding box center [667, 459] width 859 height 27
copy tr "Laptop Box EU 42.8 x 30.9 x 8.6 cm • Brown"
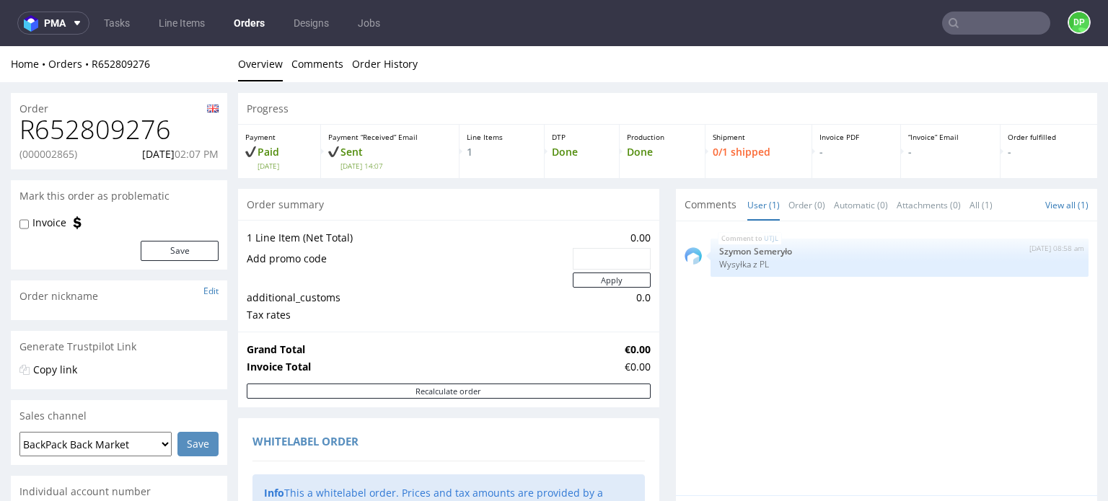
scroll to position [0, 0]
drag, startPoint x: 167, startPoint y: 133, endPoint x: 1, endPoint y: 133, distance: 165.9
copy h1 "R652809276"
drag, startPoint x: 77, startPoint y: 155, endPoint x: 0, endPoint y: 151, distance: 77.3
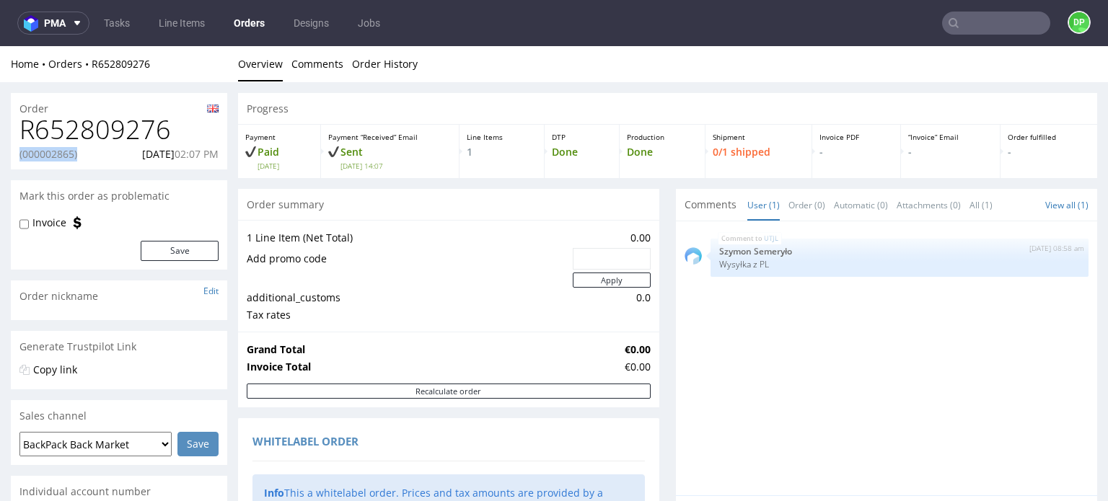
copy p "(000002865)"
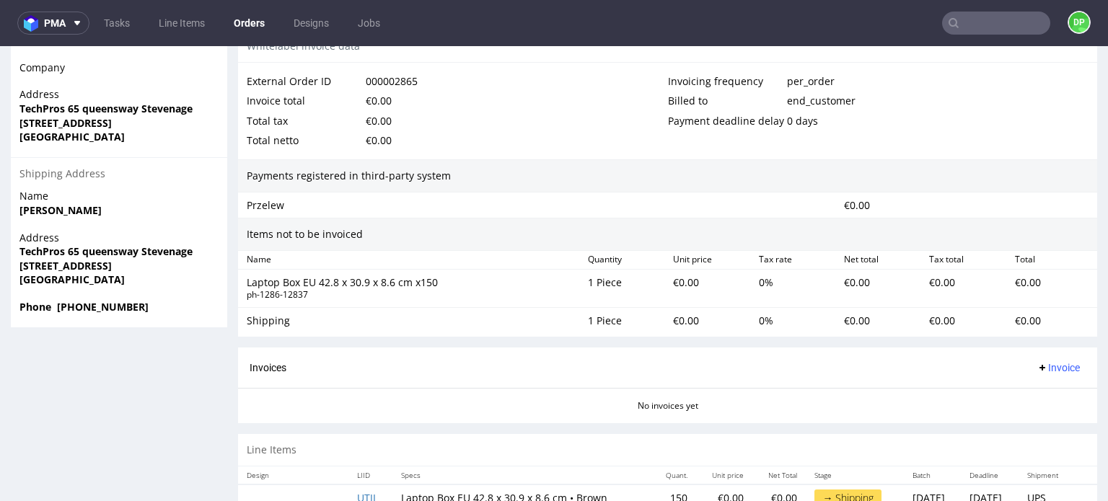
scroll to position [793, 0]
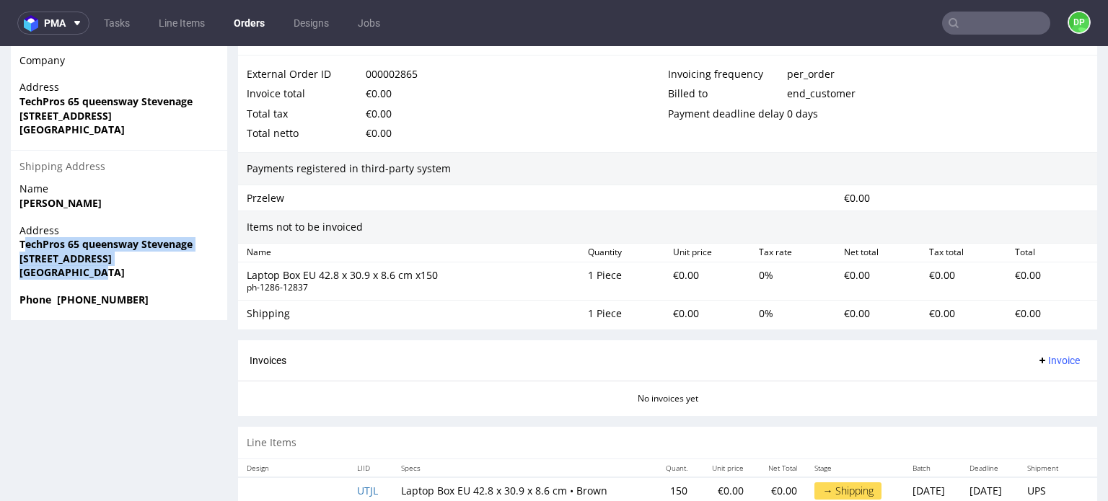
drag, startPoint x: 22, startPoint y: 247, endPoint x: 131, endPoint y: 285, distance: 115.4
click at [131, 285] on div "Address TechPros 65 queensway Stevenage Stvenage United Kingdom SG1 1DN United …" at bounding box center [119, 258] width 216 height 69
drag, startPoint x: 124, startPoint y: 276, endPoint x: 116, endPoint y: 273, distance: 8.4
click at [123, 276] on span "[GEOGRAPHIC_DATA]" at bounding box center [118, 272] width 199 height 14
click at [107, 273] on span "[GEOGRAPHIC_DATA]" at bounding box center [118, 272] width 199 height 14
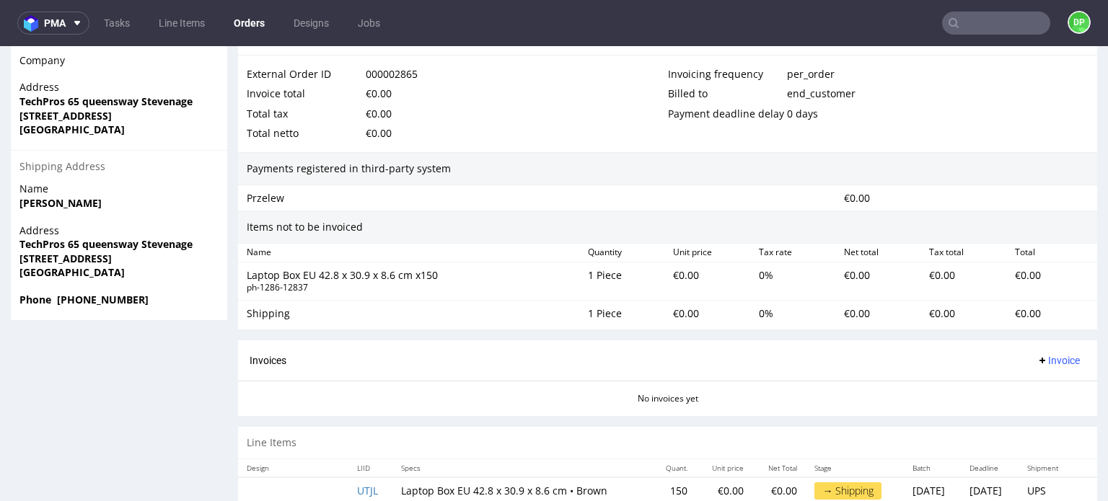
drag, startPoint x: 85, startPoint y: 265, endPoint x: 14, endPoint y: 240, distance: 74.8
click at [17, 242] on div "Address TechPros 65 queensway Stevenage Stvenage United Kingdom SG1 1DN United …" at bounding box center [119, 258] width 216 height 69
copy p "TechPros 65 queensway Stevenage Stvenage United Kingdom SG1 1DN United Kingdom"
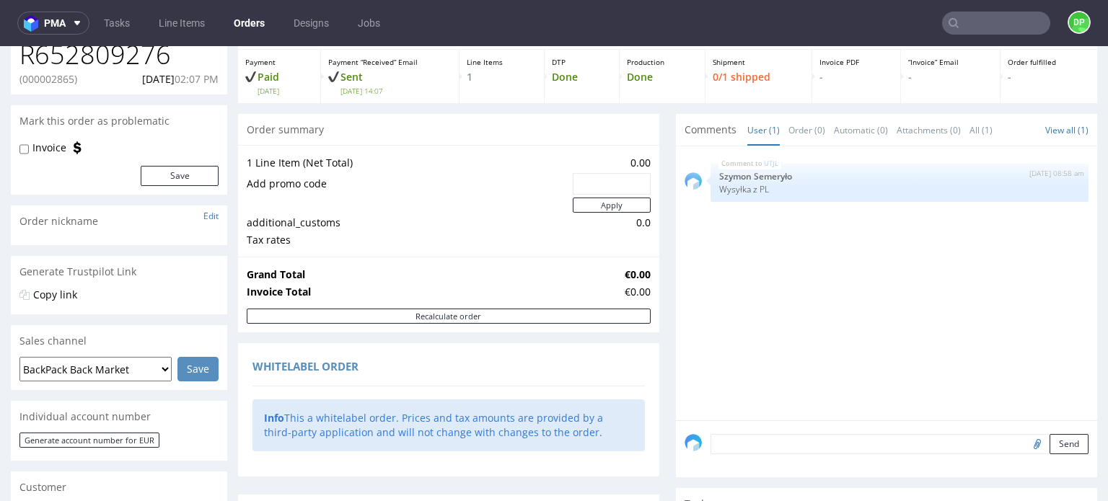
scroll to position [144, 0]
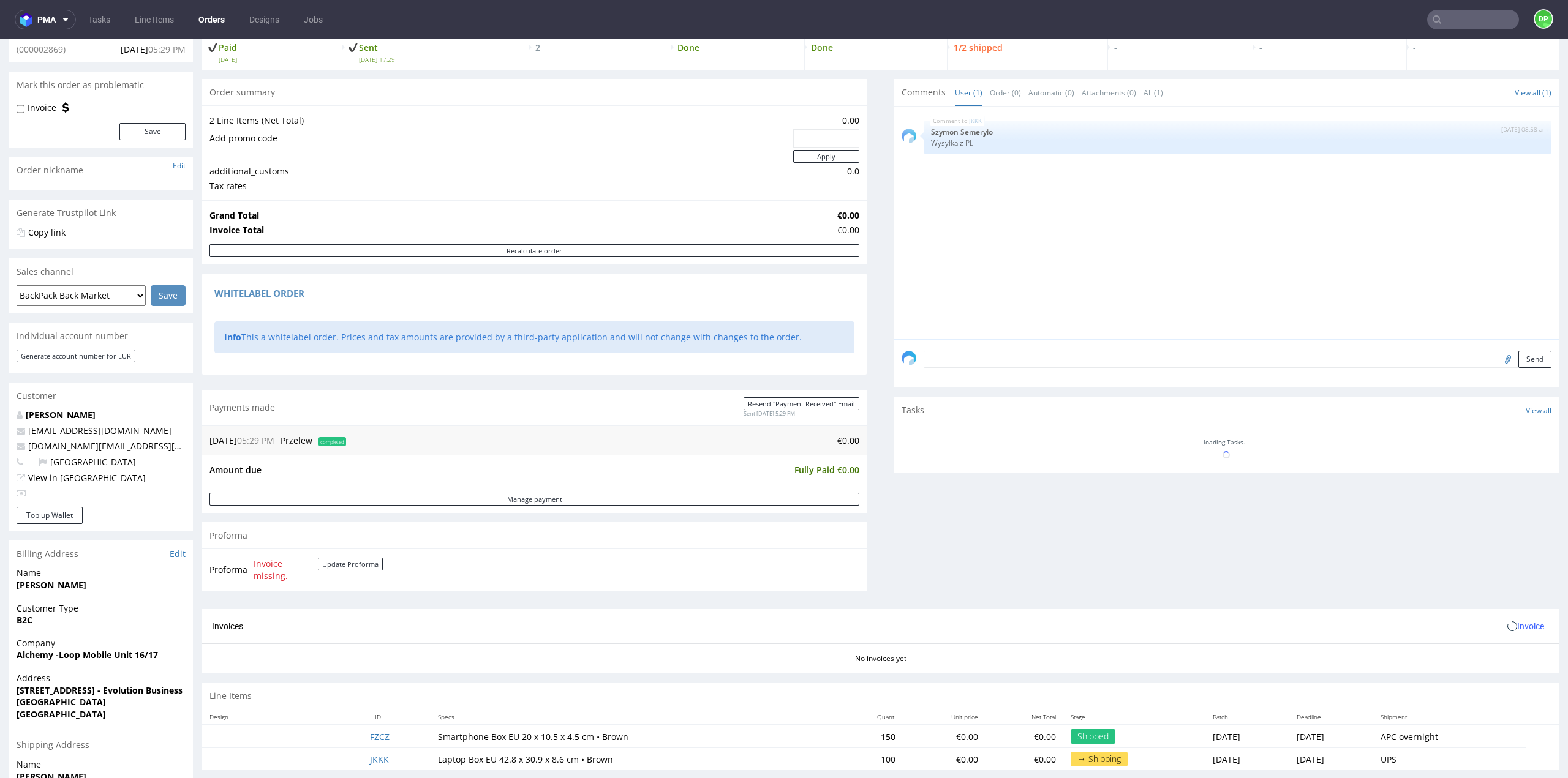
scroll to position [183, 0]
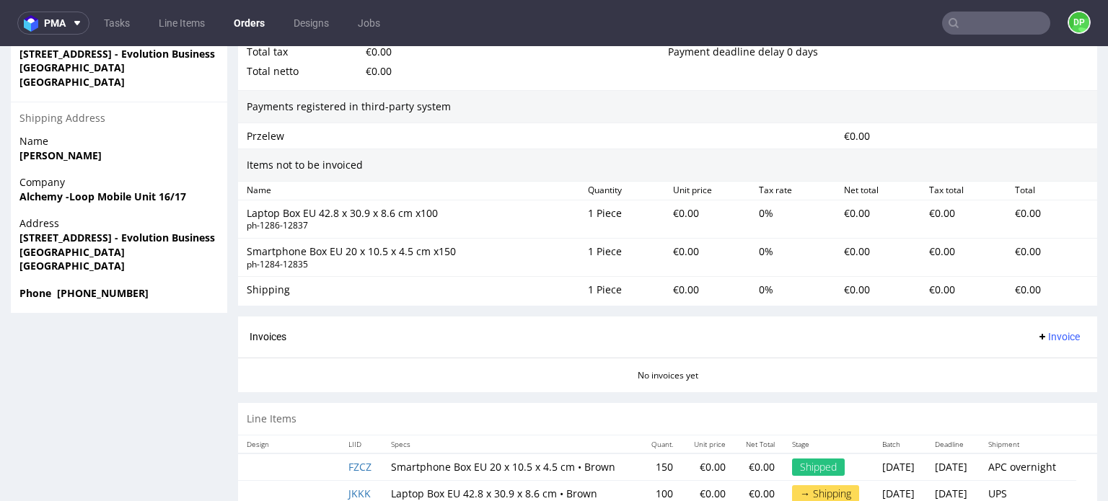
scroll to position [793, 0]
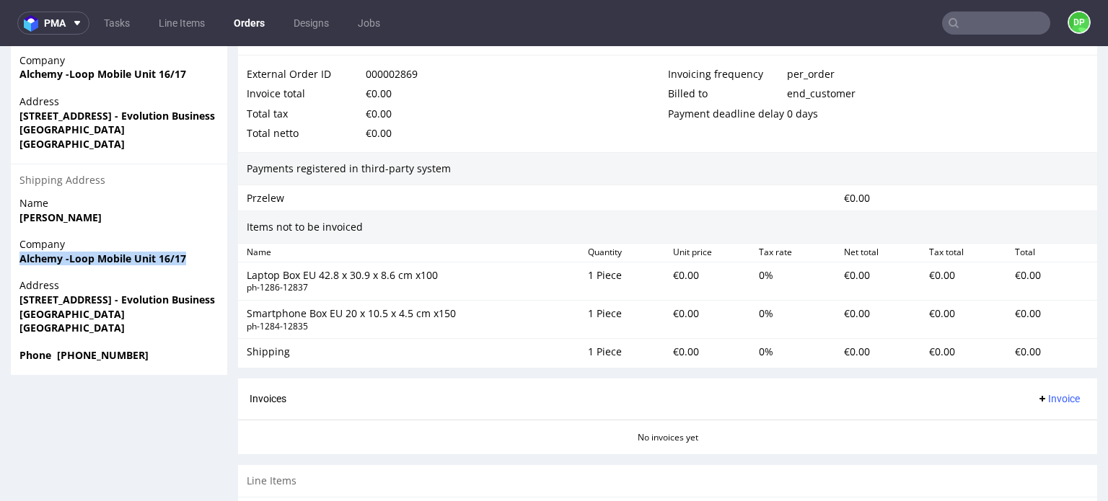
drag, startPoint x: 202, startPoint y: 259, endPoint x: 12, endPoint y: 260, distance: 190.4
click at [12, 260] on div "Company Alchemy -Loop Mobile Unit 16/17" at bounding box center [119, 257] width 216 height 41
copy strong "Alchemy -Loop Mobile Unit 16/17"
drag, startPoint x: 20, startPoint y: 299, endPoint x: 149, endPoint y: 305, distance: 128.6
click at [149, 305] on strong "Unit 16/17 Hooters Hall Road - Evolution Business Park" at bounding box center [129, 300] width 221 height 14
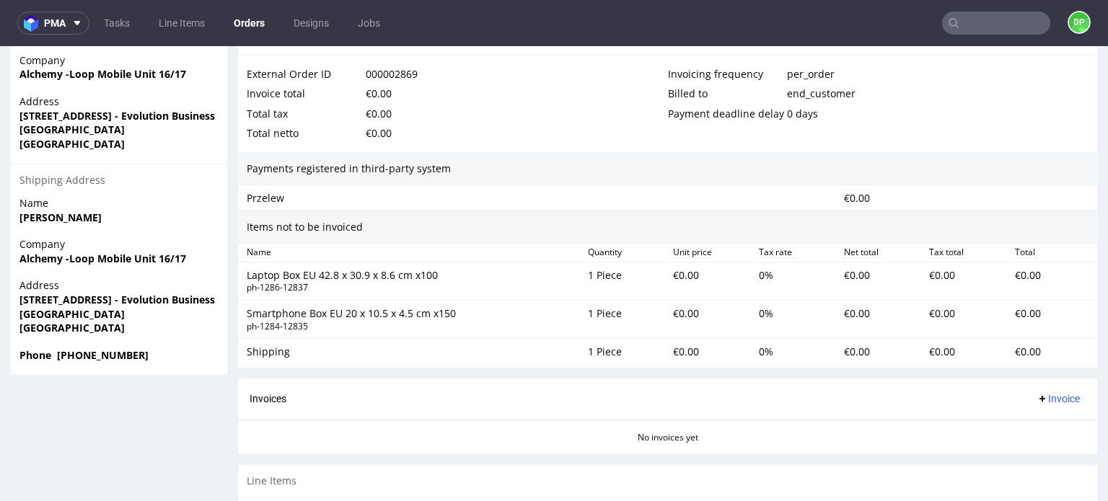
click at [160, 335] on div "Address Unit 16/17 Hooters Hall Road - Evolution Business Park Newcastle Under …" at bounding box center [119, 312] width 216 height 69
drag, startPoint x: 177, startPoint y: 314, endPoint x: 139, endPoint y: 315, distance: 38.2
click at [139, 315] on span "Newcastle Under Lyme ST5 9QF" at bounding box center [118, 314] width 199 height 14
copy strong "ST5 9QF"
drag, startPoint x: 133, startPoint y: 315, endPoint x: 23, endPoint y: 312, distance: 109.7
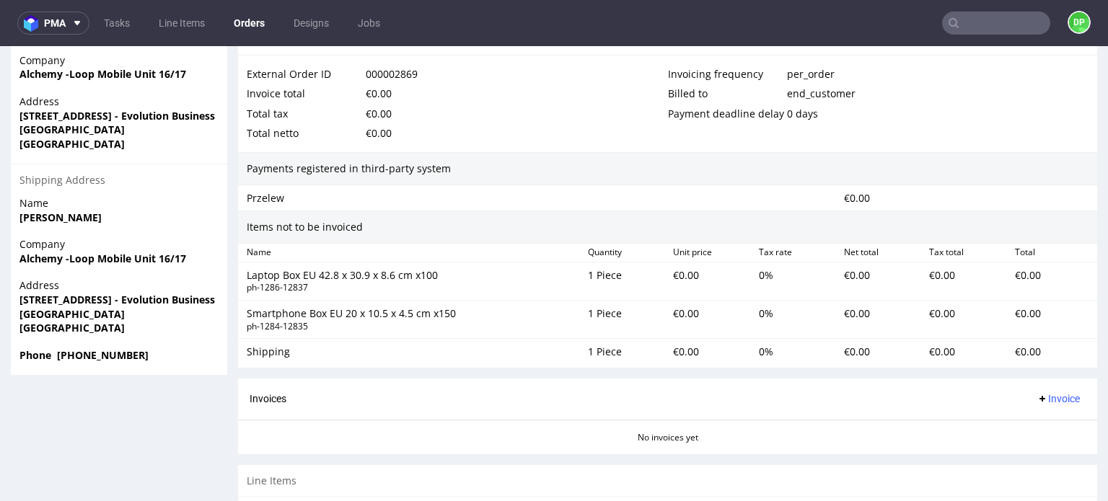
click at [23, 312] on strong "Newcastle Under Lyme ST5 9QF" at bounding box center [71, 314] width 105 height 14
copy strong "ewcastle Under Lyme"
drag, startPoint x: 220, startPoint y: 301, endPoint x: 6, endPoint y: 302, distance: 213.5
copy strong "Unit 16/17 Hooters Hall Road - Evolution"
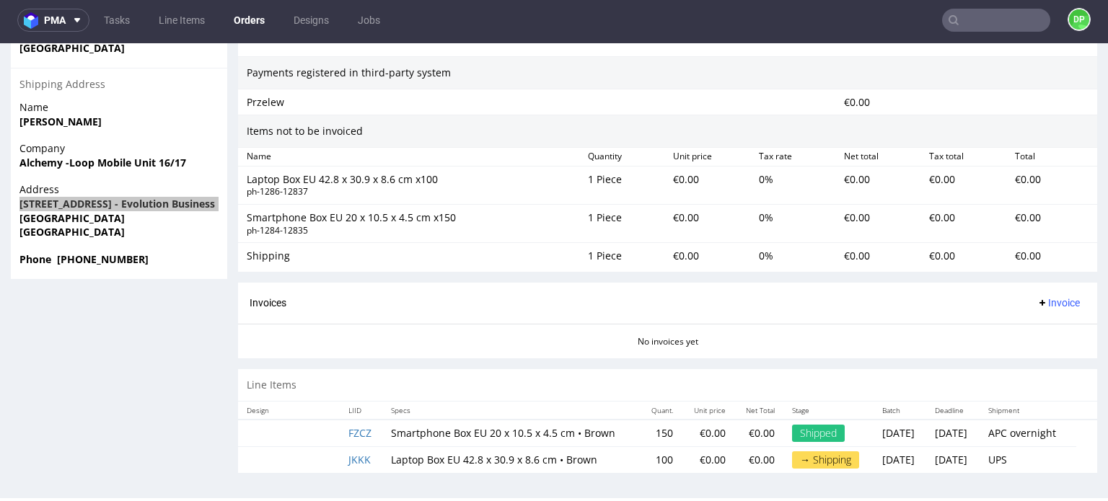
scroll to position [3, 0]
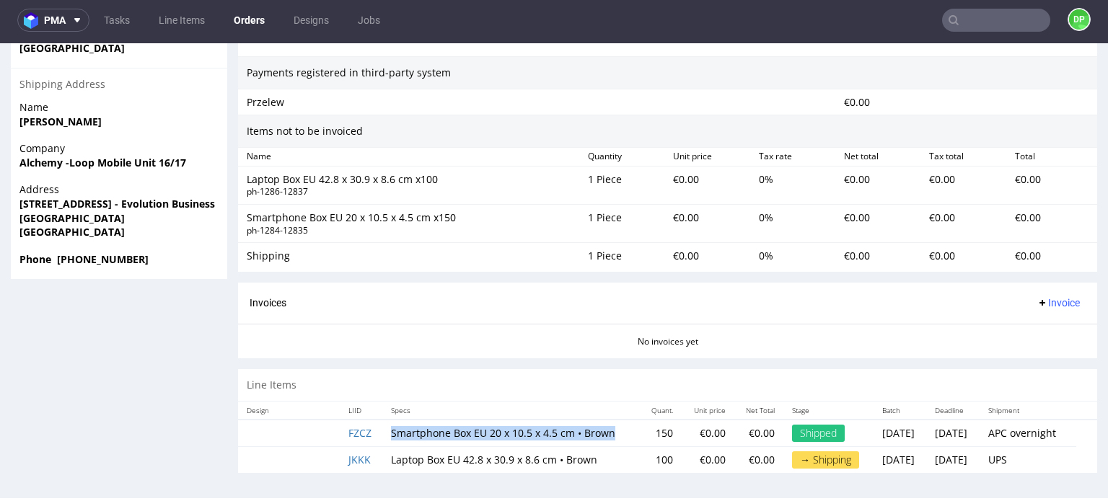
drag, startPoint x: 574, startPoint y: 432, endPoint x: 387, endPoint y: 439, distance: 187.7
click at [387, 439] on td "Smartphone Box EU 20 x 10.5 x 4.5 cm • Brown" at bounding box center [511, 433] width 258 height 27
copy td "Smartphone Box EU 20 x 10.5 x 4.5 cm • Brown"
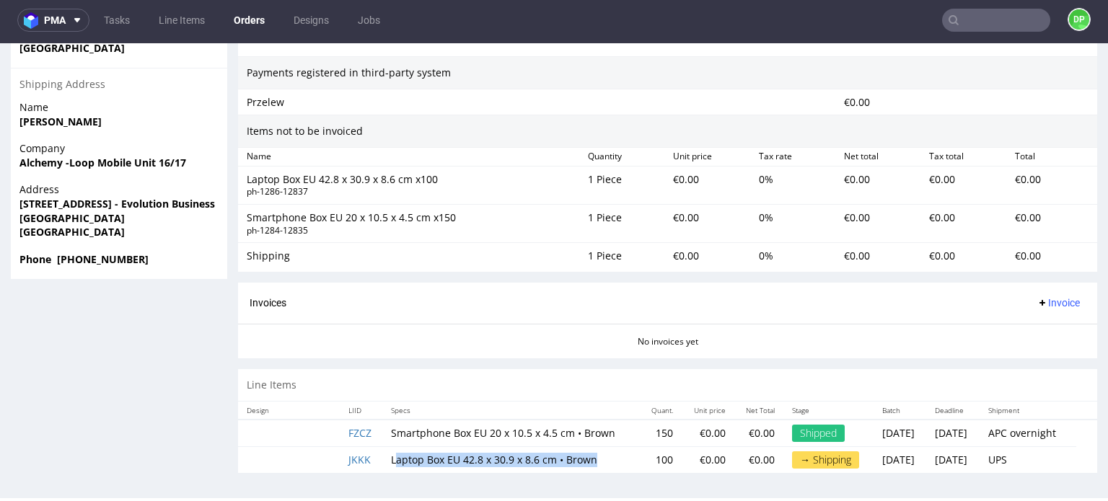
drag, startPoint x: 590, startPoint y: 454, endPoint x: 388, endPoint y: 453, distance: 202.0
click at [388, 453] on td "Laptop Box EU 42.8 x 30.9 x 8.6 cm • Brown" at bounding box center [511, 460] width 258 height 27
click at [558, 402] on th "Specs" at bounding box center [511, 411] width 258 height 18
drag, startPoint x: 592, startPoint y: 460, endPoint x: 384, endPoint y: 459, distance: 207.7
click at [384, 459] on td "Laptop Box EU 42.8 x 30.9 x 8.6 cm • Brown" at bounding box center [511, 460] width 258 height 27
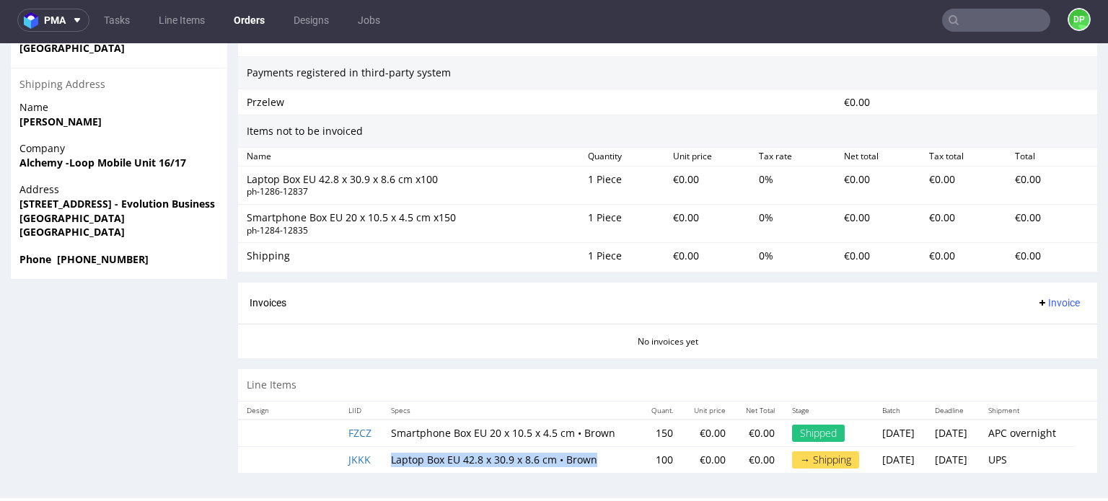
copy td "Laptop Box EU 42.8 x 30.9 x 8.6 cm • Brown"
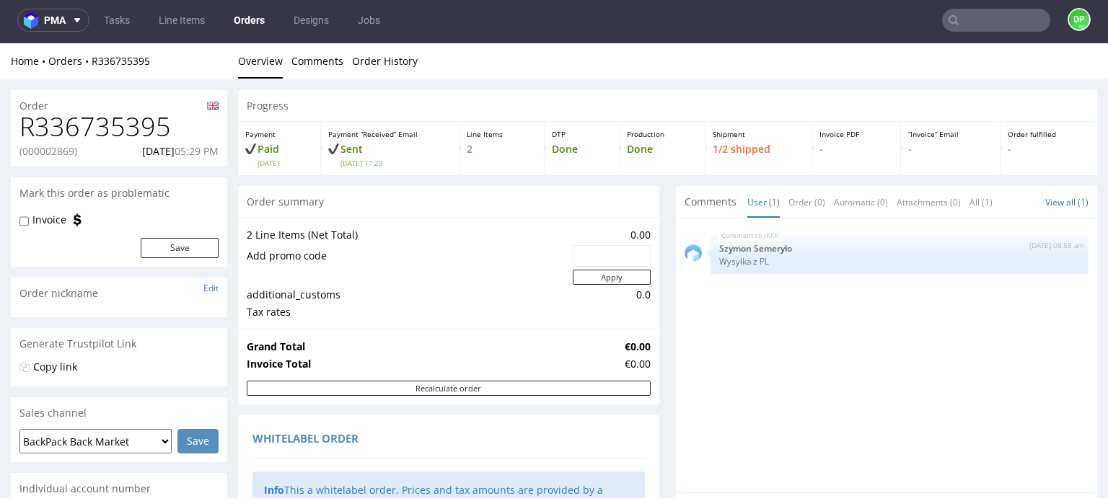
scroll to position [0, 0]
drag, startPoint x: 170, startPoint y: 124, endPoint x: 0, endPoint y: 136, distance: 170.7
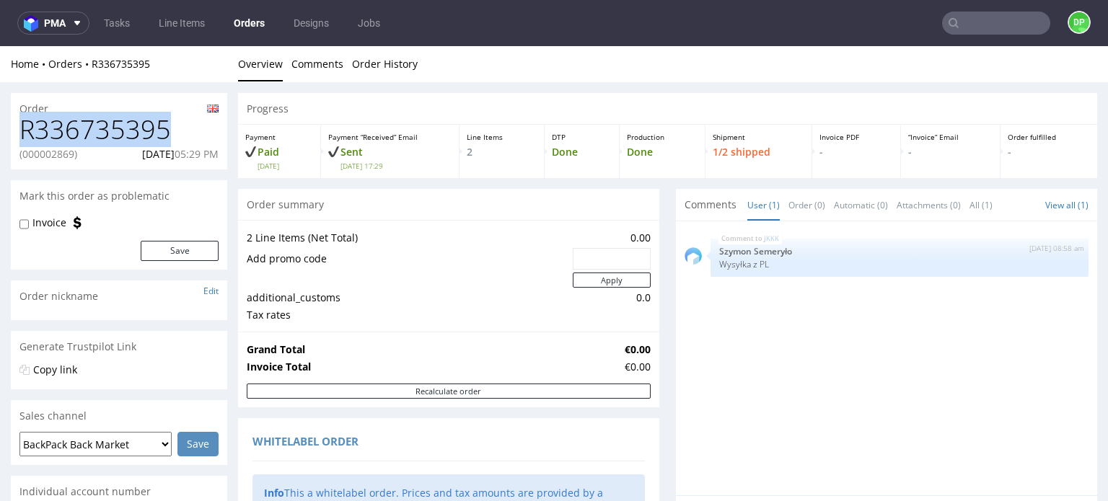
copy h1 "R336735395"
drag, startPoint x: 71, startPoint y: 159, endPoint x: 0, endPoint y: 167, distance: 71.9
copy p "(000002869)"
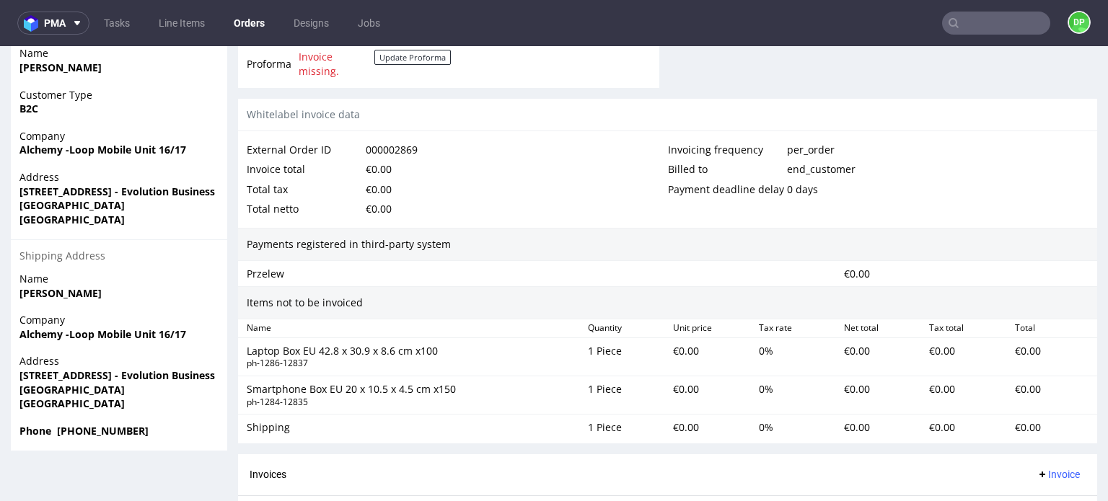
scroll to position [721, 0]
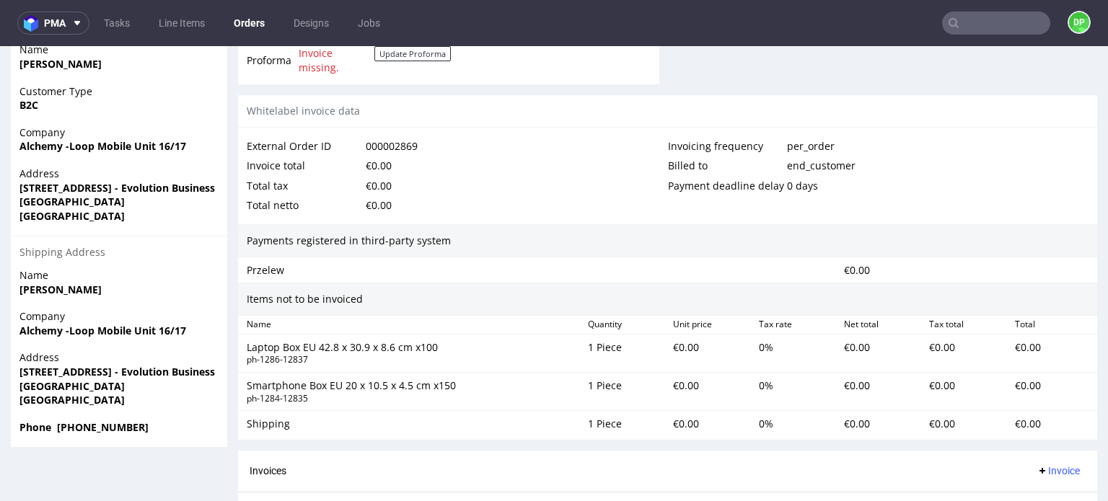
drag, startPoint x: 136, startPoint y: 387, endPoint x: 6, endPoint y: 386, distance: 129.1
click at [6, 386] on div "Order R336735395 (000002869) 24.09.2025 05:29 PM Mark this order as problematic…" at bounding box center [554, 12] width 1108 height 1302
copy strong "Newcastle Under Lyme"
drag, startPoint x: 19, startPoint y: 369, endPoint x: 135, endPoint y: 405, distance: 121.8
click at [135, 405] on p "Address Unit 16/17 Hooters Hall Road - Evolution Business Park Newcastle Under …" at bounding box center [118, 379] width 199 height 56
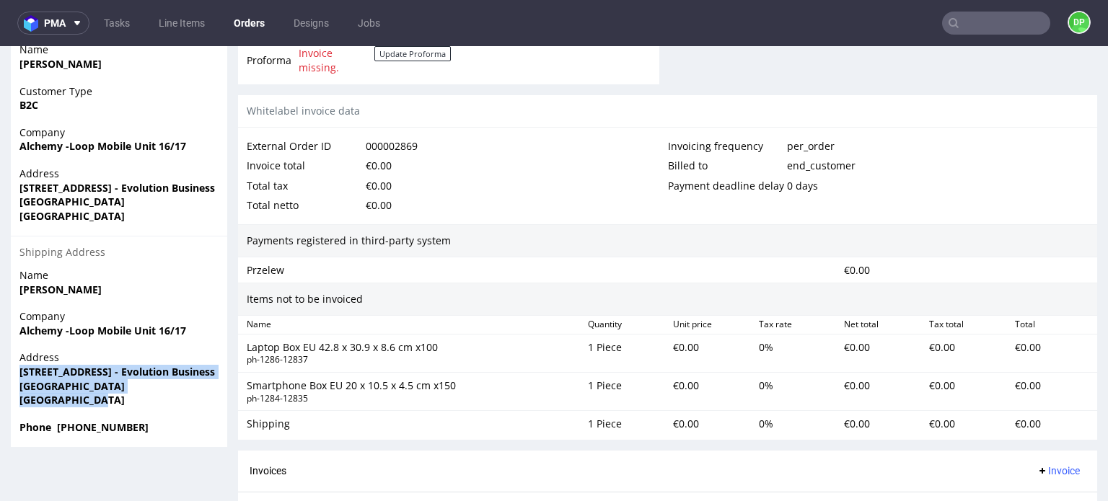
copy p "Unit 16/17 Hooters Hall Road - Evolution Business Park Newcastle Under Lyme ST5…"
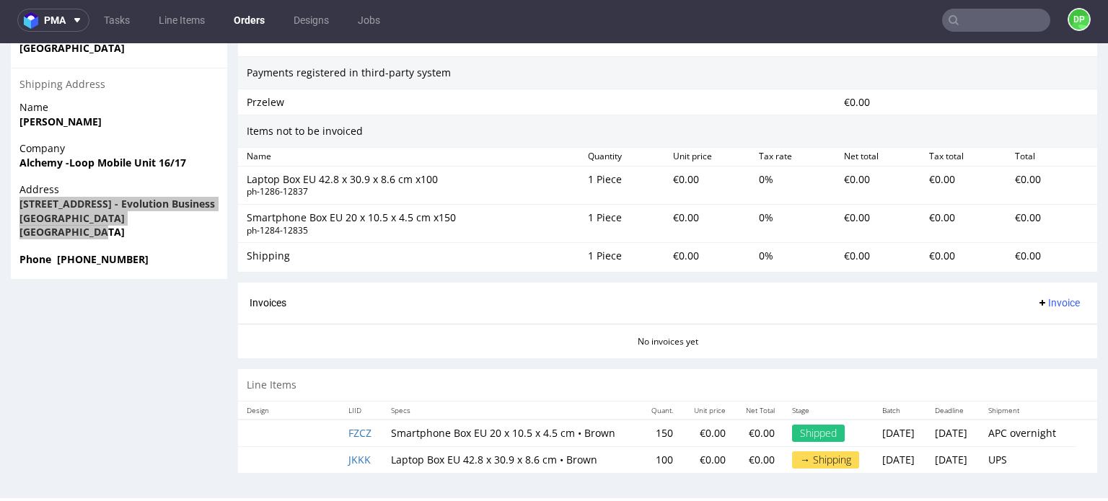
scroll to position [3, 0]
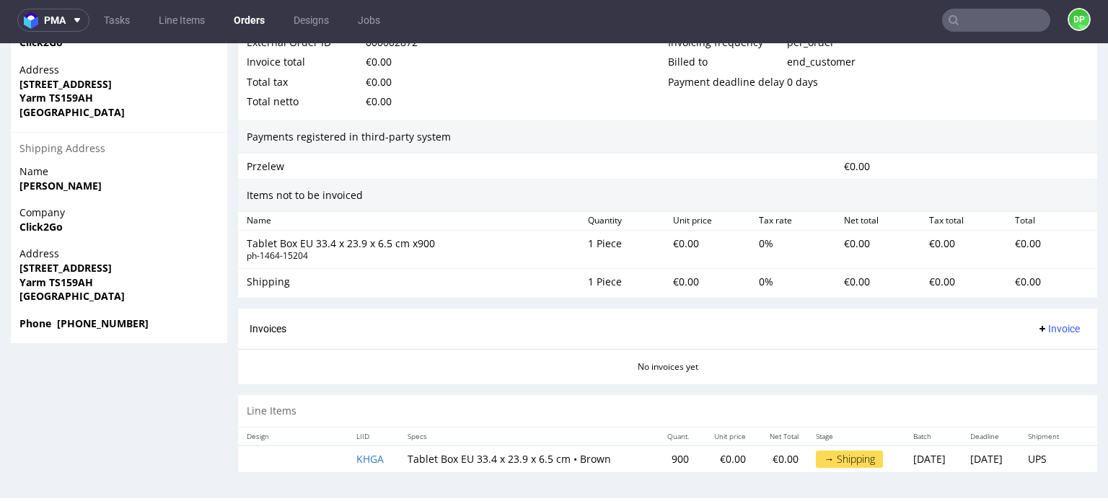
scroll to position [3, 0]
drag, startPoint x: 70, startPoint y: 225, endPoint x: 0, endPoint y: 230, distance: 70.2
copy strong "Click2Go"
click at [165, 233] on span "Click2Go" at bounding box center [118, 227] width 199 height 14
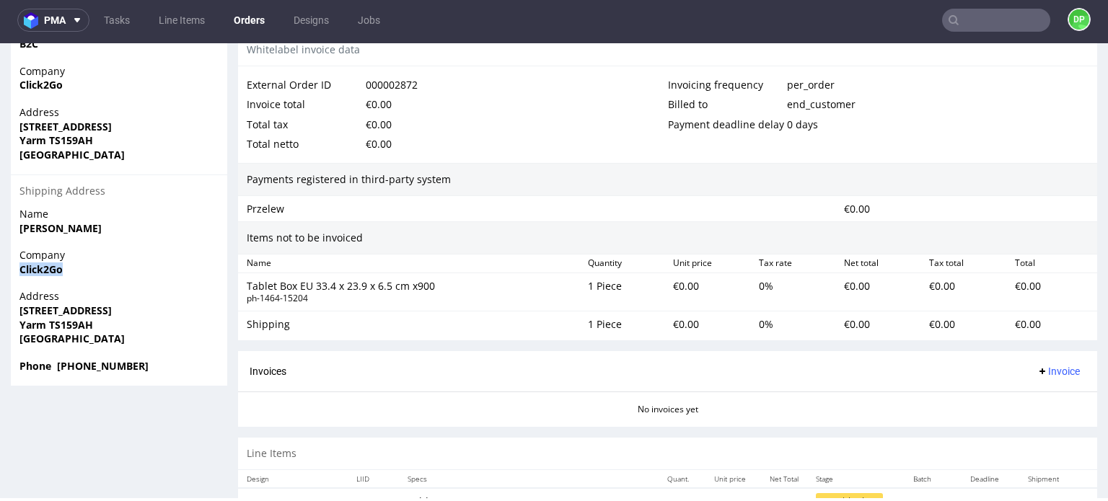
scroll to position [822, 0]
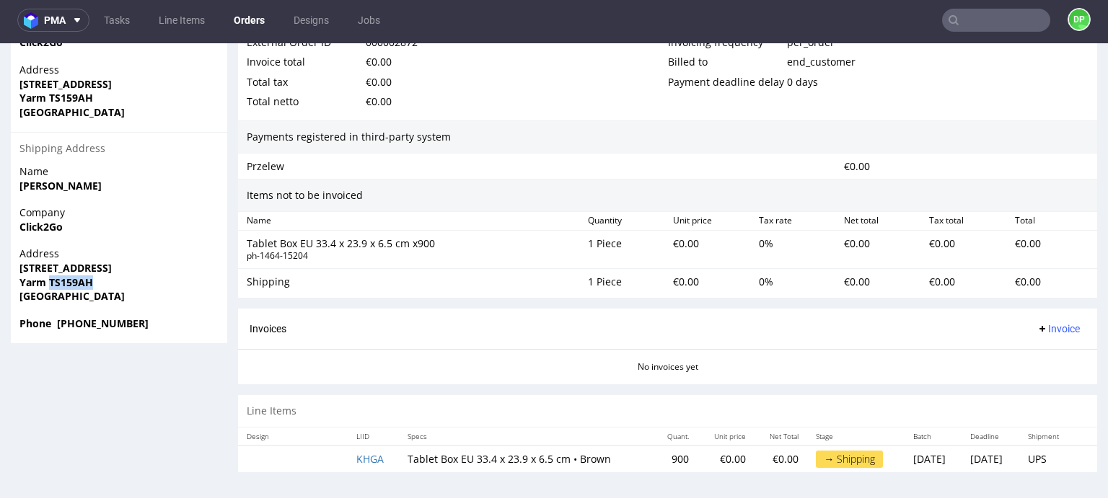
drag, startPoint x: 94, startPoint y: 280, endPoint x: 49, endPoint y: 284, distance: 45.7
click at [49, 284] on span "Yarm TS159AH" at bounding box center [118, 283] width 199 height 14
copy strong "TS159AH"
drag, startPoint x: 46, startPoint y: 283, endPoint x: 0, endPoint y: 285, distance: 46.2
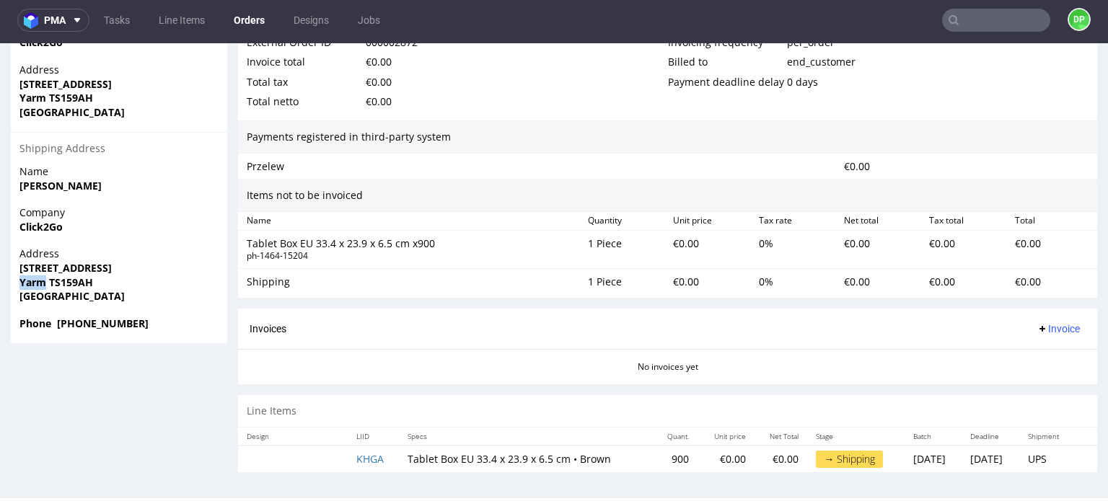
copy strong "Yarm"
drag, startPoint x: 97, startPoint y: 267, endPoint x: 0, endPoint y: 271, distance: 96.7
copy strong "78 High Street"
drag, startPoint x: 603, startPoint y: 457, endPoint x: 397, endPoint y: 464, distance: 206.4
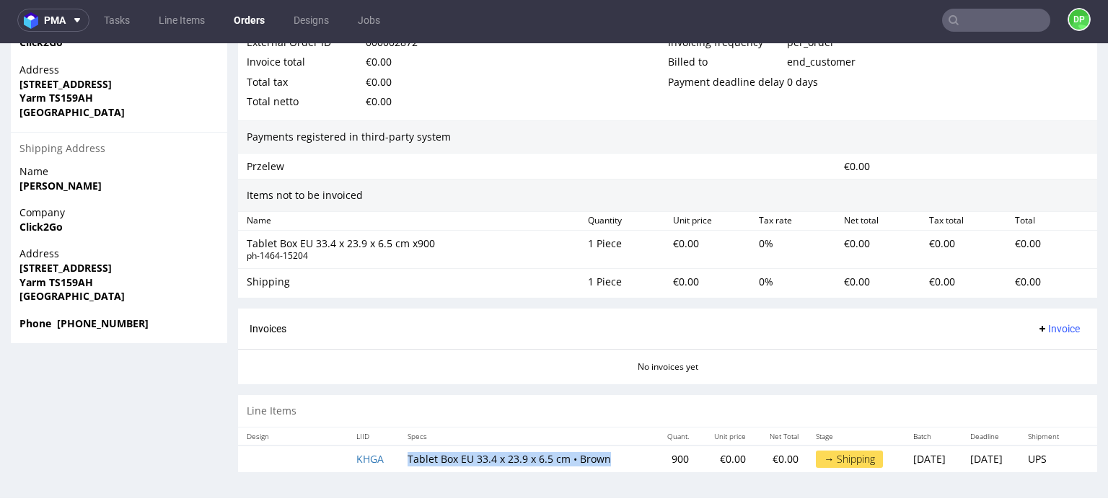
click at [399, 464] on td "Tablet Box EU 33.4 x 23.9 x 6.5 cm • Brown" at bounding box center [526, 459] width 254 height 27
copy td "Tablet Box EU 33.4 x 23.9 x 6.5 cm • Brown"
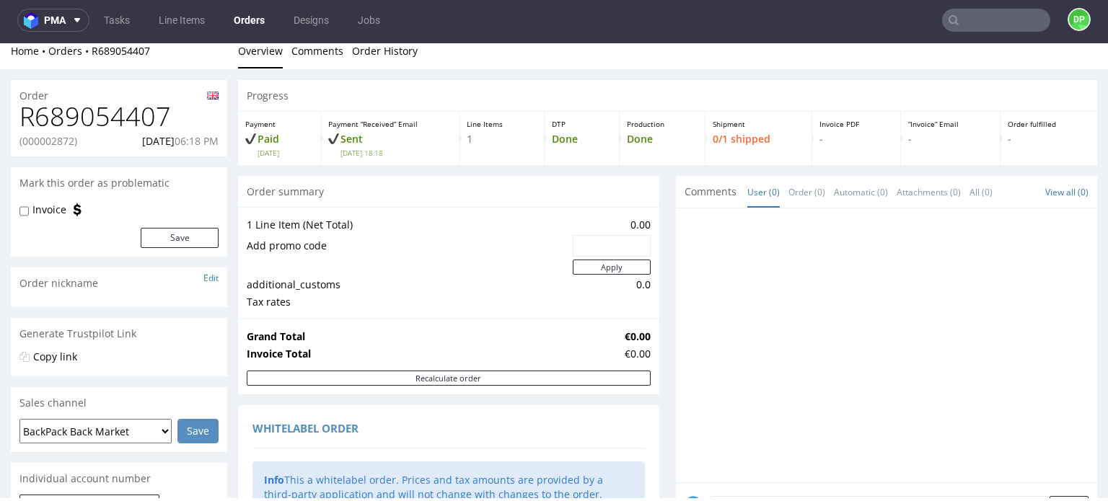
scroll to position [0, 0]
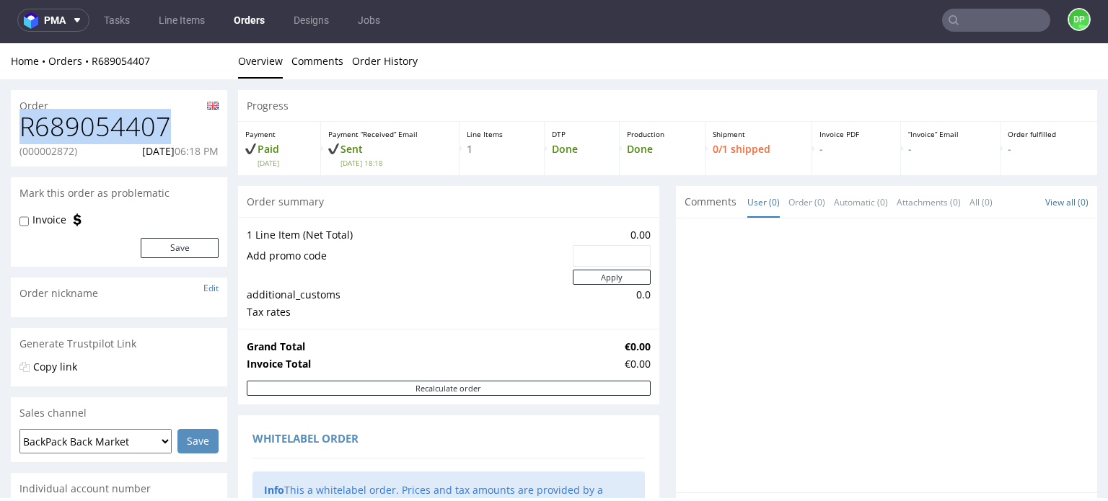
drag, startPoint x: 170, startPoint y: 132, endPoint x: 7, endPoint y: 138, distance: 163.1
copy h1 "R689054407"
drag, startPoint x: 87, startPoint y: 151, endPoint x: 15, endPoint y: 161, distance: 72.8
click at [15, 161] on div "R689054407 (000002872) 24.09.2025 06:18 PM" at bounding box center [119, 140] width 216 height 54
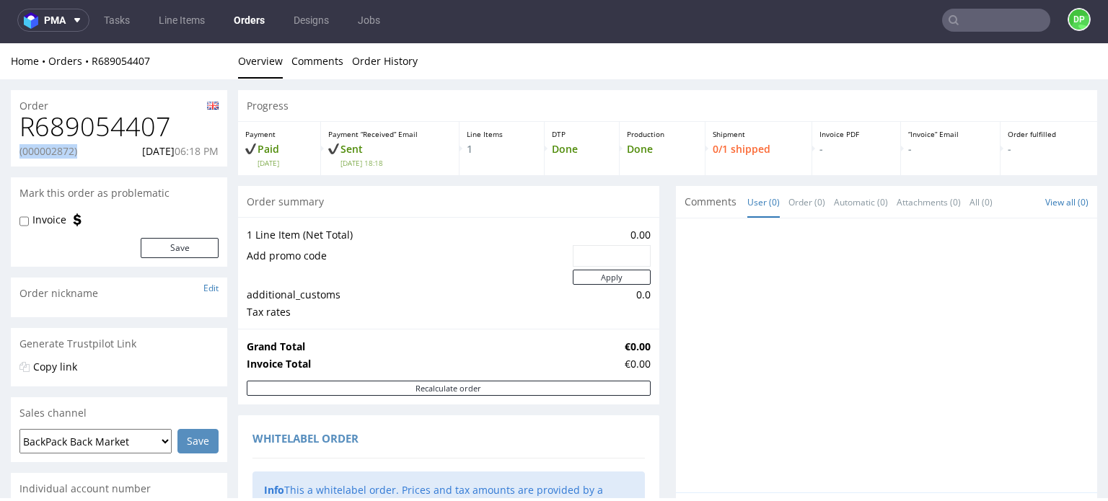
copy p "(000002872)"
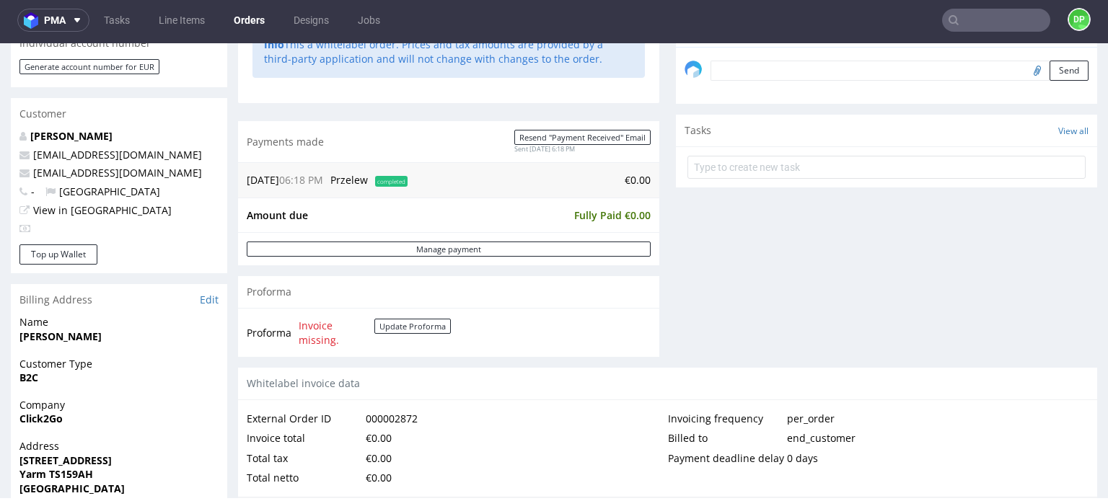
scroll to position [822, 0]
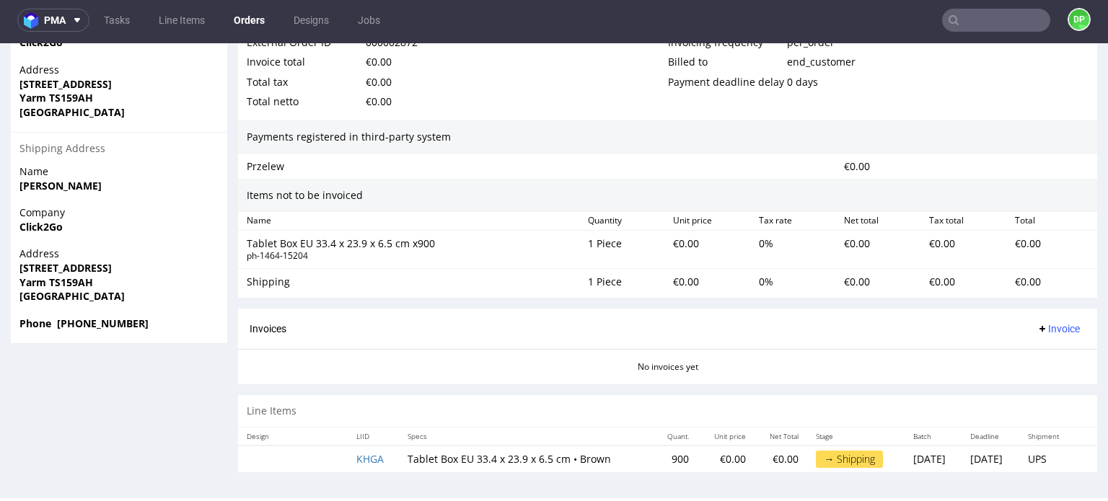
click at [46, 282] on strong "Yarm TS159AH" at bounding box center [56, 283] width 74 height 14
drag, startPoint x: 48, startPoint y: 283, endPoint x: 0, endPoint y: 283, distance: 48.3
copy strong "Yarm"
drag, startPoint x: 109, startPoint y: 296, endPoint x: 5, endPoint y: 270, distance: 107.1
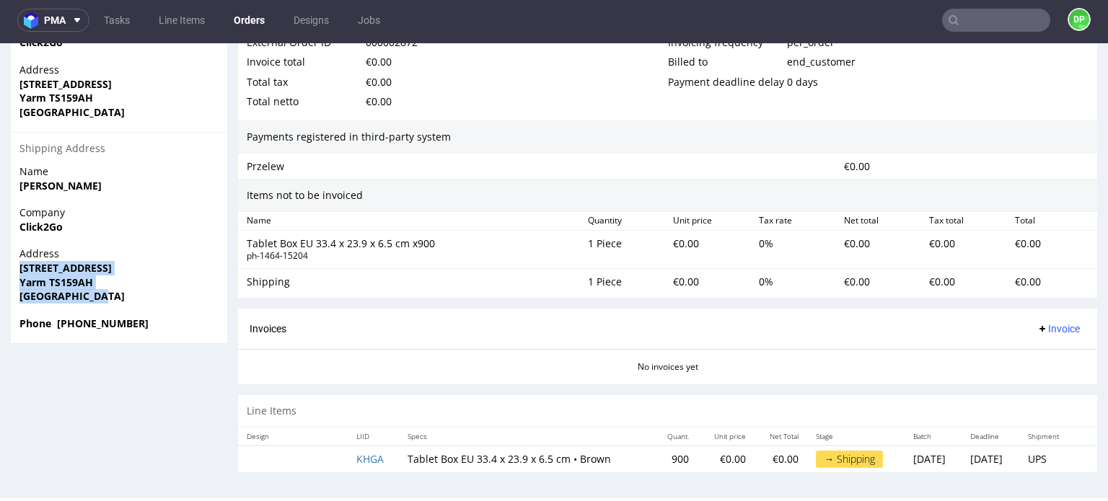
copy p "78 High Street Yarm TS159AH United Kingdom"
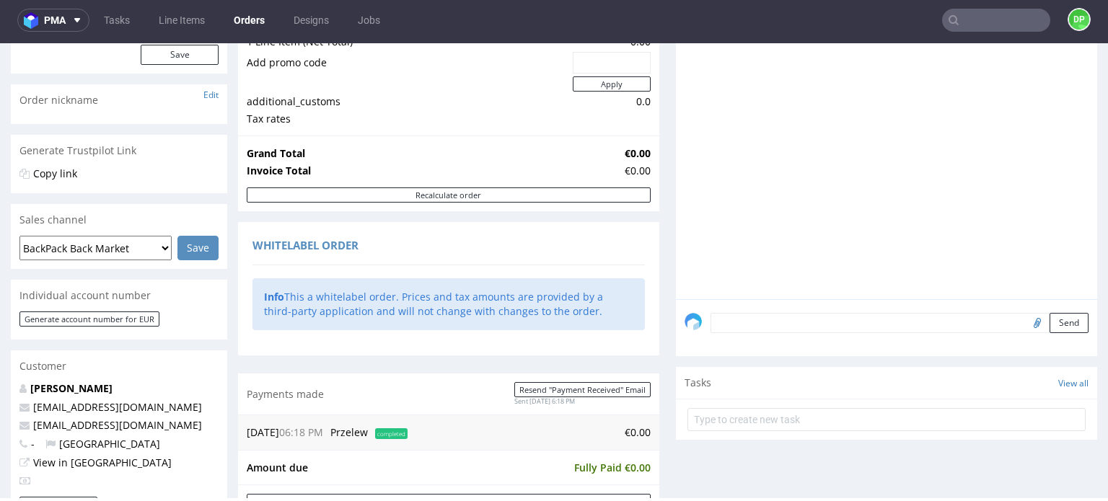
scroll to position [29, 0]
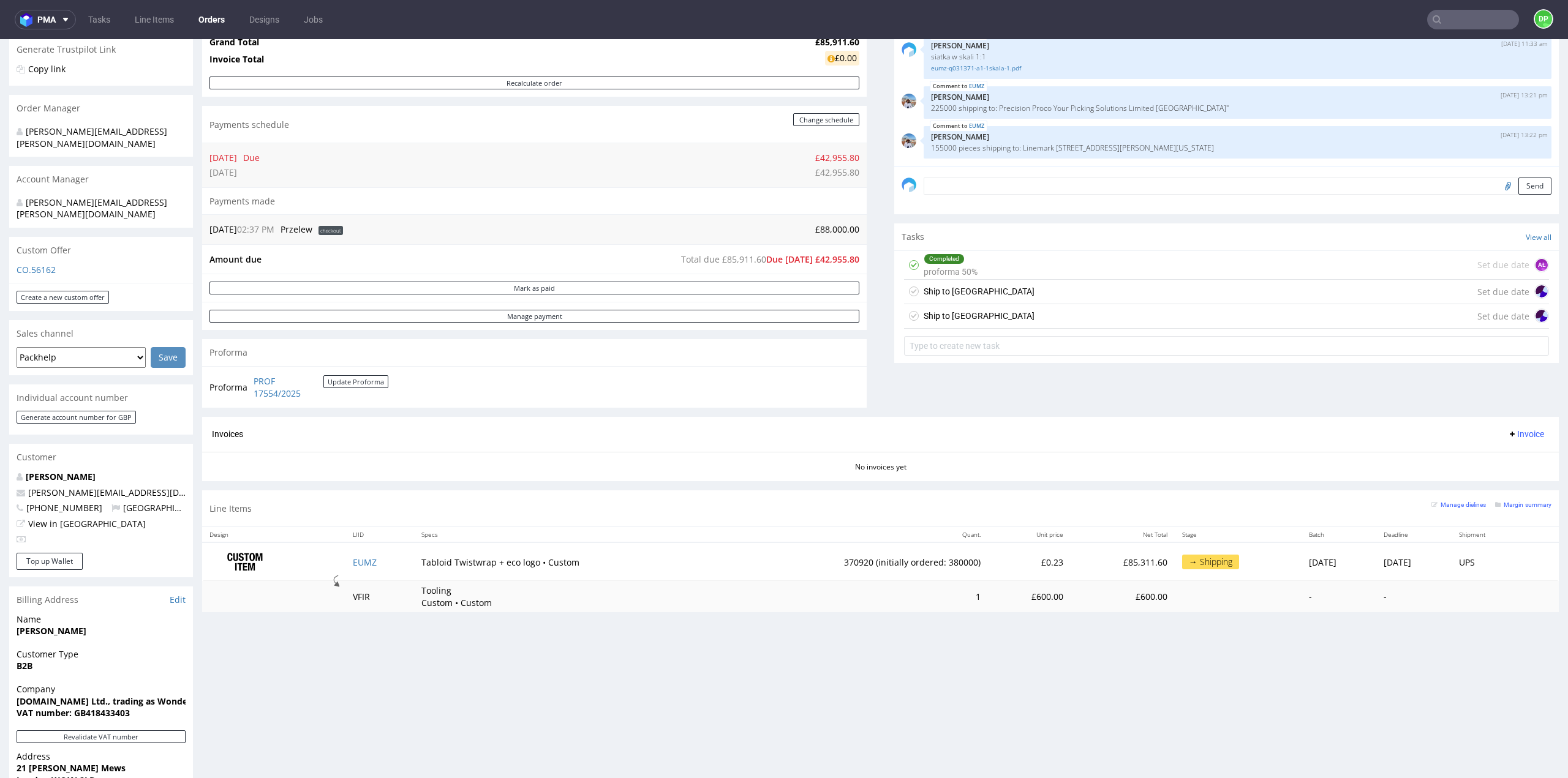
scroll to position [306, 0]
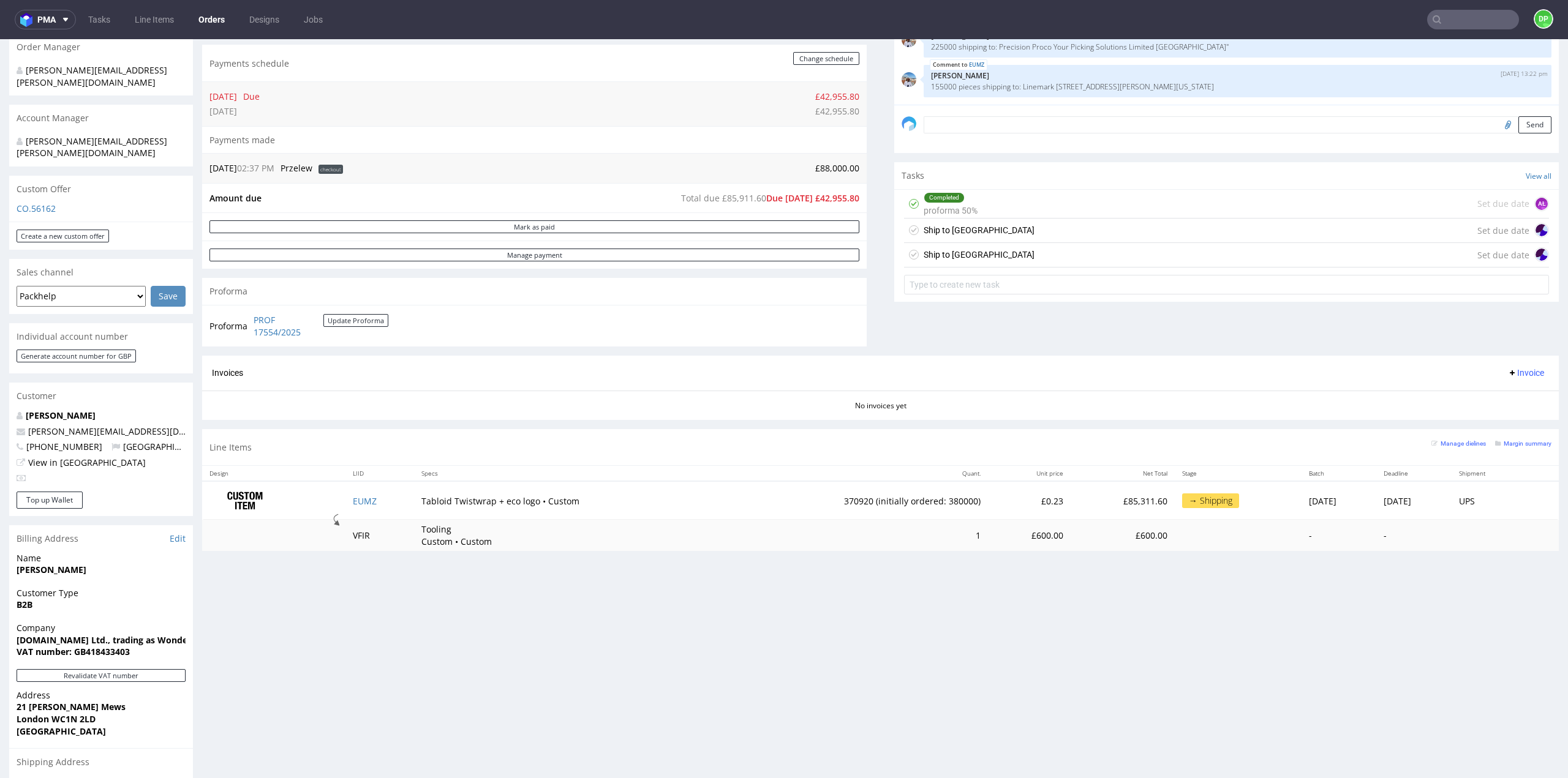
click at [680, 372] on div "Invoices Invoice" at bounding box center [880, 373] width 1337 height 15
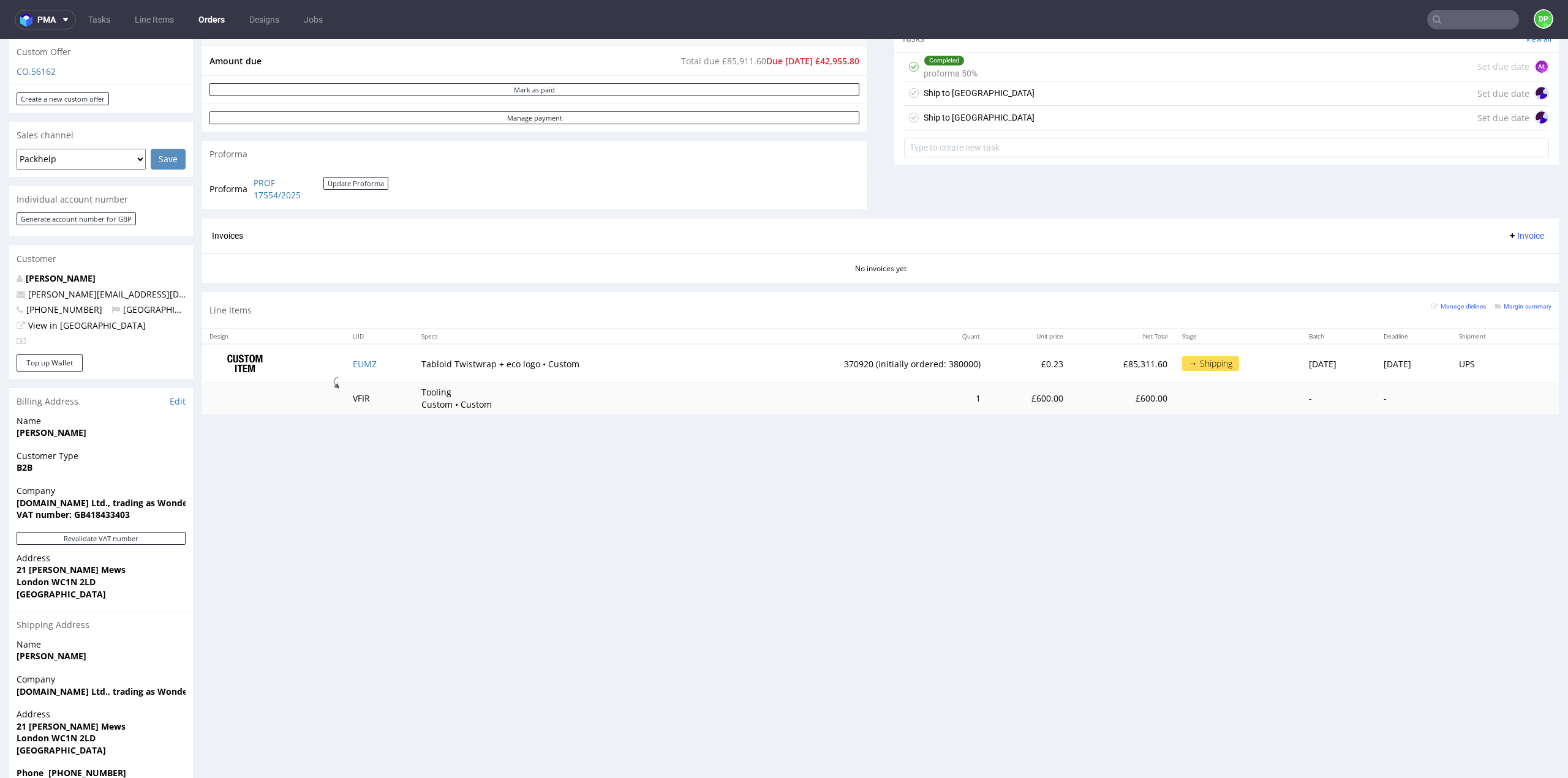
scroll to position [446, 0]
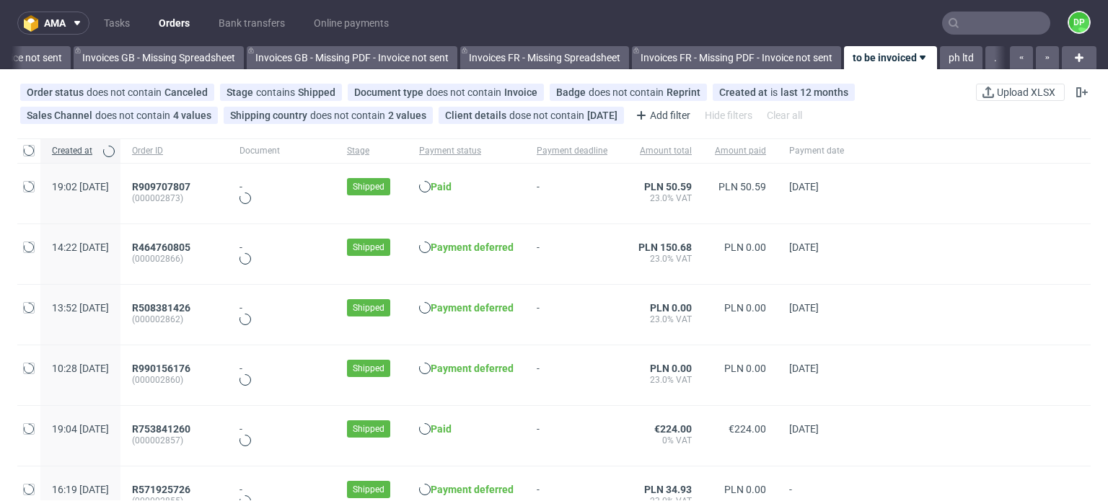
scroll to position [0, 1847]
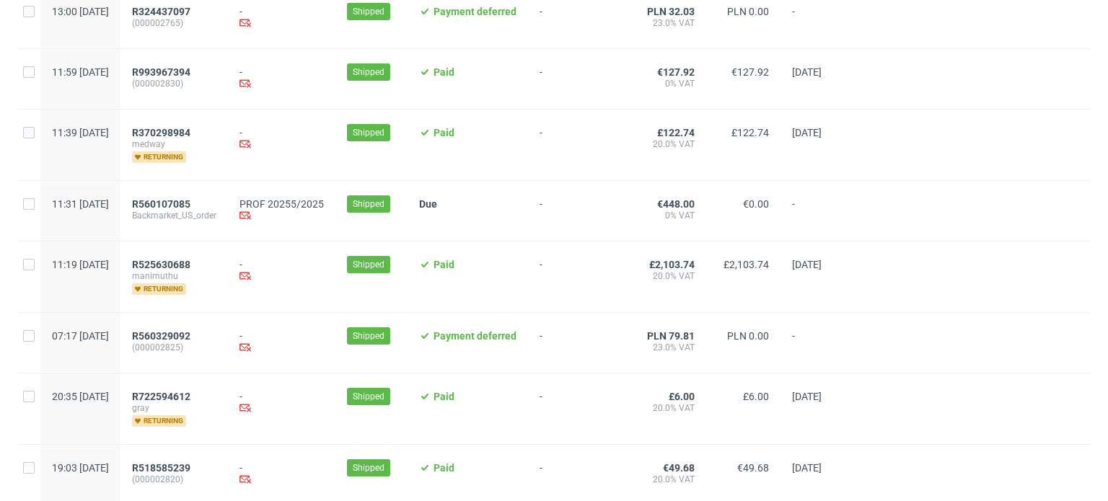
scroll to position [1589, 0]
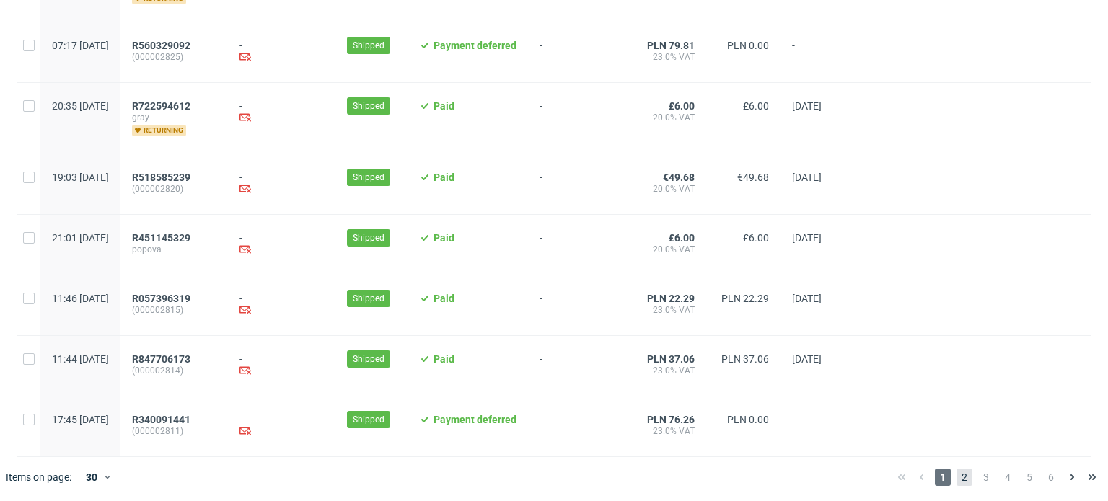
click at [959, 478] on span "2" at bounding box center [965, 477] width 16 height 17
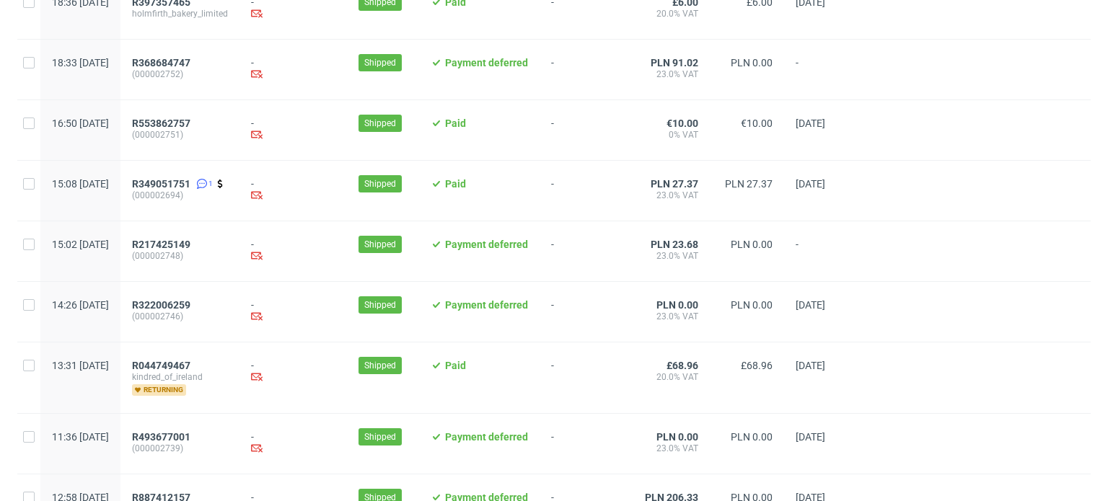
scroll to position [1536, 0]
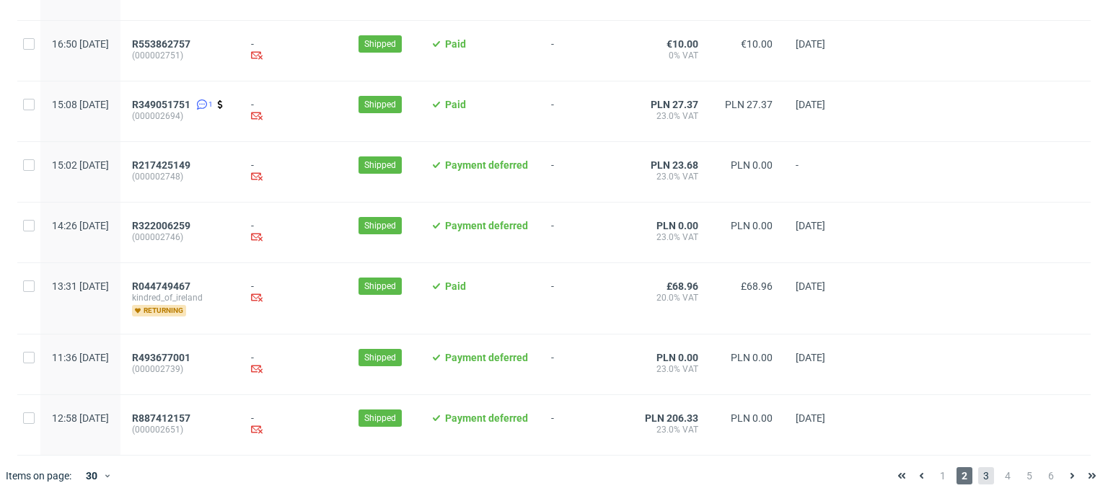
click at [978, 475] on span "3" at bounding box center [986, 475] width 16 height 17
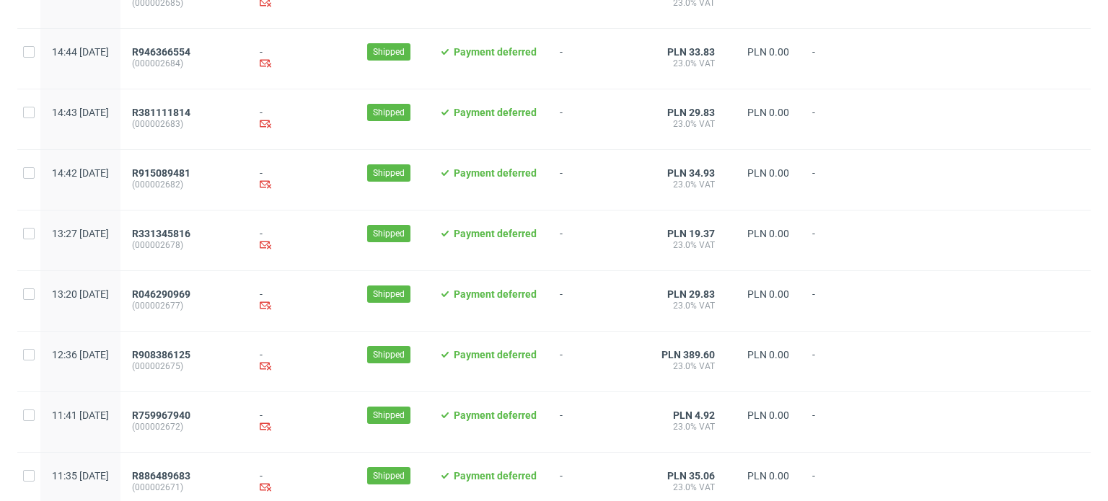
scroll to position [1568, 0]
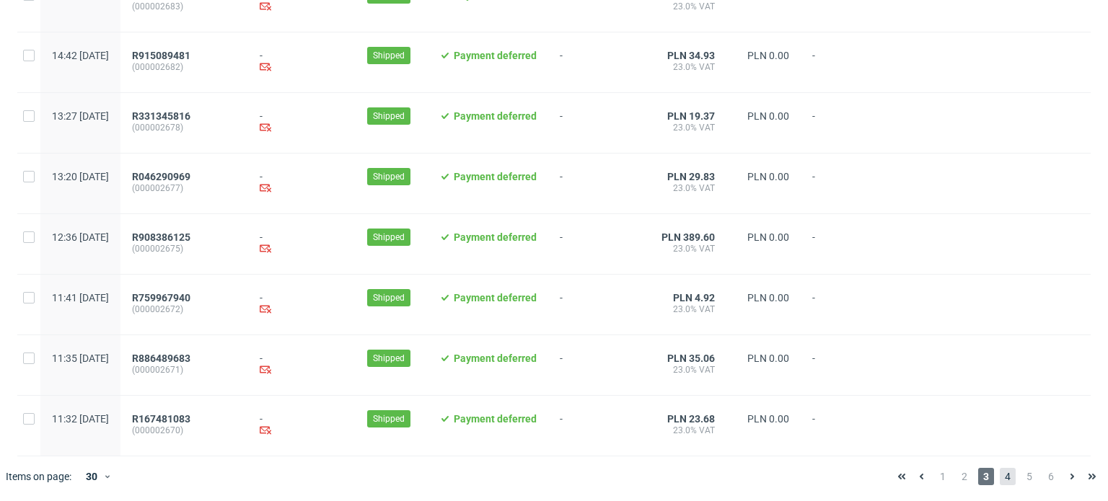
click at [1000, 479] on span "4" at bounding box center [1008, 476] width 16 height 17
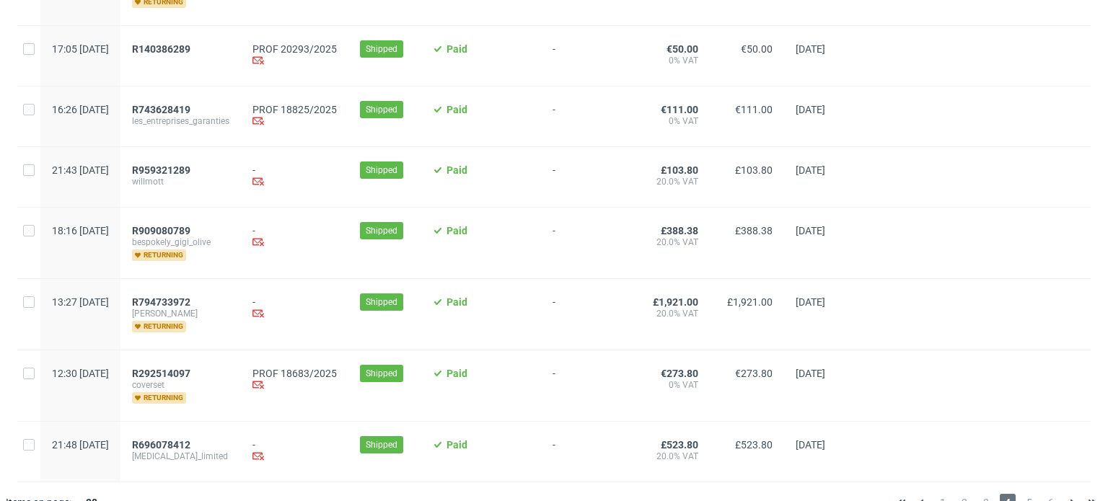
scroll to position [1653, 0]
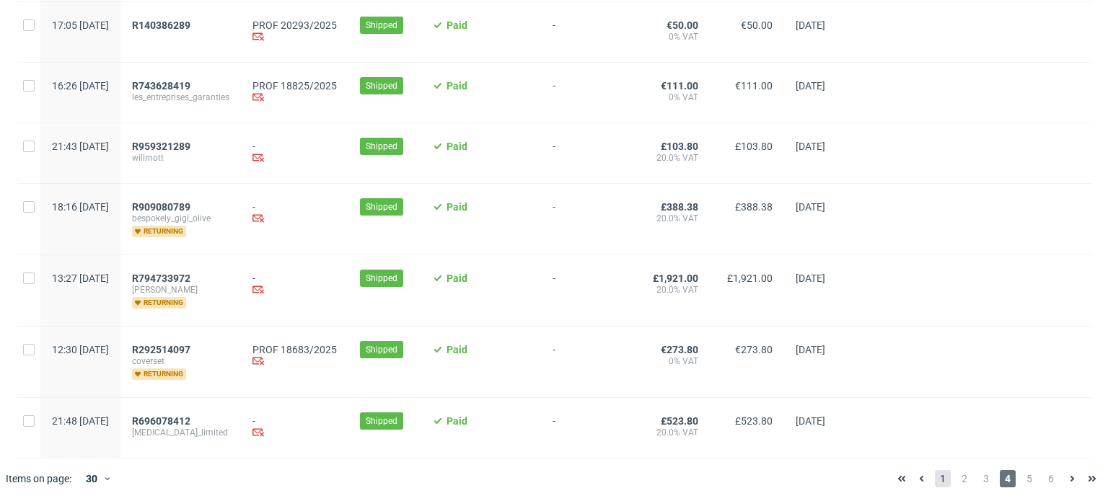
click at [935, 472] on span "1" at bounding box center [943, 478] width 16 height 17
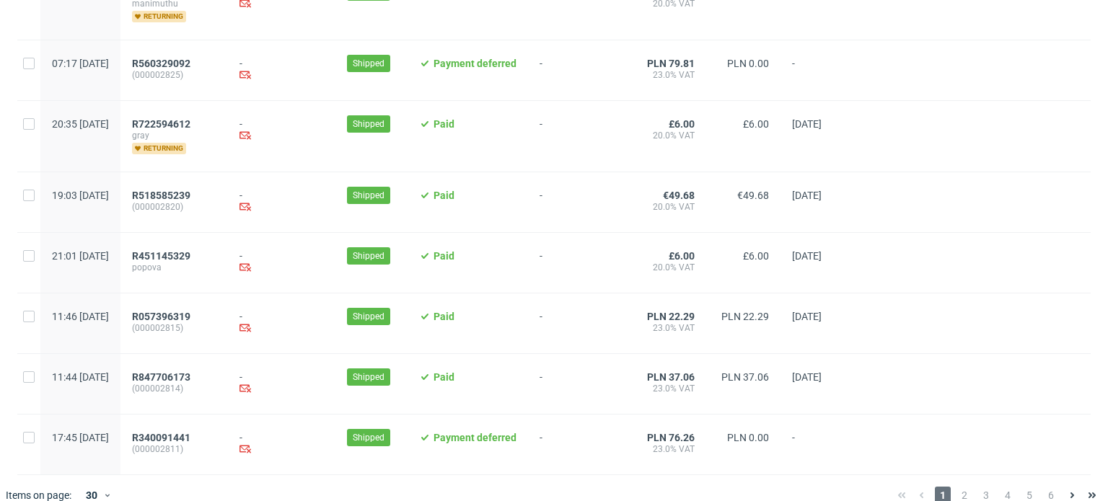
scroll to position [1589, 0]
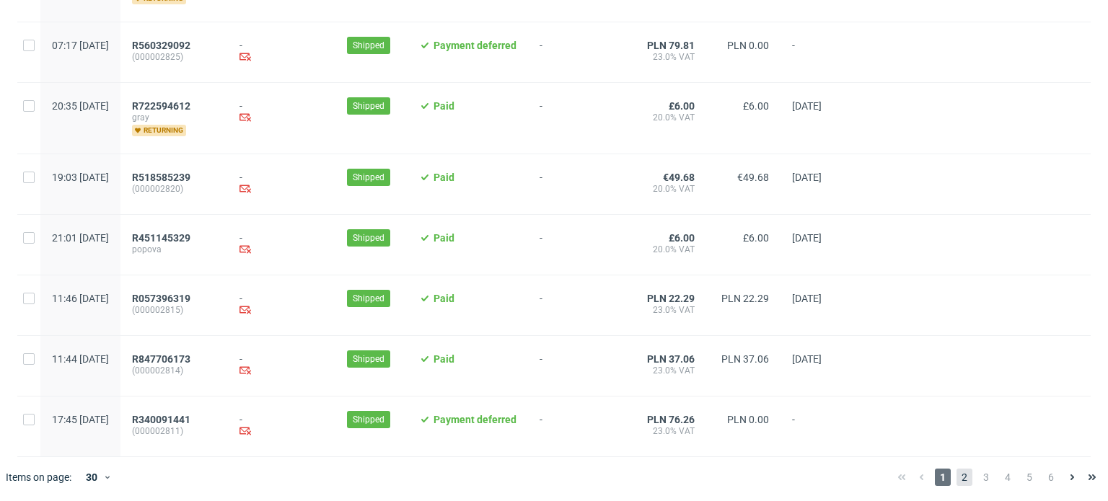
click at [957, 471] on span "2" at bounding box center [965, 477] width 16 height 17
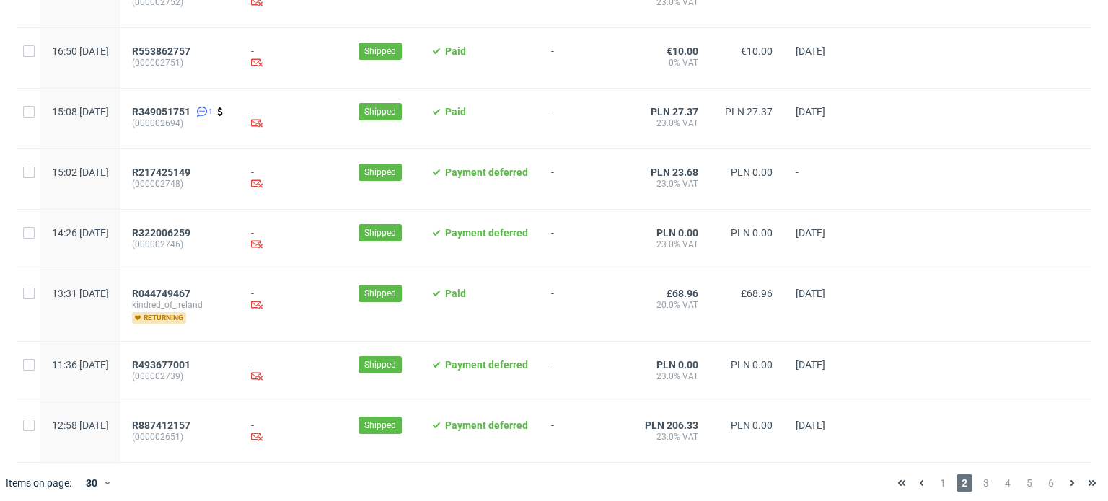
scroll to position [1536, 0]
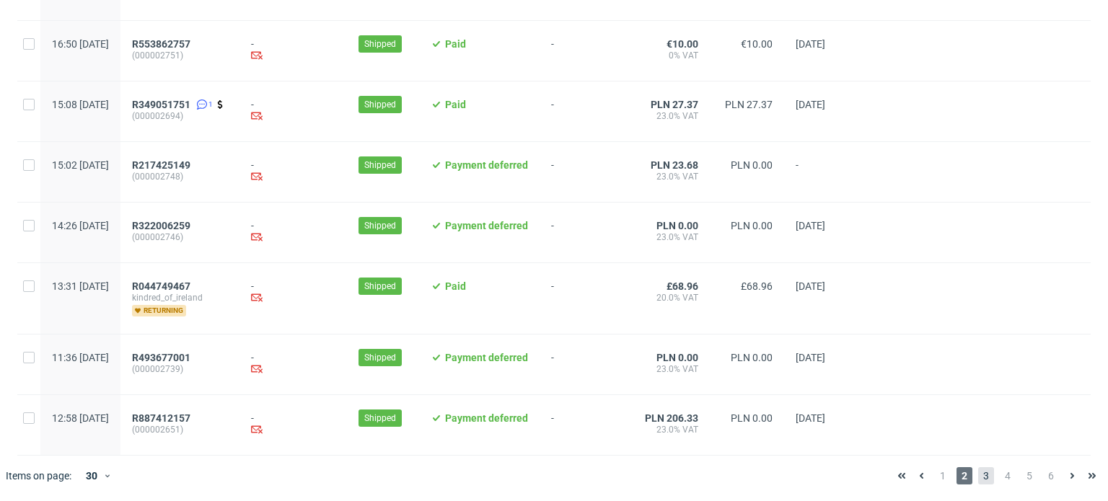
click at [978, 475] on span "3" at bounding box center [986, 475] width 16 height 17
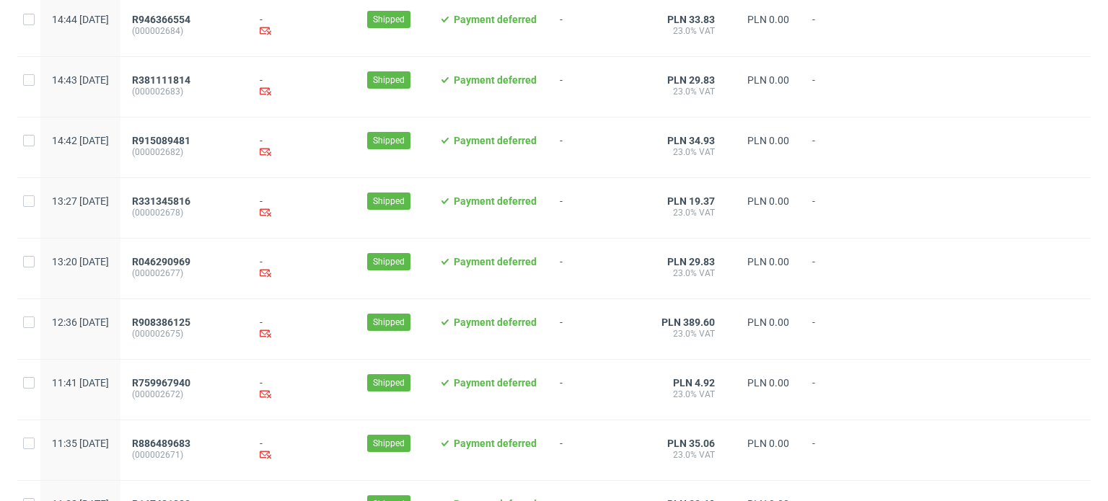
scroll to position [1568, 0]
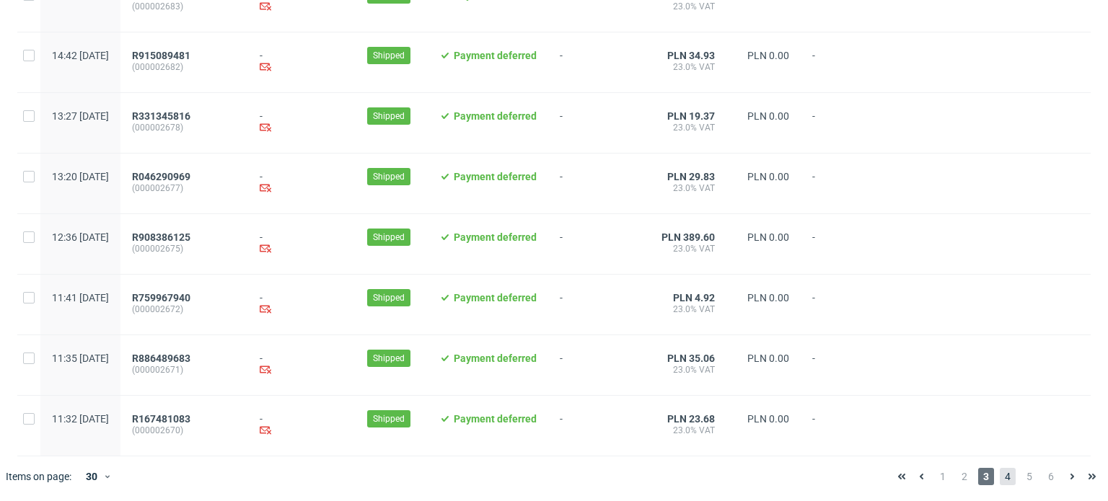
click at [1000, 474] on span "4" at bounding box center [1008, 476] width 16 height 17
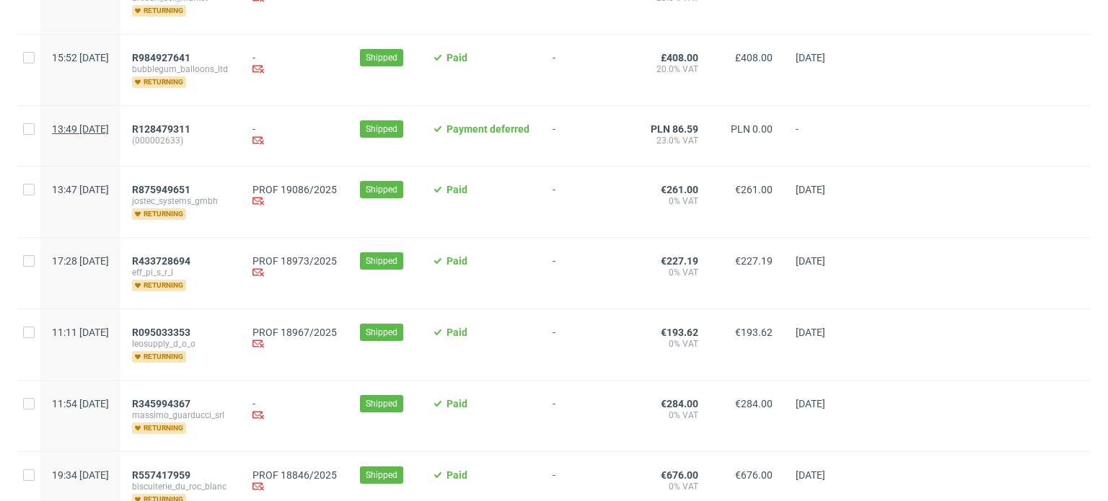
scroll to position [1082, 0]
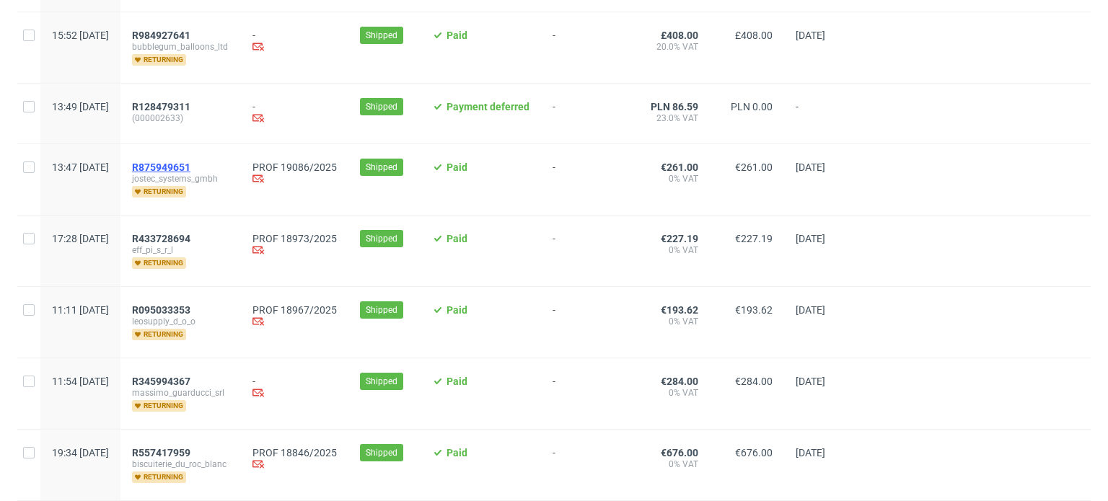
click at [190, 170] on span "R875949651" at bounding box center [161, 168] width 58 height 12
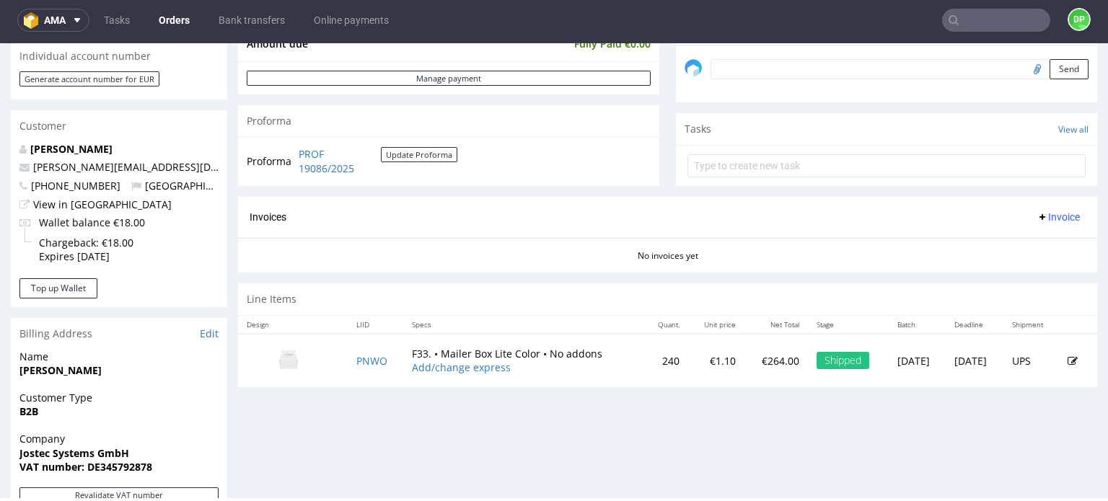
scroll to position [649, 0]
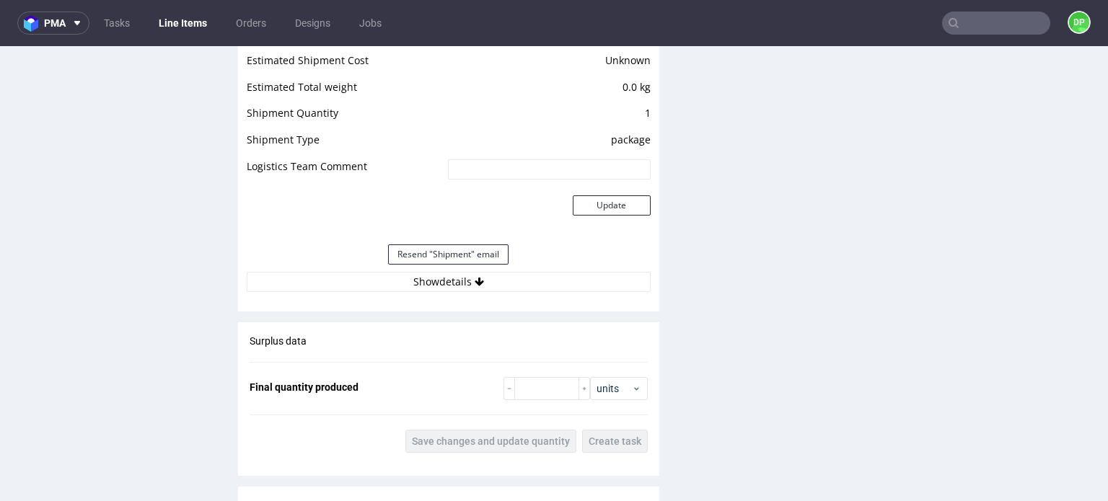
scroll to position [1587, 0]
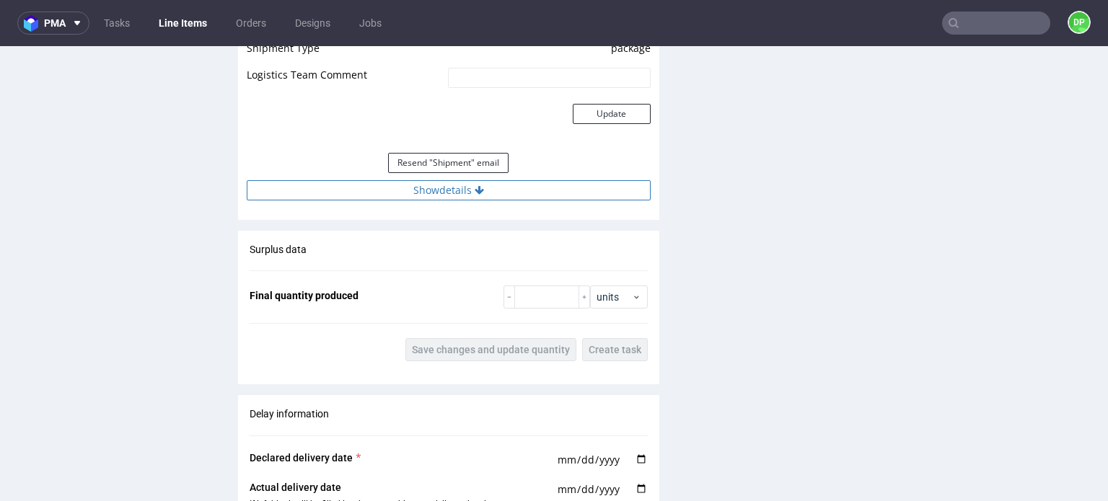
click at [425, 188] on button "Show details" at bounding box center [449, 190] width 404 height 20
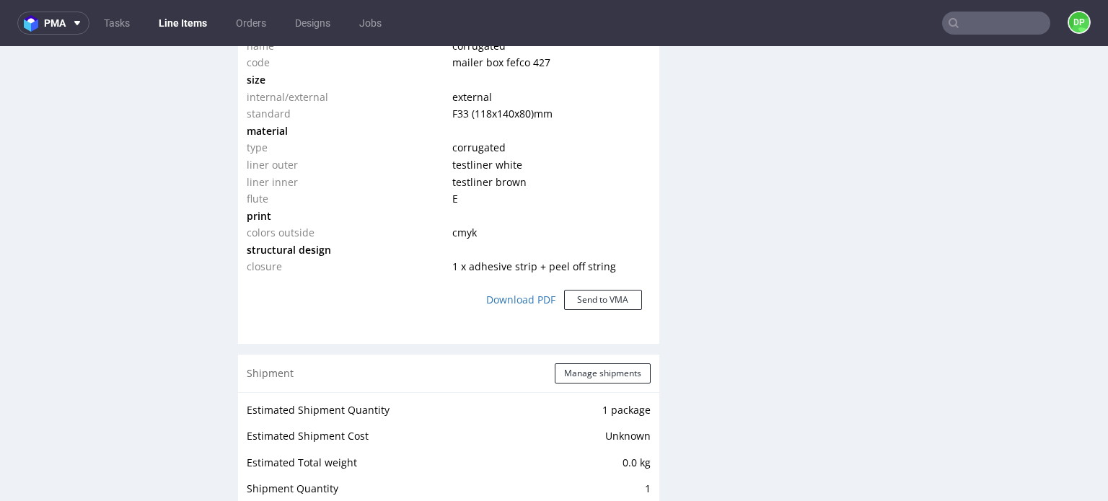
scroll to position [1082, 0]
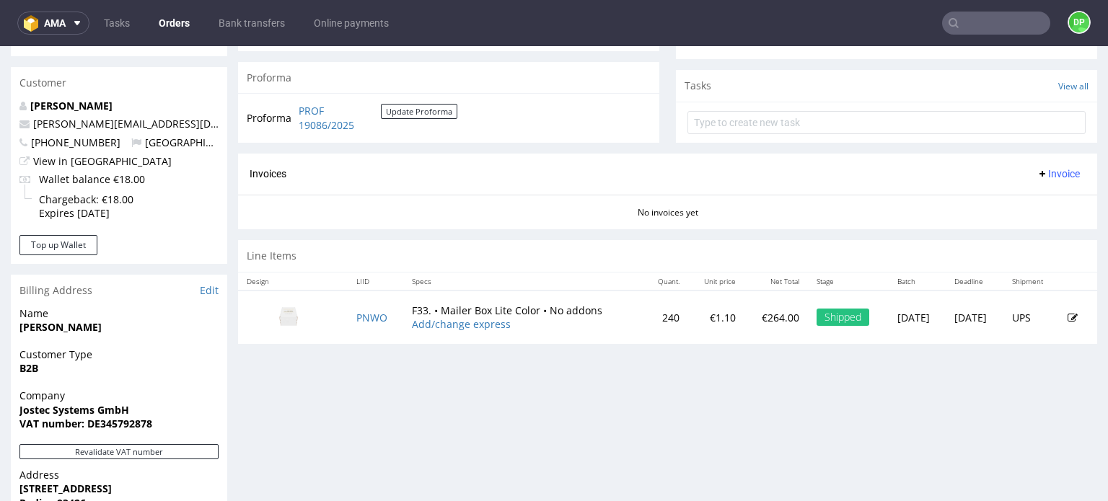
scroll to position [433, 0]
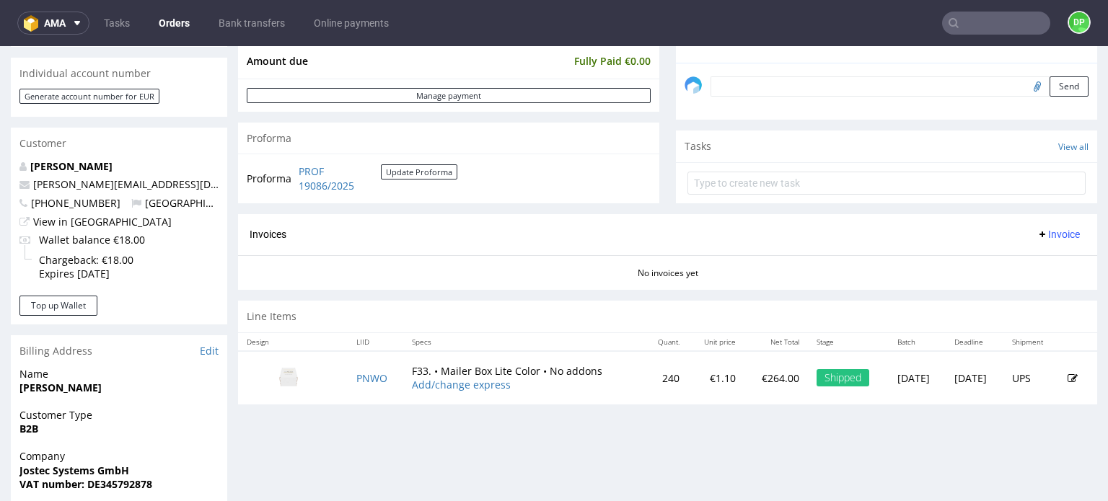
click at [1037, 230] on span "Invoice" at bounding box center [1058, 235] width 43 height 12
click at [1013, 262] on span "Generate" at bounding box center [1036, 264] width 70 height 14
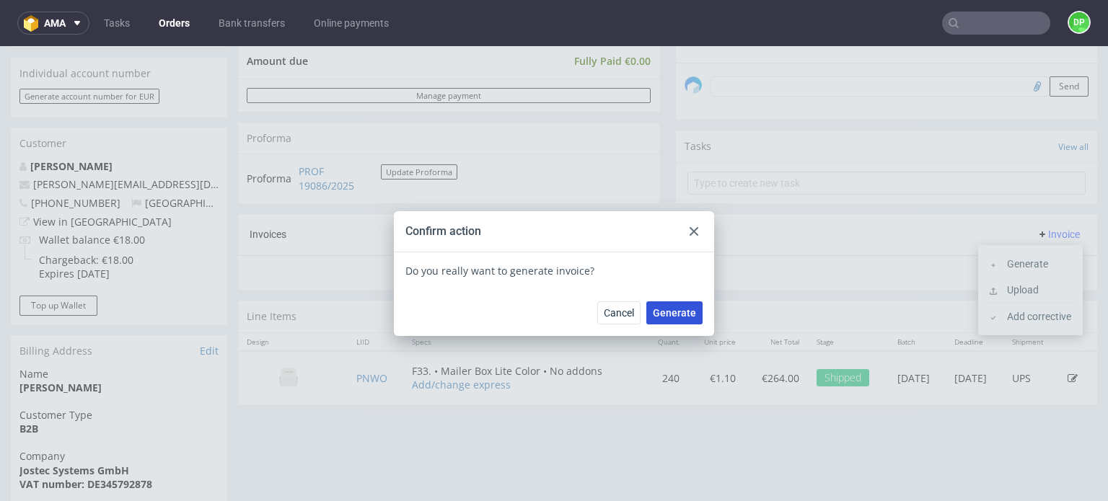
click at [694, 317] on button "Generate" at bounding box center [674, 313] width 56 height 23
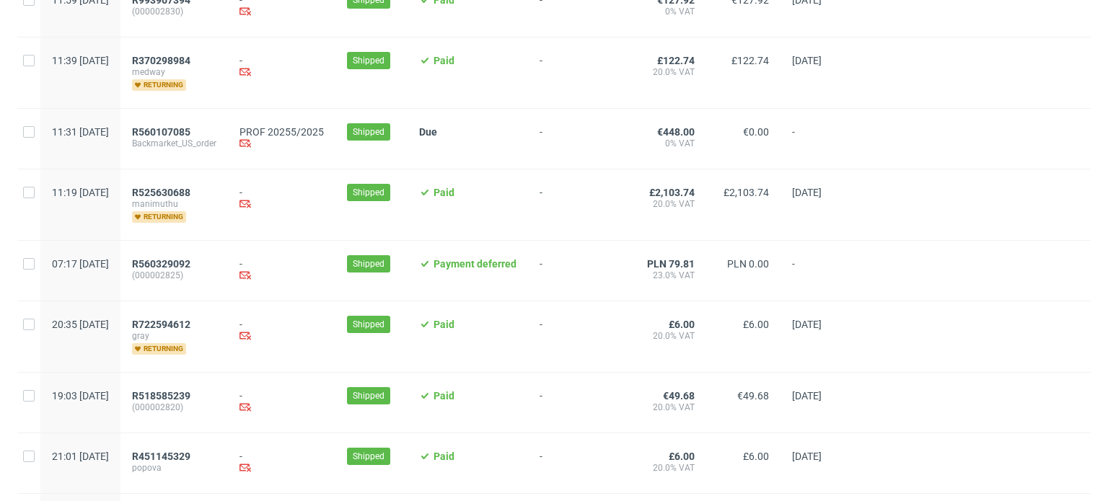
scroll to position [1589, 0]
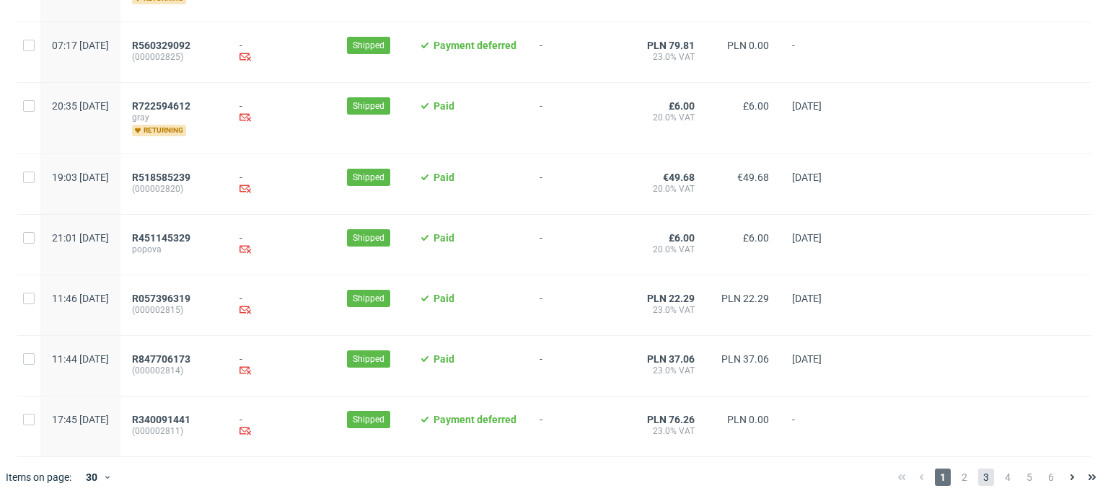
click at [978, 478] on span "3" at bounding box center [986, 477] width 16 height 17
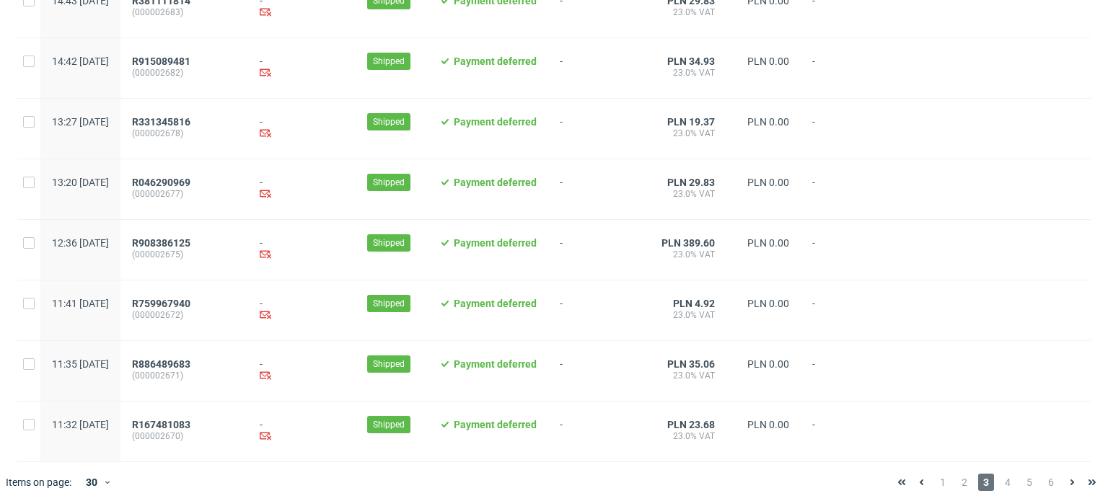
scroll to position [1568, 0]
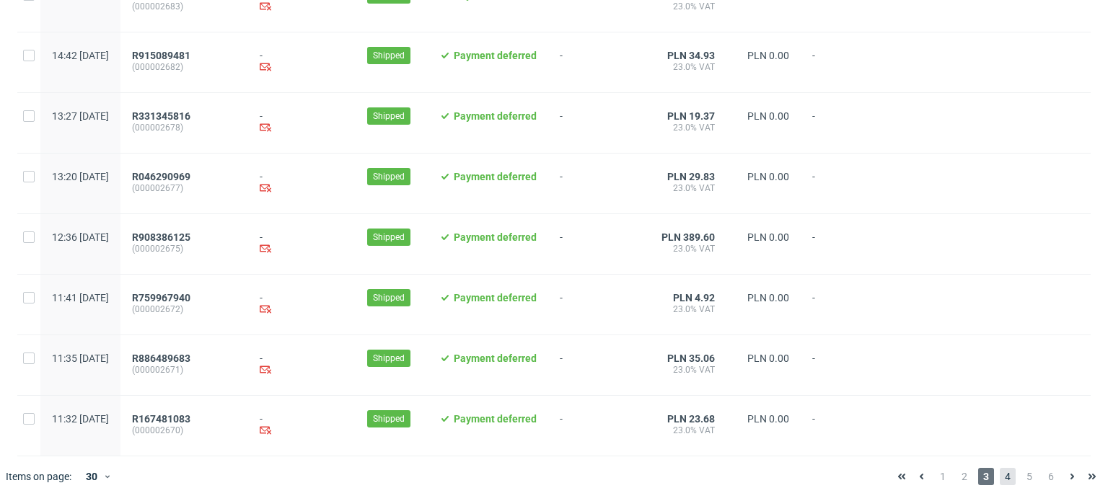
click at [1000, 483] on span "4" at bounding box center [1008, 476] width 16 height 17
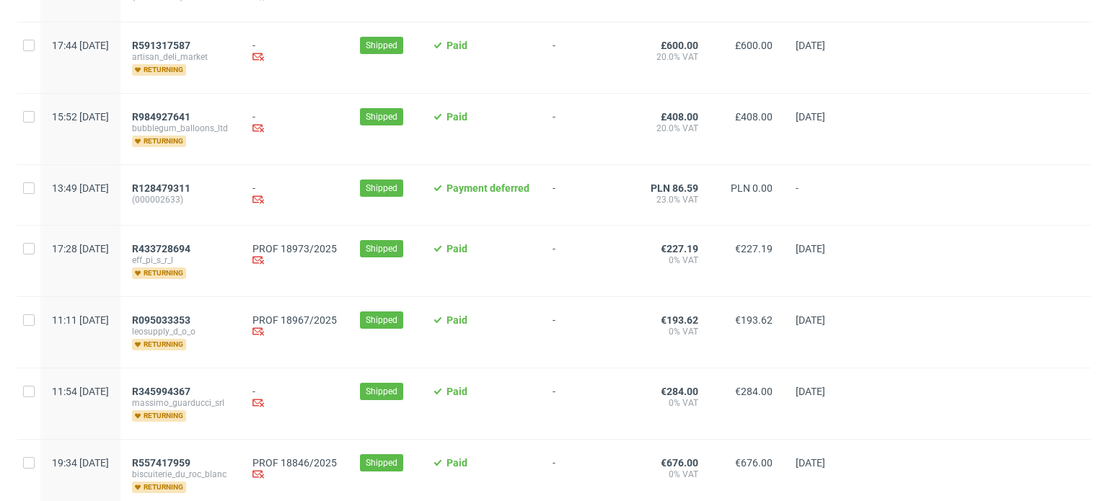
scroll to position [1010, 0]
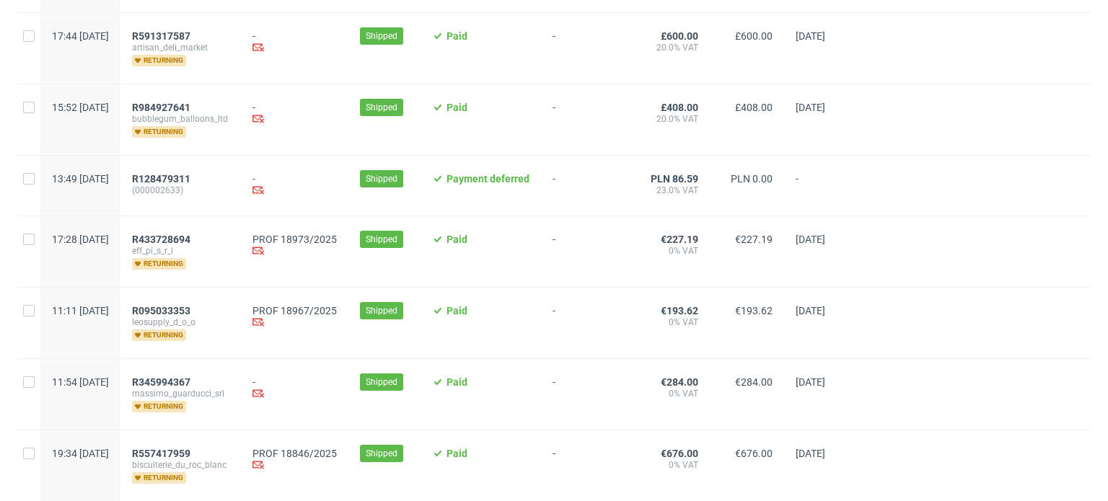
click at [213, 247] on span "eff_pi_s_r_l" at bounding box center [180, 251] width 97 height 12
click at [190, 239] on span "R433728694" at bounding box center [161, 240] width 58 height 12
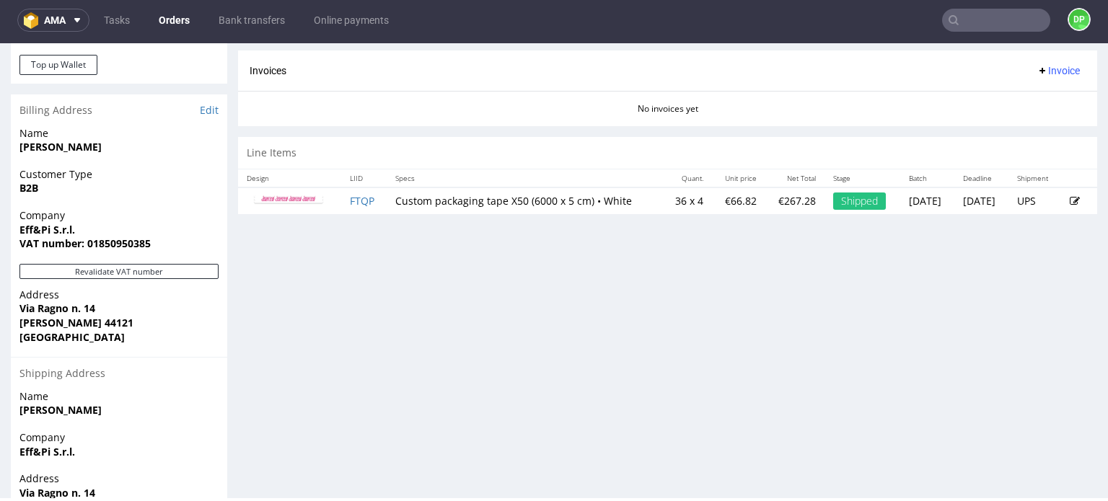
scroll to position [721, 0]
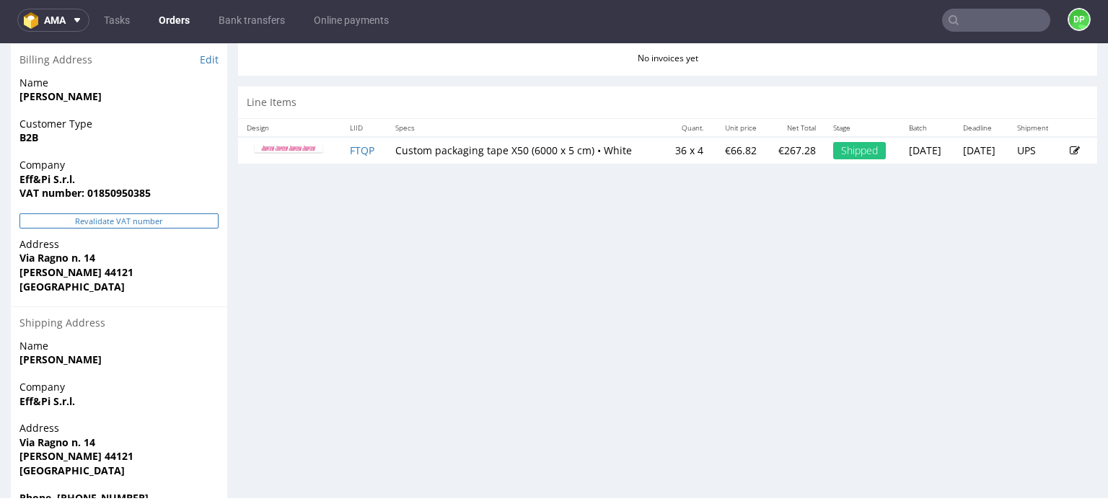
click at [105, 223] on button "Revalidate VAT number" at bounding box center [118, 221] width 199 height 15
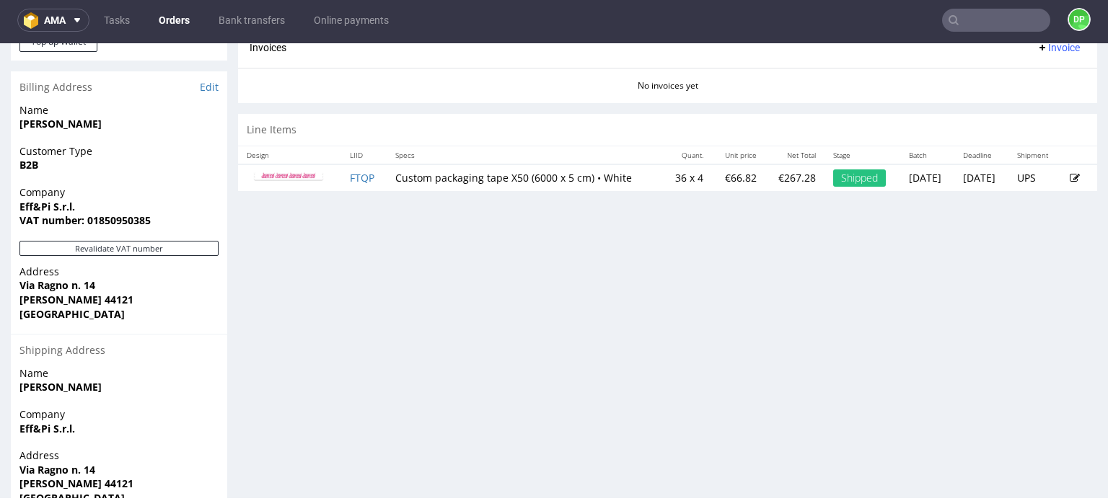
scroll to position [759, 0]
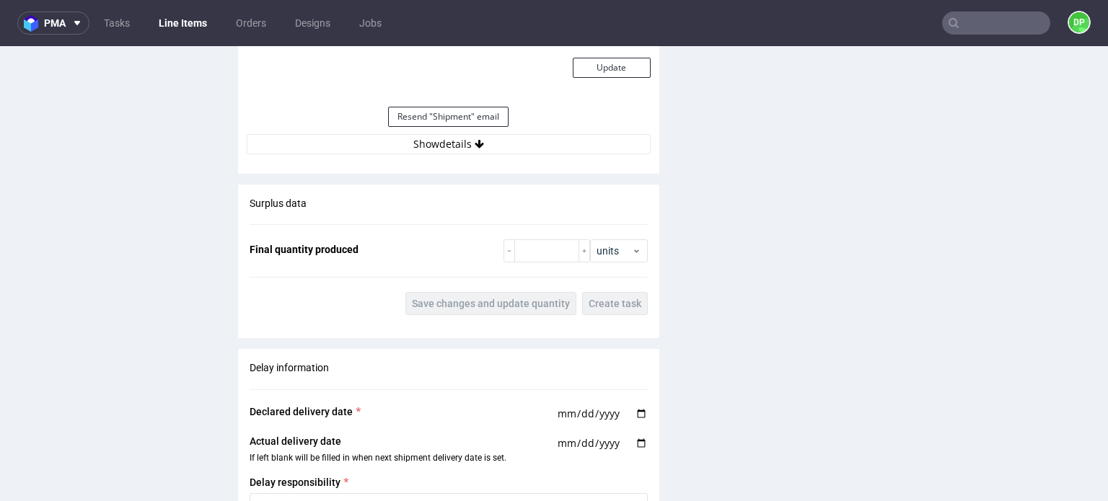
scroll to position [1443, 0]
click at [400, 142] on button "Show details" at bounding box center [449, 143] width 404 height 20
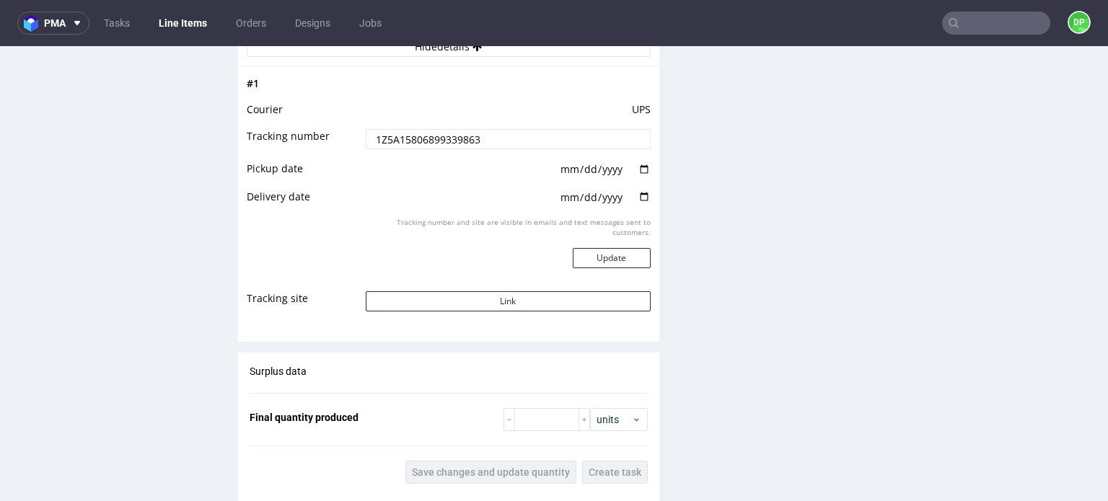
scroll to position [1515, 0]
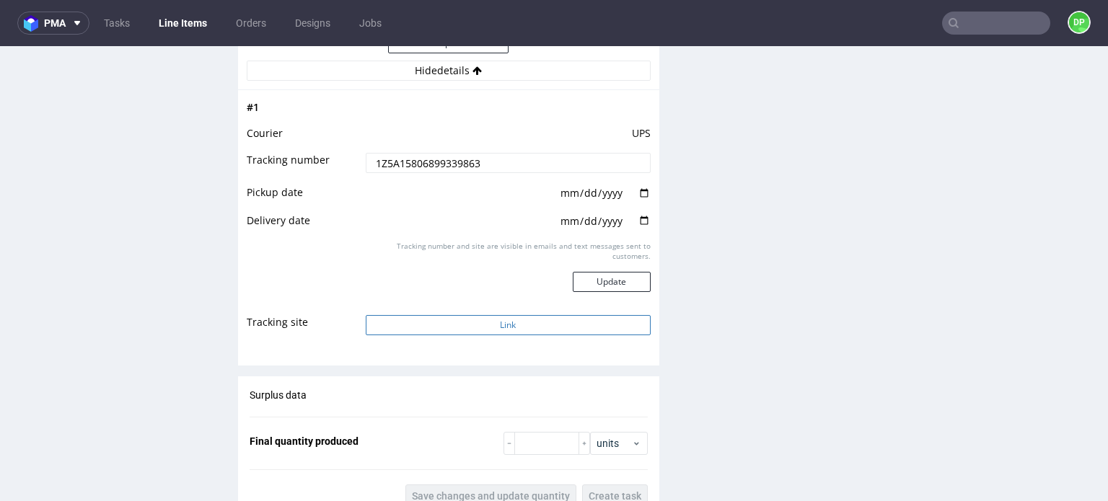
click at [462, 334] on button "Link" at bounding box center [508, 325] width 285 height 20
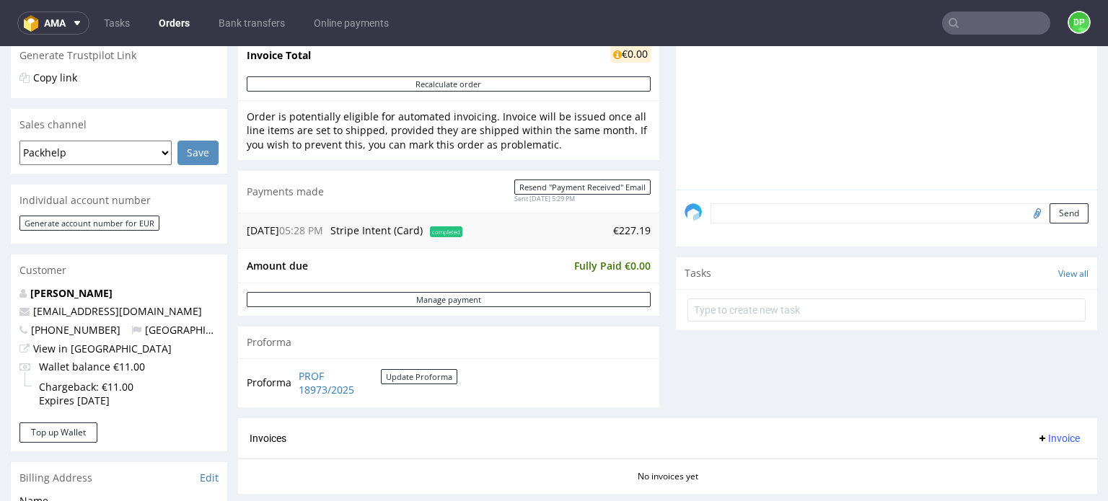
scroll to position [361, 0]
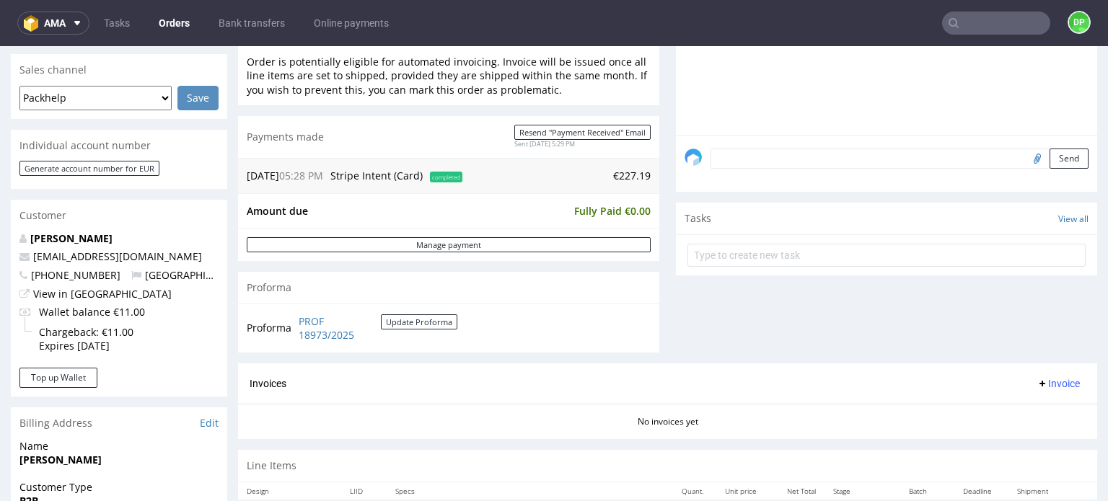
click at [1039, 375] on button "Invoice" at bounding box center [1058, 383] width 55 height 17
click at [1010, 406] on span "Generate" at bounding box center [1036, 412] width 70 height 14
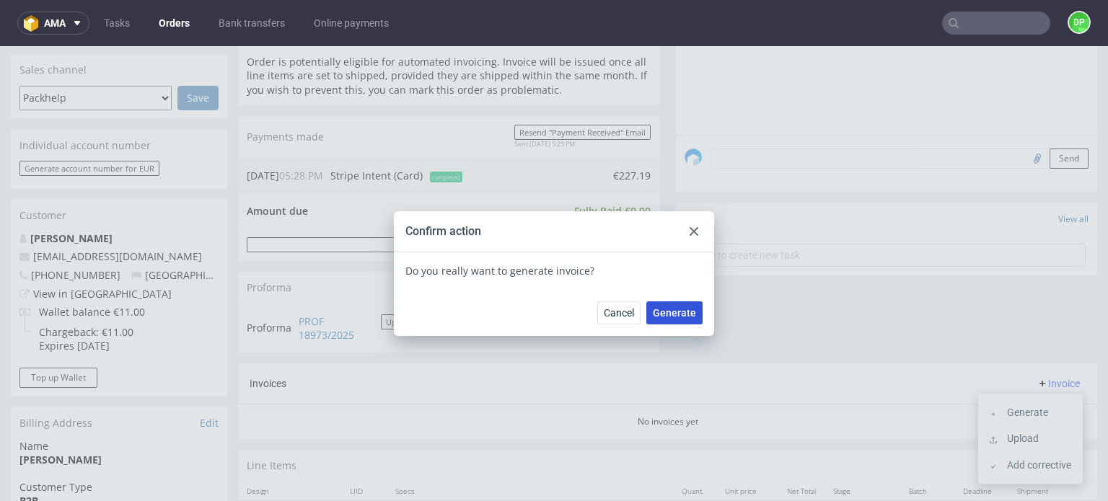
click at [664, 312] on span "Generate" at bounding box center [674, 313] width 43 height 10
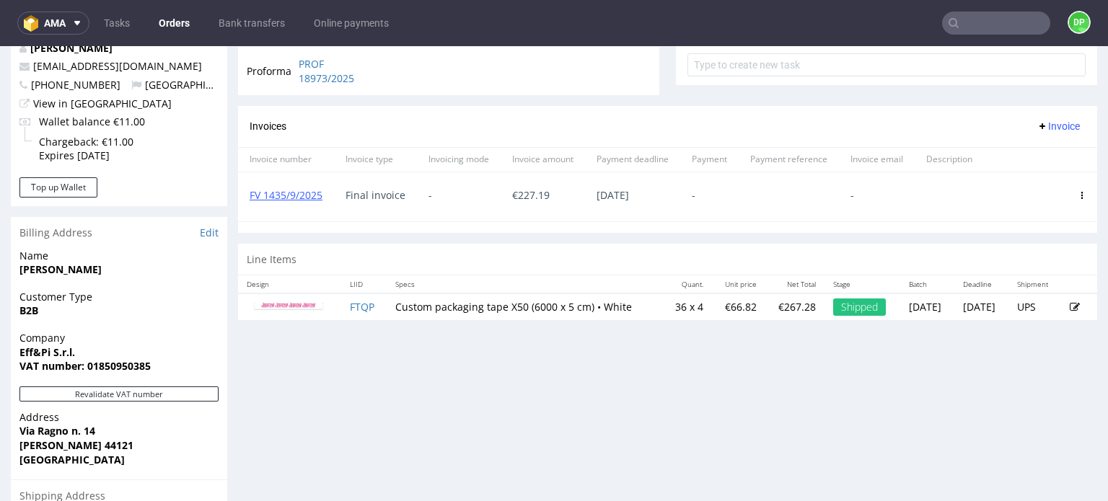
scroll to position [577, 0]
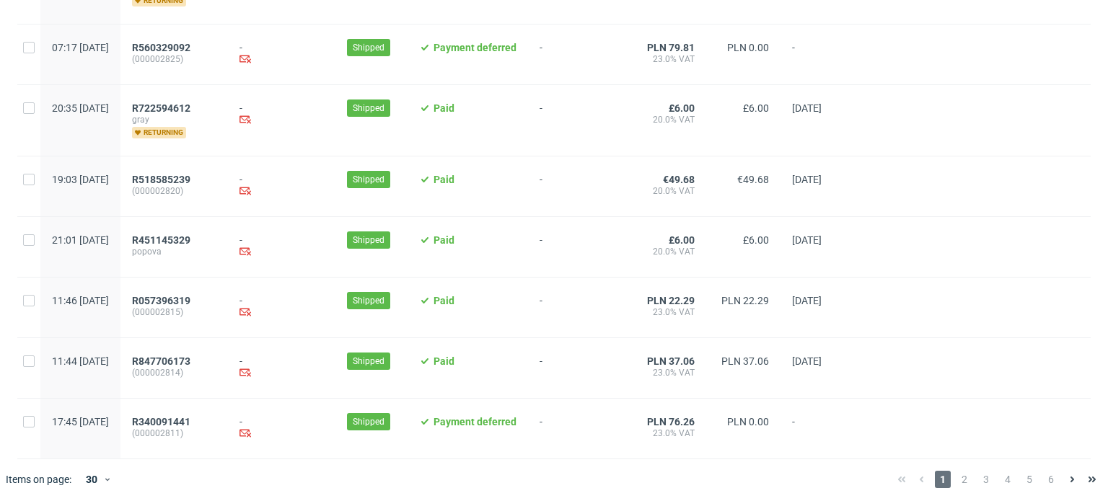
scroll to position [1589, 0]
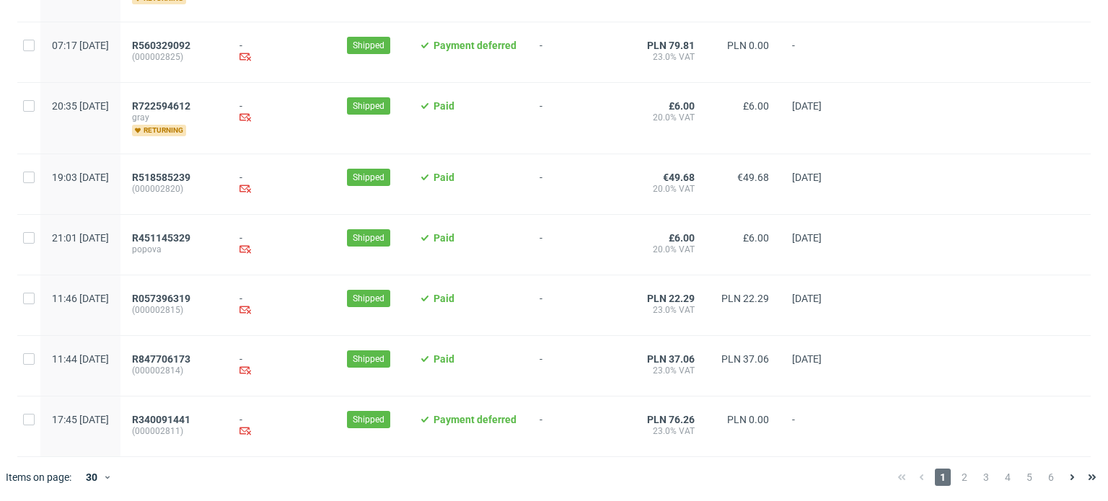
click at [962, 474] on div "1 2 3 4 5 6" at bounding box center [997, 477] width 211 height 17
click at [957, 478] on span "2" at bounding box center [965, 477] width 16 height 17
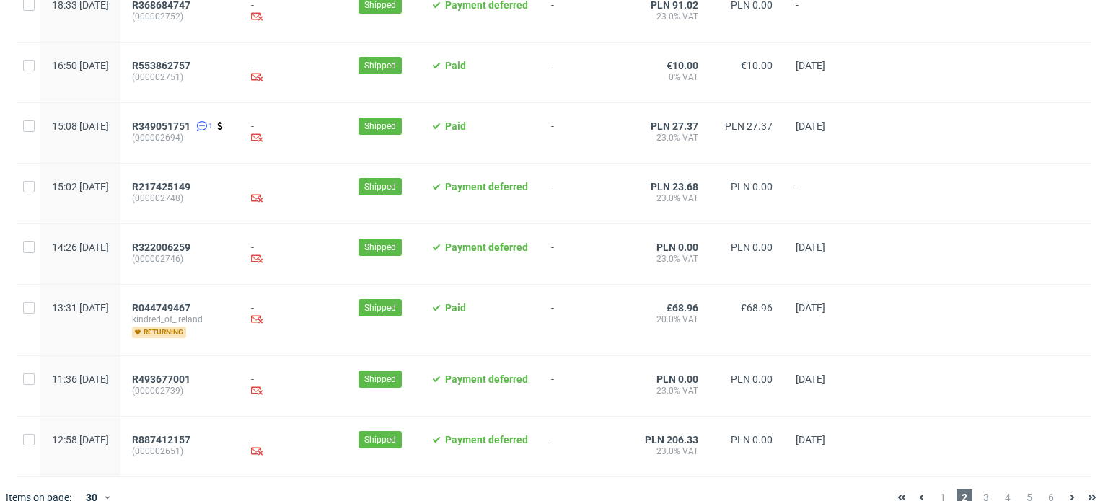
scroll to position [1536, 0]
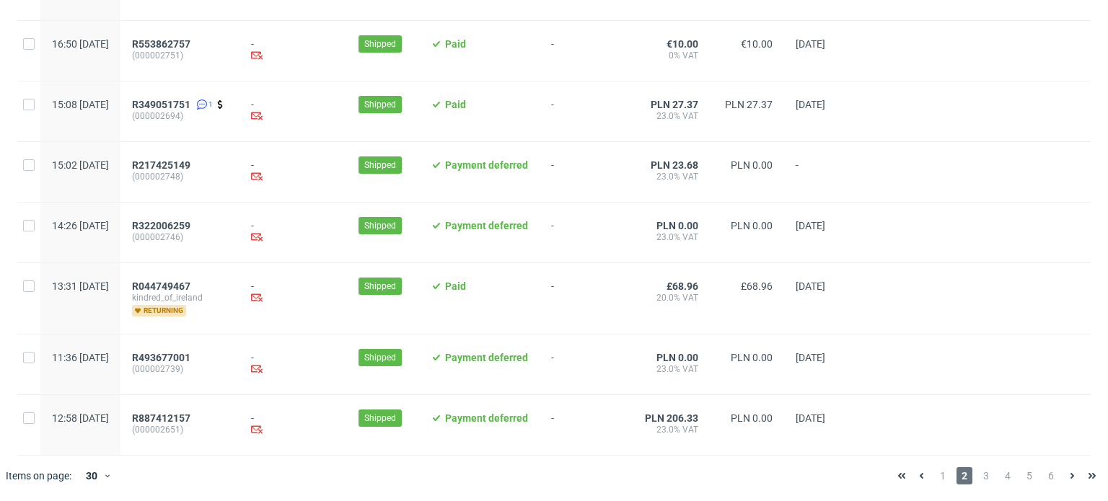
click at [975, 484] on div "1 2 3 4 5 6" at bounding box center [997, 476] width 222 height 40
click at [978, 477] on span "3" at bounding box center [986, 475] width 16 height 17
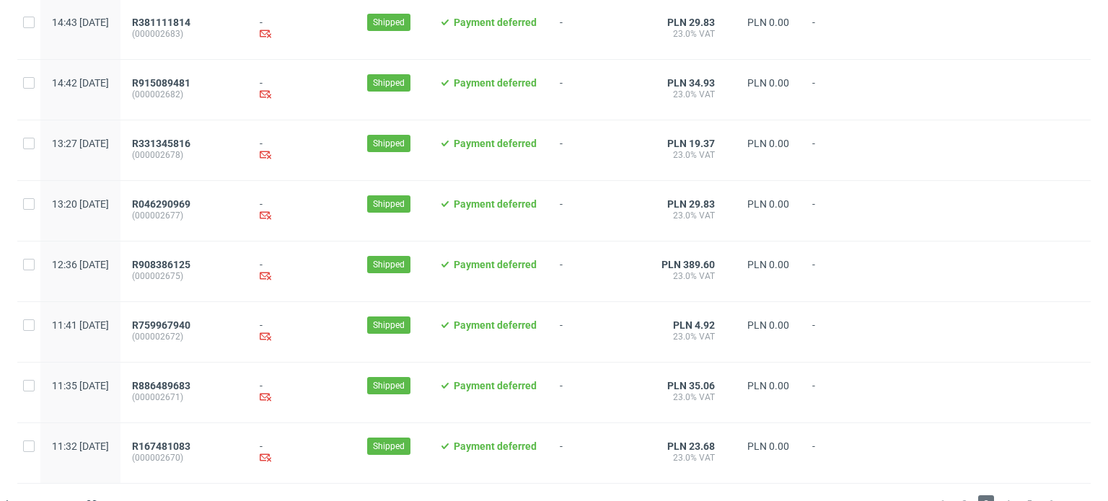
scroll to position [1568, 0]
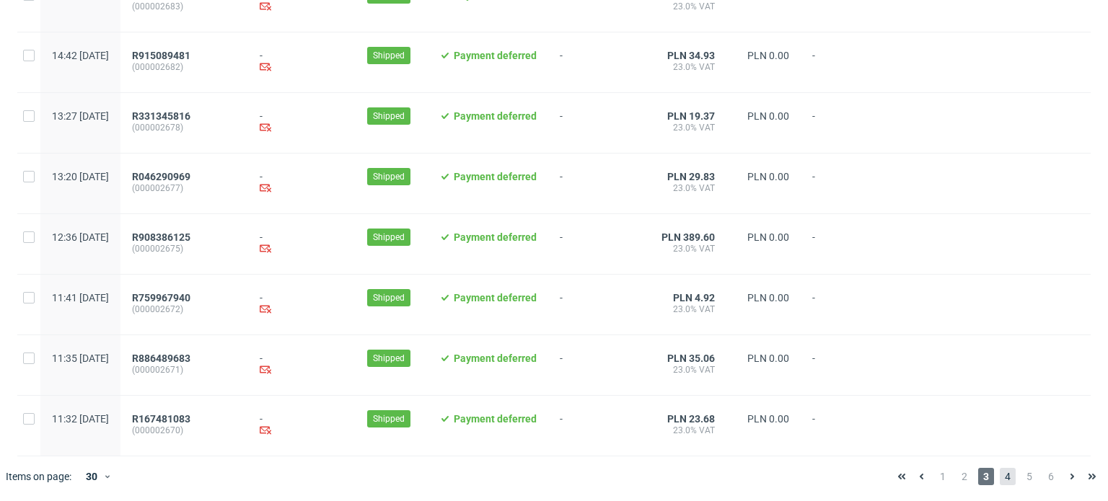
click at [1000, 476] on span "4" at bounding box center [1008, 476] width 16 height 17
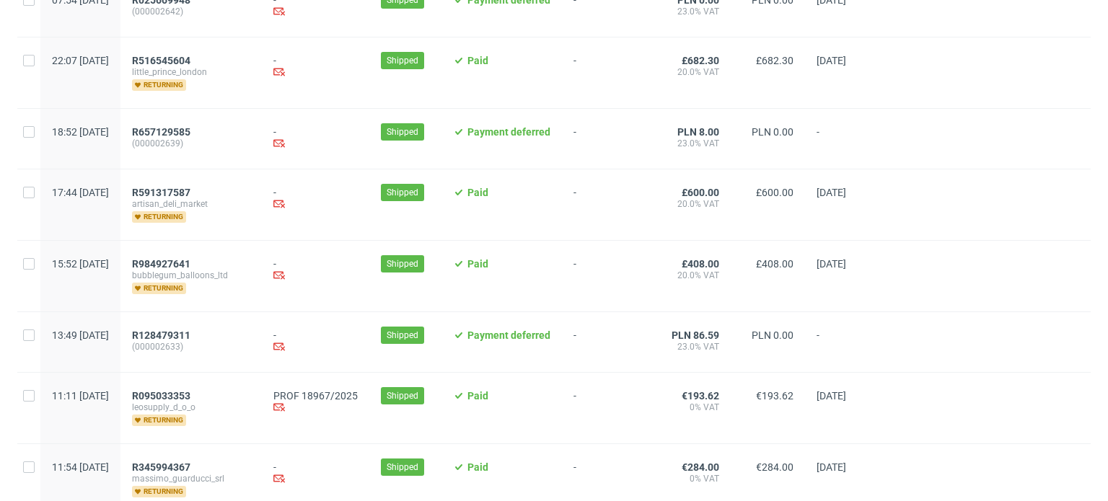
scroll to position [1010, 0]
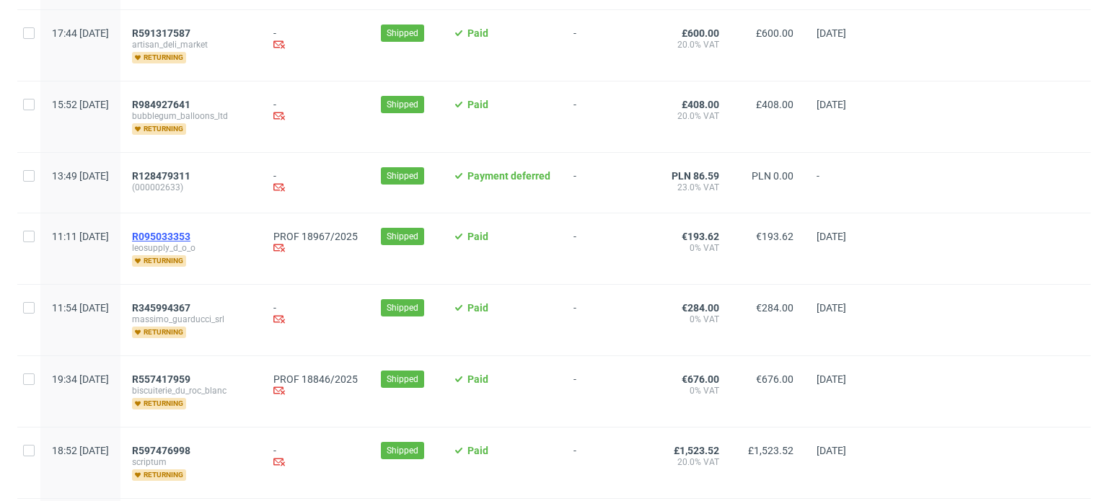
click at [190, 236] on span "R095033353" at bounding box center [161, 237] width 58 height 12
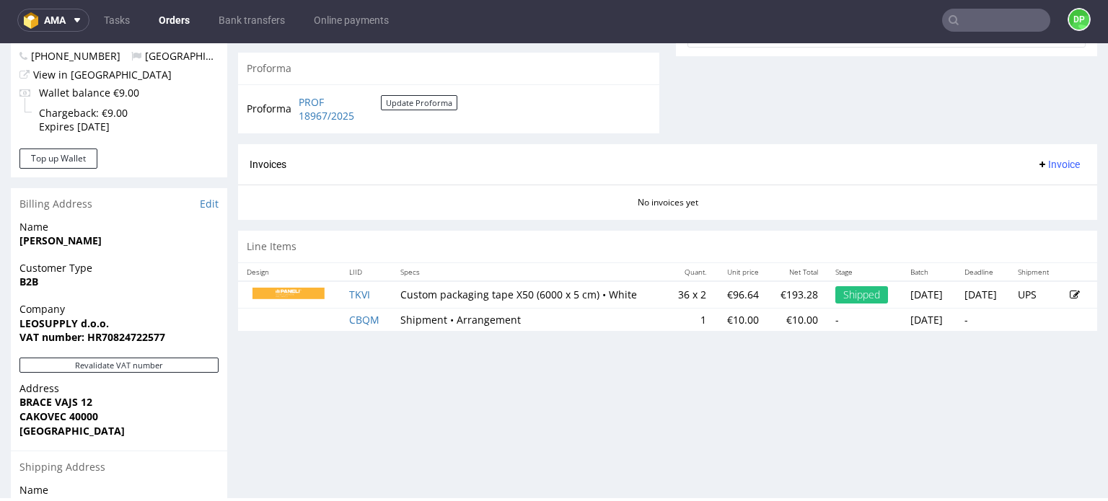
scroll to position [759, 0]
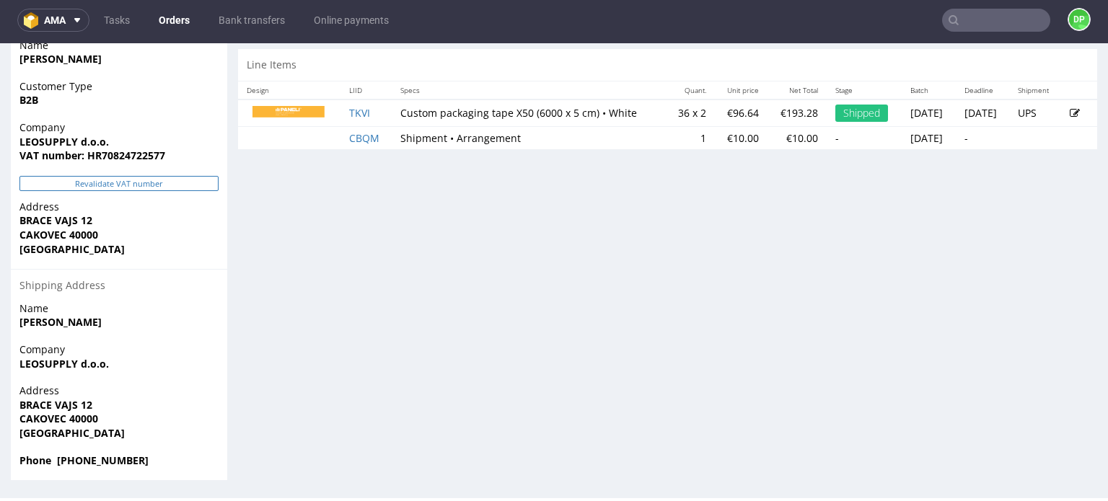
click at [154, 184] on button "Revalidate VAT number" at bounding box center [118, 183] width 199 height 15
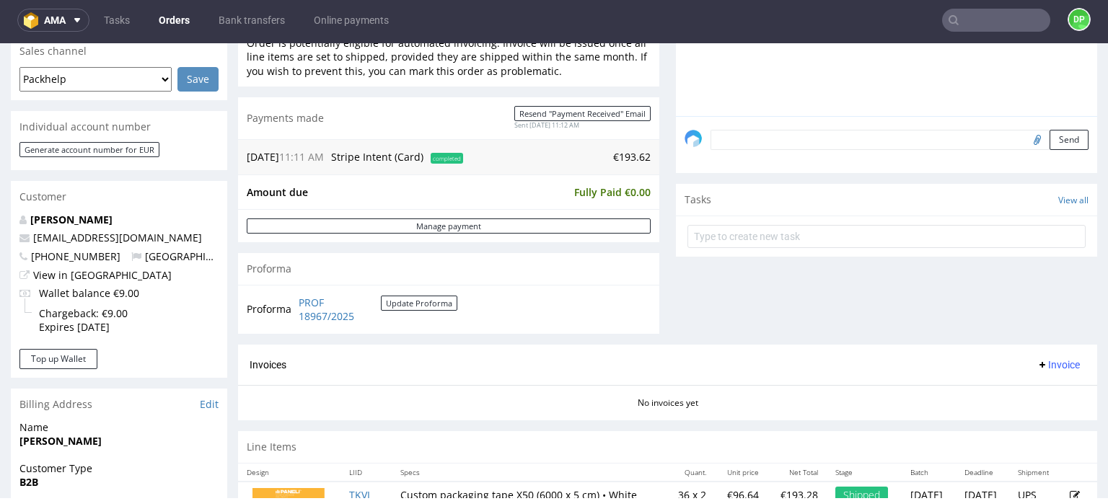
scroll to position [505, 0]
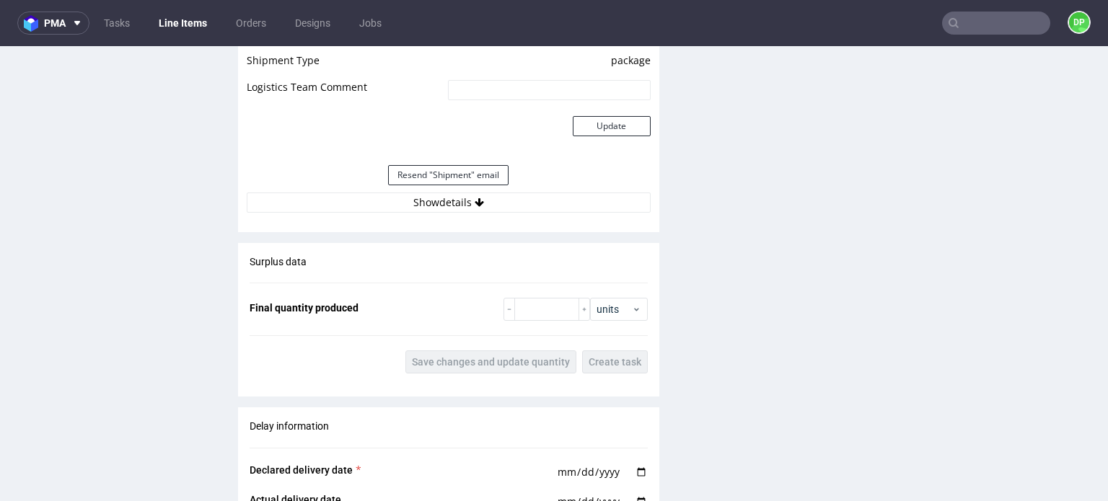
scroll to position [1371, 0]
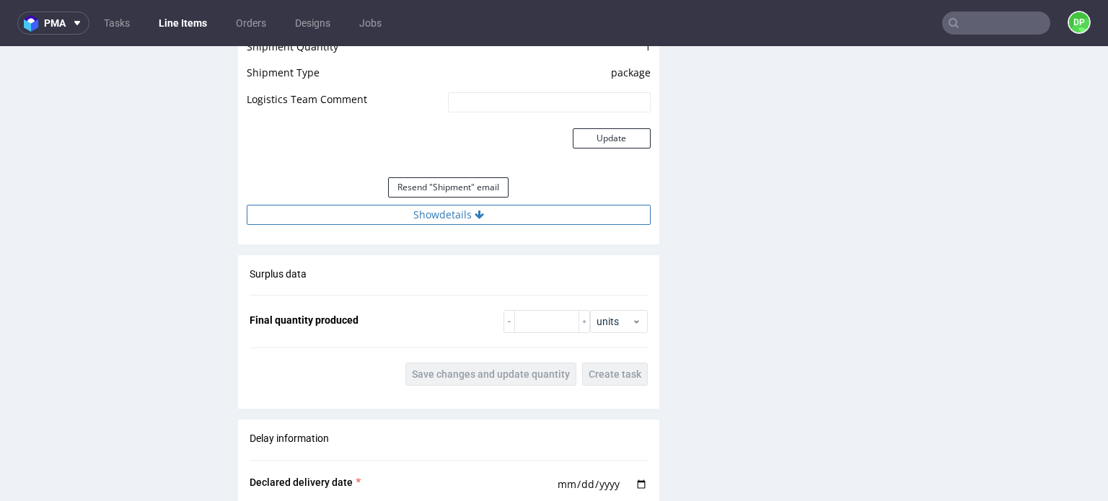
click at [407, 219] on button "Show details" at bounding box center [449, 215] width 404 height 20
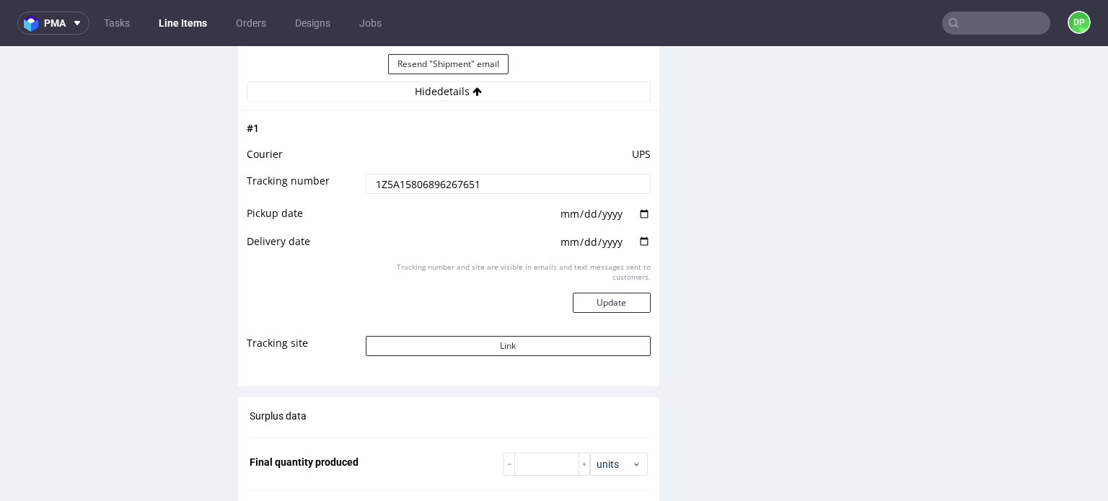
scroll to position [1226, 0]
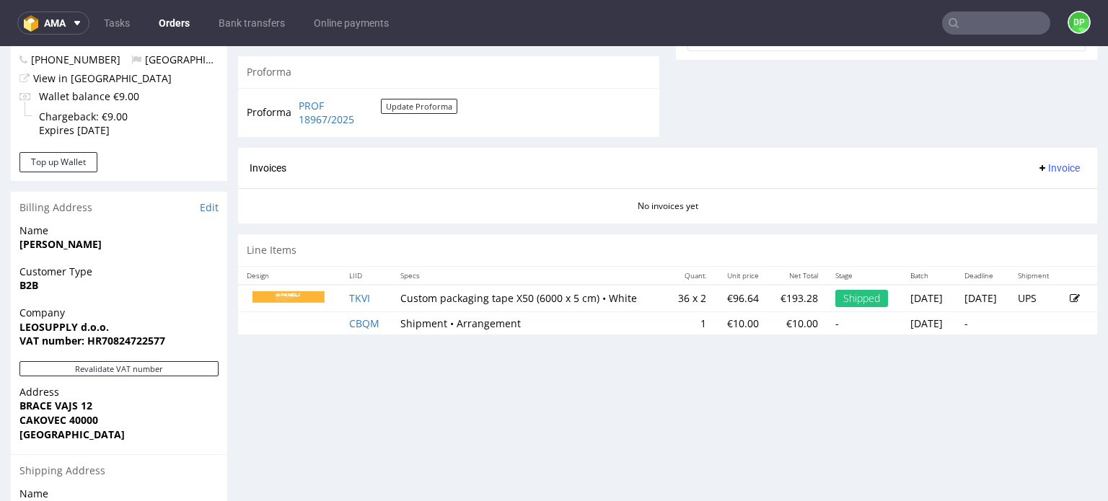
scroll to position [577, 0]
click at [1044, 170] on span "Invoice" at bounding box center [1058, 168] width 43 height 12
click at [1025, 190] on span "Generate" at bounding box center [1036, 196] width 70 height 14
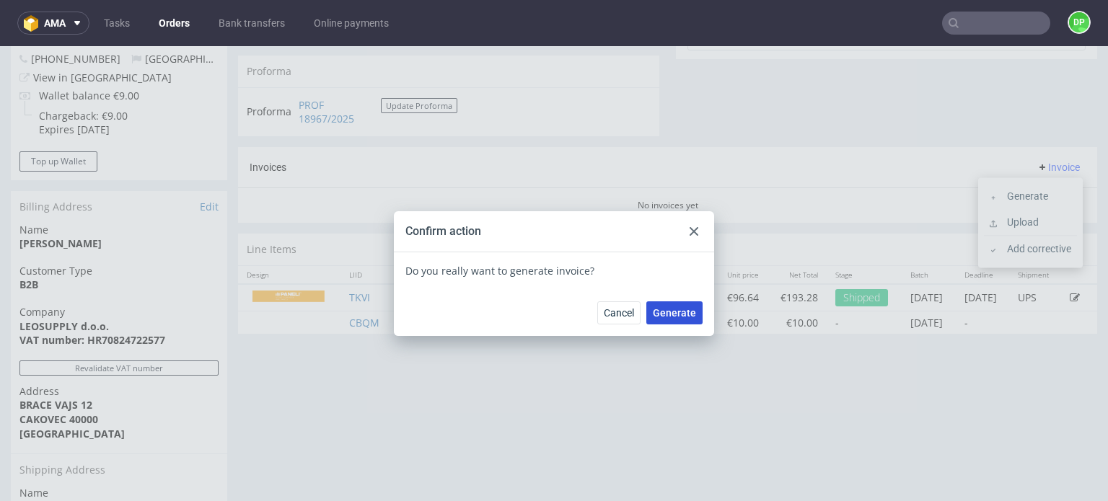
click at [661, 305] on button "Generate" at bounding box center [674, 313] width 56 height 23
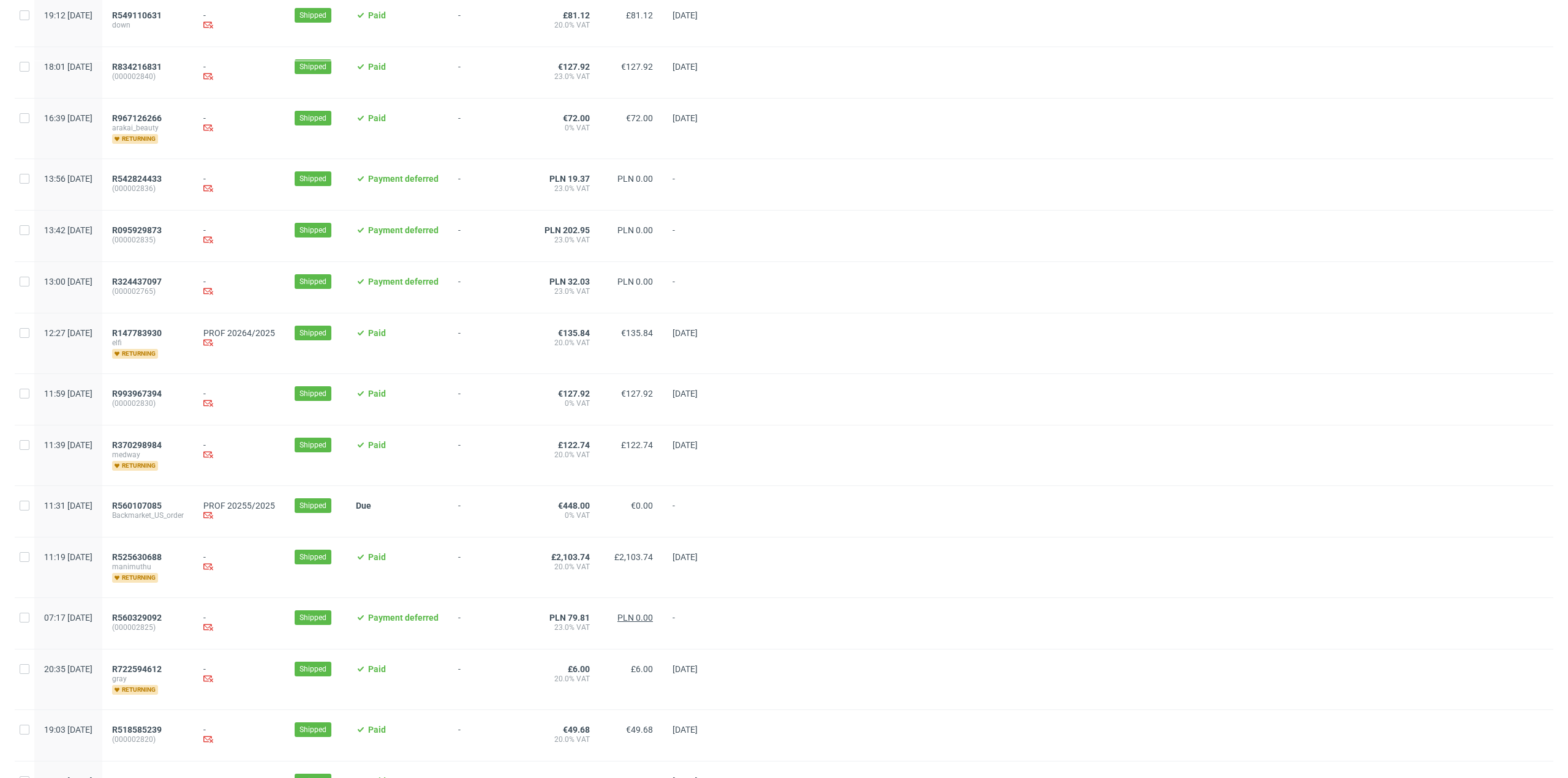
scroll to position [918, 0]
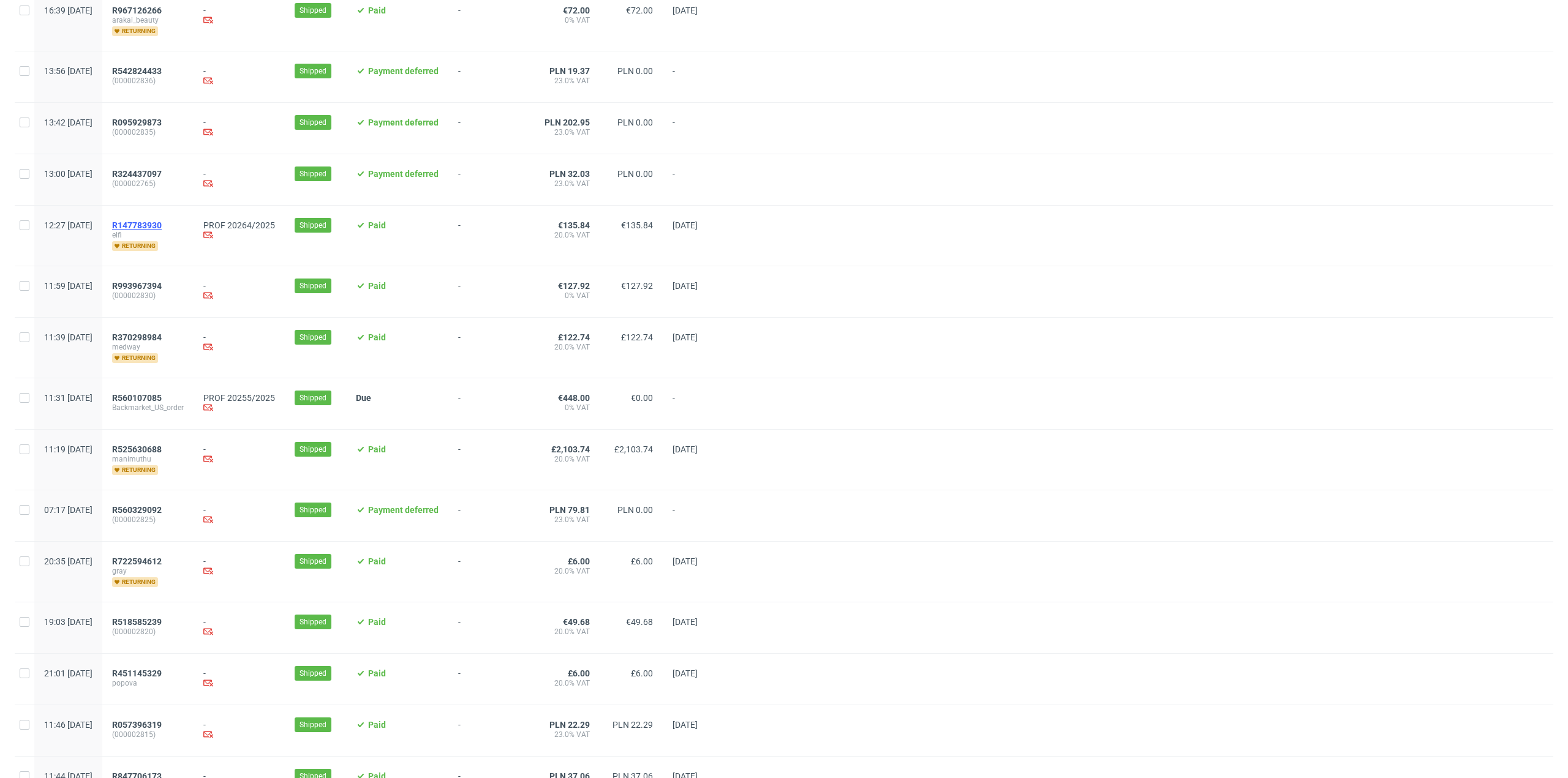
click at [161, 221] on span "R147783930" at bounding box center [137, 226] width 49 height 10
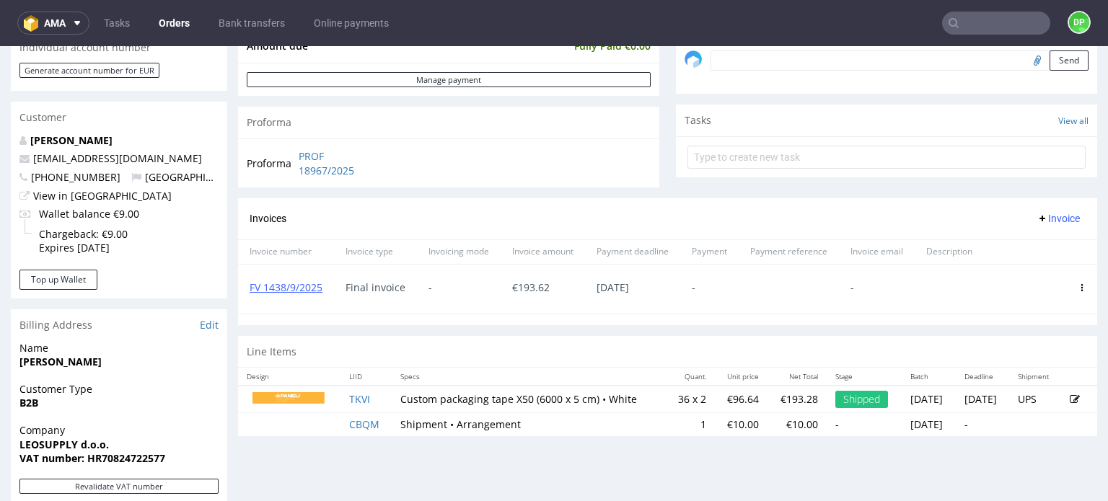
scroll to position [289, 0]
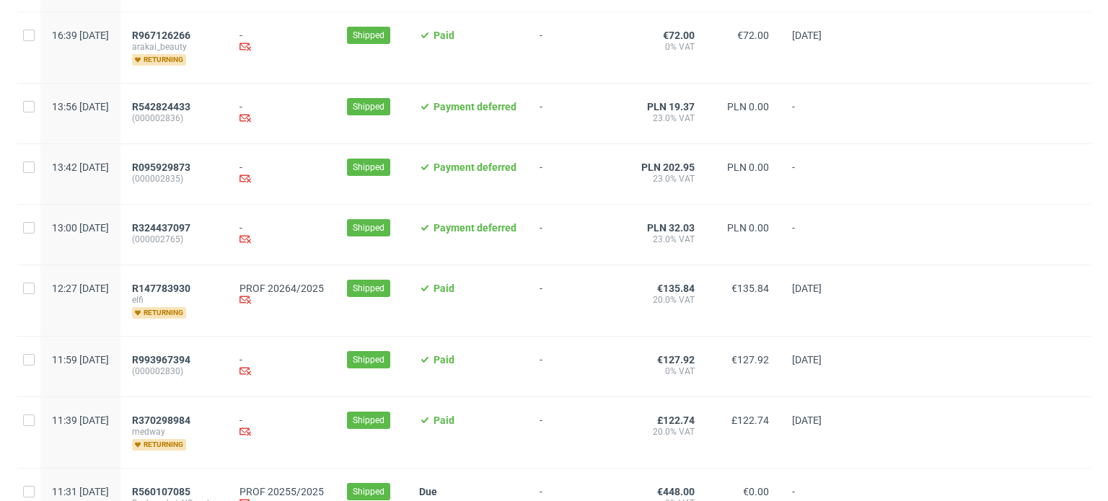
scroll to position [1226, 0]
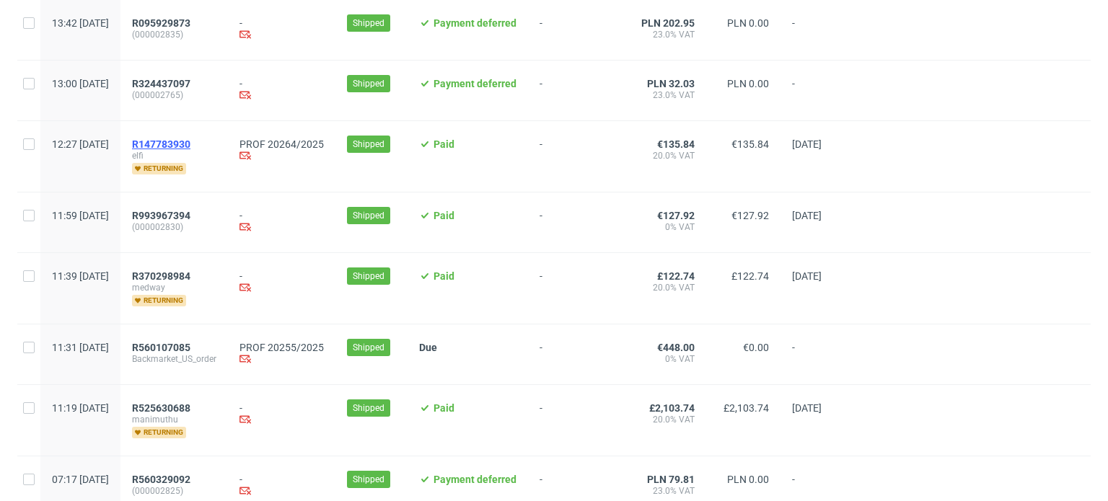
click at [190, 144] on span "R147783930" at bounding box center [161, 144] width 58 height 12
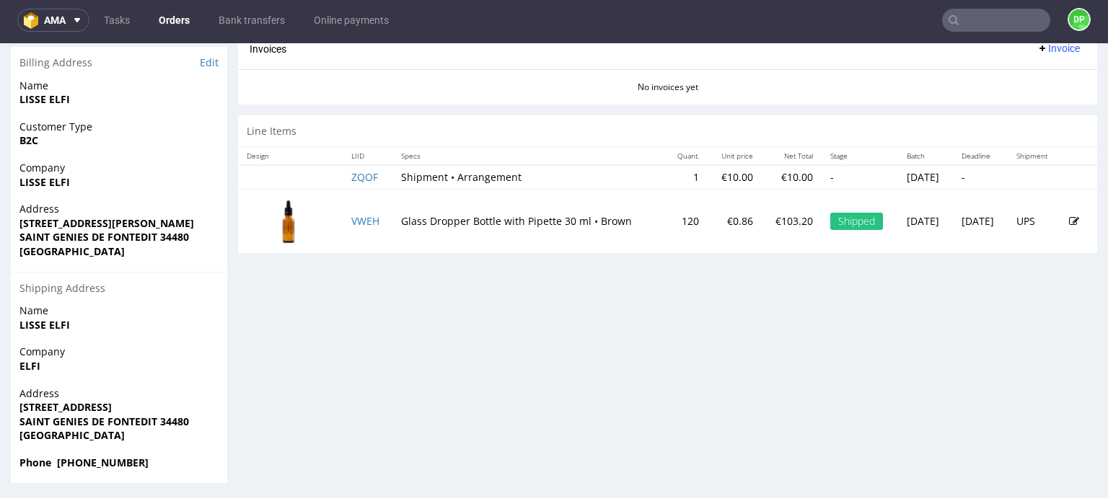
scroll to position [721, 0]
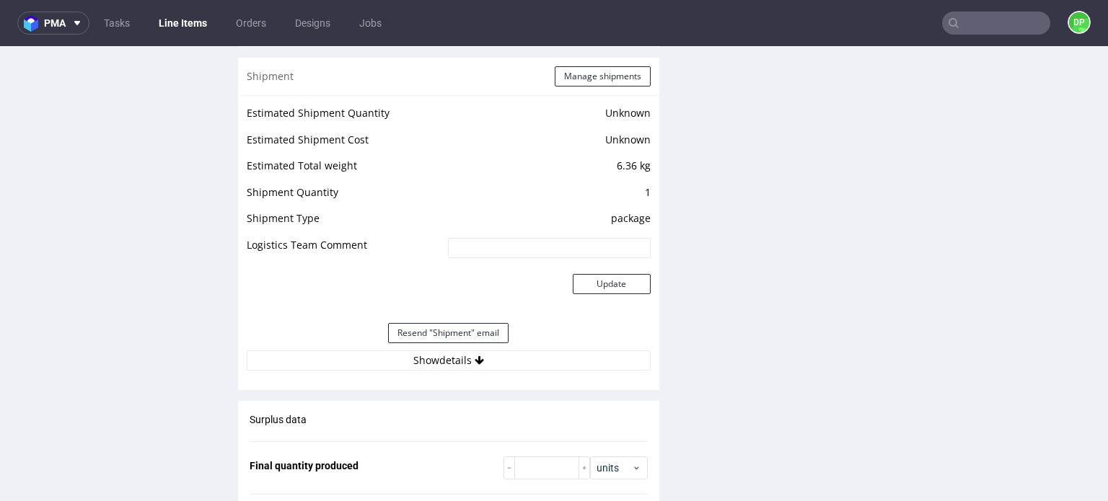
scroll to position [1298, 0]
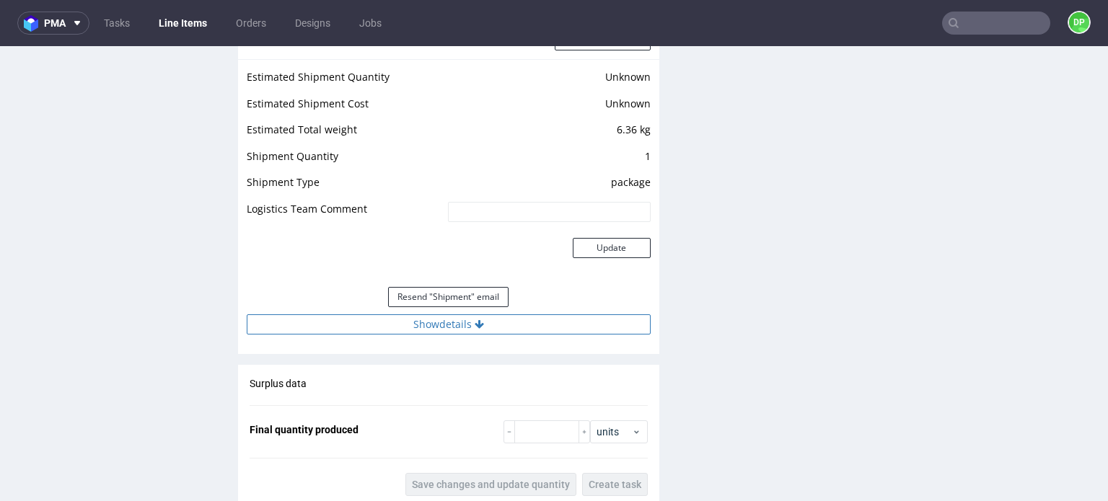
click at [479, 331] on button "Show details" at bounding box center [449, 325] width 404 height 20
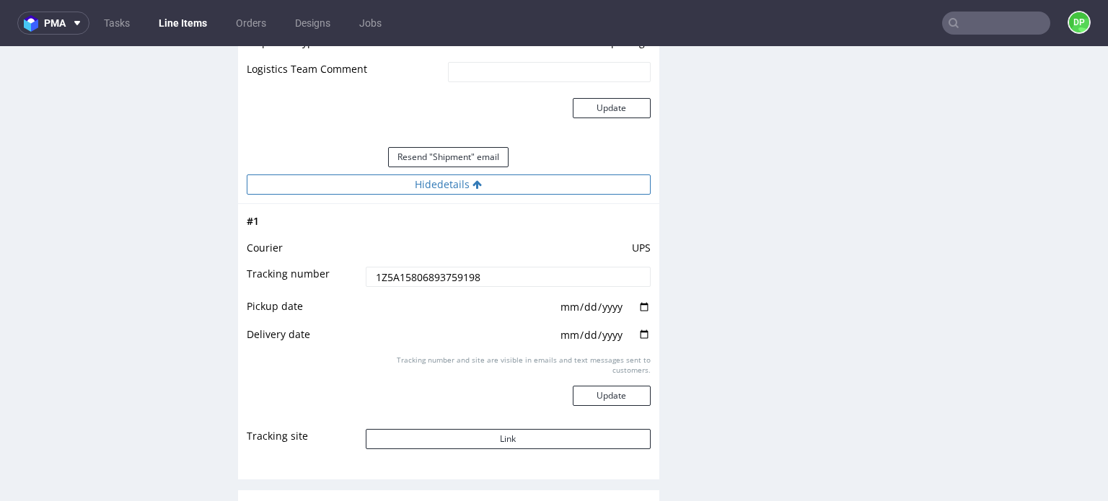
scroll to position [1587, 0]
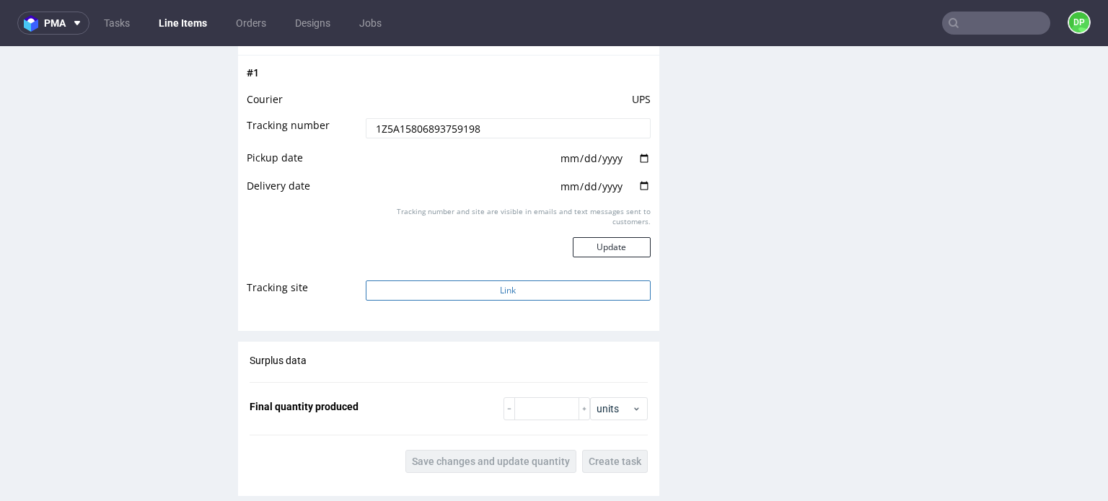
click at [485, 285] on button "Link" at bounding box center [508, 291] width 285 height 20
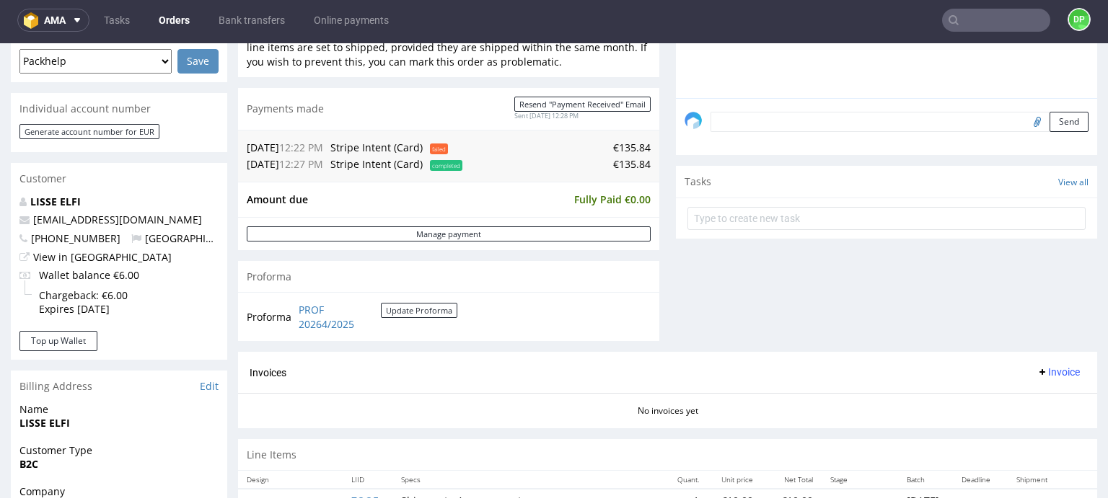
scroll to position [433, 0]
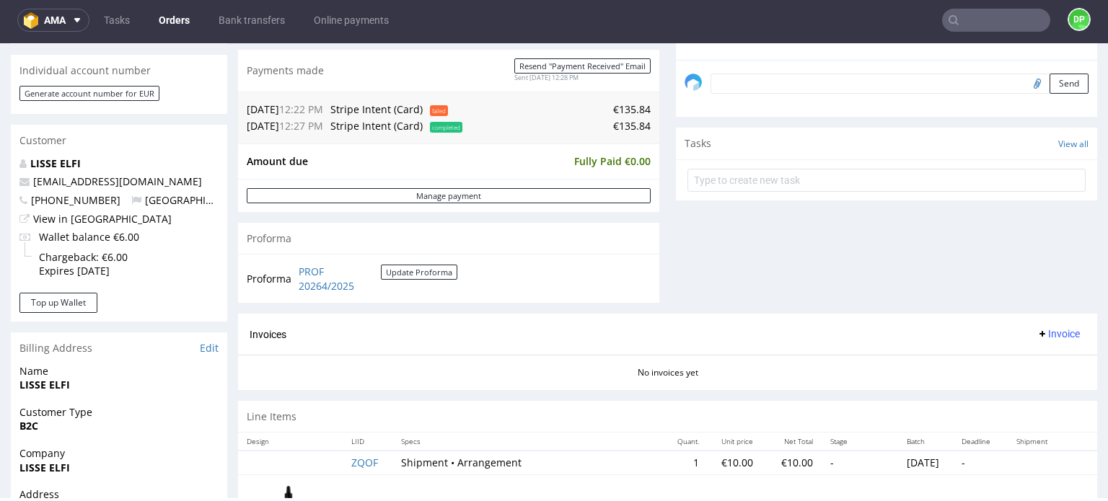
click at [1037, 331] on span "Invoice" at bounding box center [1058, 334] width 43 height 12
click at [1020, 359] on span "Generate" at bounding box center [1036, 363] width 70 height 14
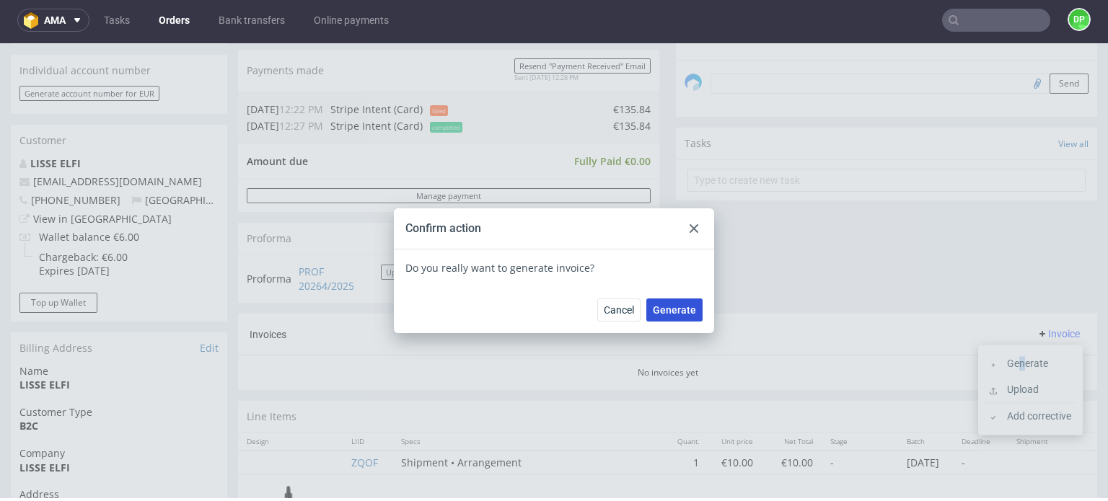
click at [677, 315] on span "Generate" at bounding box center [674, 310] width 43 height 10
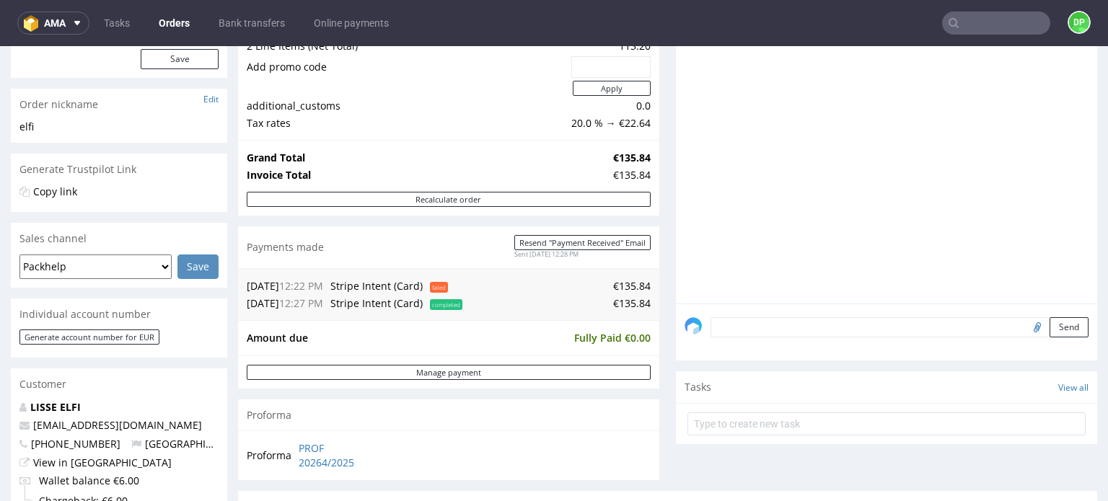
scroll to position [144, 0]
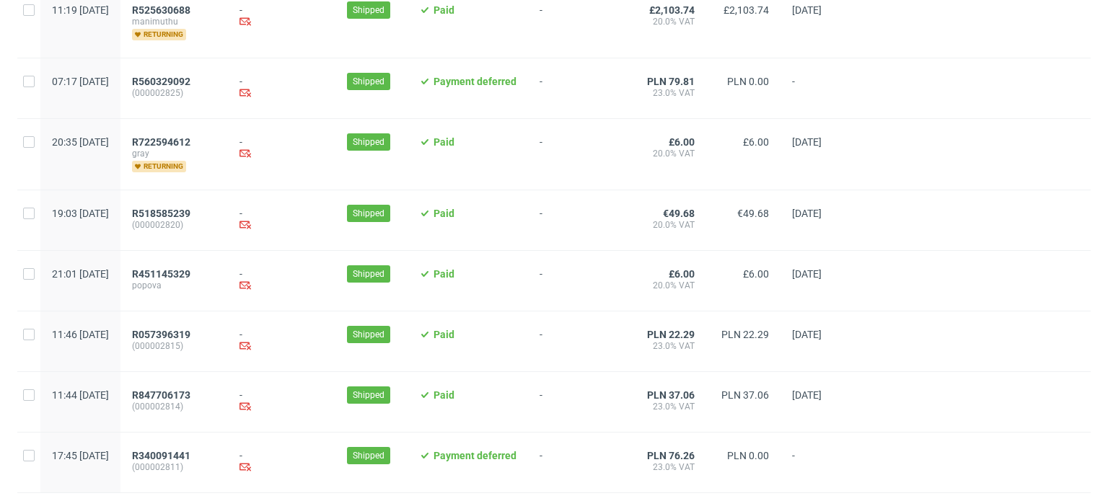
scroll to position [1589, 0]
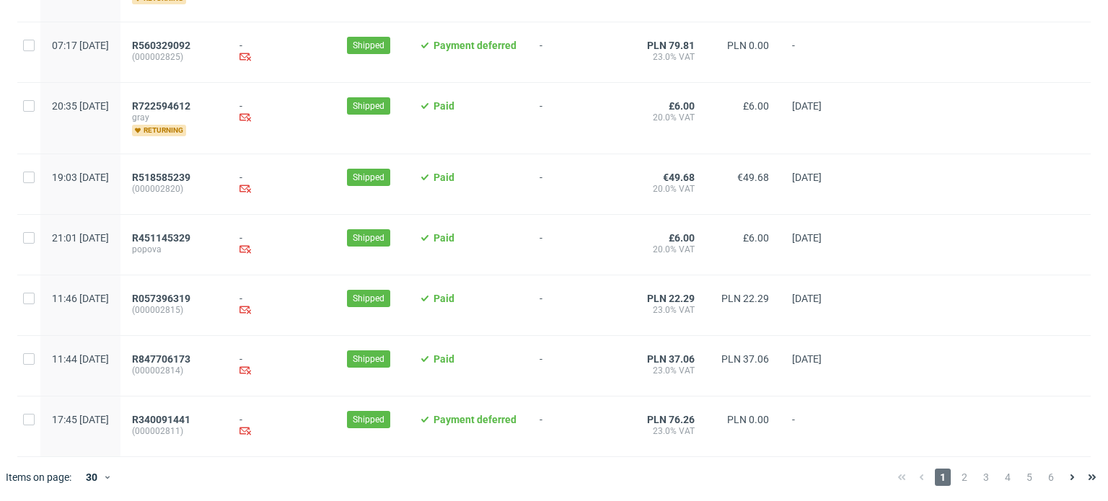
click at [963, 475] on div "1 2 3 4 5 6" at bounding box center [997, 477] width 211 height 17
click at [961, 481] on span "2" at bounding box center [965, 477] width 16 height 17
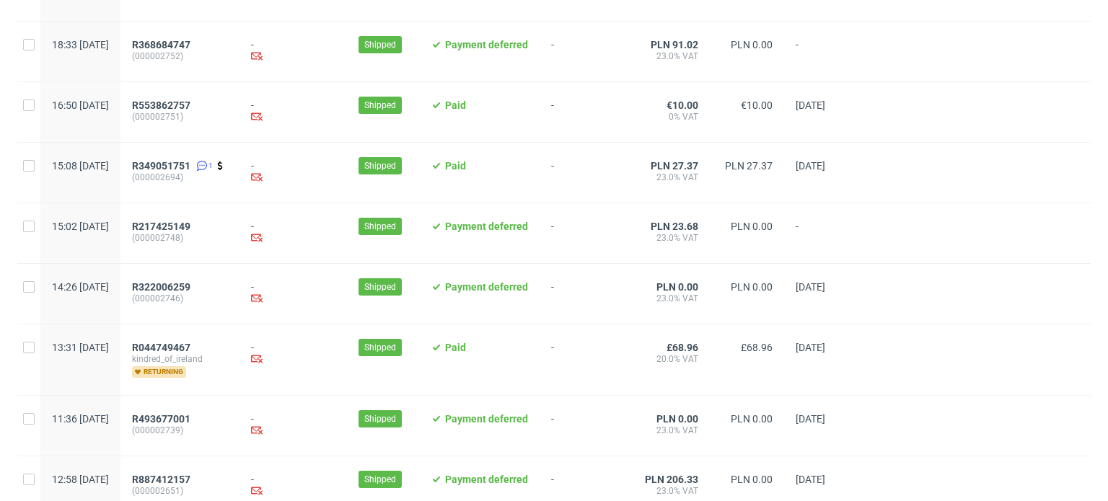
scroll to position [1536, 0]
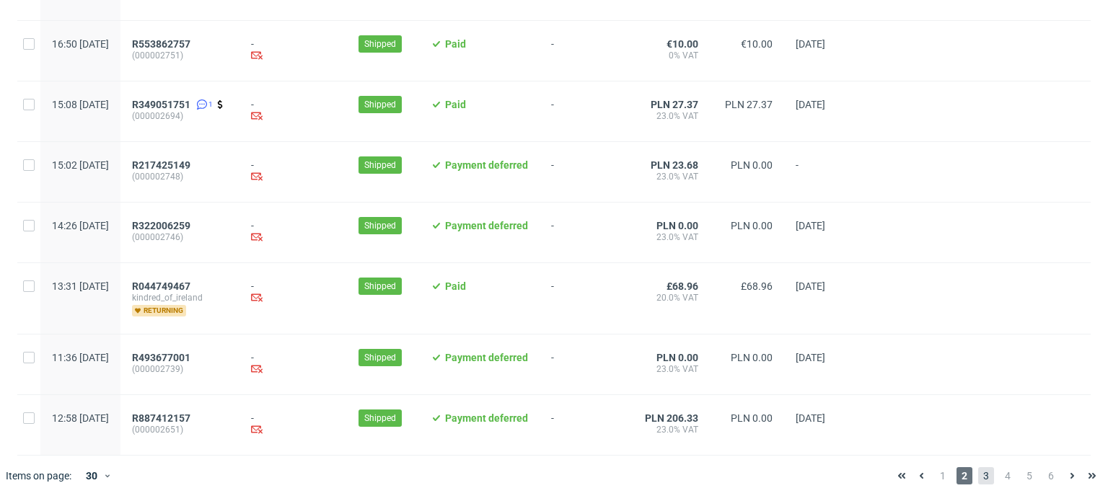
click at [978, 475] on span "3" at bounding box center [986, 475] width 16 height 17
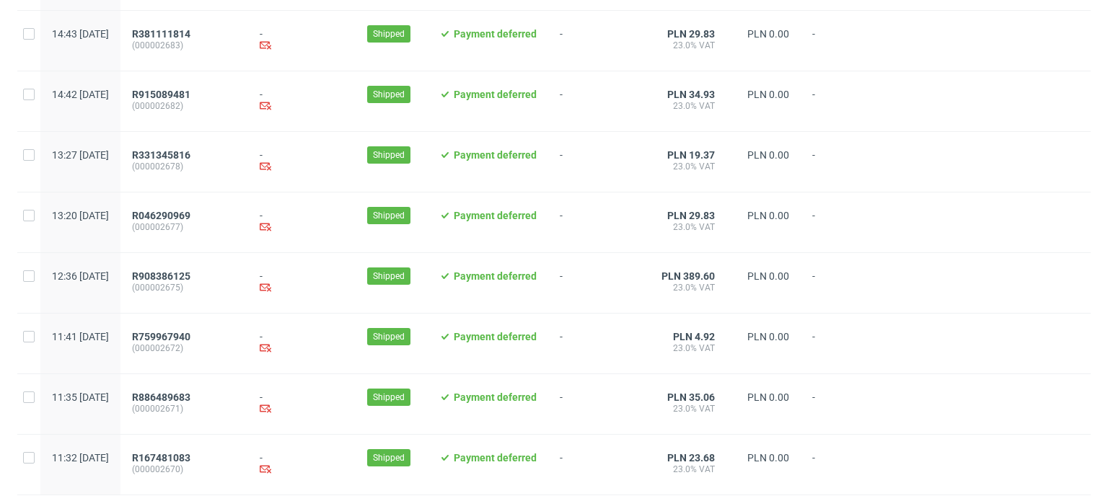
scroll to position [1568, 0]
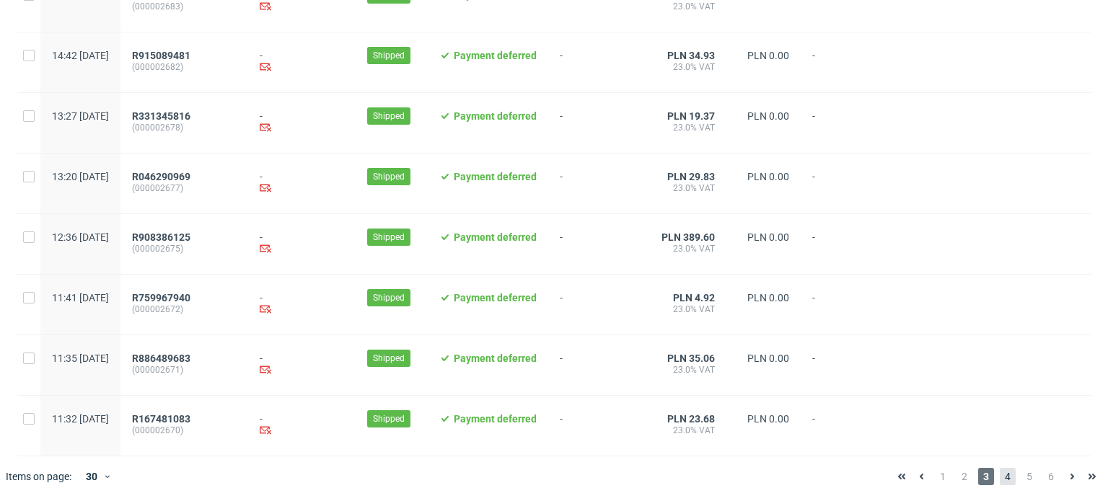
click at [1000, 478] on span "4" at bounding box center [1008, 476] width 16 height 17
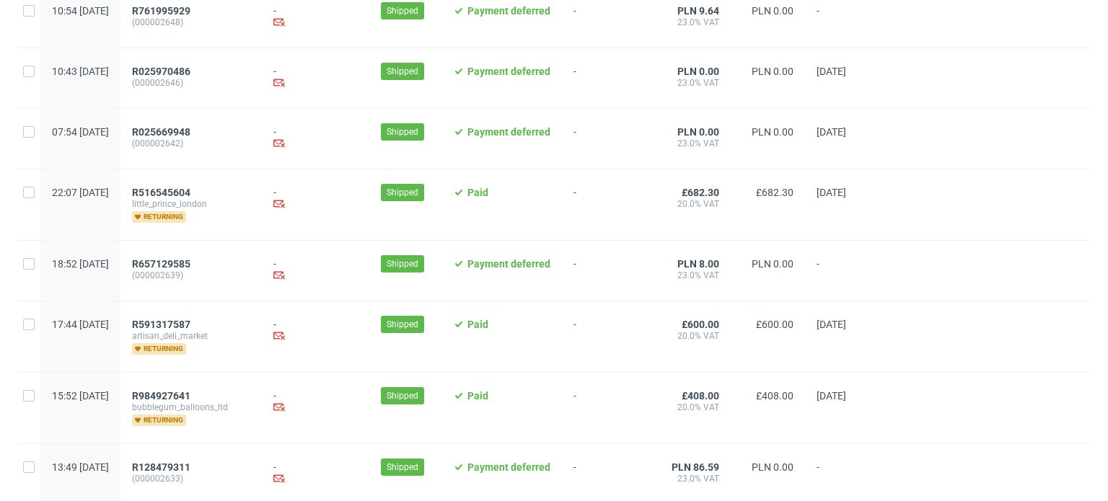
scroll to position [1082, 0]
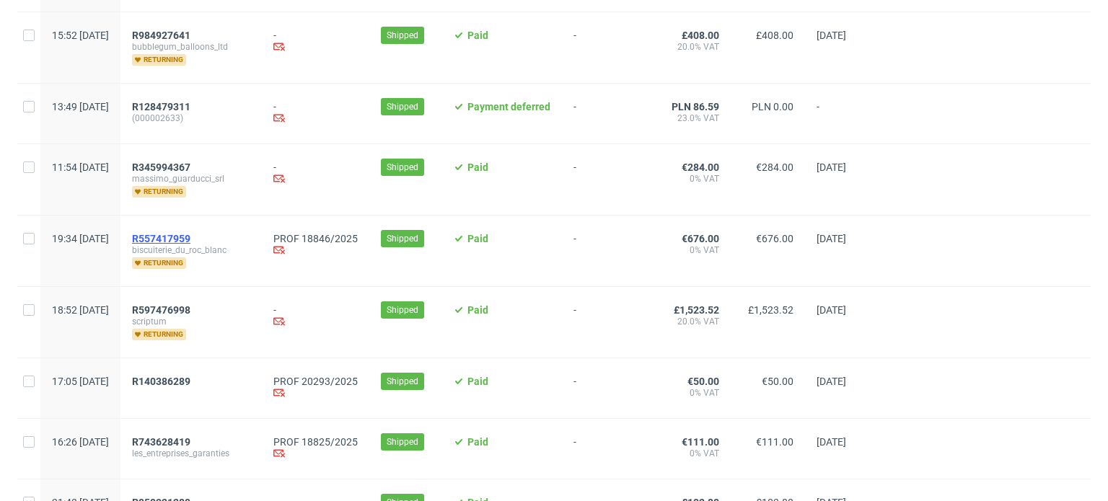
click at [190, 237] on span "R557417959" at bounding box center [161, 239] width 58 height 12
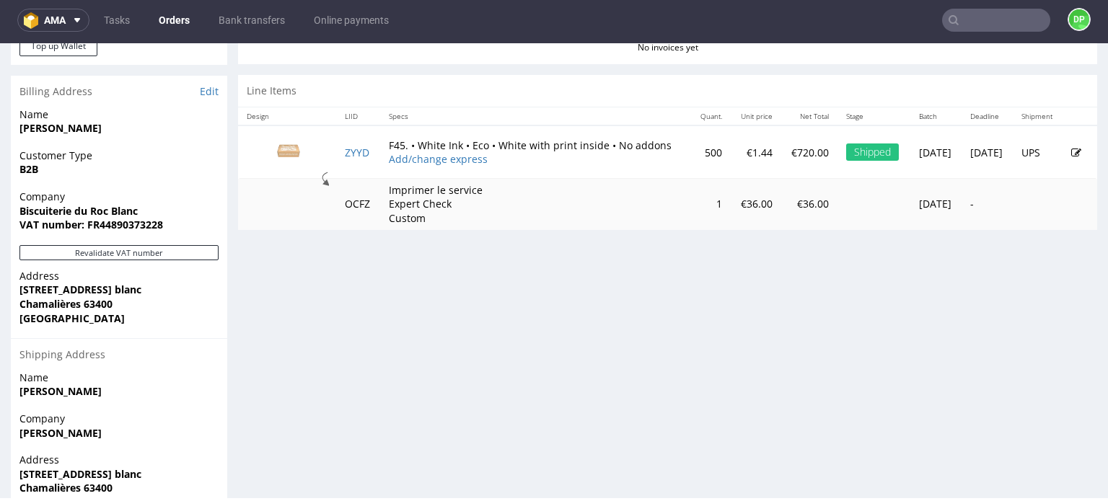
scroll to position [721, 0]
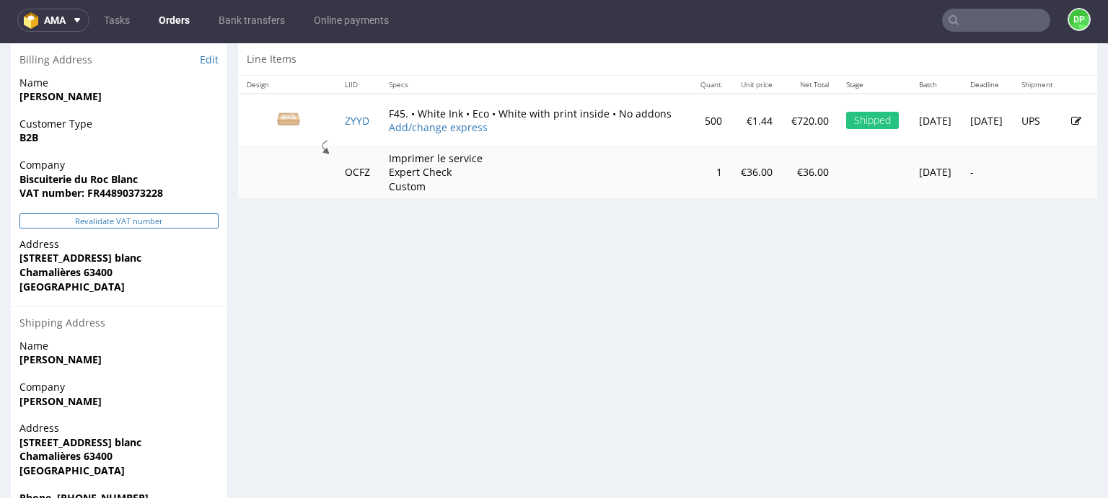
click at [121, 220] on button "Revalidate VAT number" at bounding box center [118, 221] width 199 height 15
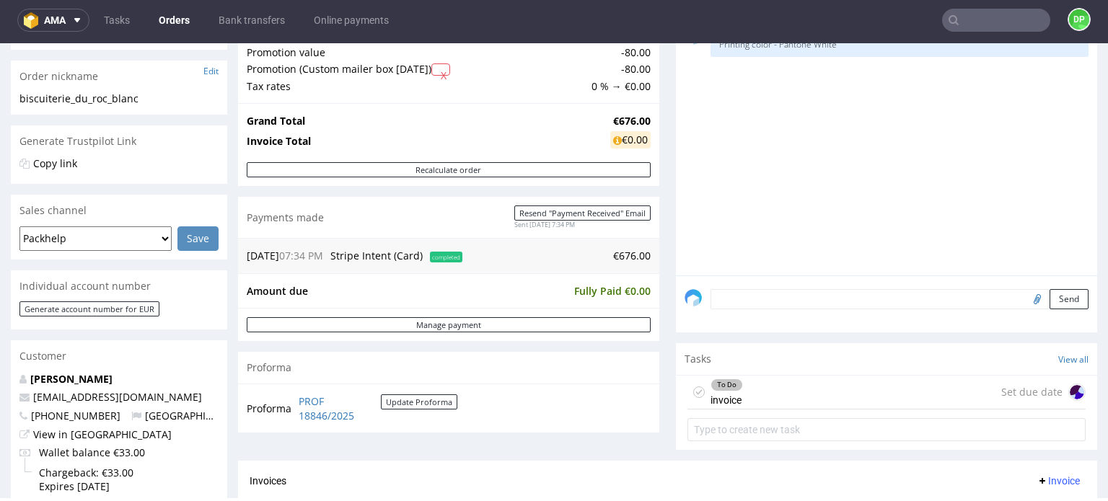
scroll to position [326, 0]
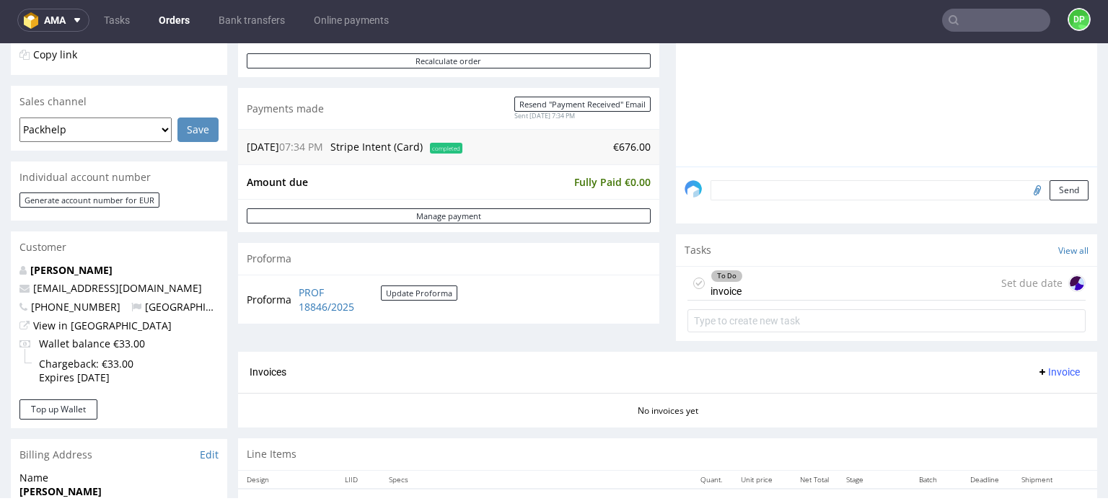
click at [760, 281] on div "To Do invoice Set due date" at bounding box center [886, 284] width 398 height 34
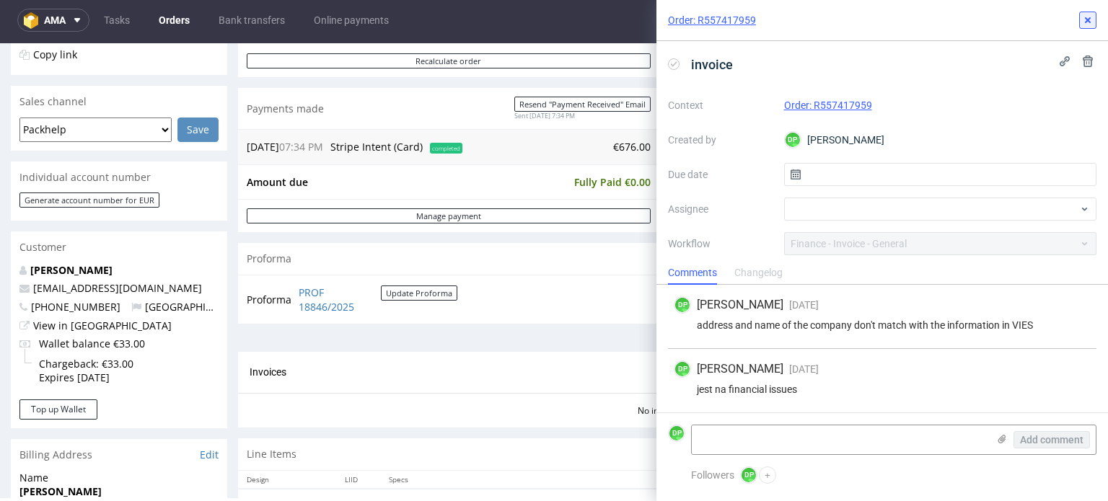
click at [1088, 22] on icon at bounding box center [1088, 20] width 12 height 12
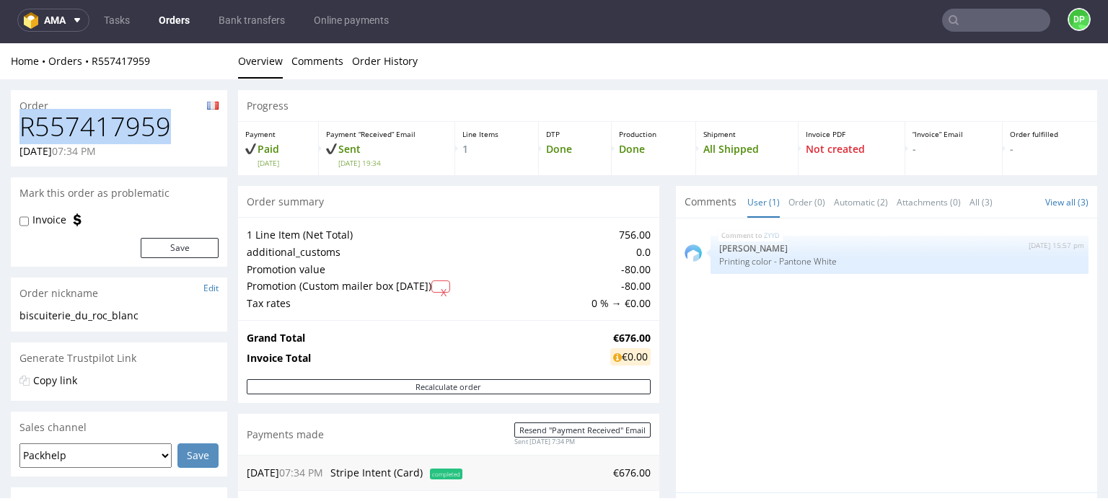
drag, startPoint x: 170, startPoint y: 137, endPoint x: 0, endPoint y: 124, distance: 170.7
copy h1 "R557417959"
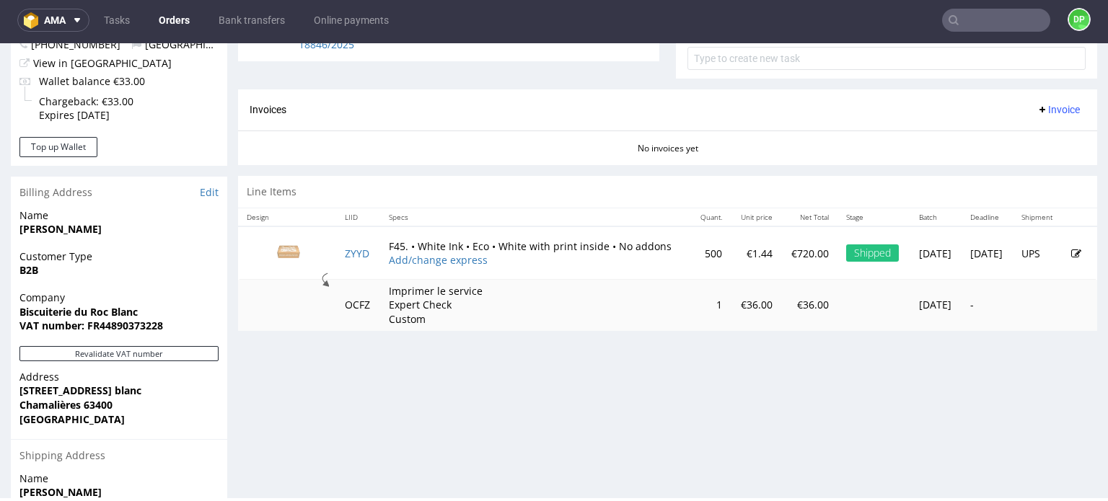
scroll to position [759, 0]
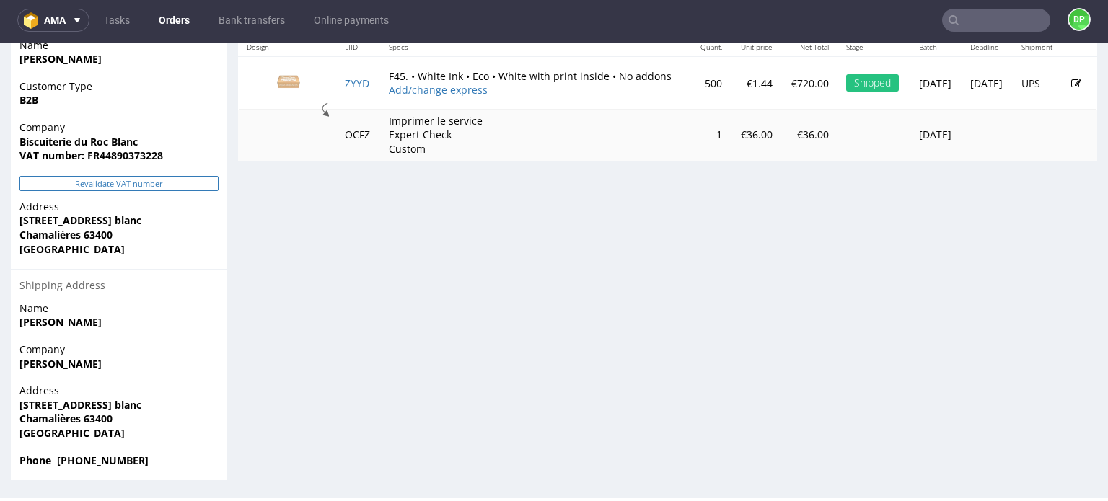
click at [149, 183] on button "Revalidate VAT number" at bounding box center [118, 183] width 199 height 15
click at [97, 285] on div "Shipping Address" at bounding box center [119, 285] width 216 height 32
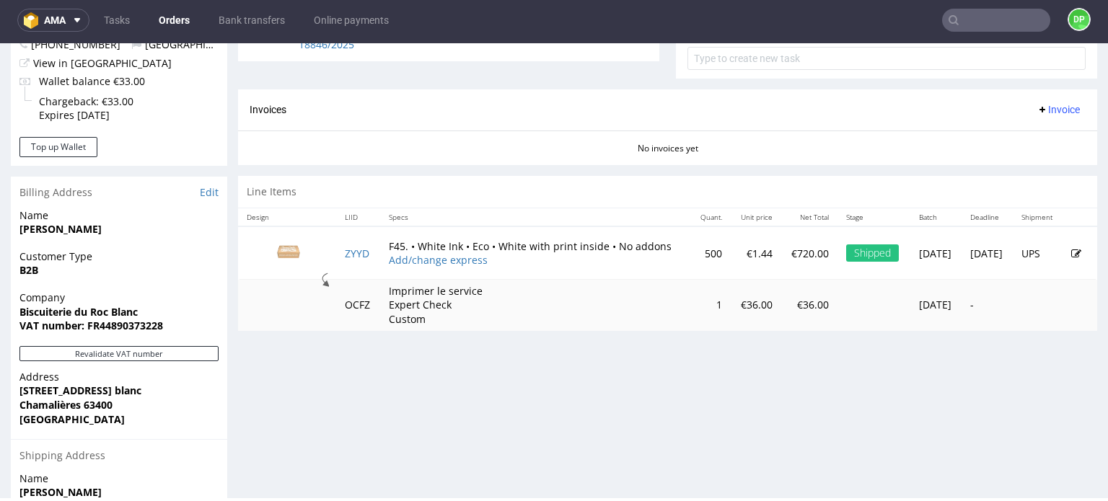
scroll to position [615, 0]
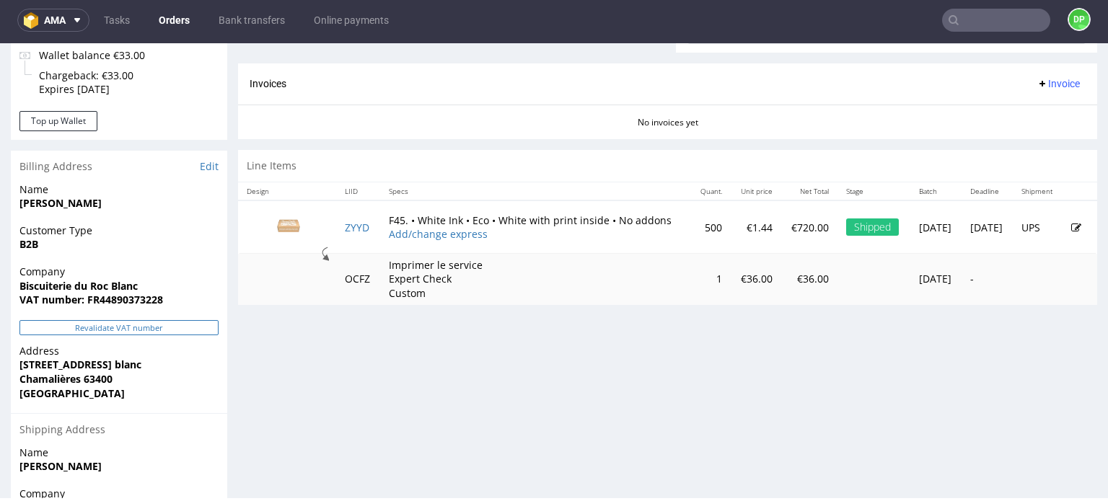
click at [84, 325] on button "Revalidate VAT number" at bounding box center [118, 327] width 199 height 15
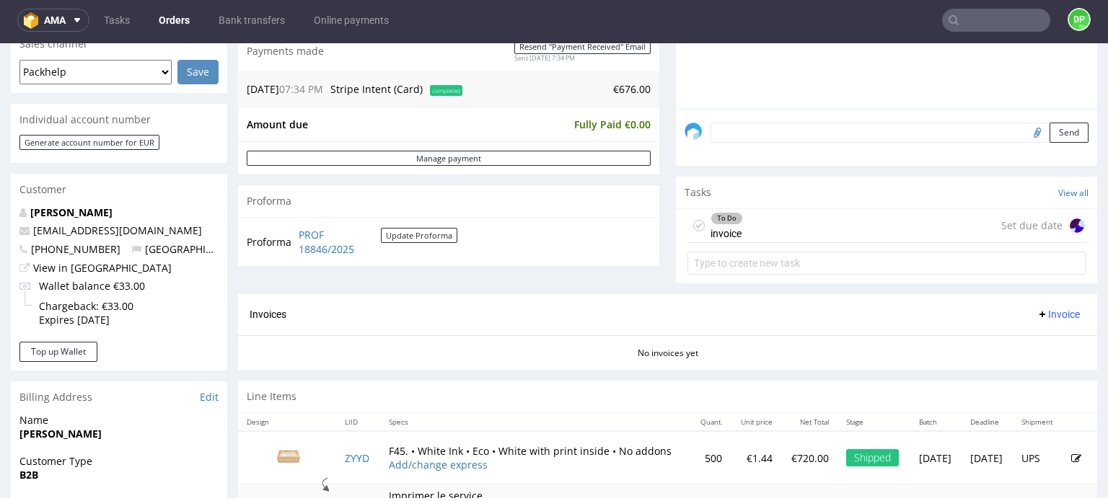
scroll to position [505, 0]
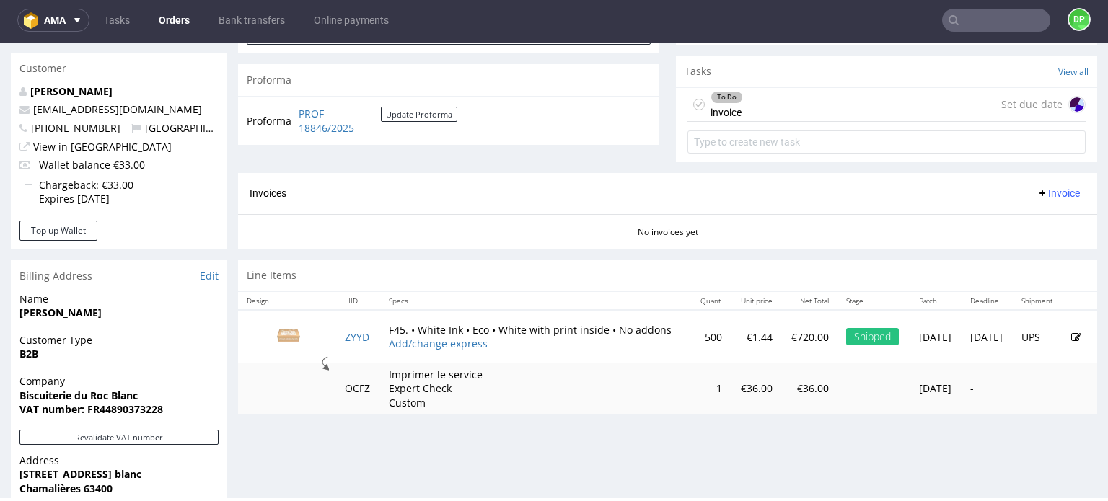
drag, startPoint x: 355, startPoint y: 343, endPoint x: 399, endPoint y: 407, distance: 77.8
click at [409, 423] on div "Progress Payment Paid Thu 04 Sep Payment “Received” Email Sent Thu 4 Sep 19:34 …" at bounding box center [667, 160] width 859 height 1150
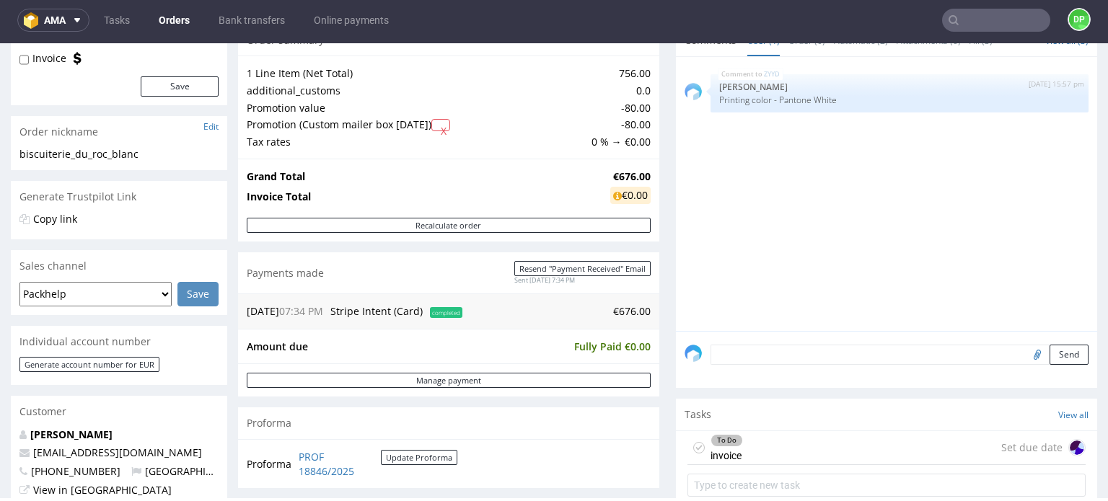
scroll to position [433, 0]
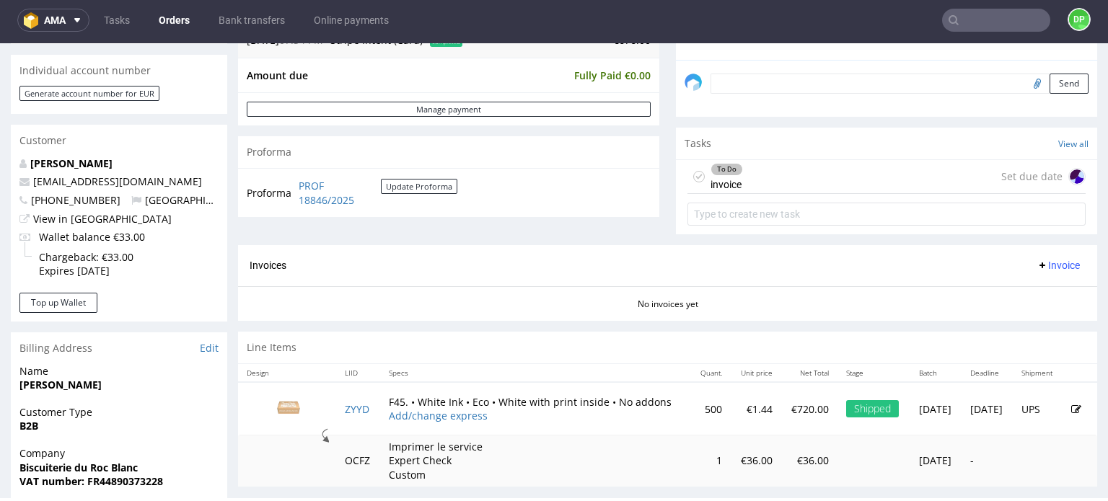
click at [777, 181] on div "To Do invoice Set due date" at bounding box center [886, 177] width 398 height 34
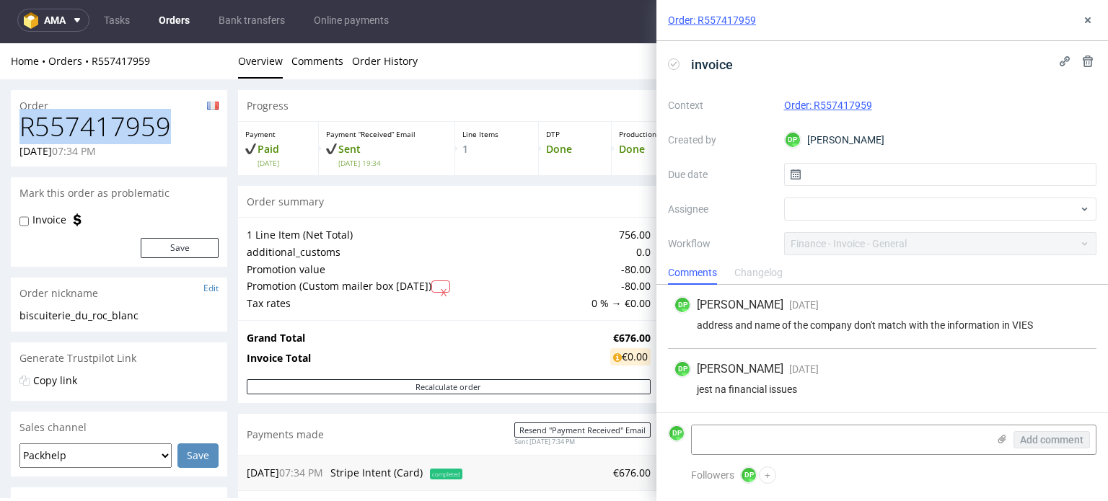
drag, startPoint x: 173, startPoint y: 136, endPoint x: 38, endPoint y: 131, distance: 135.7
click at [26, 132] on h1 "R557417959" at bounding box center [118, 127] width 199 height 29
copy h1 "R557417959"
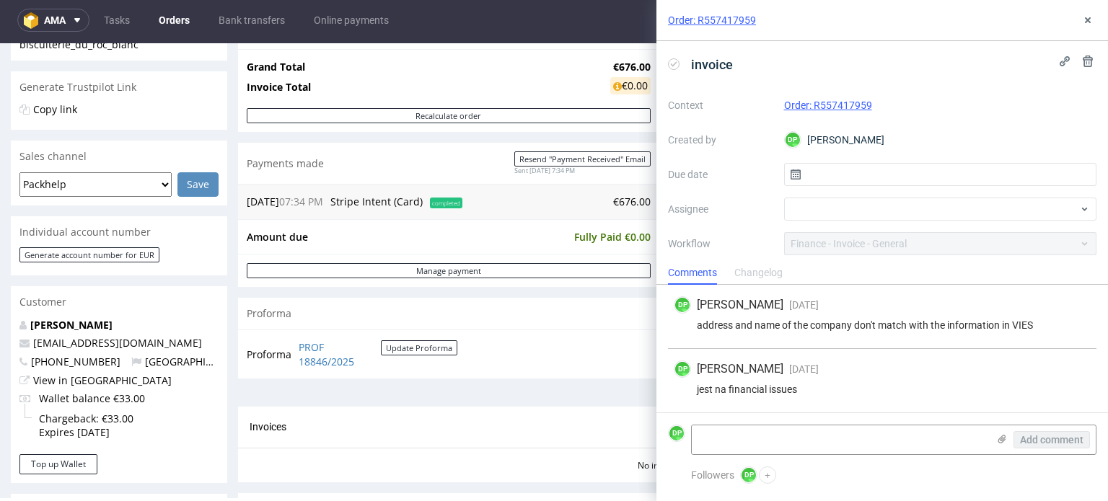
scroll to position [361, 0]
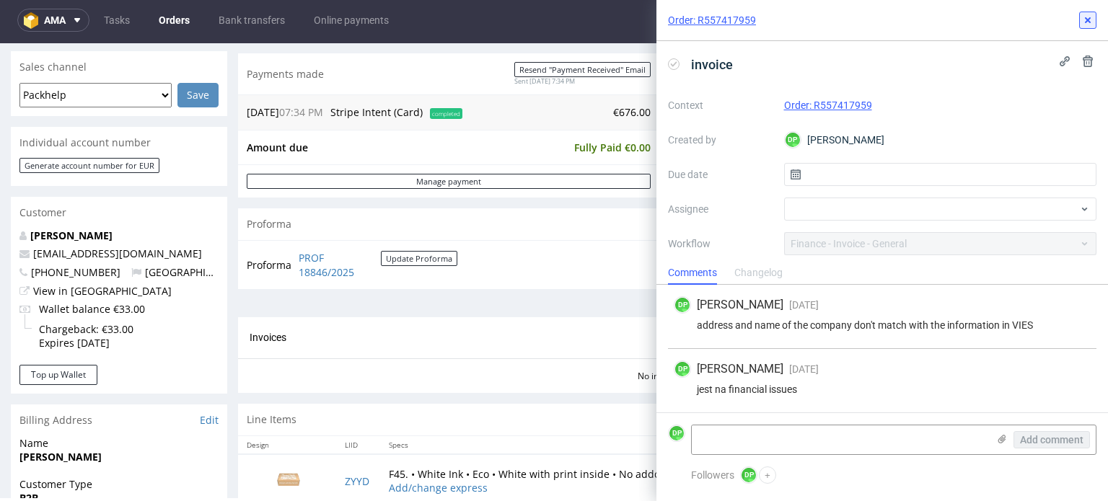
click at [1085, 18] on icon at bounding box center [1088, 20] width 12 height 12
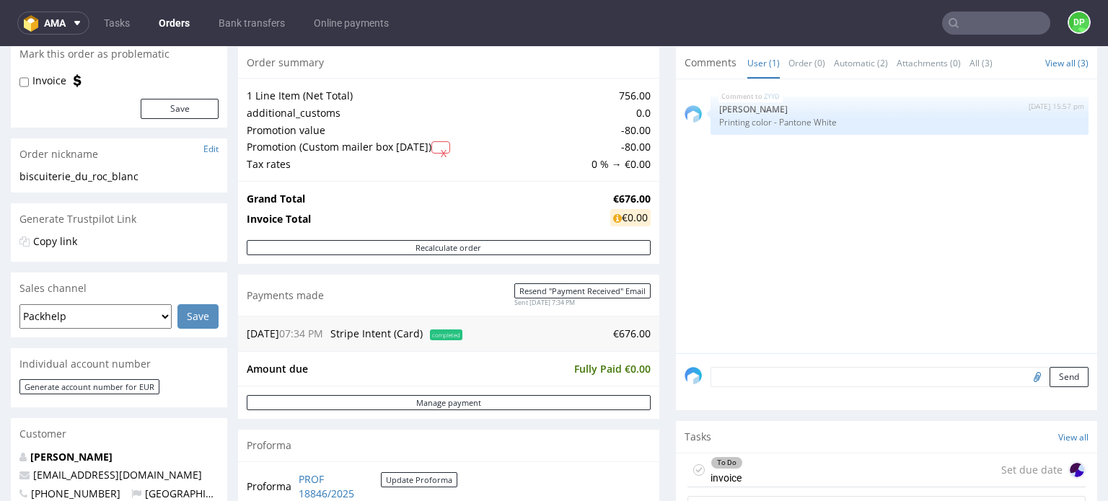
scroll to position [144, 0]
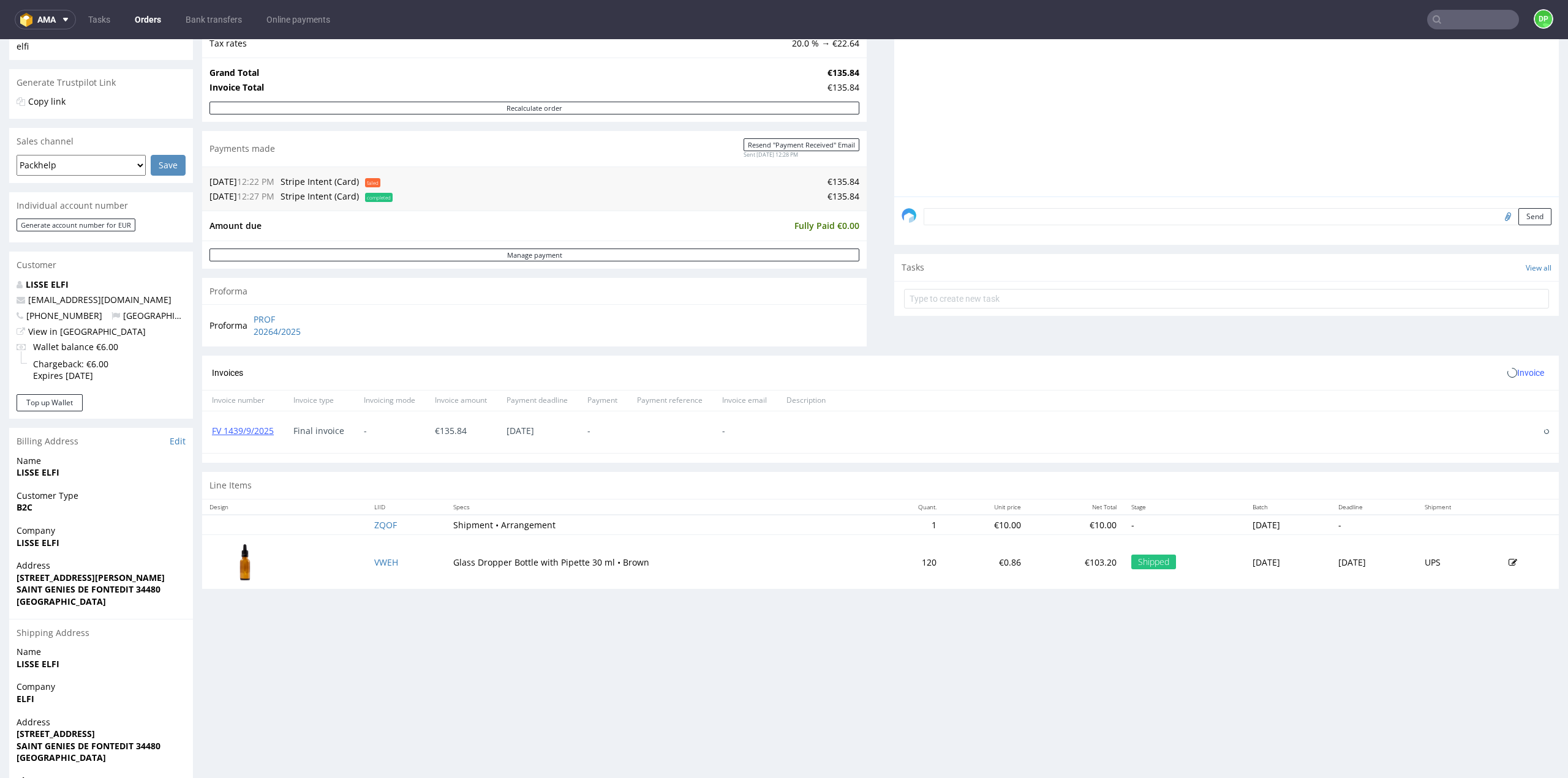
scroll to position [258, 0]
